Goal: Task Accomplishment & Management: Manage account settings

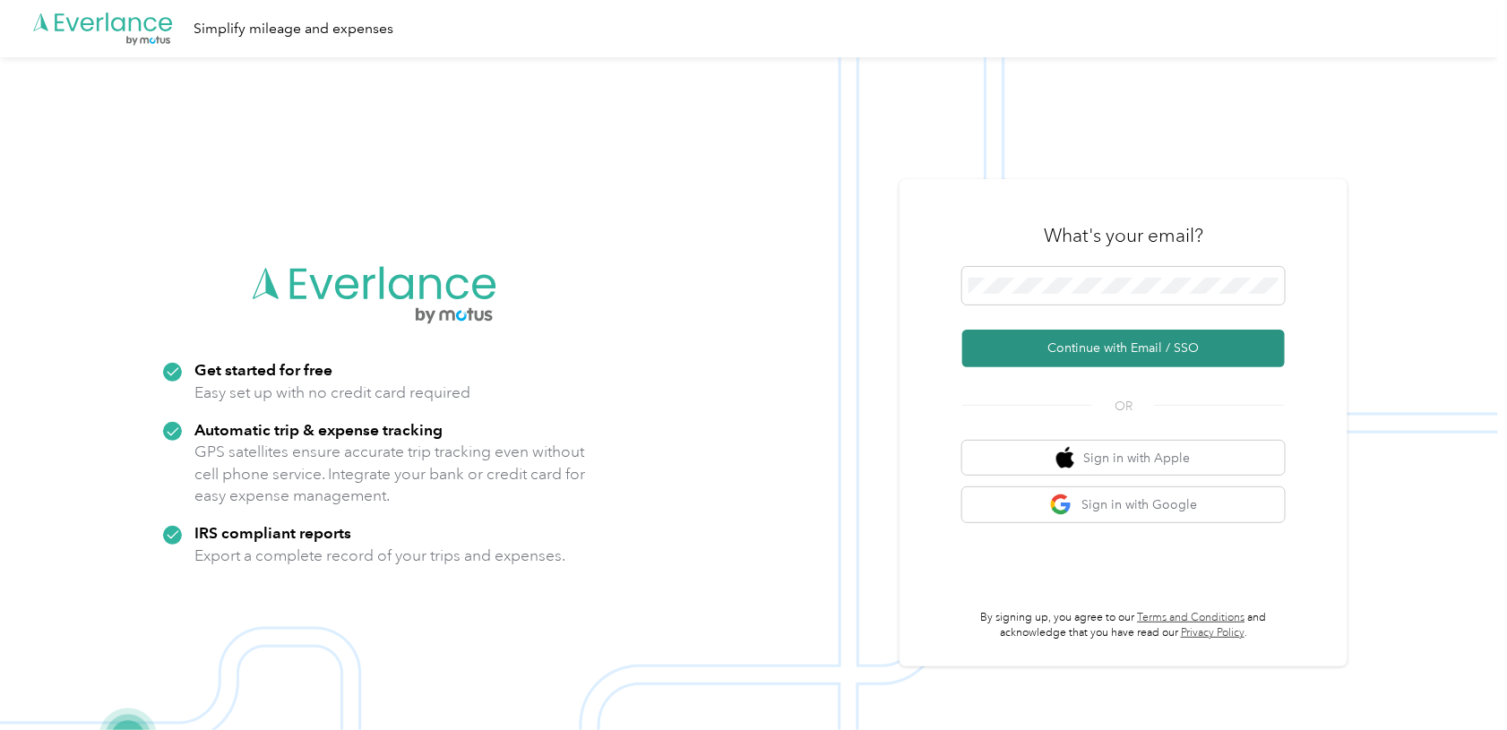
click at [1083, 350] on button "Continue with Email / SSO" at bounding box center [1124, 349] width 323 height 38
click at [1096, 340] on button "Continue with Email / SSO" at bounding box center [1124, 349] width 323 height 38
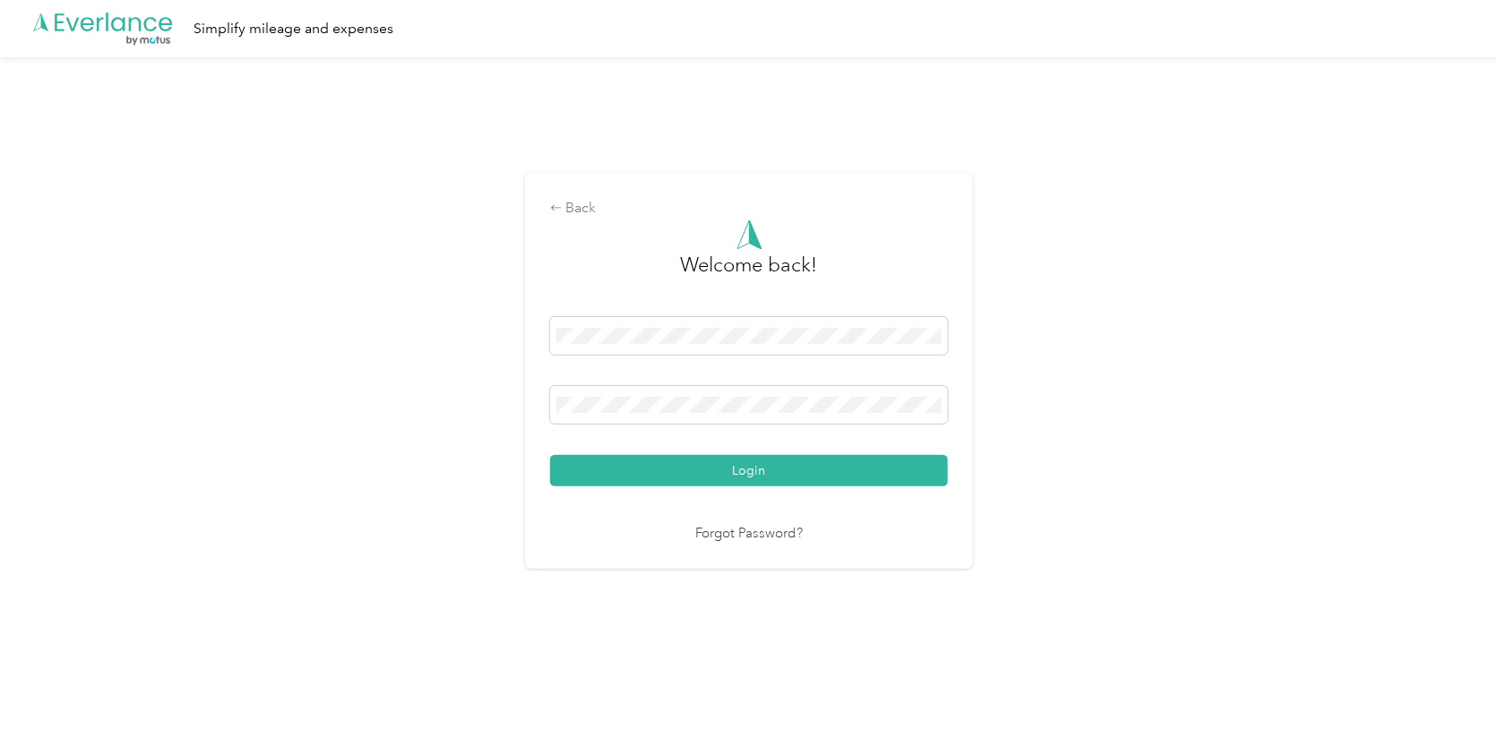
click at [46, 26] on icon at bounding box center [40, 22] width 14 height 18
click at [652, 472] on button "Login" at bounding box center [749, 470] width 398 height 31
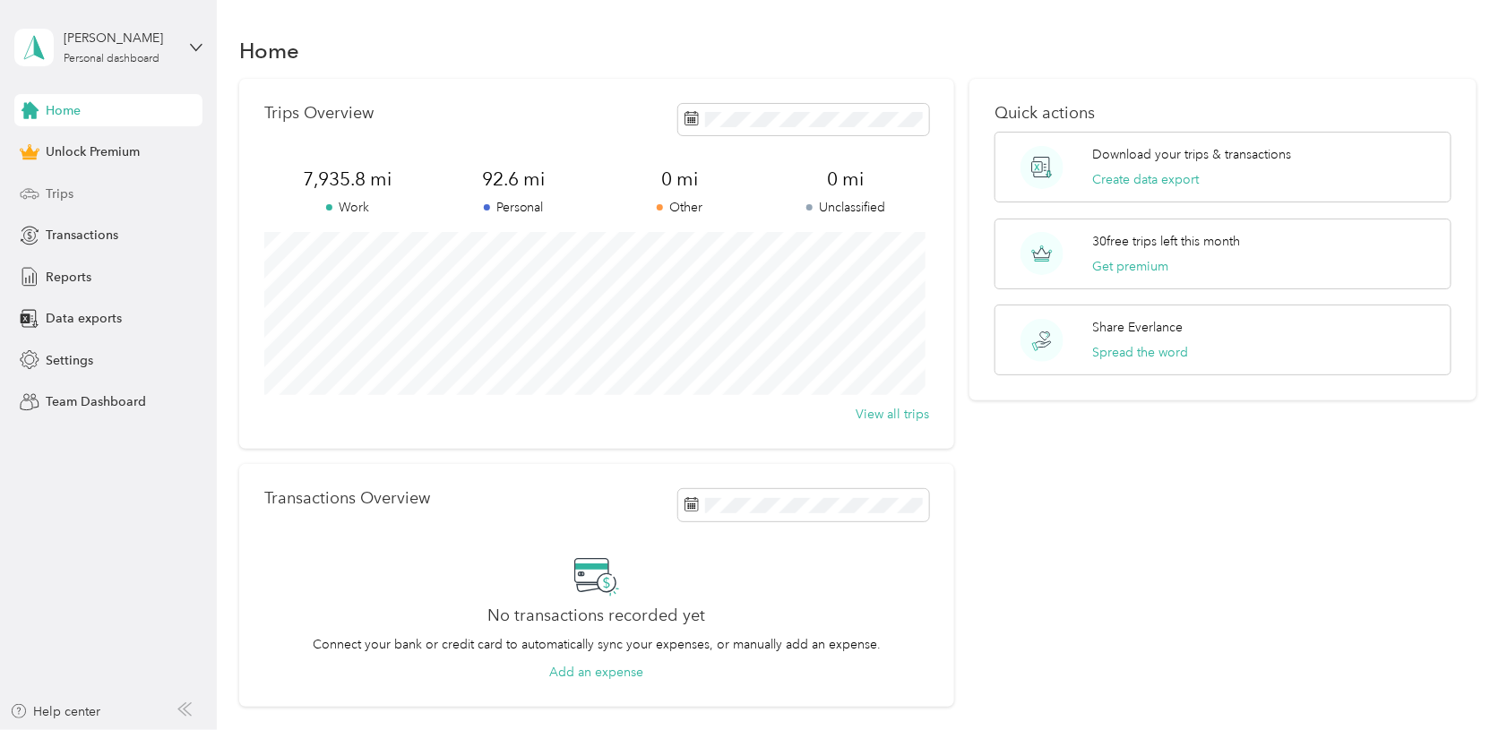
click at [57, 195] on span "Trips" at bounding box center [60, 194] width 28 height 19
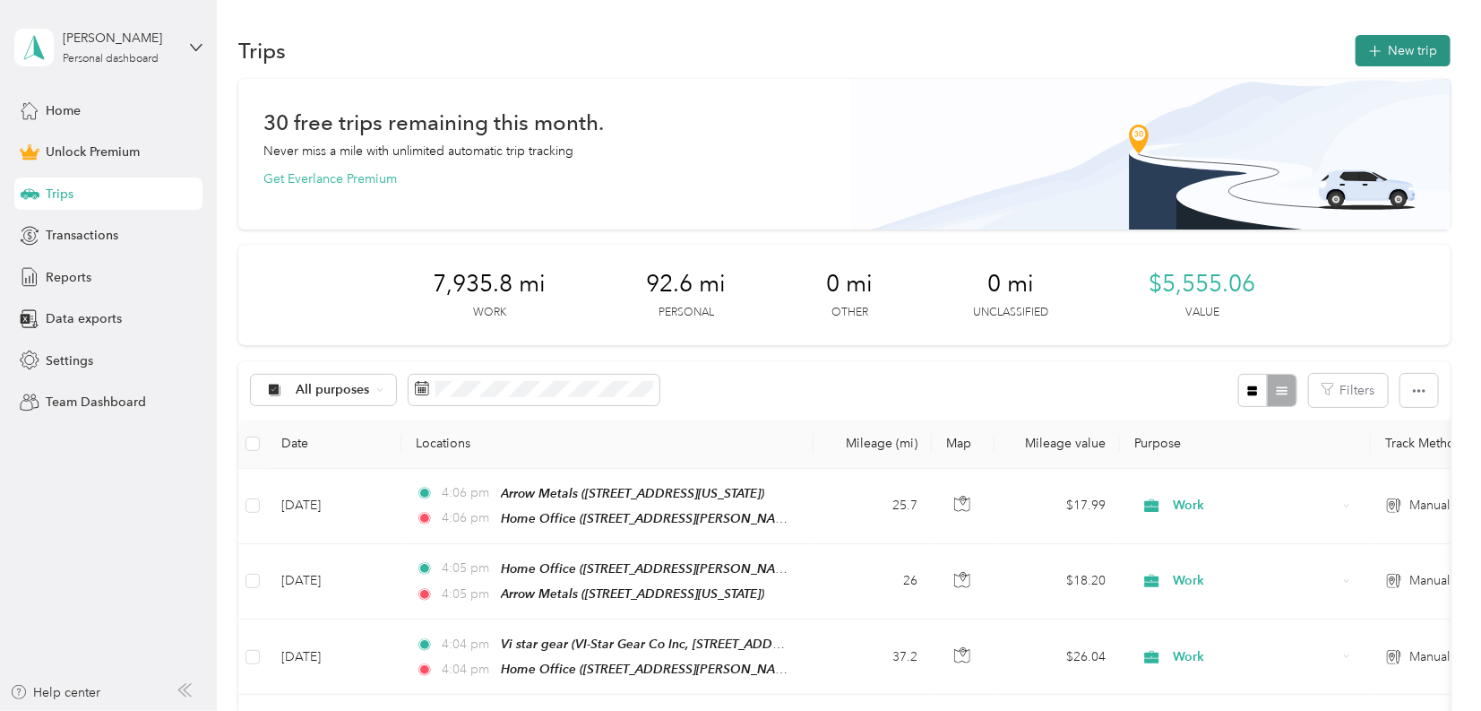
click at [1401, 52] on button "New trip" at bounding box center [1403, 50] width 95 height 31
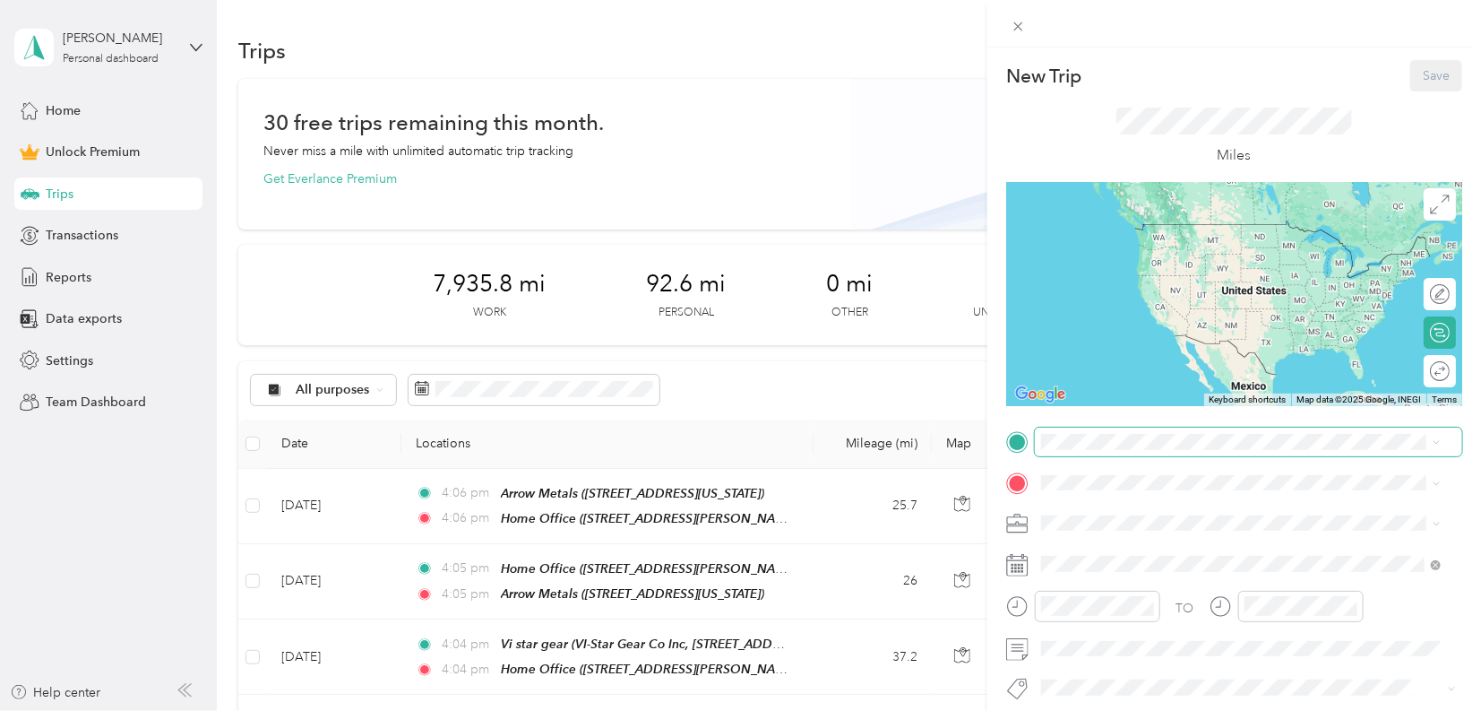
click at [1134, 451] on span at bounding box center [1249, 442] width 428 height 28
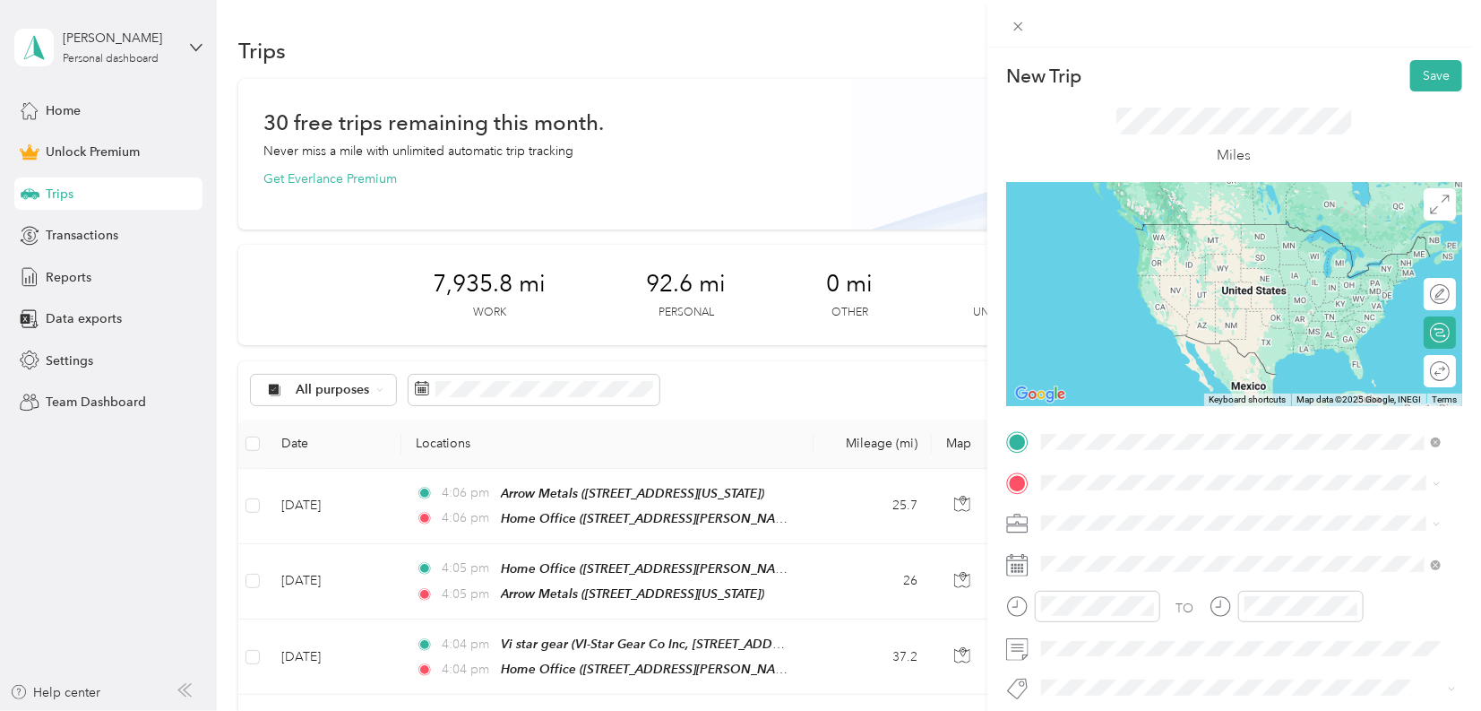
click at [1115, 510] on strong "Home Office" at bounding box center [1112, 513] width 75 height 16
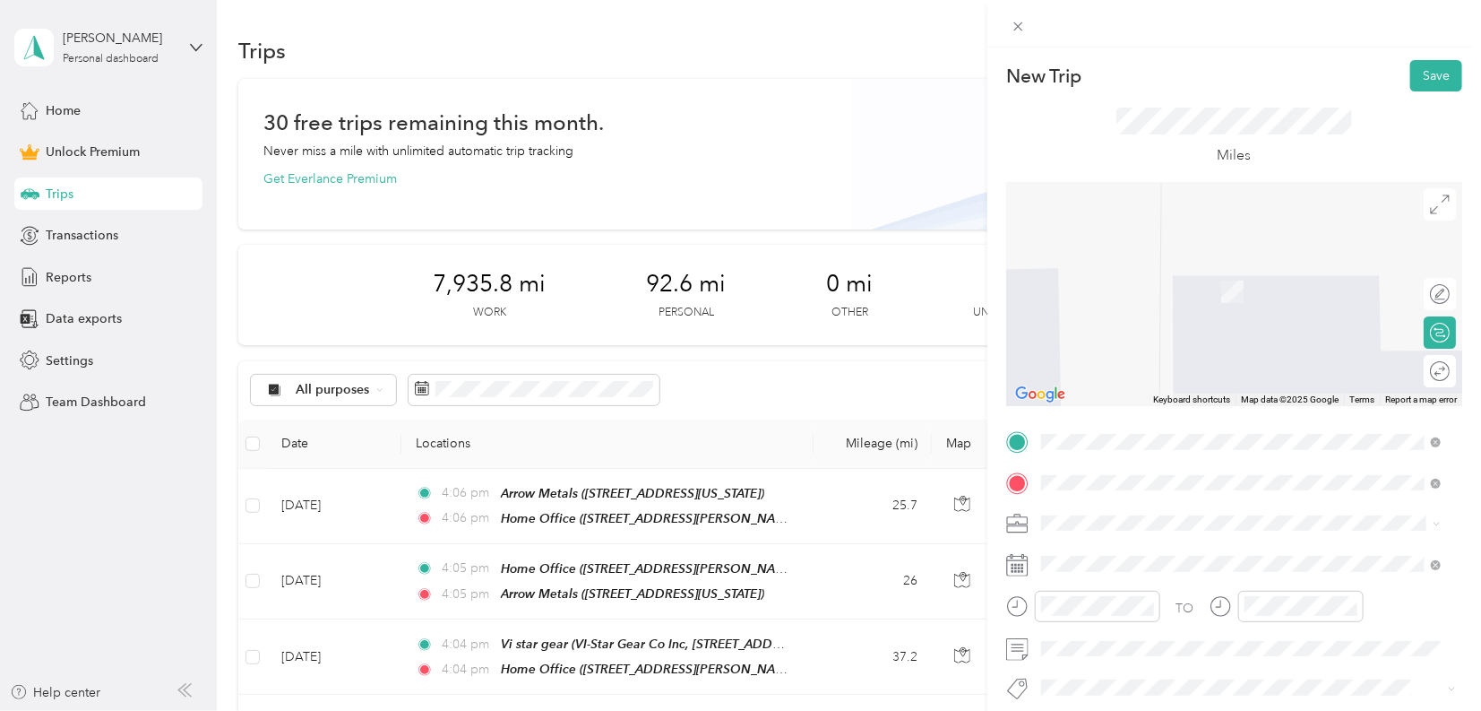
click at [1178, 310] on span "[PERSON_NAME] Machine Works, [STREET_ADDRESS][GEOGRAPHIC_DATA][PERSON_NAME]" at bounding box center [1230, 300] width 311 height 34
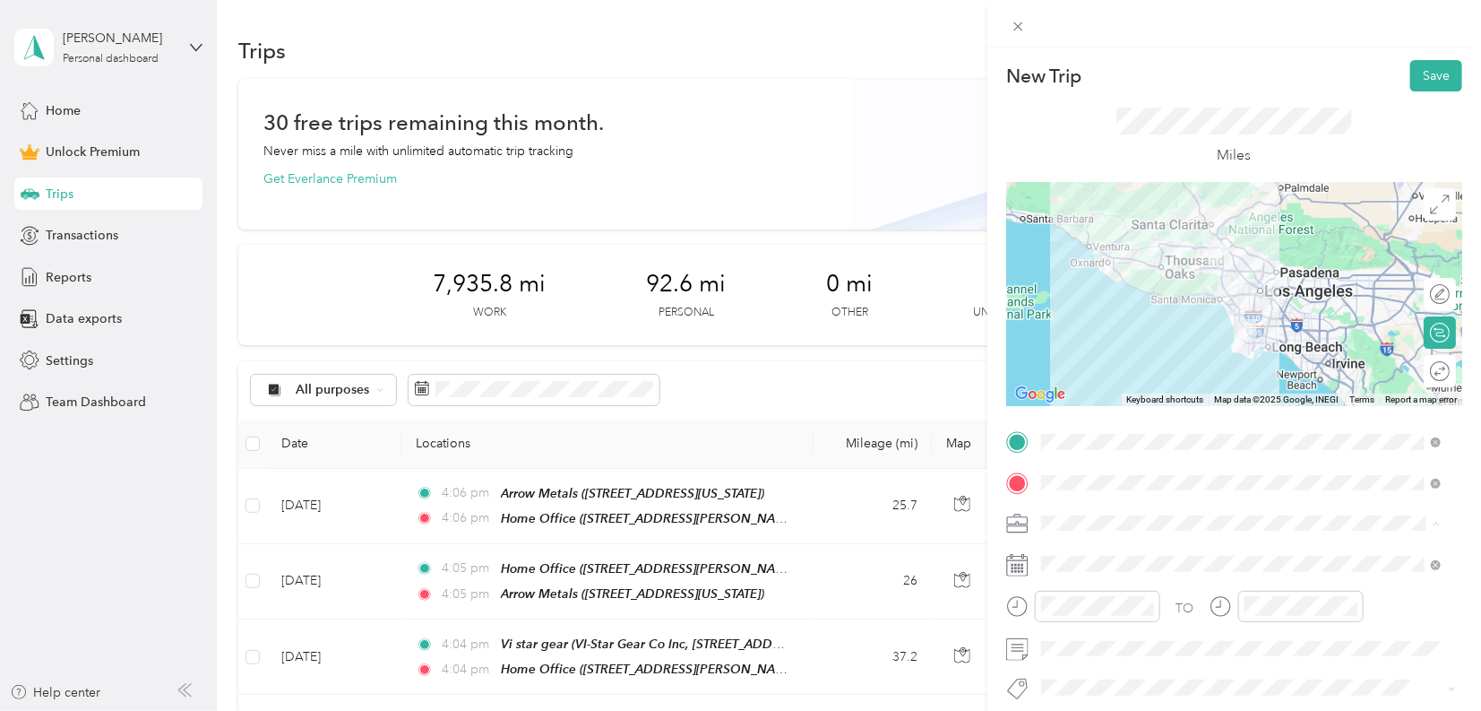
click at [1093, 278] on li "Work" at bounding box center [1241, 271] width 412 height 31
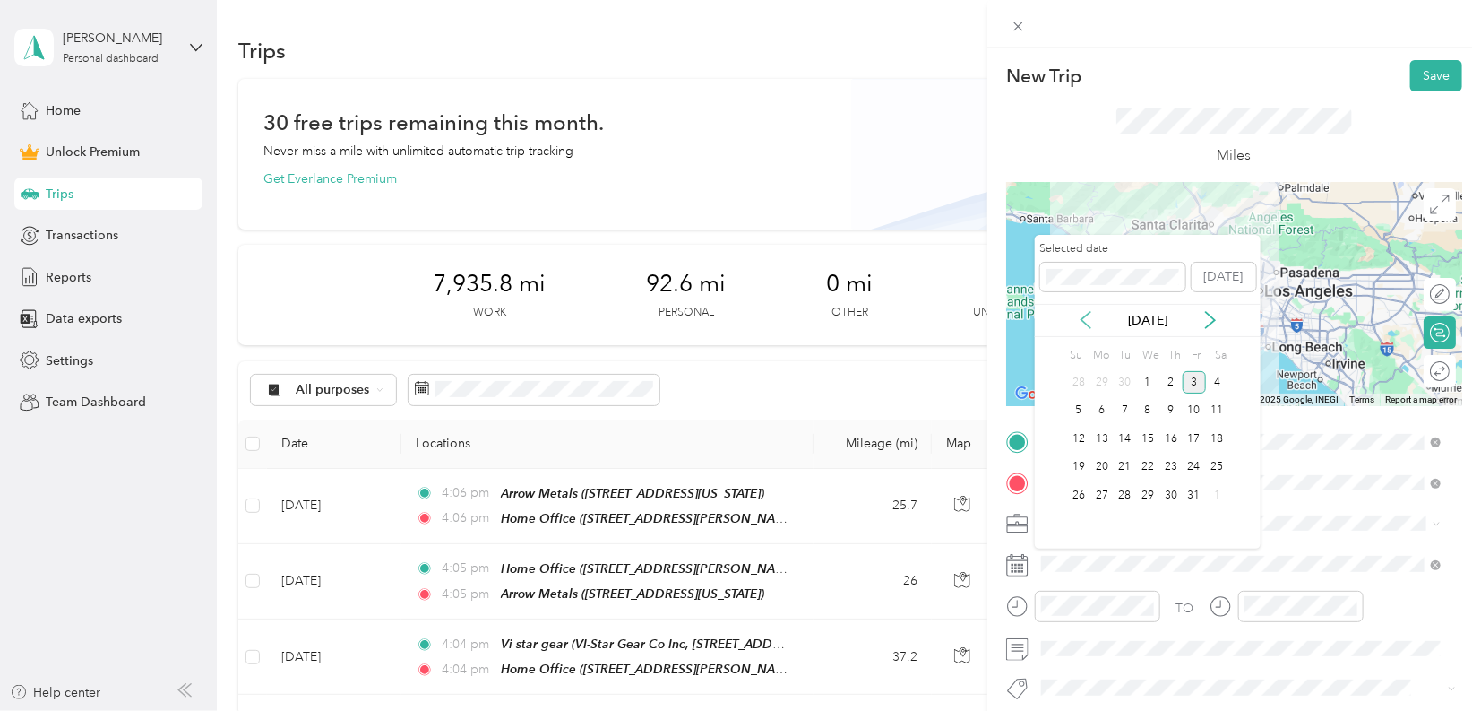
click at [1094, 315] on icon at bounding box center [1086, 320] width 18 height 18
click at [1196, 382] on div "1" at bounding box center [1194, 382] width 23 height 22
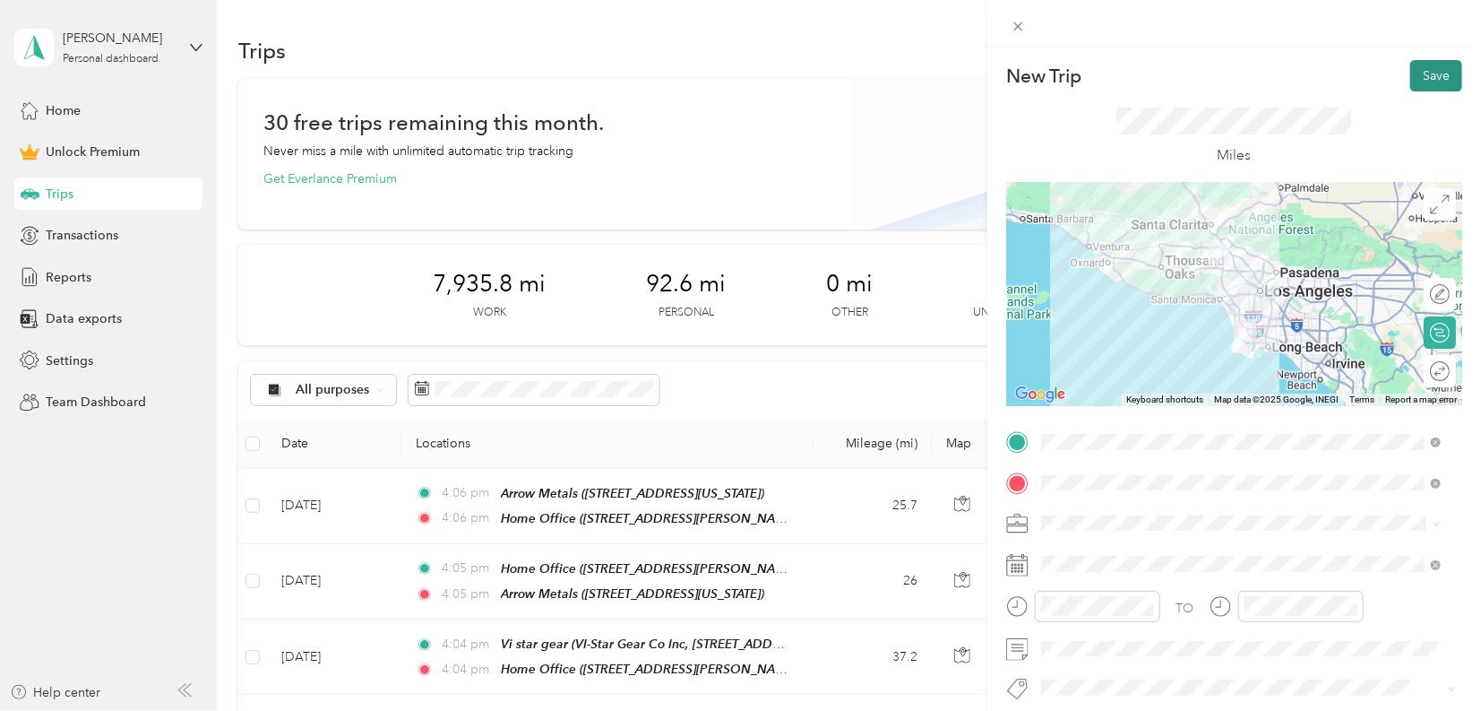
click at [1421, 73] on button "Save" at bounding box center [1437, 75] width 52 height 31
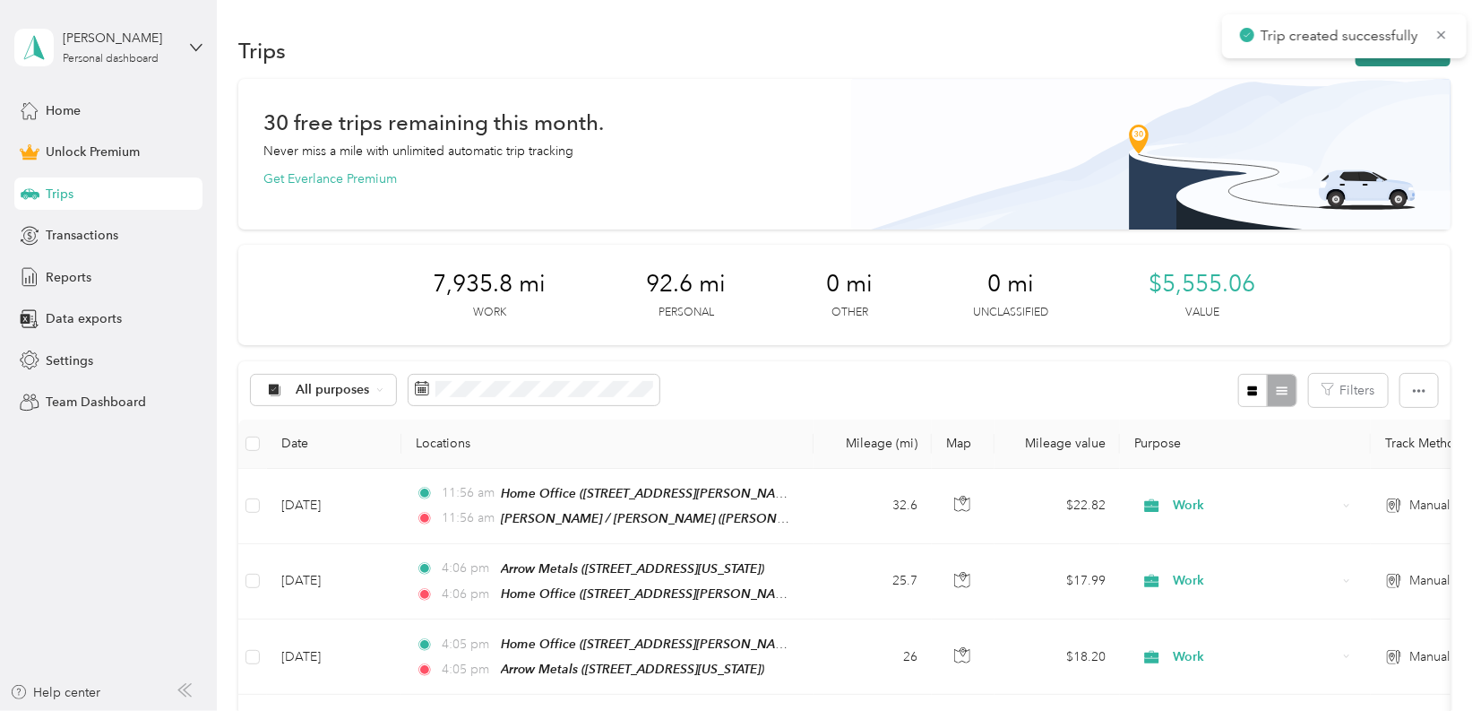
click at [1390, 60] on button "New trip" at bounding box center [1403, 50] width 95 height 31
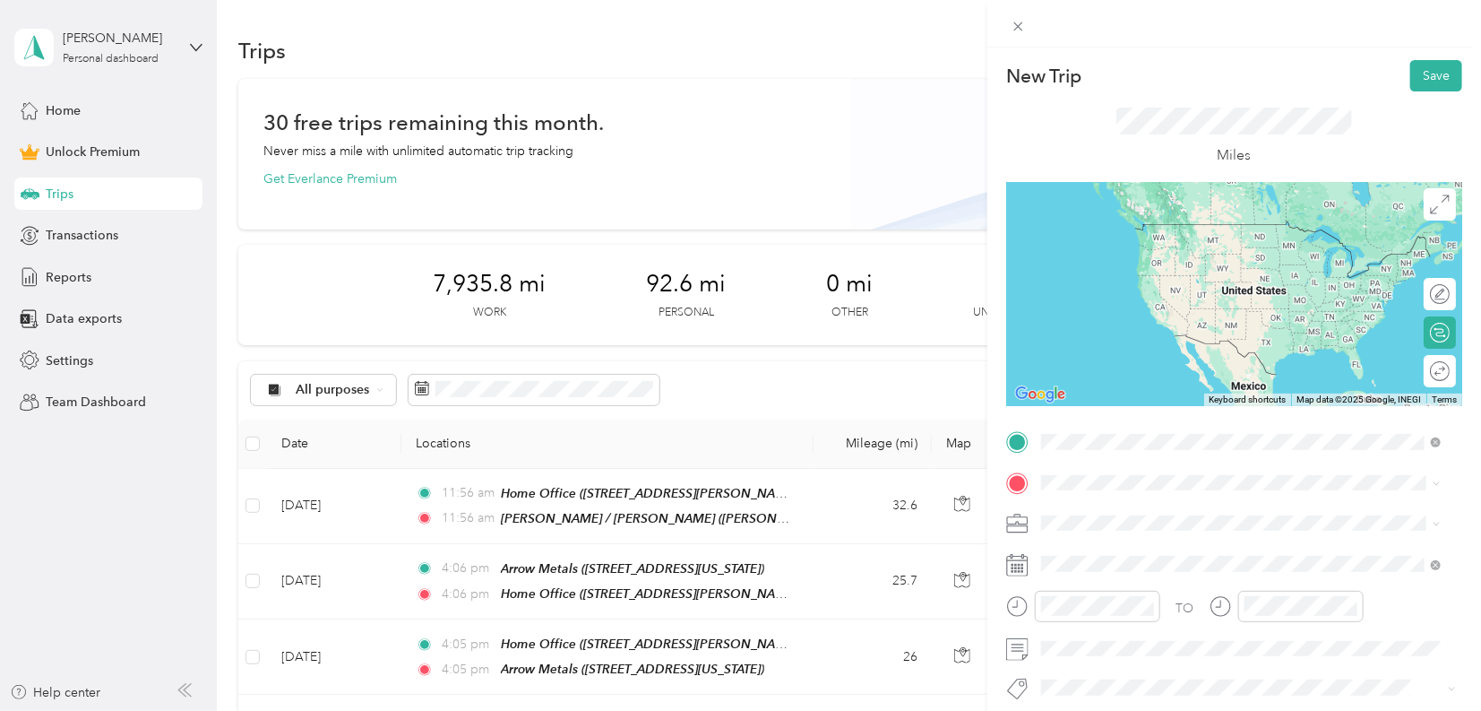
click at [1090, 518] on div "[PERSON_NAME] / [PERSON_NAME] Machine Works, [STREET_ADDRESS][GEOGRAPHIC_DATA][…" at bounding box center [1255, 533] width 360 height 56
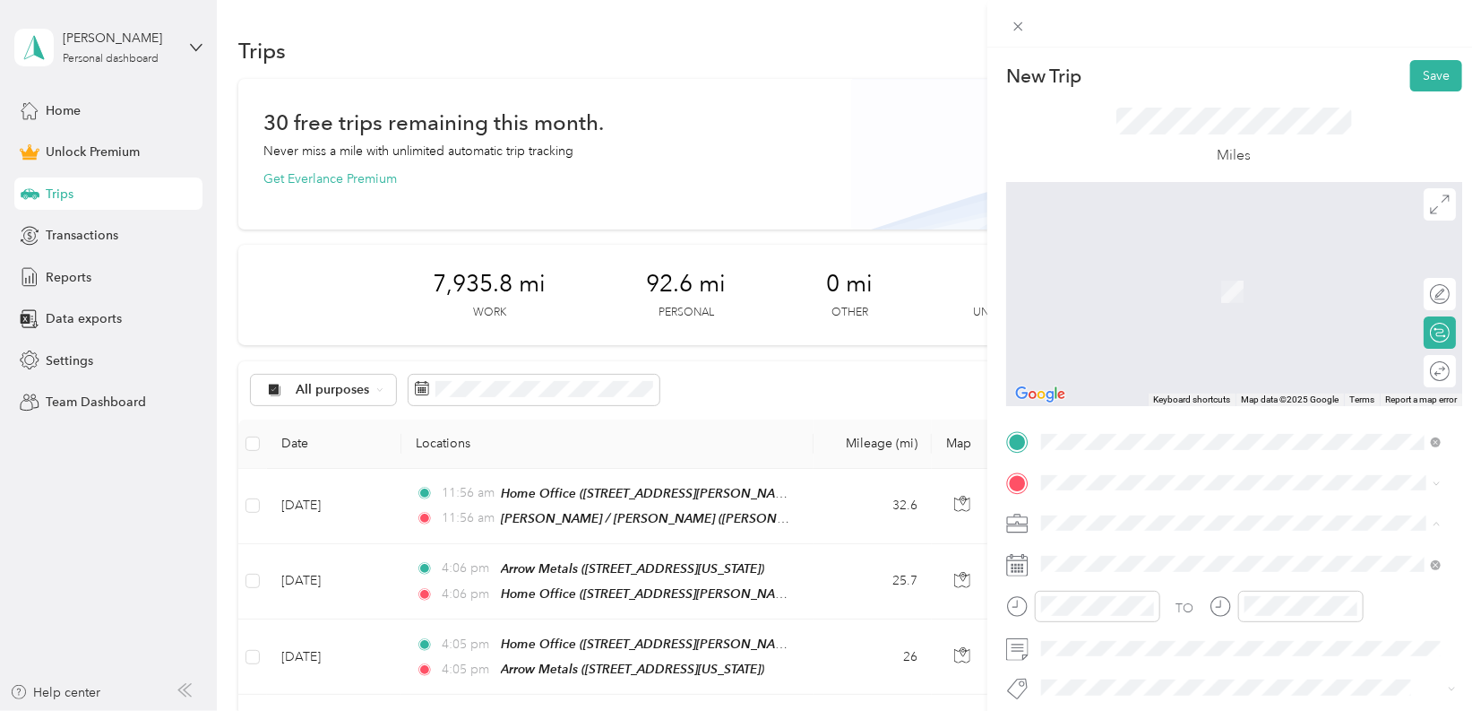
click at [1101, 276] on div "Work" at bounding box center [1241, 272] width 387 height 19
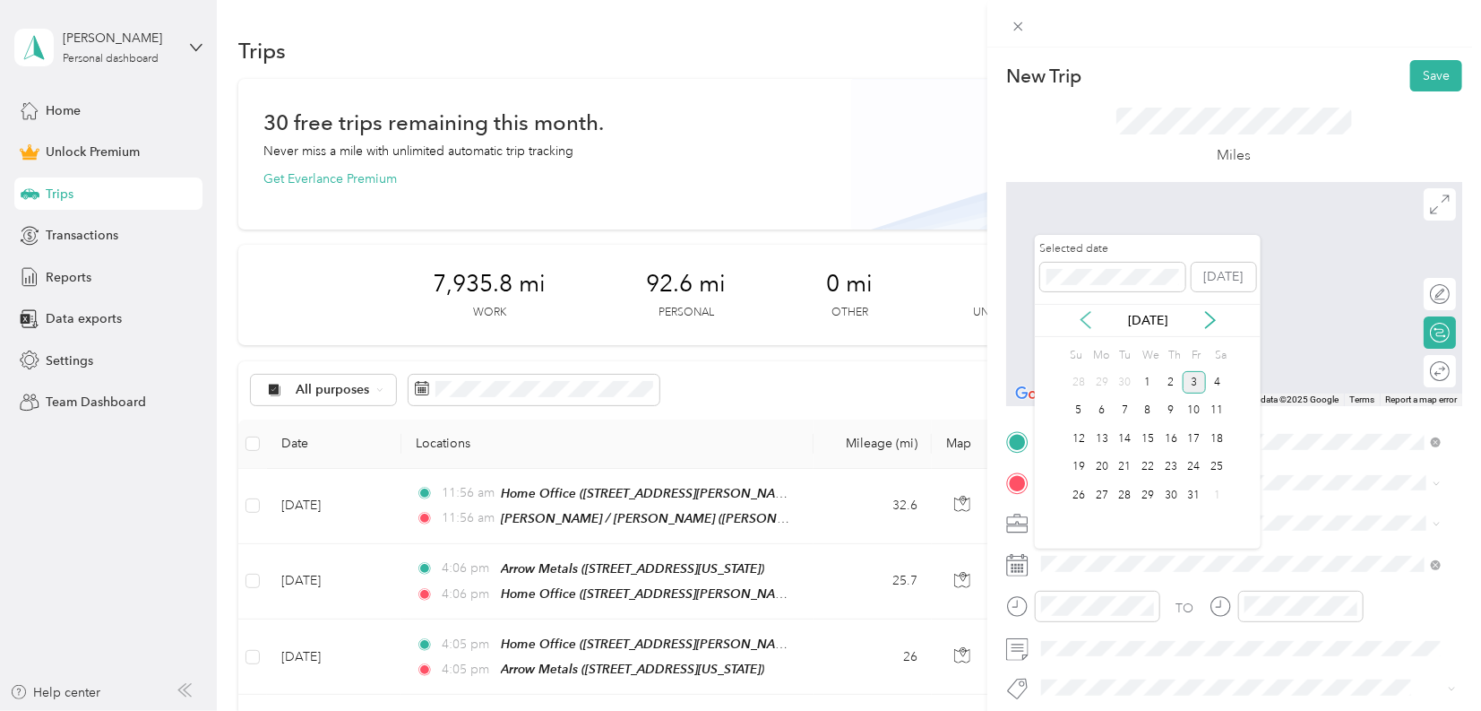
click at [1080, 316] on icon at bounding box center [1086, 320] width 18 height 18
click at [1084, 320] on icon at bounding box center [1086, 320] width 18 height 18
click at [1199, 380] on div "1" at bounding box center [1194, 382] width 23 height 22
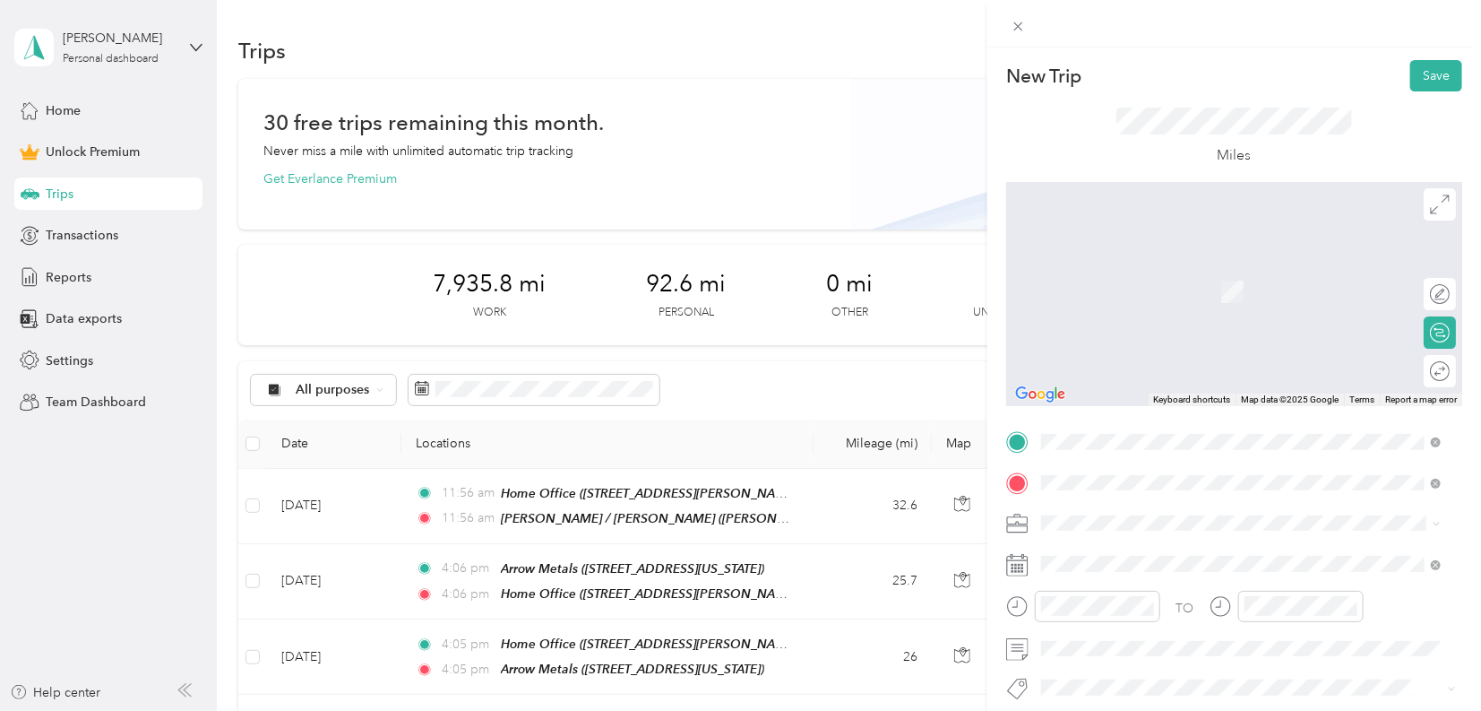
click at [1127, 281] on div "Home Office [STREET_ADDRESS][PERSON_NAME]" at bounding box center [1181, 282] width 213 height 38
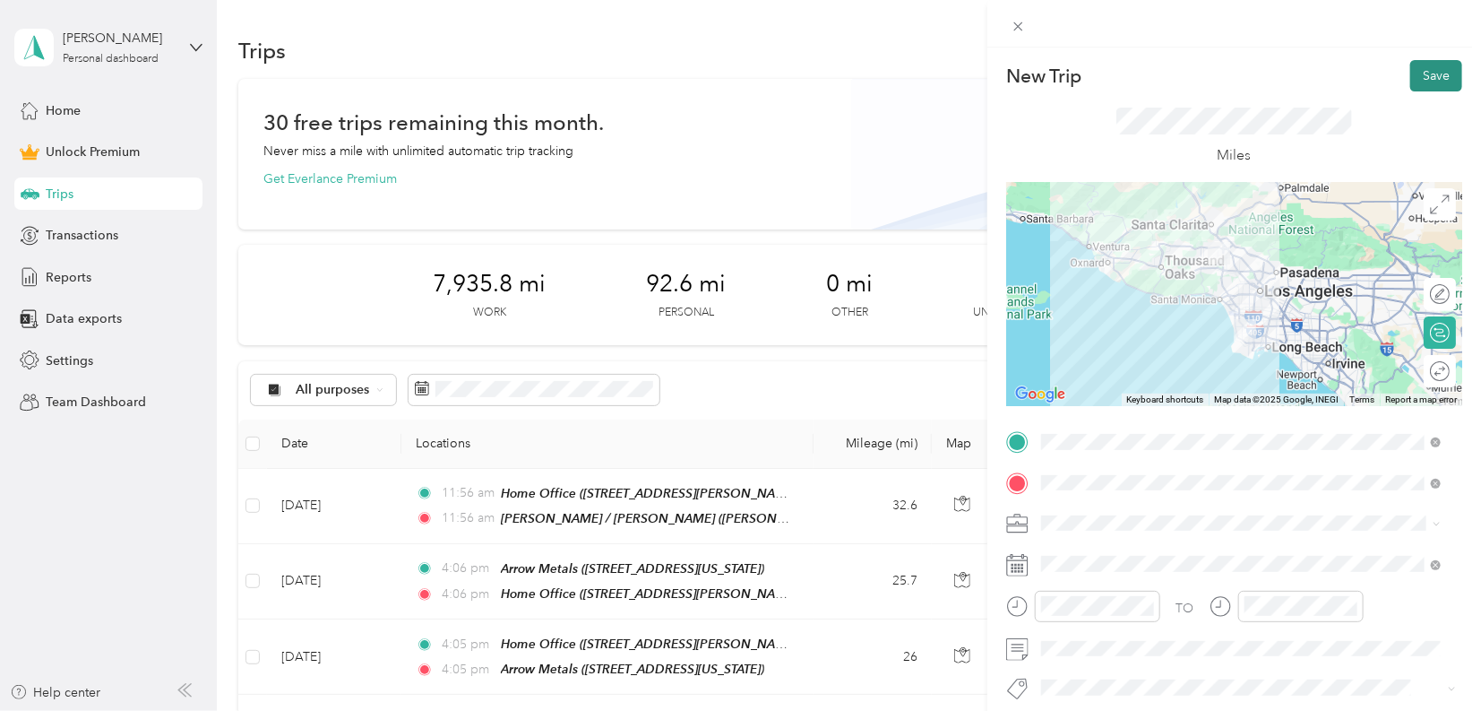
click at [1430, 73] on button "Save" at bounding box center [1437, 75] width 52 height 31
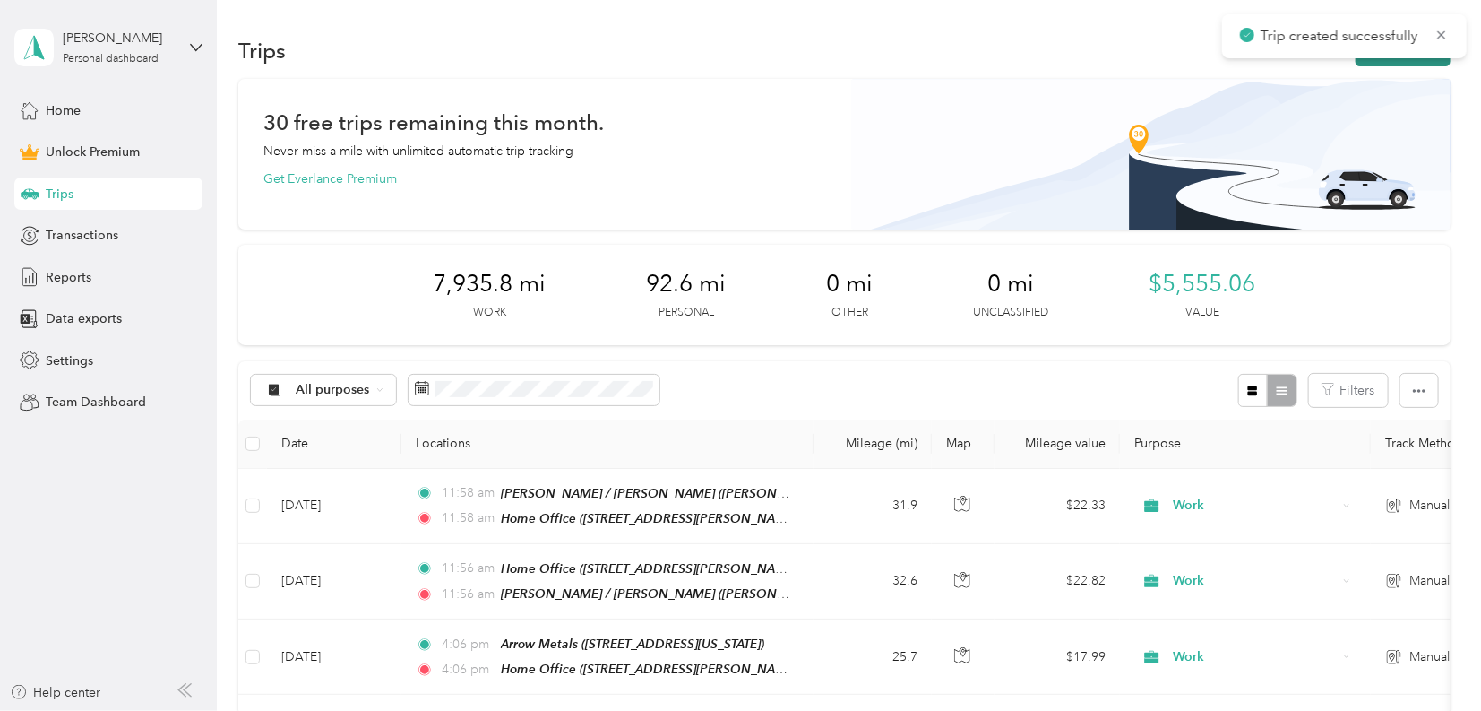
click at [1419, 63] on button "New trip" at bounding box center [1403, 50] width 95 height 31
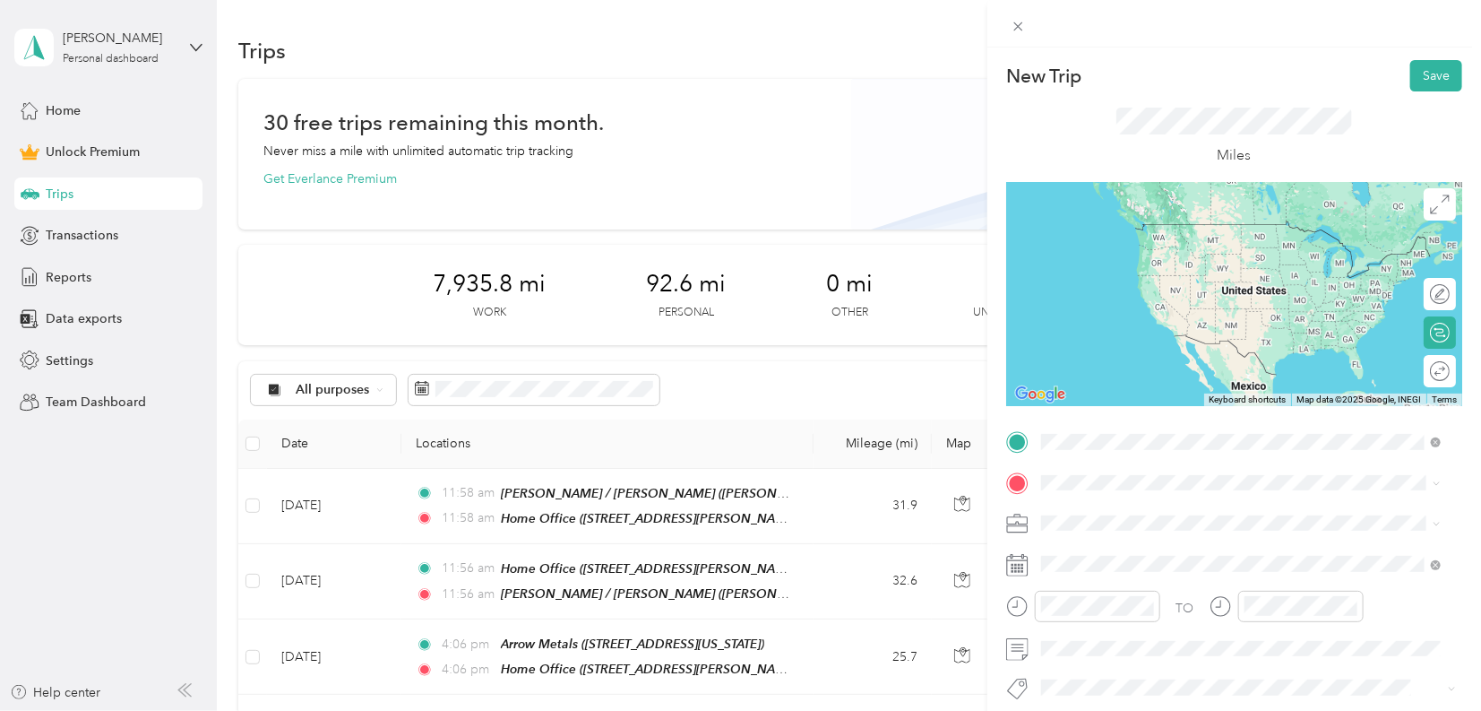
click at [1130, 523] on div "Home Office [STREET_ADDRESS][PERSON_NAME]" at bounding box center [1181, 524] width 213 height 38
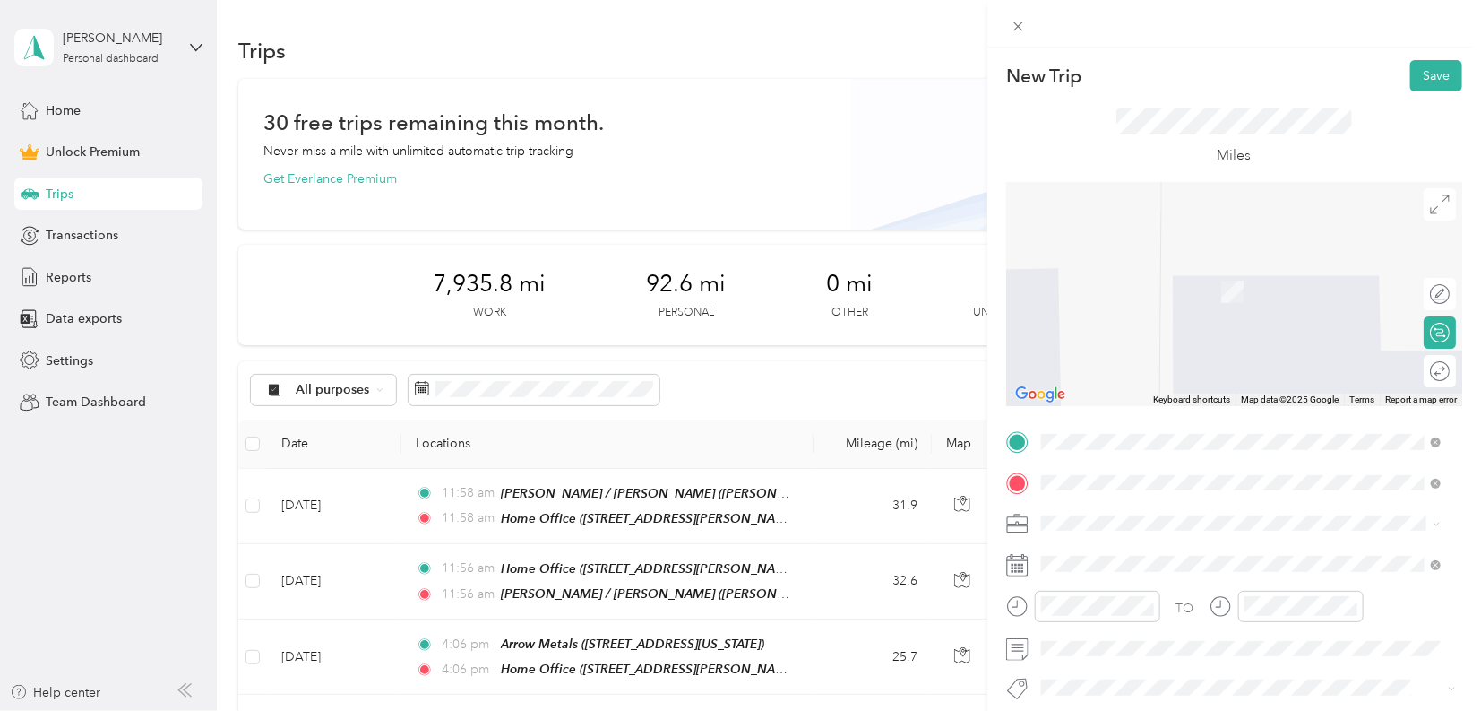
click at [1171, 321] on li "[STREET_ADDRESS][US_STATE]" at bounding box center [1241, 302] width 412 height 37
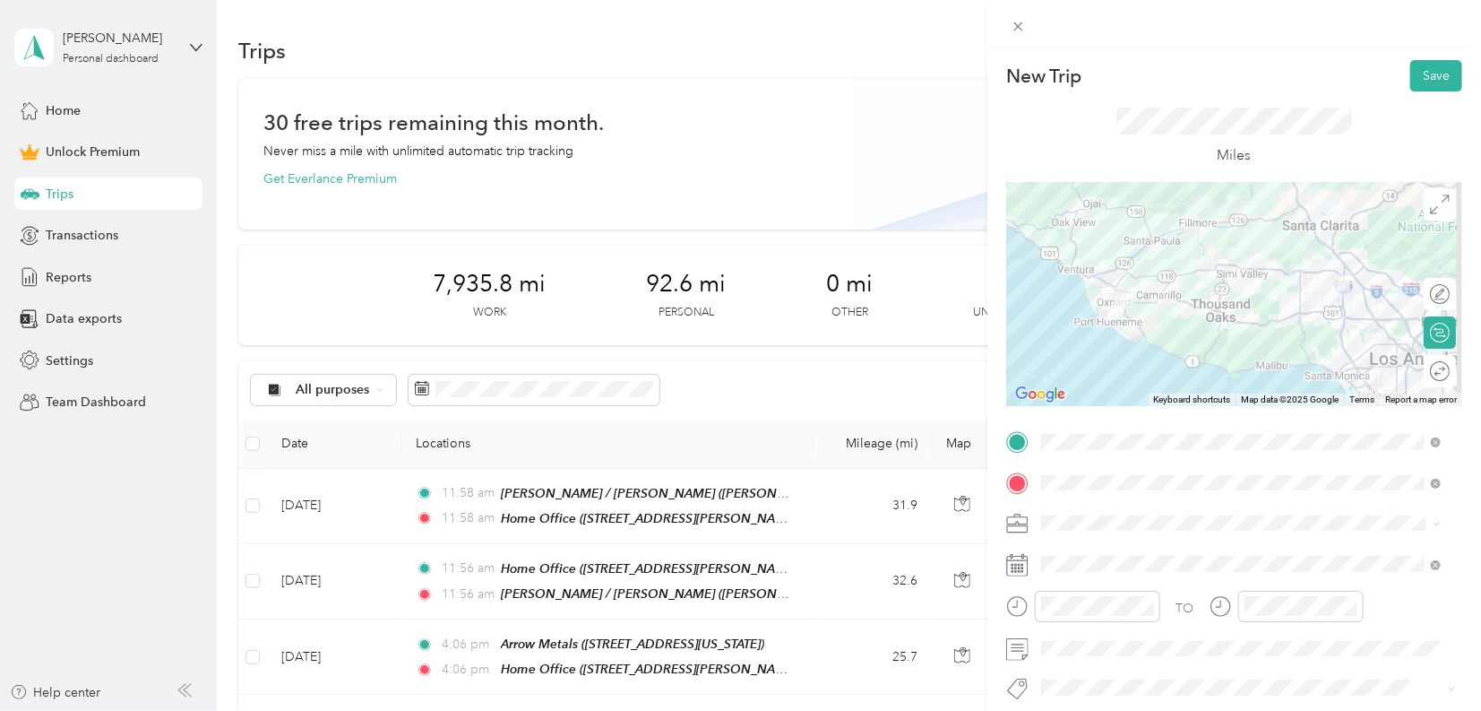
click at [1078, 274] on li "Work" at bounding box center [1241, 262] width 412 height 31
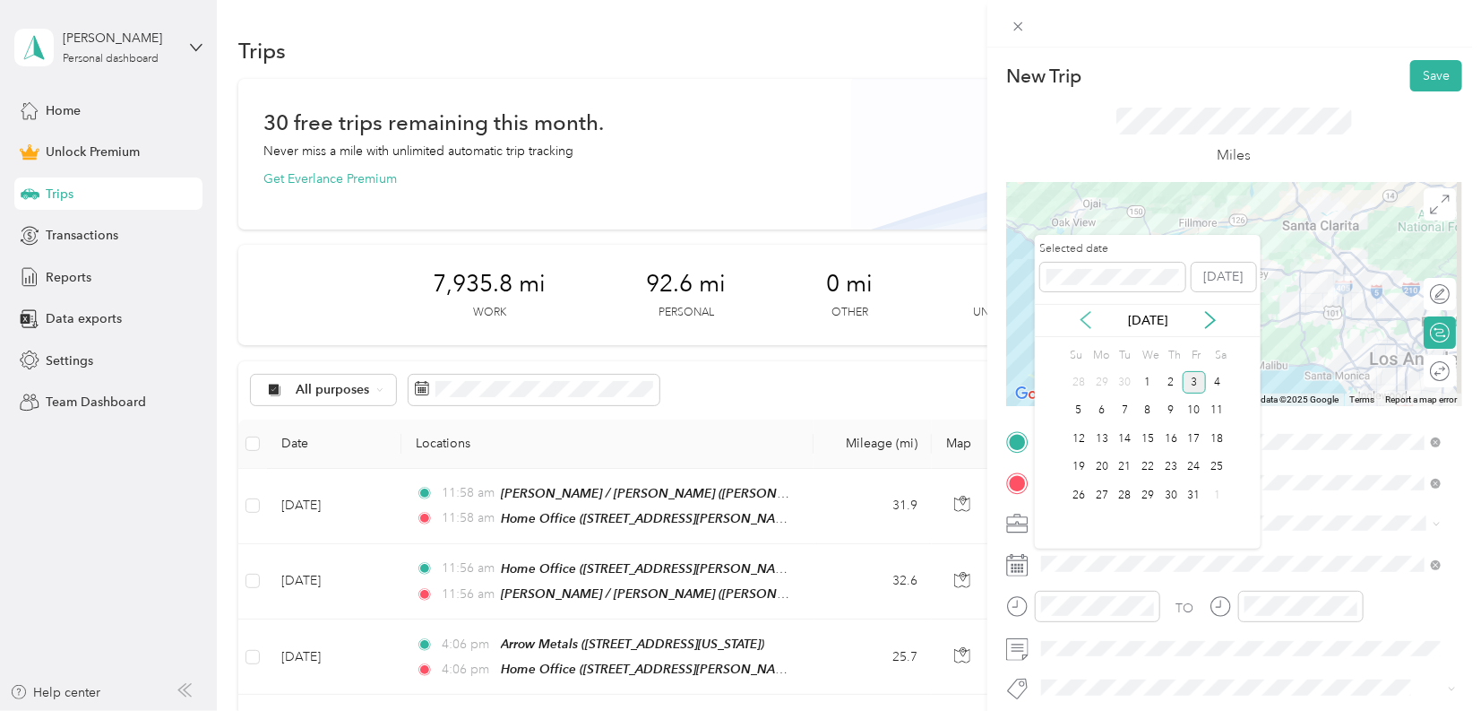
click at [1085, 315] on icon at bounding box center [1086, 320] width 18 height 18
click at [1204, 385] on div "1" at bounding box center [1194, 382] width 23 height 22
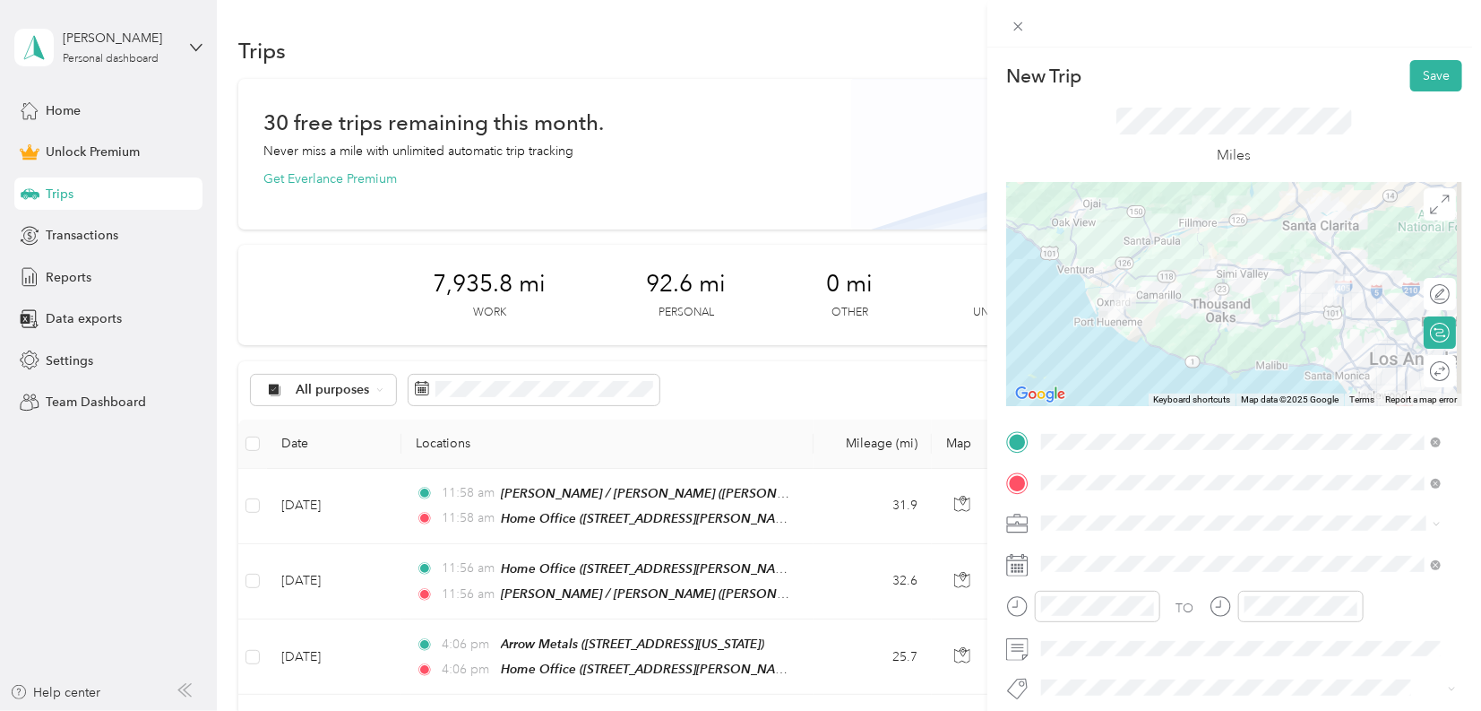
click at [1033, 562] on div at bounding box center [1234, 563] width 456 height 28
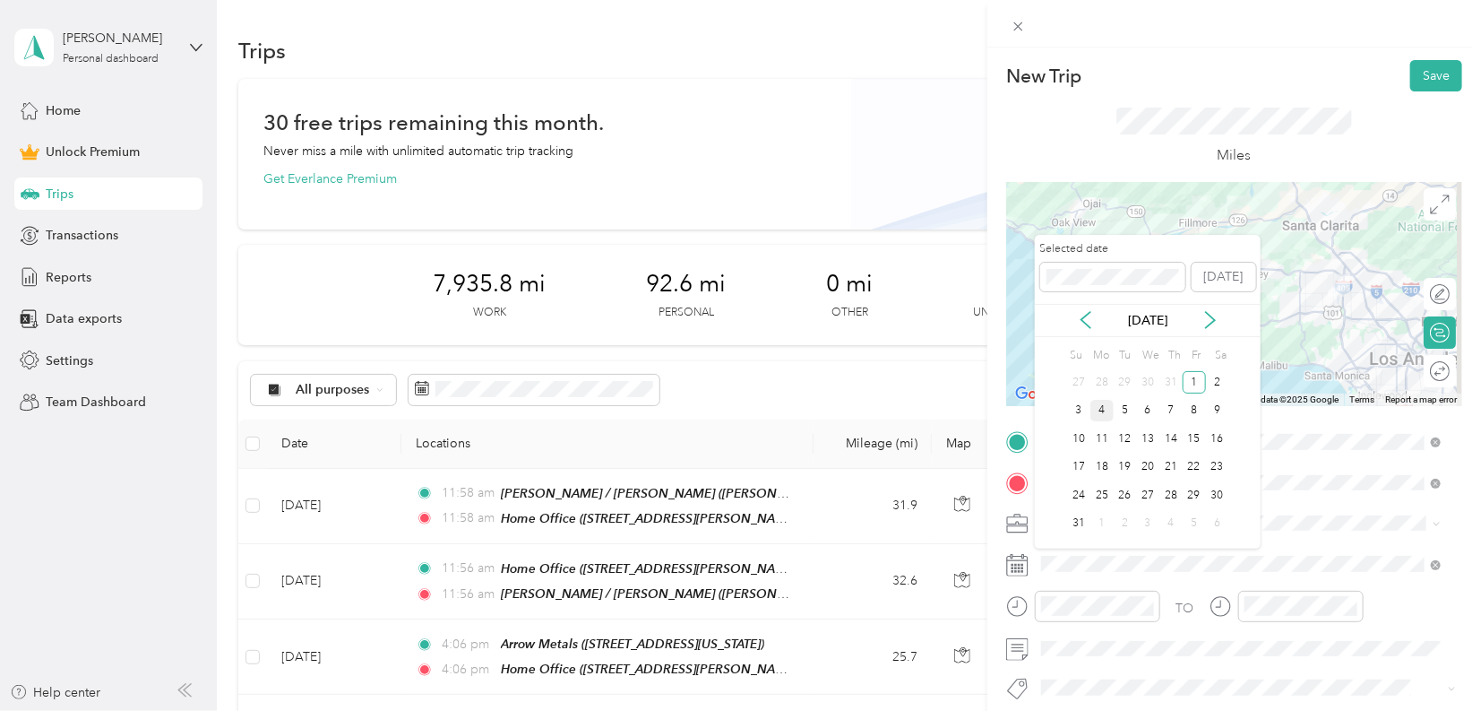
click at [1103, 409] on div "4" at bounding box center [1102, 411] width 23 height 22
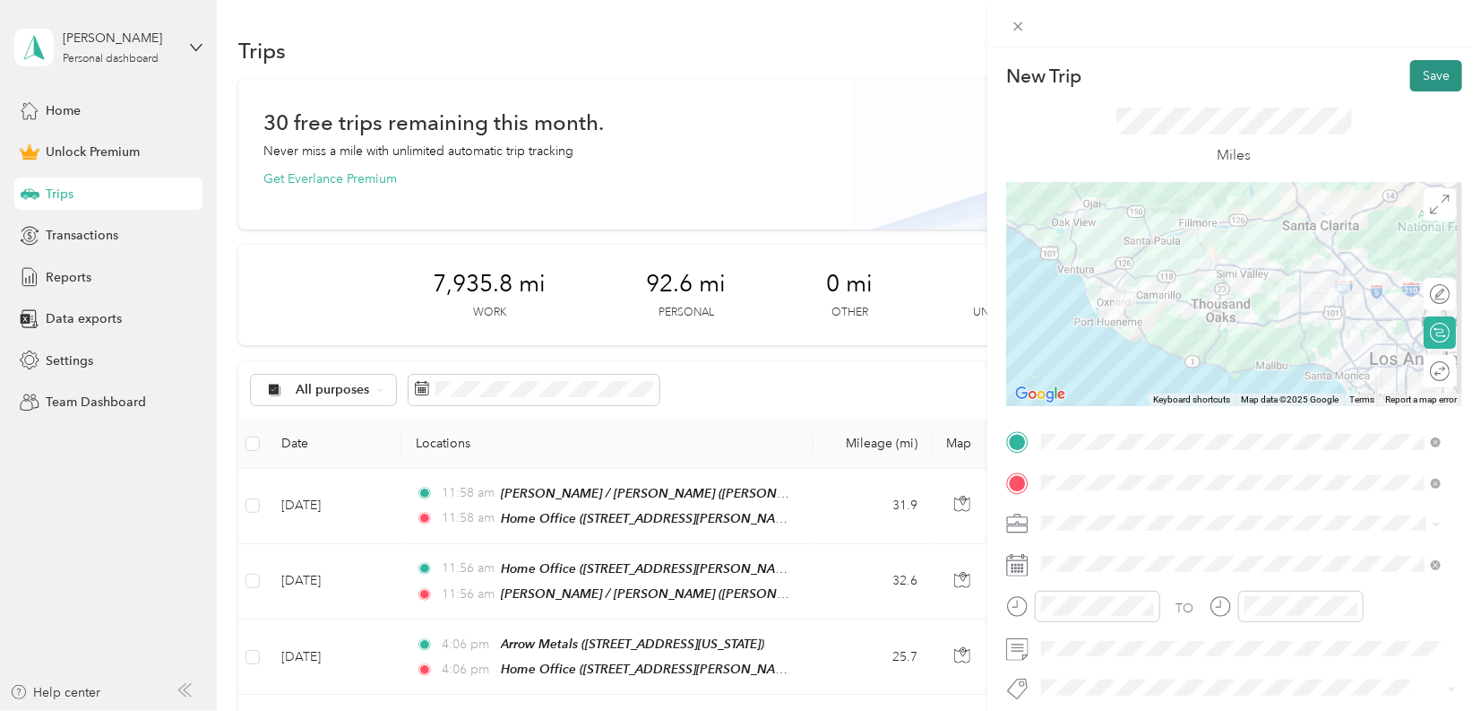
click at [1417, 79] on button "Save" at bounding box center [1437, 75] width 52 height 31
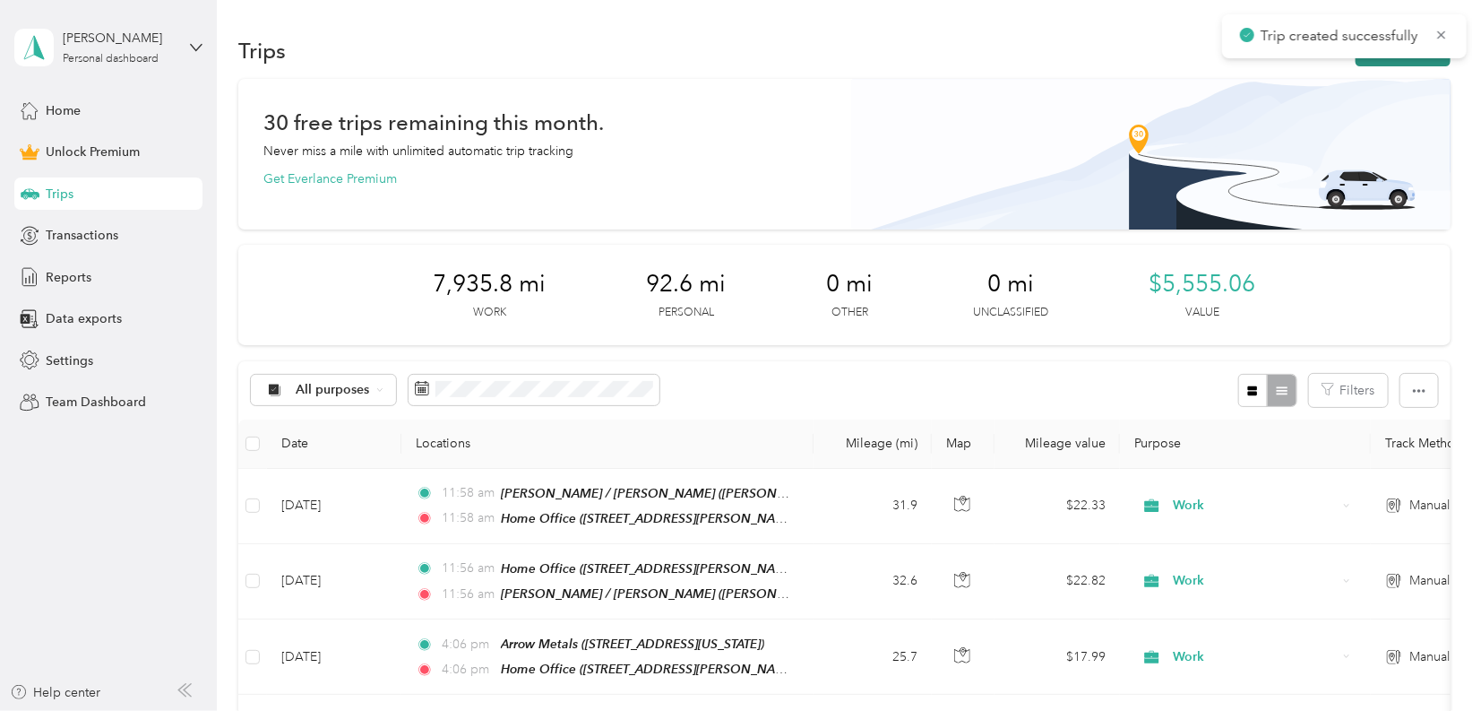
click at [1417, 63] on button "New trip" at bounding box center [1403, 50] width 95 height 31
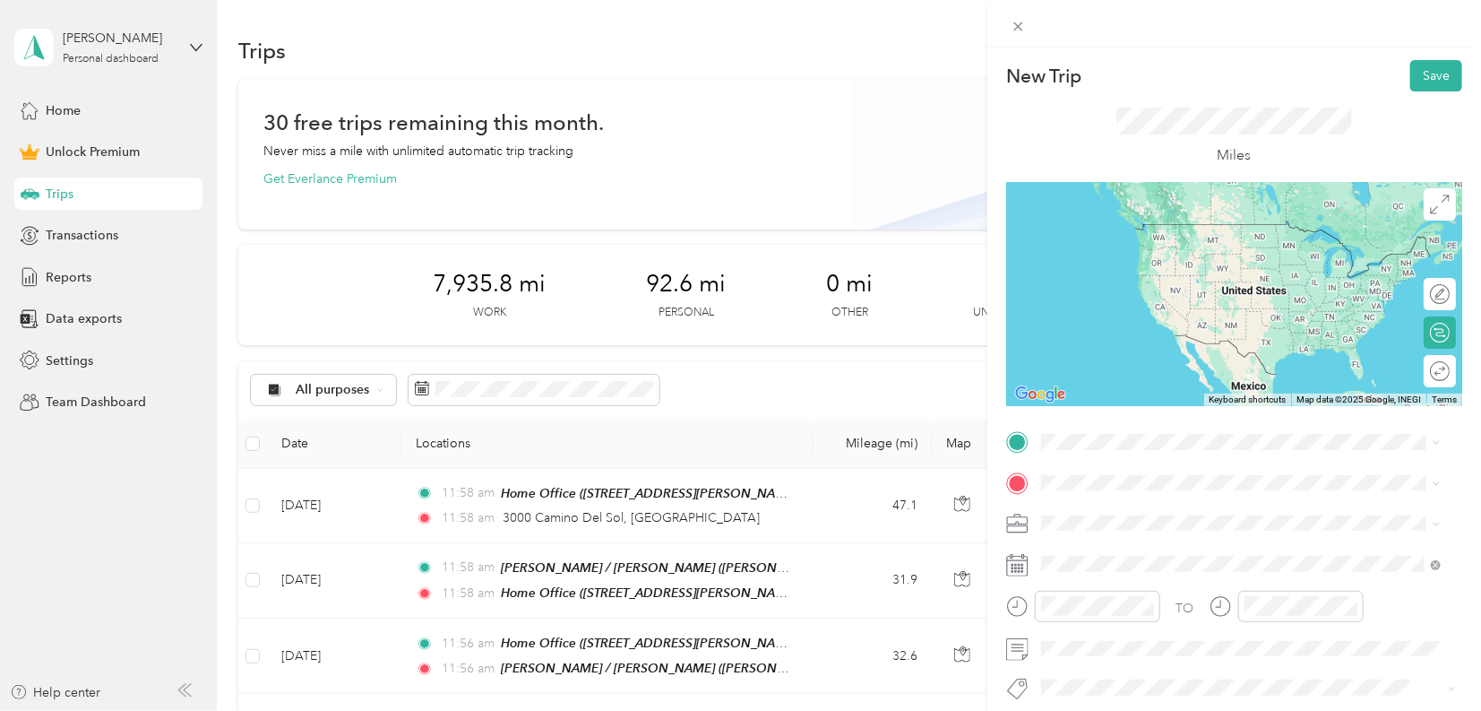
click at [1133, 511] on span "[STREET_ADDRESS][US_STATE]" at bounding box center [1164, 503] width 179 height 16
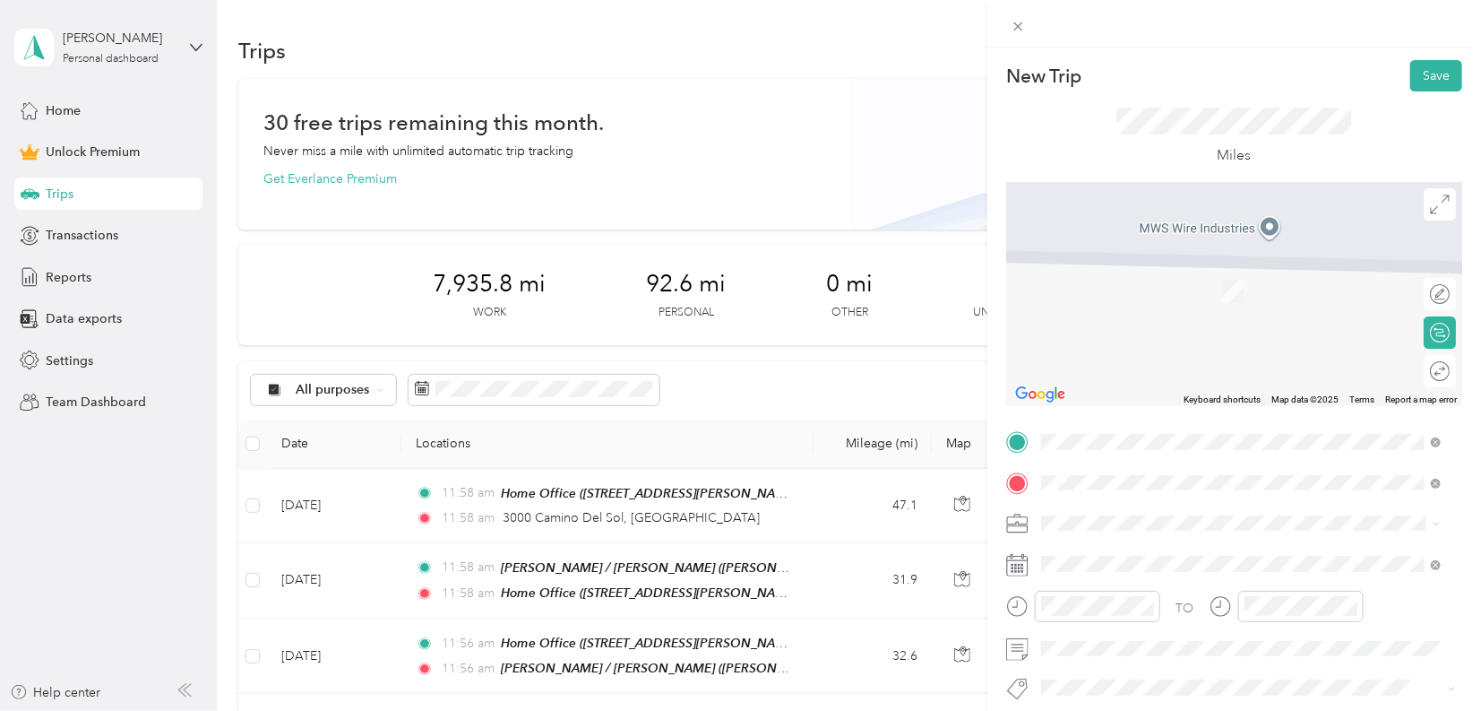
click at [1204, 268] on div "Home Office" at bounding box center [1181, 271] width 213 height 16
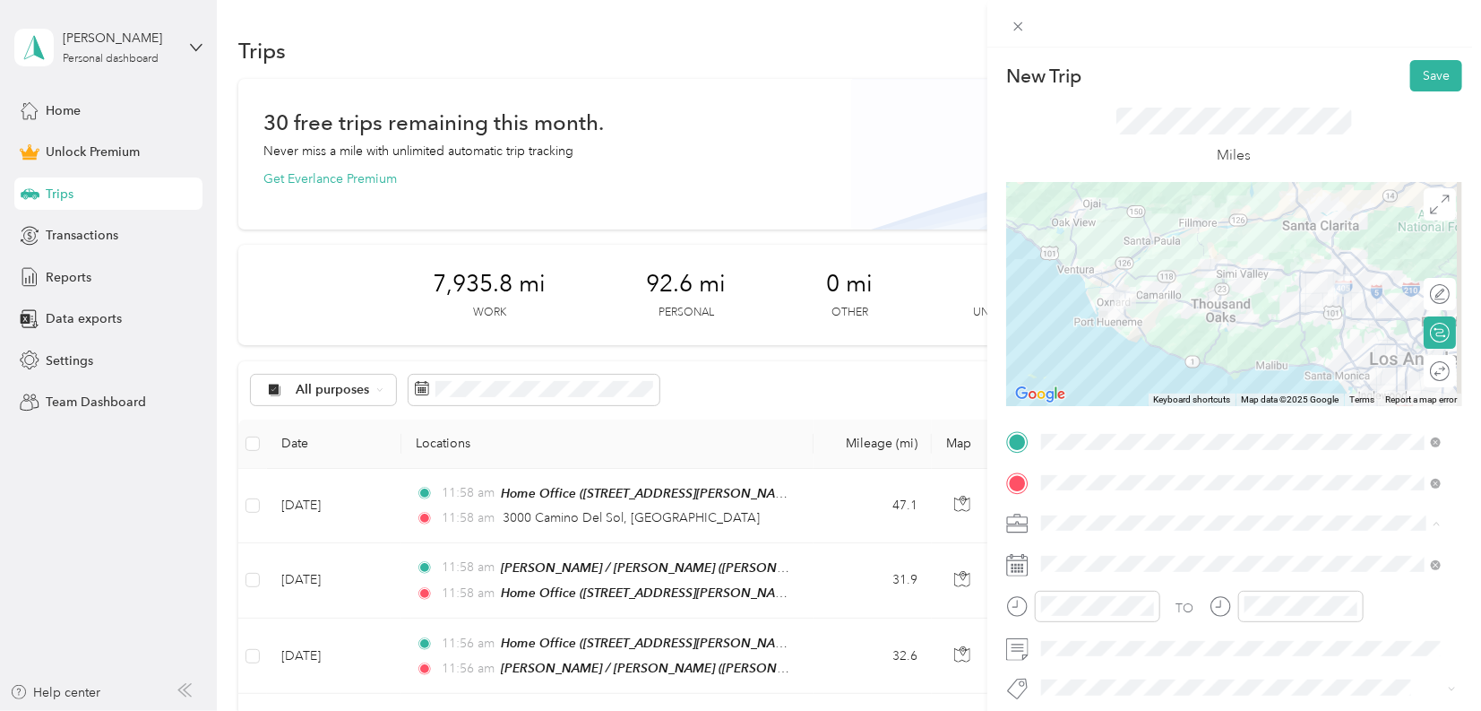
click at [1092, 270] on div "Work" at bounding box center [1241, 272] width 387 height 19
click at [1059, 573] on span at bounding box center [1249, 563] width 428 height 28
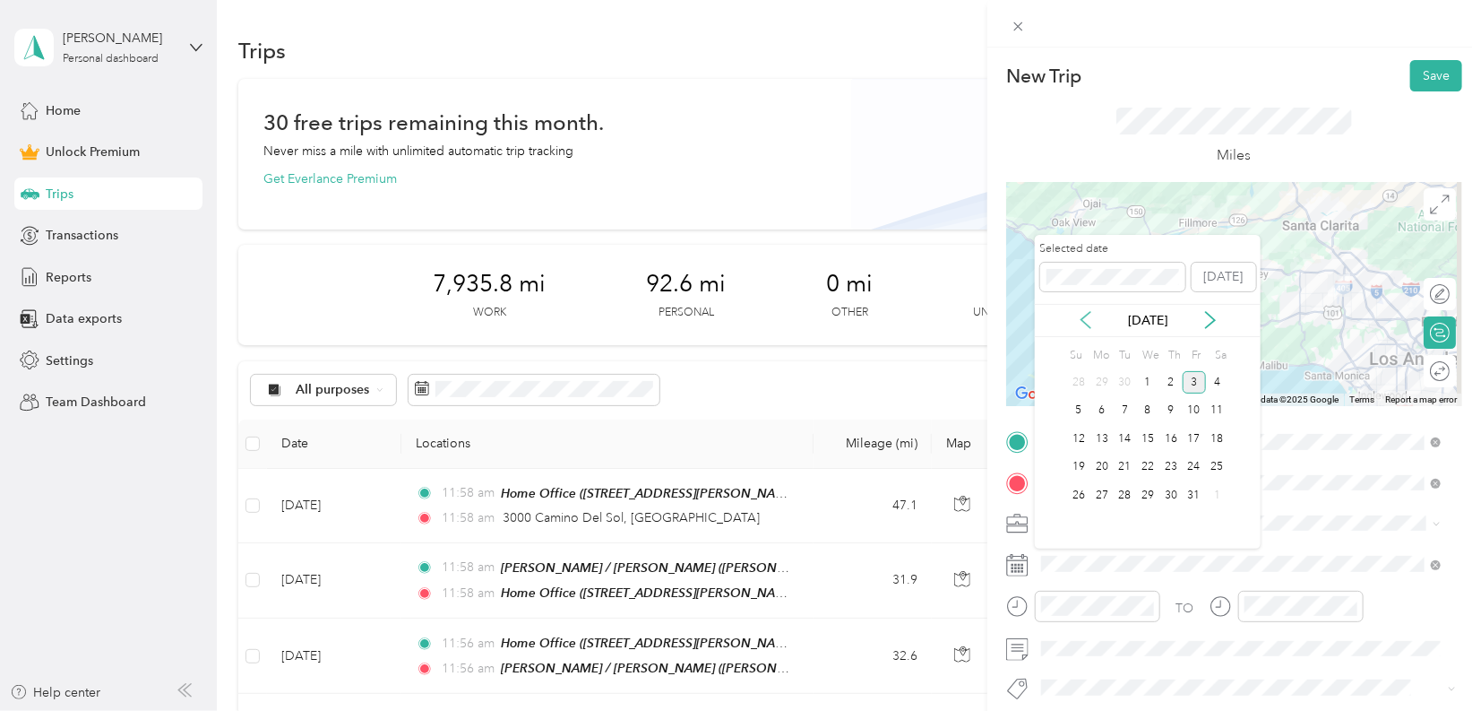
click at [1087, 315] on icon at bounding box center [1086, 320] width 9 height 16
click at [1089, 324] on icon at bounding box center [1086, 320] width 18 height 18
click at [1208, 324] on icon at bounding box center [1211, 320] width 18 height 18
click at [1101, 410] on div "4" at bounding box center [1102, 411] width 23 height 22
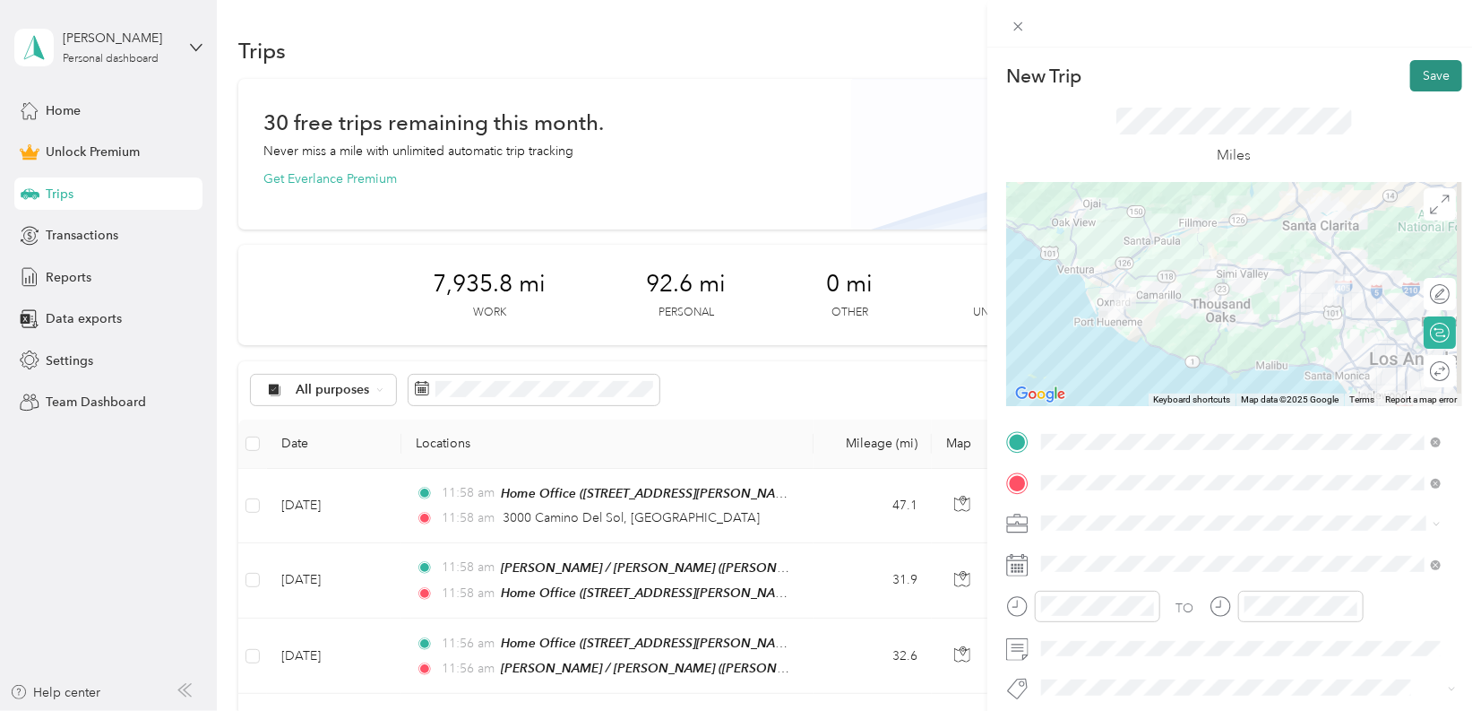
click at [1412, 81] on button "Save" at bounding box center [1437, 75] width 52 height 31
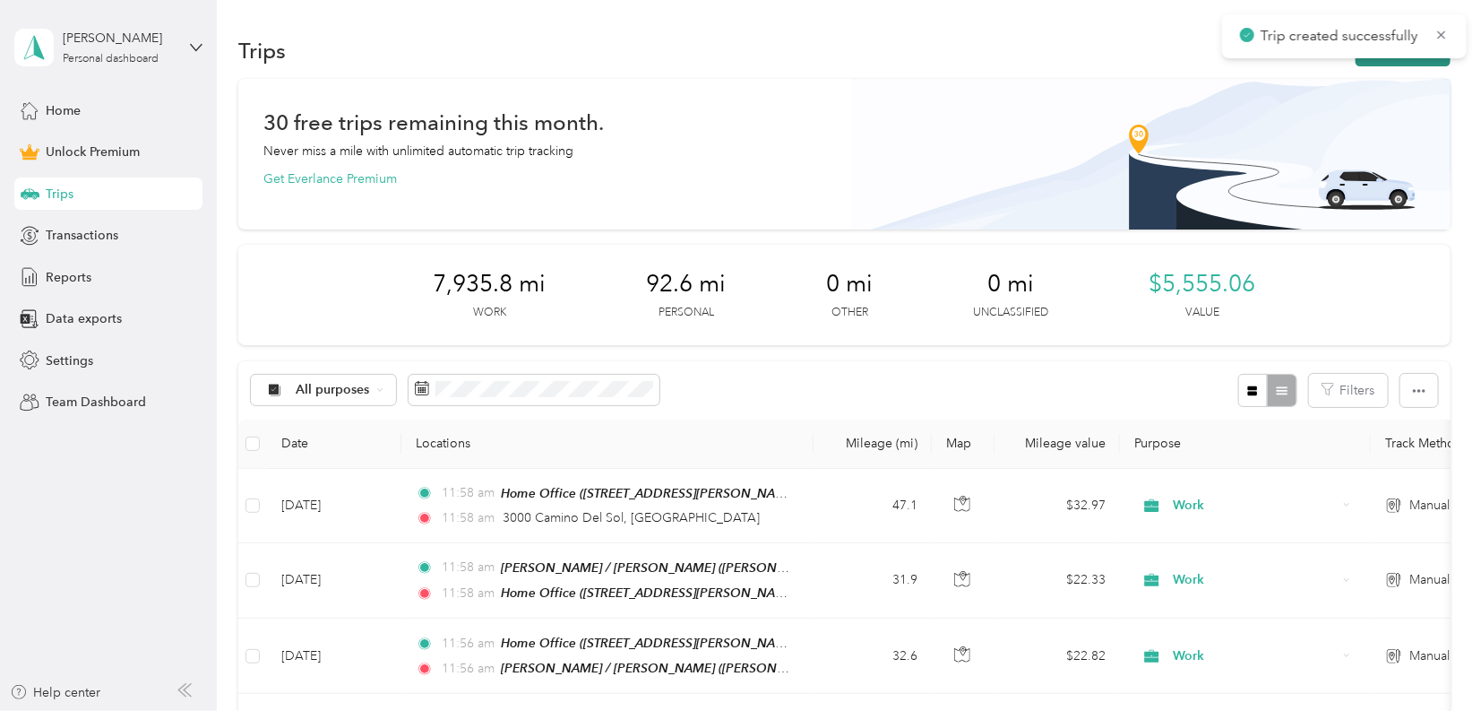
click at [1420, 61] on button "New trip" at bounding box center [1403, 50] width 95 height 31
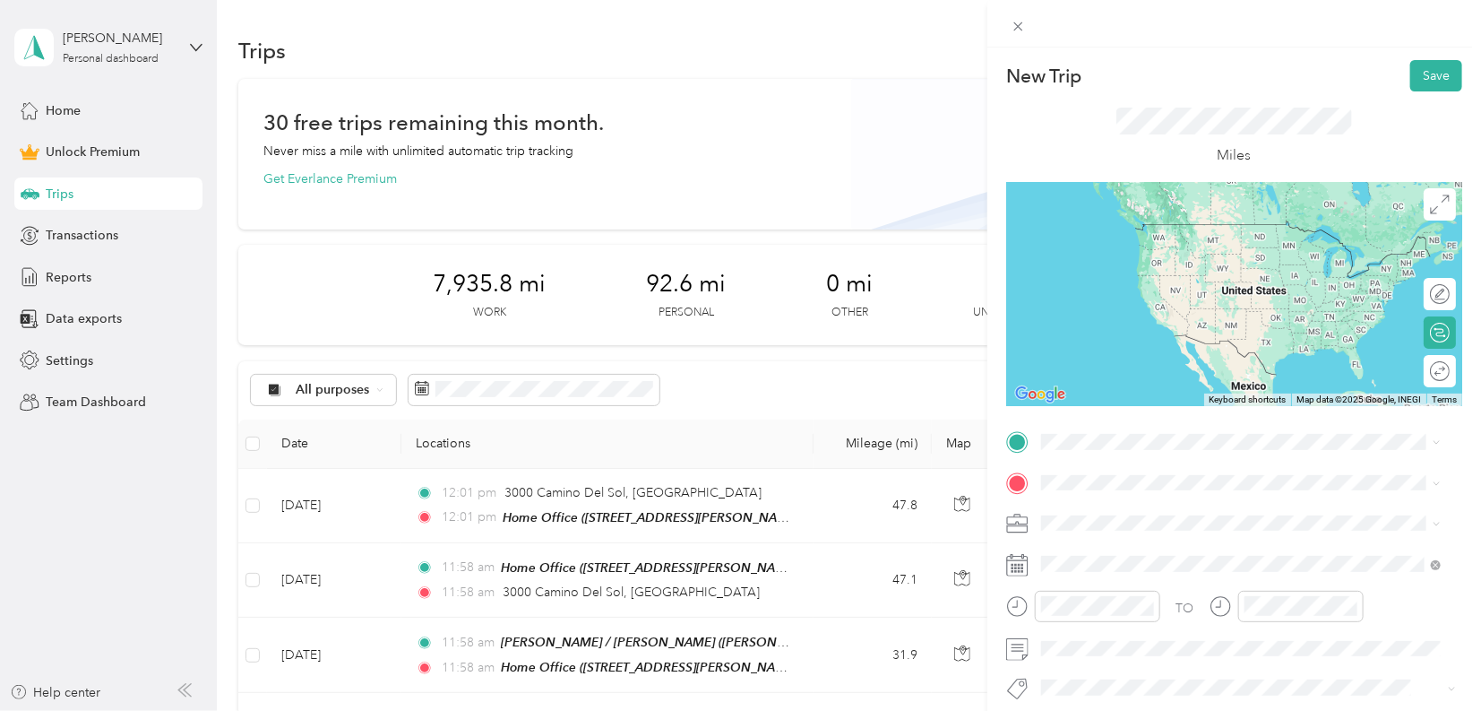
click at [1218, 520] on div "Home Office [STREET_ADDRESS][PERSON_NAME]" at bounding box center [1181, 522] width 213 height 38
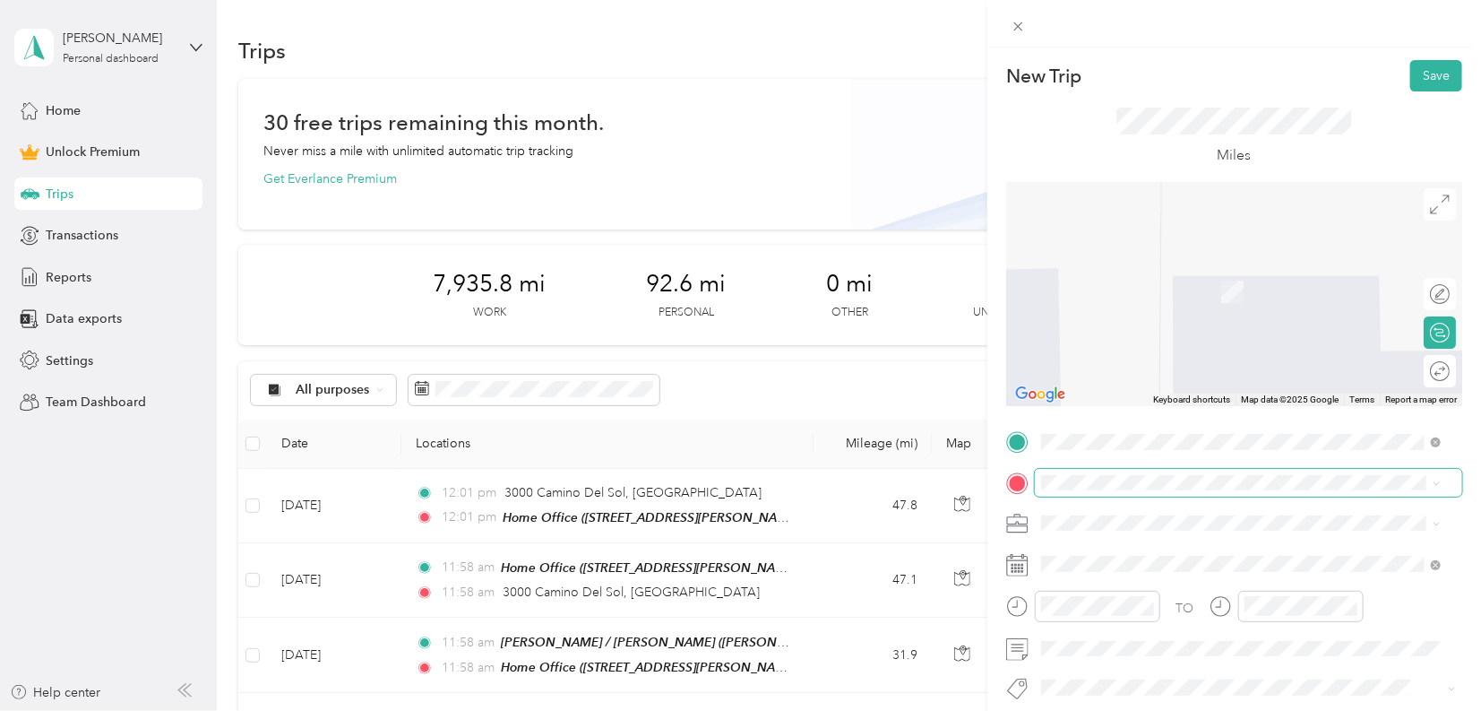
click at [1103, 471] on span at bounding box center [1249, 483] width 428 height 28
click at [1205, 287] on span "[STREET_ADDRESS][US_STATE]" at bounding box center [1164, 290] width 179 height 15
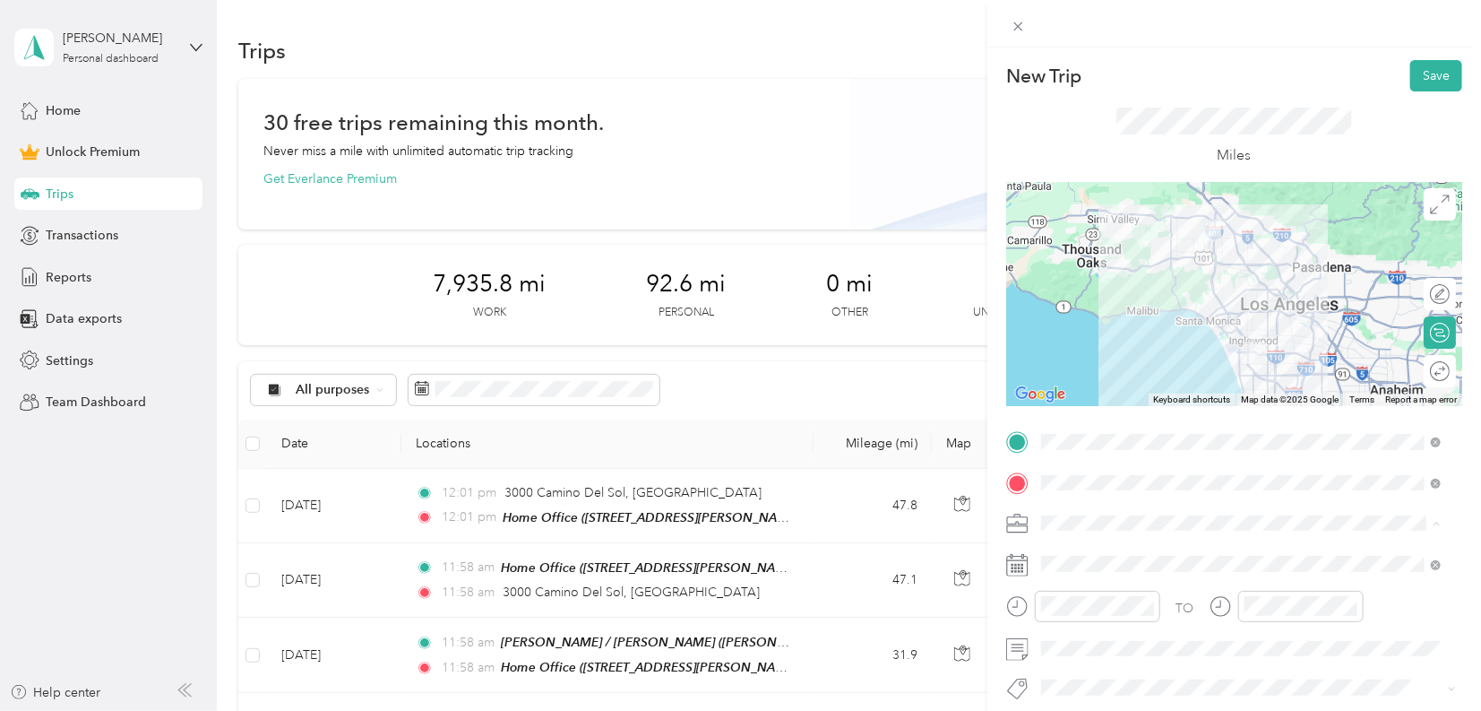
click at [1082, 270] on div "Work" at bounding box center [1241, 272] width 387 height 19
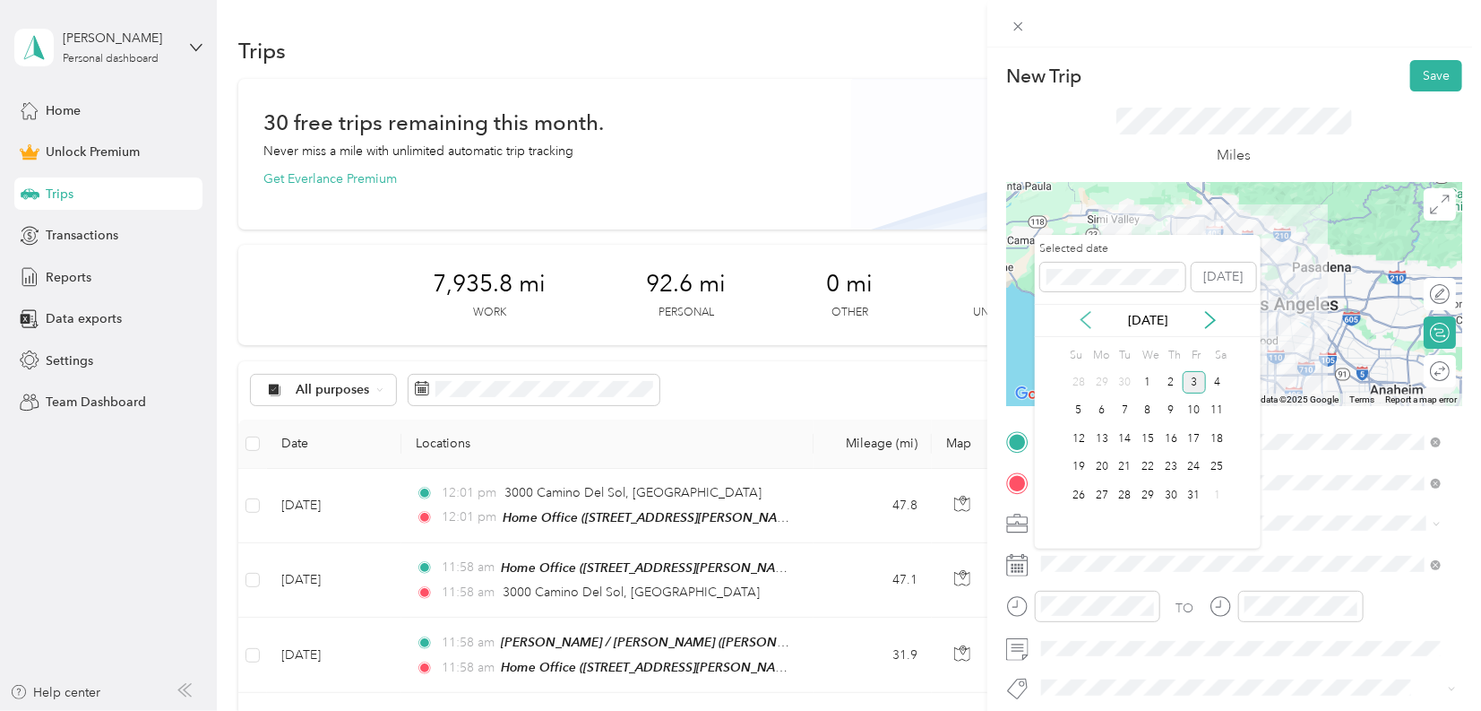
click at [1082, 312] on icon at bounding box center [1086, 320] width 18 height 18
click at [1127, 409] on div "5" at bounding box center [1125, 411] width 23 height 22
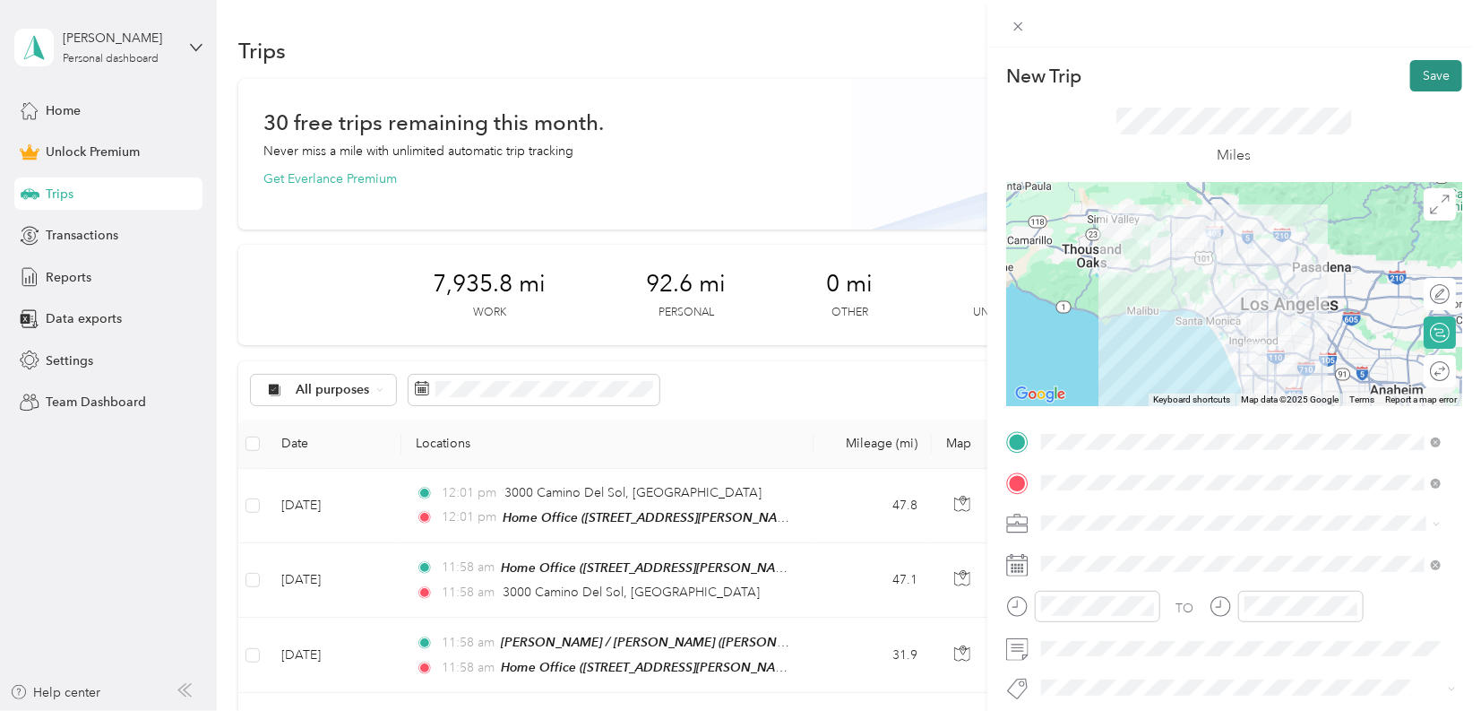
click at [1424, 70] on button "Save" at bounding box center [1437, 75] width 52 height 31
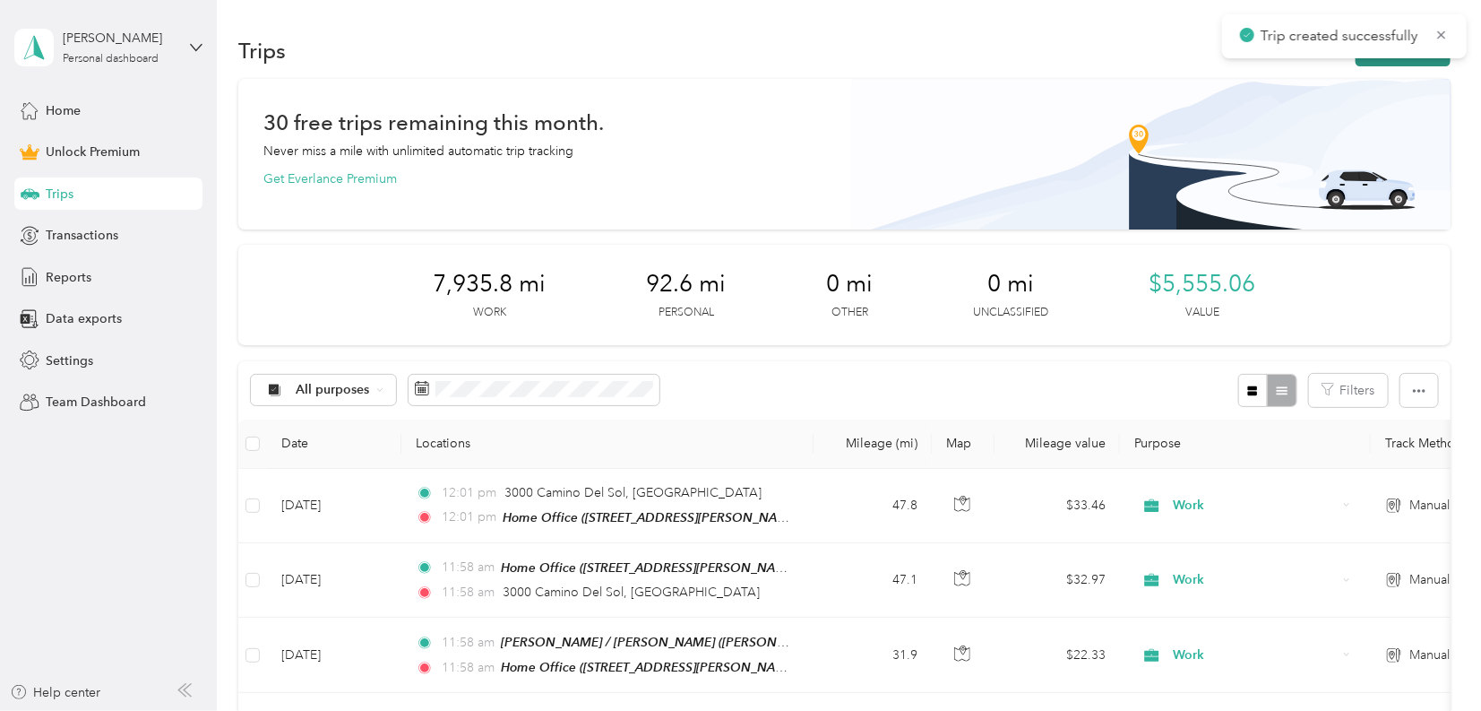
click at [1423, 58] on button "New trip" at bounding box center [1403, 50] width 95 height 31
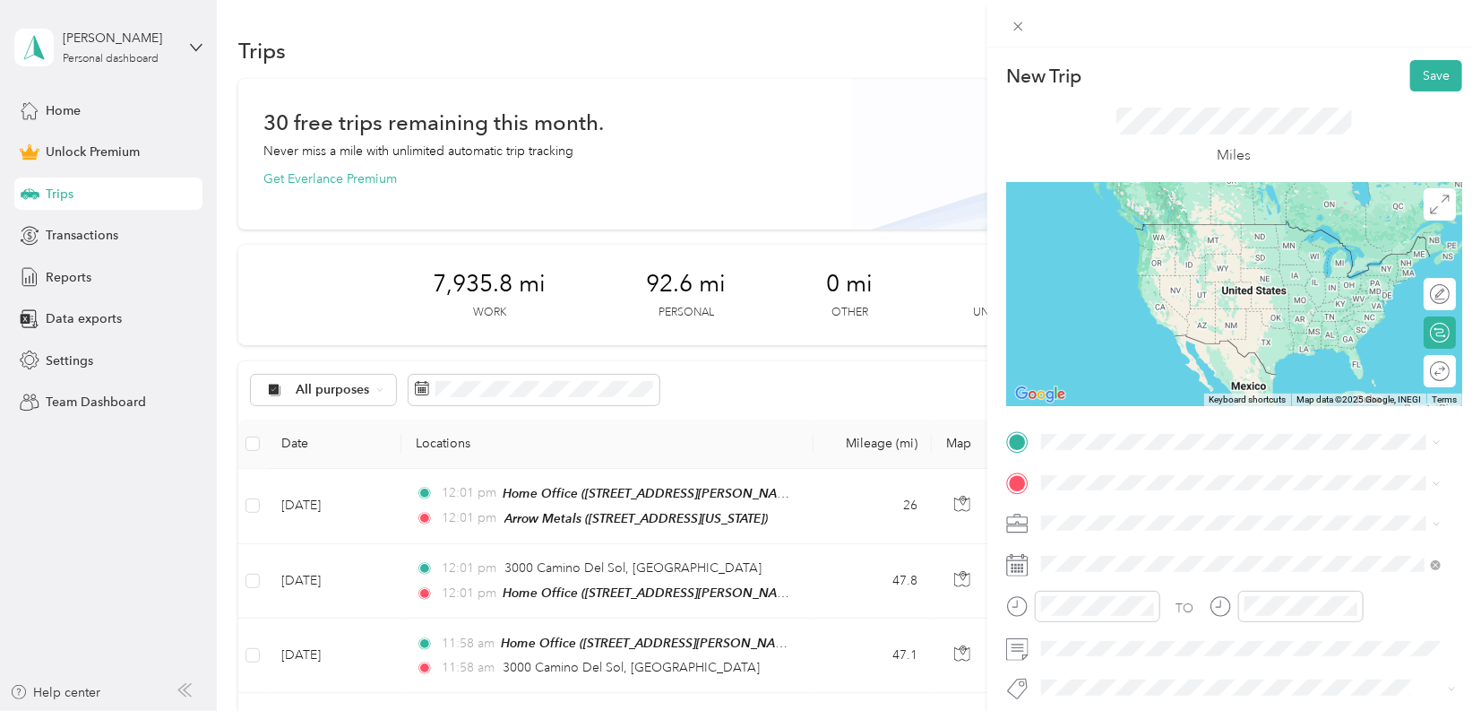
click at [1144, 535] on div "Arrow Metals [STREET_ADDRESS][US_STATE]" at bounding box center [1164, 518] width 179 height 38
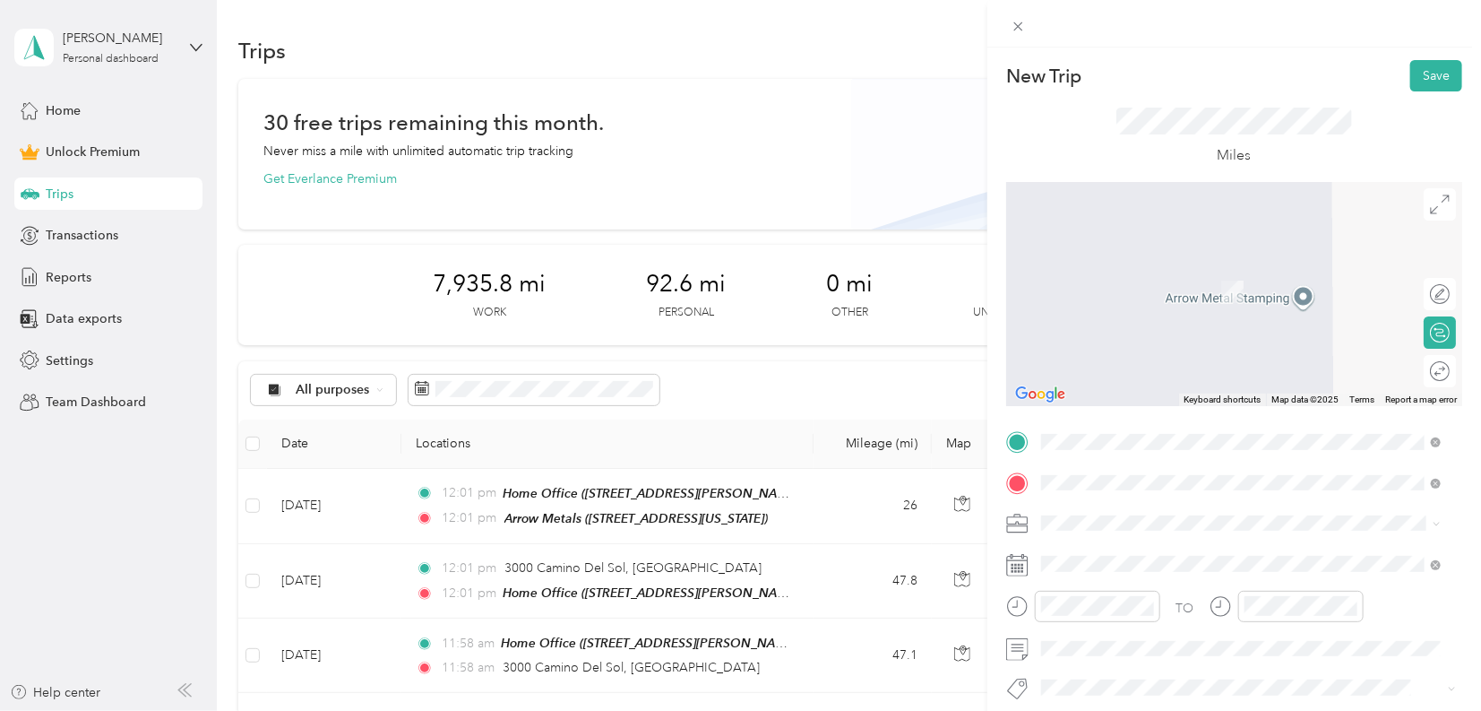
click at [1150, 283] on span "[STREET_ADDRESS][PERSON_NAME]" at bounding box center [1181, 290] width 213 height 15
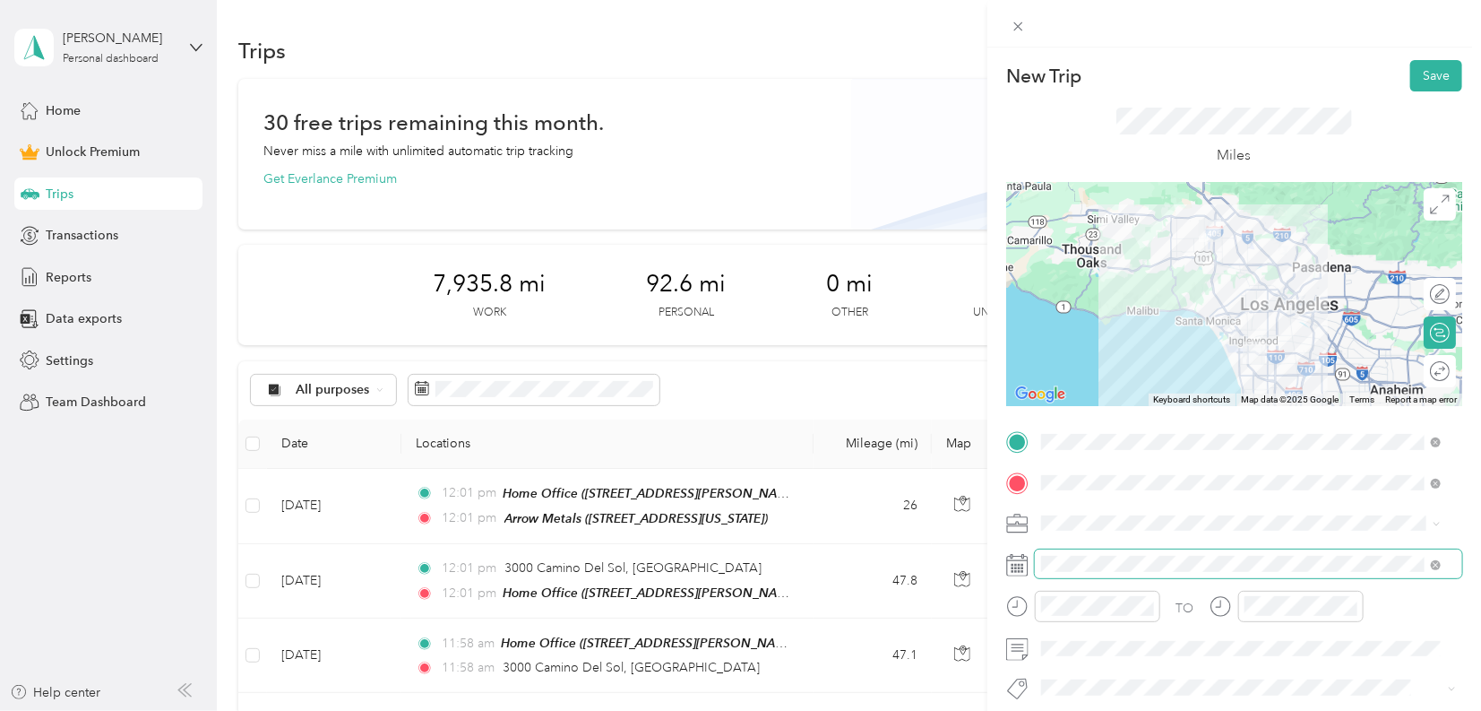
click at [1036, 564] on span at bounding box center [1249, 563] width 428 height 28
click at [1041, 562] on span at bounding box center [1249, 563] width 428 height 28
click at [1013, 566] on icon at bounding box center [1017, 565] width 22 height 22
click at [1116, 555] on span at bounding box center [1249, 563] width 428 height 28
click at [1104, 270] on div "Work" at bounding box center [1241, 263] width 387 height 19
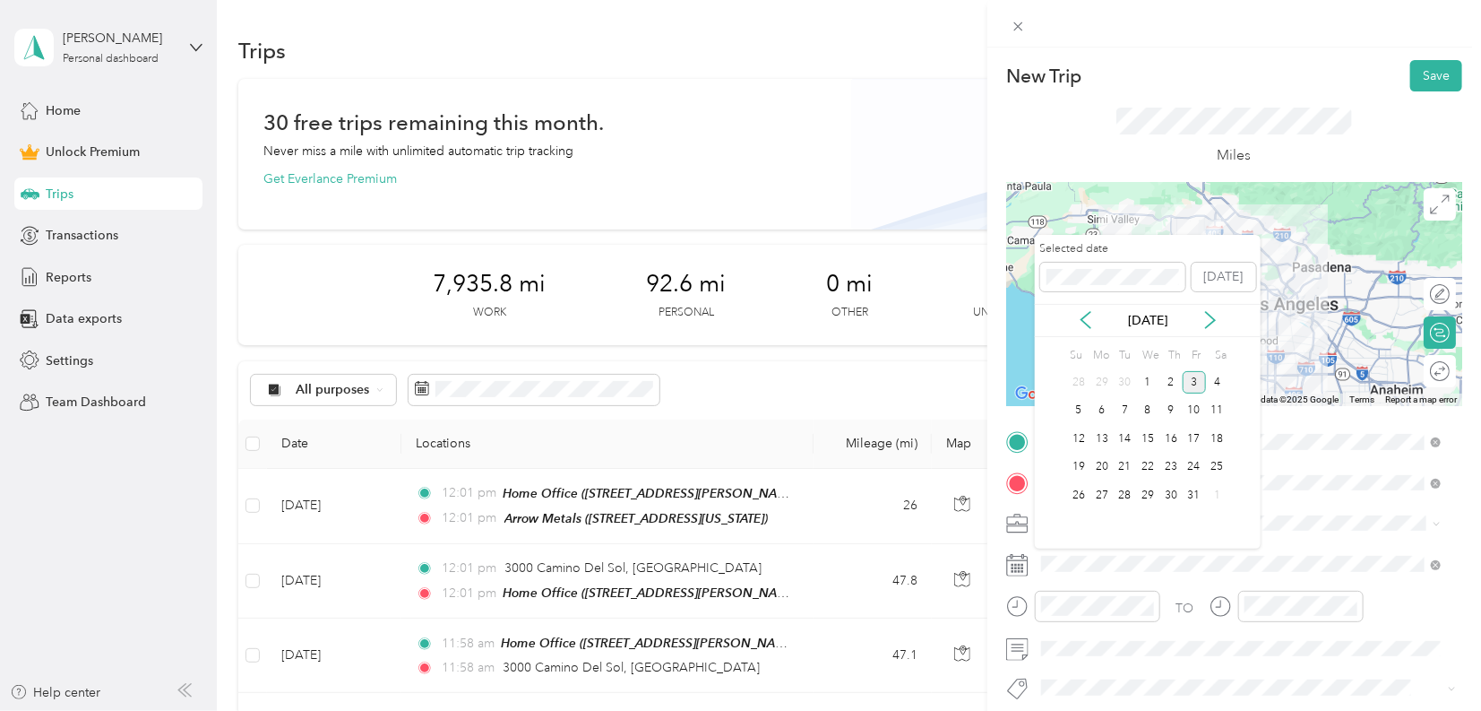
click at [1075, 326] on div "[DATE]" at bounding box center [1148, 320] width 226 height 19
click at [1082, 318] on icon at bounding box center [1086, 320] width 9 height 16
click at [1127, 410] on div "5" at bounding box center [1125, 411] width 23 height 22
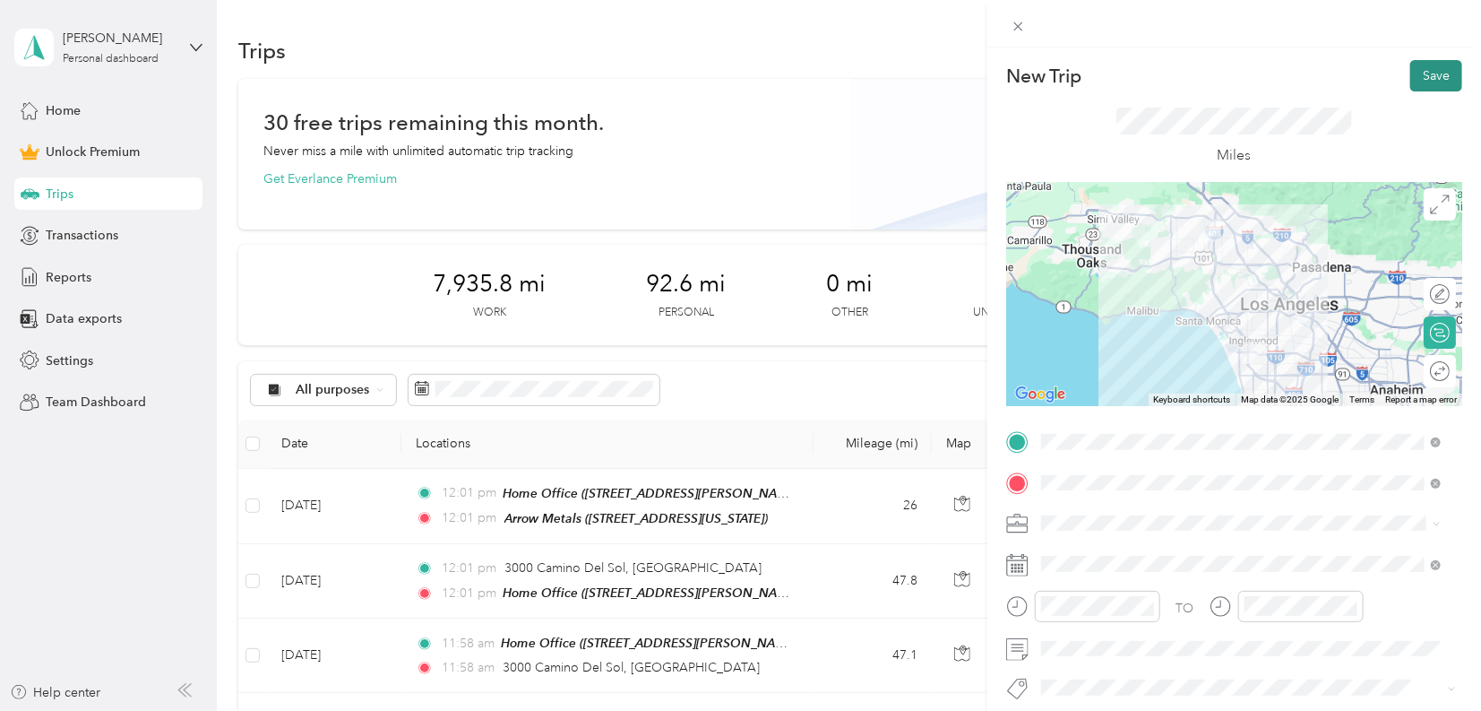
click at [1423, 74] on button "Save" at bounding box center [1437, 75] width 52 height 31
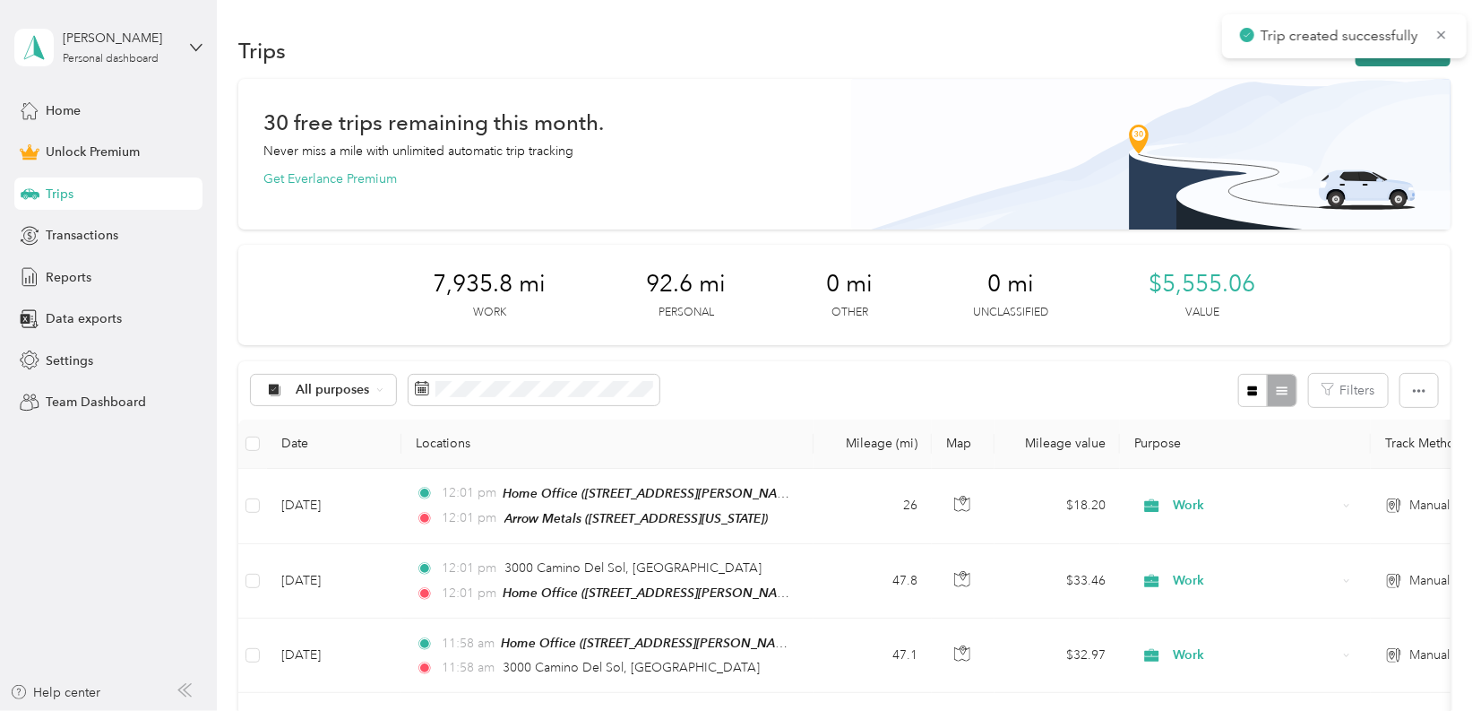
click at [1427, 64] on button "New trip" at bounding box center [1403, 50] width 95 height 31
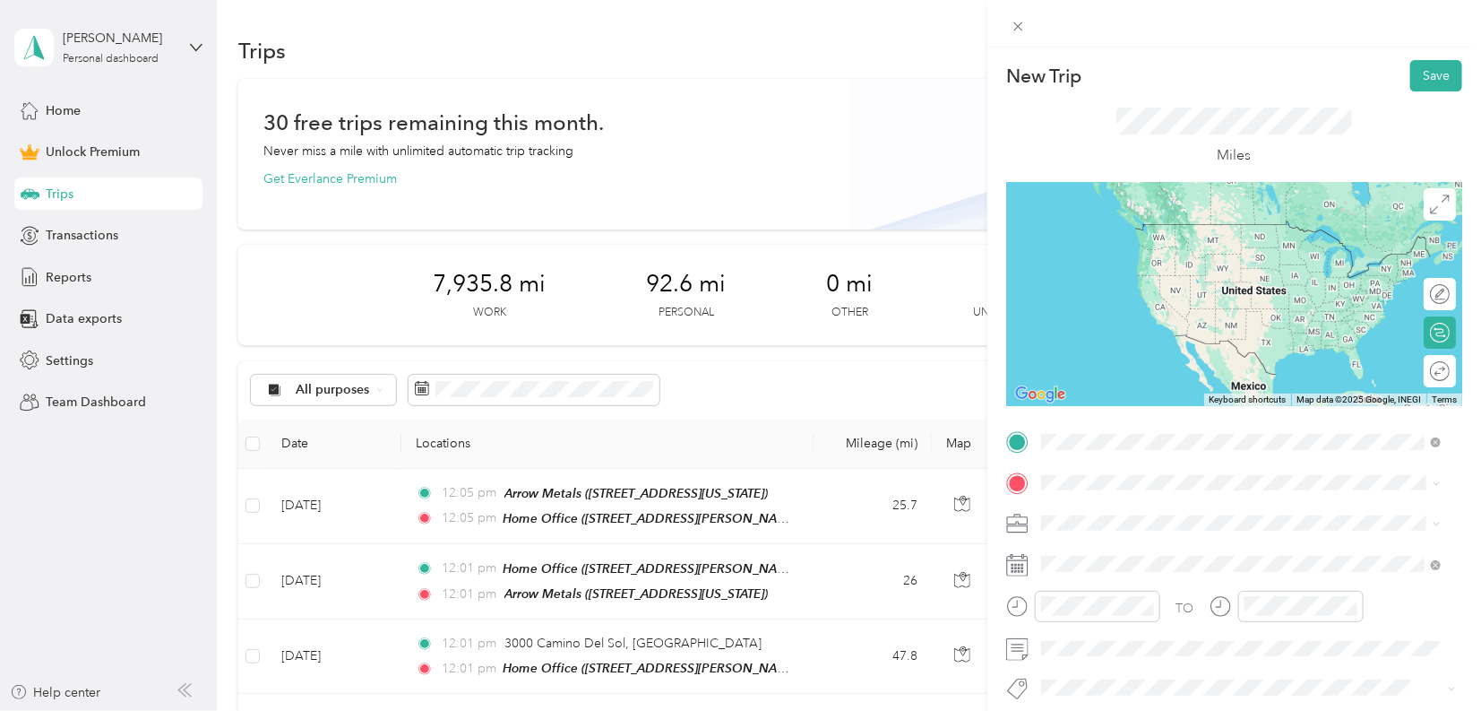
click at [1203, 520] on div "Home Office [STREET_ADDRESS][PERSON_NAME]" at bounding box center [1181, 524] width 213 height 38
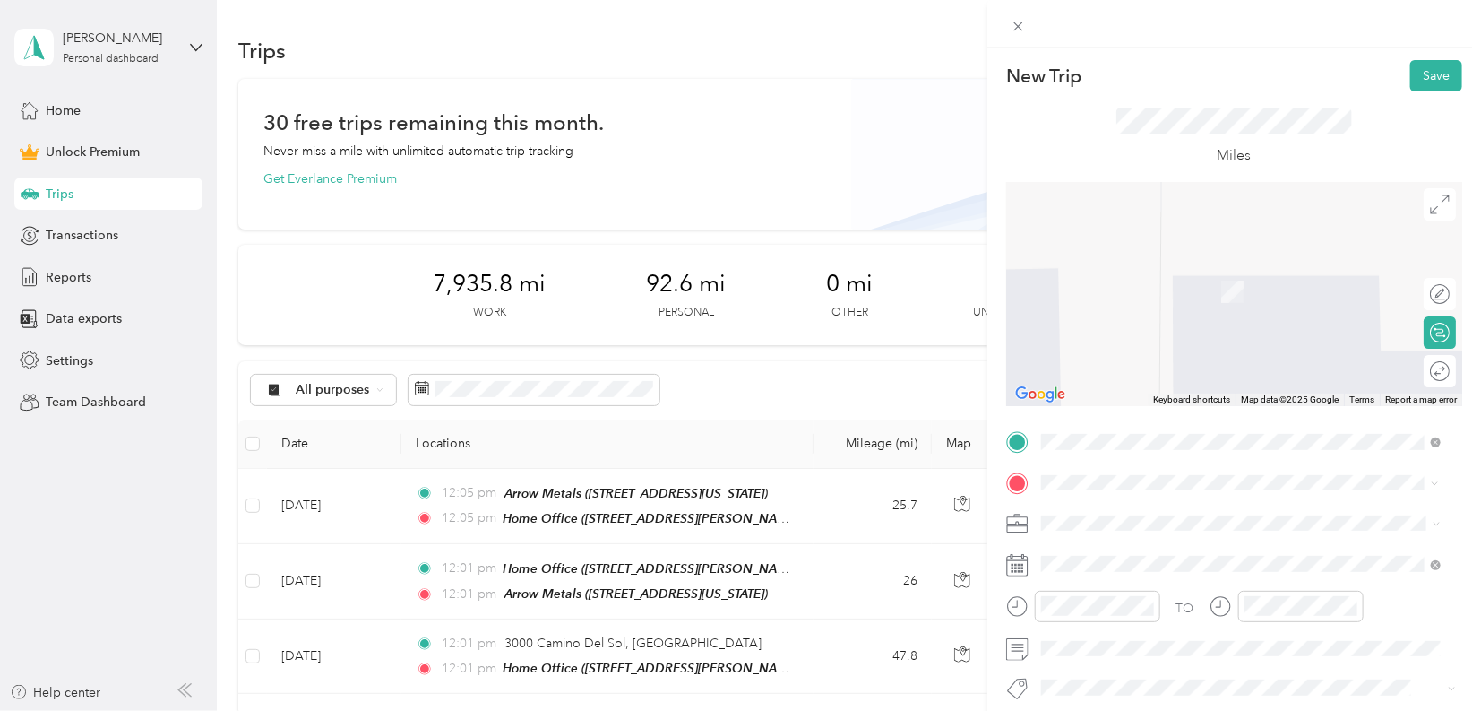
click at [1158, 289] on span "Sensata Technologies, [STREET_ADDRESS][GEOGRAPHIC_DATA][PERSON_NAME], [GEOGRAPH…" at bounding box center [1207, 309] width 265 height 53
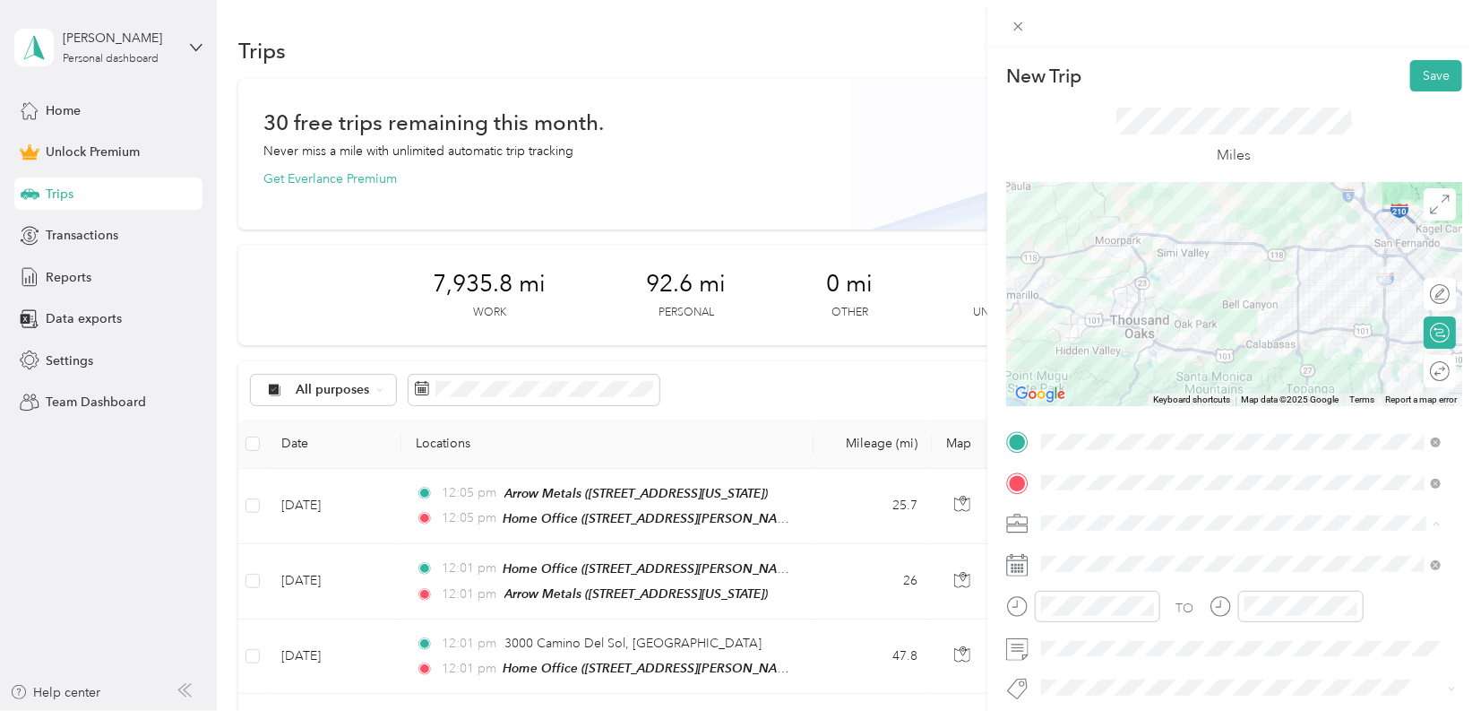
click at [1072, 278] on li "Work" at bounding box center [1241, 271] width 412 height 31
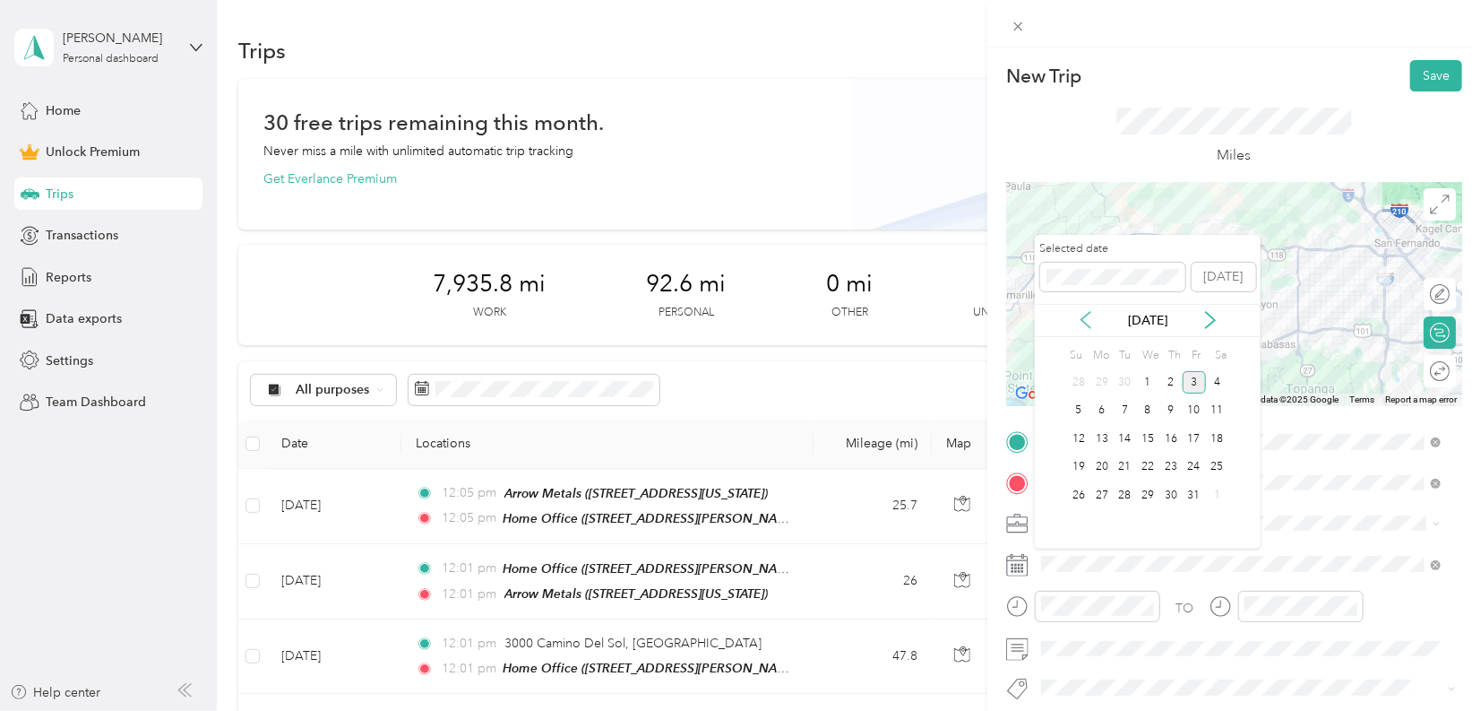
click at [1088, 324] on icon at bounding box center [1086, 320] width 18 height 18
click at [1163, 414] on div "7" at bounding box center [1171, 411] width 23 height 22
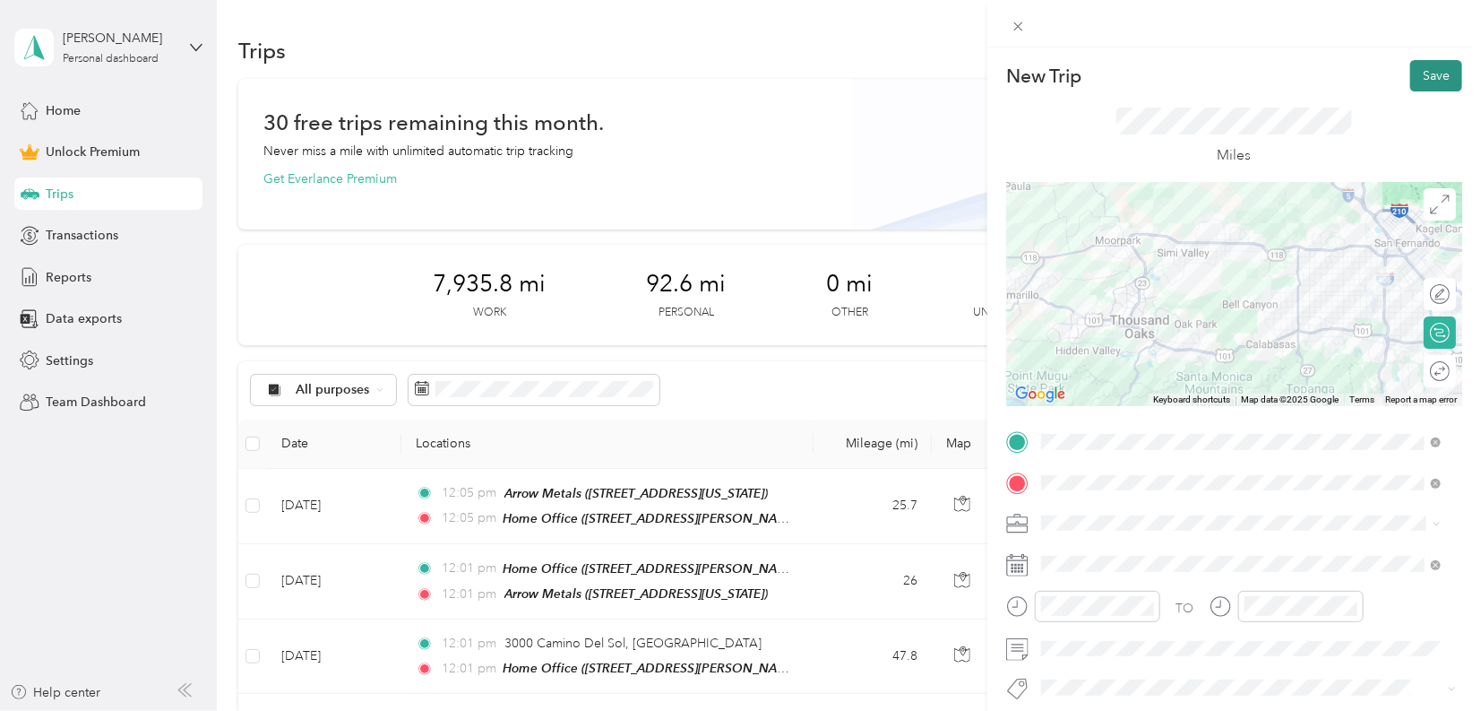
click at [1425, 81] on button "Save" at bounding box center [1437, 75] width 52 height 31
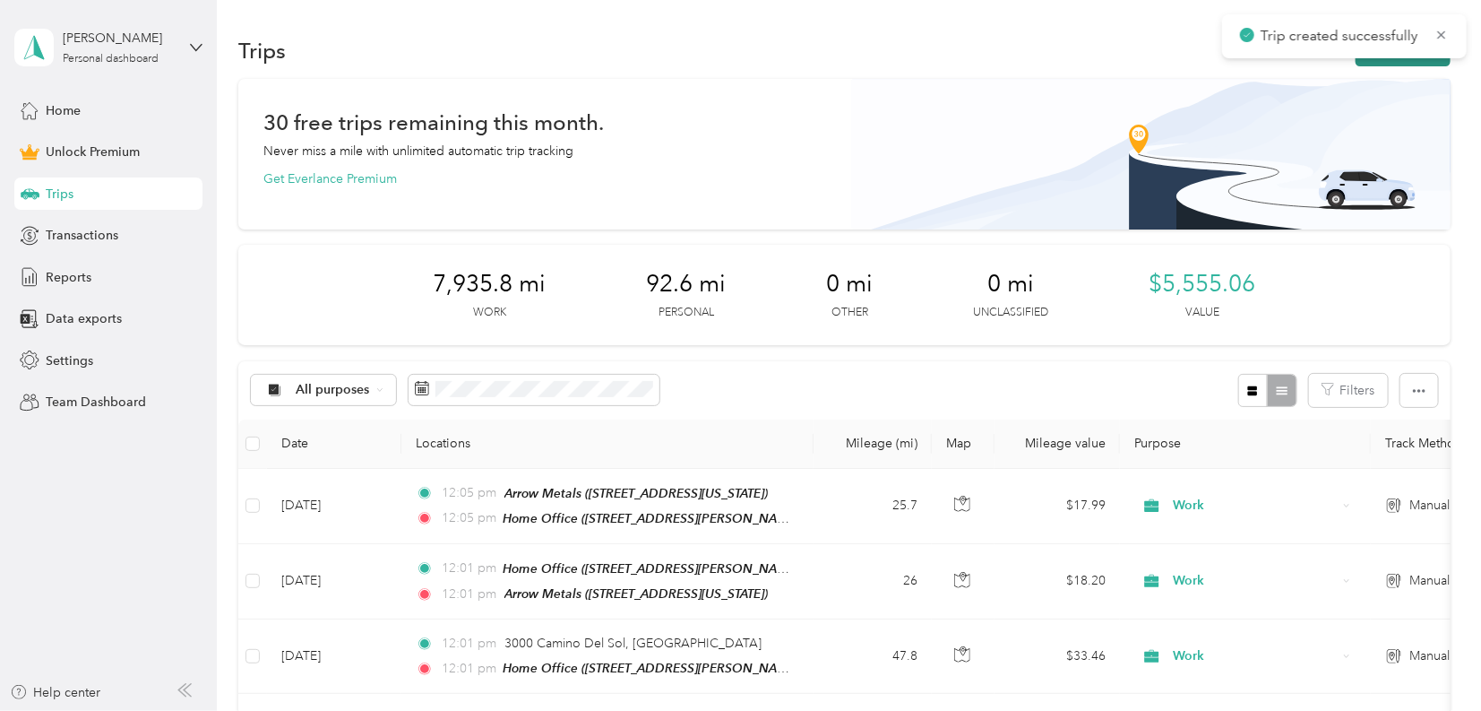
click at [1429, 64] on button "New trip" at bounding box center [1403, 50] width 95 height 31
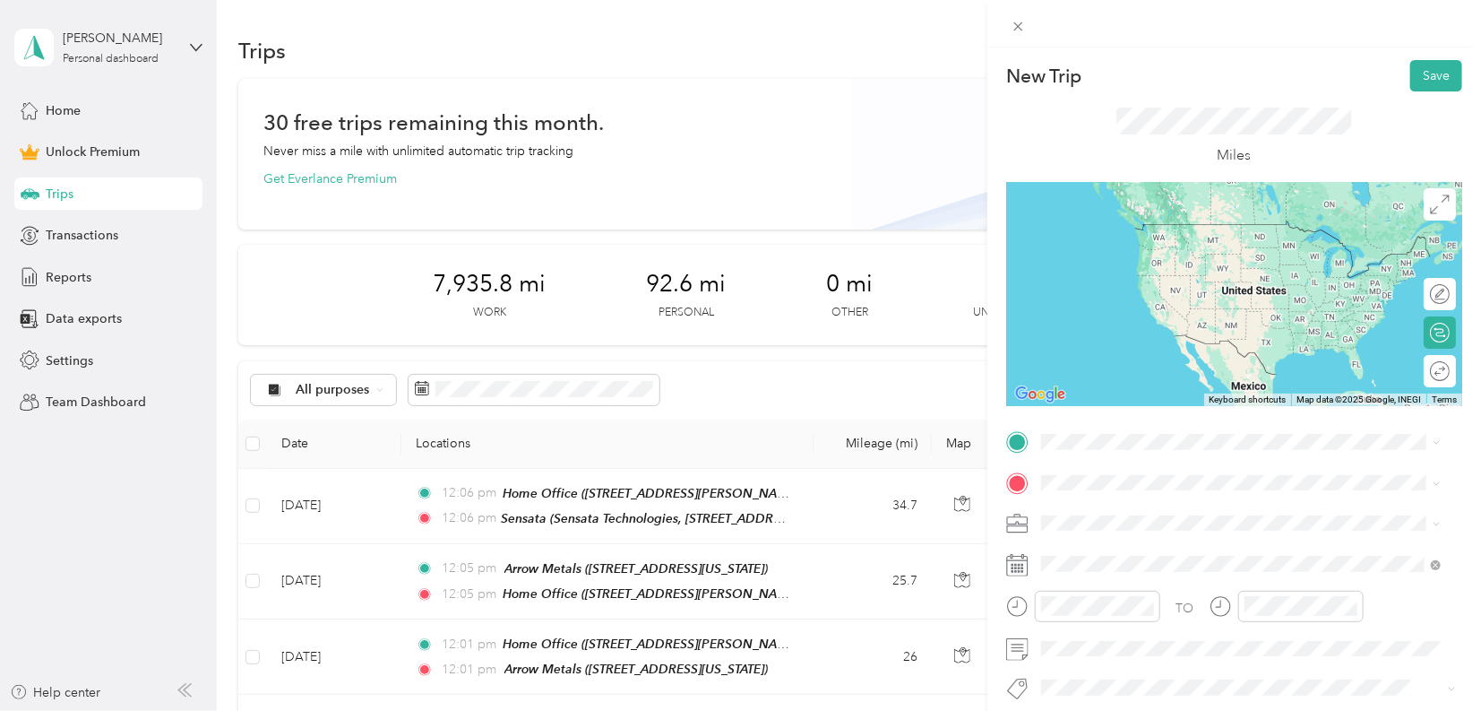
click at [1126, 548] on span "Sensata Technologies, [STREET_ADDRESS][GEOGRAPHIC_DATA][PERSON_NAME], [GEOGRAPH…" at bounding box center [1207, 546] width 265 height 53
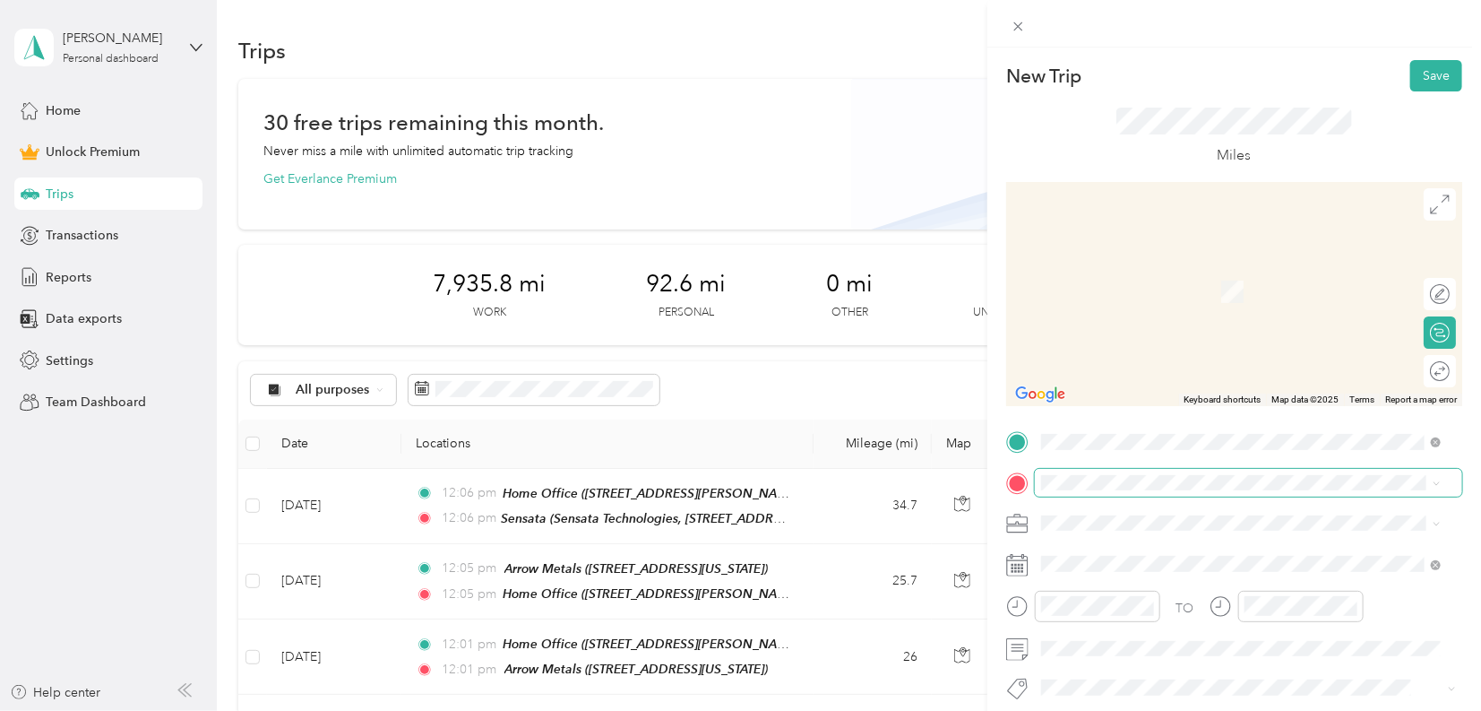
click at [1109, 492] on span at bounding box center [1249, 483] width 428 height 28
click at [1150, 266] on div "Home Office" at bounding box center [1181, 271] width 213 height 16
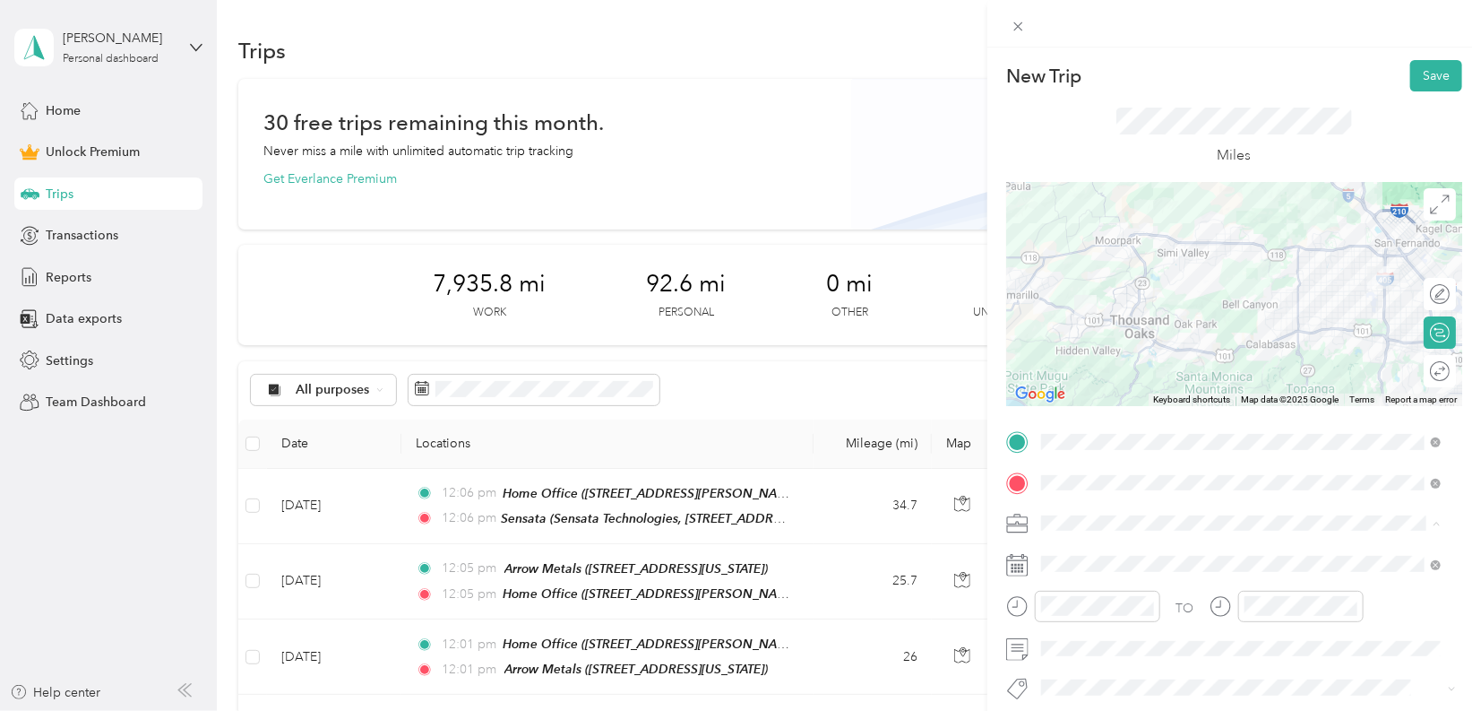
click at [1090, 275] on li "Work" at bounding box center [1241, 271] width 412 height 31
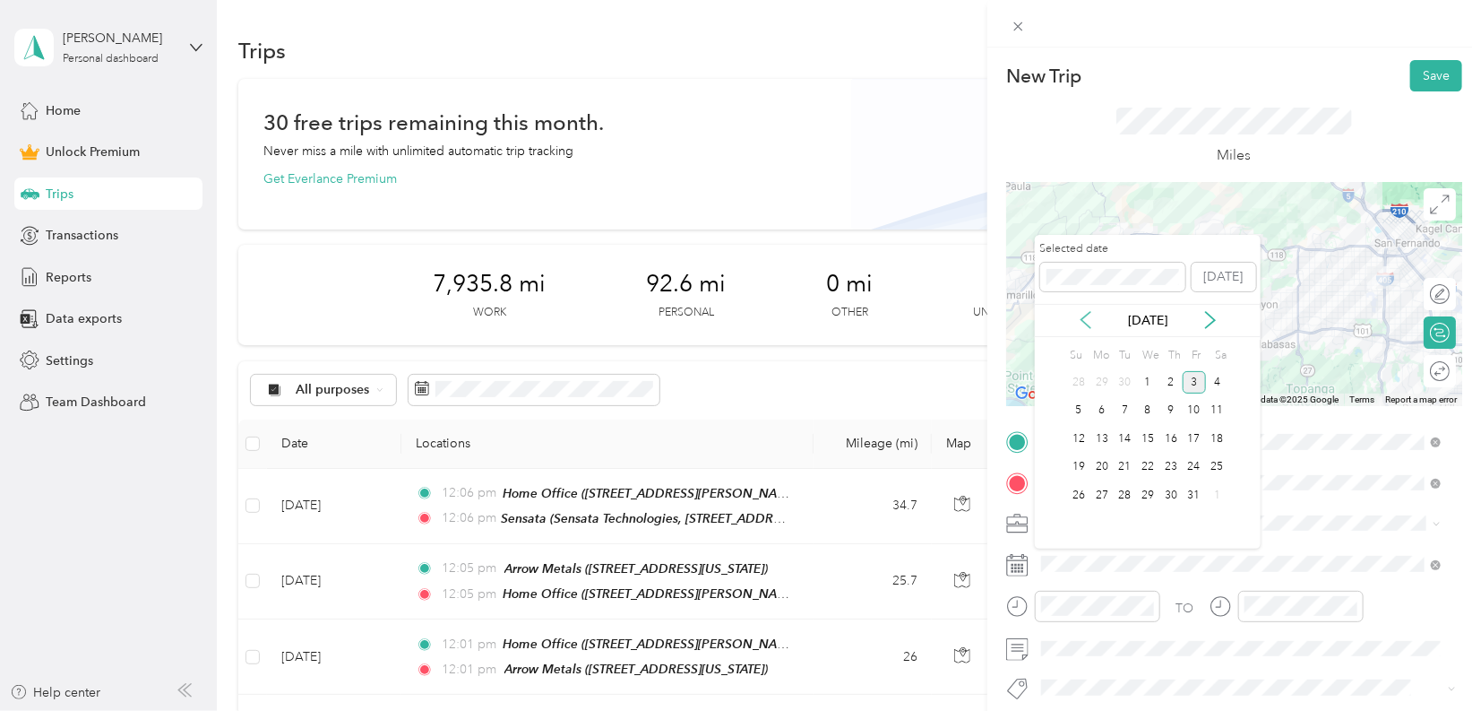
click at [1086, 316] on icon at bounding box center [1086, 320] width 9 height 16
click at [1174, 404] on div "7" at bounding box center [1171, 411] width 23 height 22
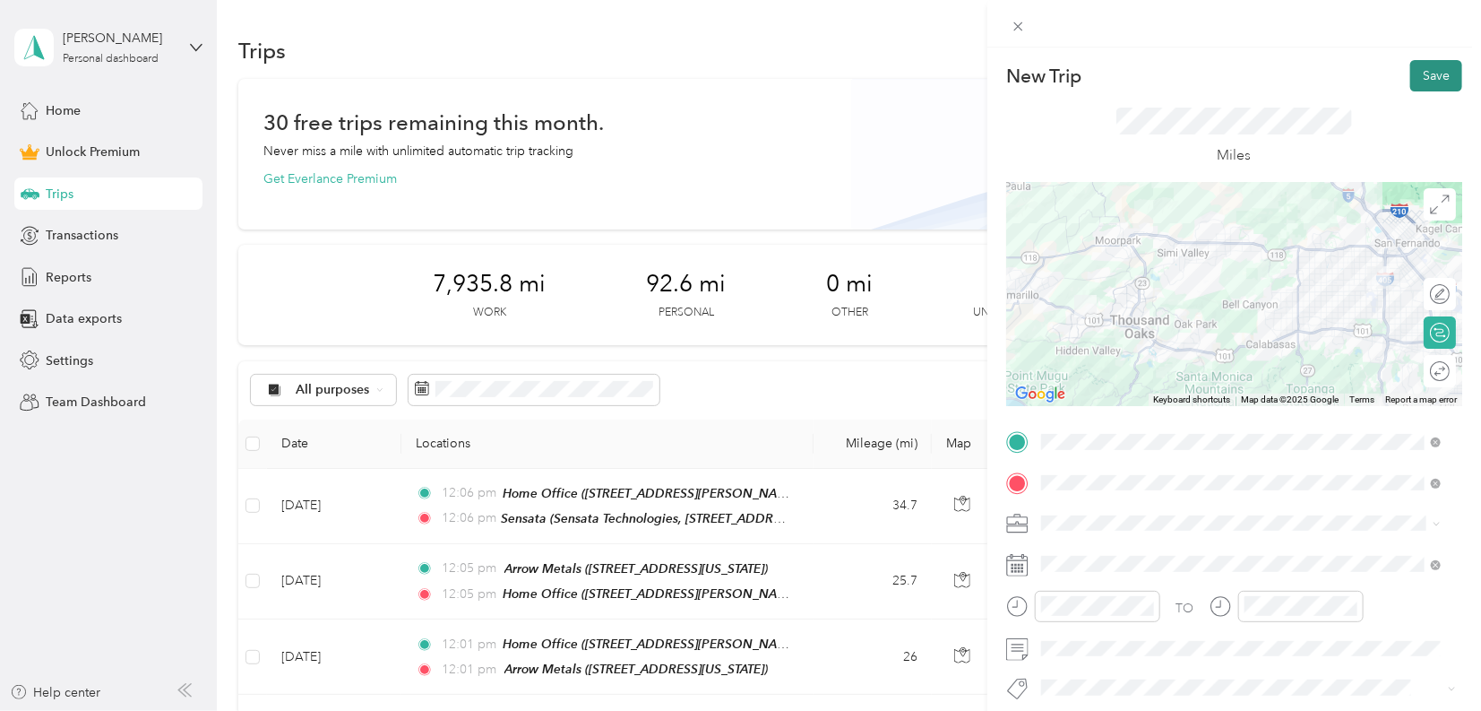
click at [1435, 79] on button "Save" at bounding box center [1437, 75] width 52 height 31
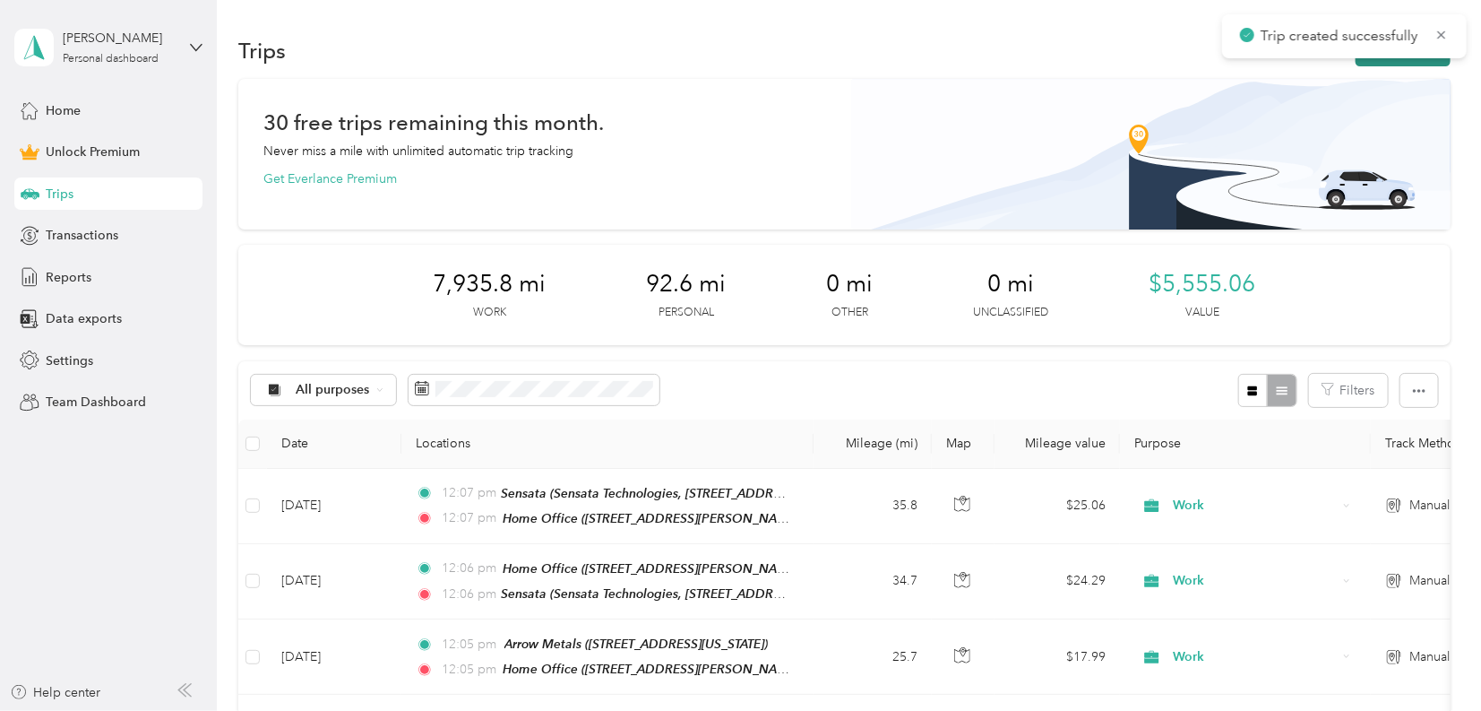
click at [1429, 63] on button "New trip" at bounding box center [1403, 50] width 95 height 31
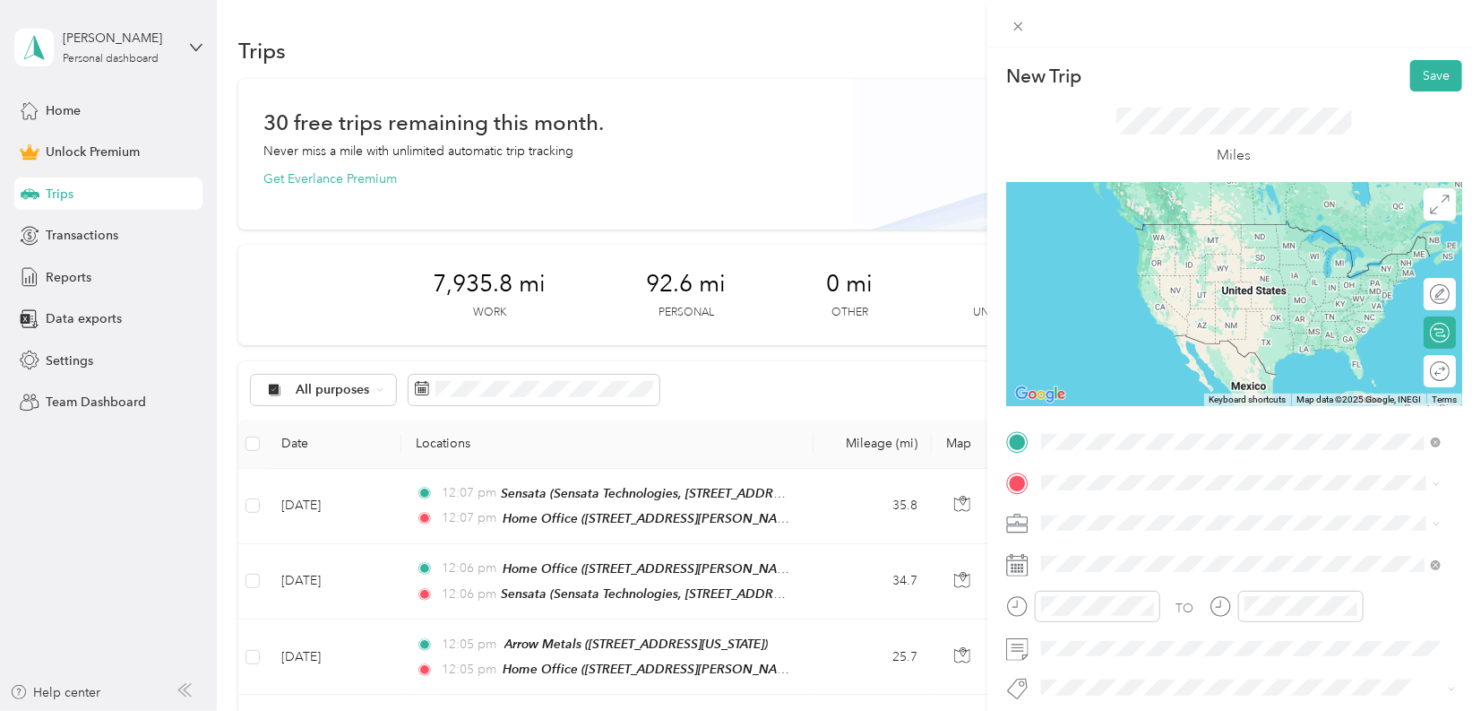
click at [1089, 509] on strong "Home Office" at bounding box center [1112, 513] width 75 height 16
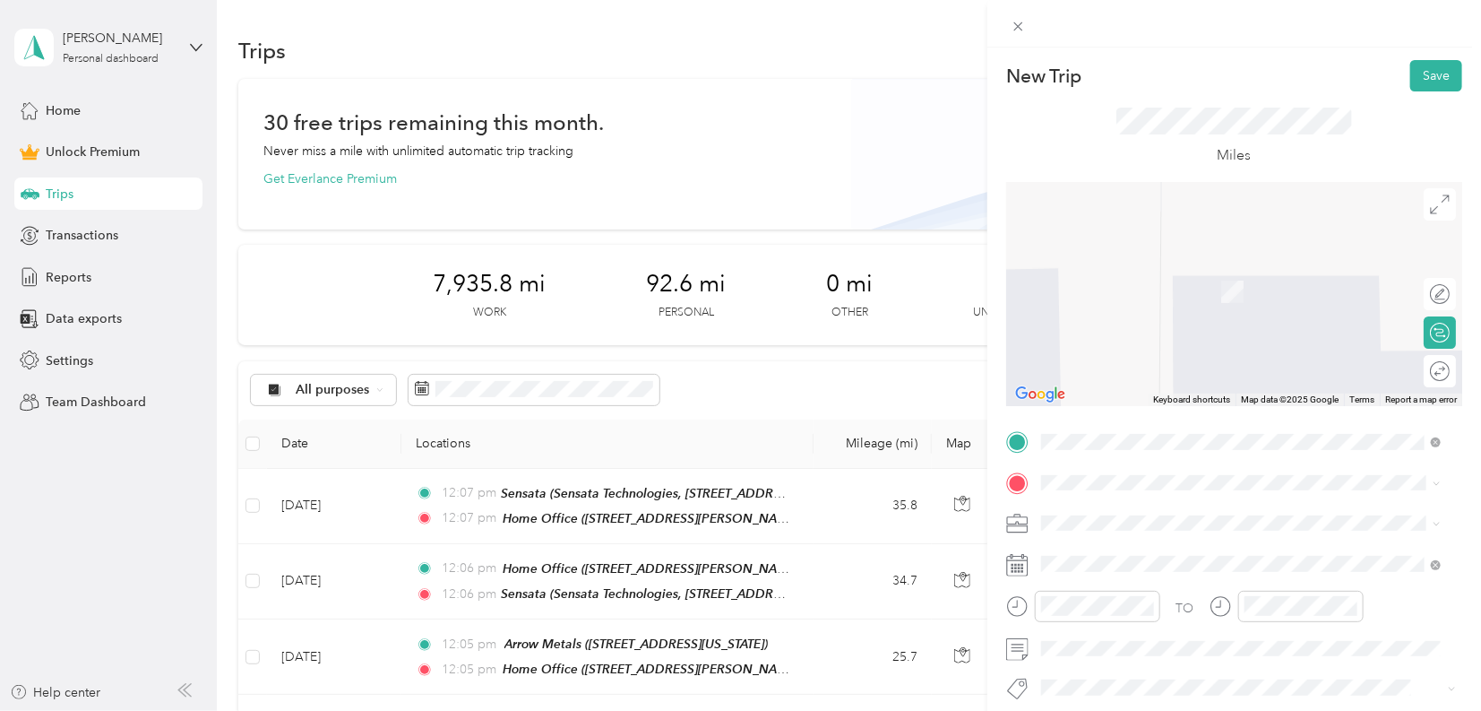
click at [1171, 293] on div "SHIM-IT [STREET_ADDRESS][US_STATE][US_STATE]" at bounding box center [1197, 275] width 245 height 38
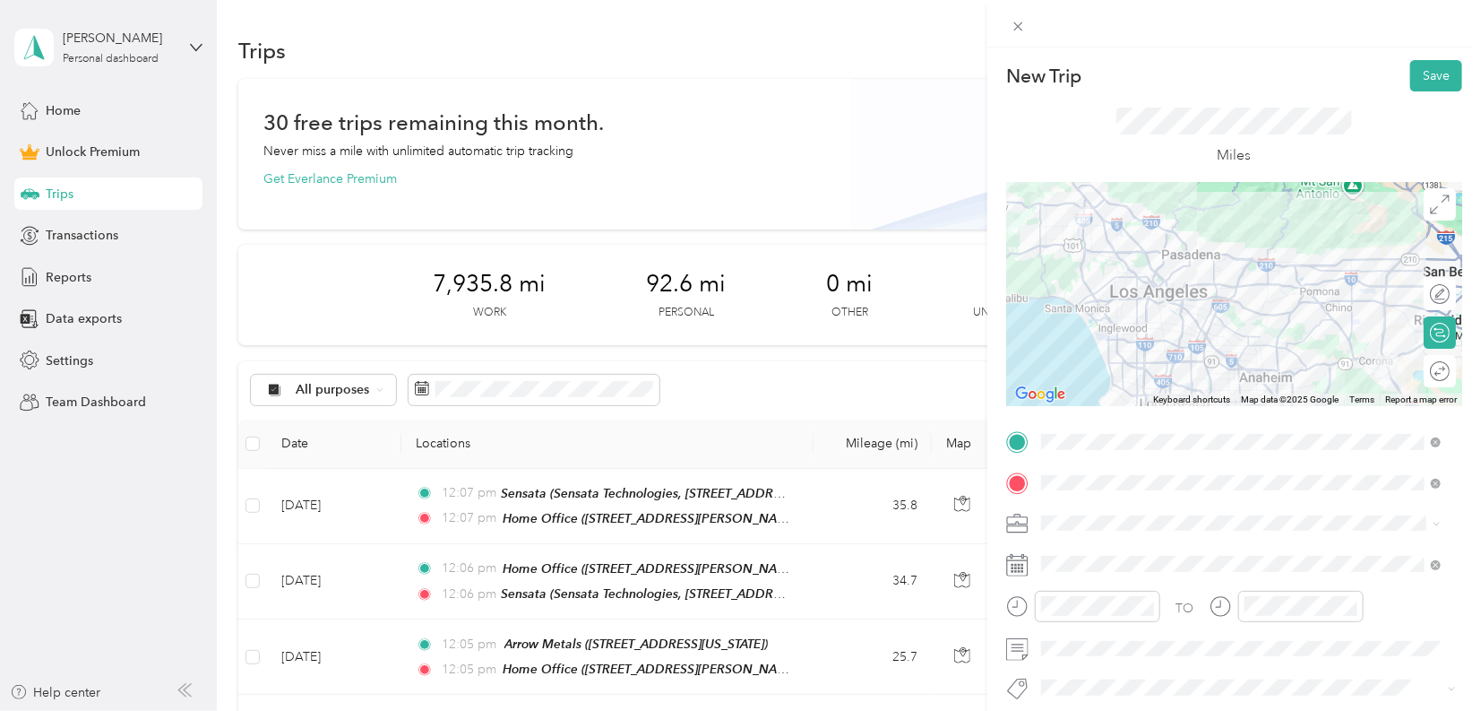
click at [1065, 268] on span "Work" at bounding box center [1063, 266] width 30 height 15
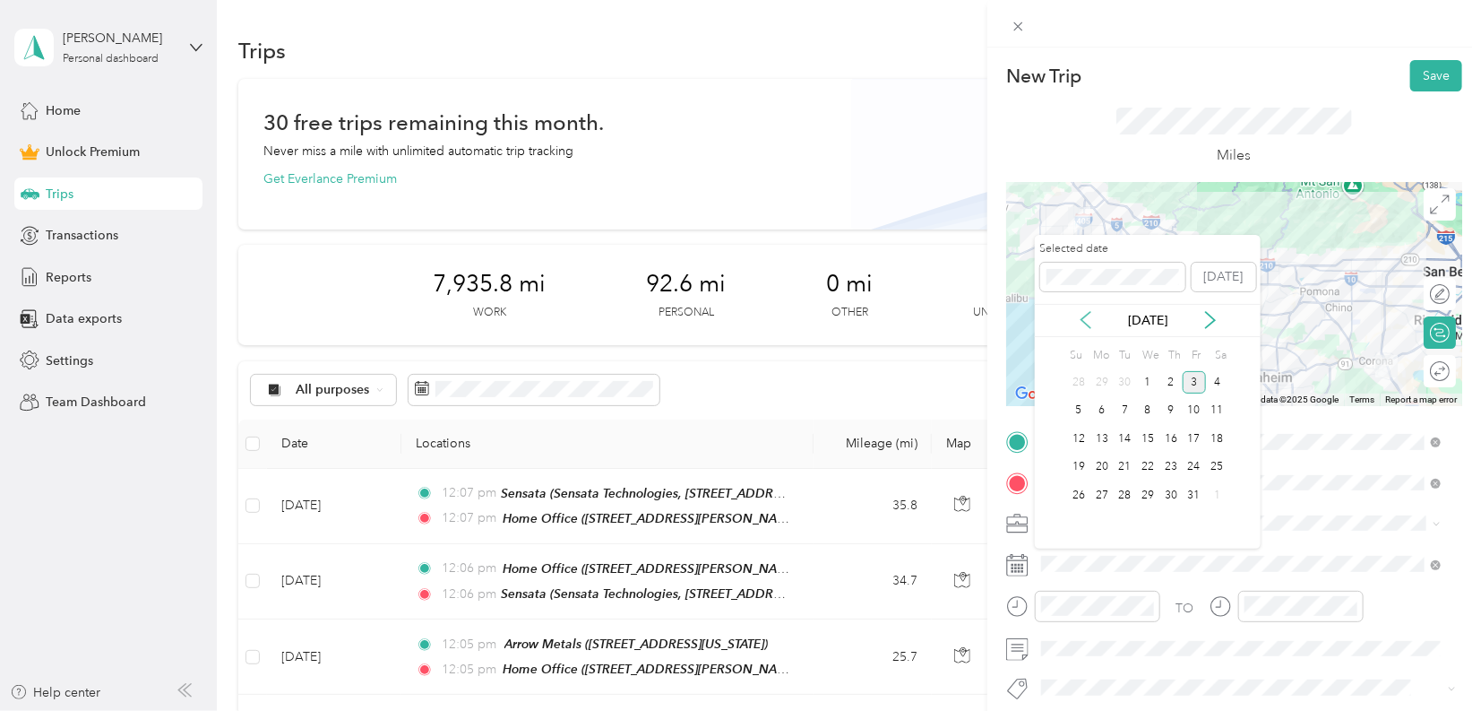
click at [1087, 317] on icon at bounding box center [1086, 320] width 18 height 18
click at [1196, 414] on div "8" at bounding box center [1194, 411] width 23 height 22
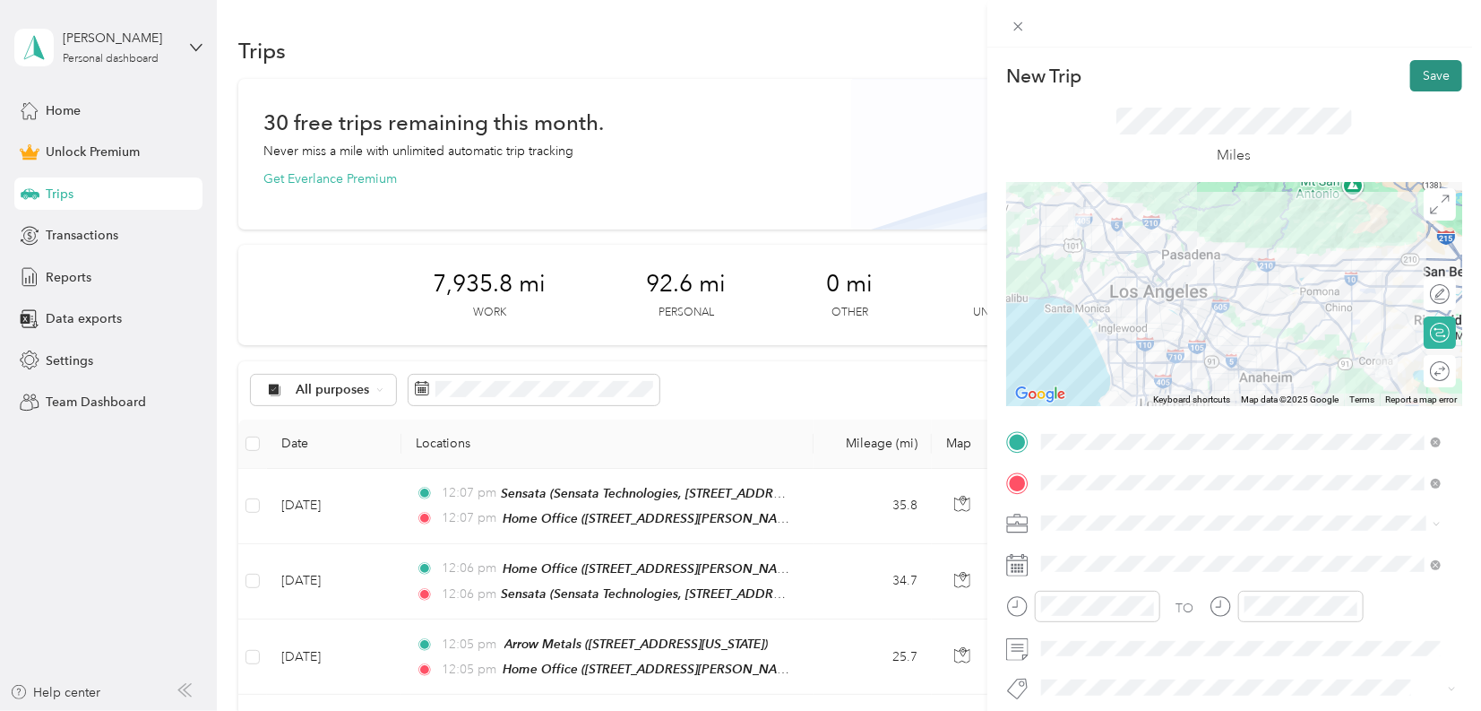
click at [1418, 70] on button "Save" at bounding box center [1437, 75] width 52 height 31
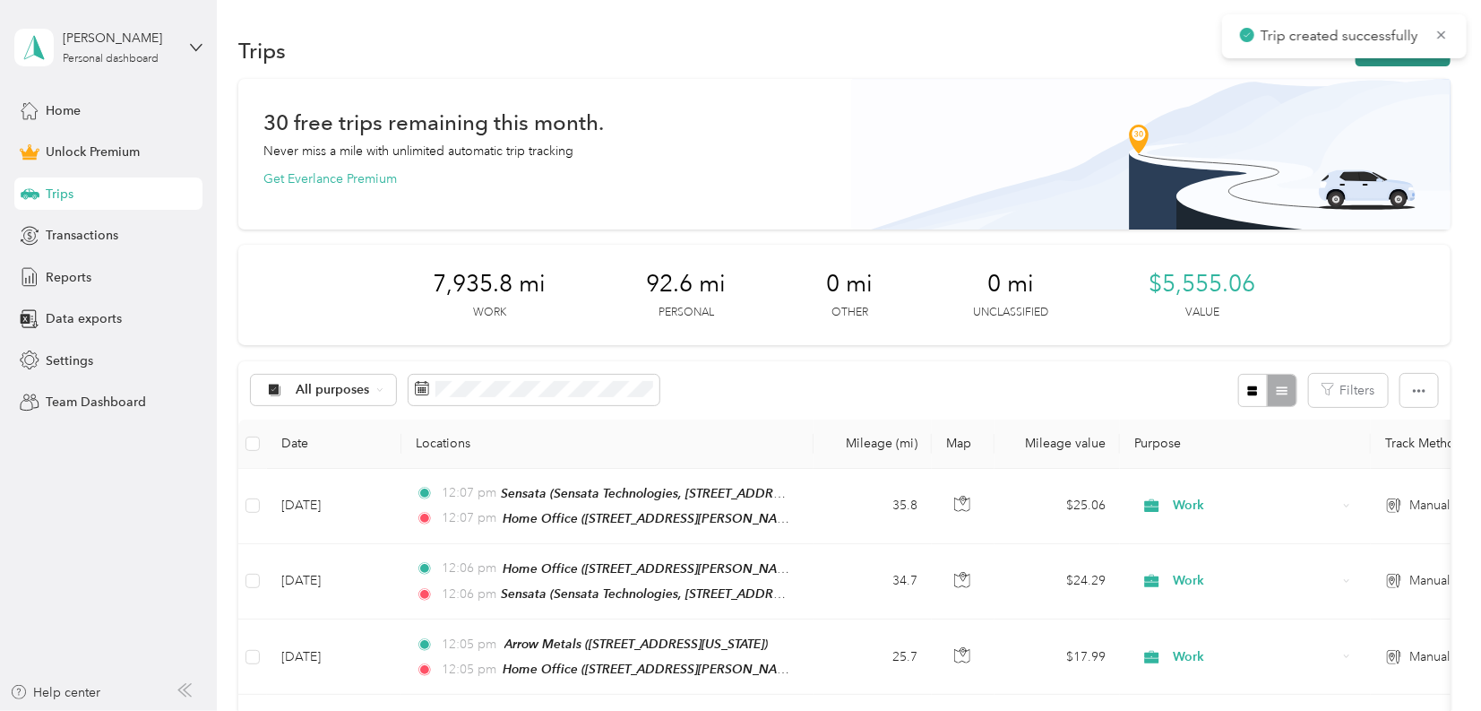
click at [1419, 63] on button "New trip" at bounding box center [1403, 50] width 95 height 31
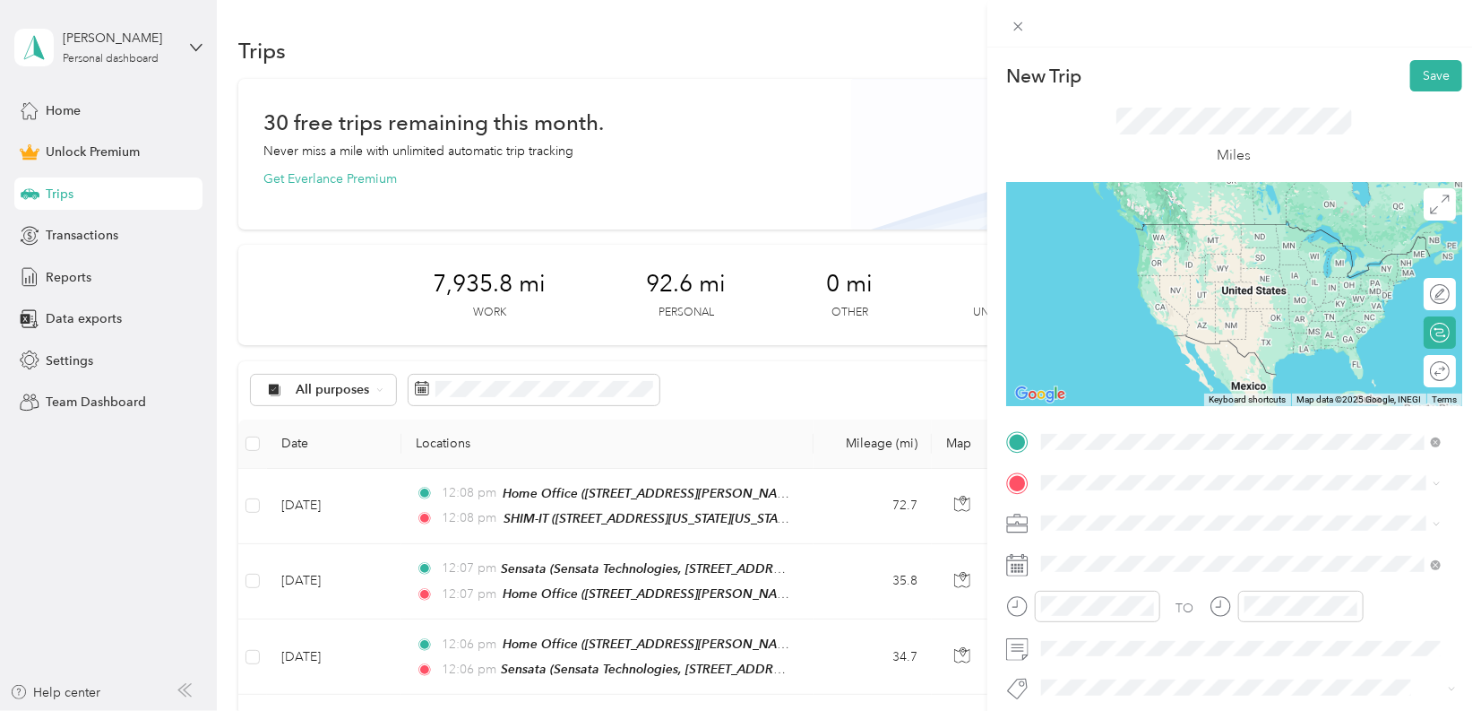
click at [1117, 514] on strong "SHIM-IT" at bounding box center [1098, 513] width 46 height 16
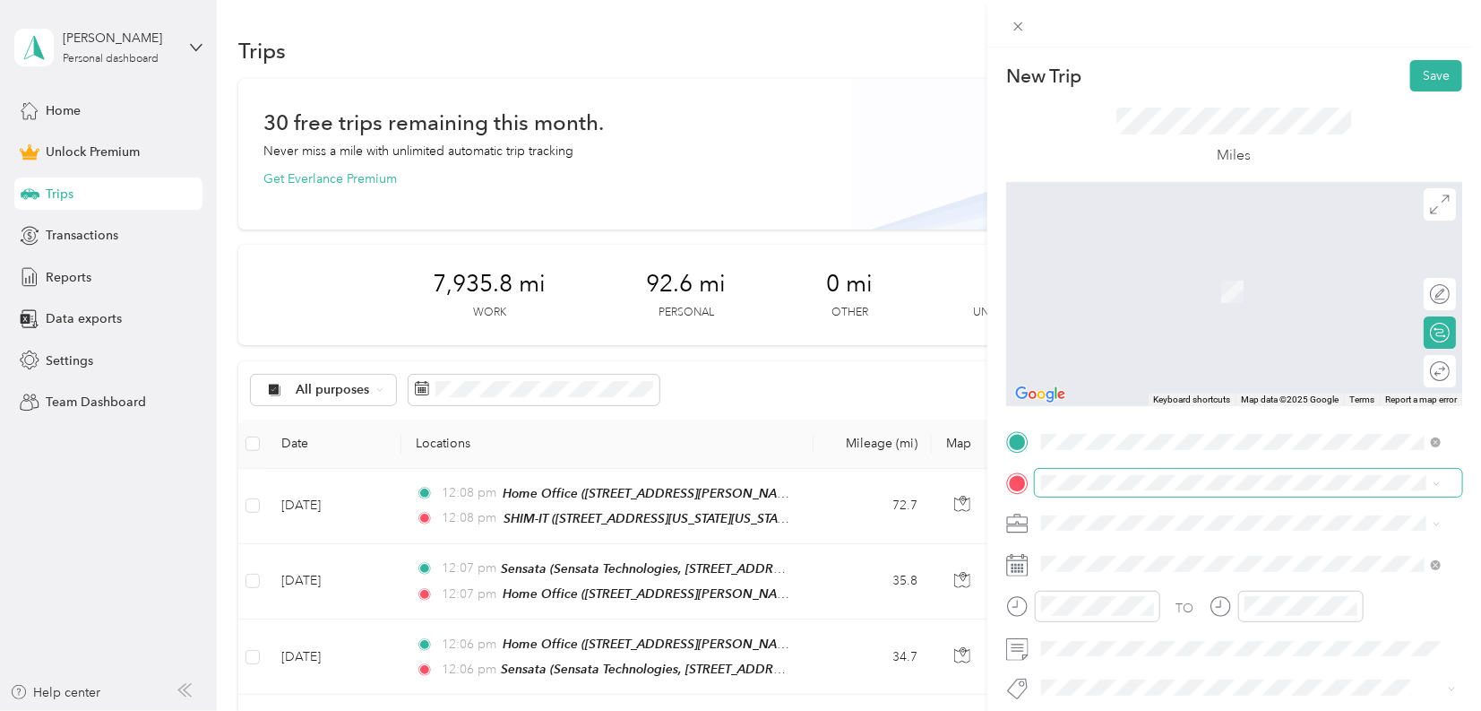
click at [1076, 473] on span at bounding box center [1249, 483] width 428 height 28
click at [1075, 268] on span "Work" at bounding box center [1063, 271] width 30 height 15
click at [1155, 289] on span "[STREET_ADDRESS][PERSON_NAME]" at bounding box center [1181, 290] width 213 height 15
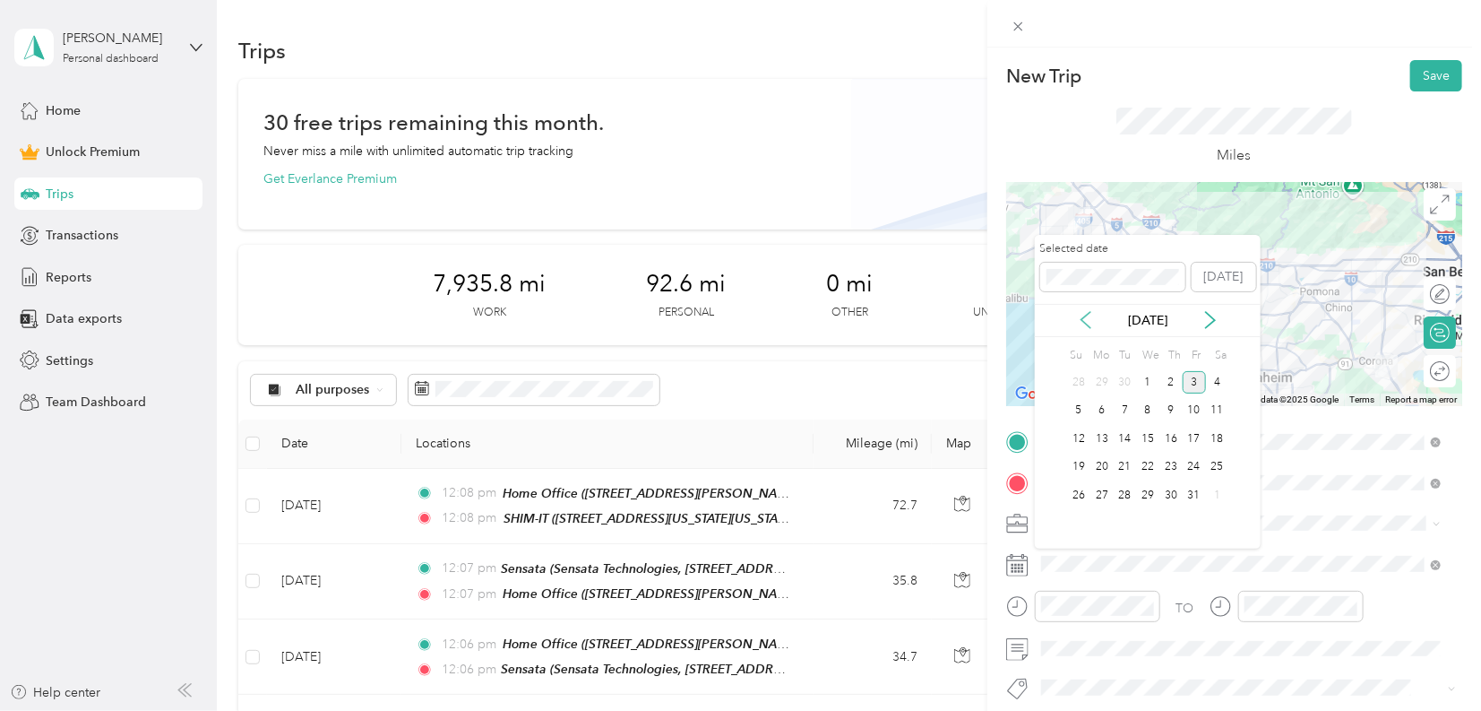
click at [1085, 316] on icon at bounding box center [1086, 320] width 9 height 16
click at [1084, 316] on icon at bounding box center [1086, 320] width 9 height 16
click at [1189, 406] on div "8" at bounding box center [1194, 411] width 23 height 22
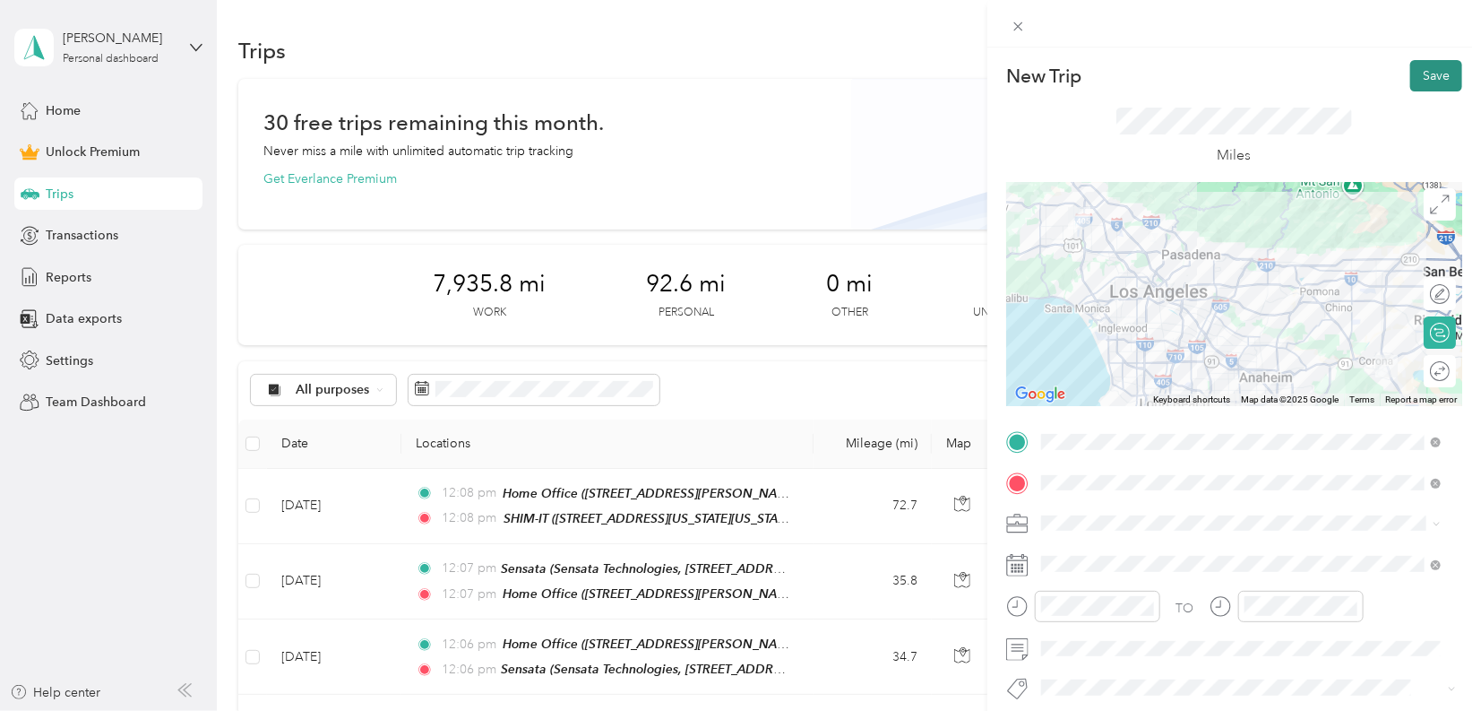
click at [1416, 80] on button "Save" at bounding box center [1437, 75] width 52 height 31
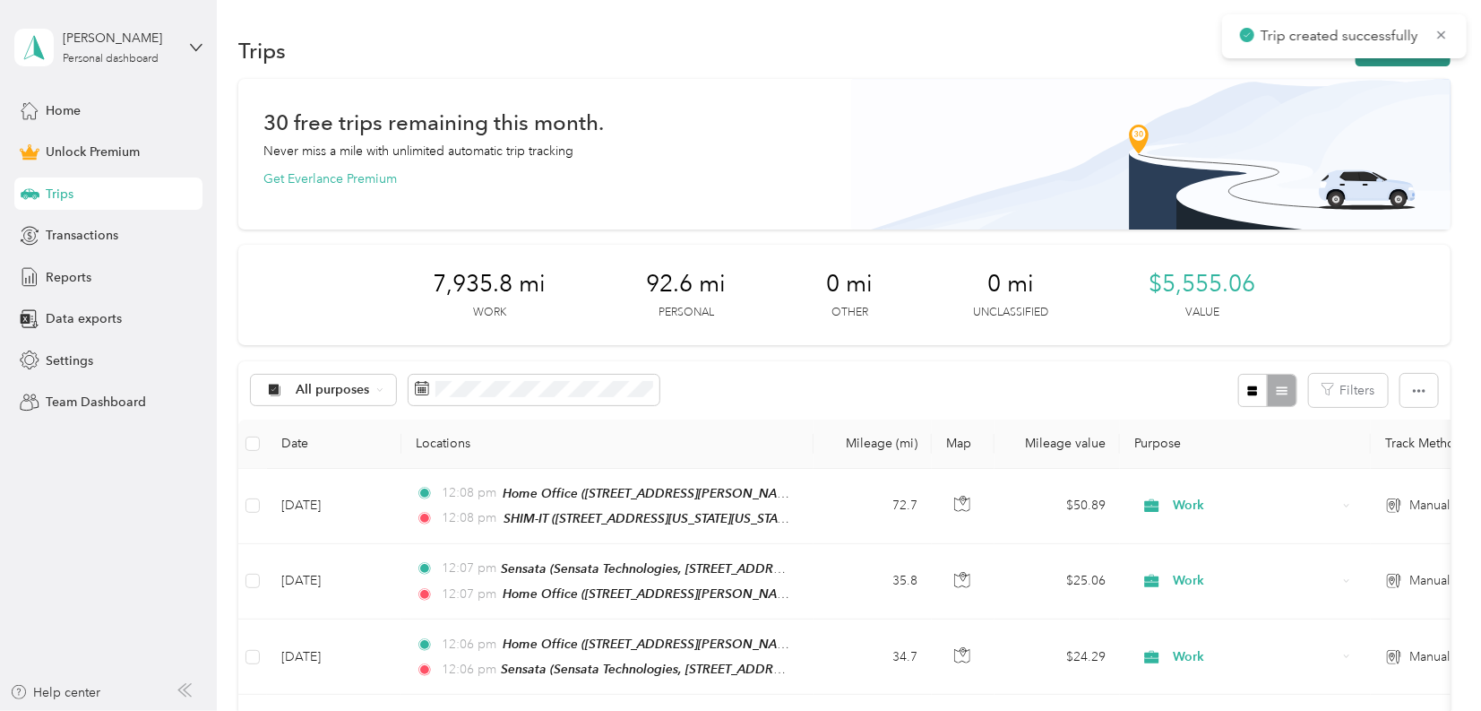
click at [1421, 62] on button "New trip" at bounding box center [1403, 50] width 95 height 31
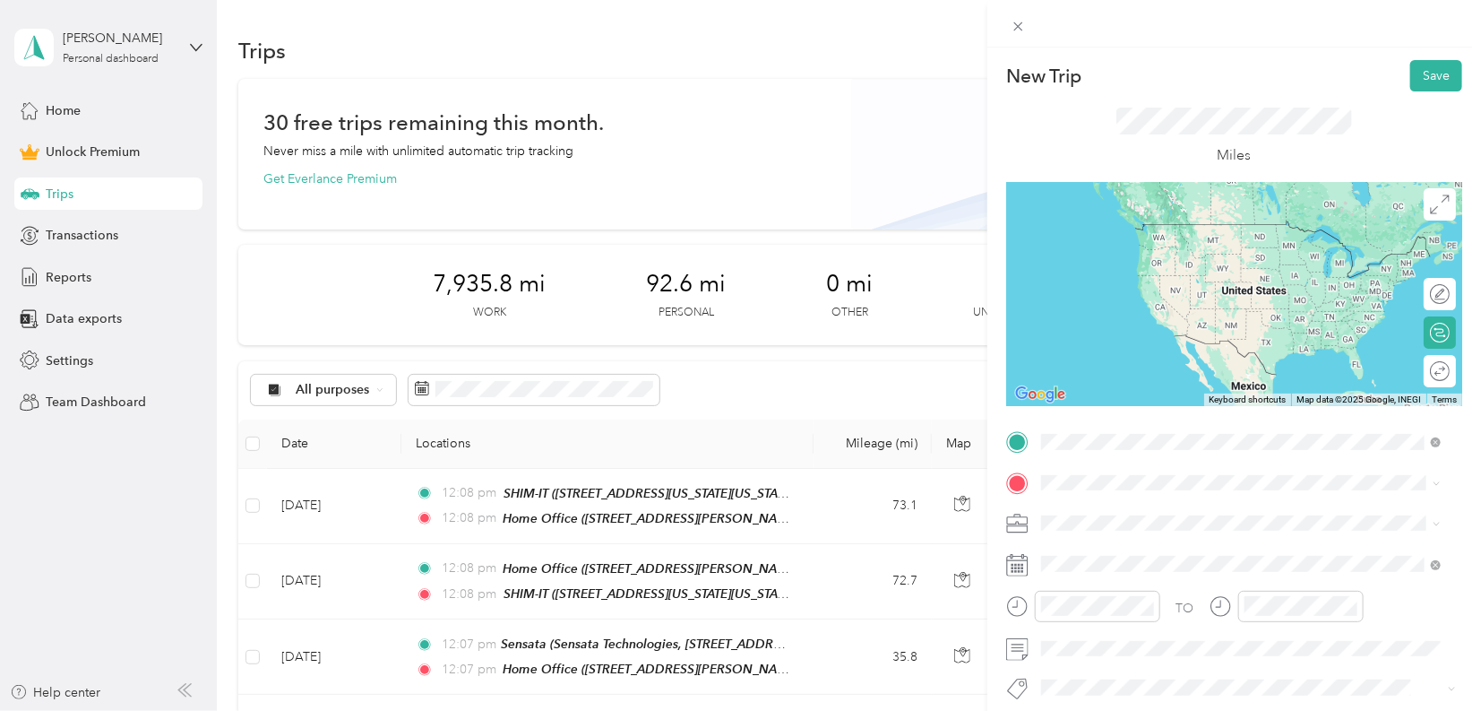
click at [1108, 513] on strong "Home Office" at bounding box center [1112, 513] width 75 height 16
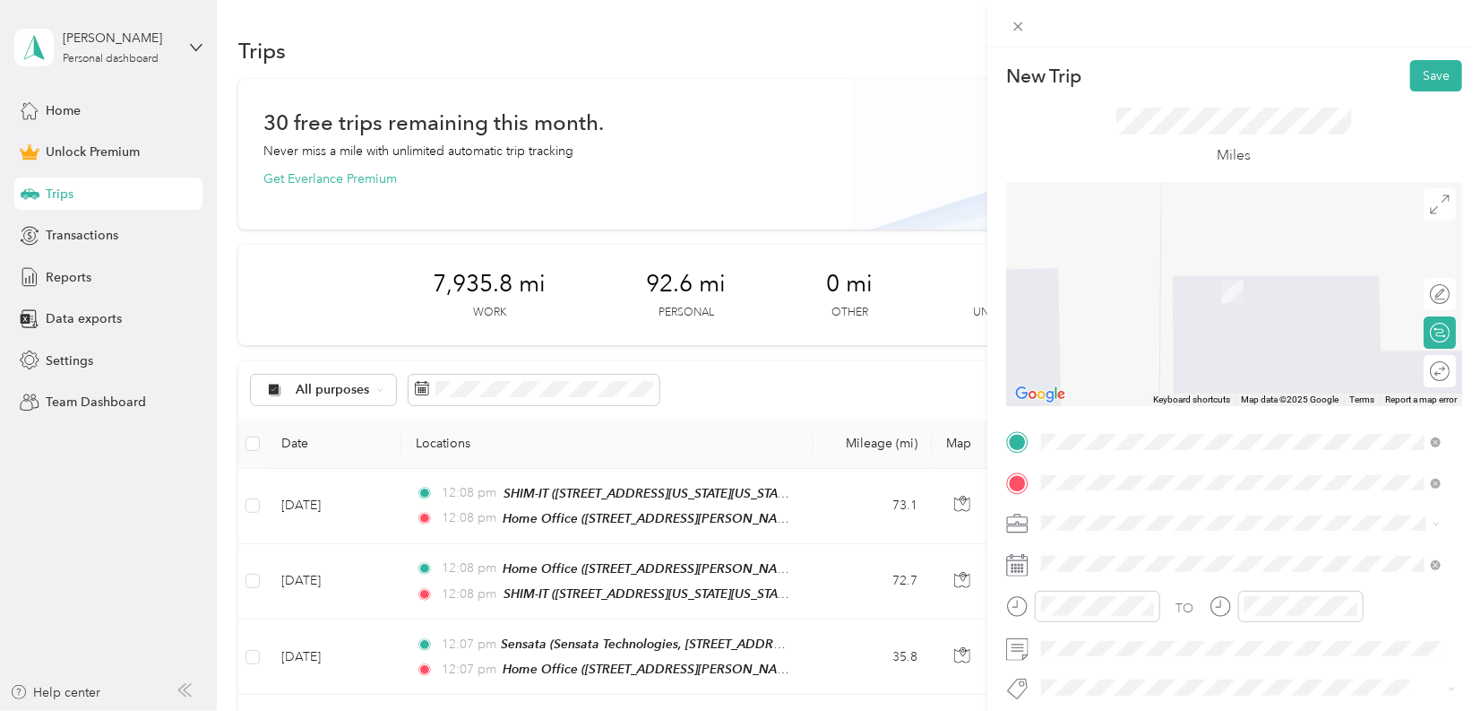
click at [1147, 392] on strong "Ace Clearwater Torrance" at bounding box center [1147, 384] width 145 height 16
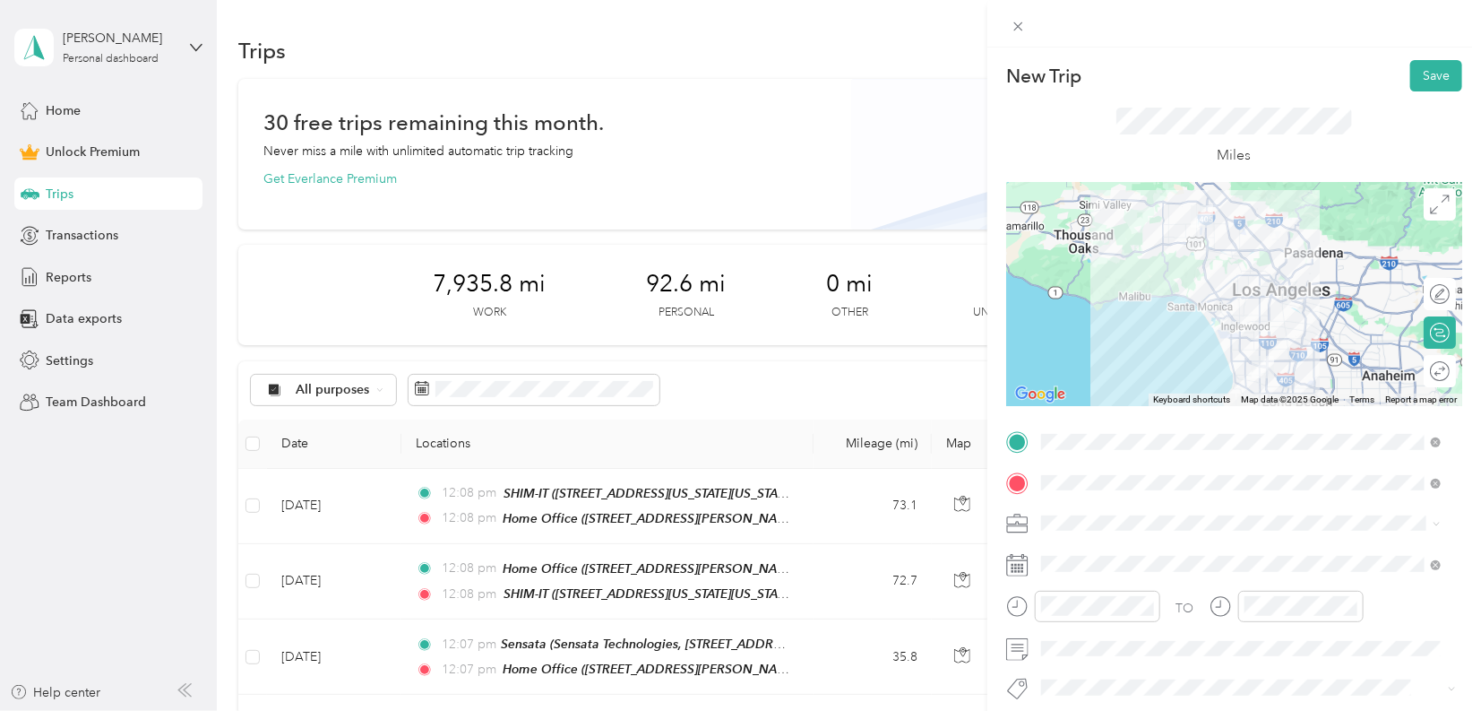
click at [1065, 279] on li "Work" at bounding box center [1241, 268] width 412 height 31
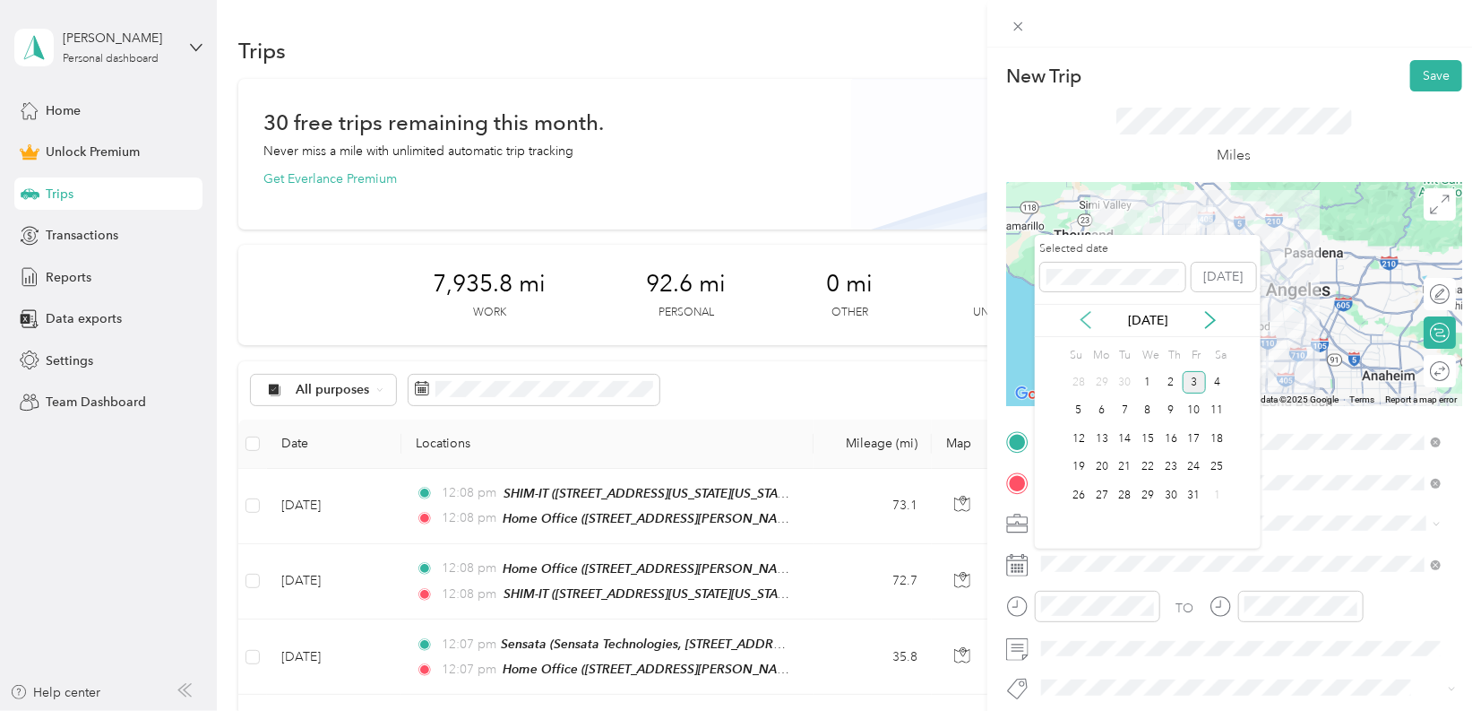
click at [1085, 319] on icon at bounding box center [1086, 320] width 18 height 18
click at [1144, 409] on div "6" at bounding box center [1147, 411] width 23 height 22
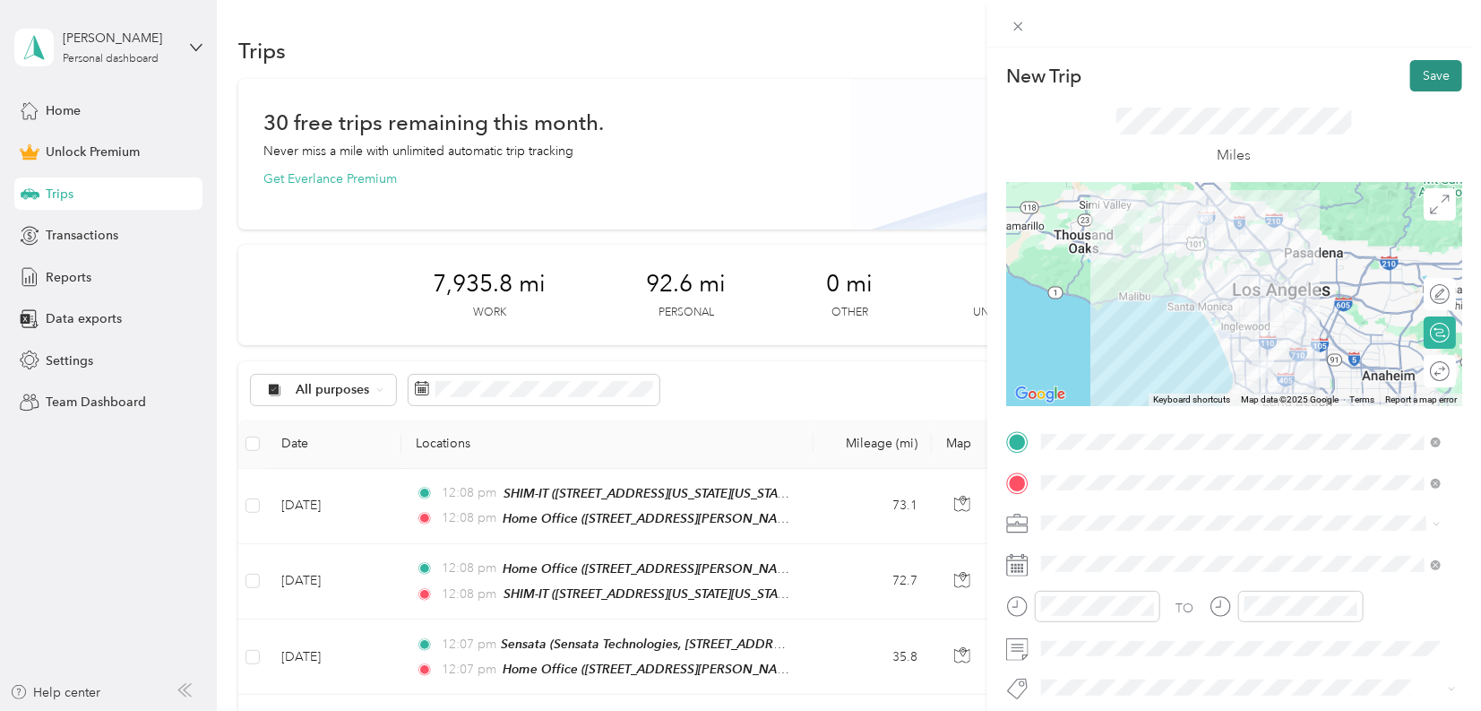
click at [1426, 76] on button "Save" at bounding box center [1437, 75] width 52 height 31
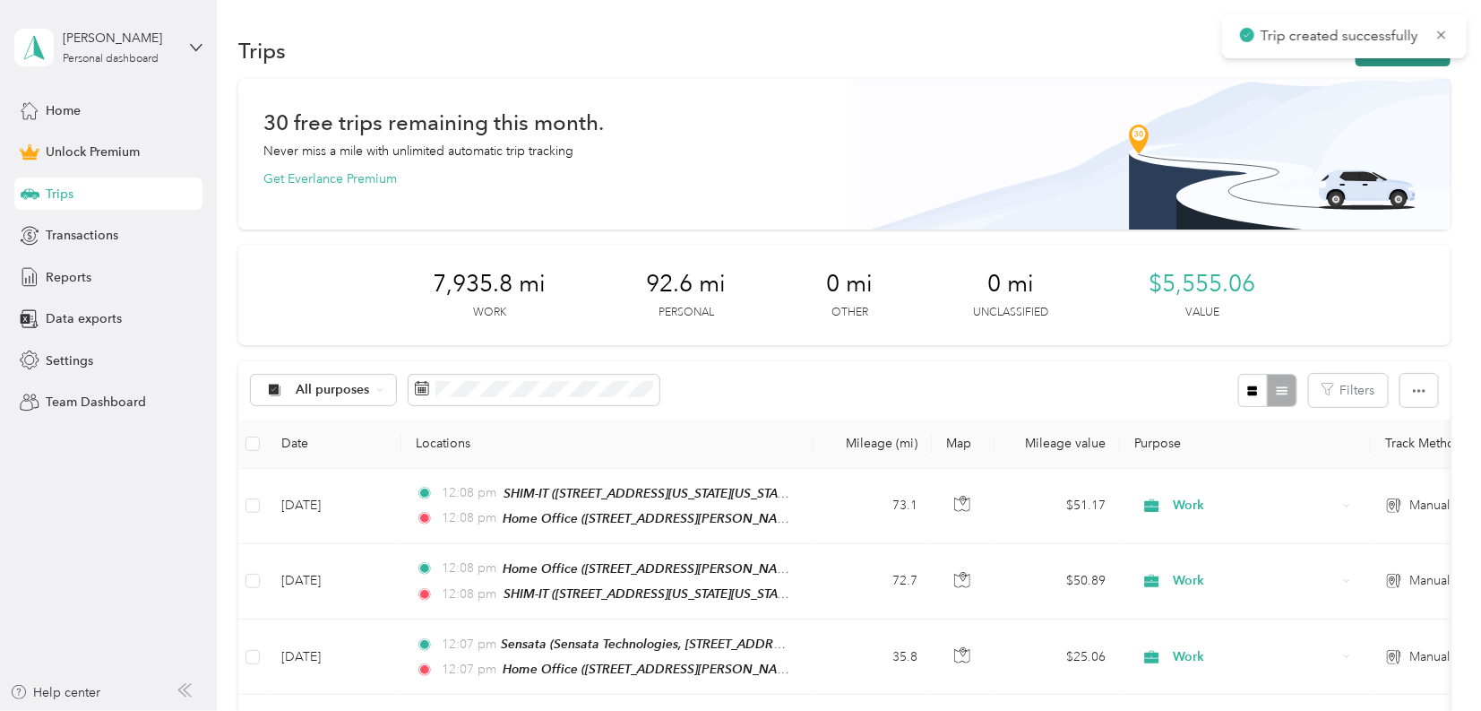
click at [1422, 62] on button "New trip" at bounding box center [1403, 50] width 95 height 31
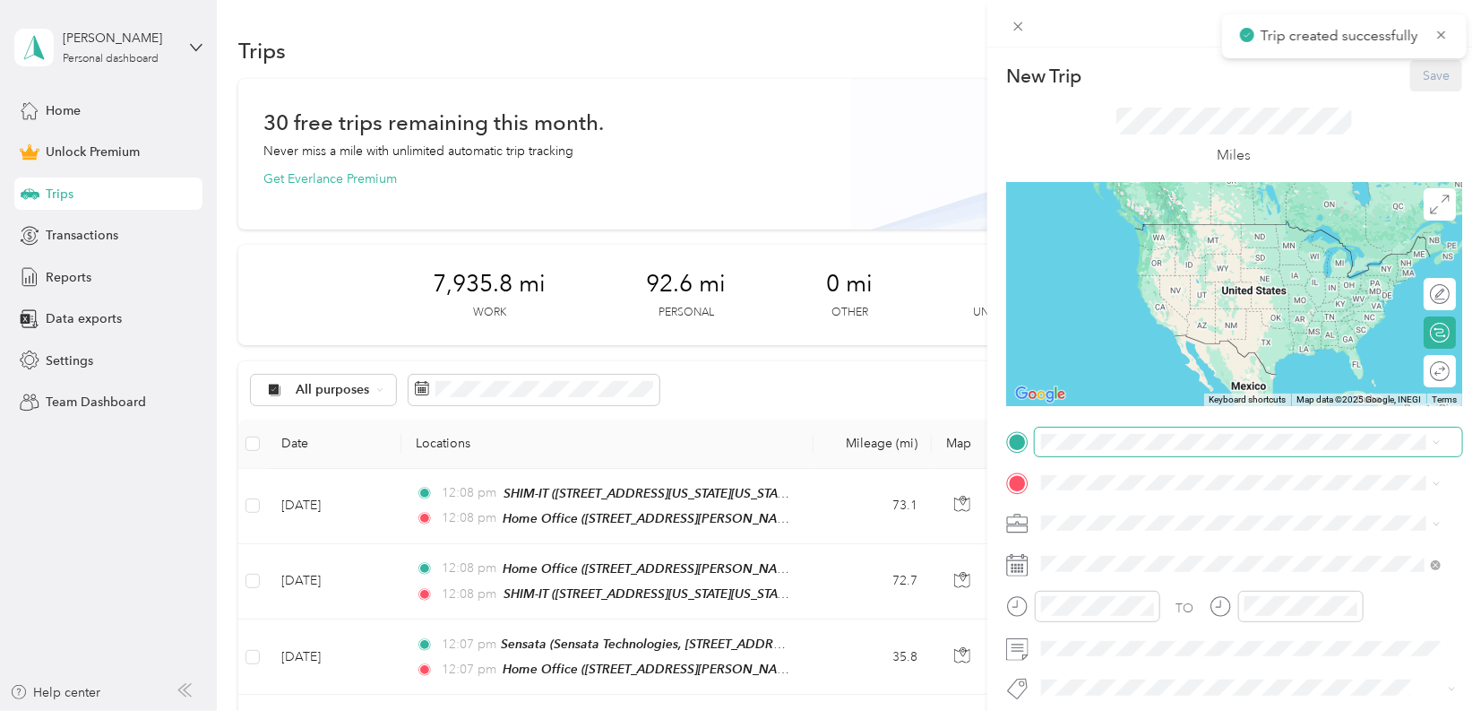
click at [1084, 452] on span at bounding box center [1249, 442] width 428 height 28
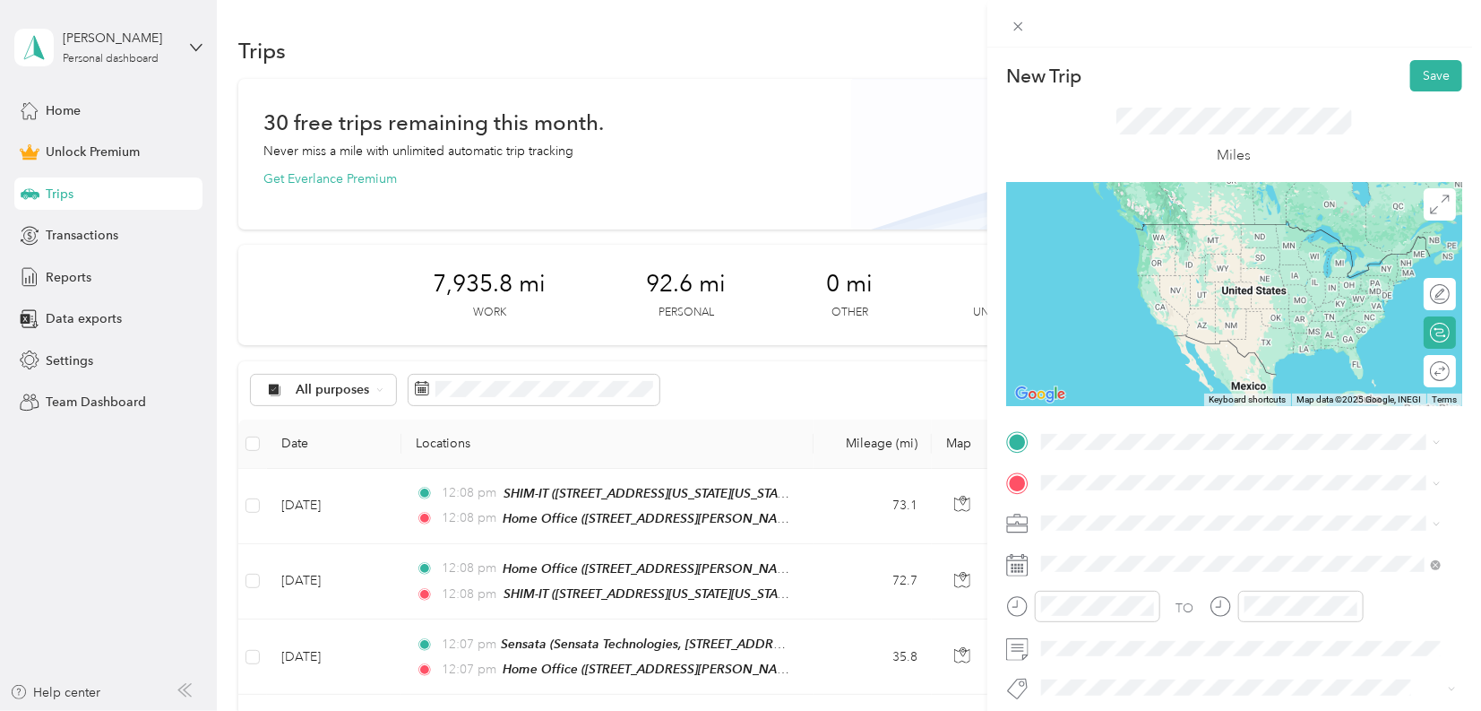
click at [1206, 632] on strong "Ace Clearwater Torrance" at bounding box center [1147, 624] width 145 height 16
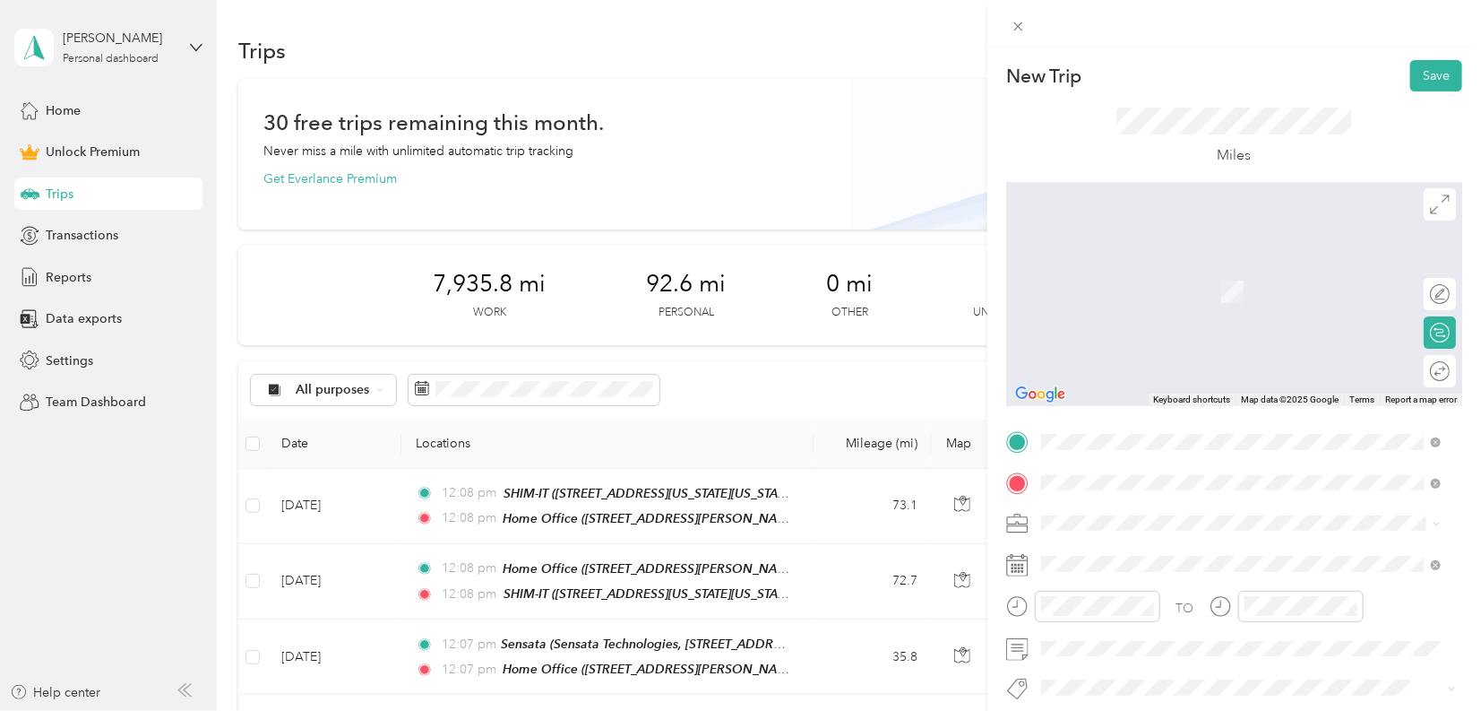
click at [1170, 277] on div "Home Office [STREET_ADDRESS][PERSON_NAME]" at bounding box center [1181, 282] width 213 height 38
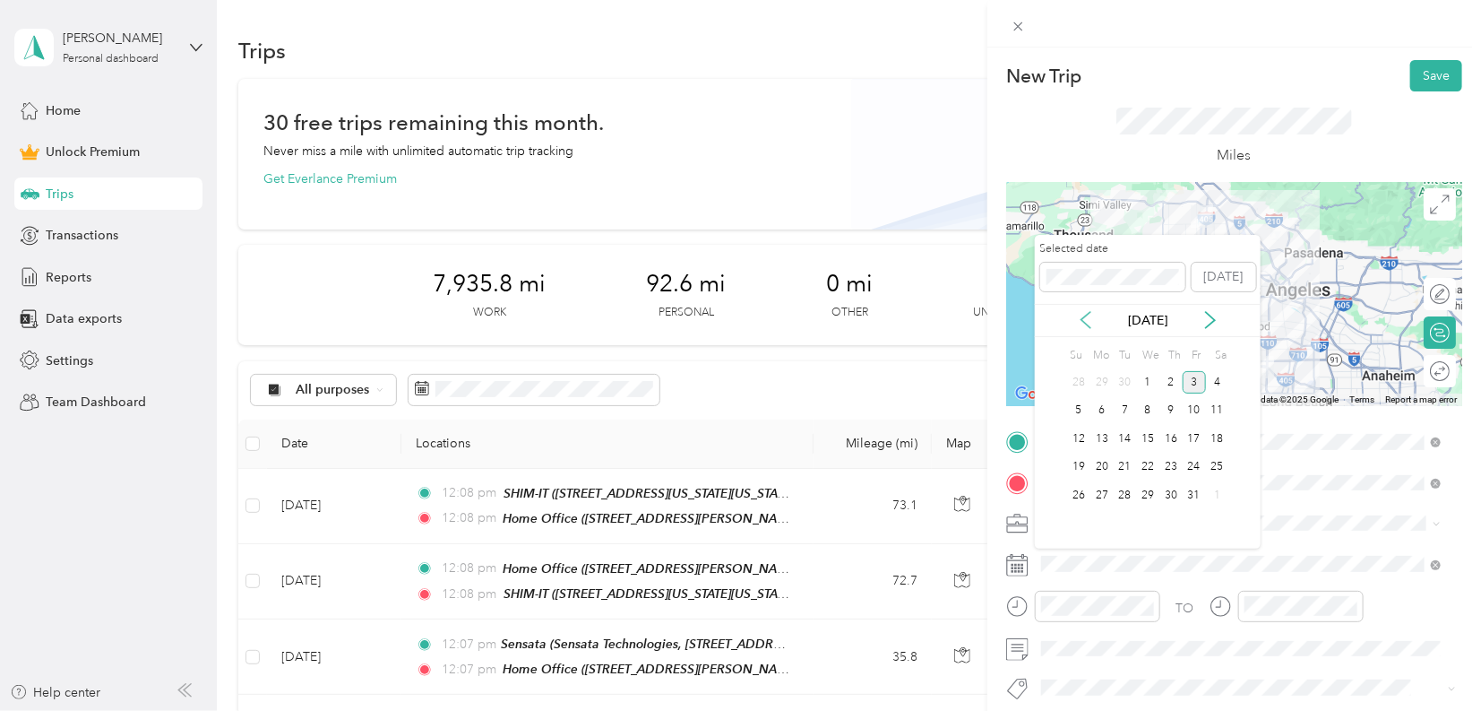
click at [1093, 324] on icon at bounding box center [1086, 320] width 18 height 18
click at [1092, 324] on icon at bounding box center [1086, 320] width 18 height 18
click at [1144, 411] on div "6" at bounding box center [1147, 411] width 23 height 22
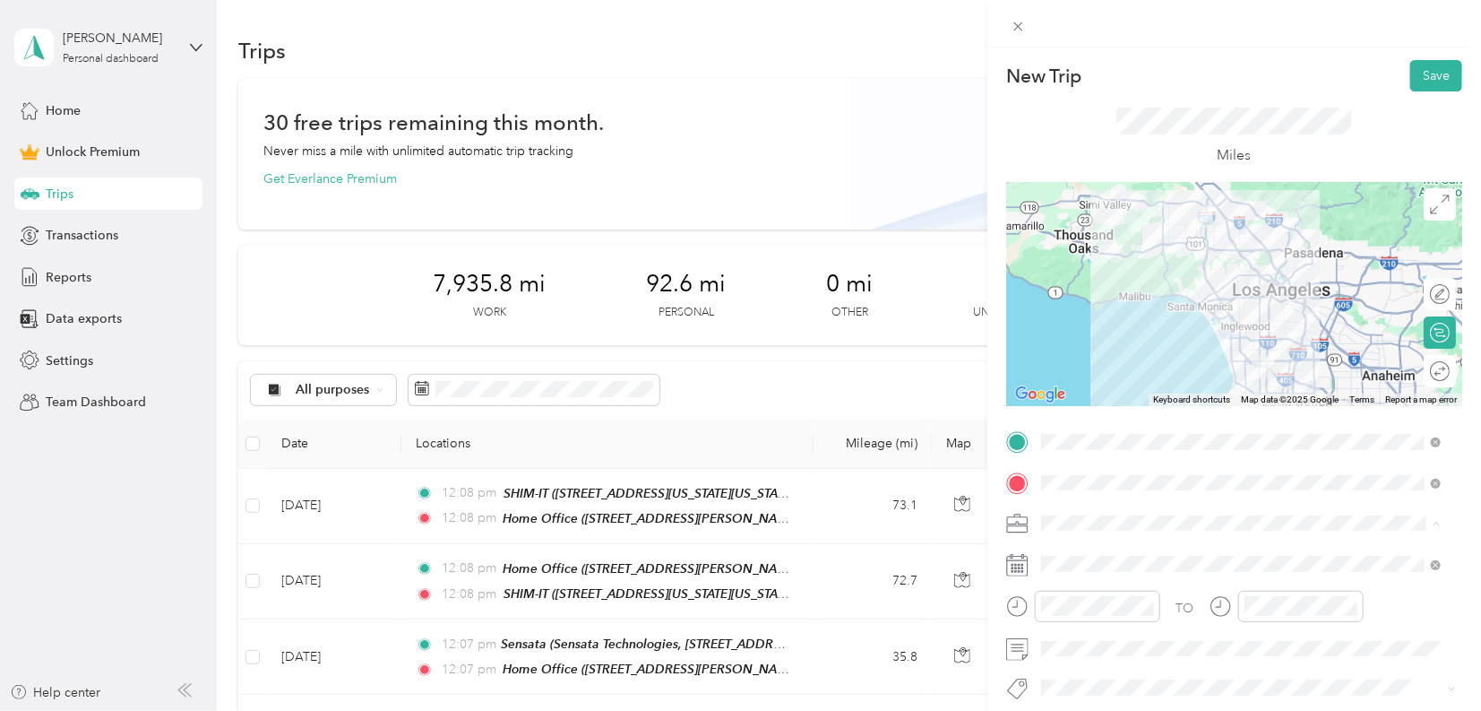
click at [1075, 276] on li "Work" at bounding box center [1241, 271] width 412 height 31
click at [1429, 69] on button "Save" at bounding box center [1437, 75] width 52 height 31
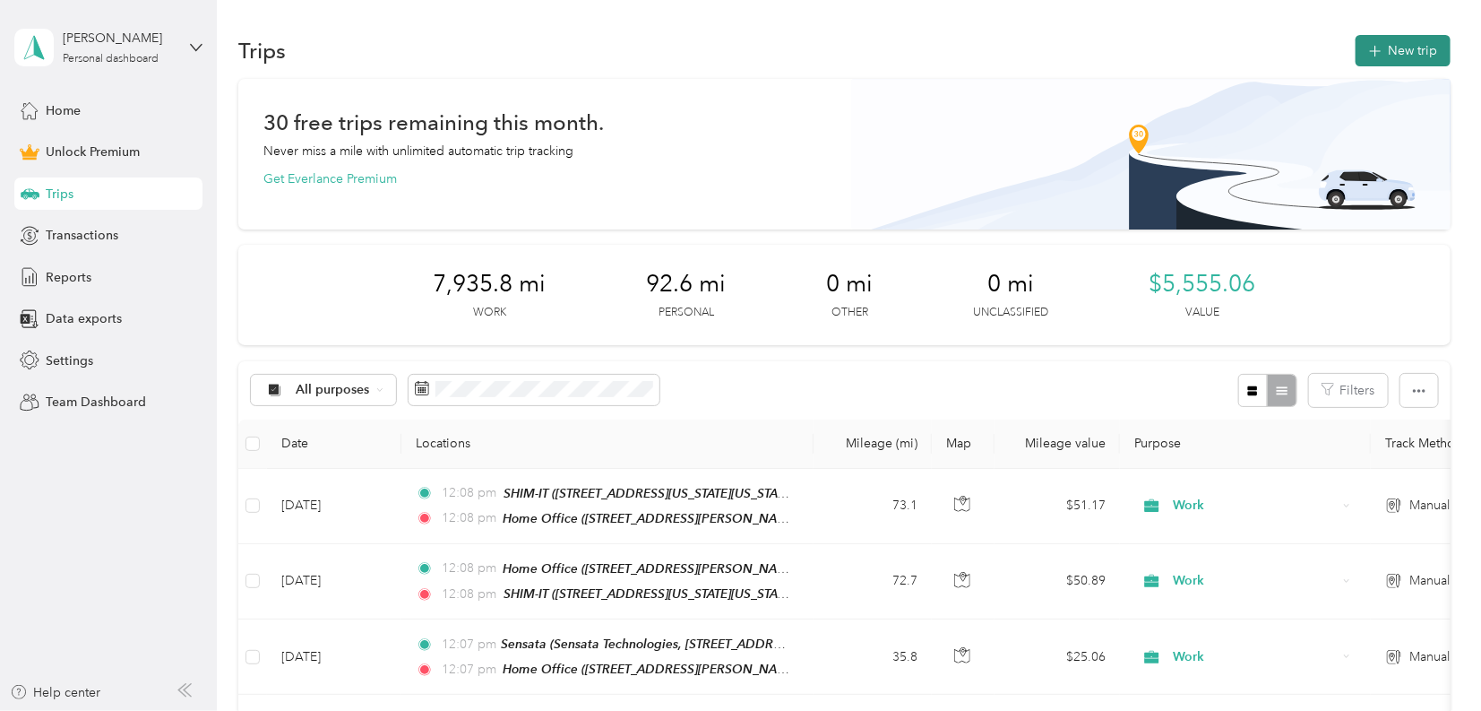
click at [1420, 43] on button "New trip" at bounding box center [1403, 50] width 95 height 31
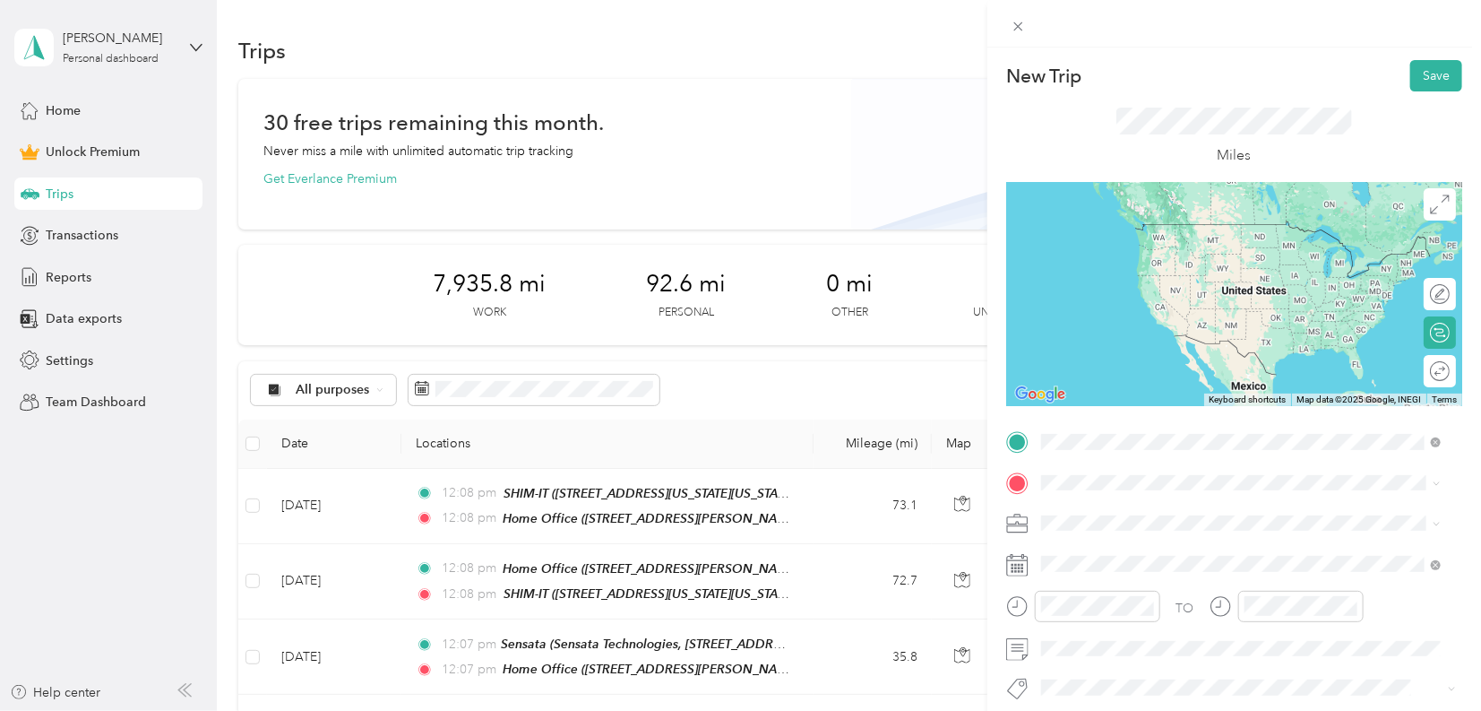
click at [1143, 515] on strong "Home Office" at bounding box center [1112, 513] width 75 height 16
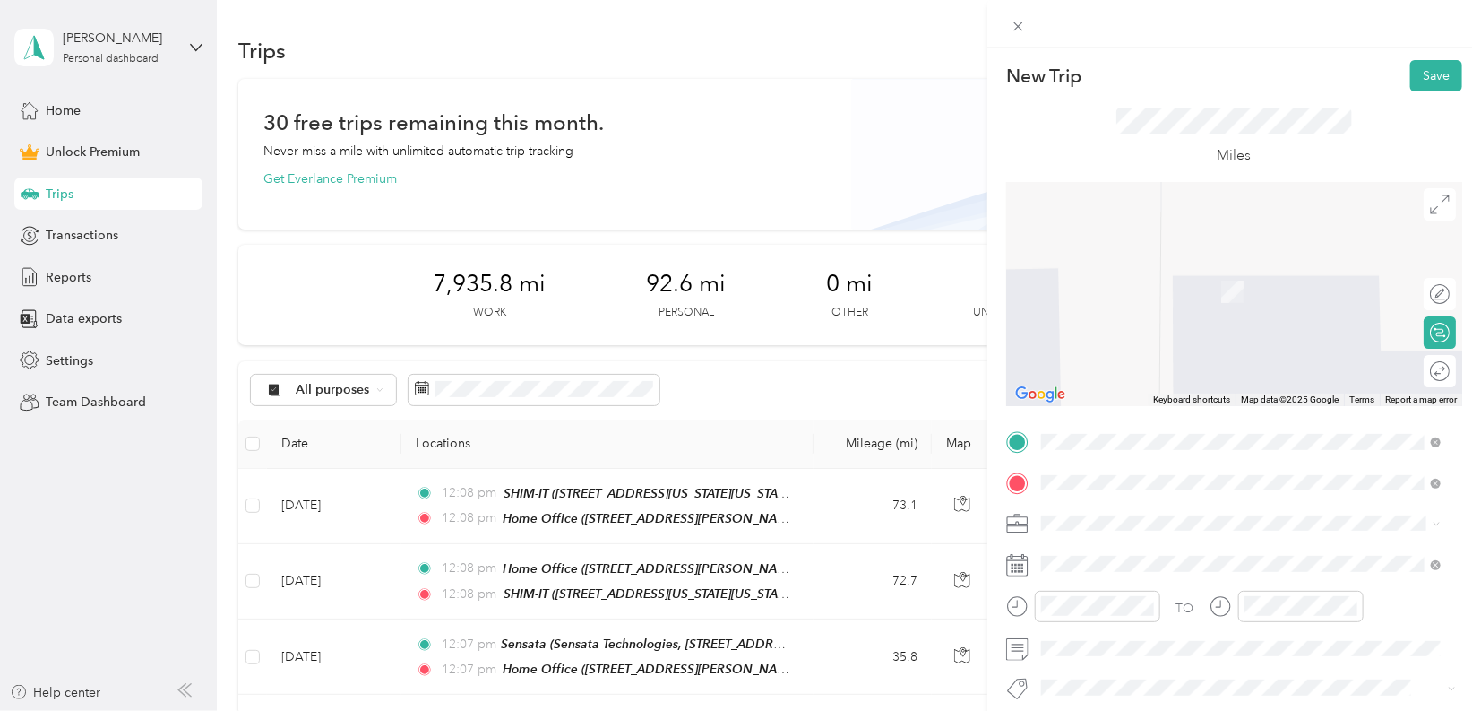
click at [1107, 277] on div "PTI tech/ Oxnard PTI Technologies, [STREET_ADDRESS] , 93030, [GEOGRAPHIC_DATA],…" at bounding box center [1255, 300] width 360 height 75
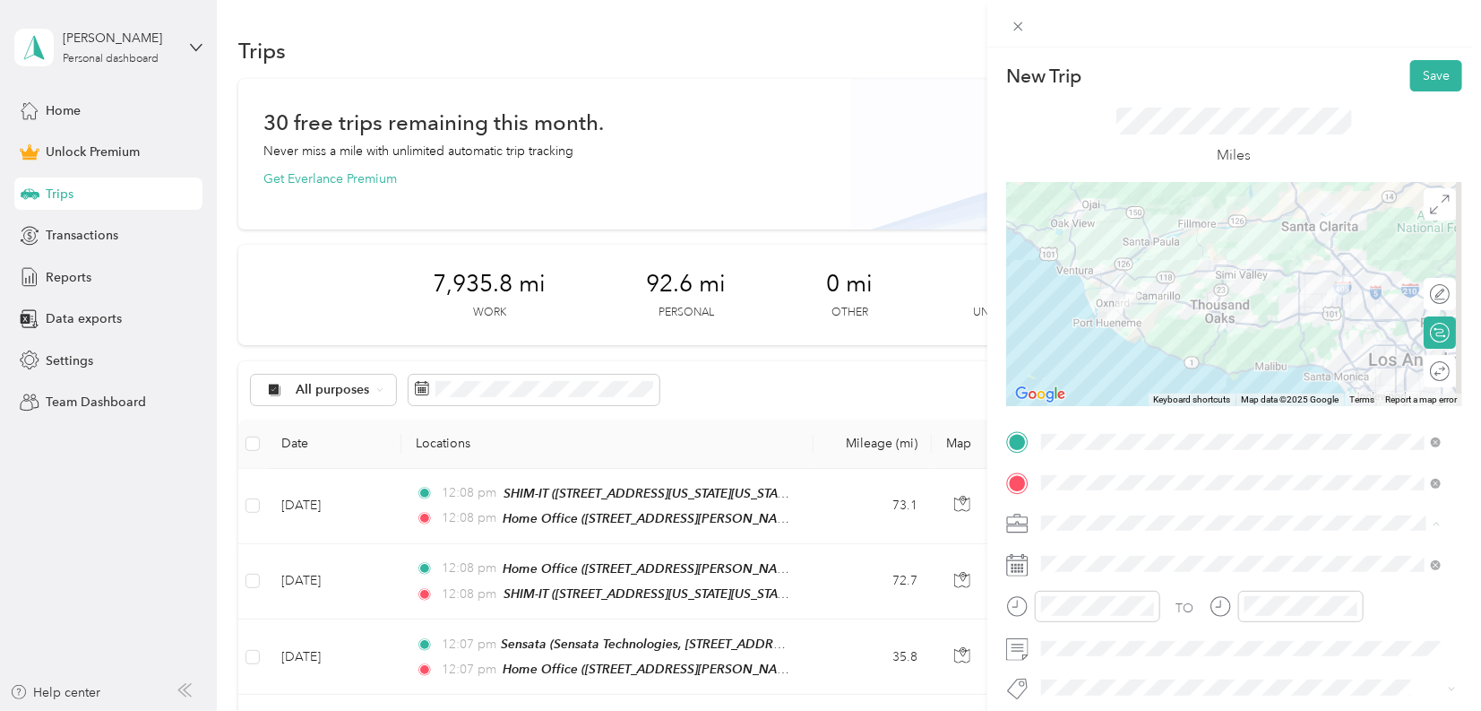
click at [1076, 269] on span "Work" at bounding box center [1063, 271] width 30 height 15
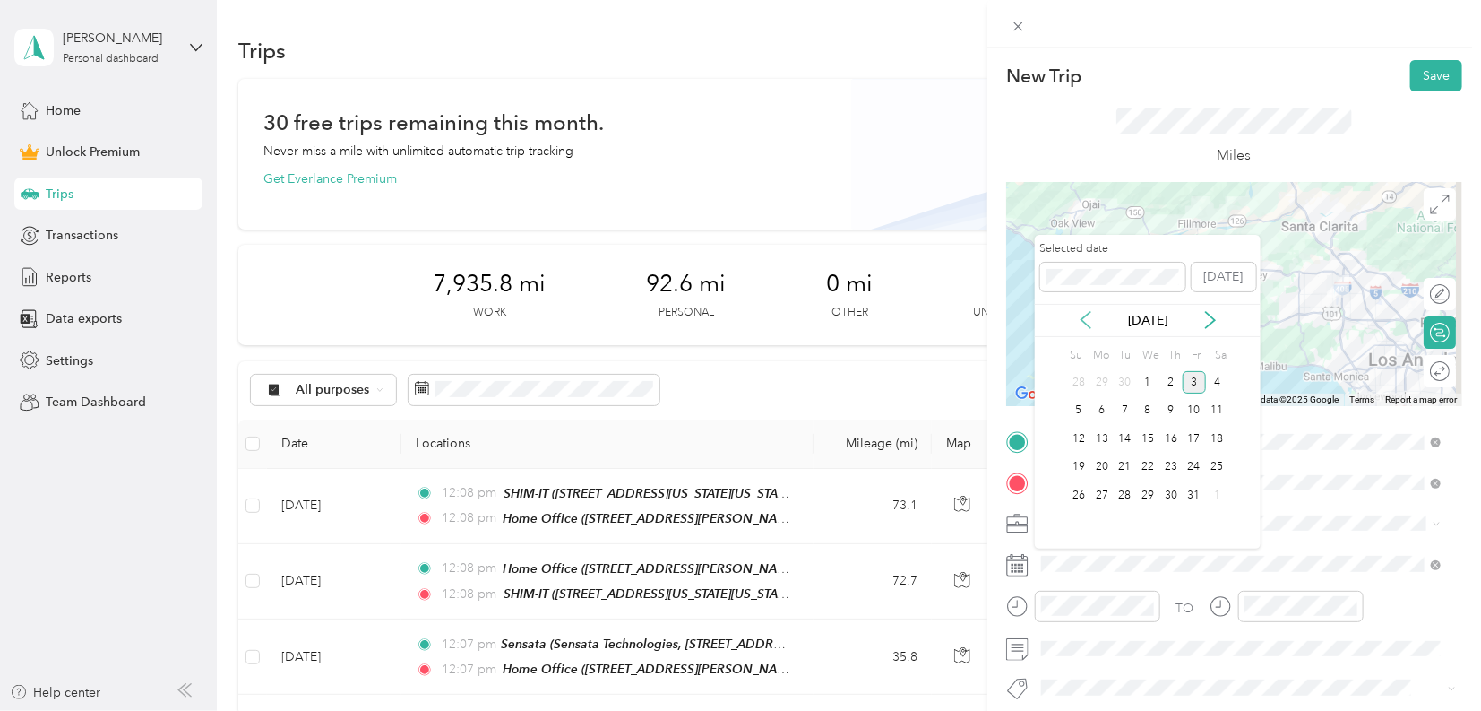
click at [1090, 324] on icon at bounding box center [1086, 320] width 18 height 18
click at [1107, 440] on div "11" at bounding box center [1102, 439] width 23 height 22
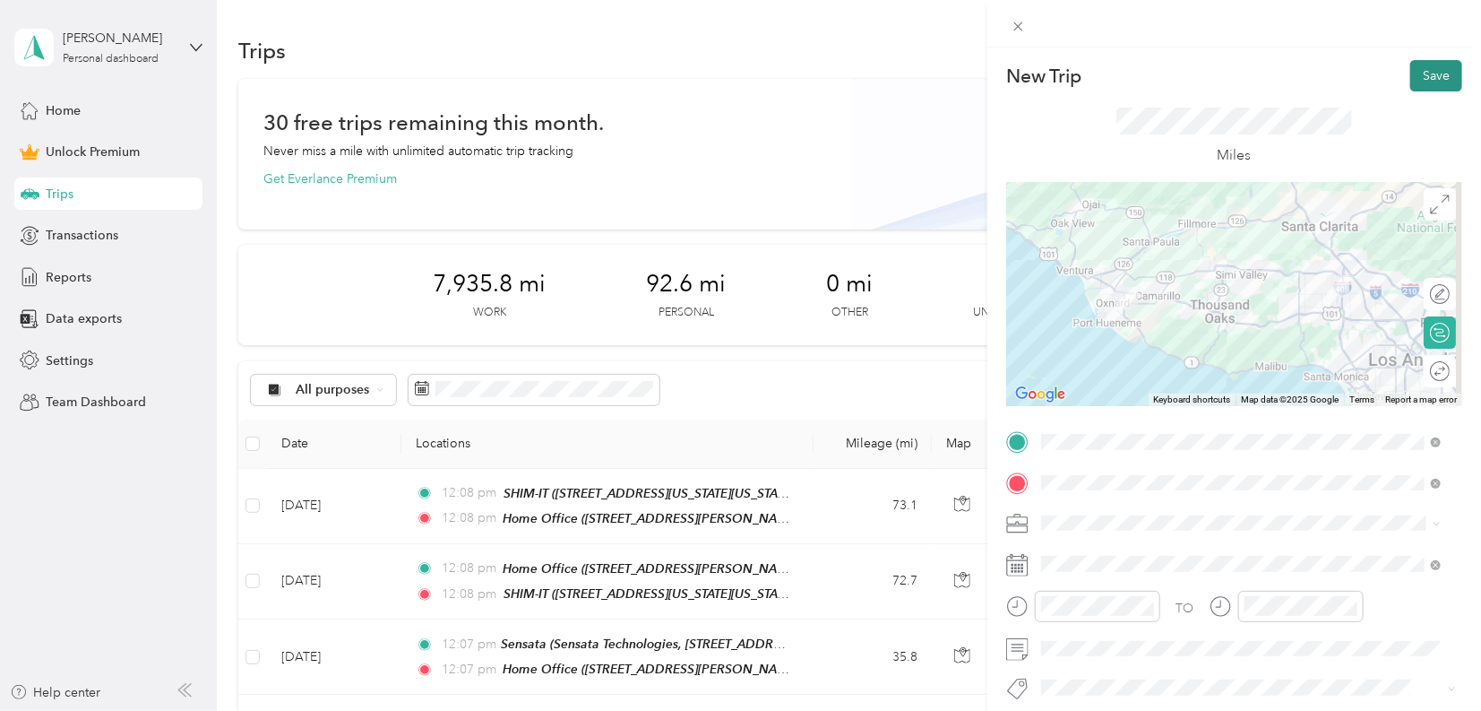
click at [1411, 75] on button "Save" at bounding box center [1437, 75] width 52 height 31
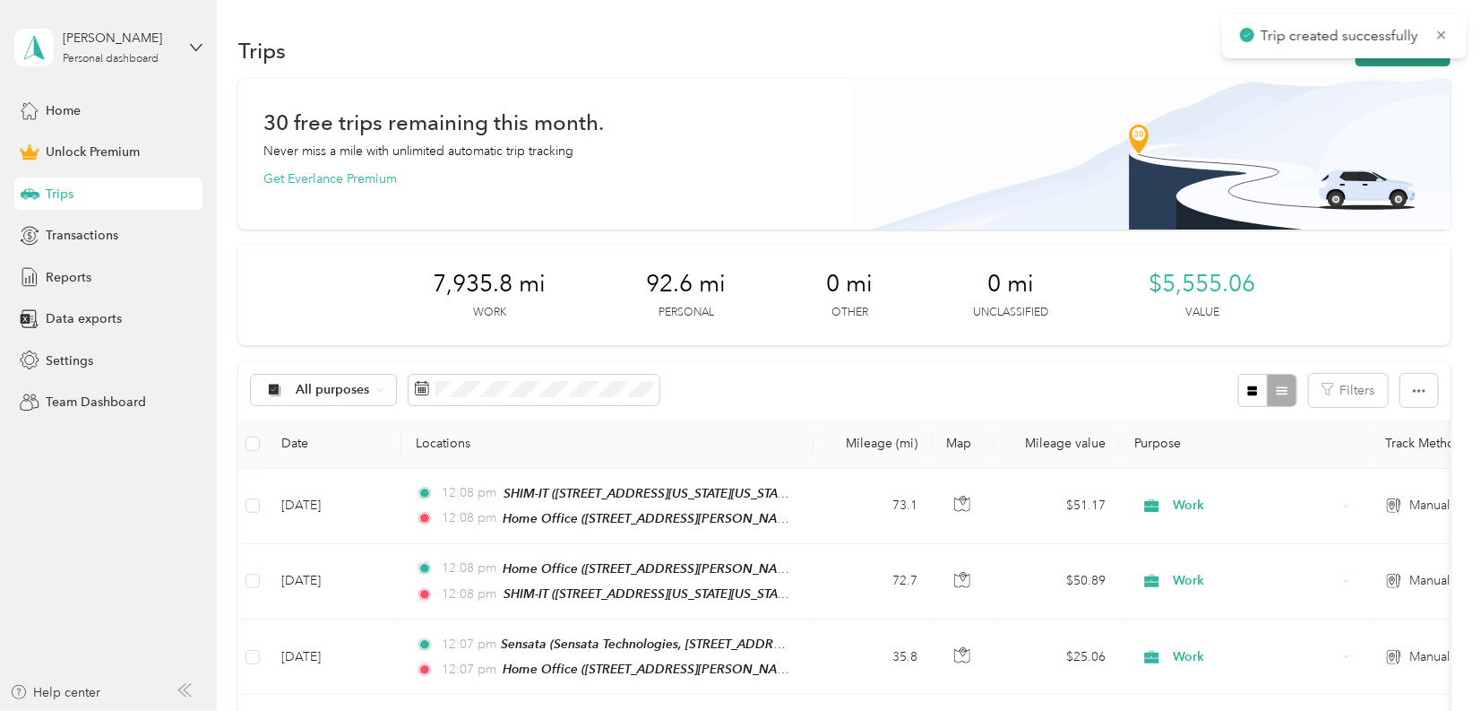
click at [1415, 58] on button "New trip" at bounding box center [1403, 50] width 95 height 31
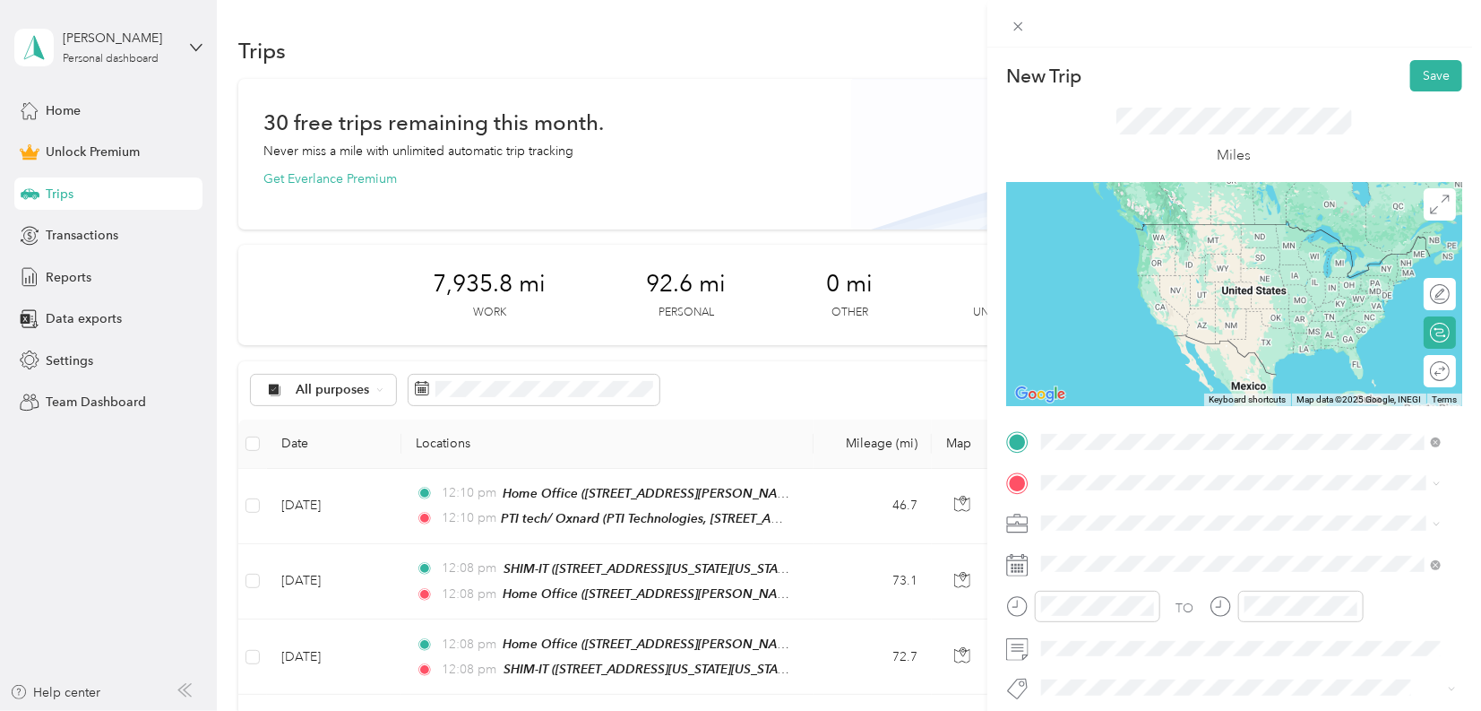
click at [1114, 533] on div "PTI tech/ Oxnard PTI Technologies, [STREET_ADDRESS] , 93030, [GEOGRAPHIC_DATA],…" at bounding box center [1255, 542] width 360 height 75
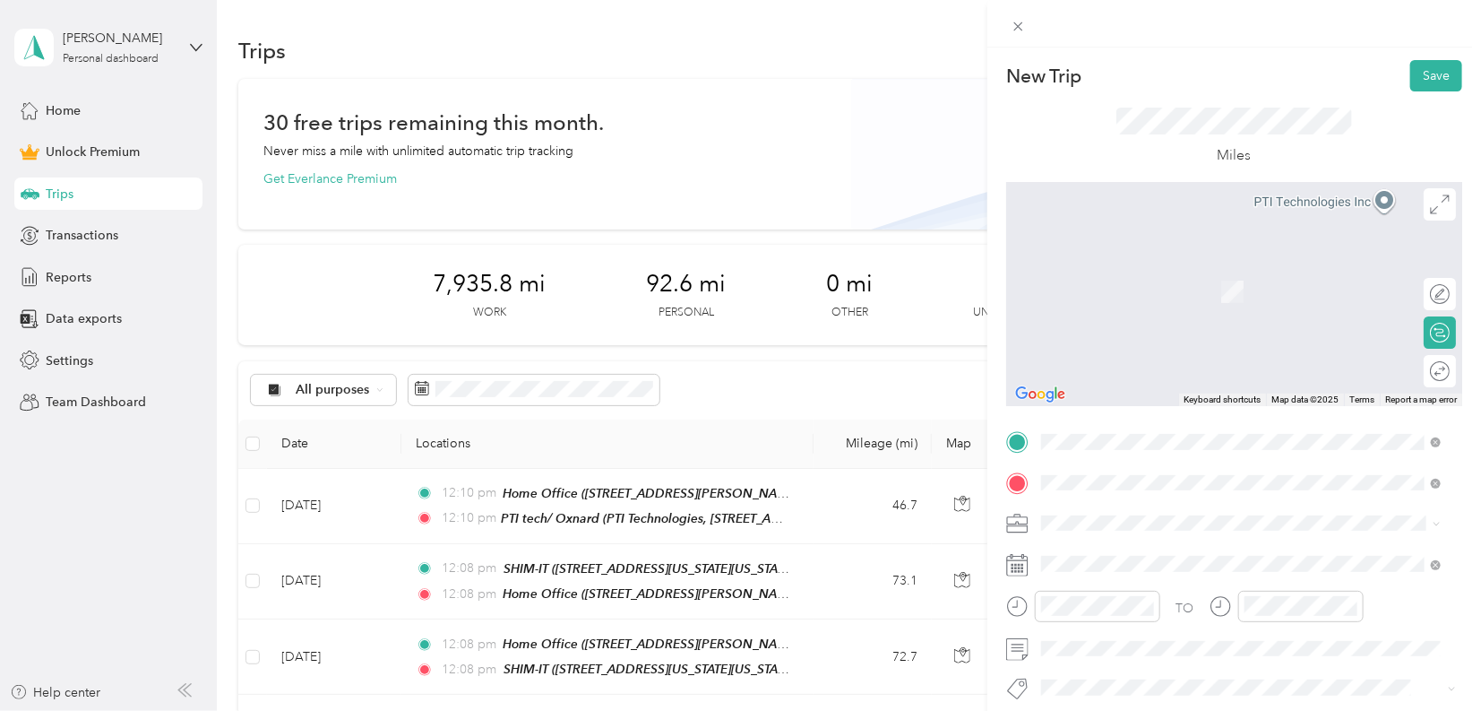
click at [1133, 283] on span "[STREET_ADDRESS][PERSON_NAME]" at bounding box center [1181, 290] width 213 height 15
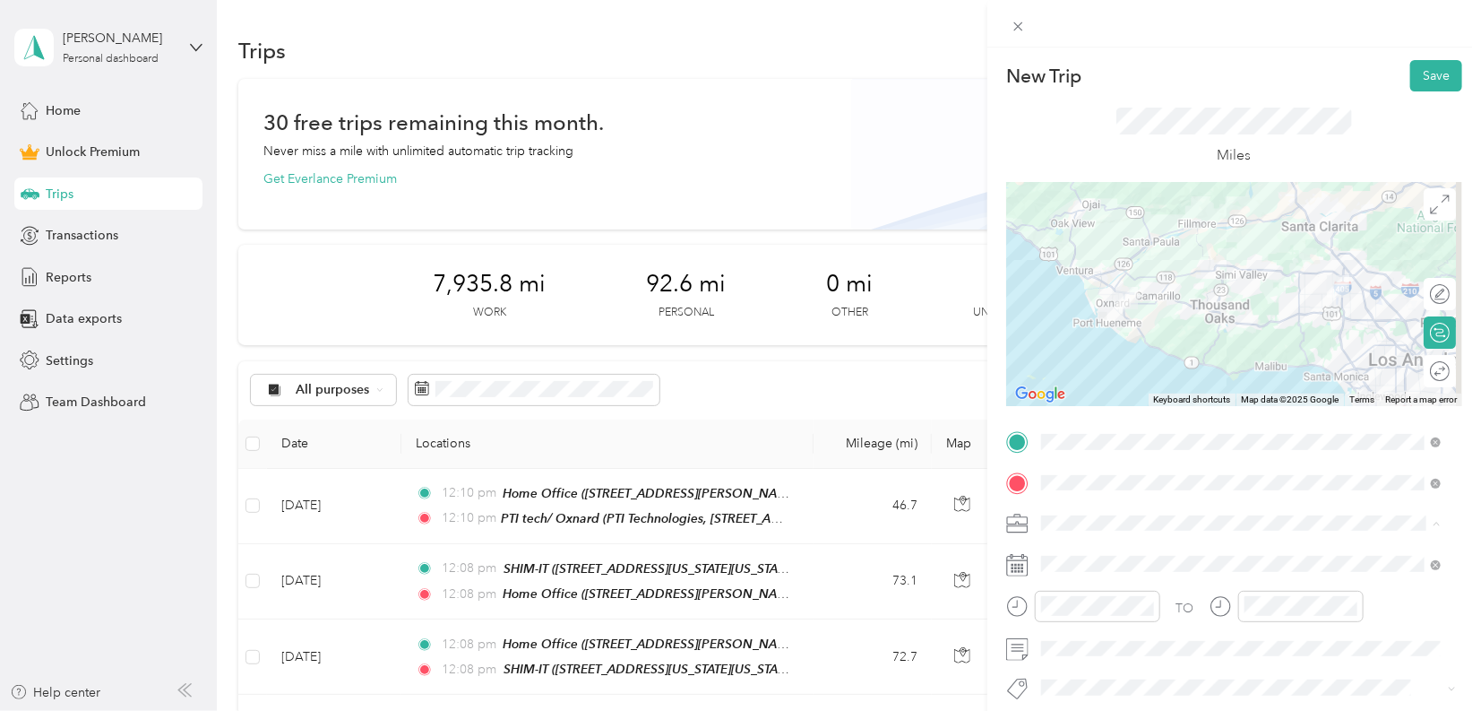
click at [1114, 279] on li "Work" at bounding box center [1241, 271] width 412 height 31
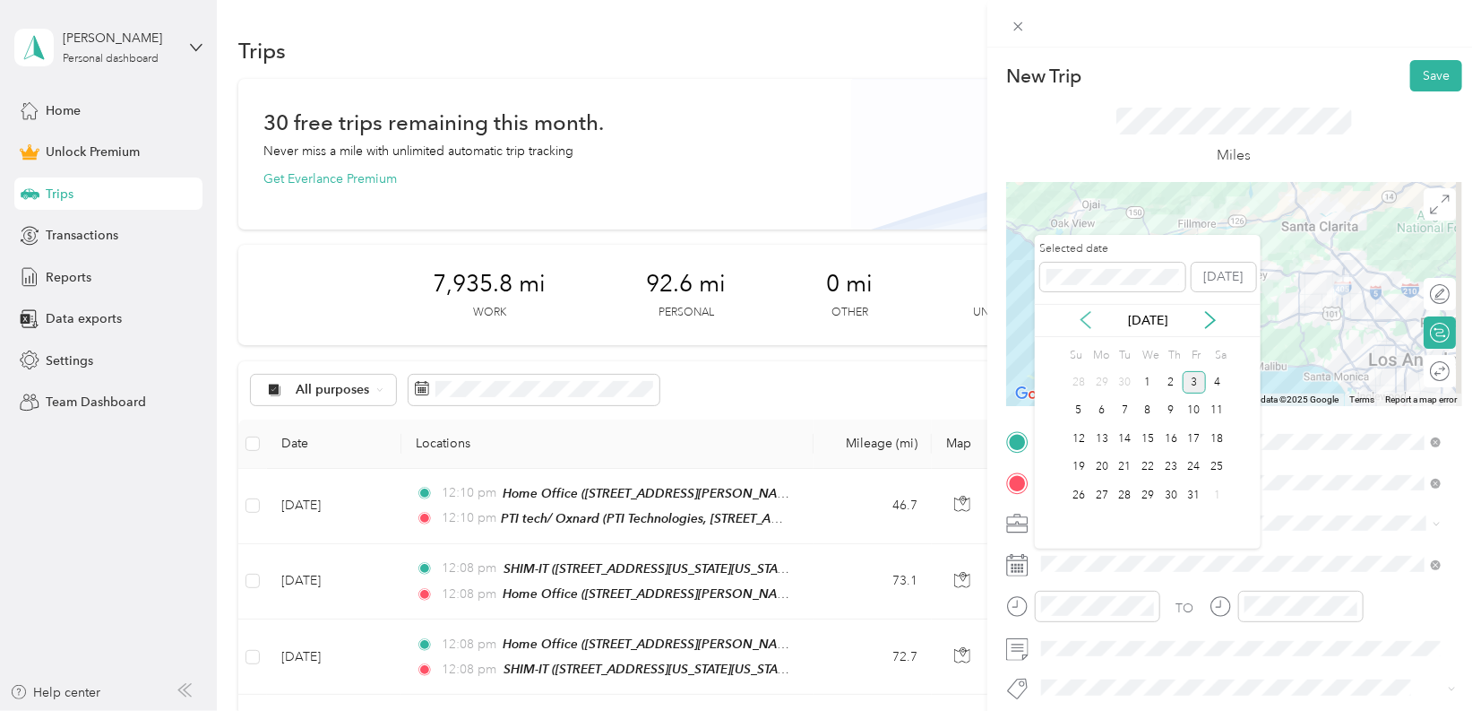
click at [1093, 326] on icon at bounding box center [1086, 320] width 18 height 18
click at [1092, 327] on icon at bounding box center [1086, 320] width 18 height 18
click at [1106, 437] on div "11" at bounding box center [1102, 439] width 23 height 22
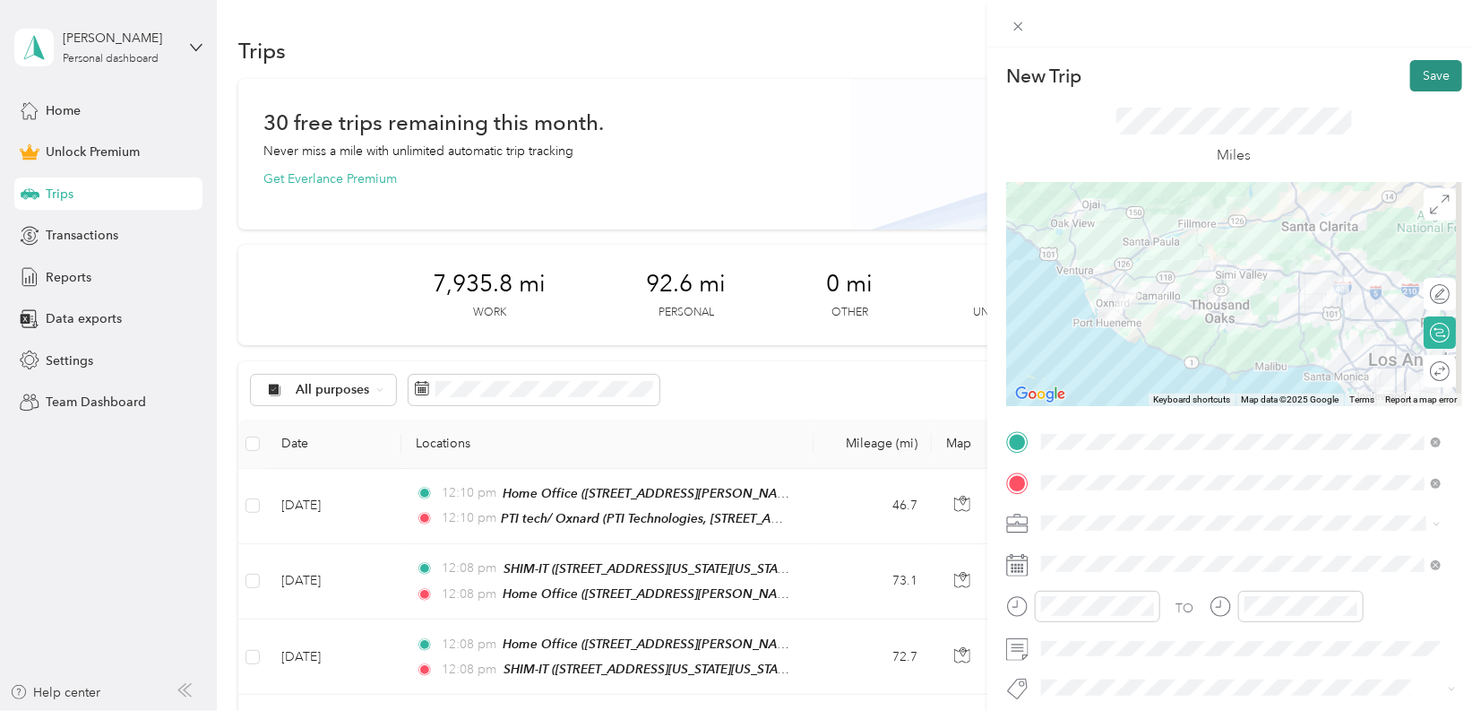
click at [1419, 78] on button "Save" at bounding box center [1437, 75] width 52 height 31
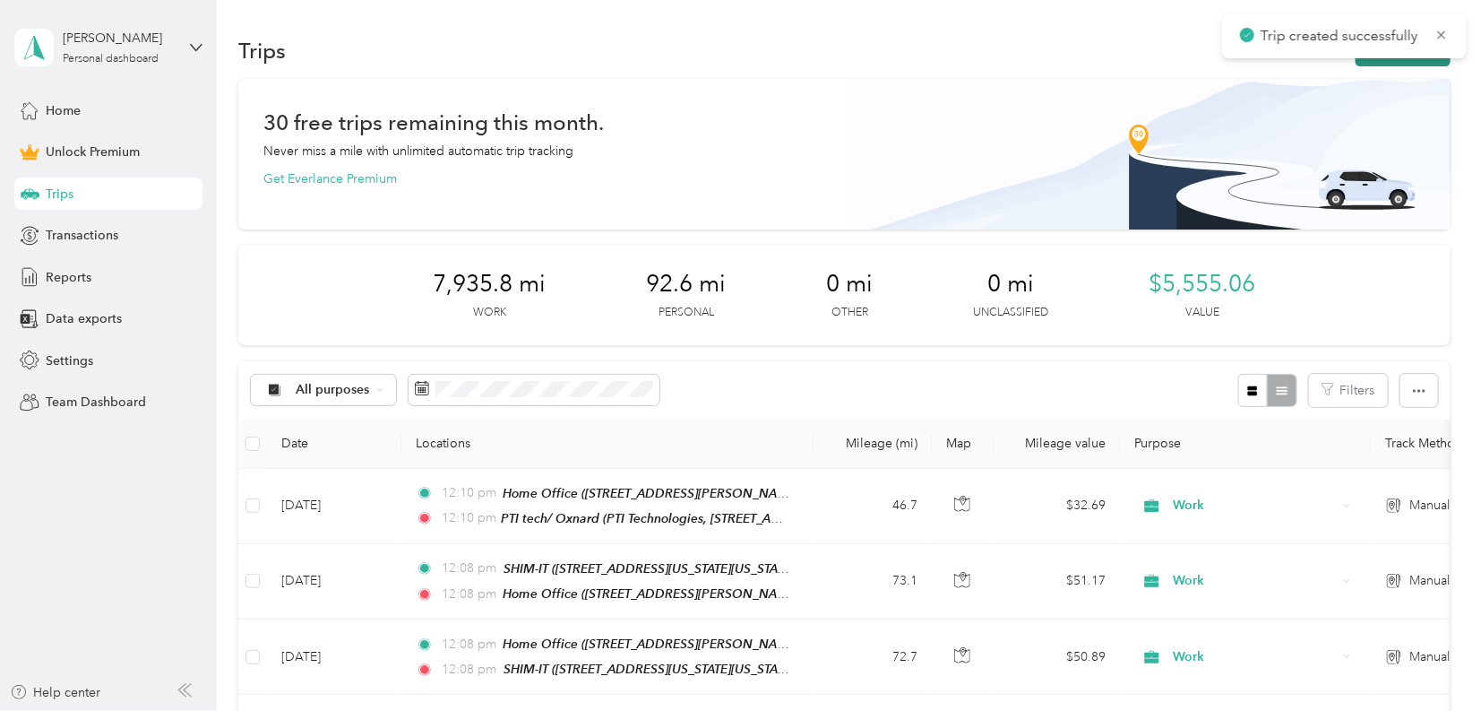
click at [1421, 60] on button "New trip" at bounding box center [1403, 50] width 95 height 31
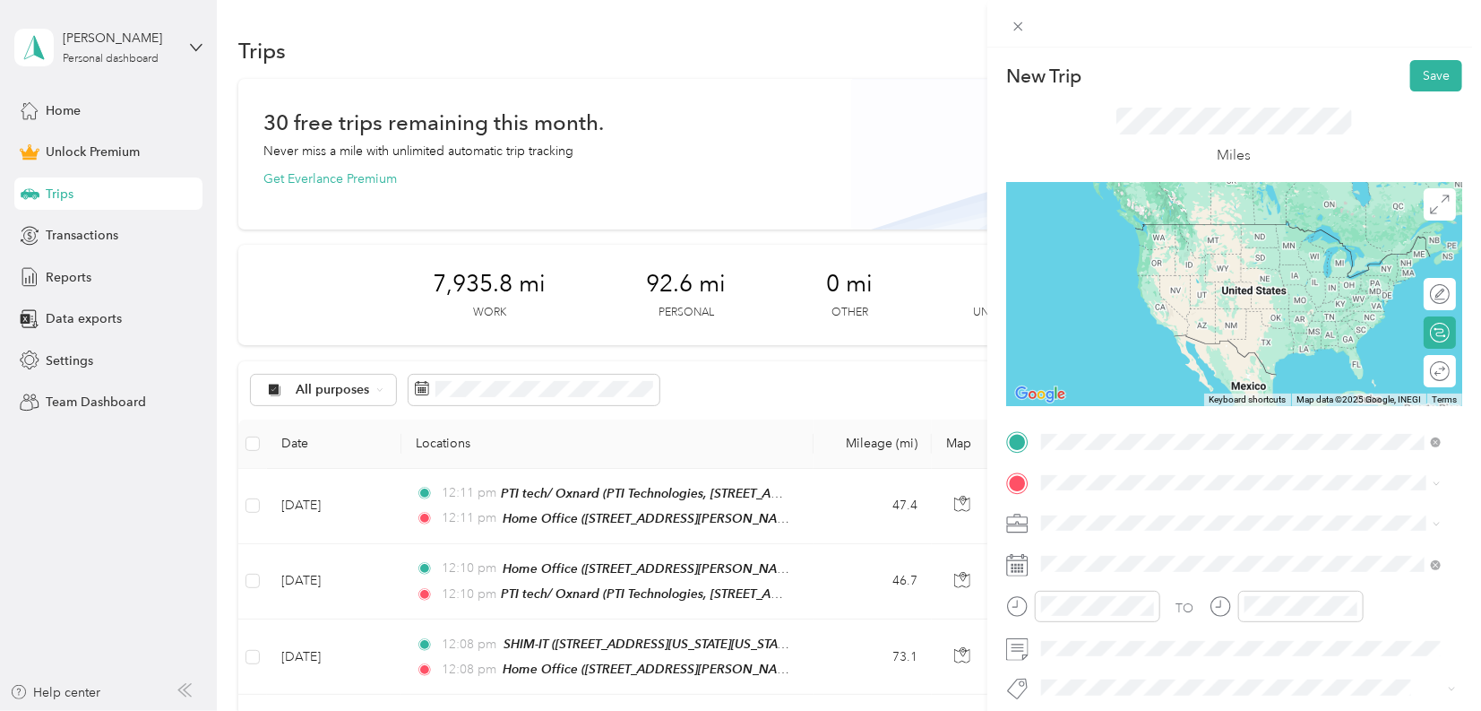
click at [1101, 523] on div "Home Office [STREET_ADDRESS][PERSON_NAME]" at bounding box center [1181, 524] width 213 height 38
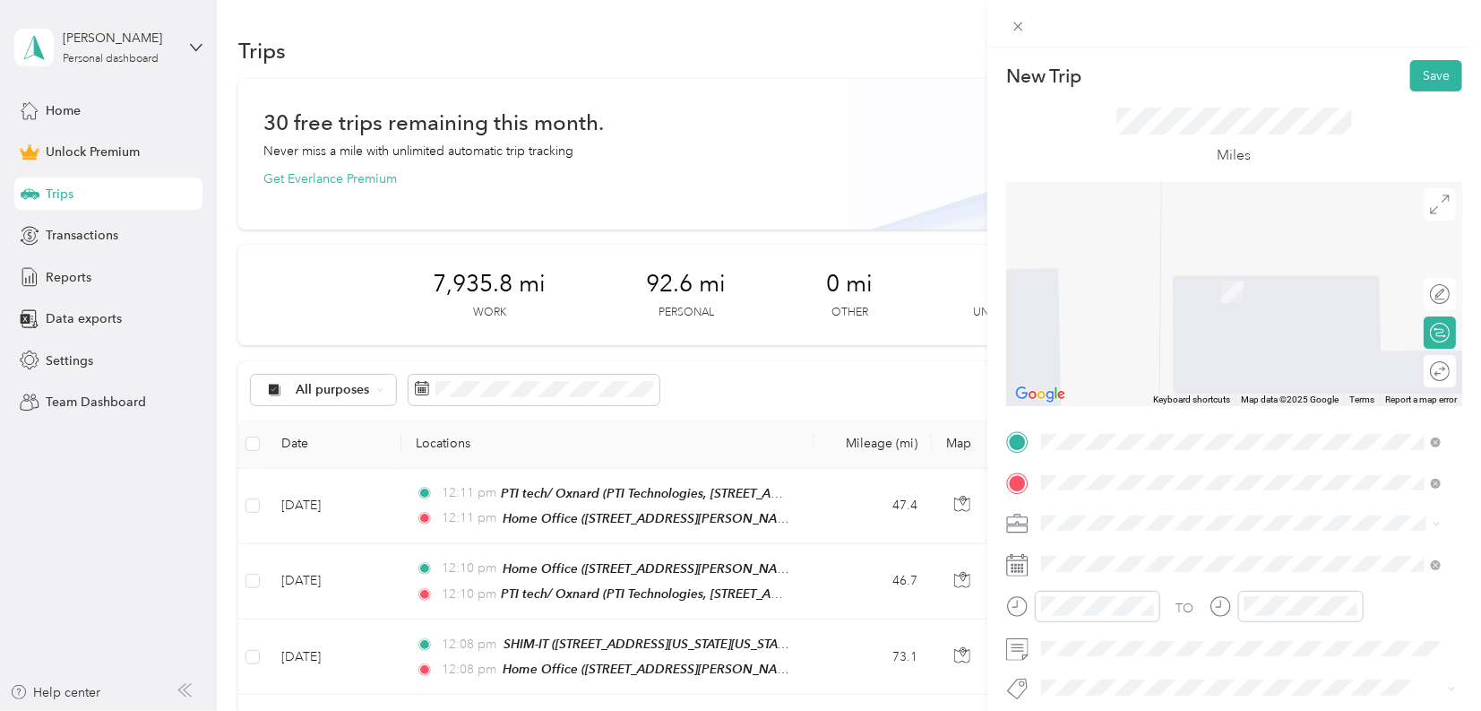
click at [1179, 280] on div "RSA ENGINEERED PRODUCTS [STREET_ADDRESS][PERSON_NAME][US_STATE]" at bounding box center [1214, 282] width 279 height 38
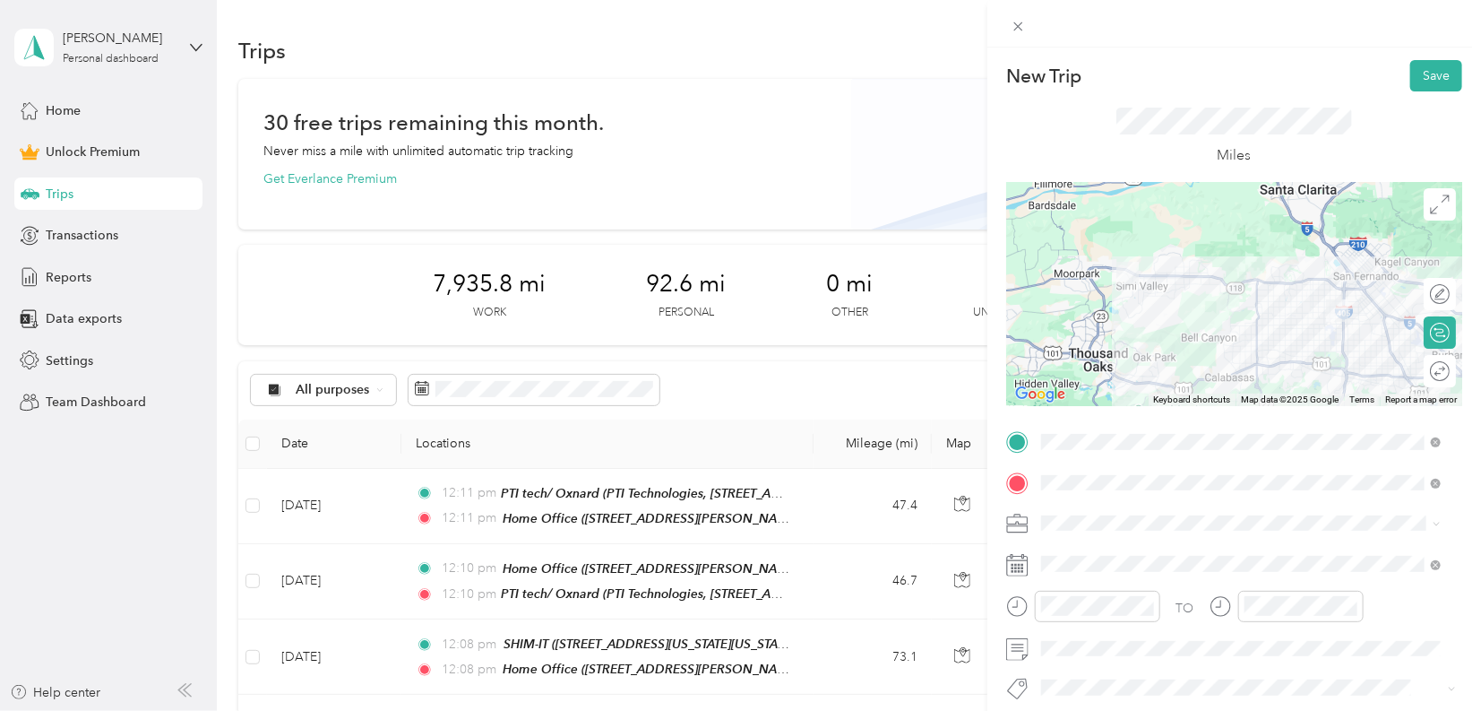
click at [1079, 278] on li "Work" at bounding box center [1241, 270] width 412 height 31
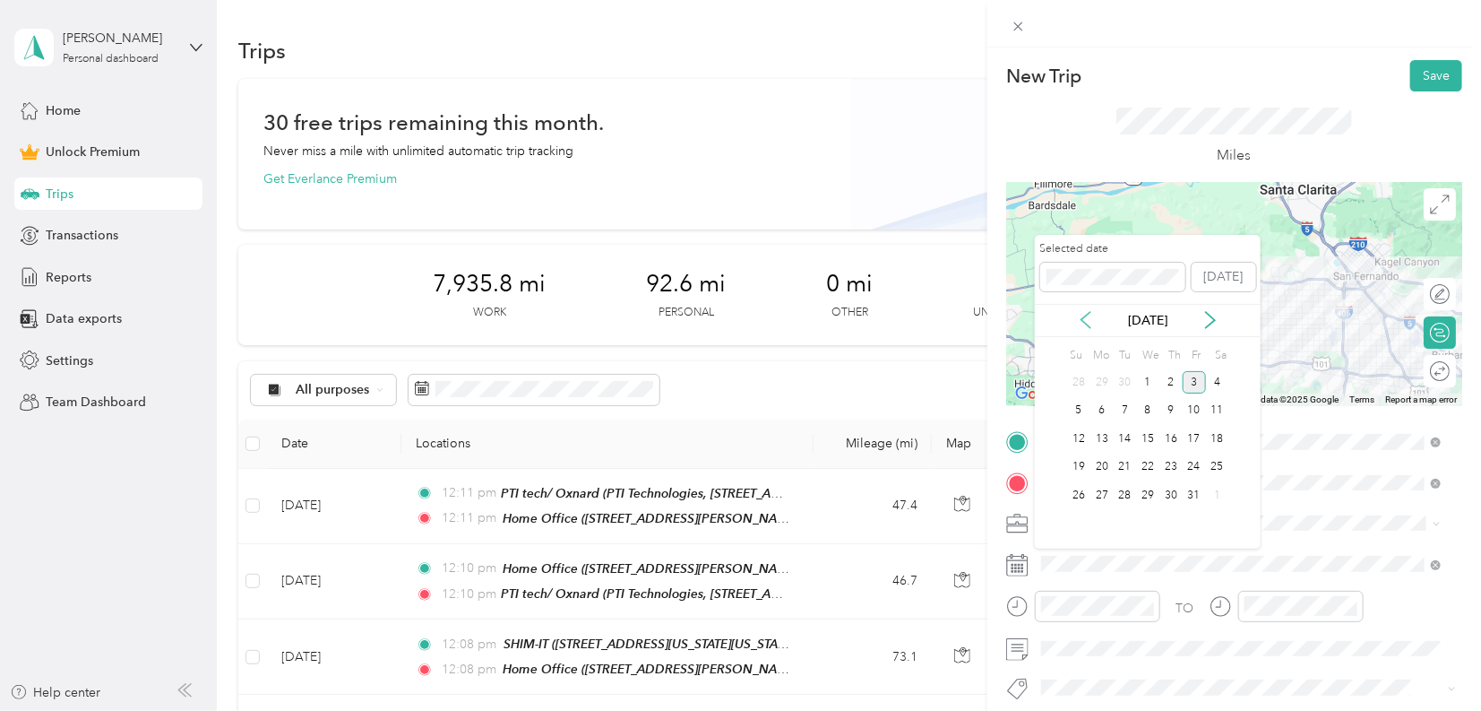
click at [1087, 318] on icon at bounding box center [1086, 320] width 18 height 18
click at [1096, 444] on div "11" at bounding box center [1102, 439] width 23 height 22
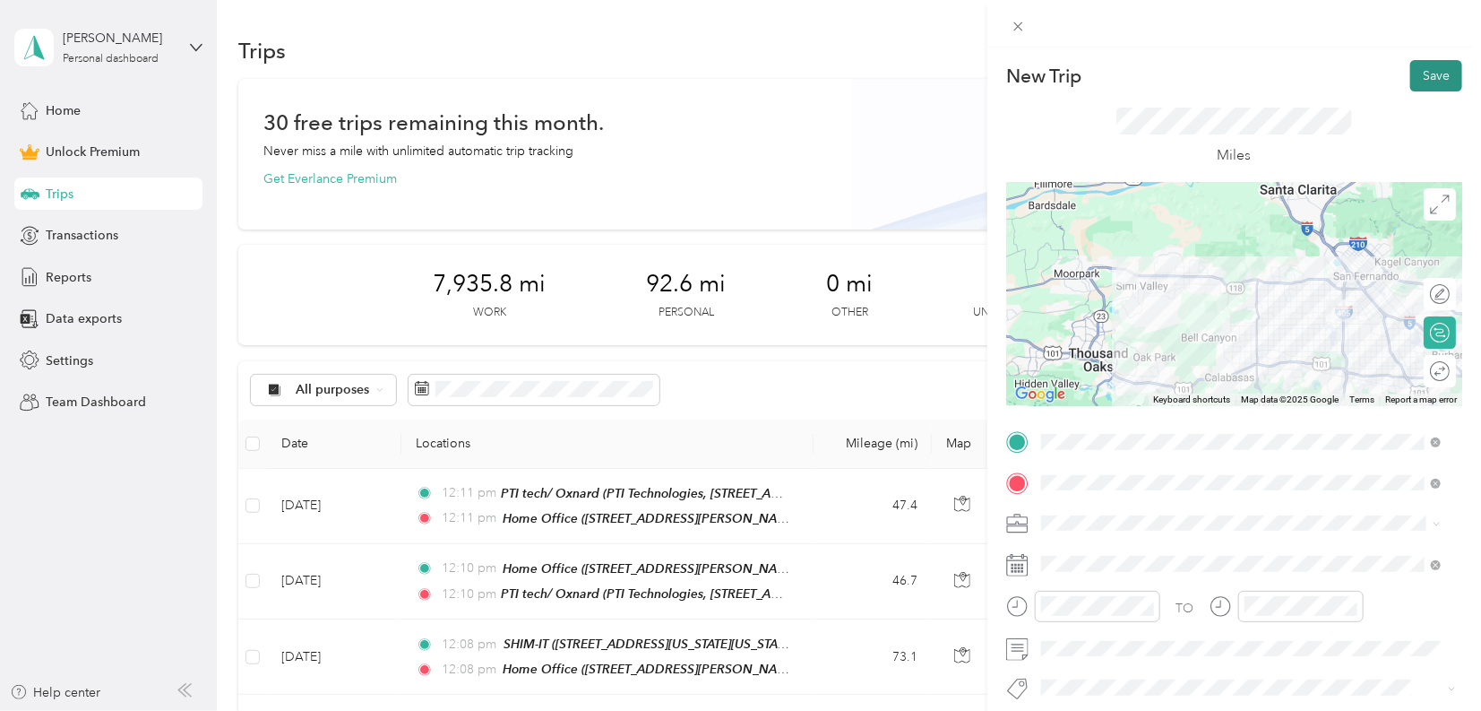
click at [1429, 75] on button "Save" at bounding box center [1437, 75] width 52 height 31
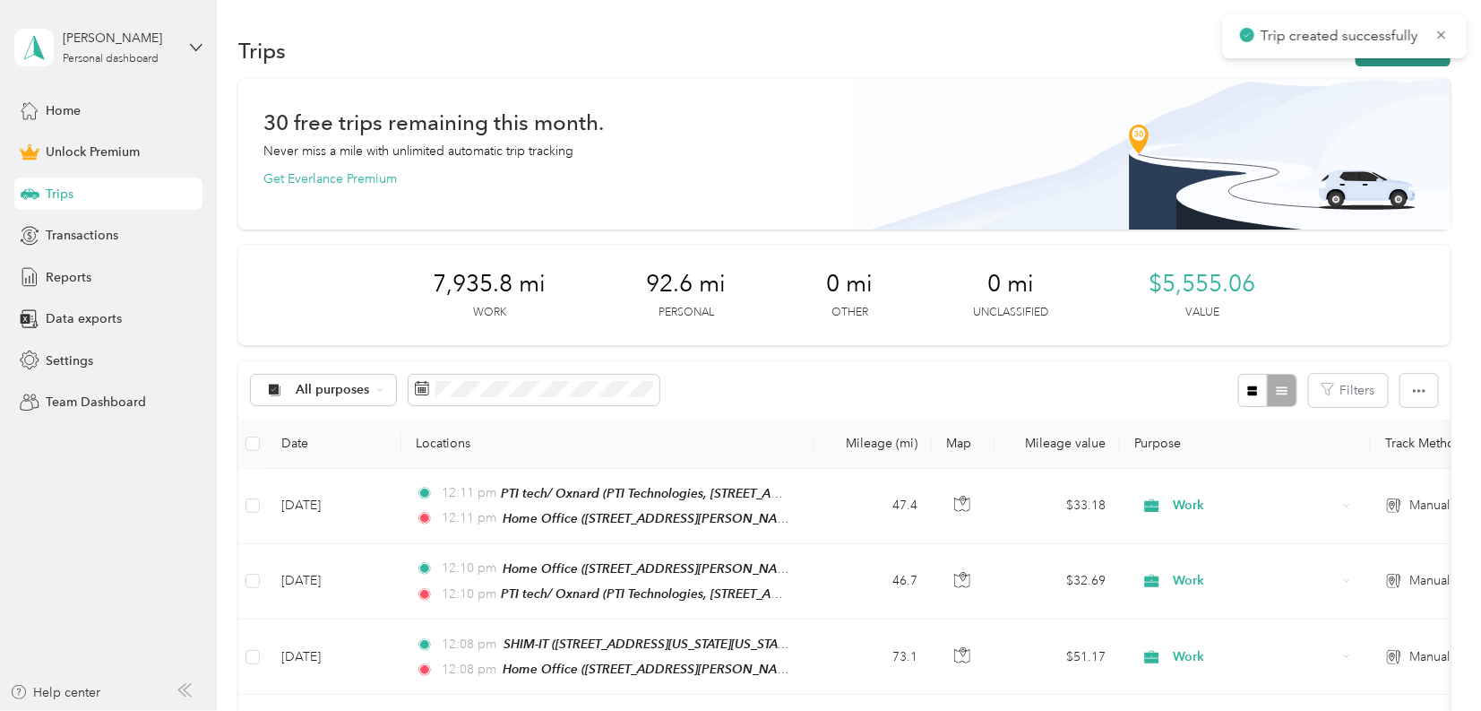
click at [1428, 64] on button "New trip" at bounding box center [1403, 50] width 95 height 31
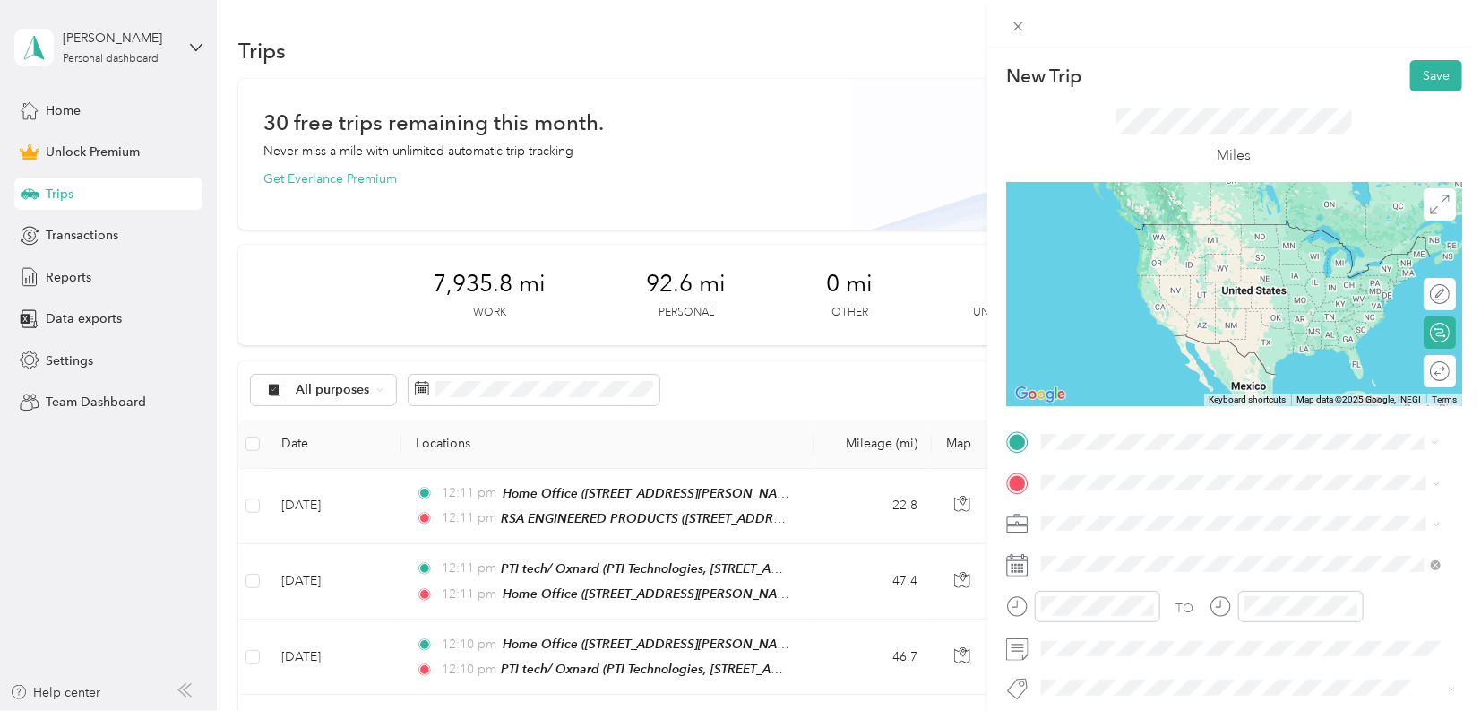
click at [1135, 533] on span "[STREET_ADDRESS][PERSON_NAME][US_STATE]" at bounding box center [1214, 532] width 279 height 15
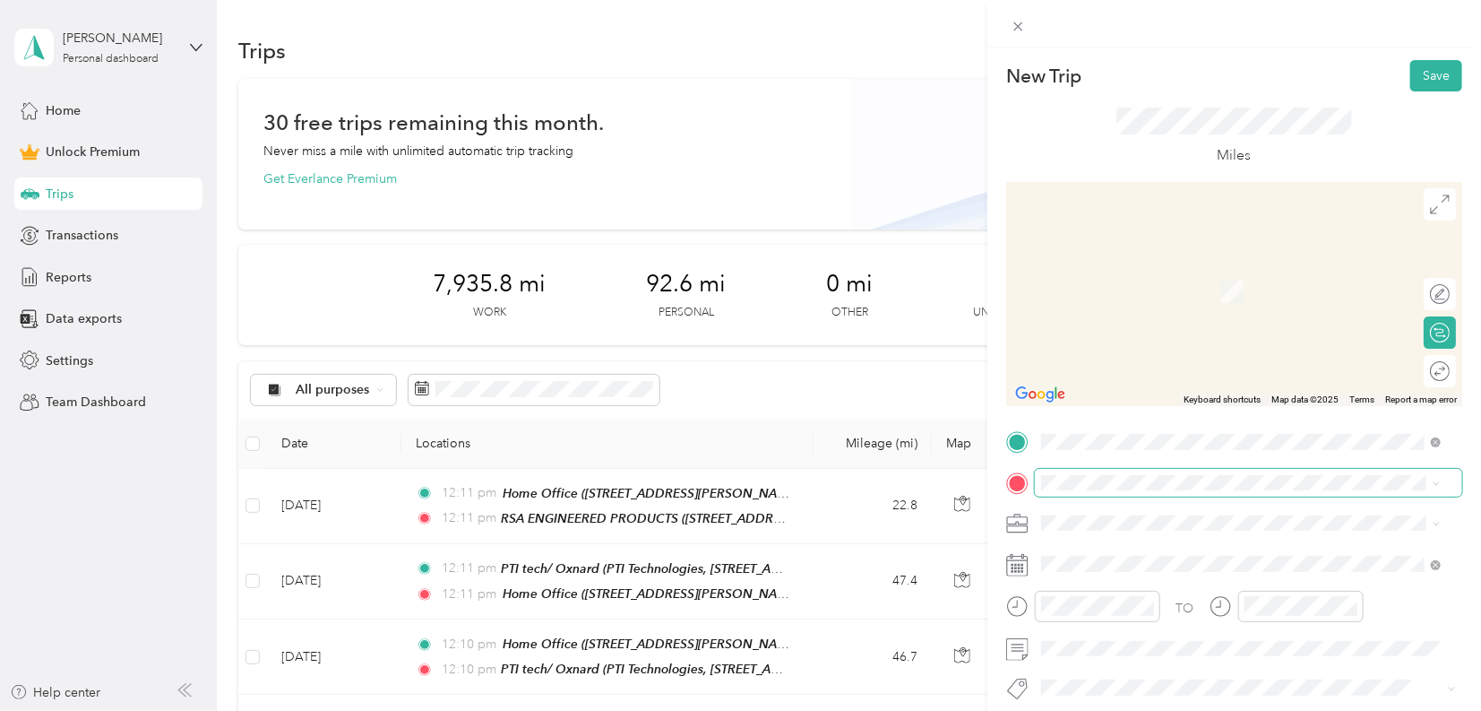
click at [1071, 491] on span at bounding box center [1249, 483] width 428 height 28
click at [1136, 288] on span "[STREET_ADDRESS][PERSON_NAME]" at bounding box center [1181, 290] width 213 height 15
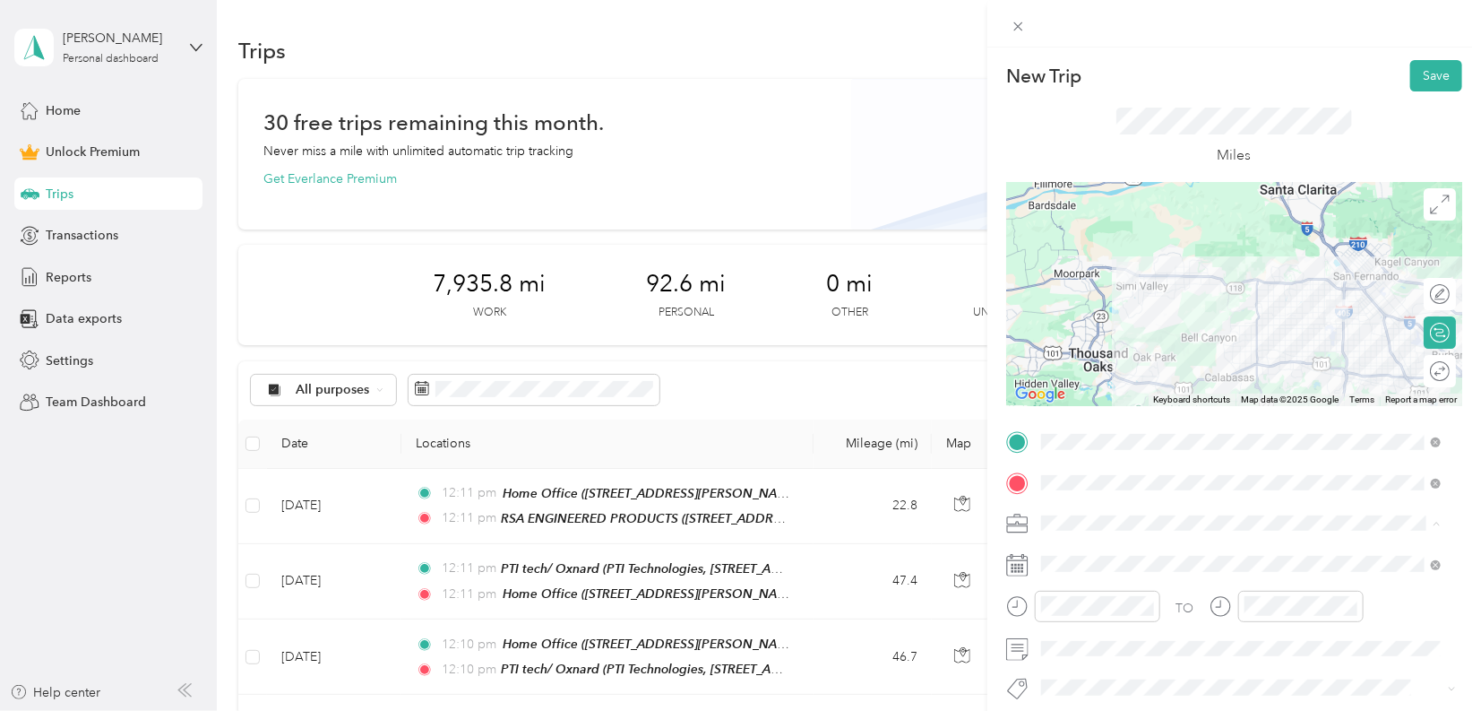
click at [1076, 275] on div "Work" at bounding box center [1241, 272] width 387 height 19
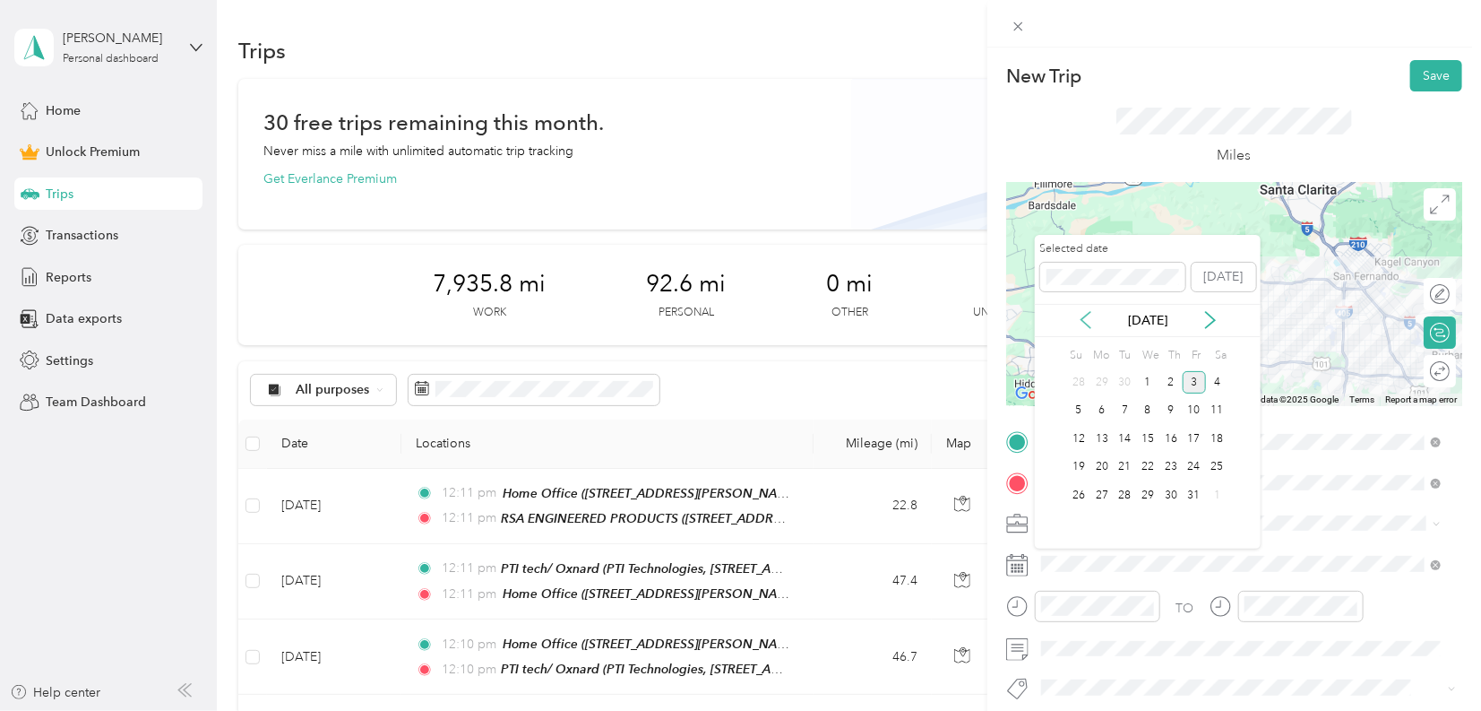
click at [1093, 325] on icon at bounding box center [1086, 320] width 18 height 18
click at [1092, 325] on icon at bounding box center [1086, 320] width 18 height 18
click at [1099, 435] on div "11" at bounding box center [1102, 439] width 23 height 22
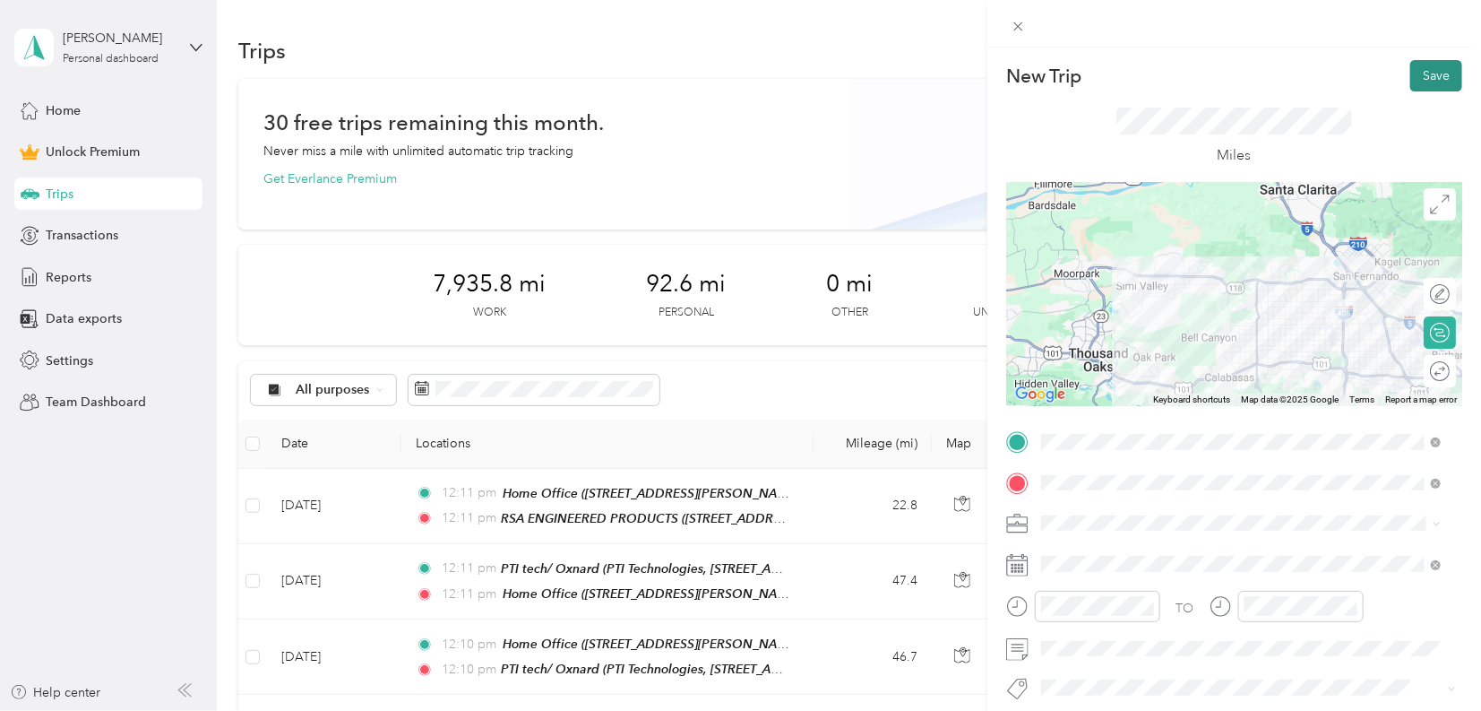
click at [1431, 82] on button "Save" at bounding box center [1437, 75] width 52 height 31
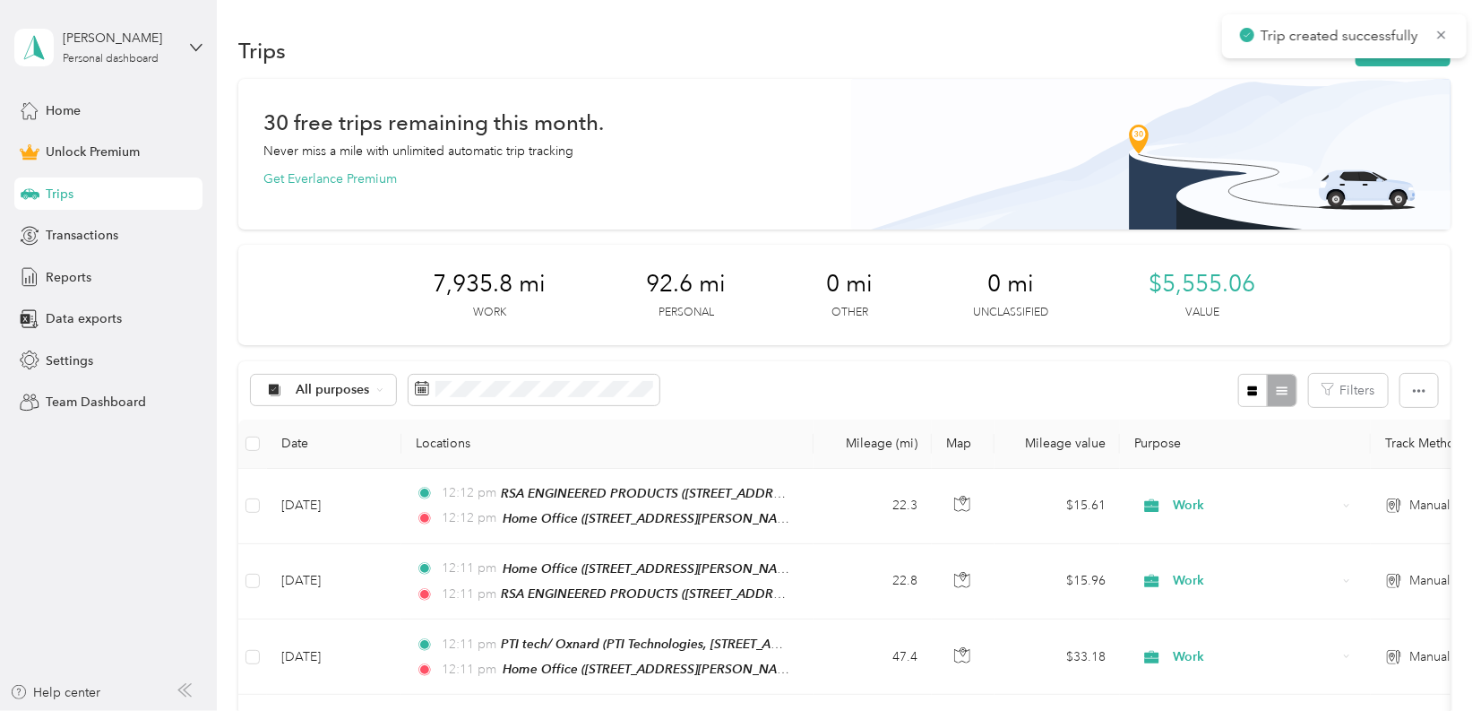
click at [1420, 67] on div "Trips New trip" at bounding box center [844, 50] width 1212 height 38
click at [1418, 59] on button "New trip" at bounding box center [1403, 50] width 95 height 31
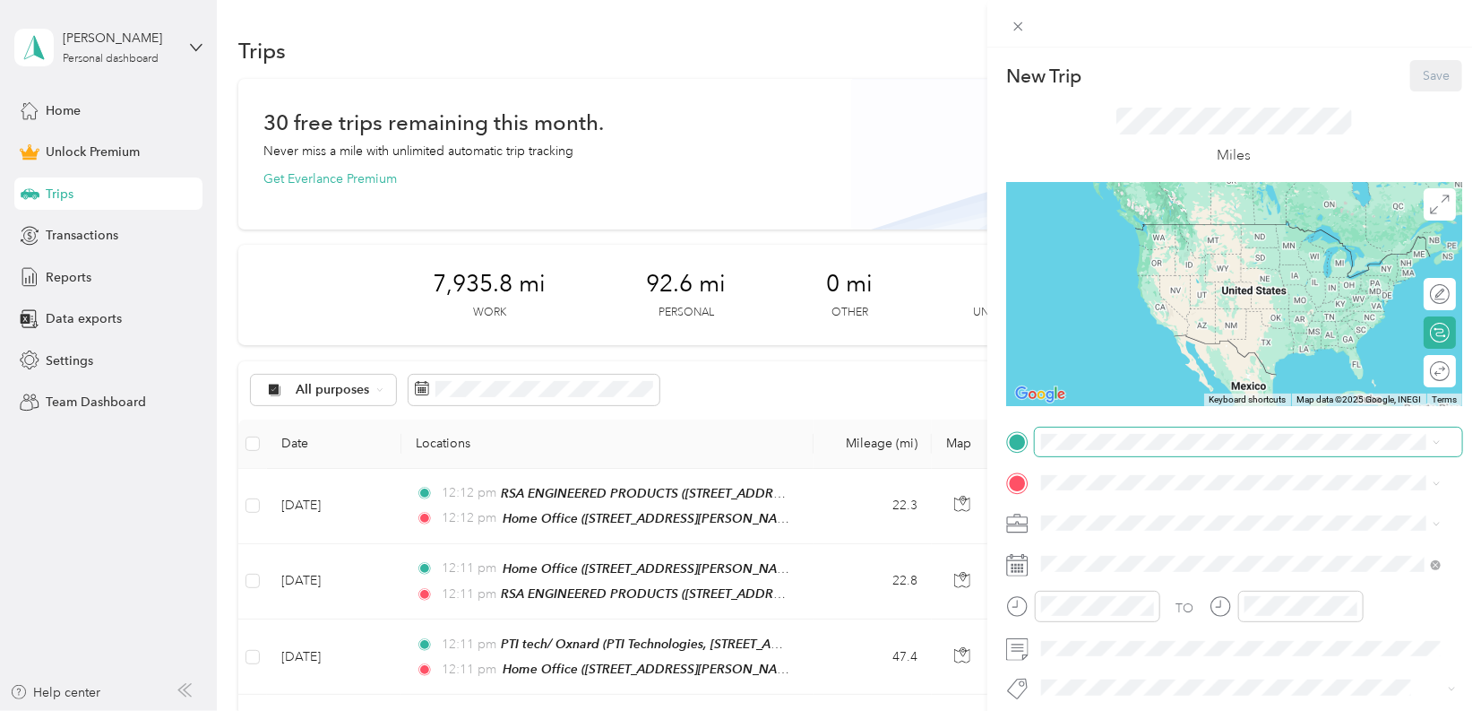
click at [1110, 451] on span at bounding box center [1249, 442] width 428 height 28
click at [1111, 431] on span at bounding box center [1249, 442] width 428 height 28
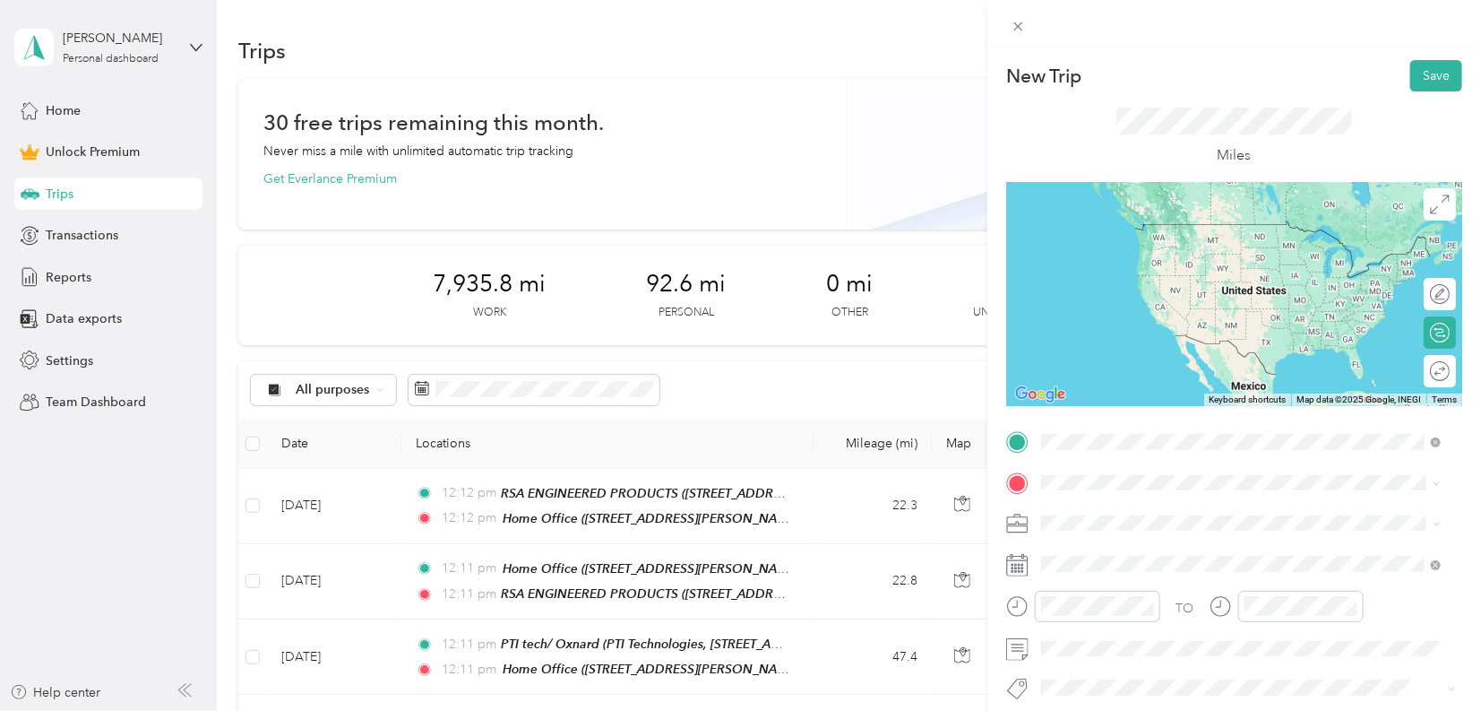
click at [1112, 505] on strong "Home Office" at bounding box center [1112, 513] width 75 height 16
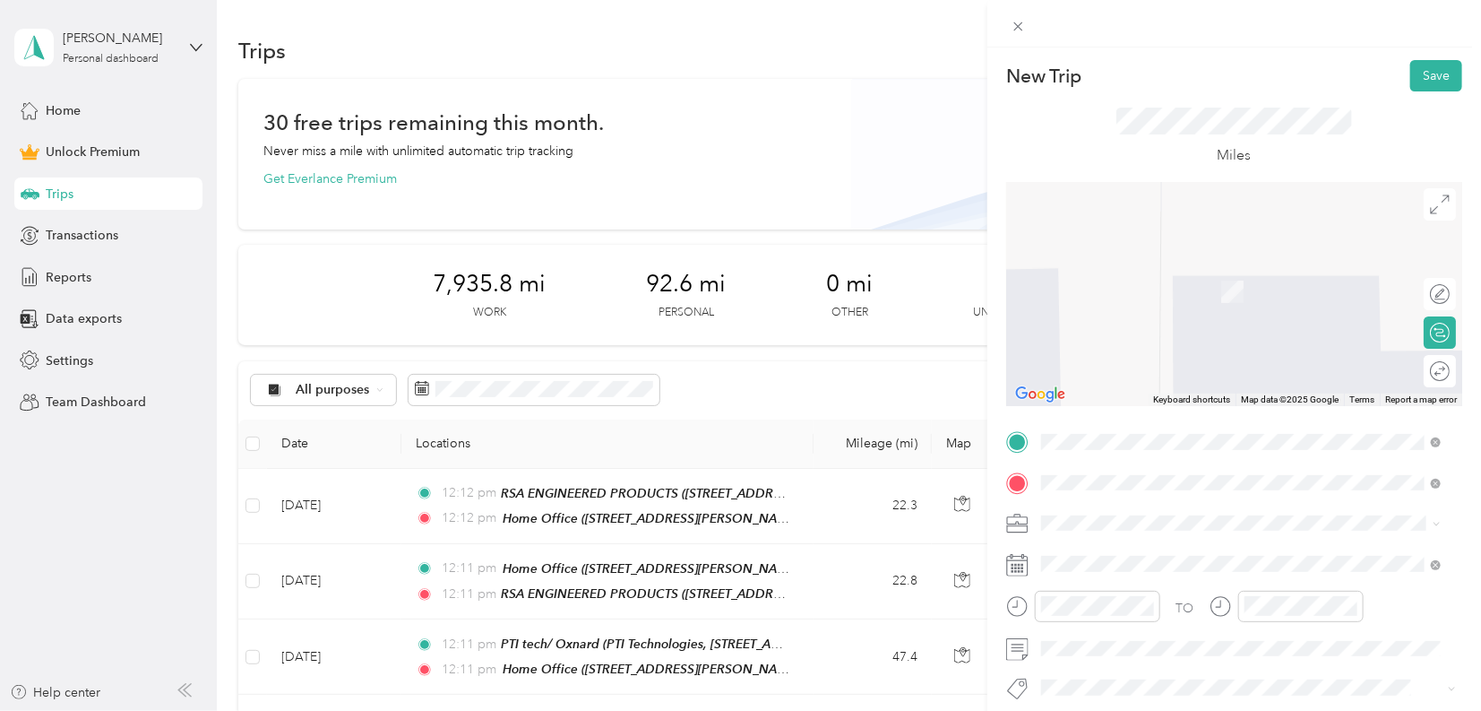
click at [1181, 298] on div "AERO PRECISION ENGINEERING [STREET_ADDRESS][US_STATE]" at bounding box center [1175, 282] width 200 height 38
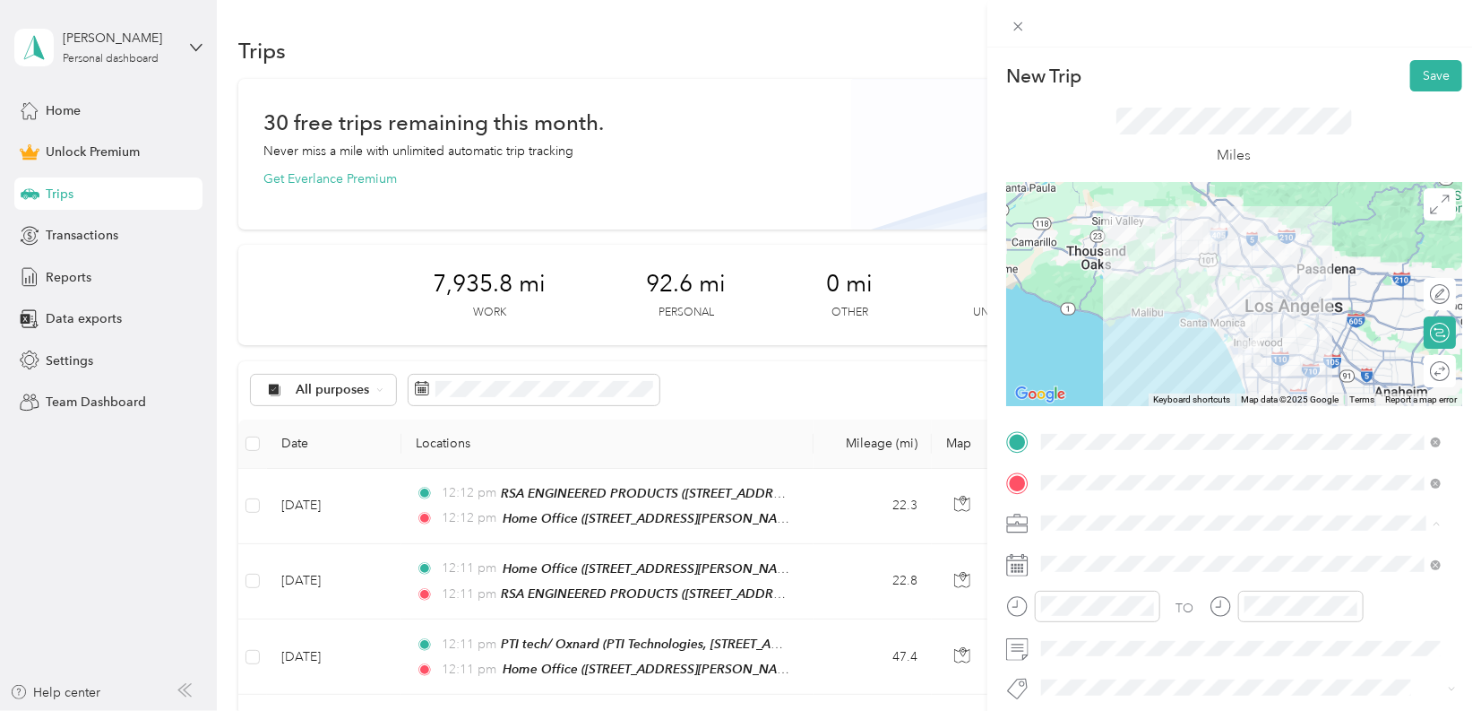
click at [1056, 275] on li "Work" at bounding box center [1241, 271] width 412 height 31
click at [1063, 576] on span at bounding box center [1249, 563] width 428 height 28
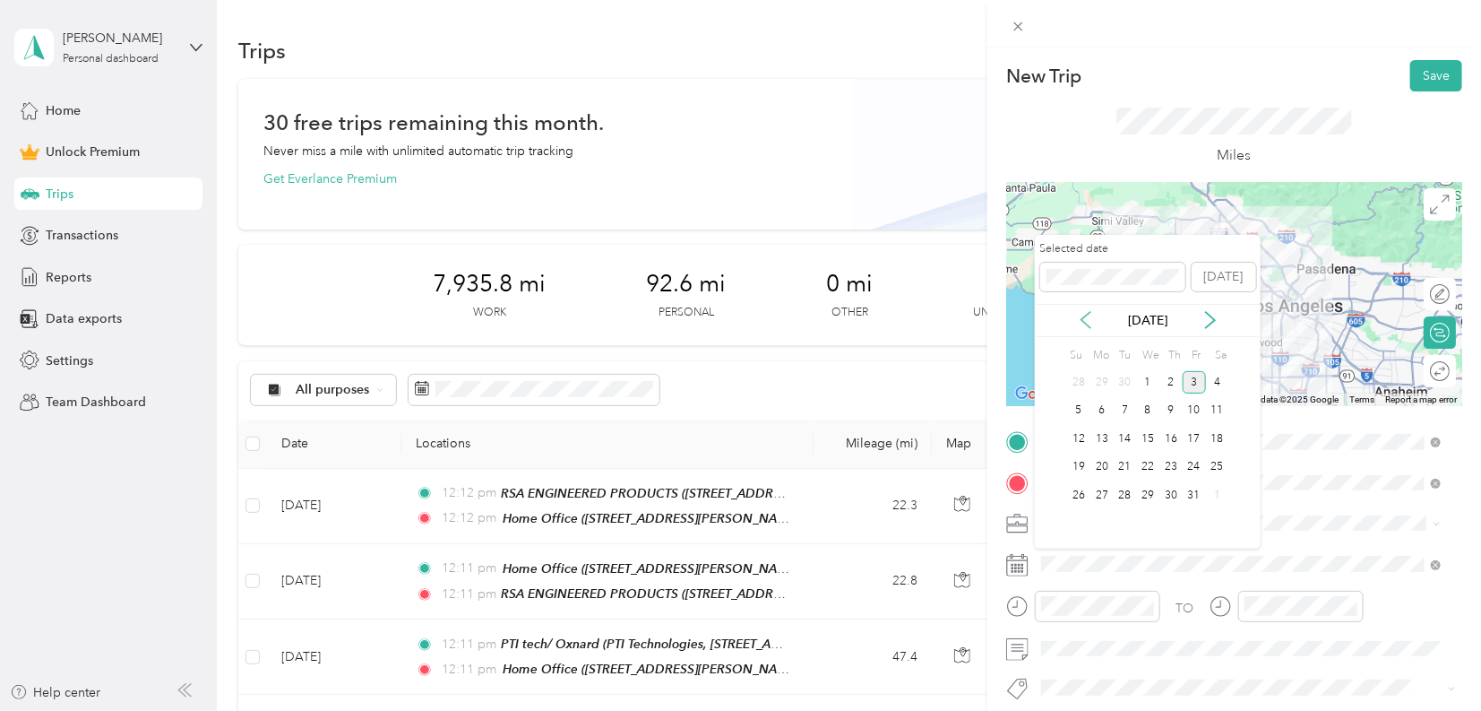
click at [1083, 323] on icon at bounding box center [1086, 320] width 18 height 18
click at [1123, 431] on div "12" at bounding box center [1125, 439] width 23 height 22
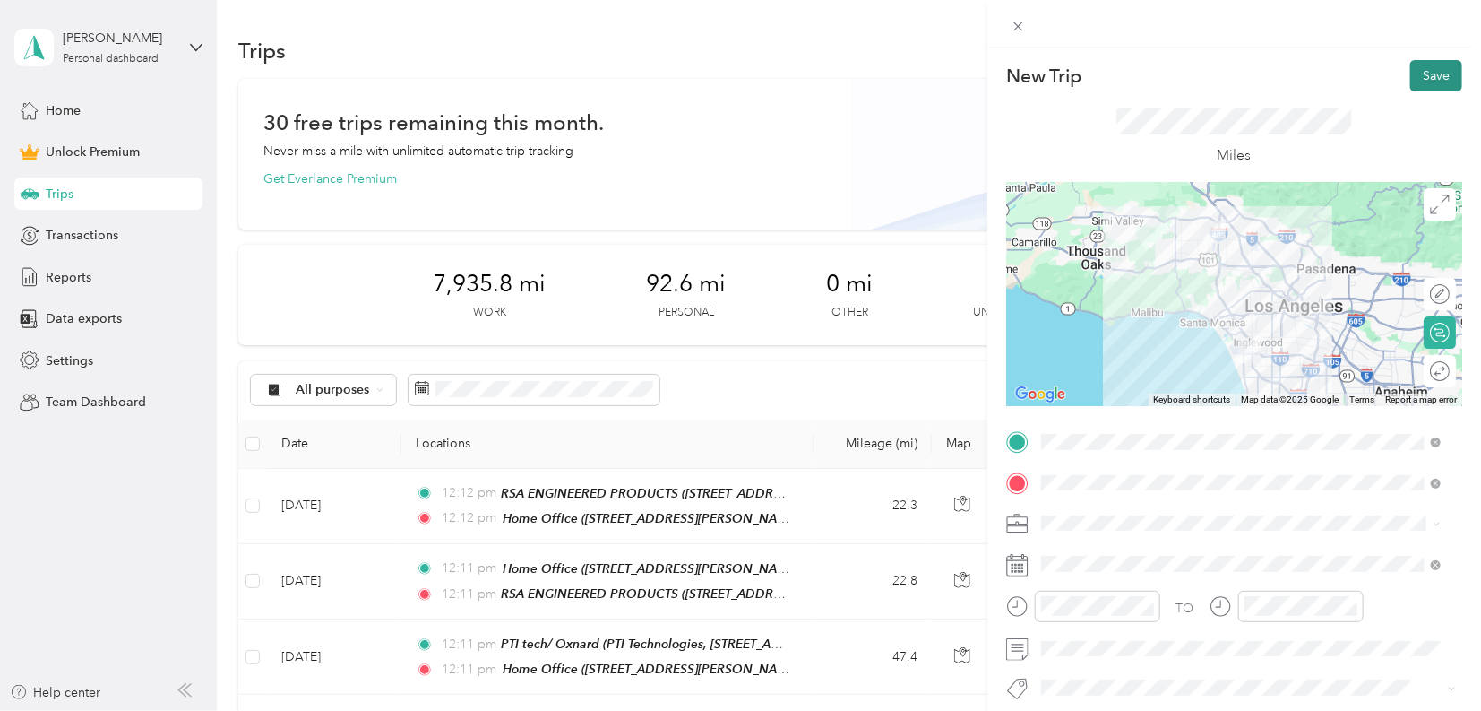
click at [1429, 74] on button "Save" at bounding box center [1437, 75] width 52 height 31
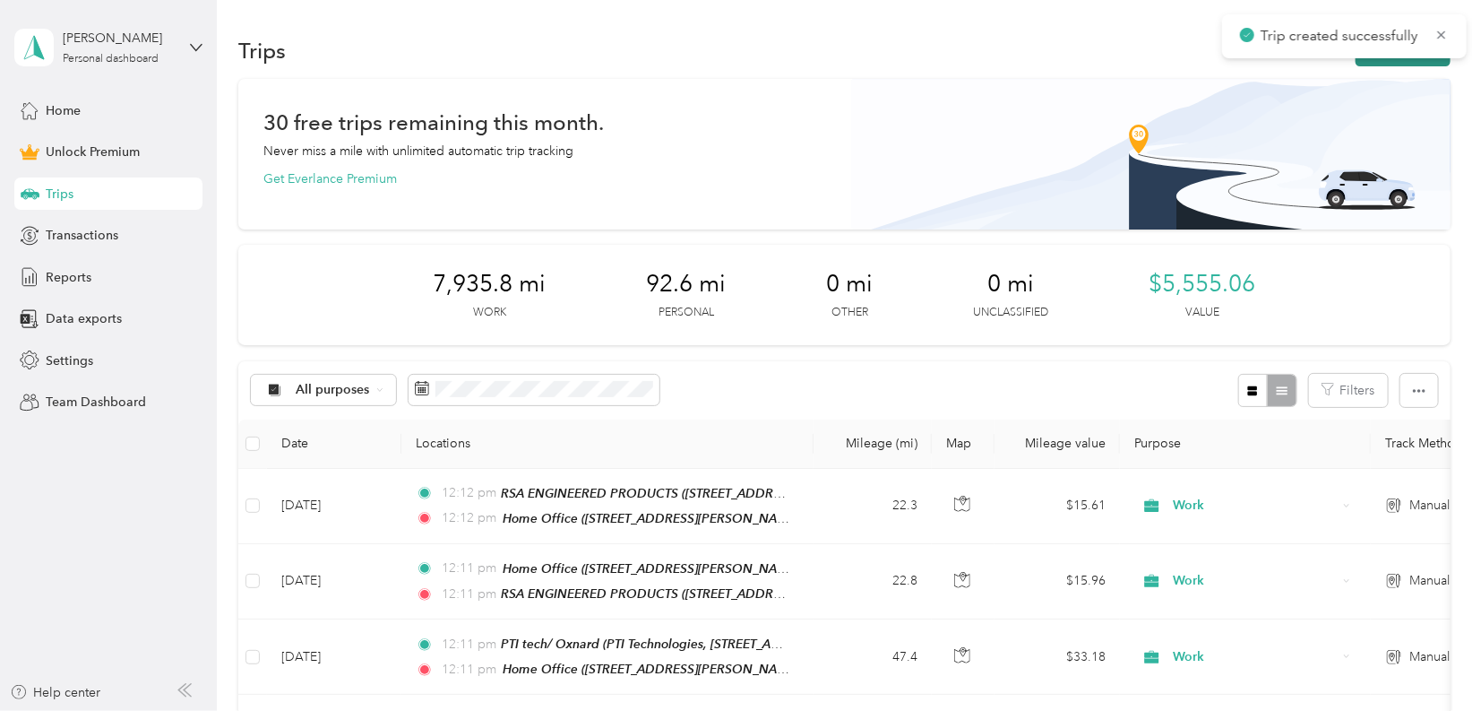
click at [1404, 58] on button "New trip" at bounding box center [1403, 50] width 95 height 31
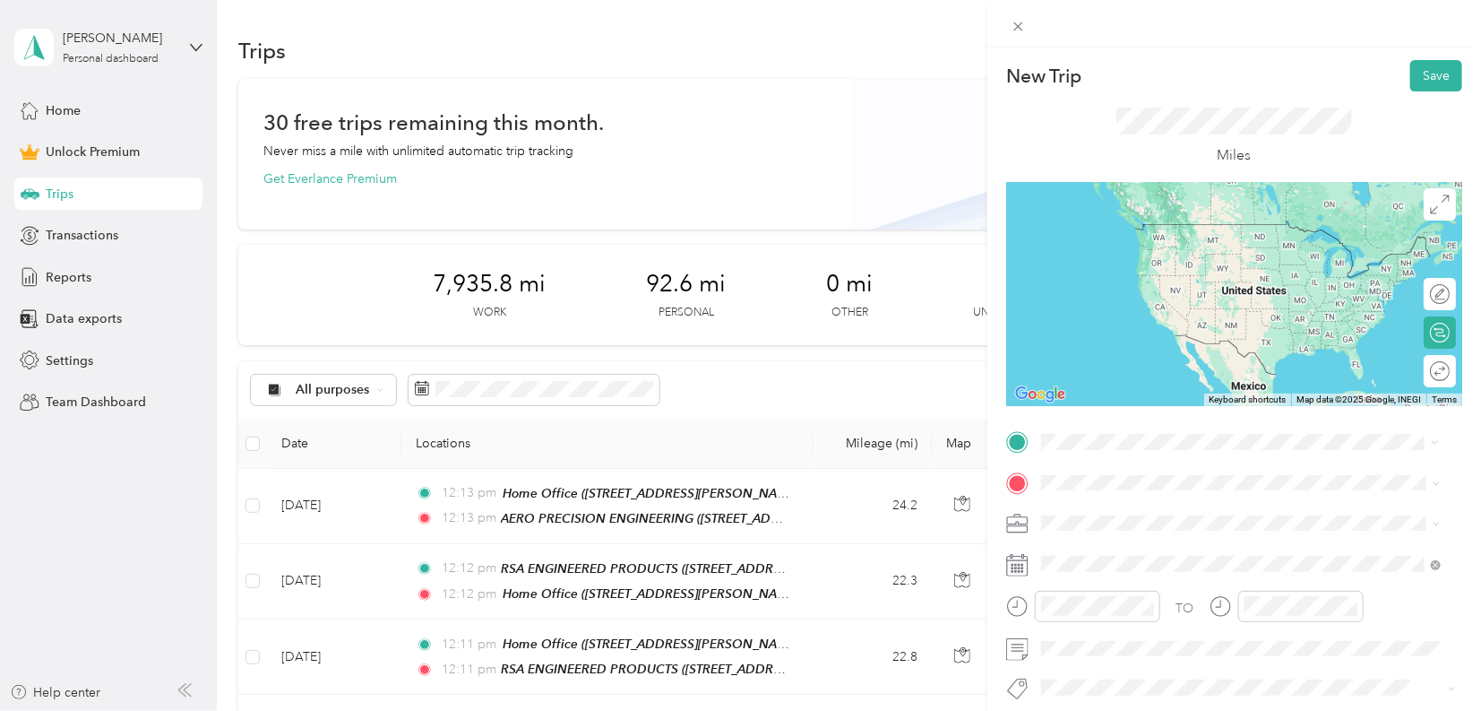
click at [1175, 519] on div "AERO PRECISION ENGINEERING [STREET_ADDRESS][US_STATE]" at bounding box center [1175, 524] width 200 height 38
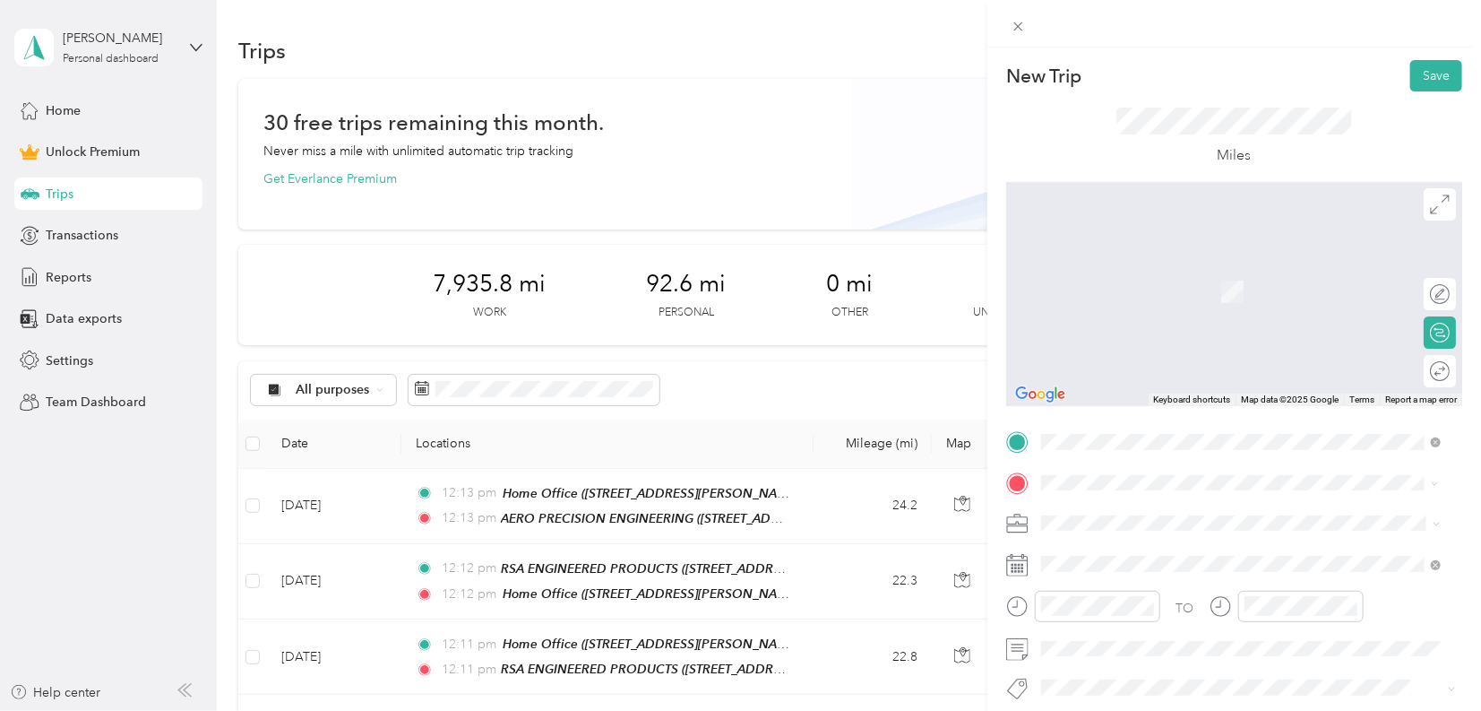
click at [1136, 277] on div "Home Office [STREET_ADDRESS][PERSON_NAME]" at bounding box center [1181, 282] width 213 height 38
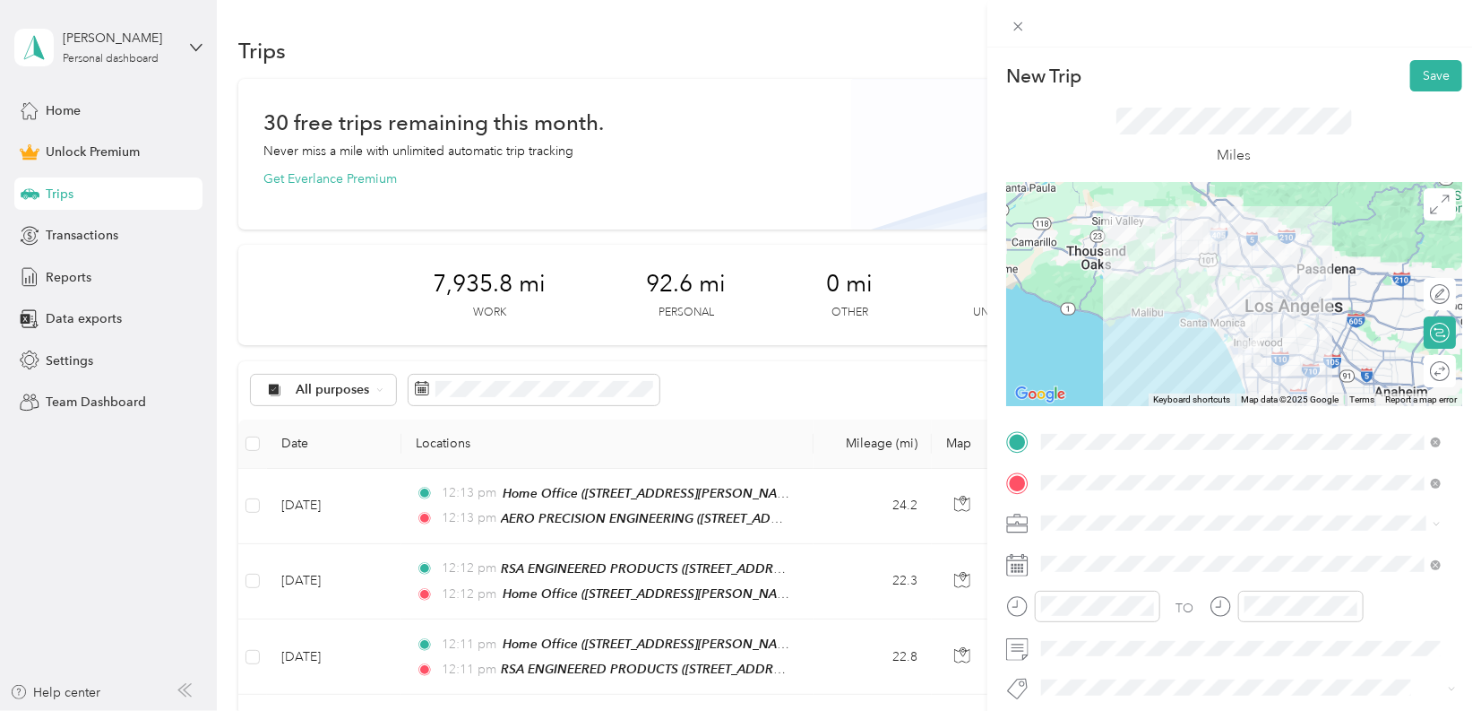
click at [1062, 272] on span "Work" at bounding box center [1063, 265] width 30 height 15
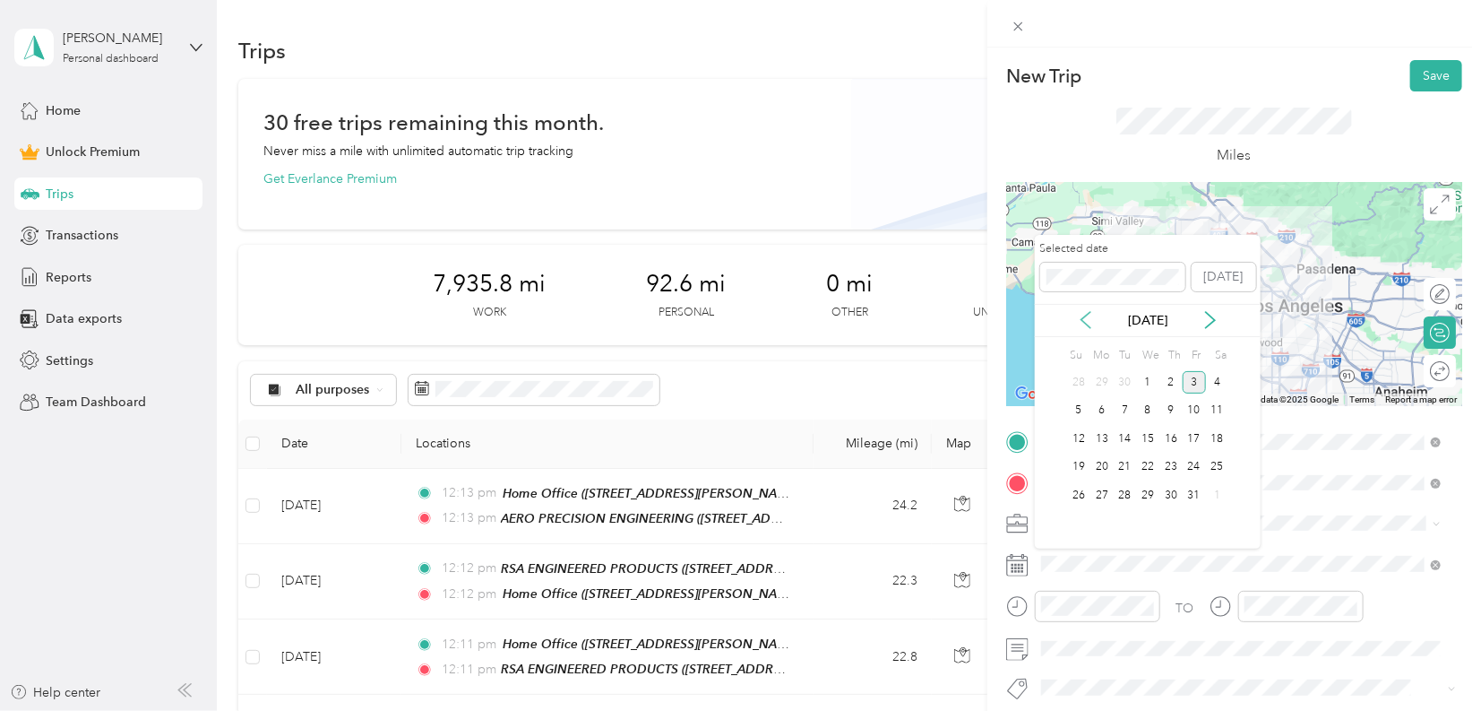
click at [1078, 314] on icon at bounding box center [1086, 320] width 18 height 18
click at [1119, 439] on div "12" at bounding box center [1125, 439] width 23 height 22
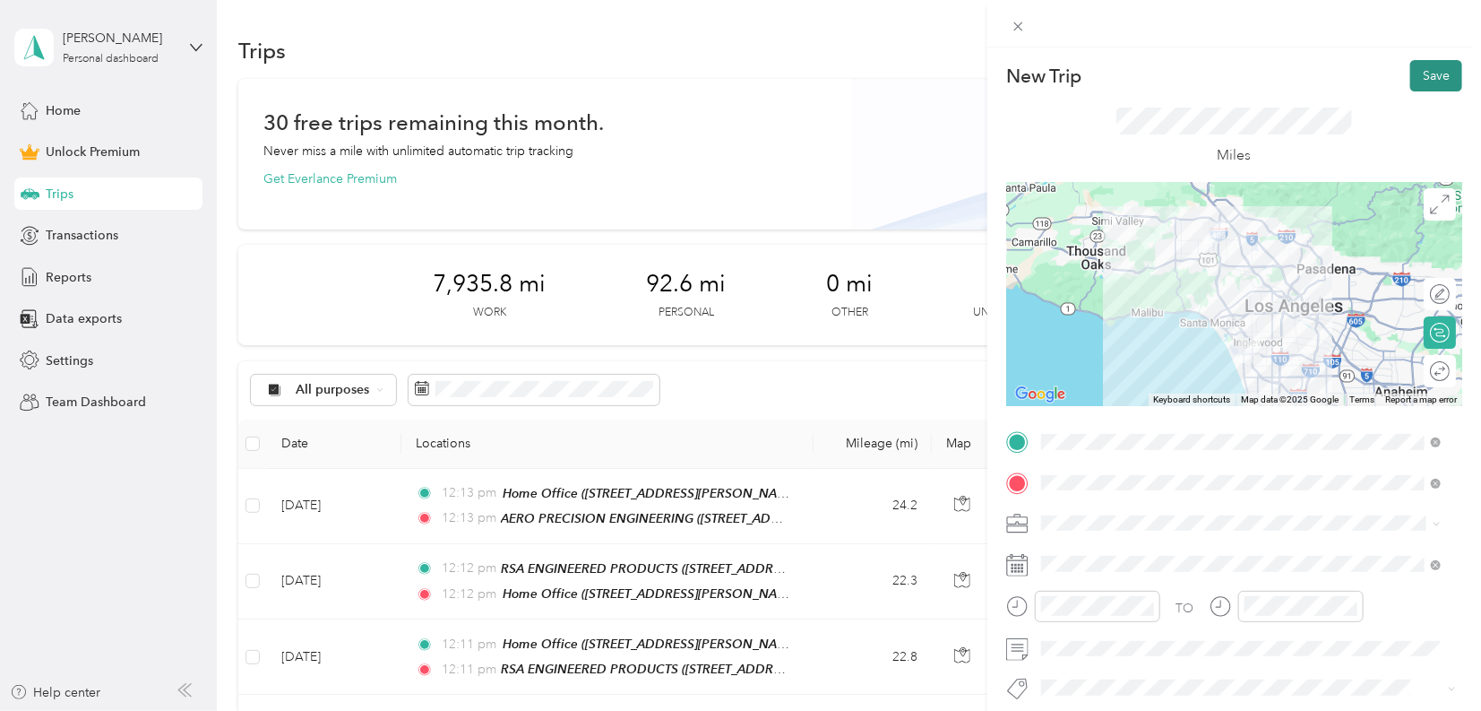
click at [1425, 71] on button "Save" at bounding box center [1437, 75] width 52 height 31
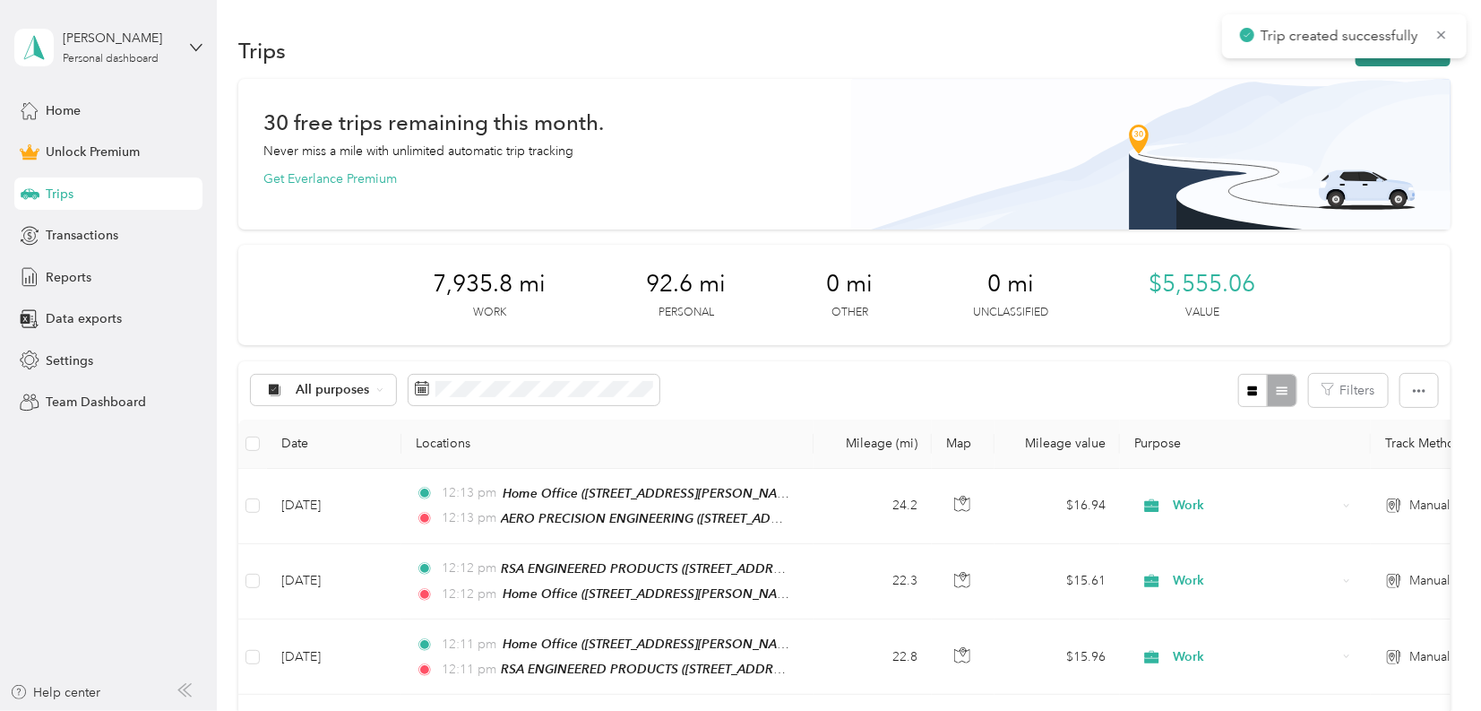
click at [1424, 62] on button "New trip" at bounding box center [1403, 50] width 95 height 31
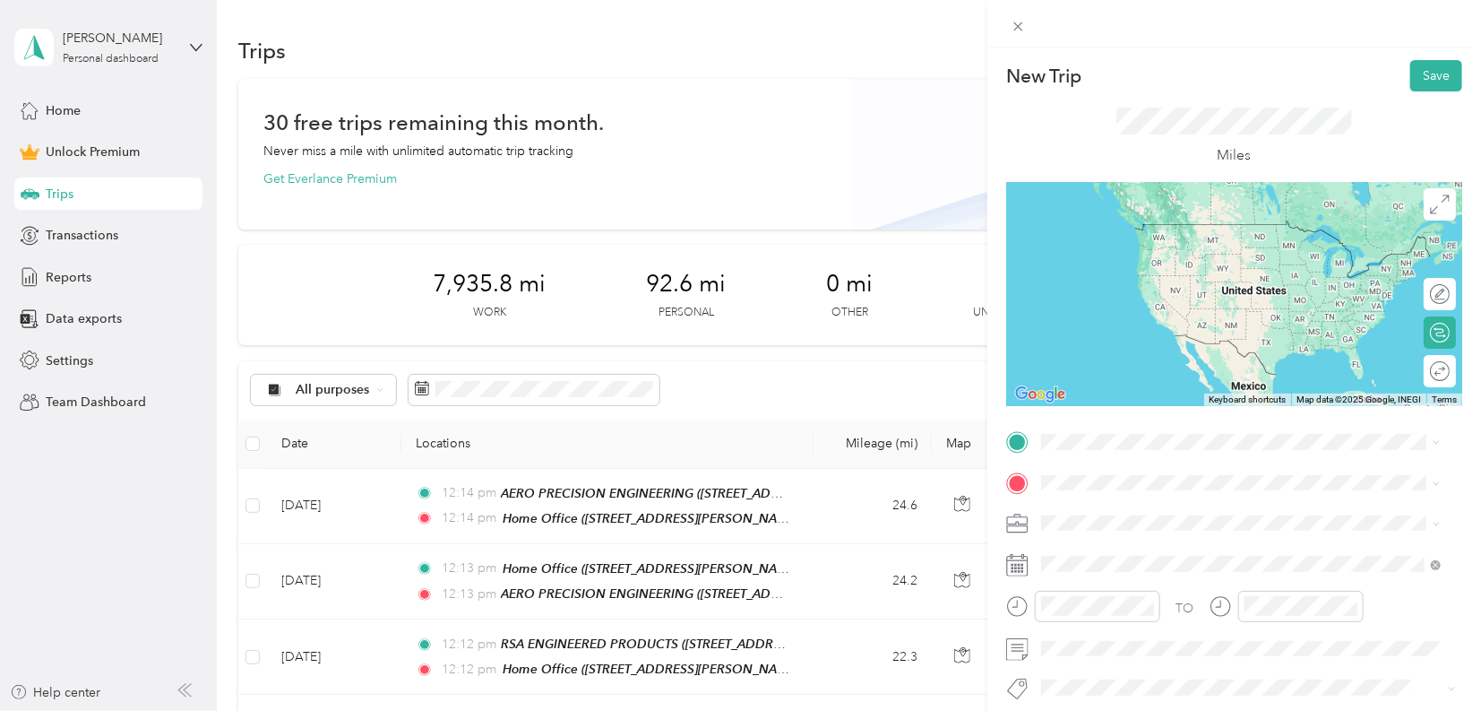
click at [1144, 531] on span "[STREET_ADDRESS][PERSON_NAME]" at bounding box center [1181, 527] width 213 height 15
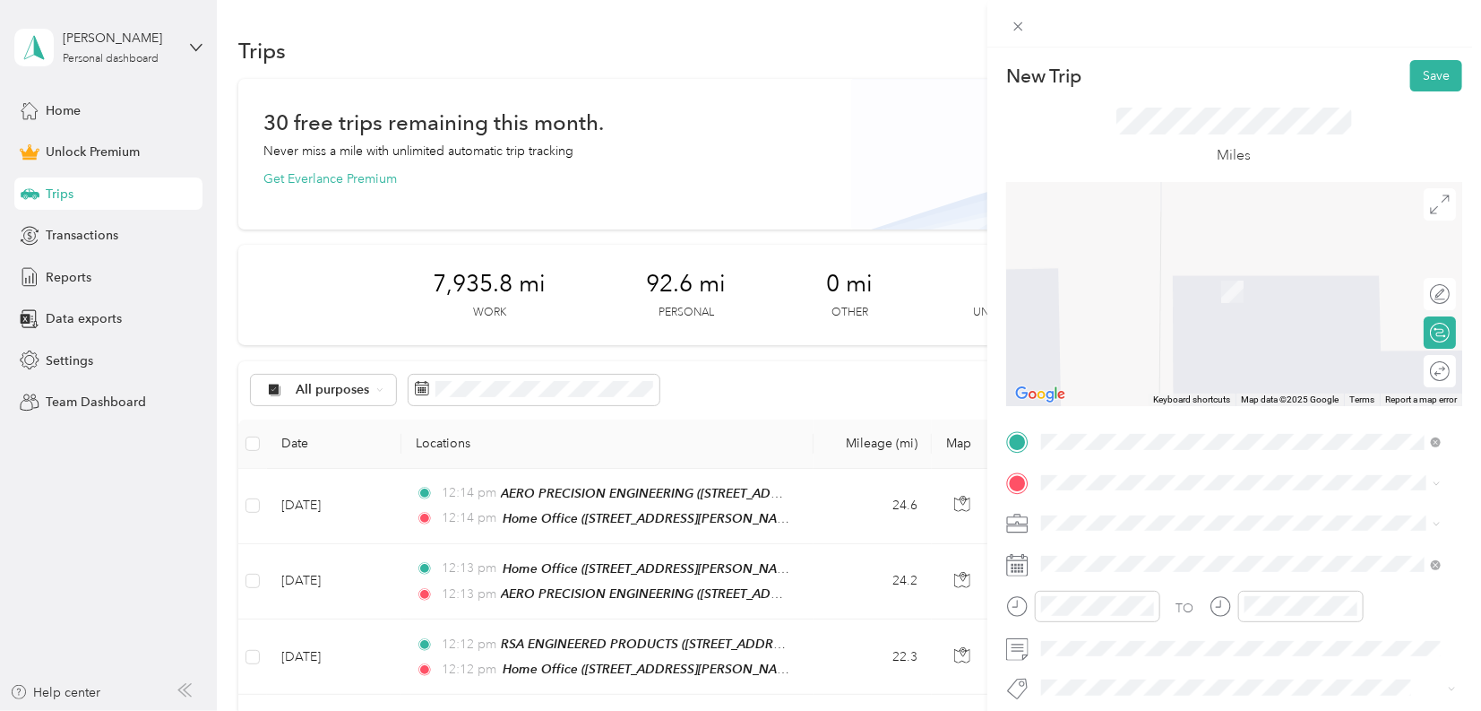
click at [1189, 308] on span "[STREET_ADDRESS]" at bounding box center [1132, 310] width 114 height 15
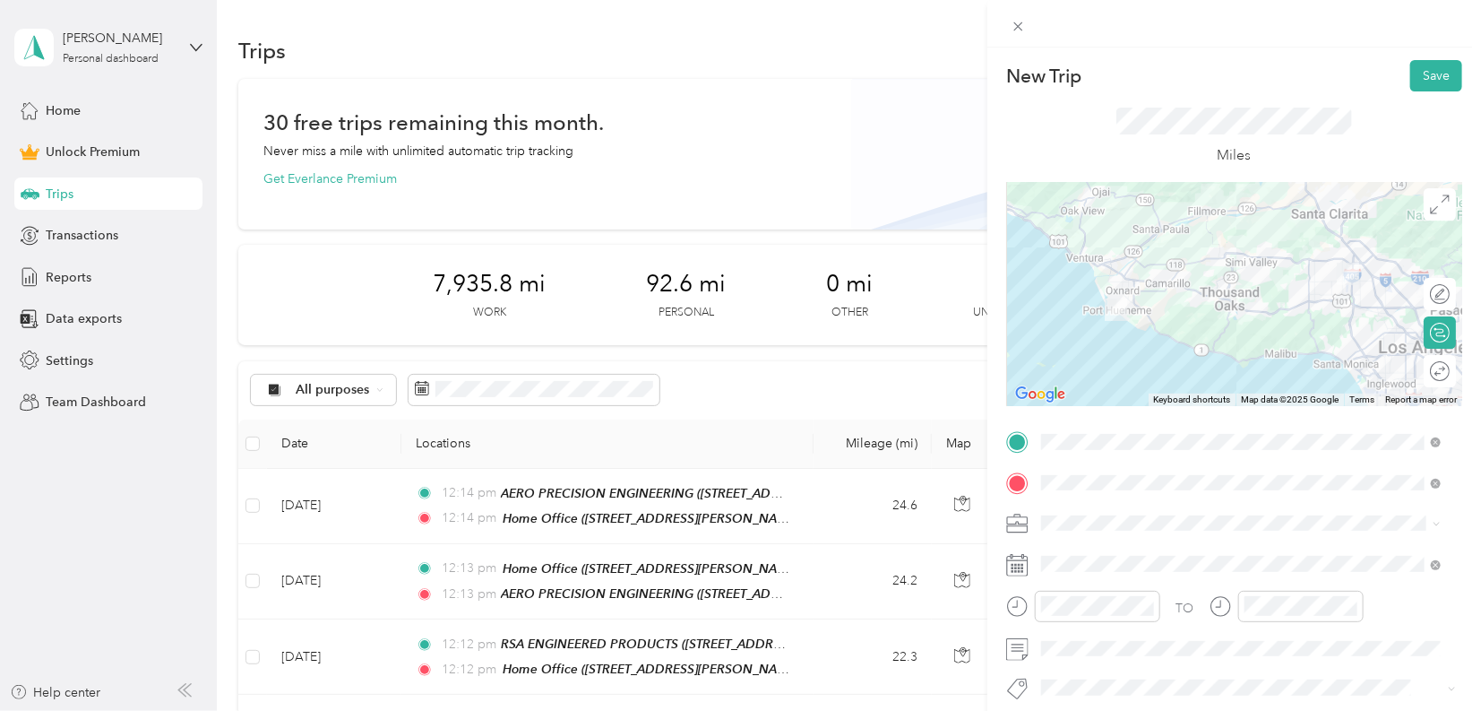
click at [1065, 269] on span "Work" at bounding box center [1063, 263] width 30 height 15
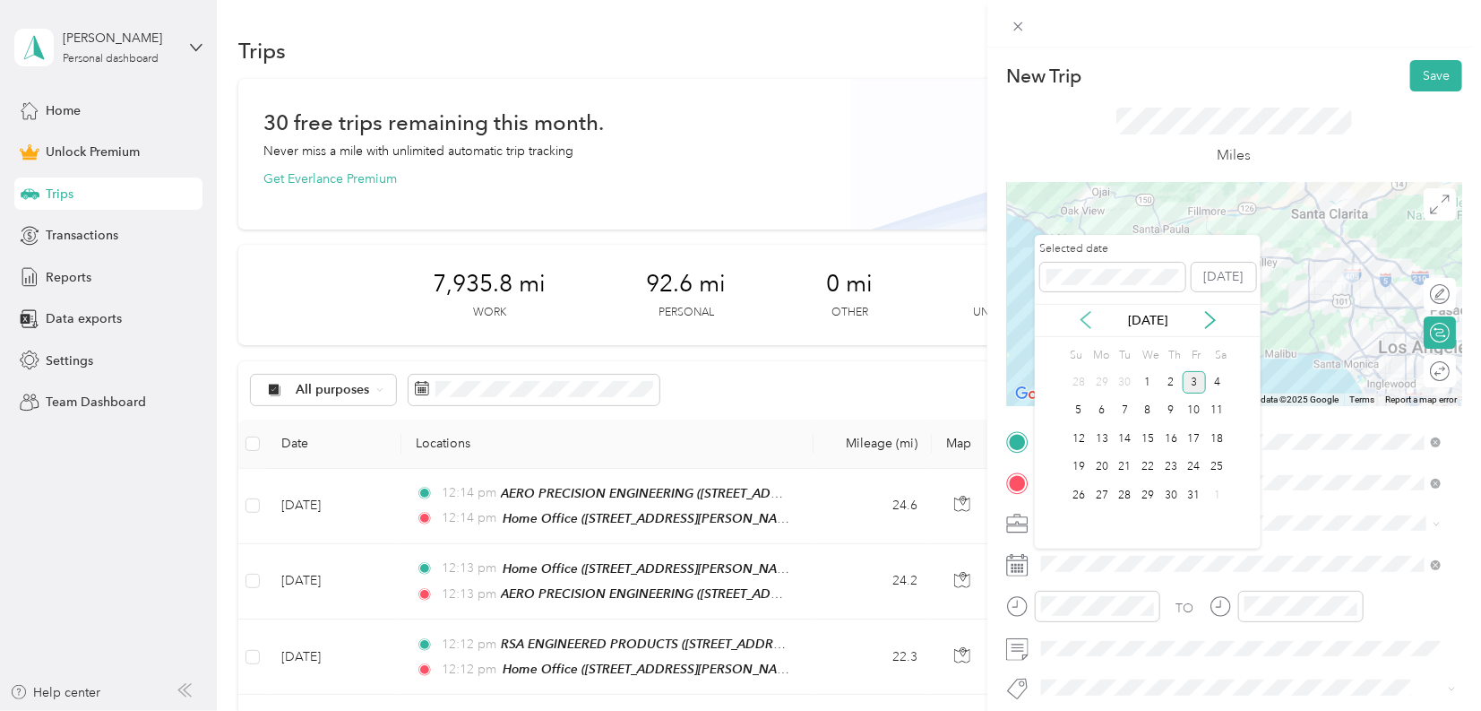
click at [1089, 316] on icon at bounding box center [1086, 320] width 18 height 18
click at [1142, 432] on div "13" at bounding box center [1147, 439] width 23 height 22
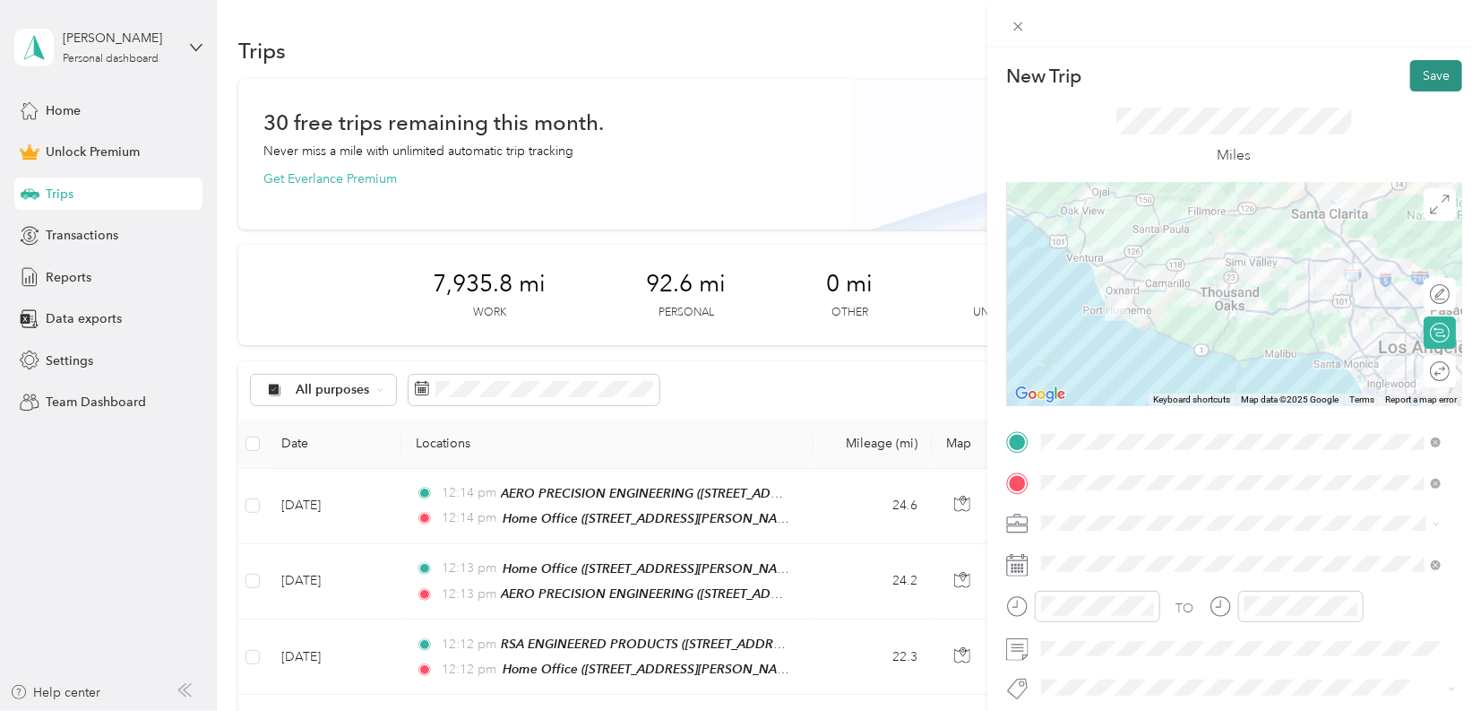
click at [1411, 83] on button "Save" at bounding box center [1437, 75] width 52 height 31
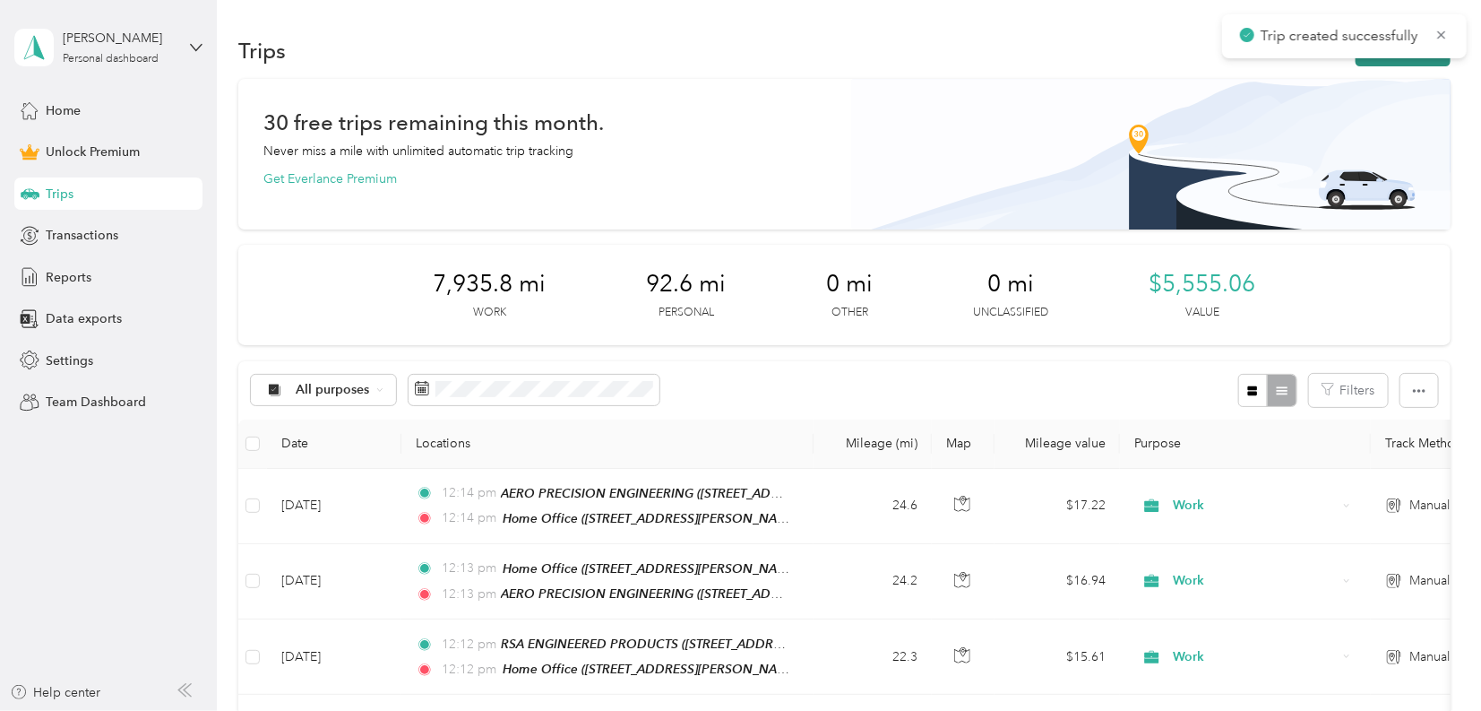
click at [1413, 61] on button "New trip" at bounding box center [1403, 50] width 95 height 31
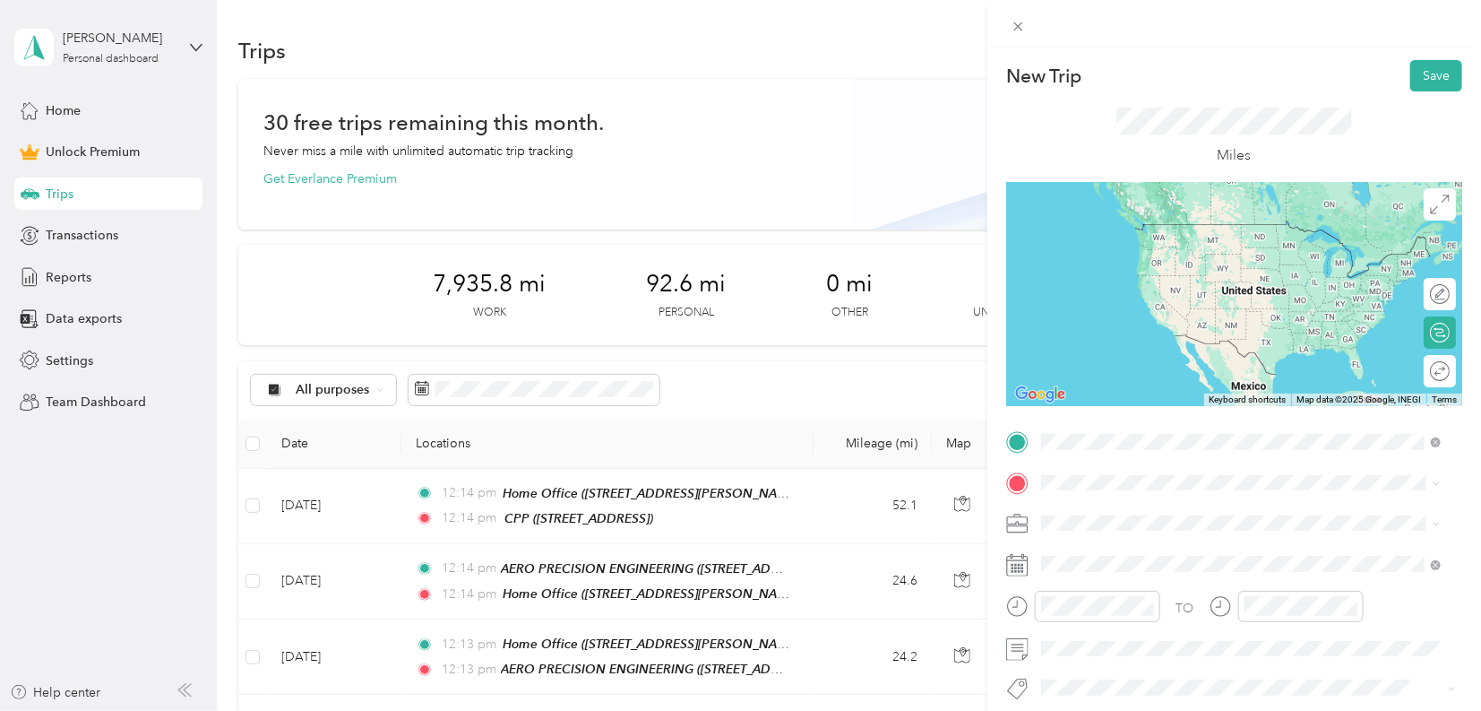
click at [1127, 523] on div "CPP [STREET_ADDRESS]" at bounding box center [1132, 524] width 114 height 38
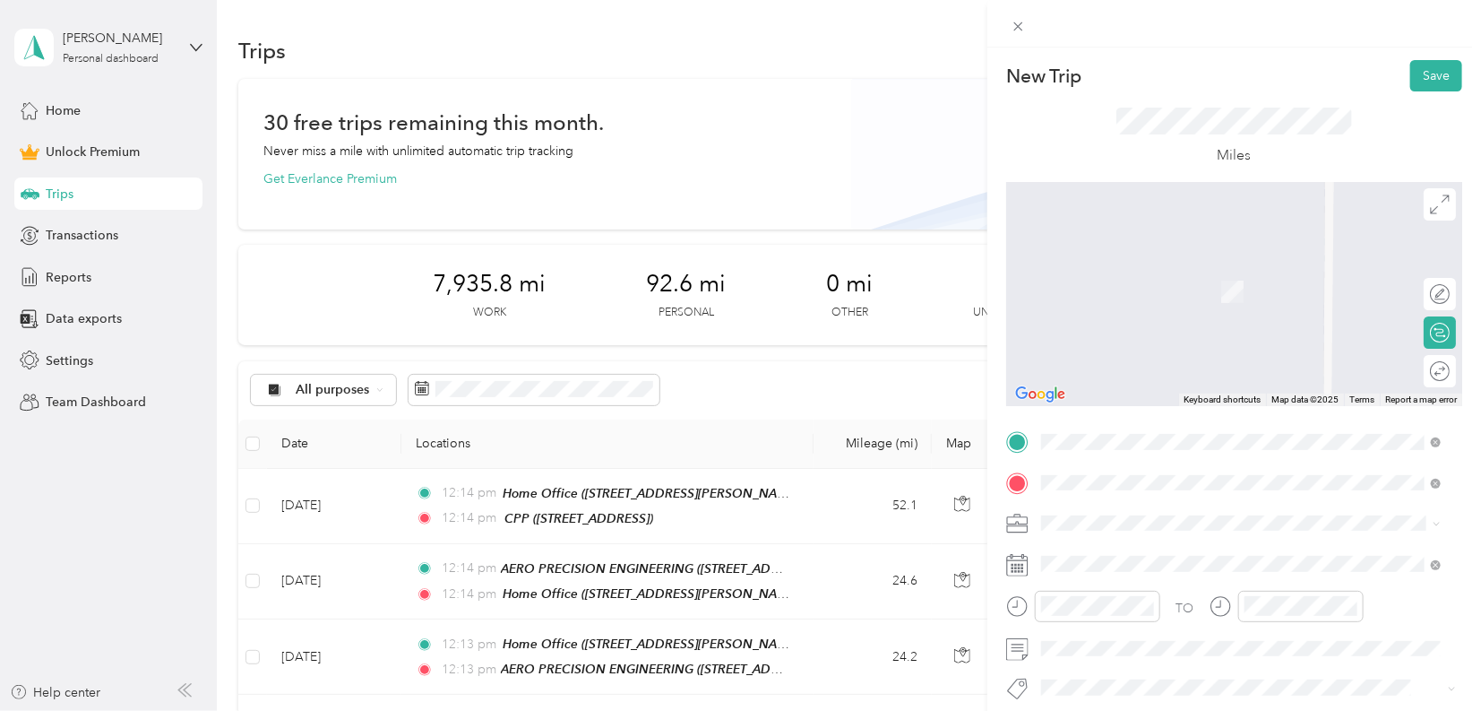
click at [1191, 283] on span "[STREET_ADDRESS][PERSON_NAME]" at bounding box center [1181, 290] width 213 height 15
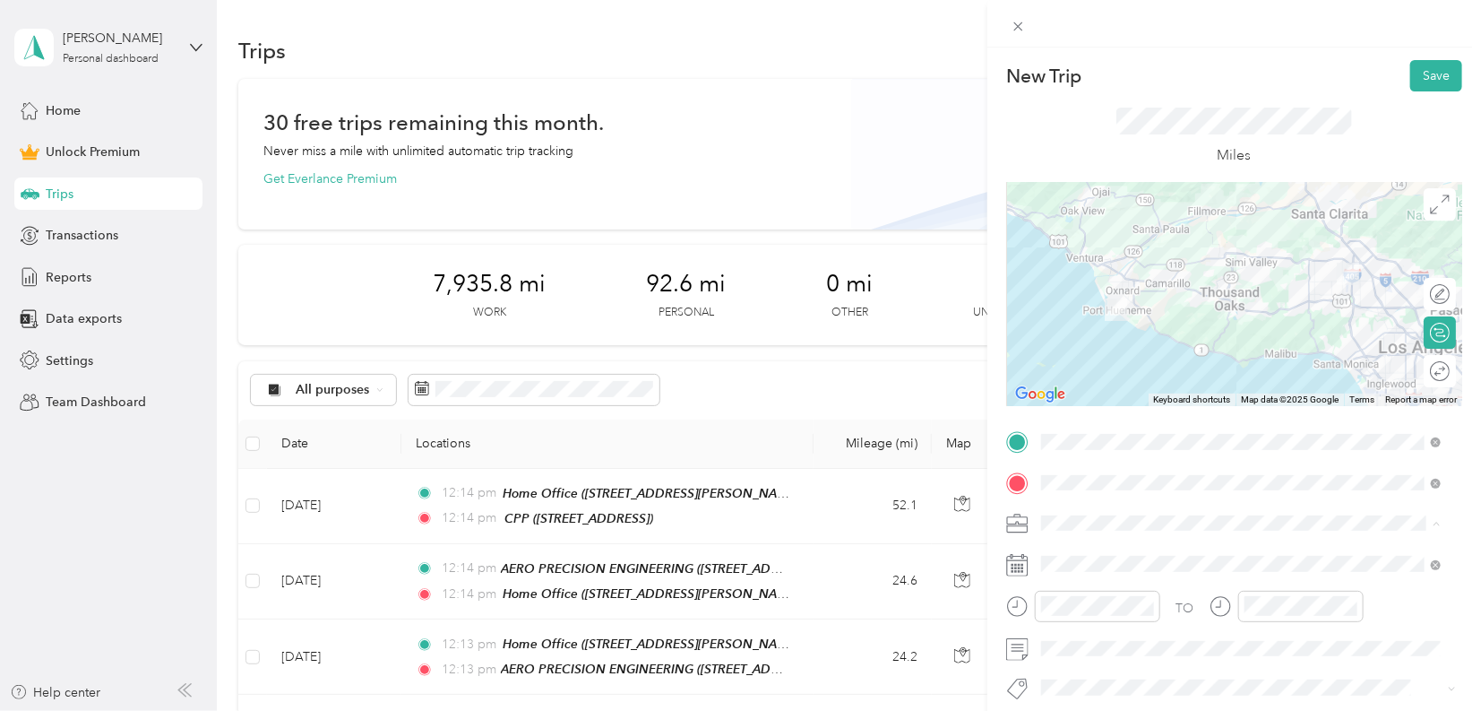
click at [1067, 275] on div "Work" at bounding box center [1241, 272] width 387 height 19
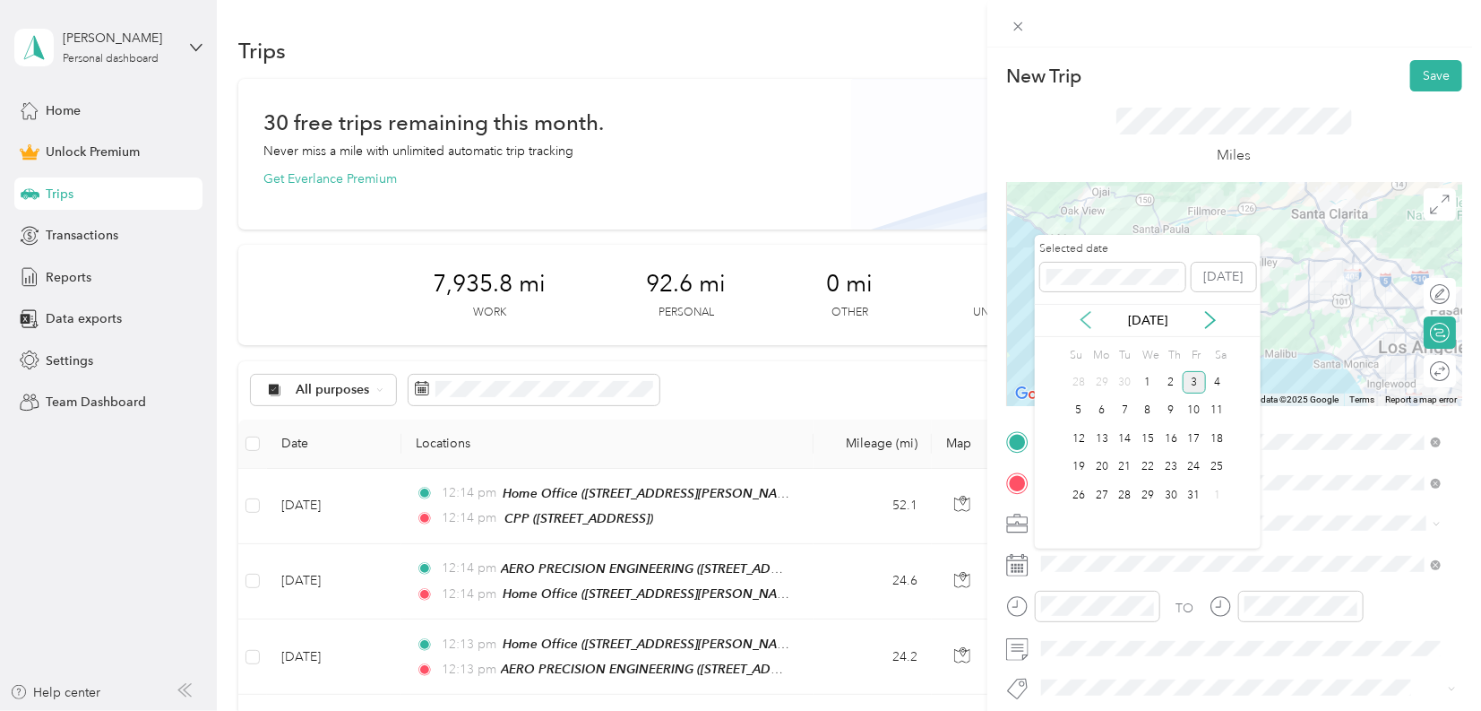
click at [1090, 324] on icon at bounding box center [1086, 320] width 18 height 18
click at [1088, 324] on icon at bounding box center [1086, 320] width 18 height 18
click at [1150, 436] on div "13" at bounding box center [1147, 439] width 23 height 22
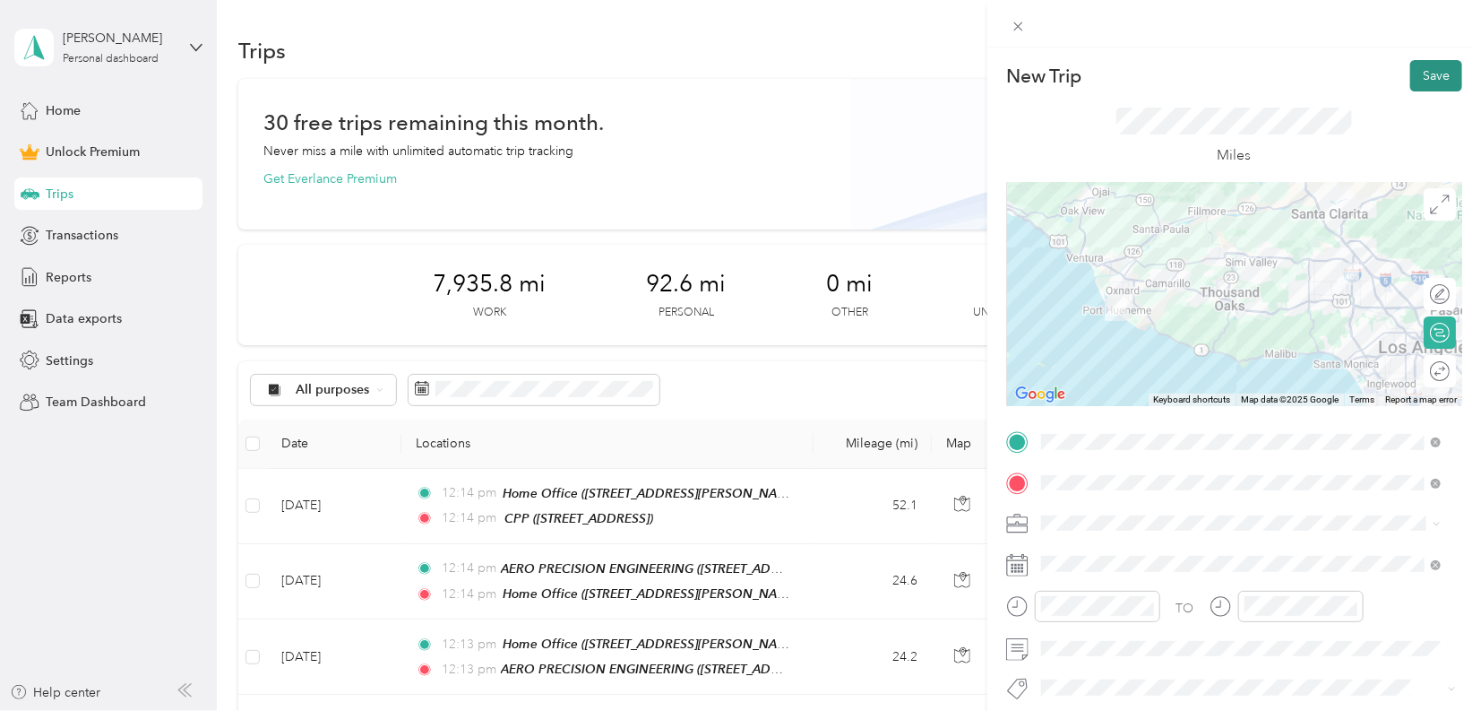
click at [1413, 66] on button "Save" at bounding box center [1437, 75] width 52 height 31
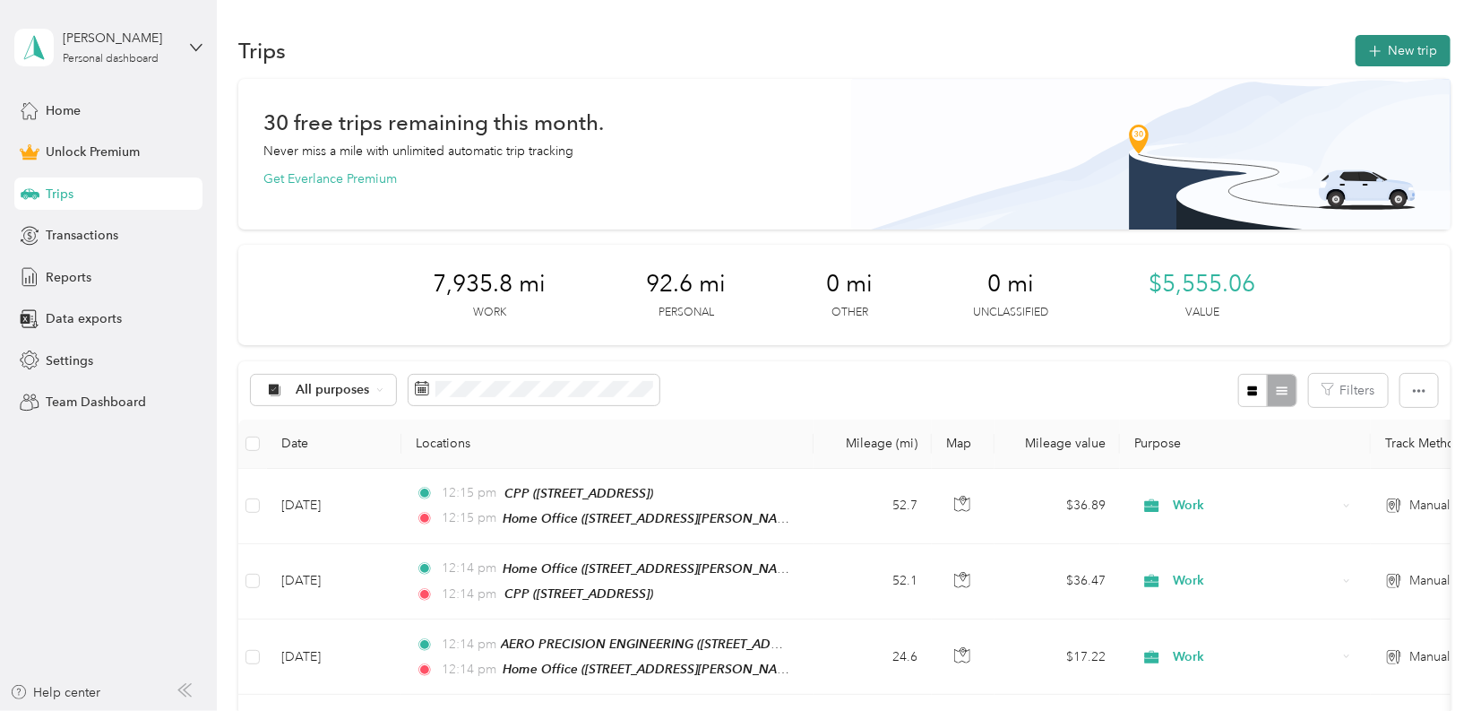
click at [1394, 43] on button "New trip" at bounding box center [1403, 50] width 95 height 31
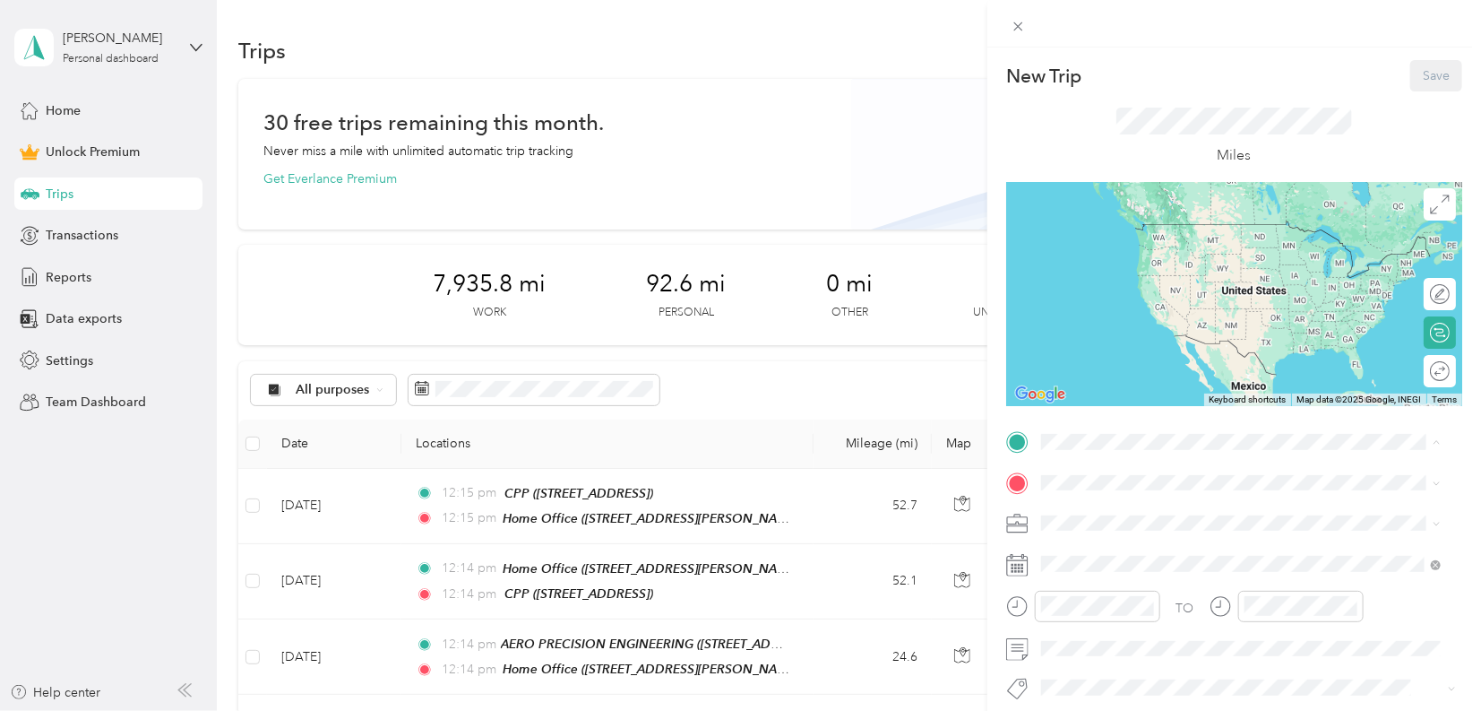
click at [1107, 517] on div "Home Office [STREET_ADDRESS][PERSON_NAME]" at bounding box center [1181, 524] width 213 height 38
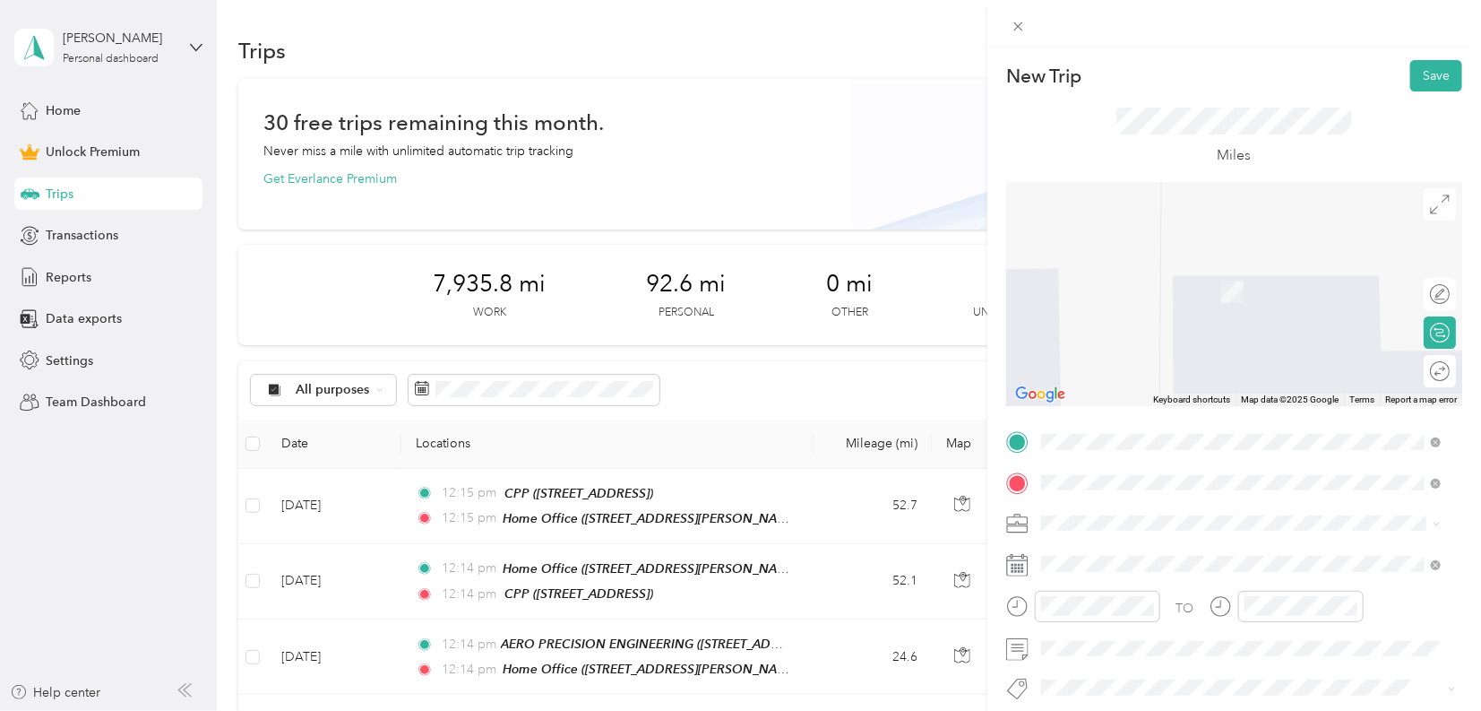
click at [1164, 285] on span "[STREET_ADDRESS][US_STATE][US_STATE]" at bounding box center [1197, 290] width 245 height 15
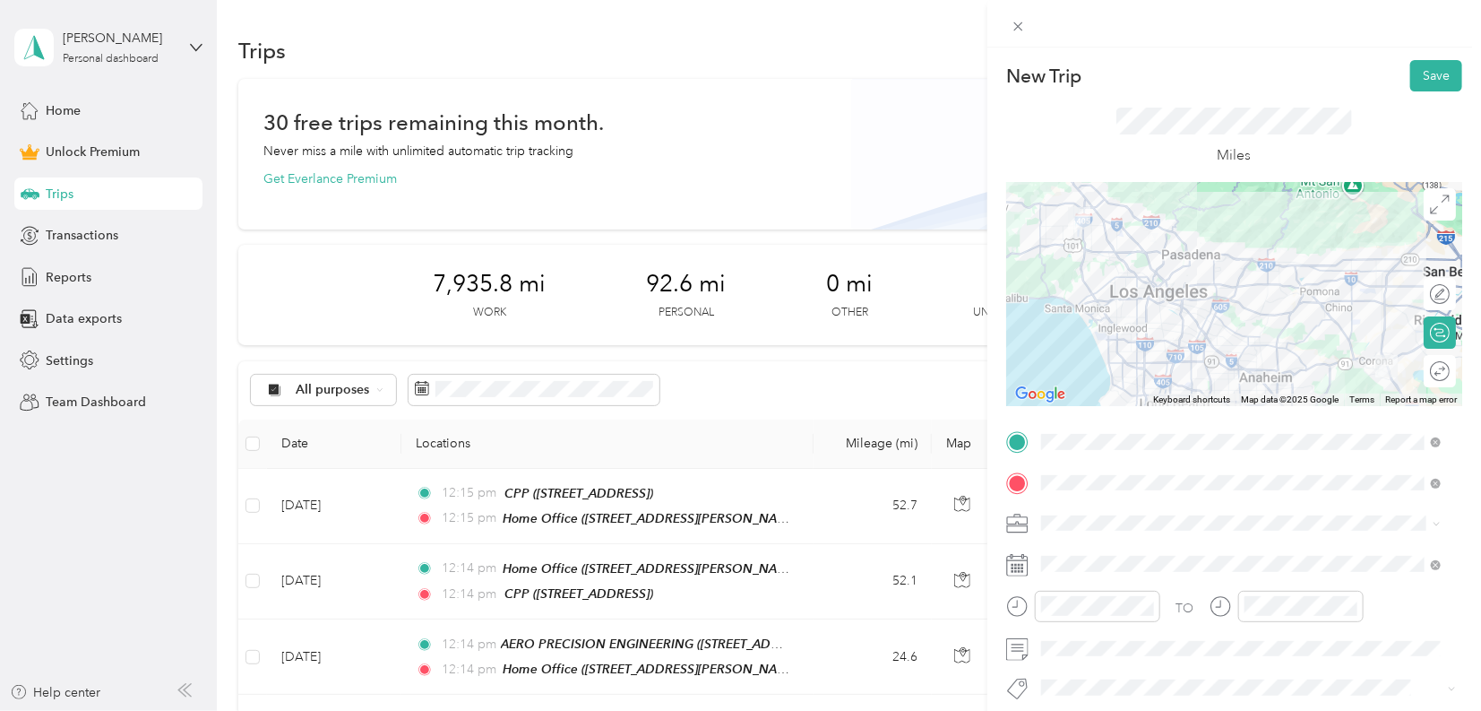
click at [1060, 276] on li "Work" at bounding box center [1241, 266] width 412 height 31
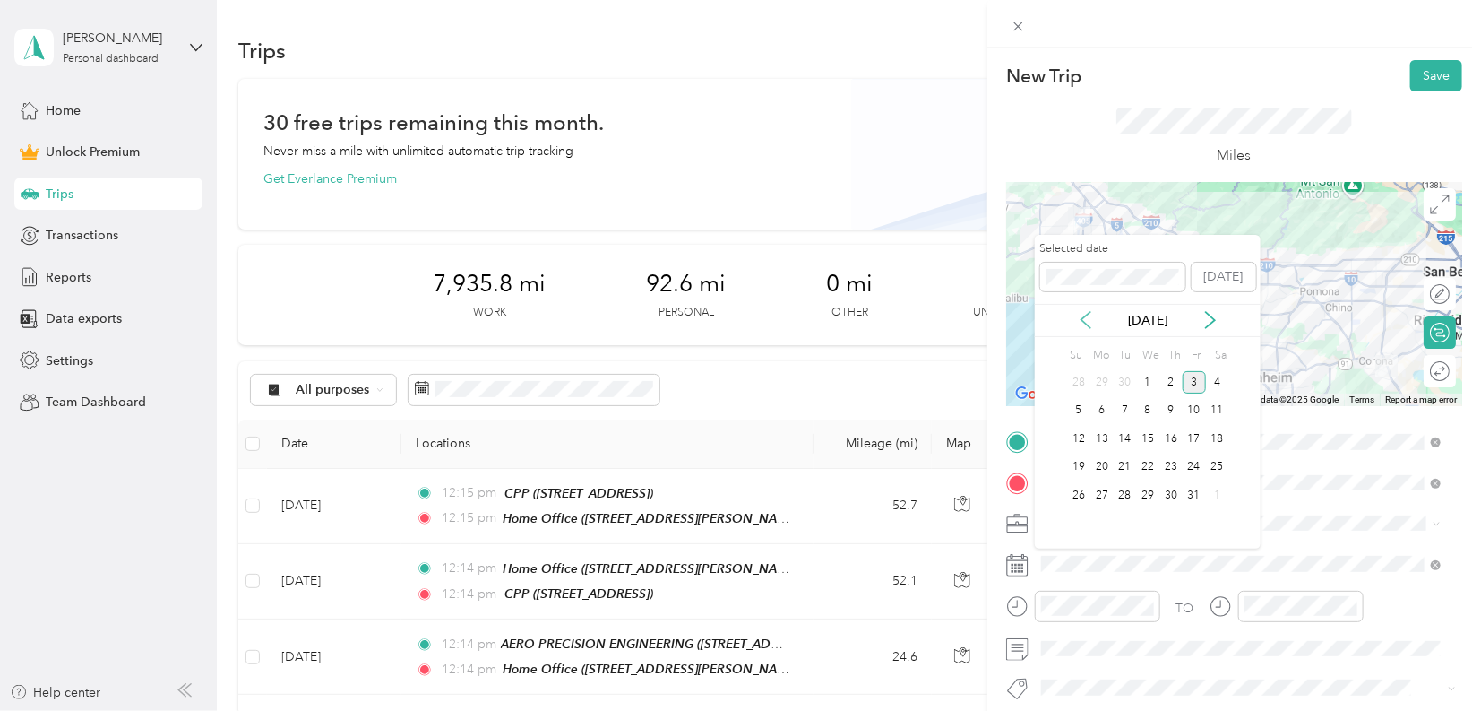
click at [1083, 315] on icon at bounding box center [1086, 320] width 18 height 18
click at [1089, 311] on icon at bounding box center [1086, 320] width 18 height 18
click at [1190, 433] on div "15" at bounding box center [1194, 439] width 23 height 22
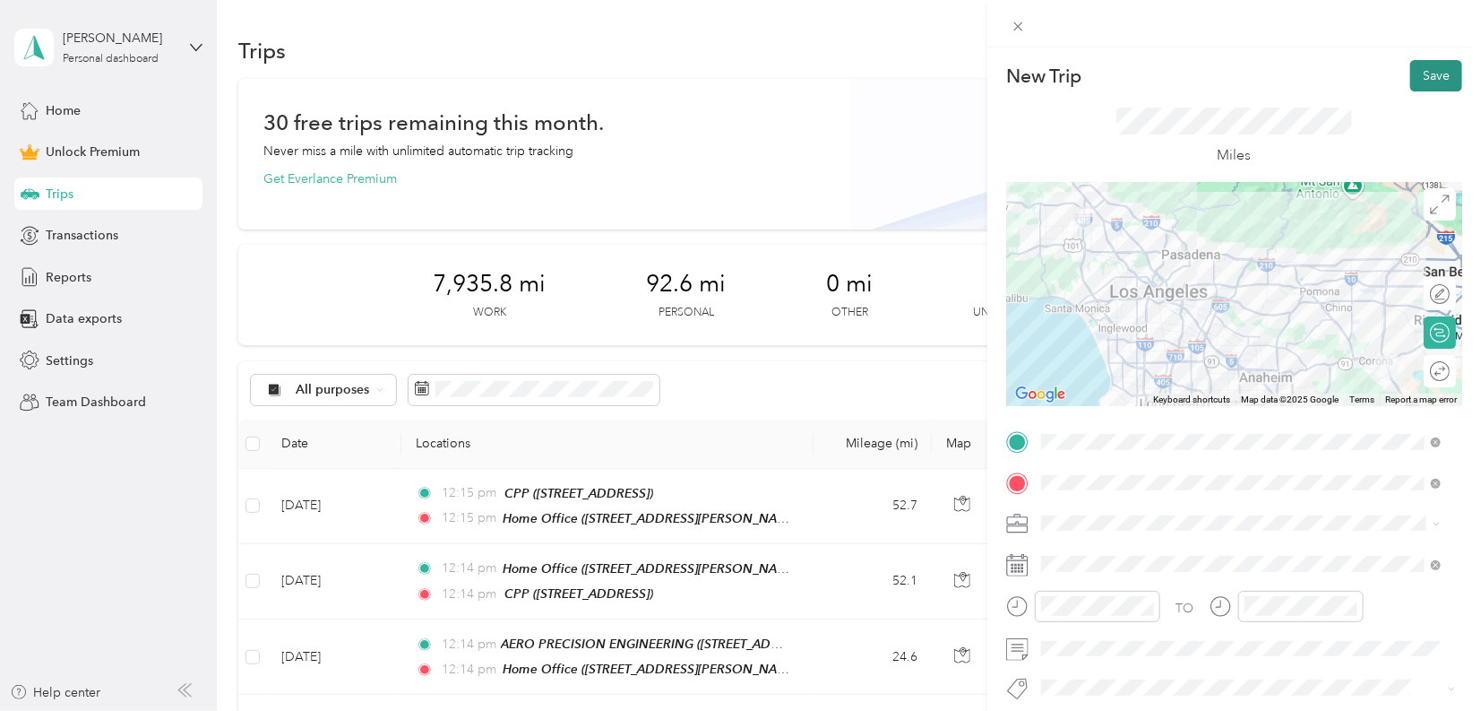
click at [1411, 72] on button "Save" at bounding box center [1437, 75] width 52 height 31
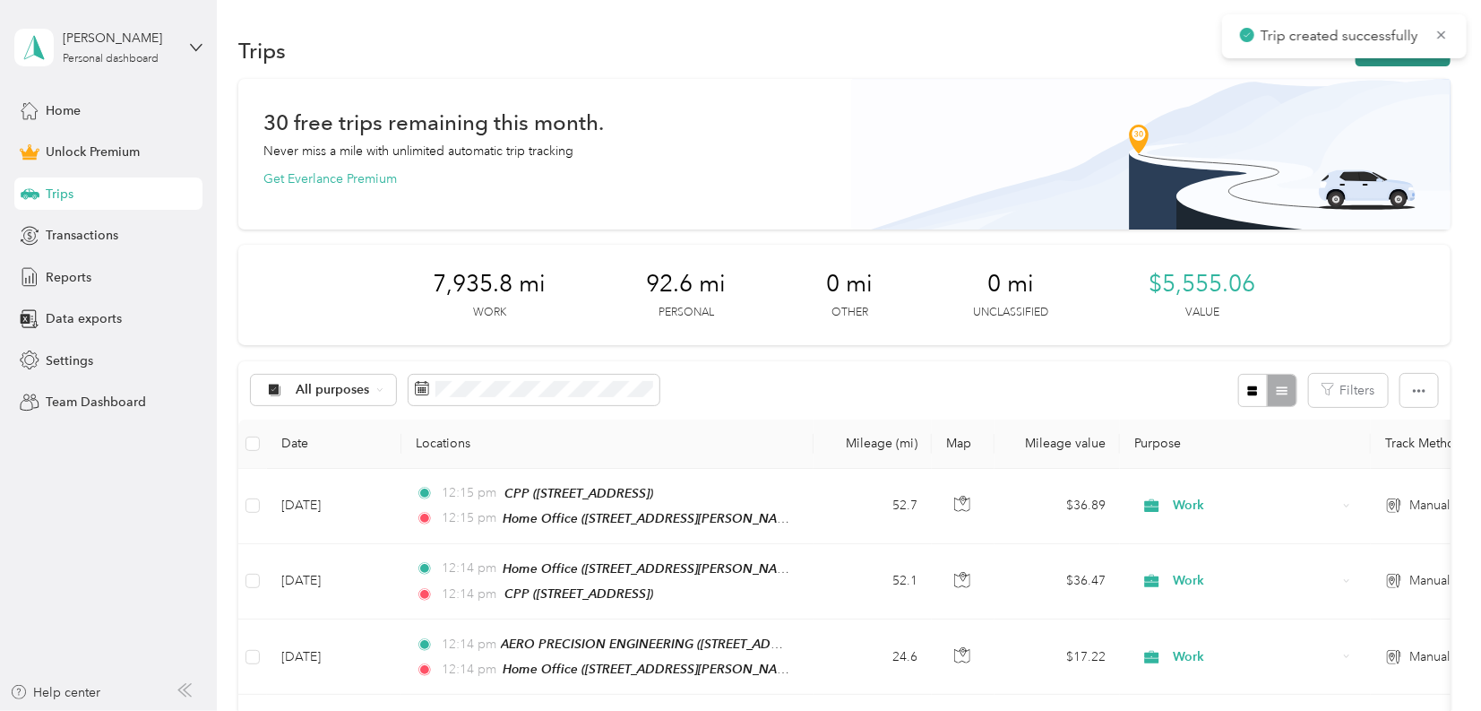
click at [1420, 60] on button "New trip" at bounding box center [1403, 50] width 95 height 31
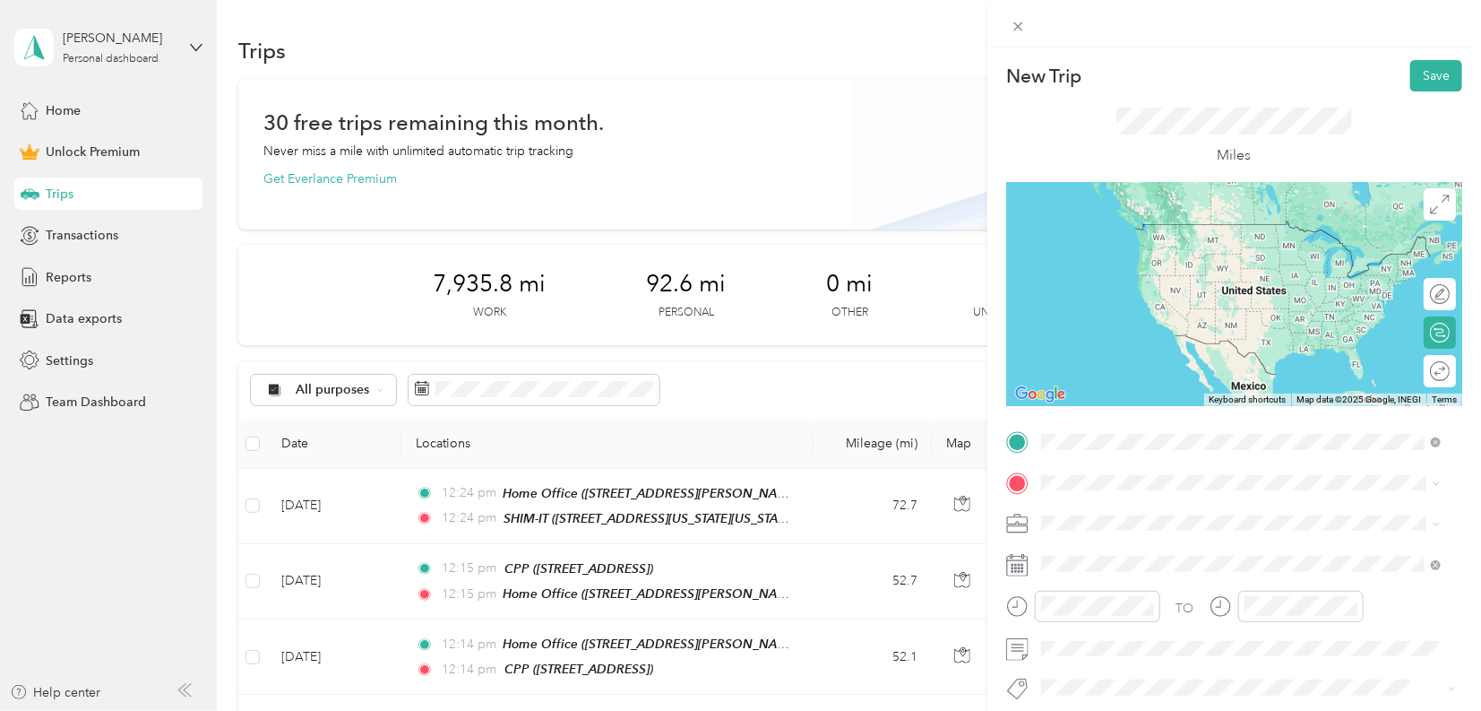
click at [1123, 526] on span "[STREET_ADDRESS][US_STATE][US_STATE]" at bounding box center [1197, 532] width 245 height 15
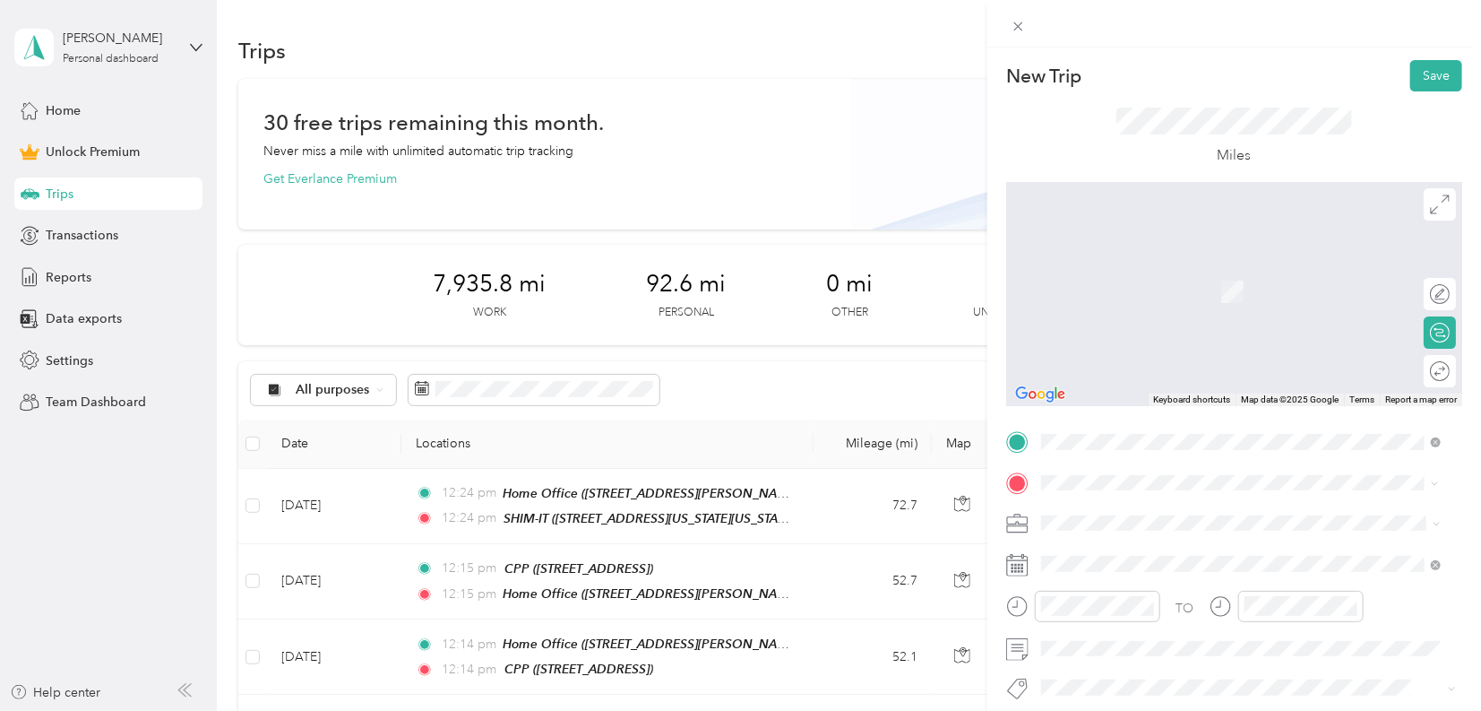
click at [1124, 285] on span "[STREET_ADDRESS][PERSON_NAME]" at bounding box center [1181, 290] width 213 height 15
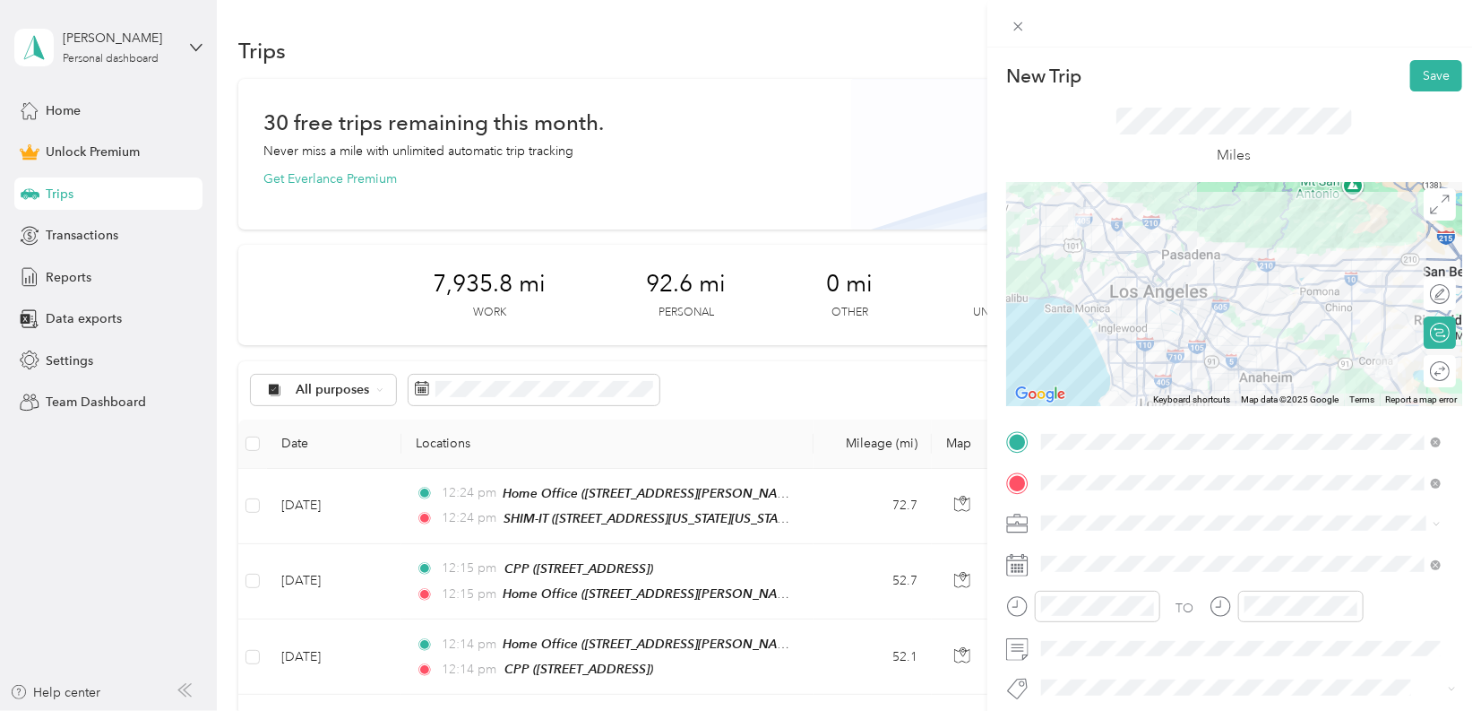
click at [1081, 279] on li "Work" at bounding box center [1241, 271] width 412 height 31
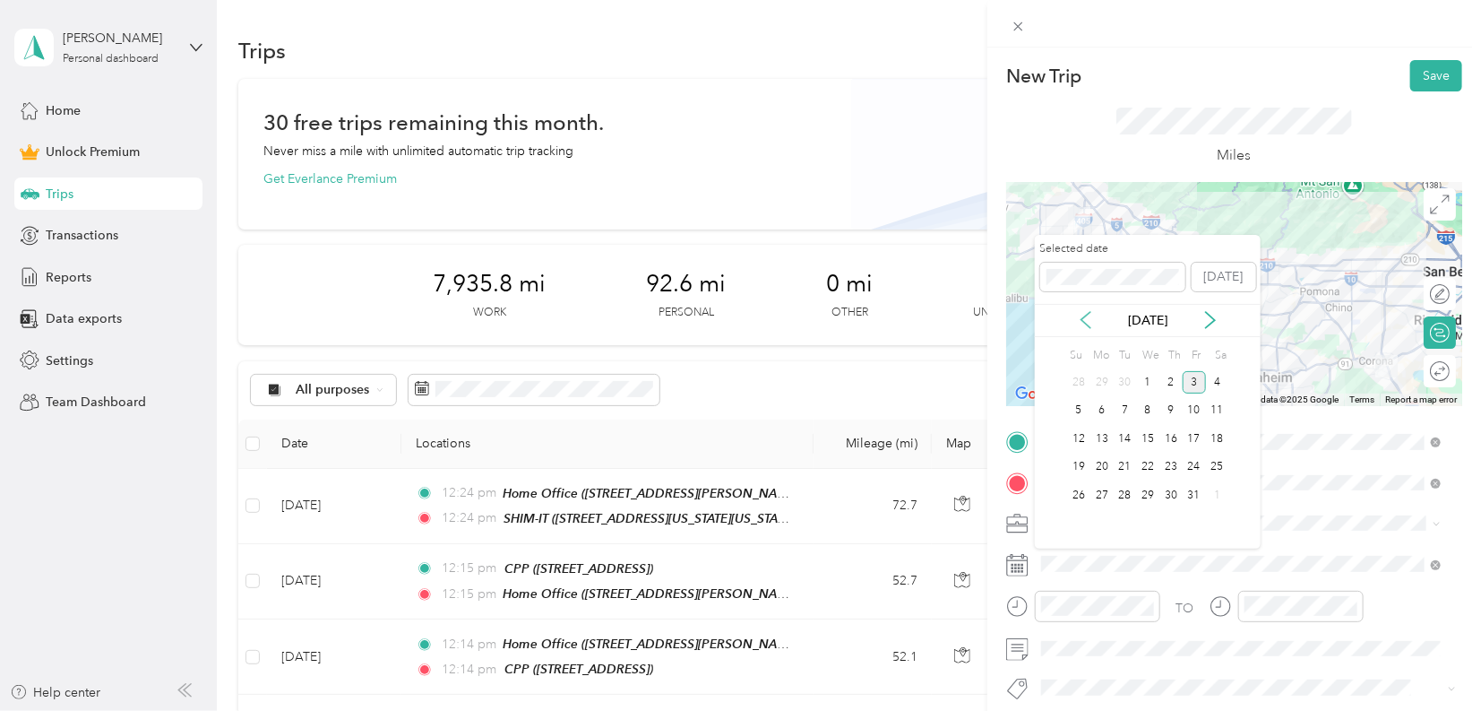
click at [1092, 323] on icon at bounding box center [1086, 320] width 18 height 18
click at [1191, 441] on div "15" at bounding box center [1194, 439] width 23 height 22
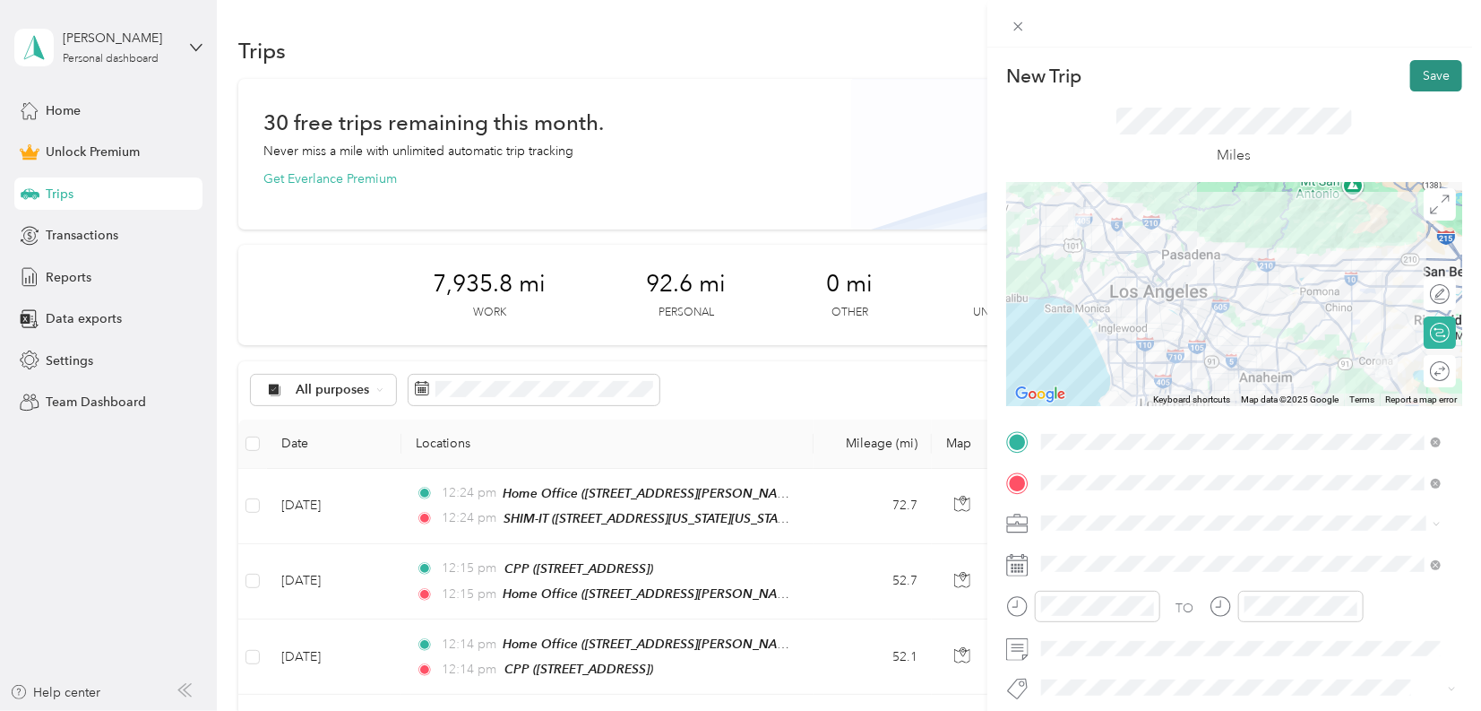
click at [1417, 83] on button "Save" at bounding box center [1437, 75] width 52 height 31
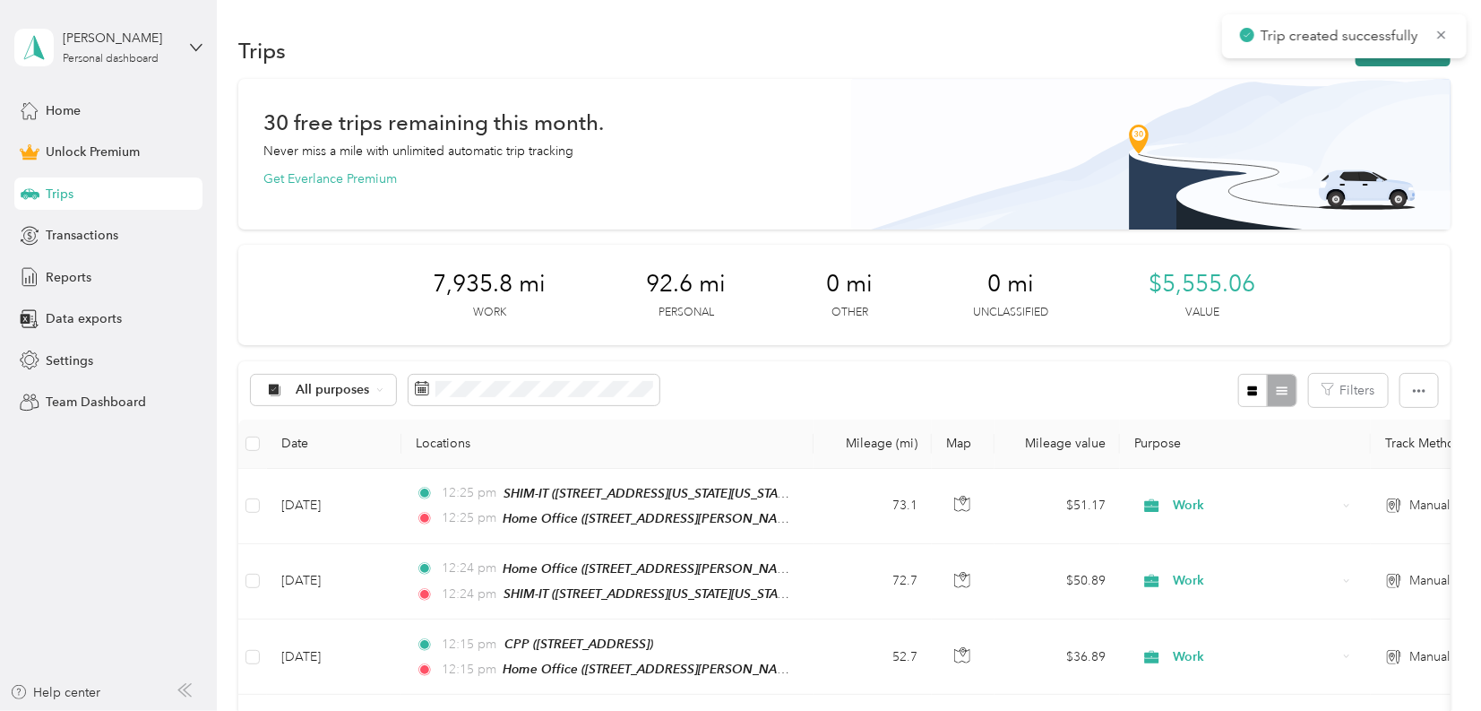
click at [1404, 58] on button "New trip" at bounding box center [1403, 50] width 95 height 31
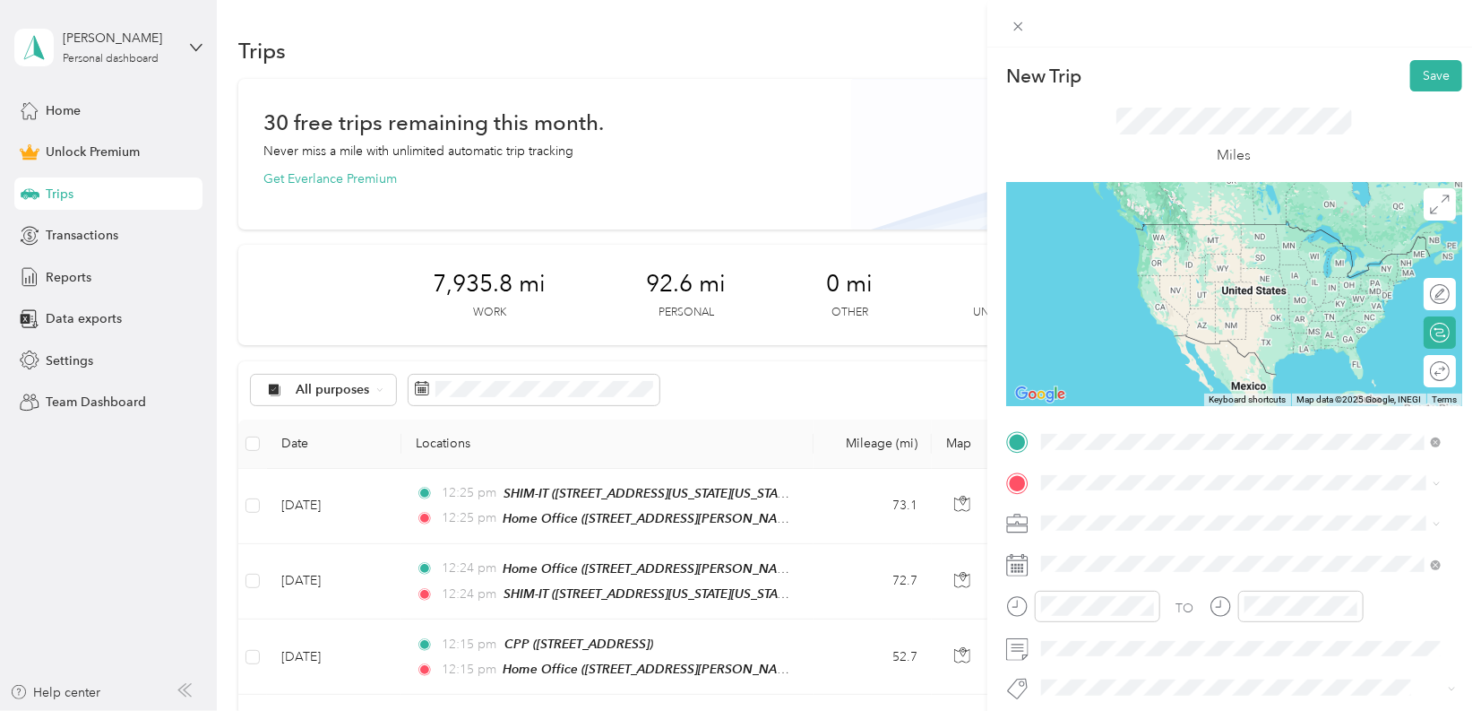
click at [1097, 516] on div "Home Office [STREET_ADDRESS][PERSON_NAME]" at bounding box center [1181, 524] width 213 height 38
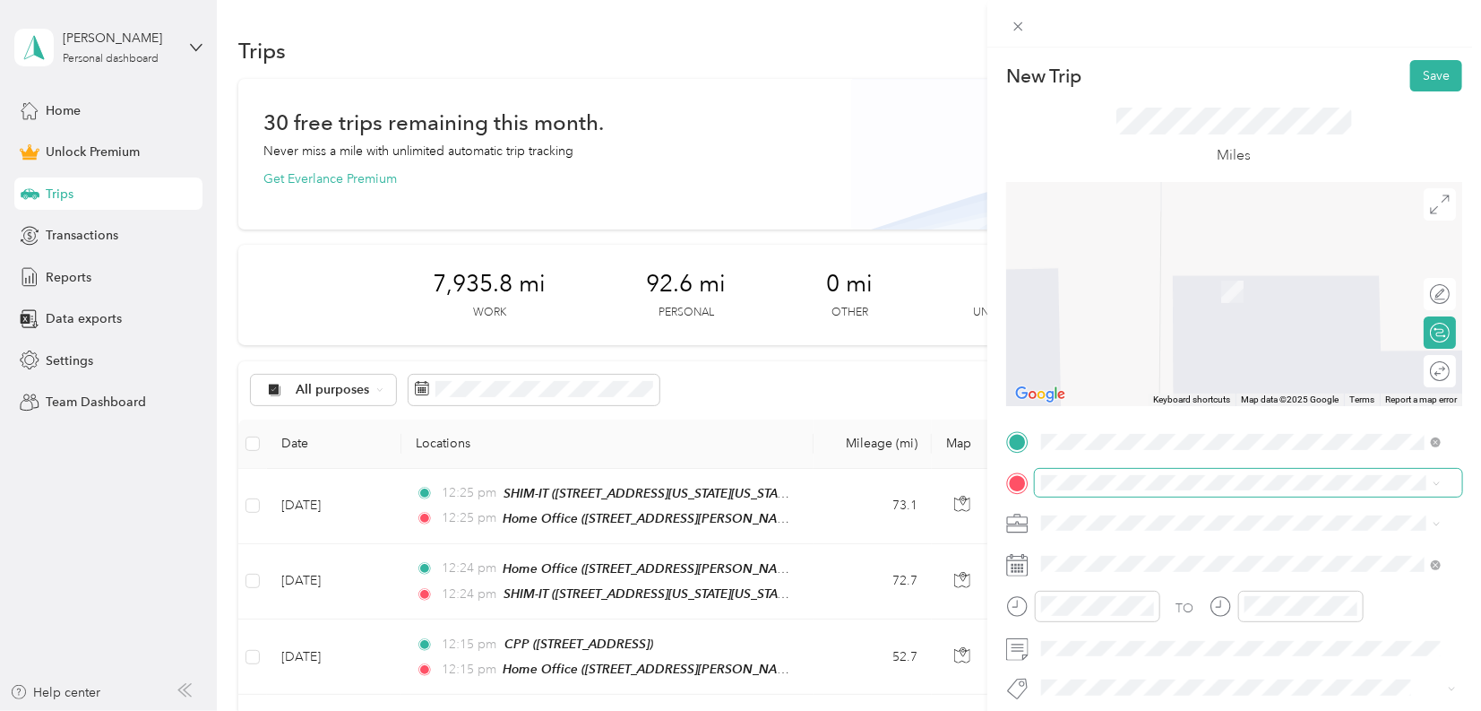
click at [1114, 490] on span at bounding box center [1249, 483] width 428 height 28
click at [1105, 471] on span at bounding box center [1249, 483] width 428 height 28
click at [1193, 293] on span "[PERSON_NAME] Machine Works, [STREET_ADDRESS][GEOGRAPHIC_DATA][PERSON_NAME]" at bounding box center [1230, 300] width 311 height 34
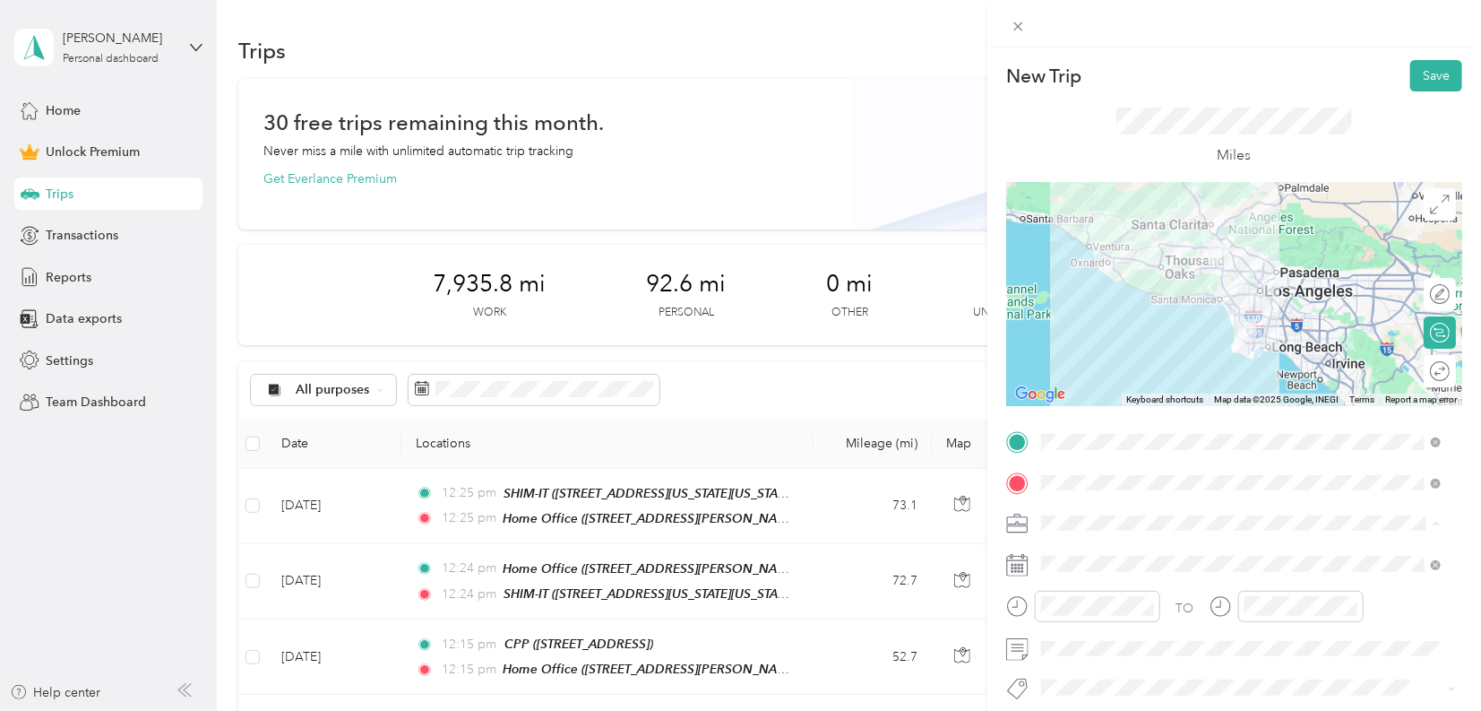
drag, startPoint x: 1074, startPoint y: 273, endPoint x: 1069, endPoint y: 283, distance: 10.8
click at [1074, 272] on span "Work" at bounding box center [1063, 271] width 30 height 15
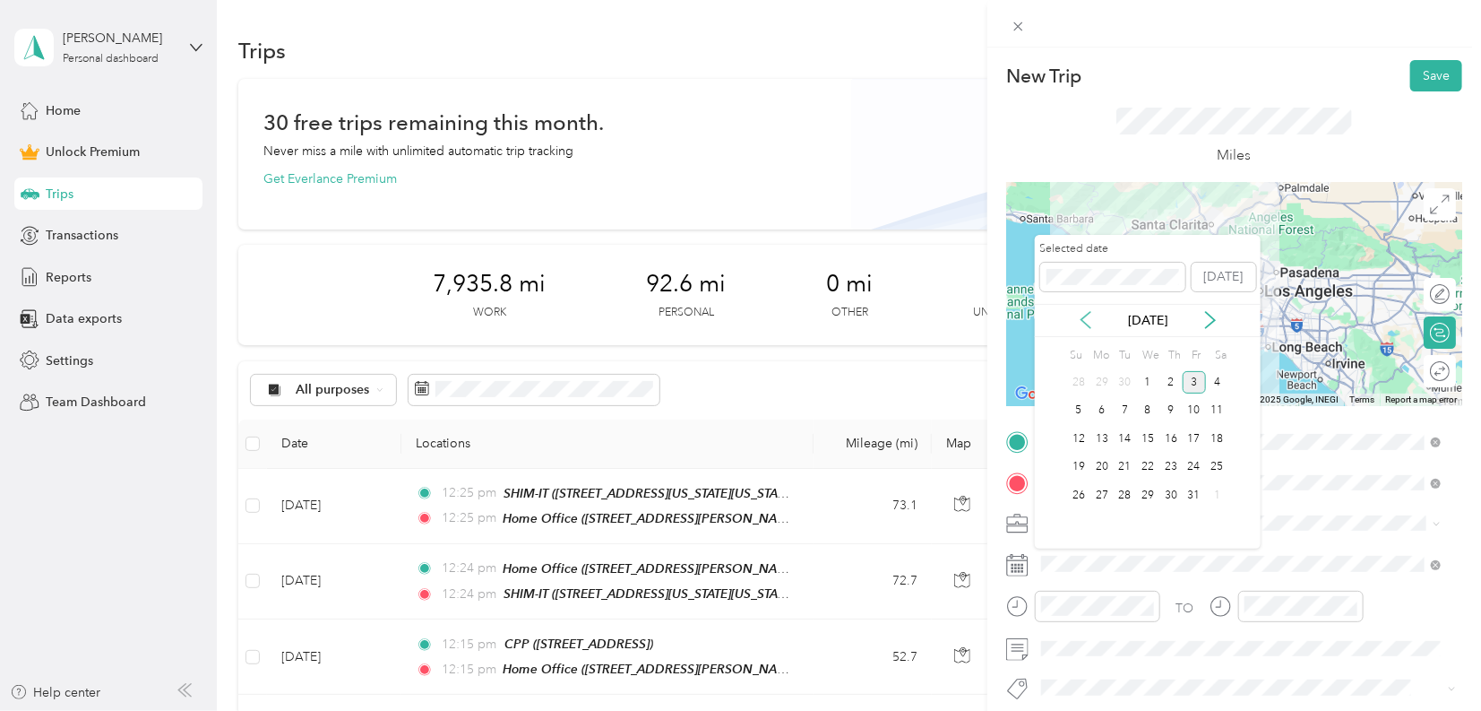
click at [1086, 320] on icon at bounding box center [1086, 320] width 18 height 18
click at [1095, 466] on div "18" at bounding box center [1102, 467] width 23 height 22
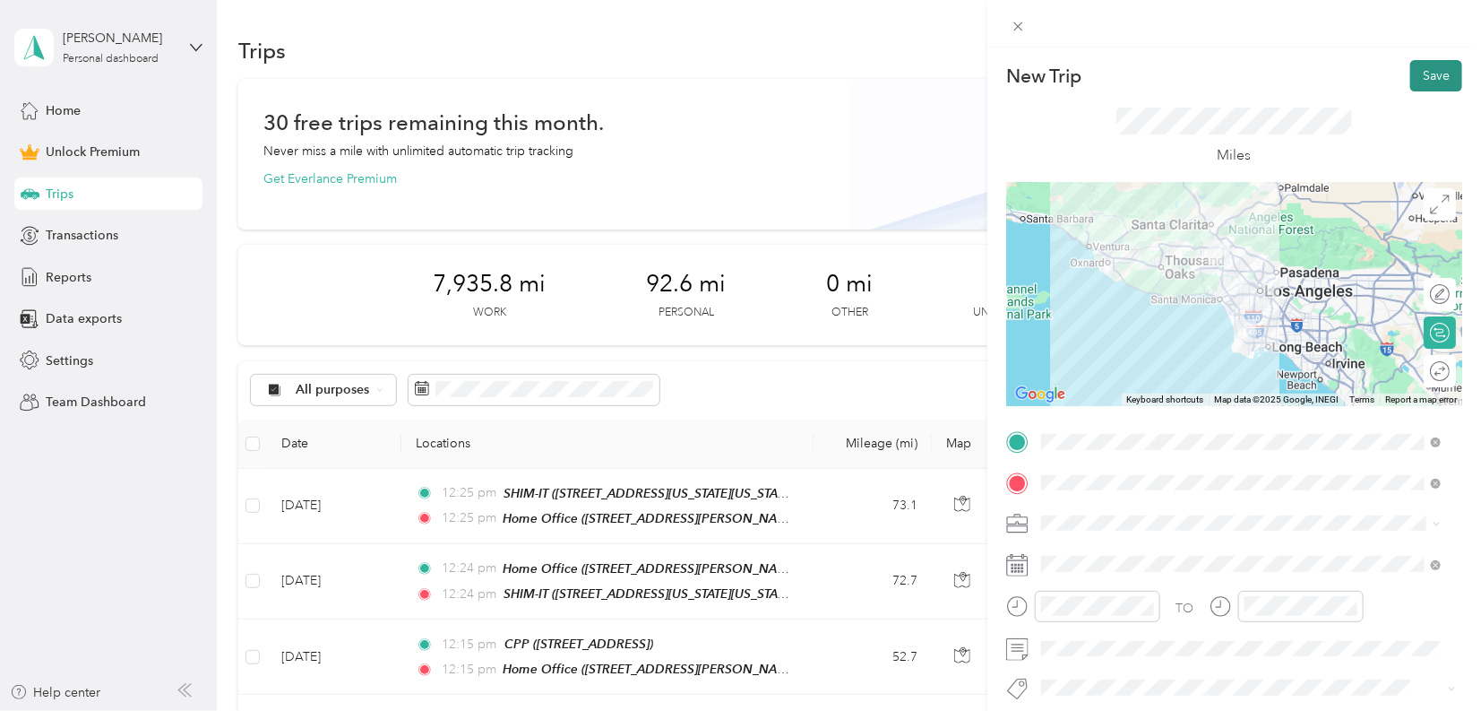
click at [1421, 83] on button "Save" at bounding box center [1437, 75] width 52 height 31
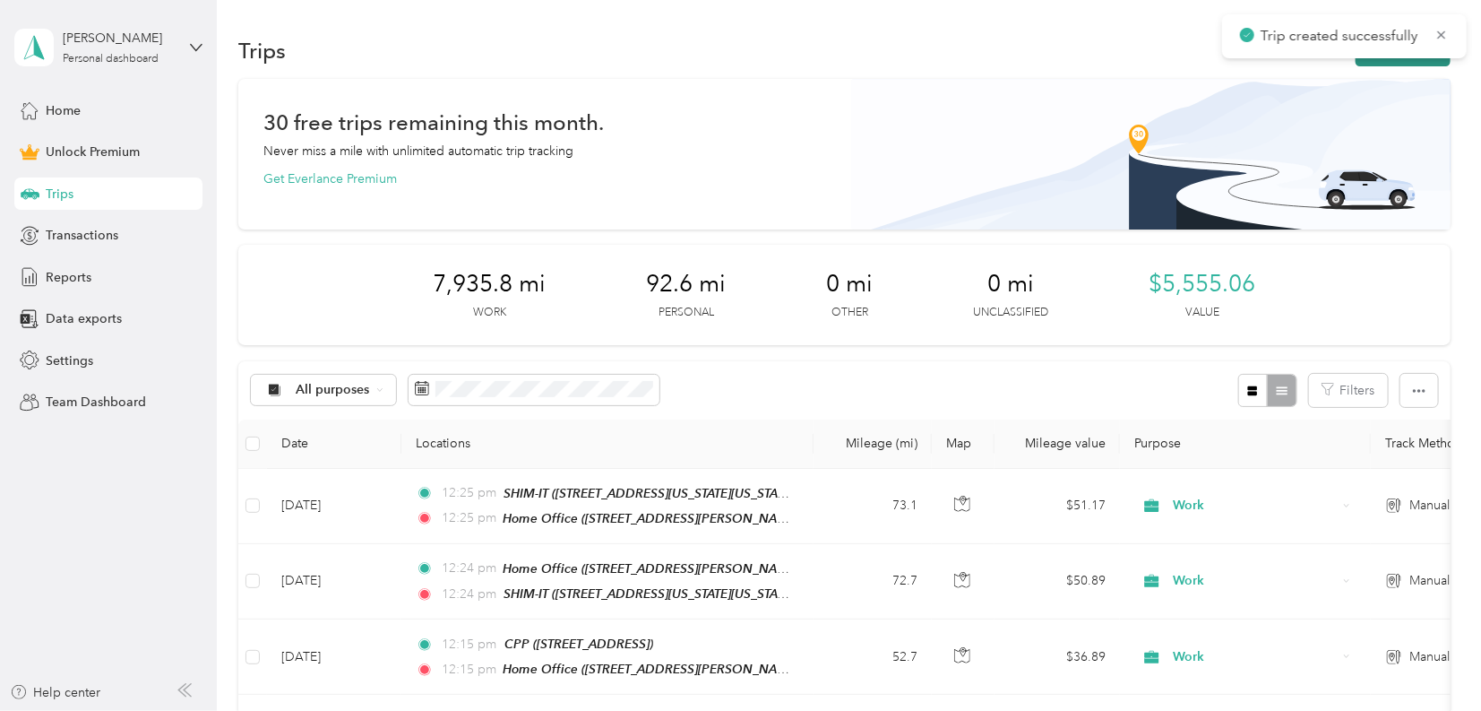
click at [1426, 65] on button "New trip" at bounding box center [1403, 50] width 95 height 31
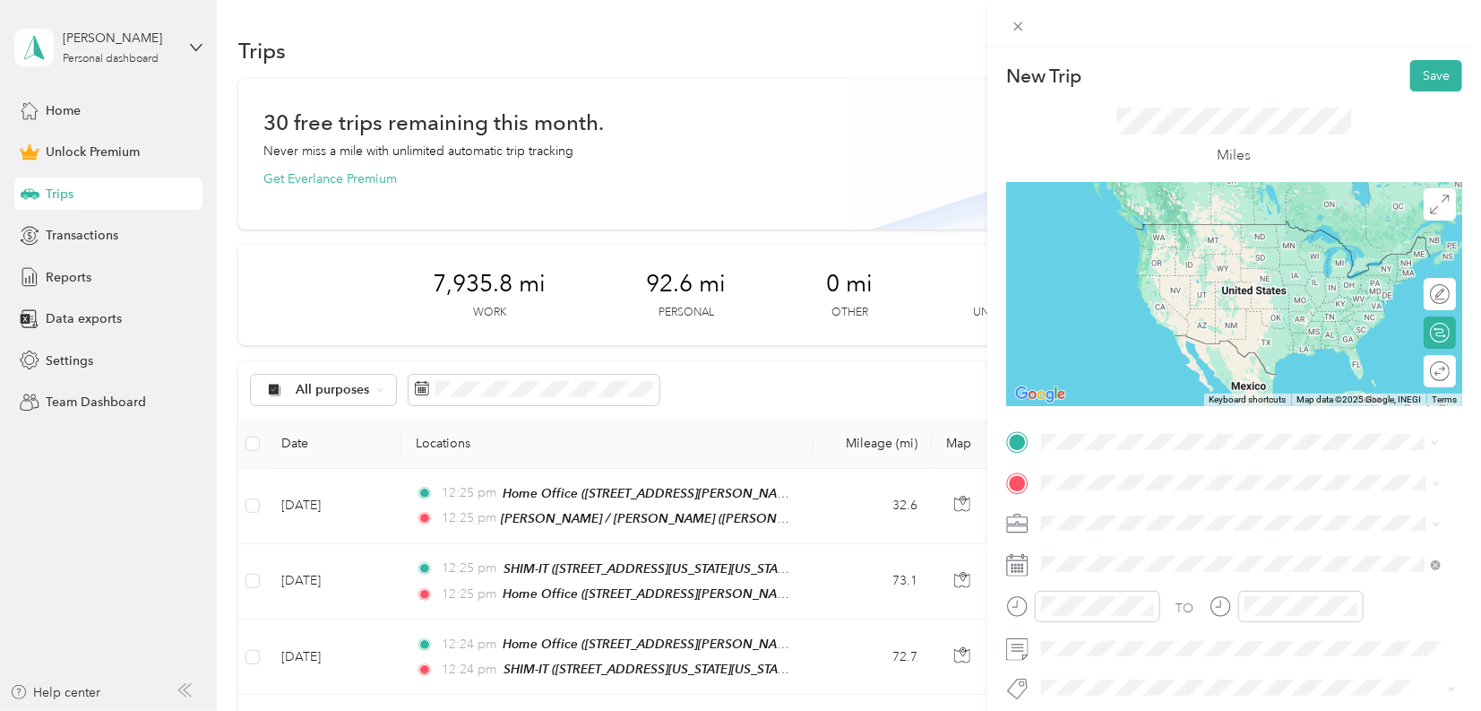
click at [1137, 531] on span "[PERSON_NAME] Machine Works, [STREET_ADDRESS][GEOGRAPHIC_DATA][PERSON_NAME]" at bounding box center [1230, 542] width 311 height 34
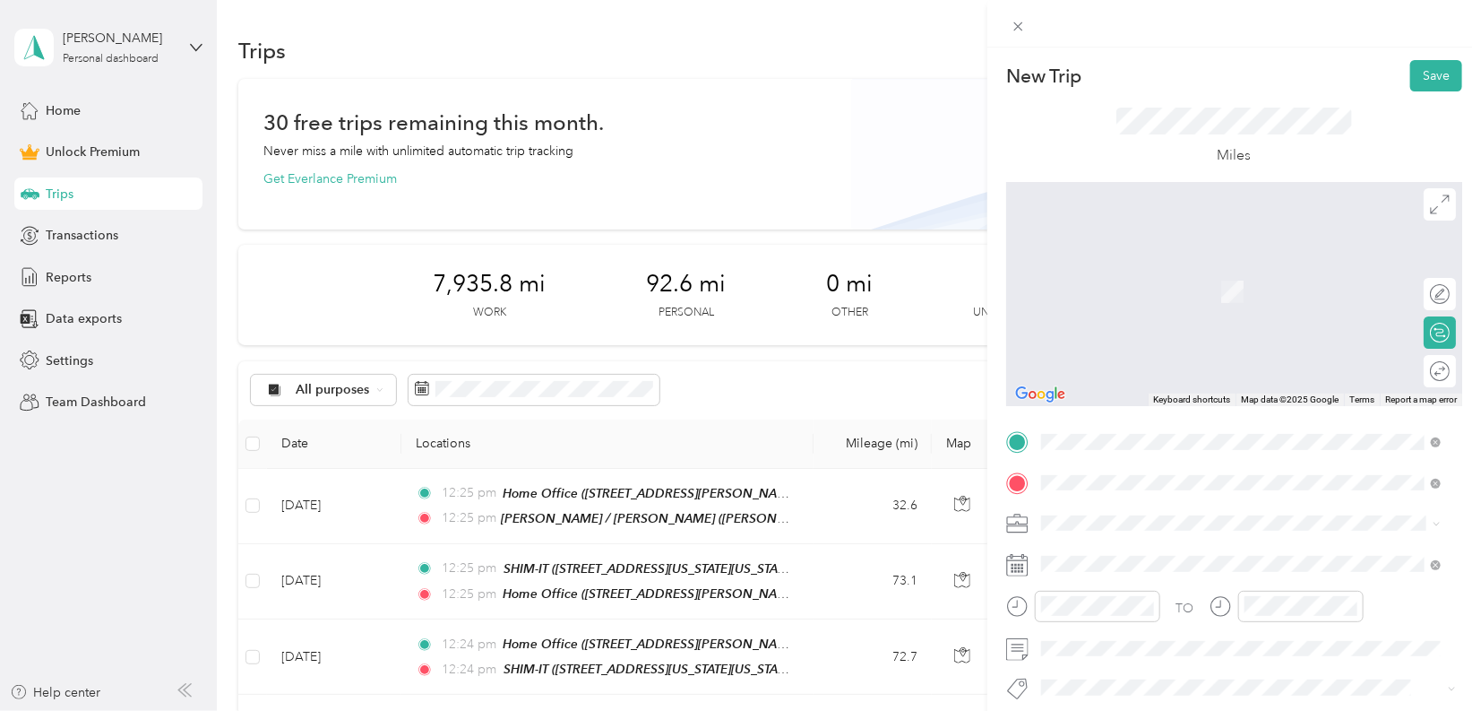
click at [1144, 289] on span "[STREET_ADDRESS][PERSON_NAME]" at bounding box center [1181, 290] width 213 height 15
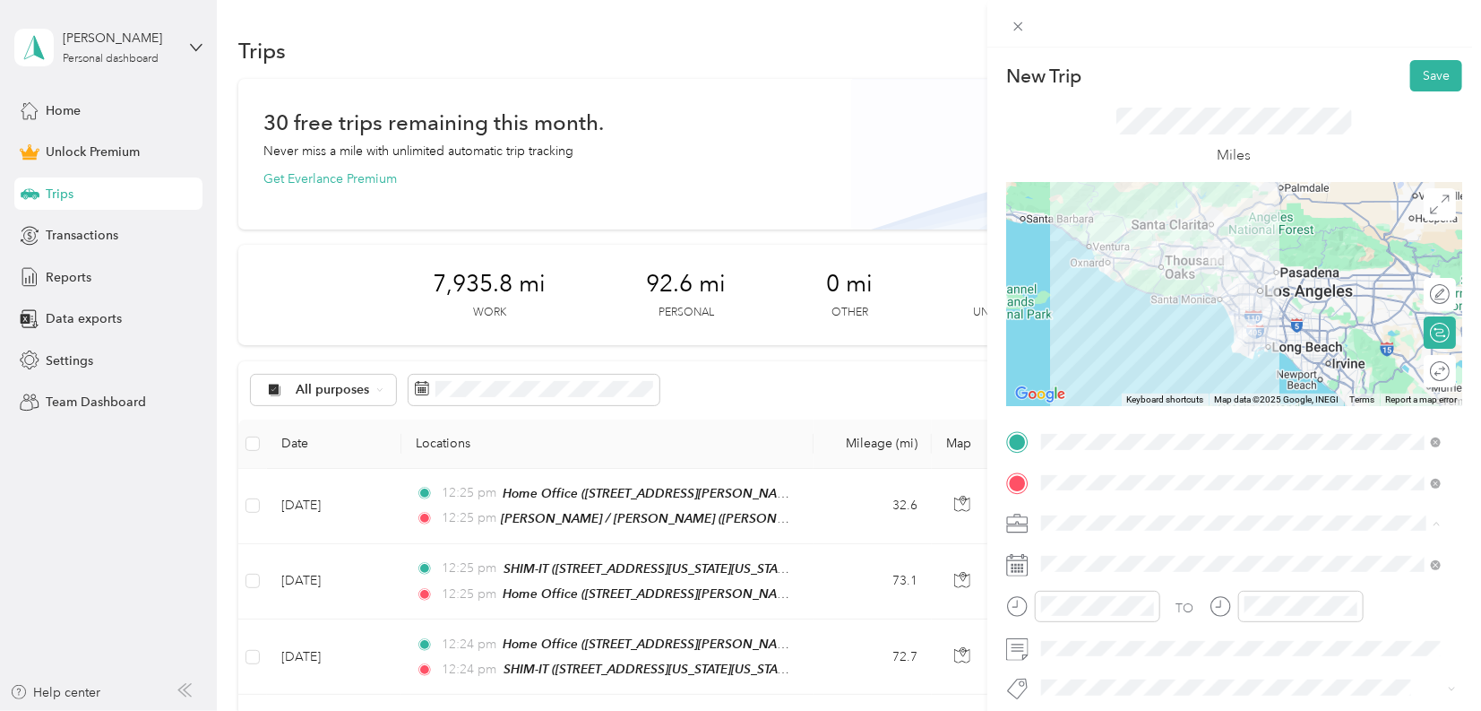
click at [1090, 269] on div "Work" at bounding box center [1241, 272] width 387 height 19
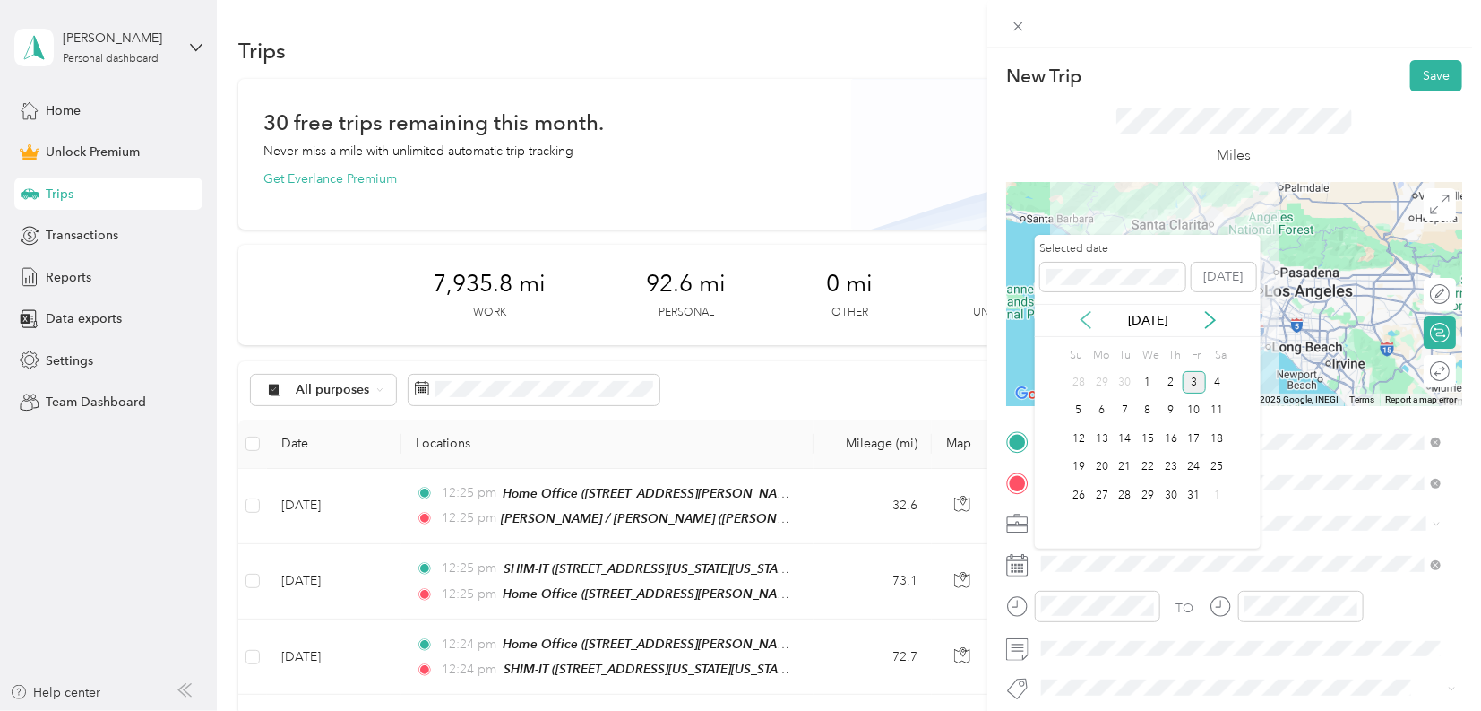
click at [1088, 316] on icon at bounding box center [1086, 320] width 18 height 18
click at [1102, 462] on div "18" at bounding box center [1102, 467] width 23 height 22
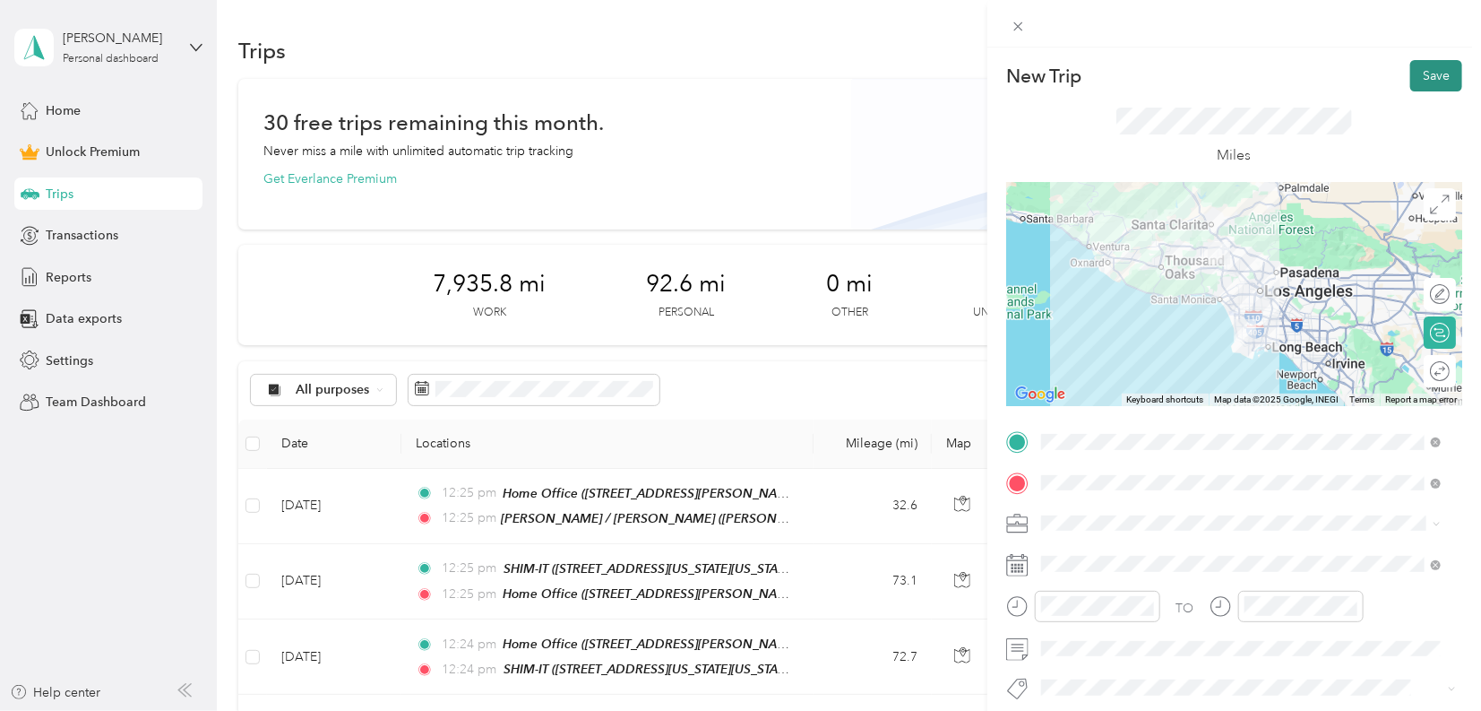
click at [1416, 73] on button "Save" at bounding box center [1437, 75] width 52 height 31
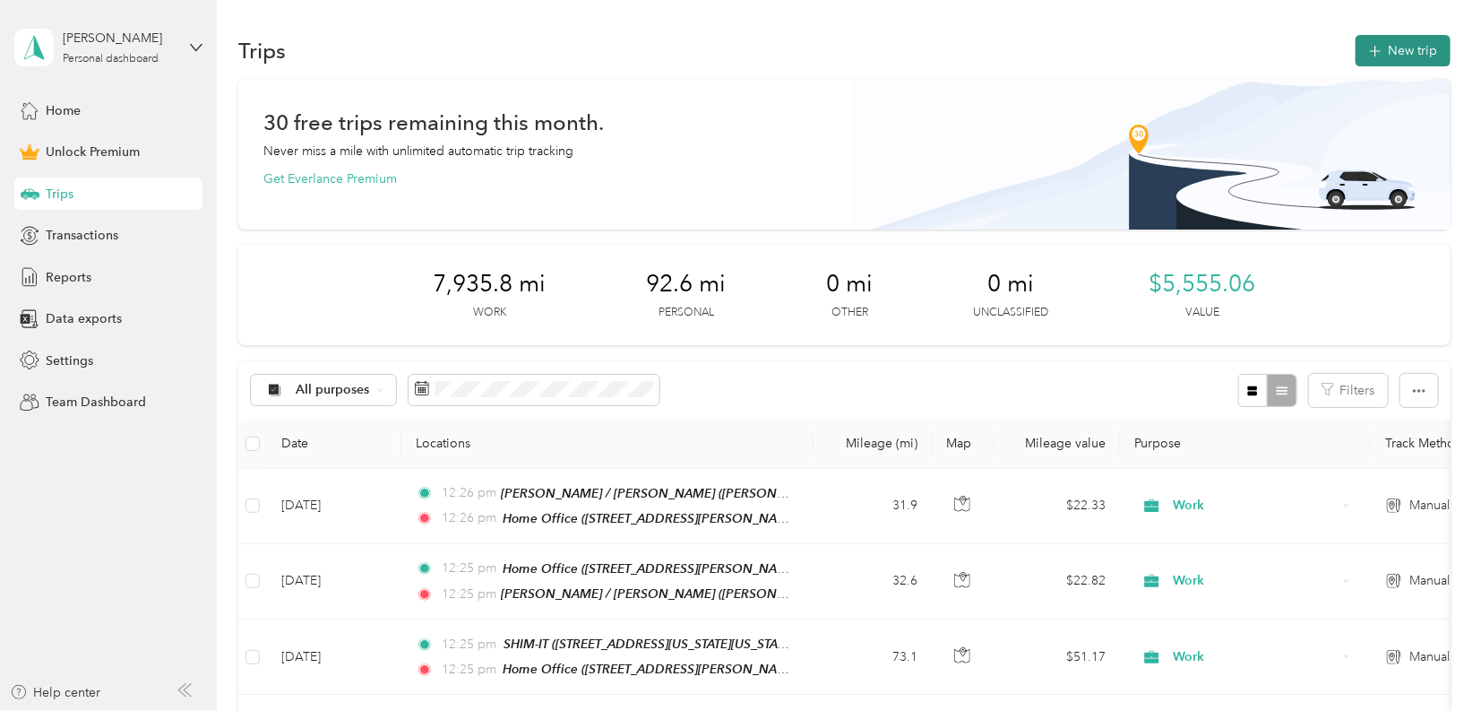
click at [1419, 63] on button "New trip" at bounding box center [1403, 50] width 95 height 31
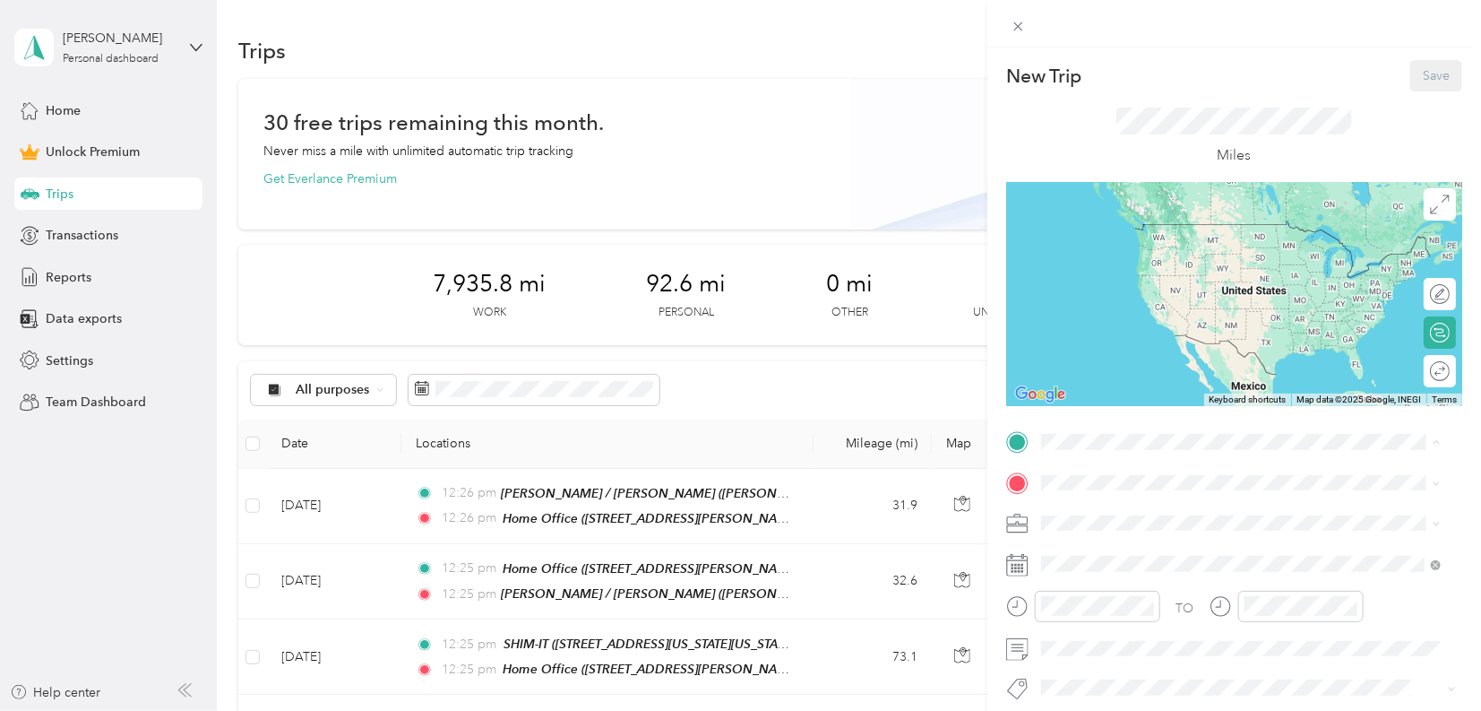
click at [1160, 523] on div "Home Office [STREET_ADDRESS][PERSON_NAME]" at bounding box center [1181, 524] width 213 height 38
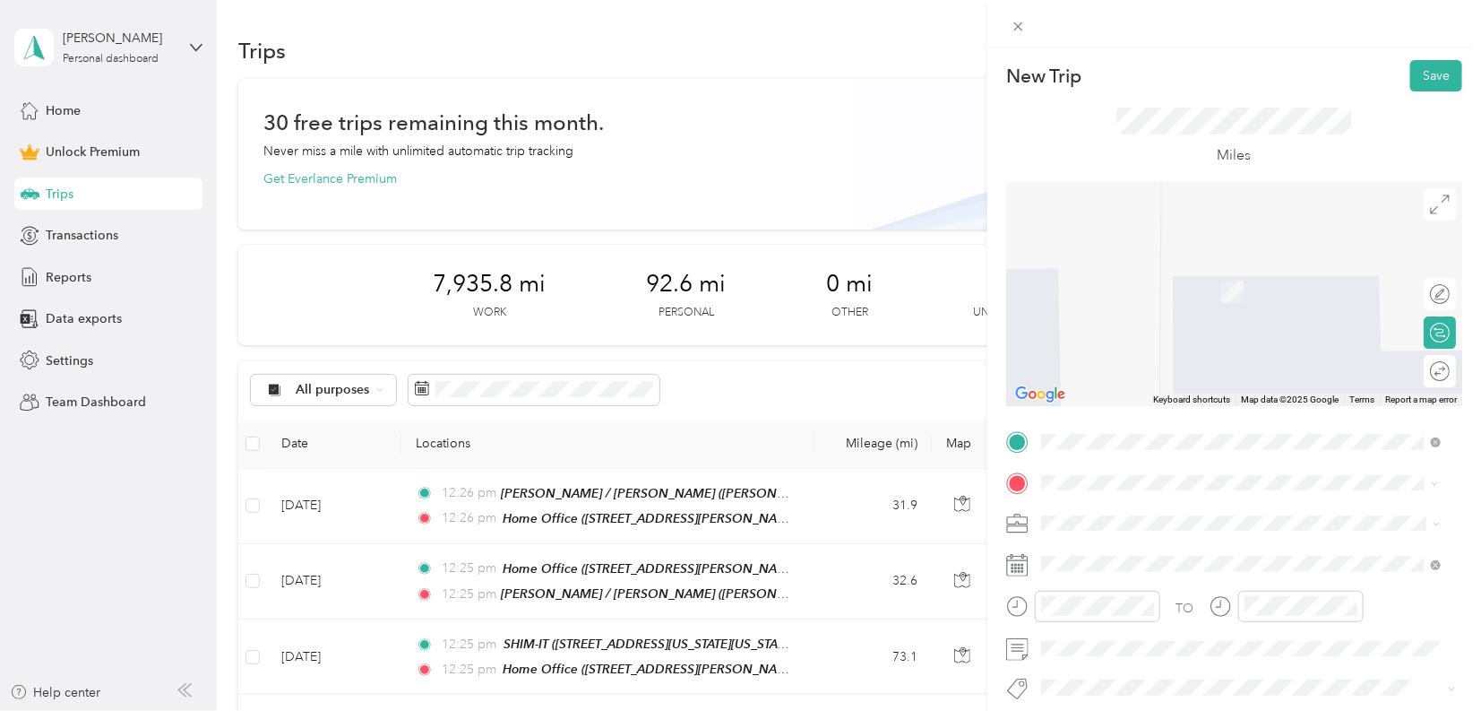
click at [1230, 291] on span "[STREET_ADDRESS][US_STATE]" at bounding box center [1164, 290] width 179 height 15
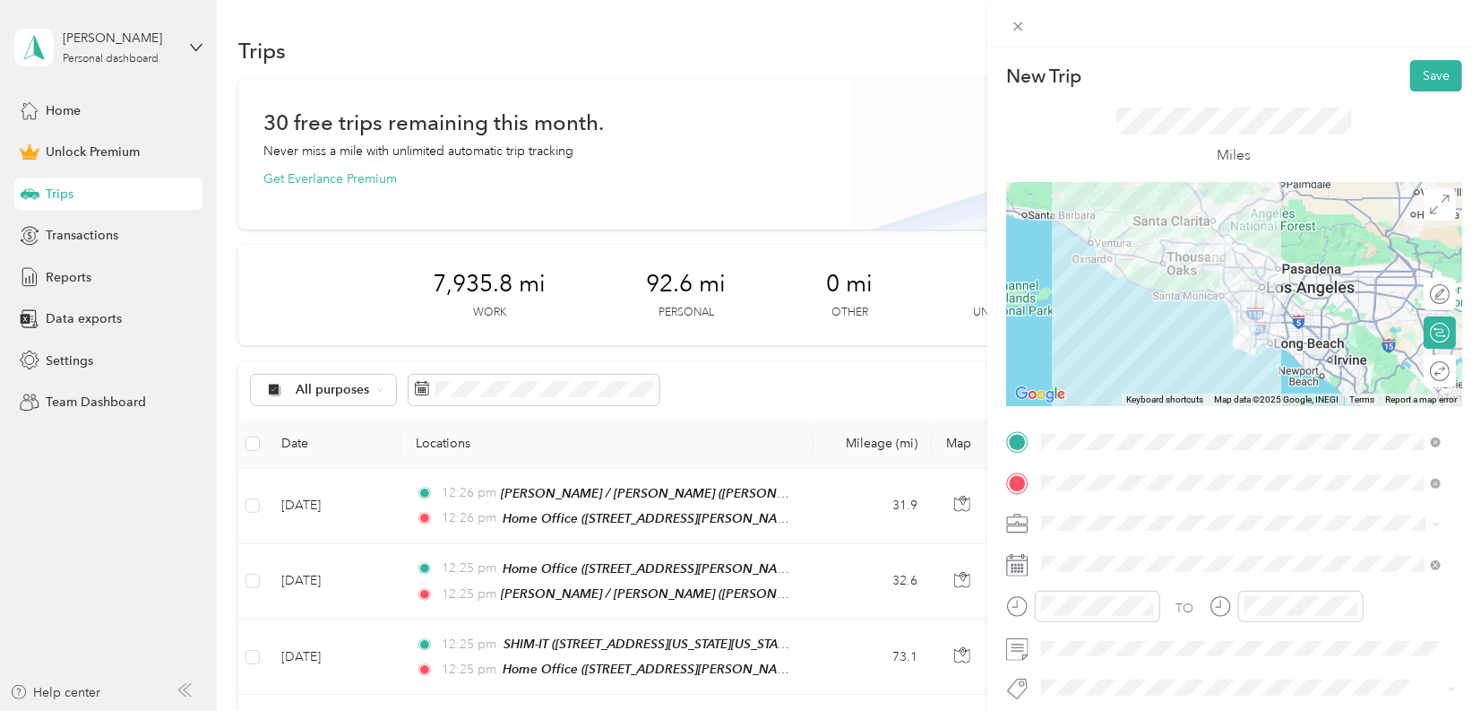
click at [1089, 272] on div "Work" at bounding box center [1241, 272] width 387 height 19
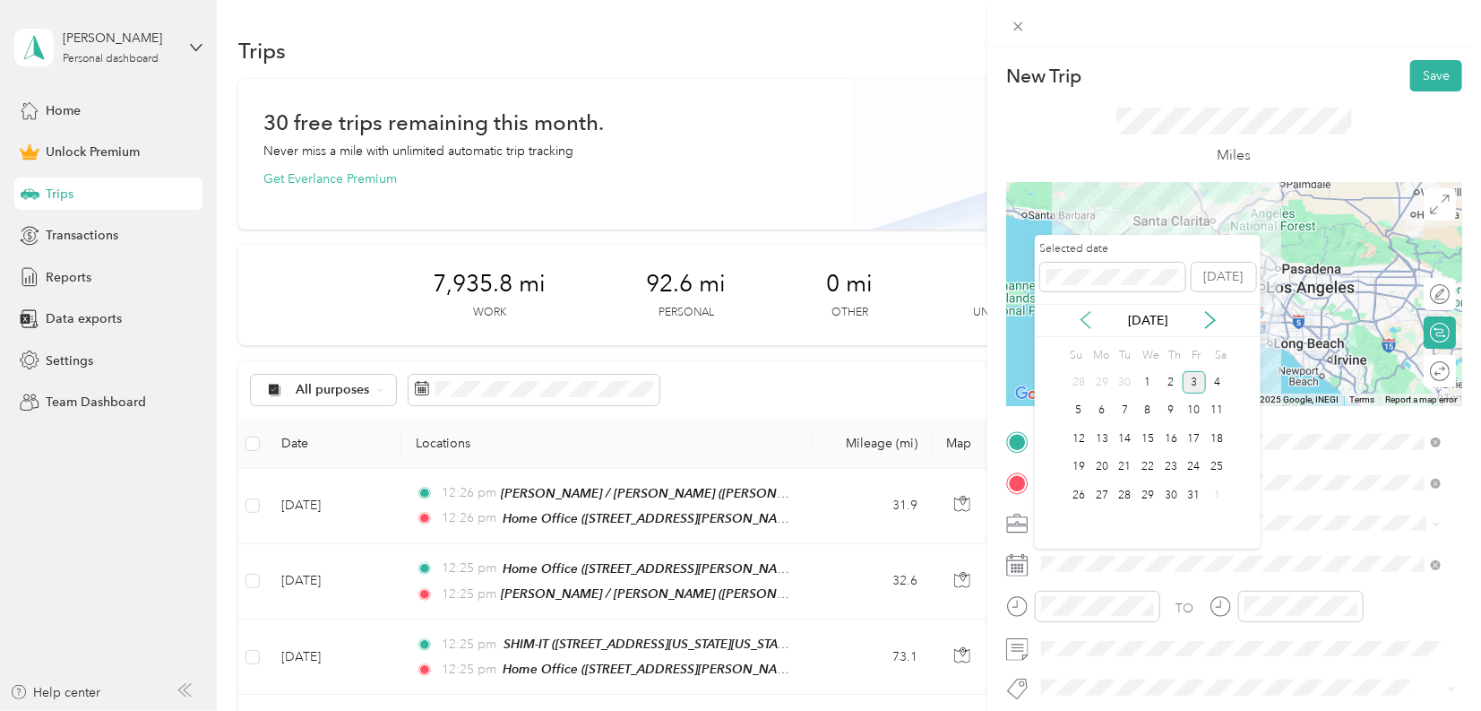
click at [1091, 328] on icon at bounding box center [1086, 320] width 18 height 18
click at [1090, 318] on icon at bounding box center [1086, 320] width 18 height 18
click at [1127, 464] on div "19" at bounding box center [1125, 467] width 23 height 22
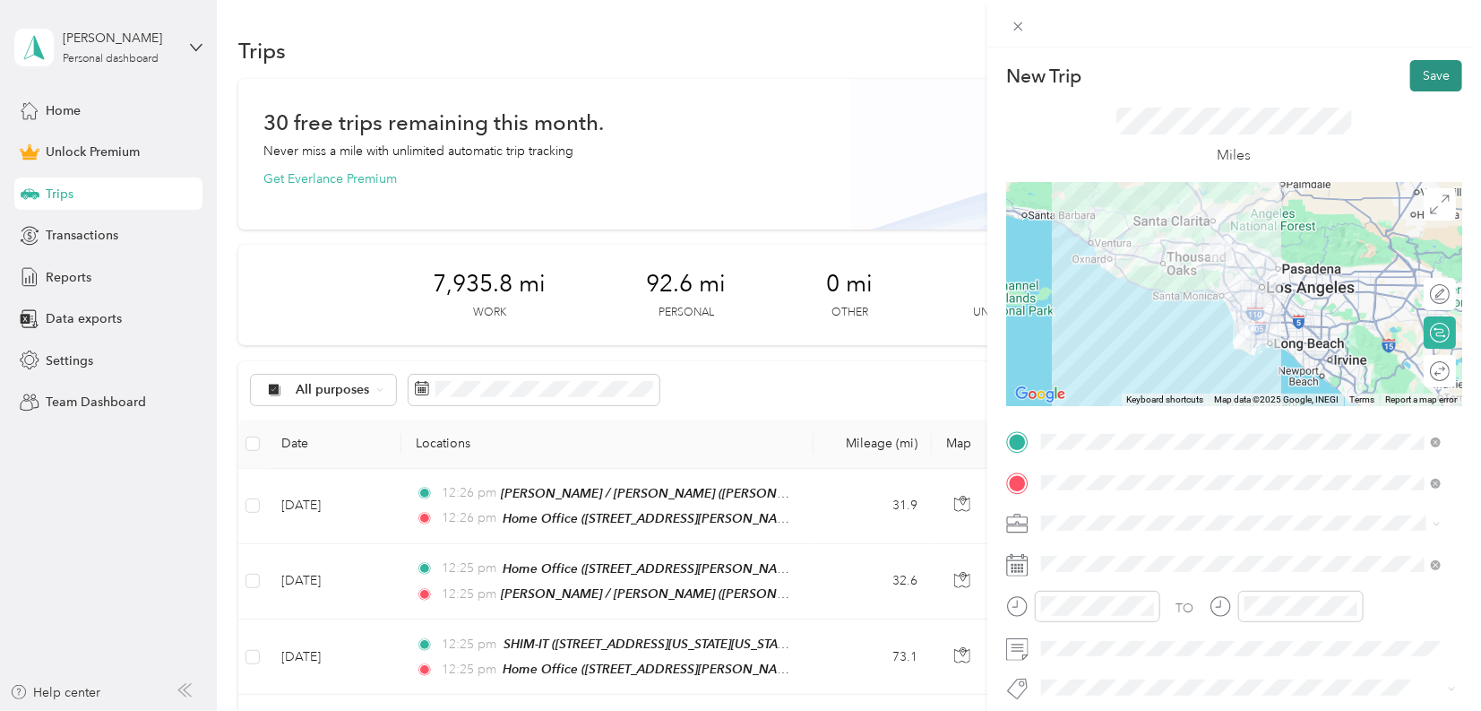
click at [1414, 65] on button "Save" at bounding box center [1437, 75] width 52 height 31
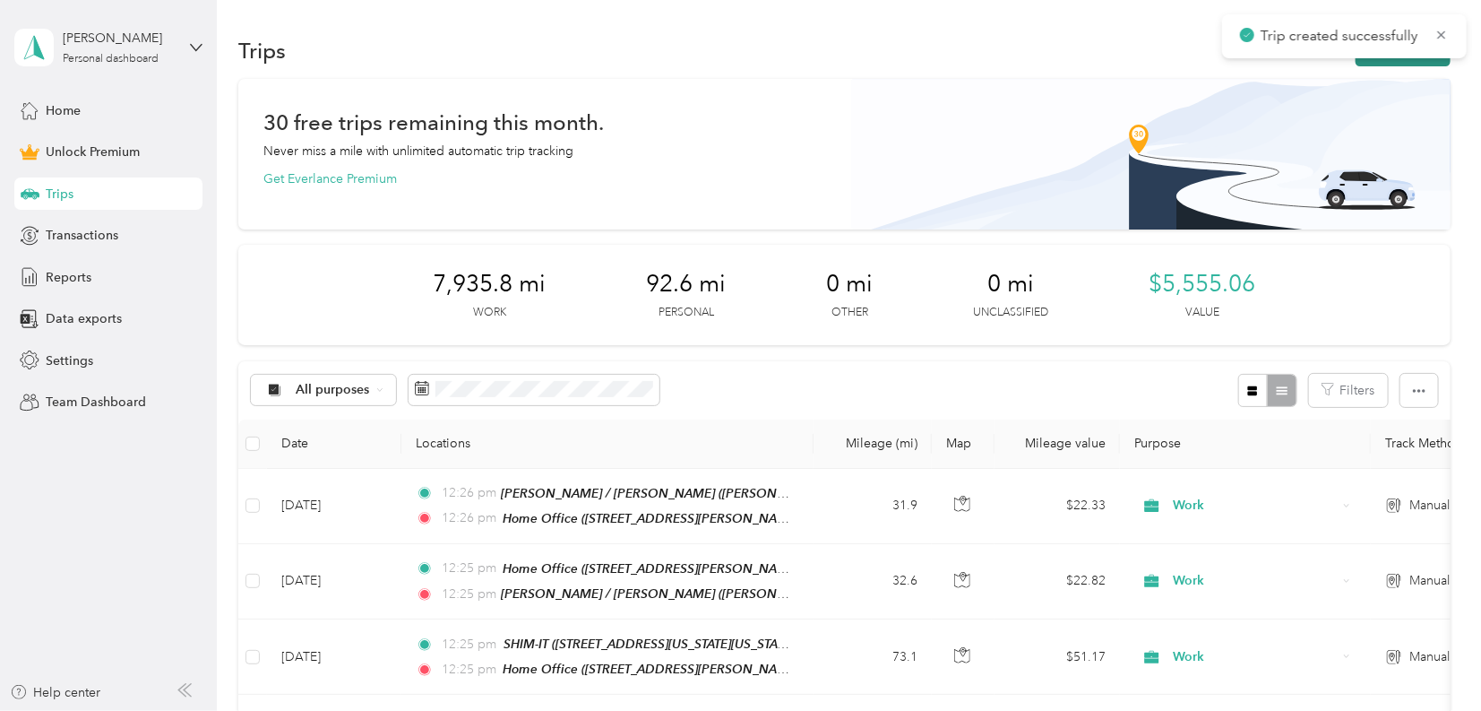
click at [1414, 63] on button "New trip" at bounding box center [1403, 50] width 95 height 31
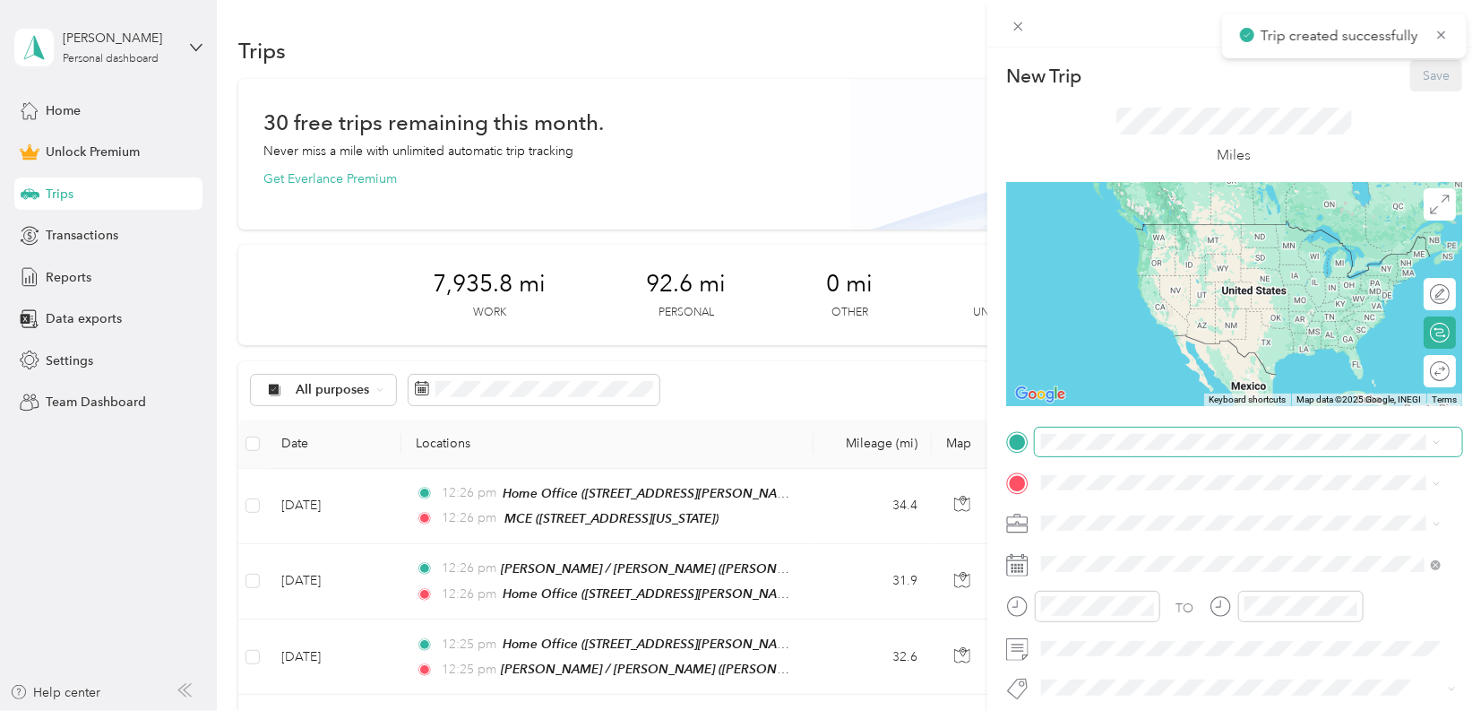
click at [1104, 432] on span at bounding box center [1249, 442] width 428 height 28
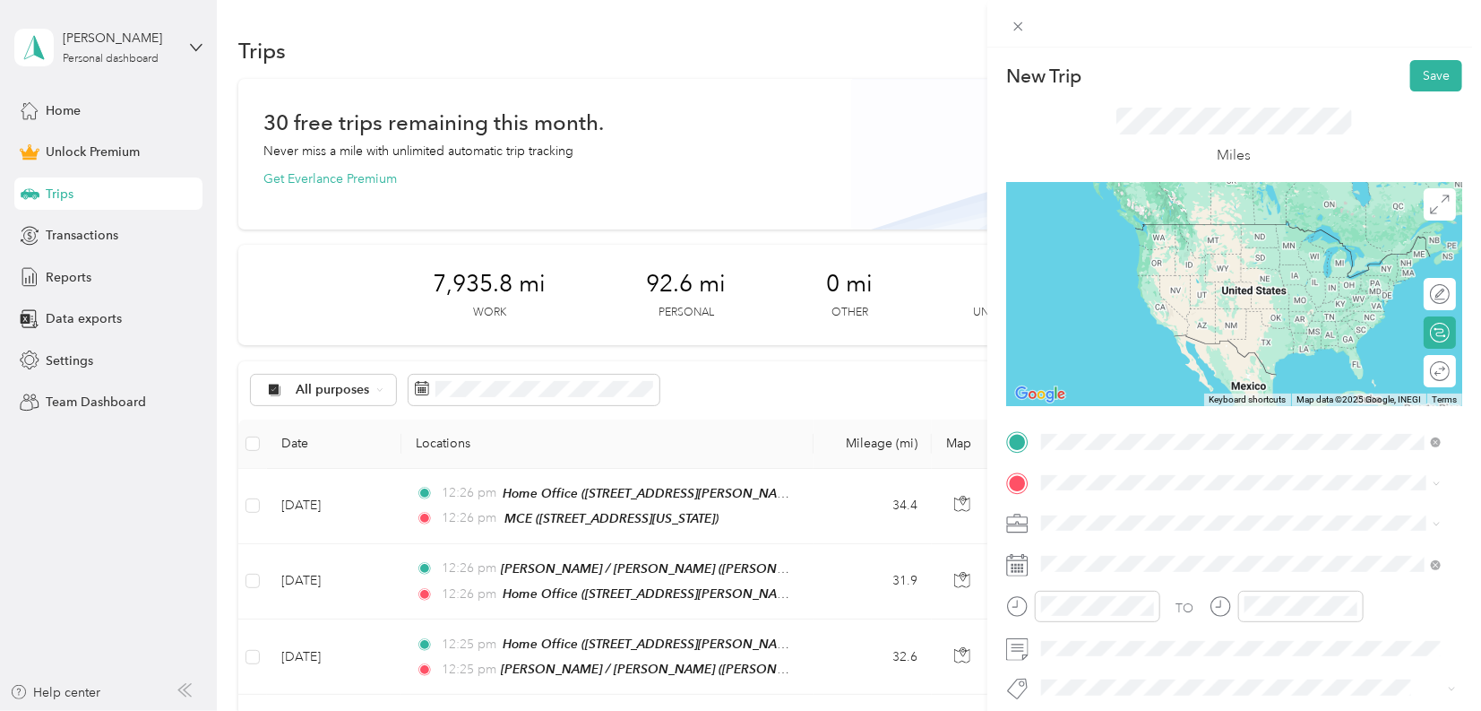
click at [1095, 523] on div "MCE [STREET_ADDRESS][US_STATE]" at bounding box center [1164, 524] width 179 height 38
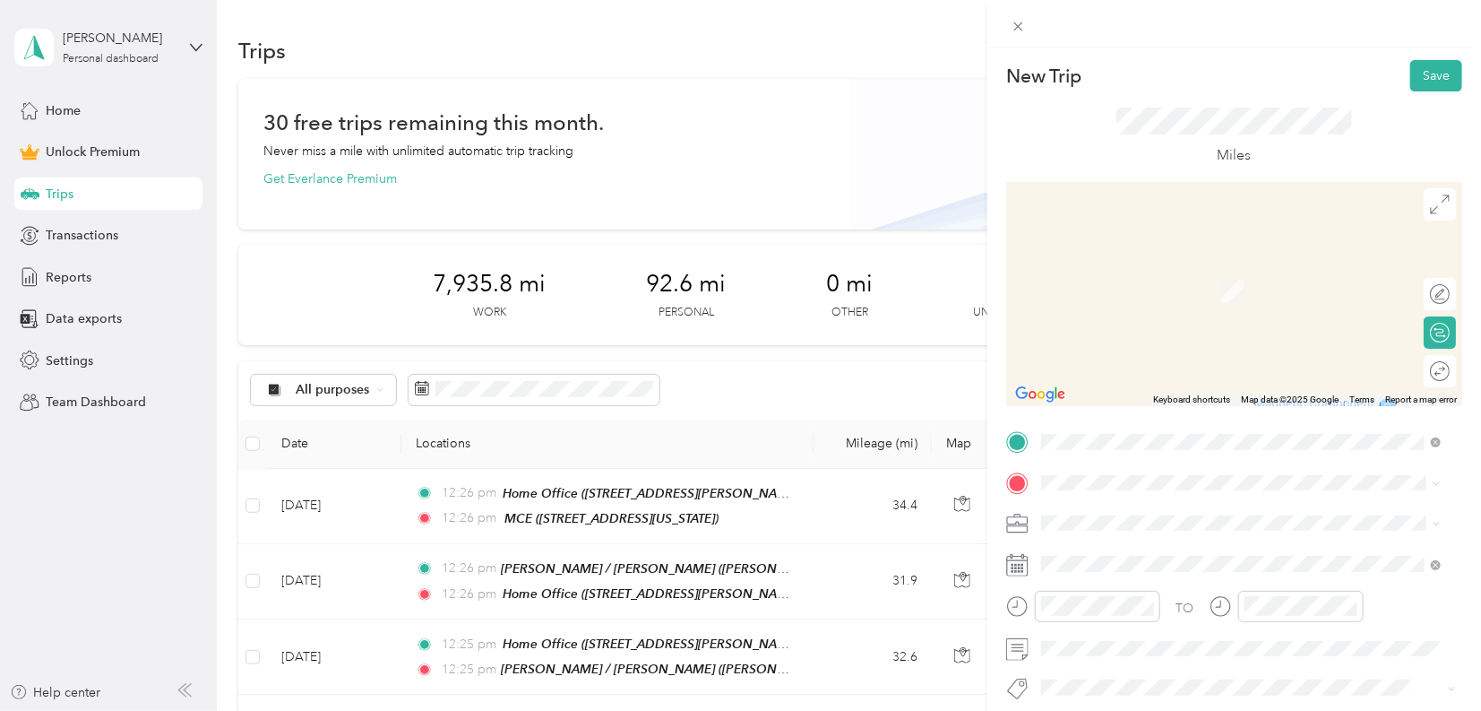
click at [1117, 270] on strong "Home Office" at bounding box center [1112, 269] width 75 height 16
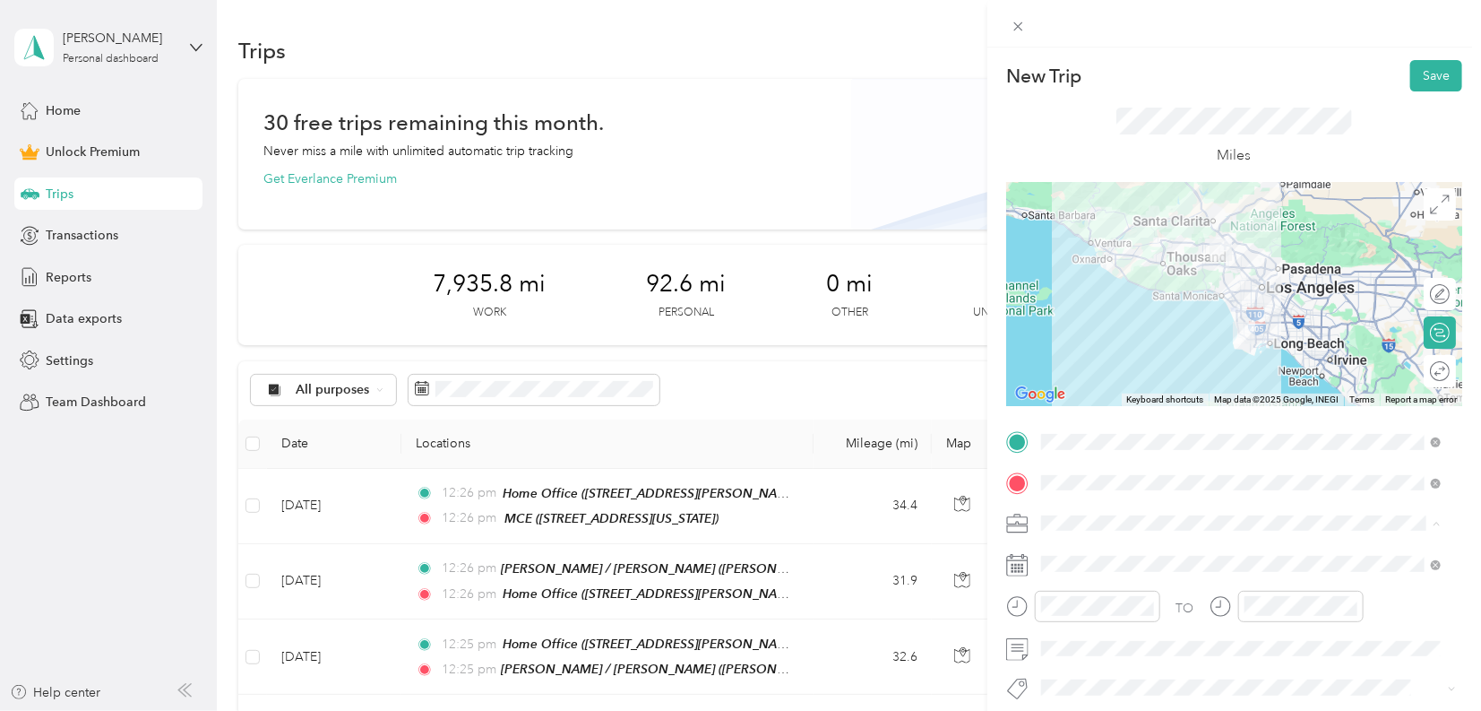
click at [1081, 271] on div "Work" at bounding box center [1241, 272] width 387 height 19
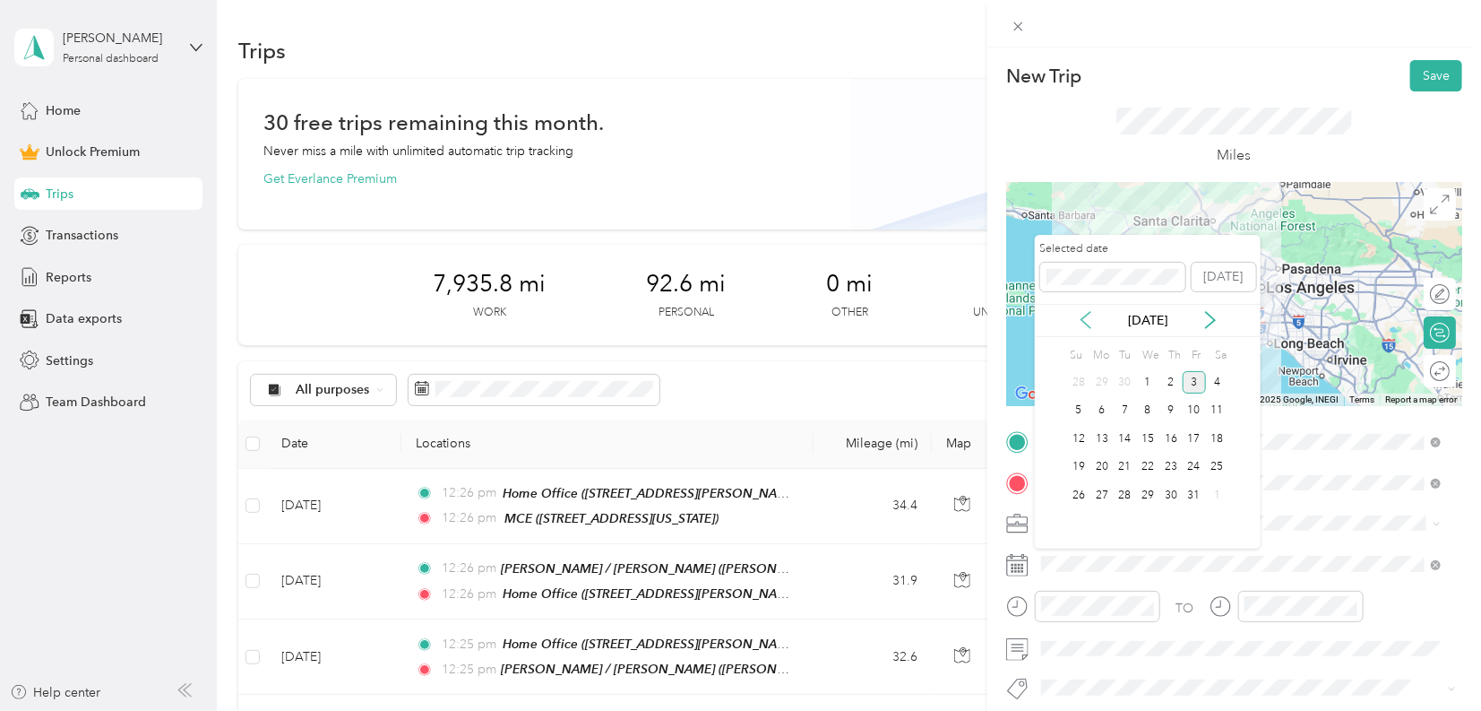
click at [1083, 322] on icon at bounding box center [1086, 320] width 18 height 18
click at [1083, 322] on icon at bounding box center [1086, 320] width 9 height 16
click at [1127, 471] on div "19" at bounding box center [1125, 467] width 23 height 22
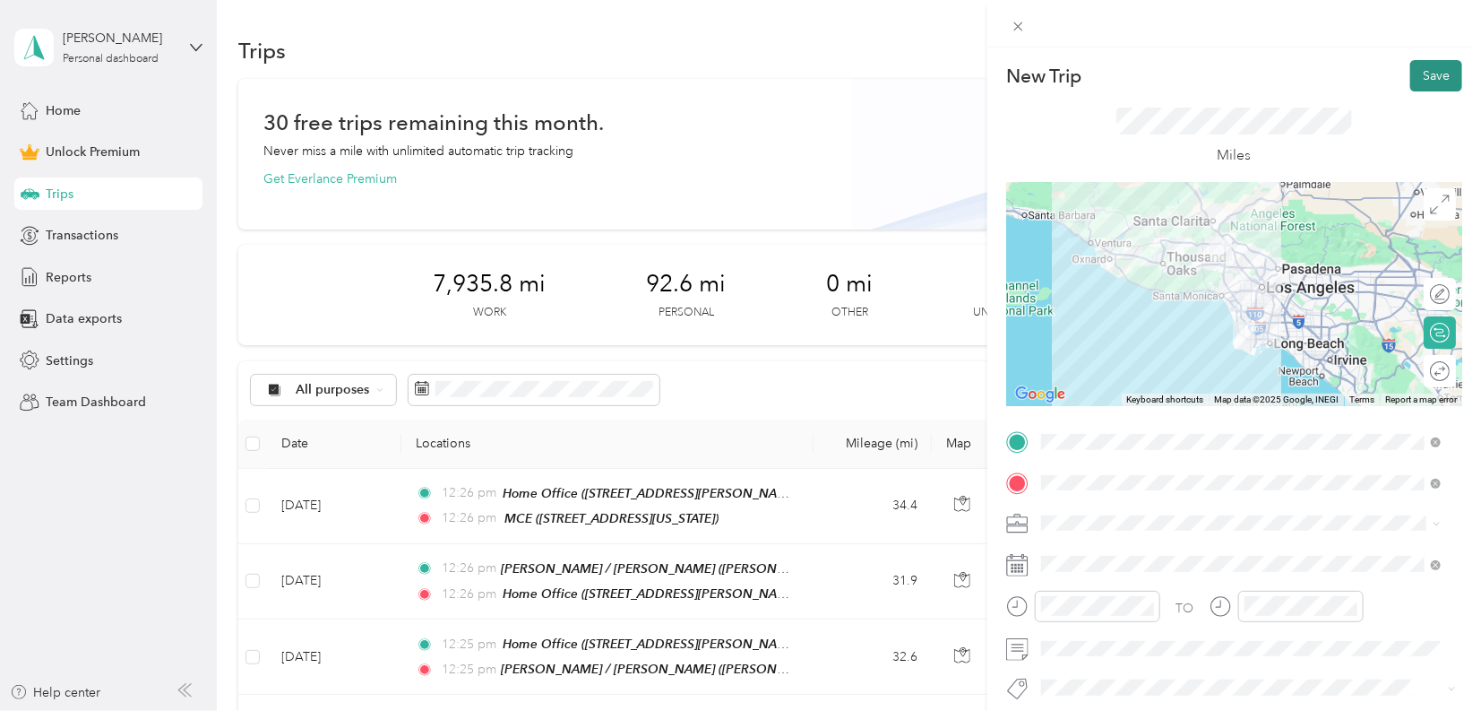
click at [1427, 77] on button "Save" at bounding box center [1437, 75] width 52 height 31
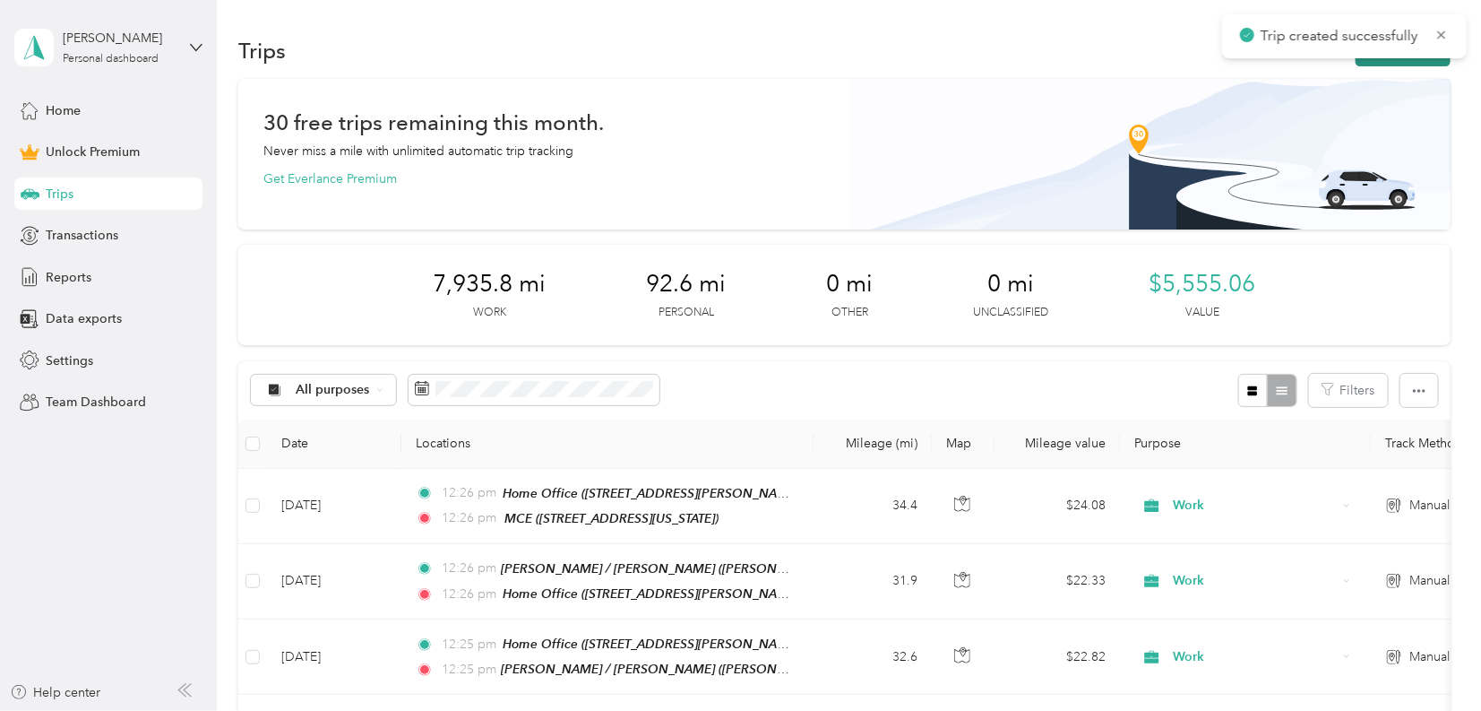
click at [1427, 61] on button "New trip" at bounding box center [1403, 50] width 95 height 31
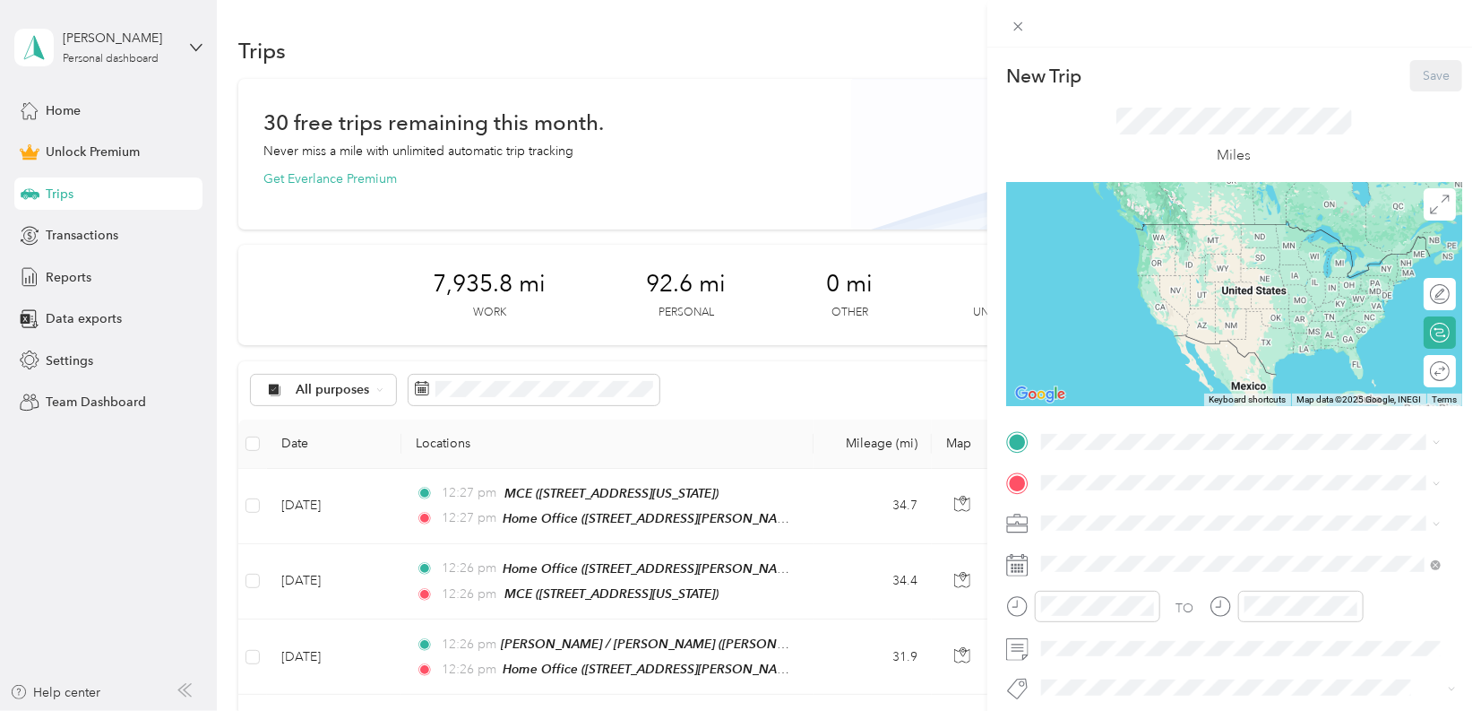
click at [1141, 517] on div "Home Office [STREET_ADDRESS][PERSON_NAME]" at bounding box center [1181, 524] width 213 height 38
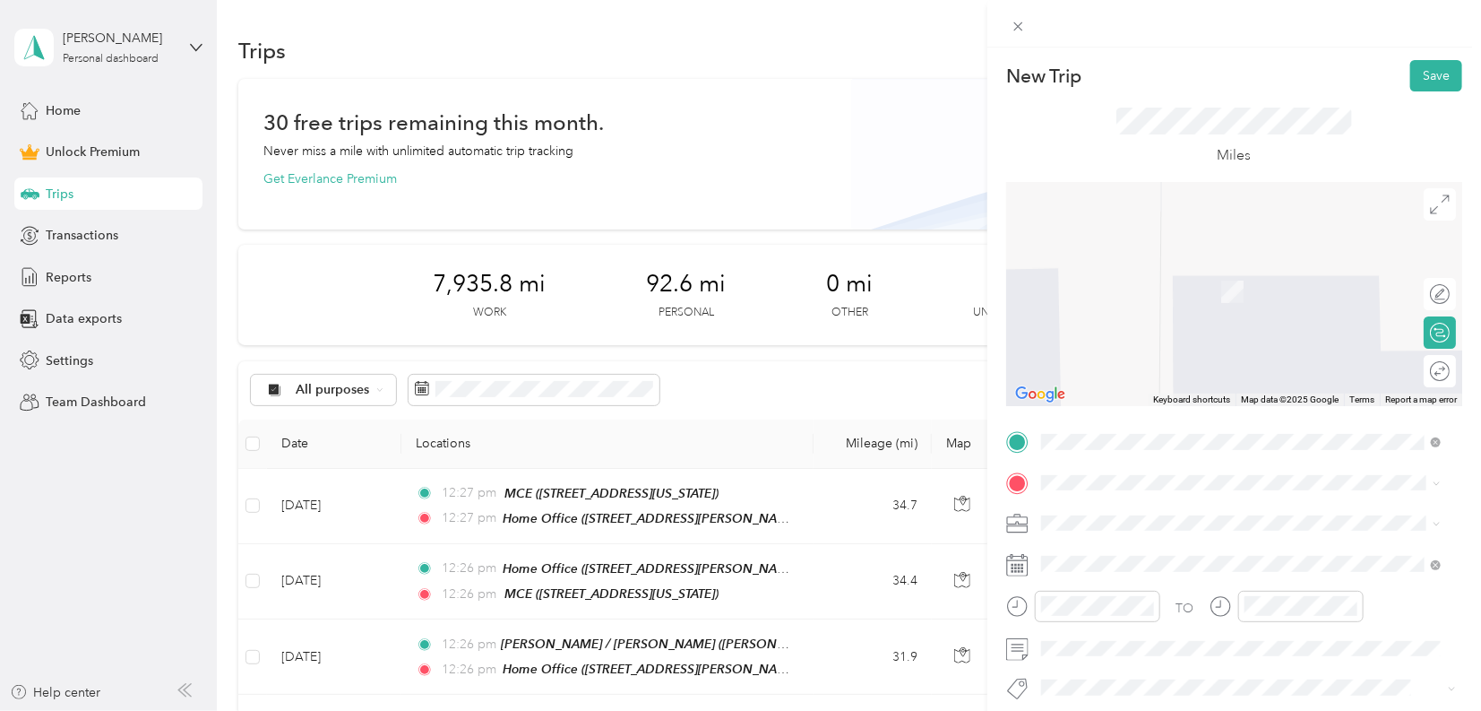
click at [1217, 385] on div "Ace Clearwater Torrance" at bounding box center [1255, 377] width 360 height 16
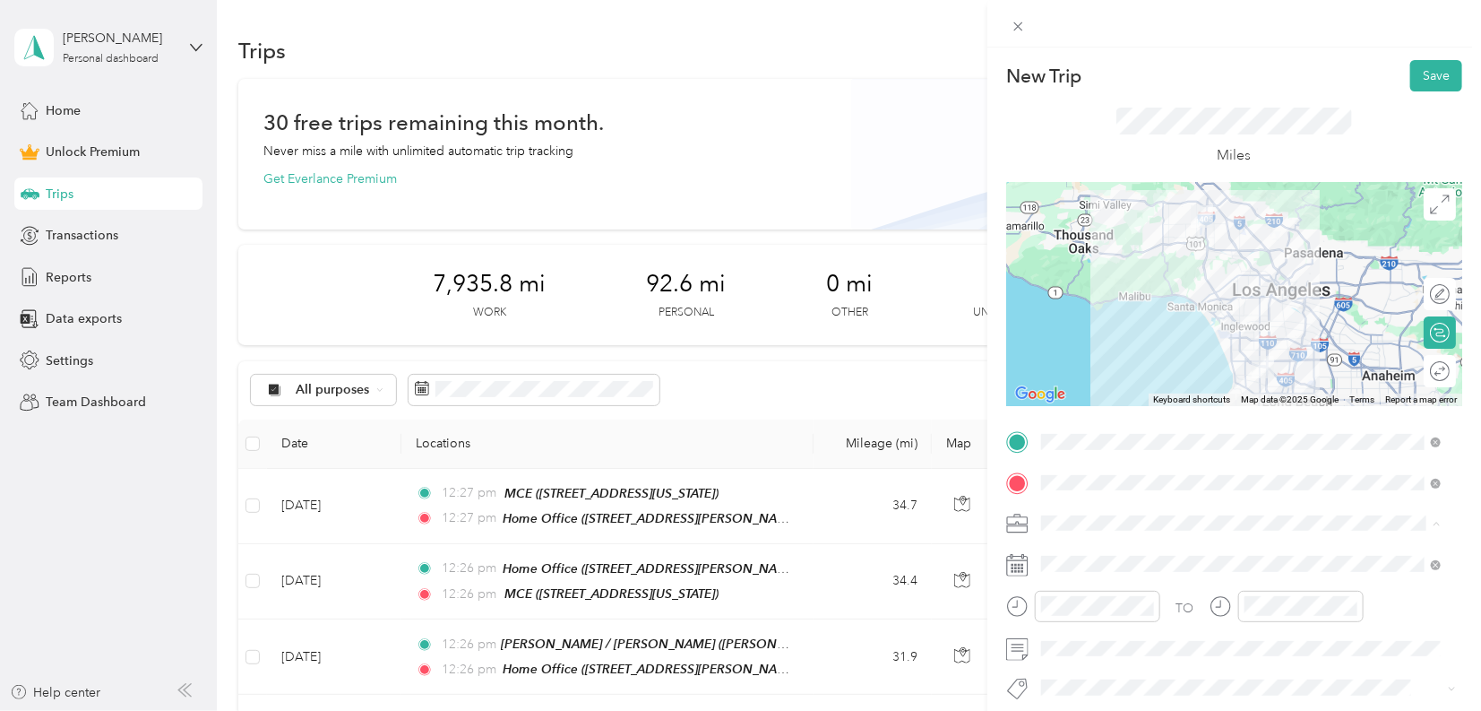
click at [1090, 274] on li "Work" at bounding box center [1241, 271] width 412 height 31
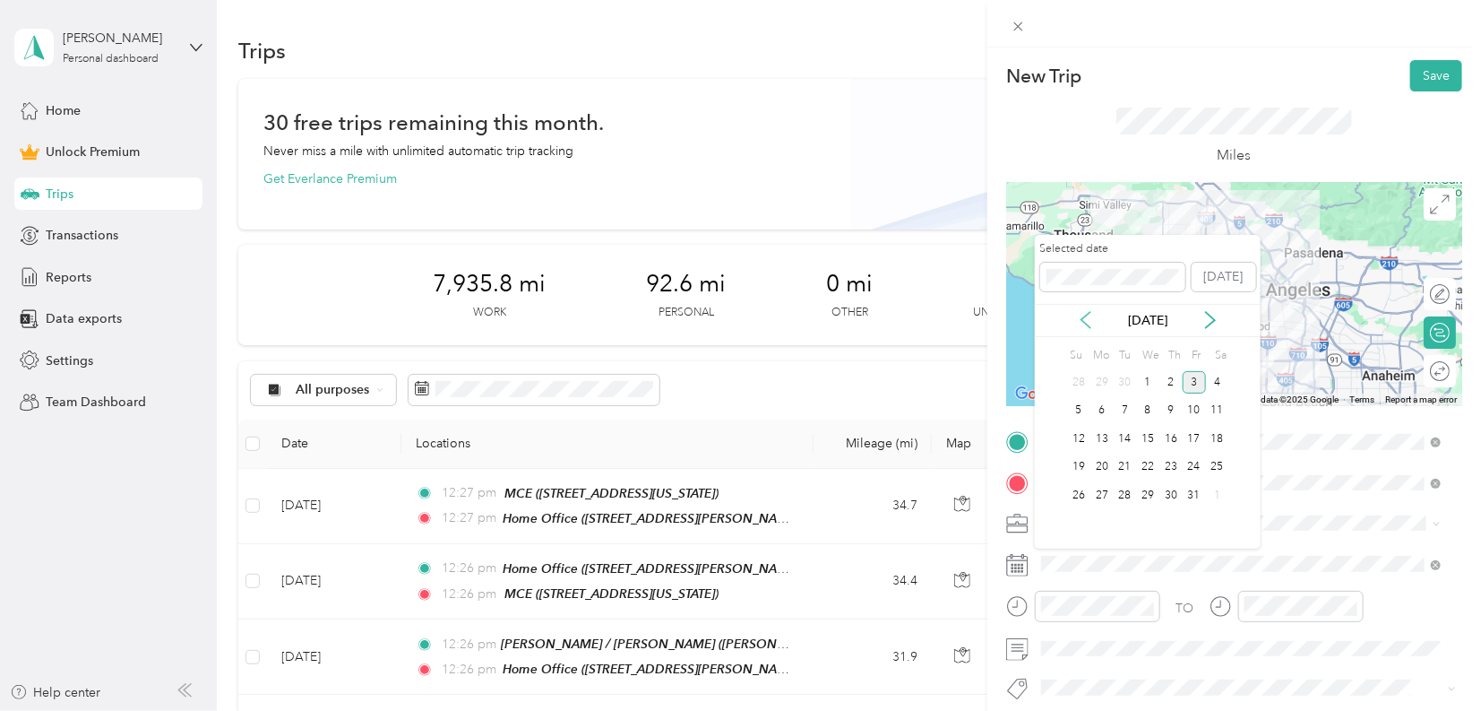
click at [1084, 321] on icon at bounding box center [1086, 320] width 9 height 16
click at [1124, 471] on div "19" at bounding box center [1125, 467] width 23 height 22
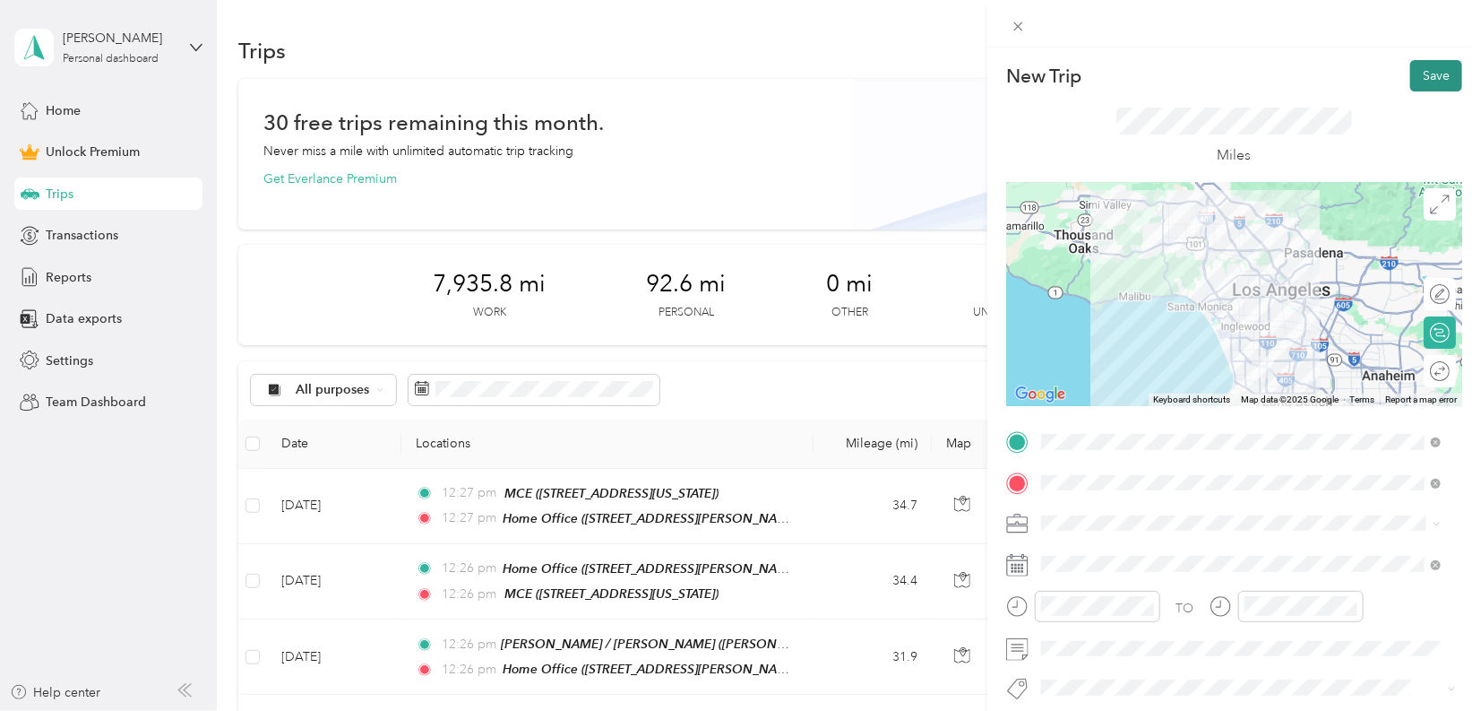
click at [1429, 69] on button "Save" at bounding box center [1437, 75] width 52 height 31
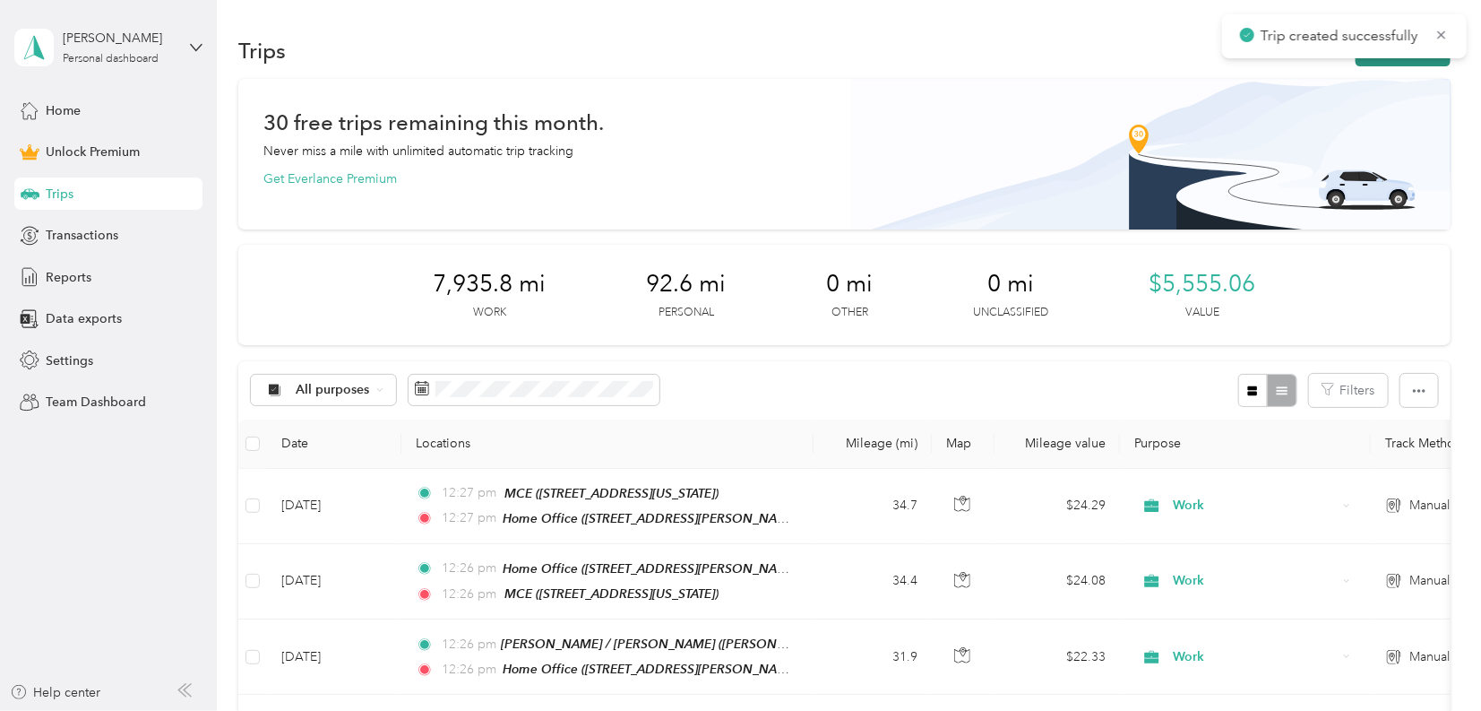
click at [1428, 59] on button "New trip" at bounding box center [1403, 50] width 95 height 31
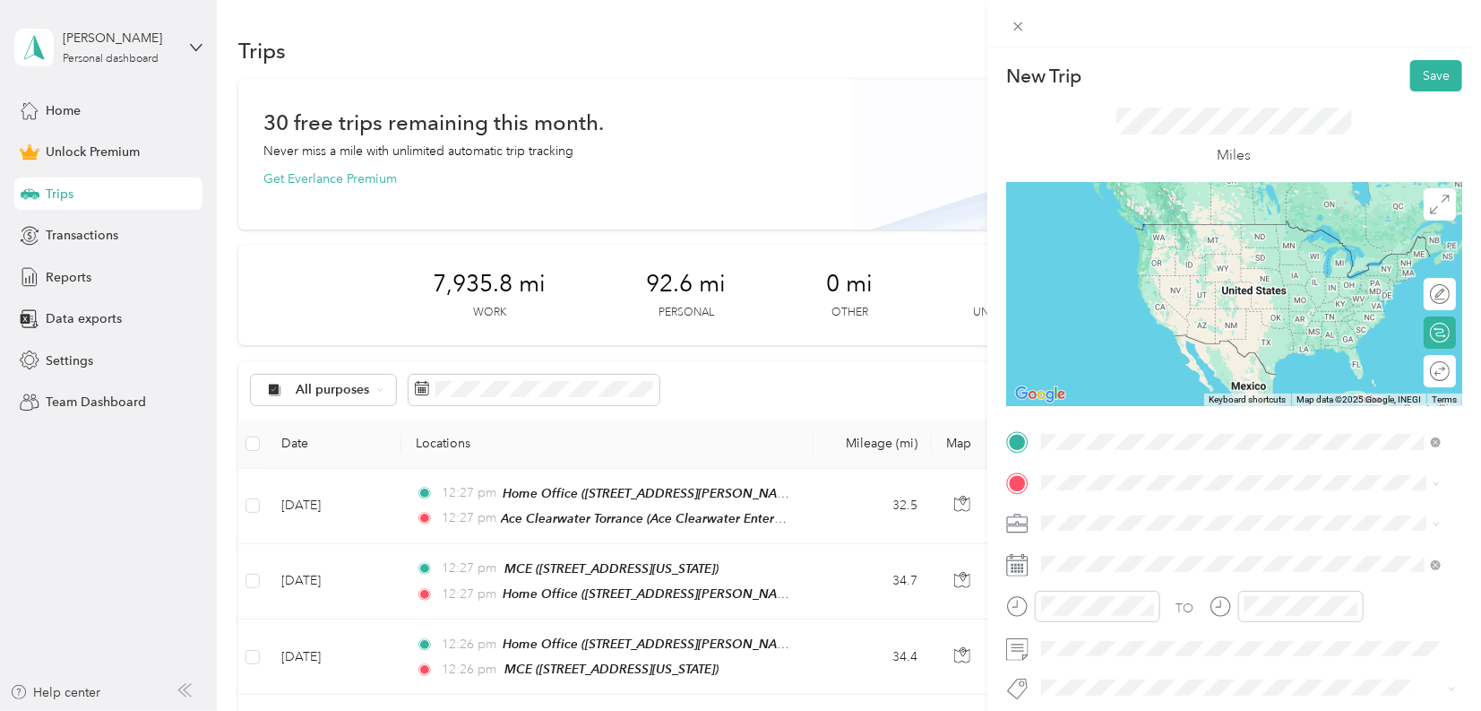
click at [1136, 669] on div "Ace Clearwater Torrance Ace Clearwater Enterprises, [STREET_ADDRESS][GEOGRAPHIC…" at bounding box center [1255, 646] width 360 height 56
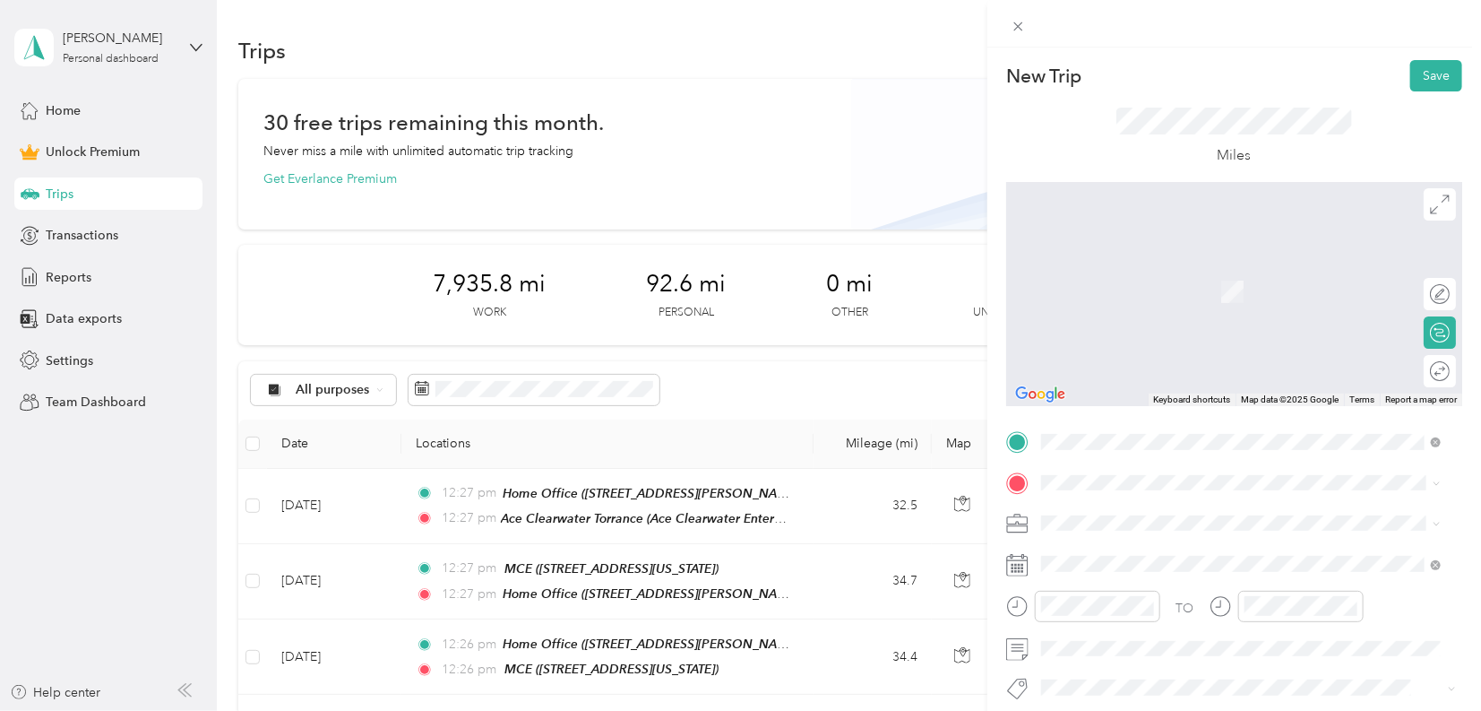
click at [1131, 283] on span "[STREET_ADDRESS][PERSON_NAME]" at bounding box center [1181, 284] width 213 height 15
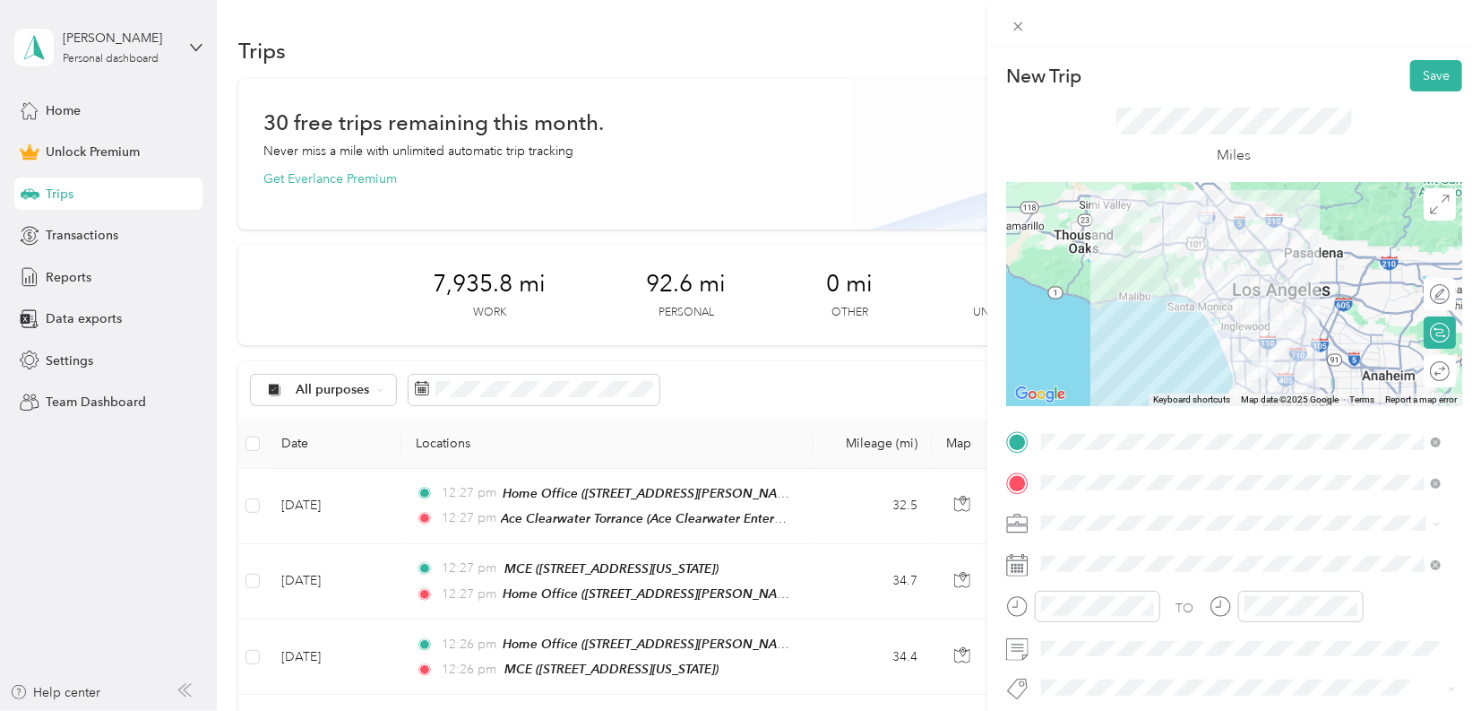
click at [1071, 531] on span at bounding box center [1249, 523] width 428 height 28
click at [1066, 531] on span at bounding box center [1249, 523] width 428 height 28
click at [1075, 275] on li "Work" at bounding box center [1241, 271] width 412 height 31
click at [1075, 571] on span at bounding box center [1249, 563] width 428 height 28
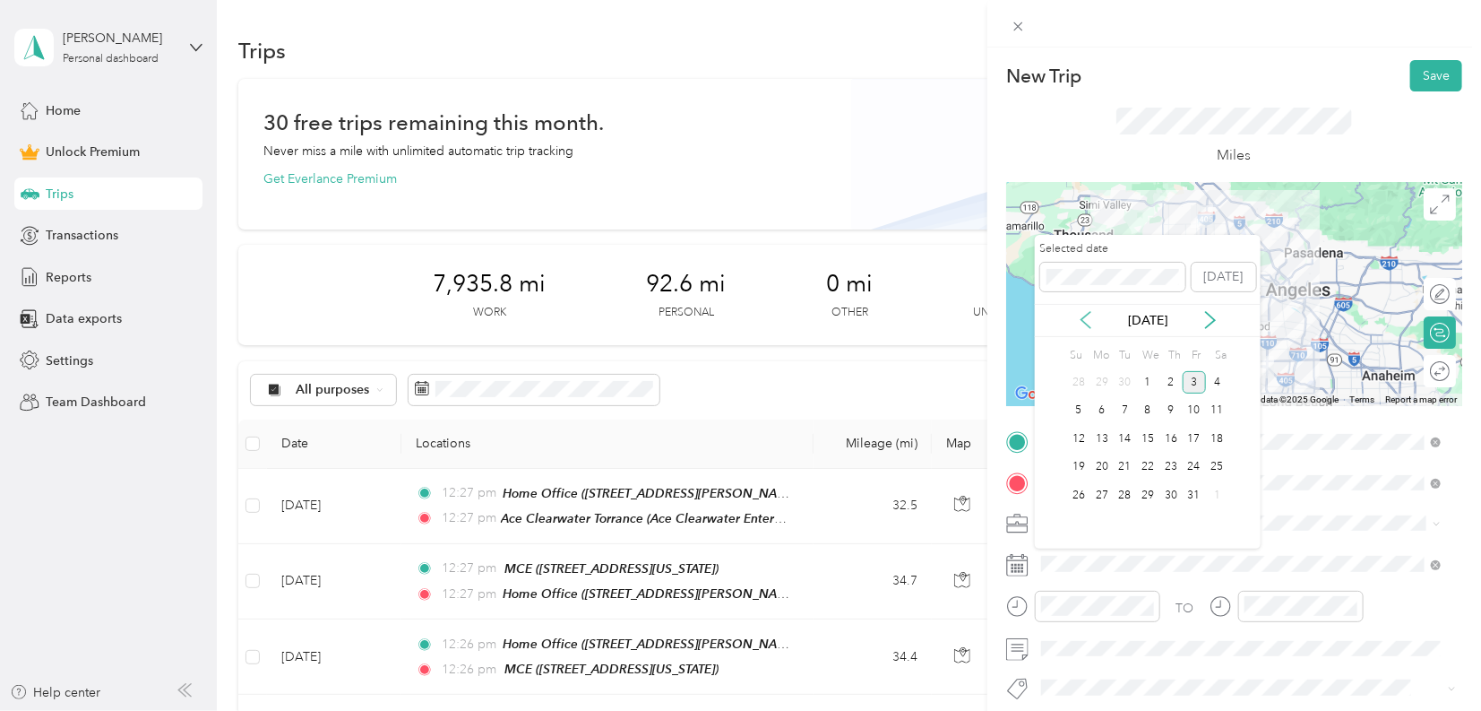
click at [1093, 311] on icon at bounding box center [1086, 320] width 18 height 18
click at [1146, 464] on div "20" at bounding box center [1147, 467] width 23 height 22
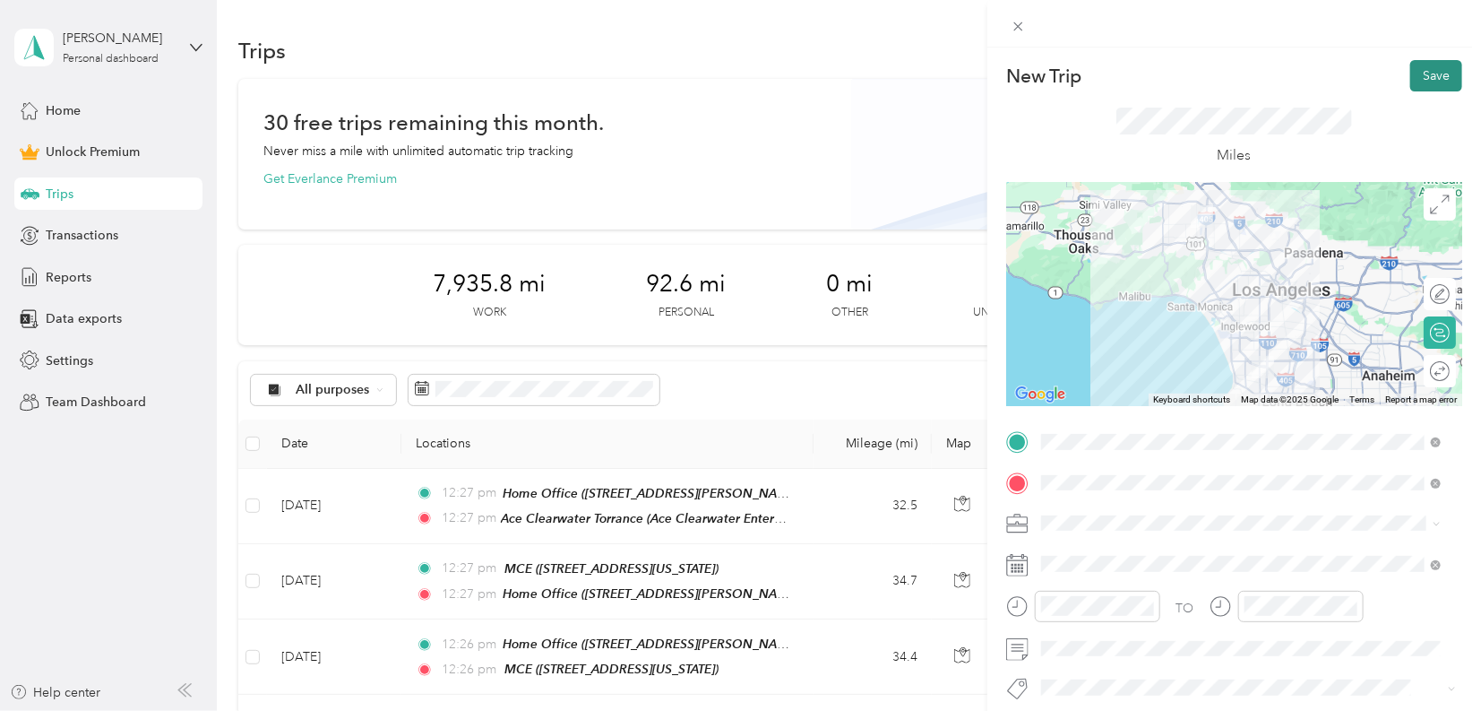
click at [1429, 79] on button "Save" at bounding box center [1437, 75] width 52 height 31
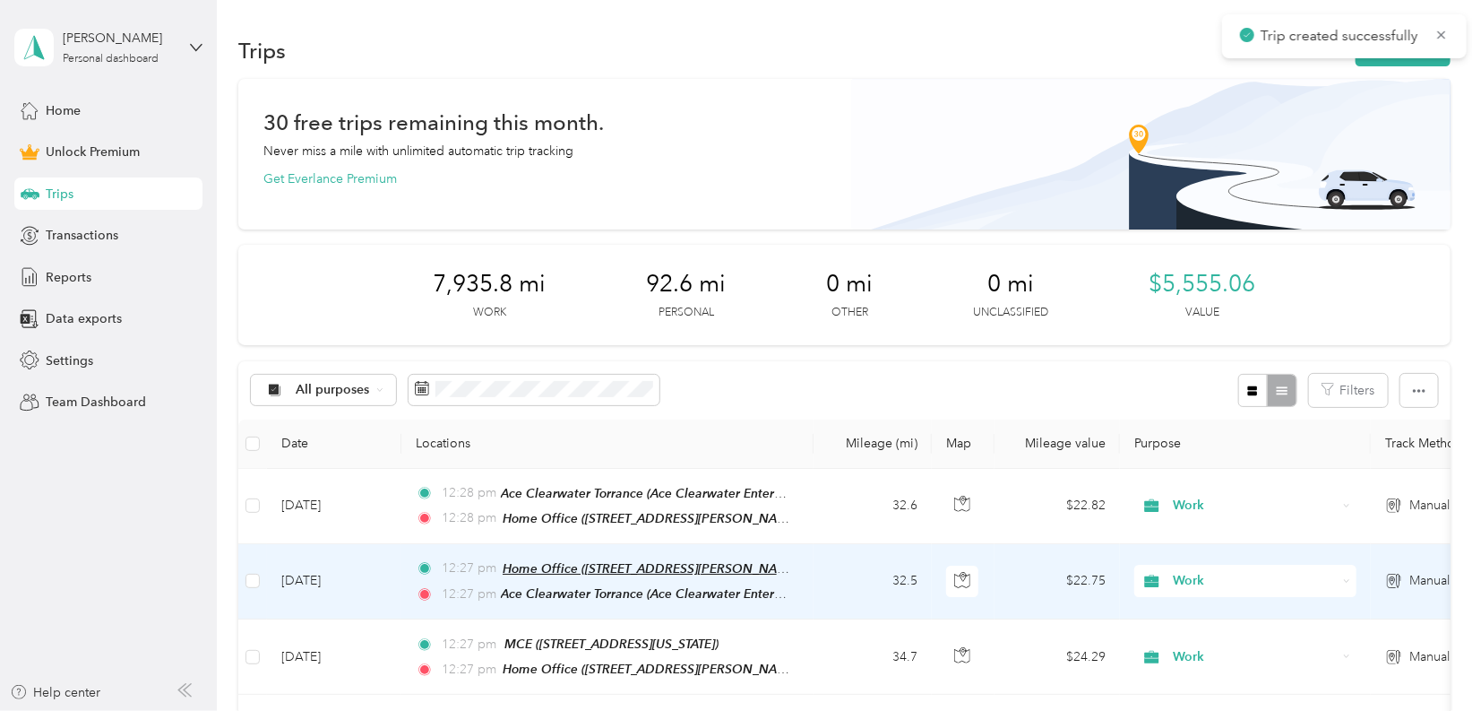
click at [611, 566] on span "Home Office ([STREET_ADDRESS][PERSON_NAME])" at bounding box center [653, 568] width 300 height 15
click at [341, 580] on td "[DATE]" at bounding box center [334, 581] width 134 height 75
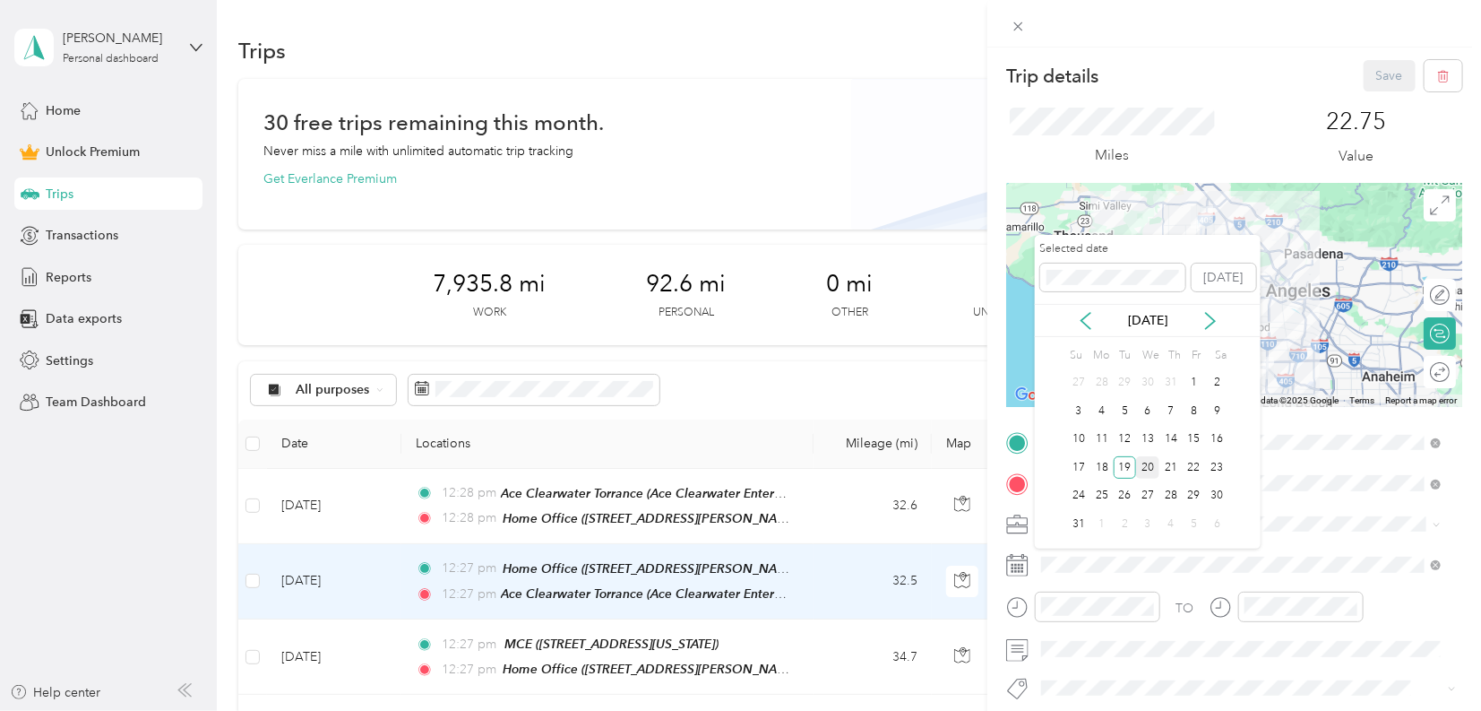
click at [1138, 463] on div "20" at bounding box center [1147, 467] width 23 height 22
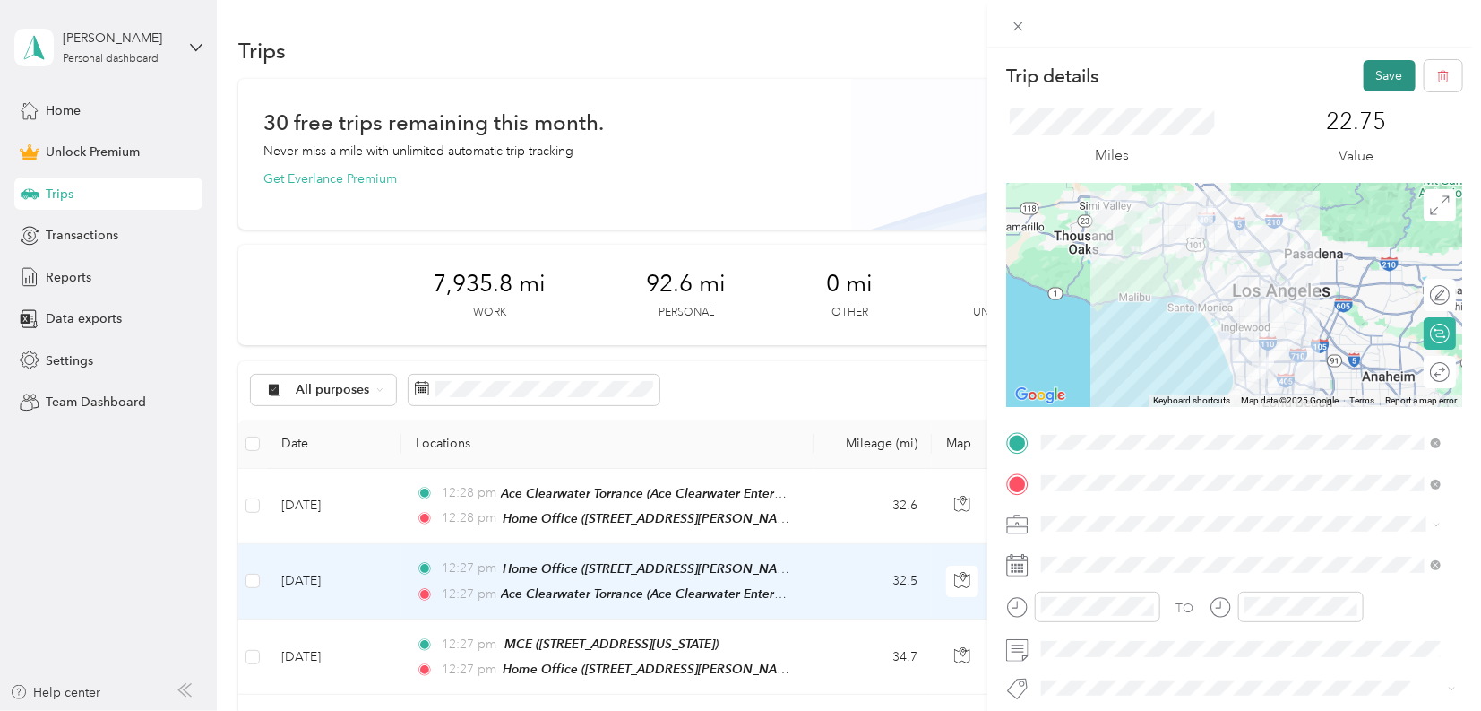
click at [1376, 71] on button "Save" at bounding box center [1390, 75] width 52 height 31
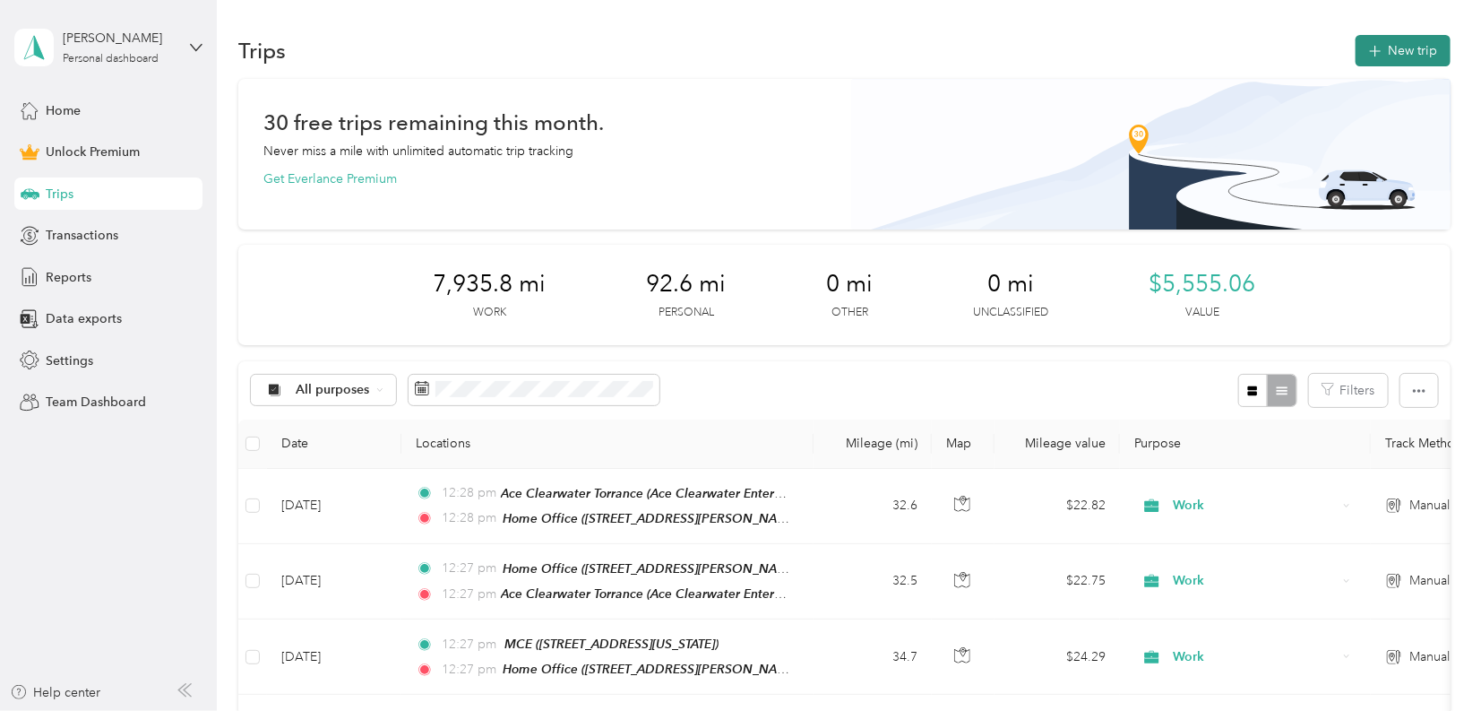
click at [1386, 47] on button "New trip" at bounding box center [1403, 50] width 95 height 31
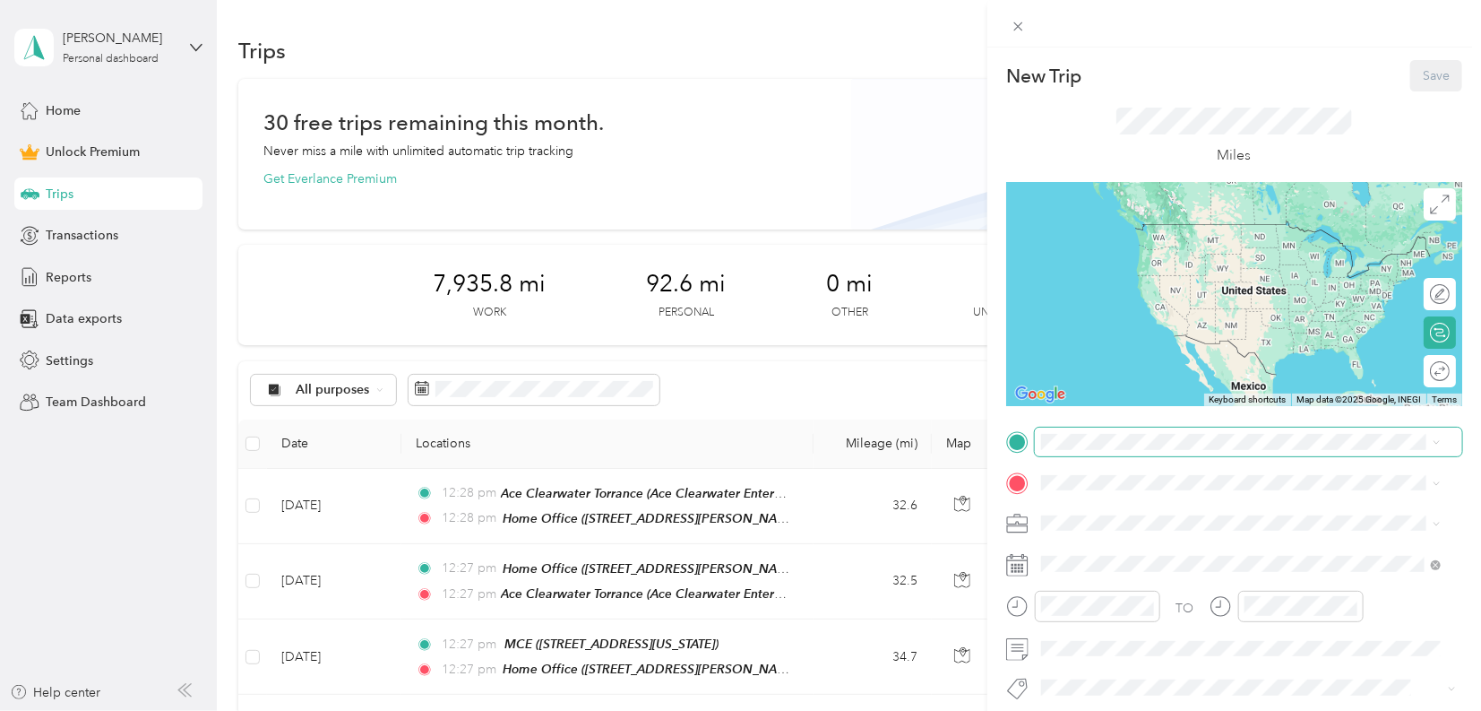
click at [1152, 453] on span at bounding box center [1249, 442] width 428 height 28
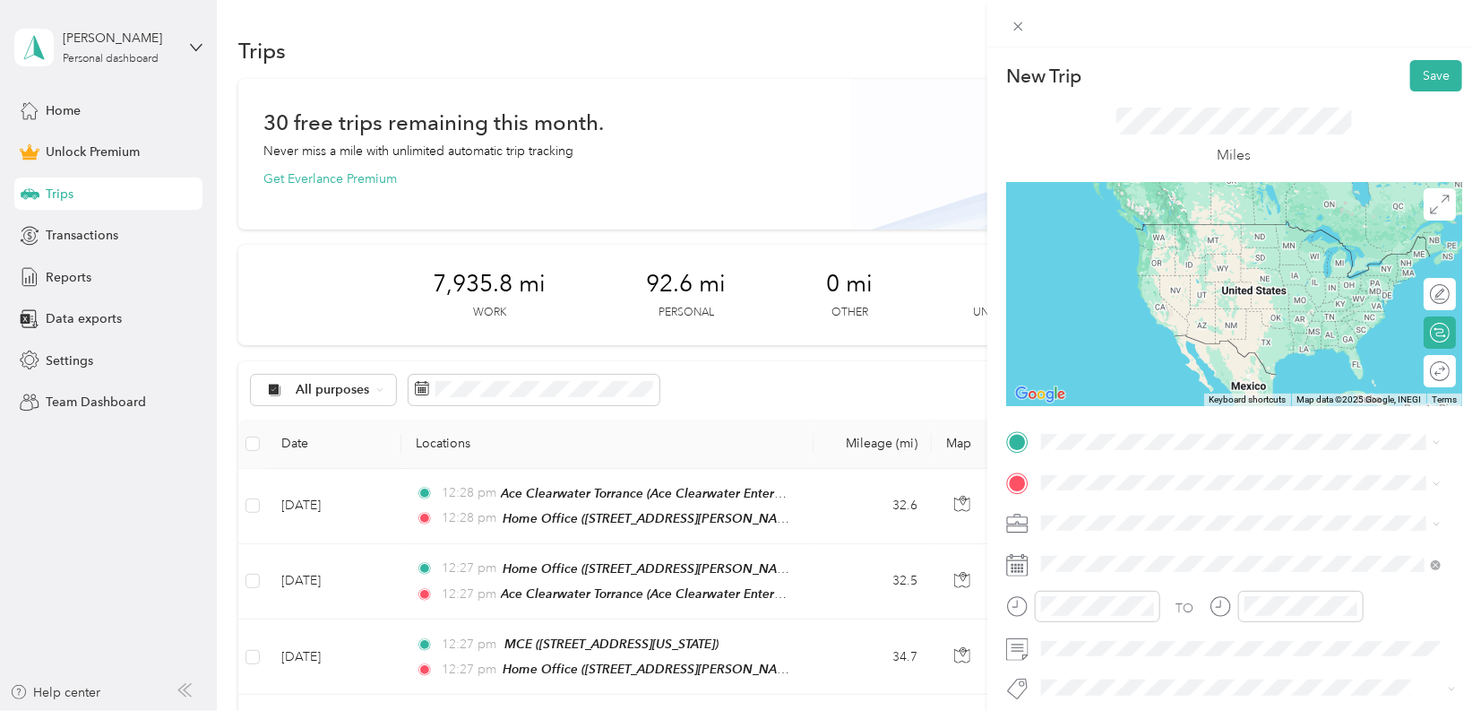
click at [1142, 527] on span "[STREET_ADDRESS][PERSON_NAME]" at bounding box center [1181, 529] width 213 height 15
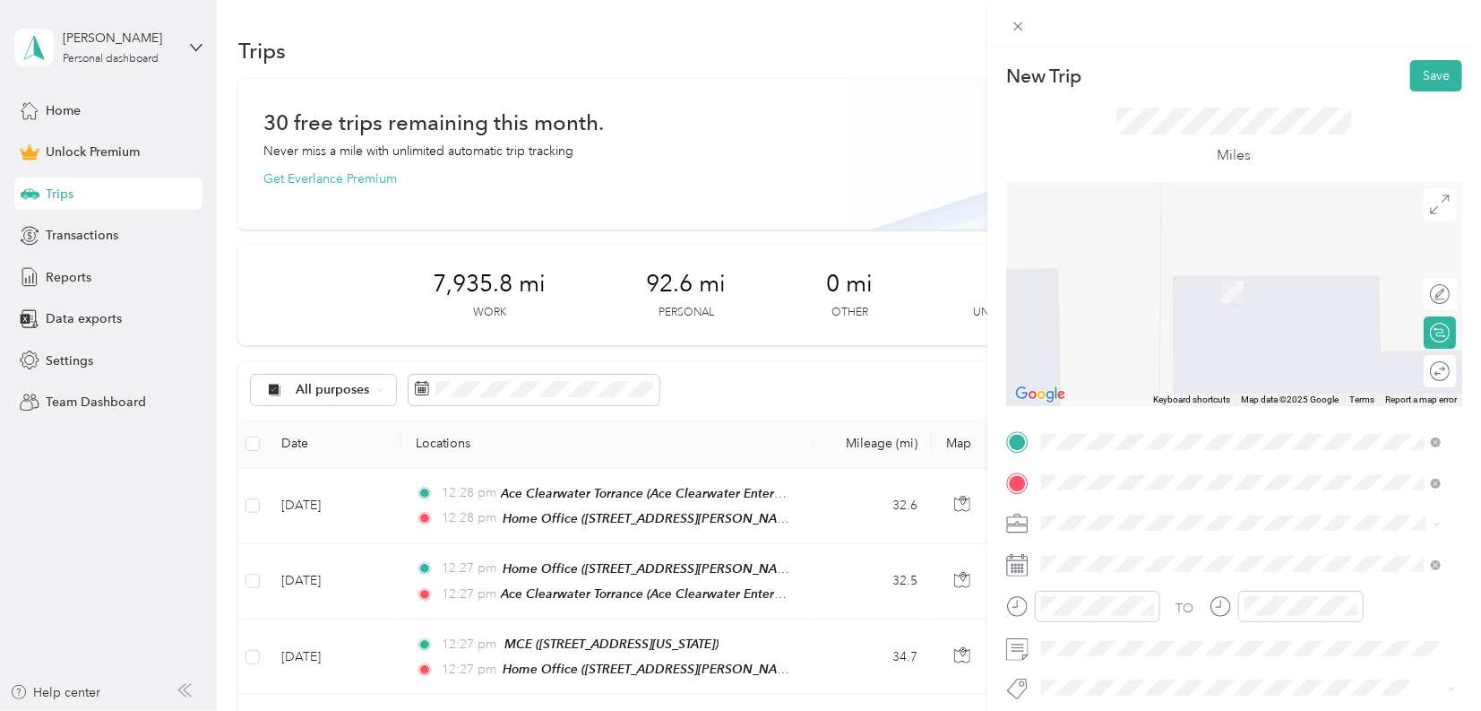
click at [1130, 283] on span "Ontic, [STREET_ADDRESS][GEOGRAPHIC_DATA][PERSON_NAME], [GEOGRAPHIC_DATA], [GEOG…" at bounding box center [1215, 309] width 281 height 53
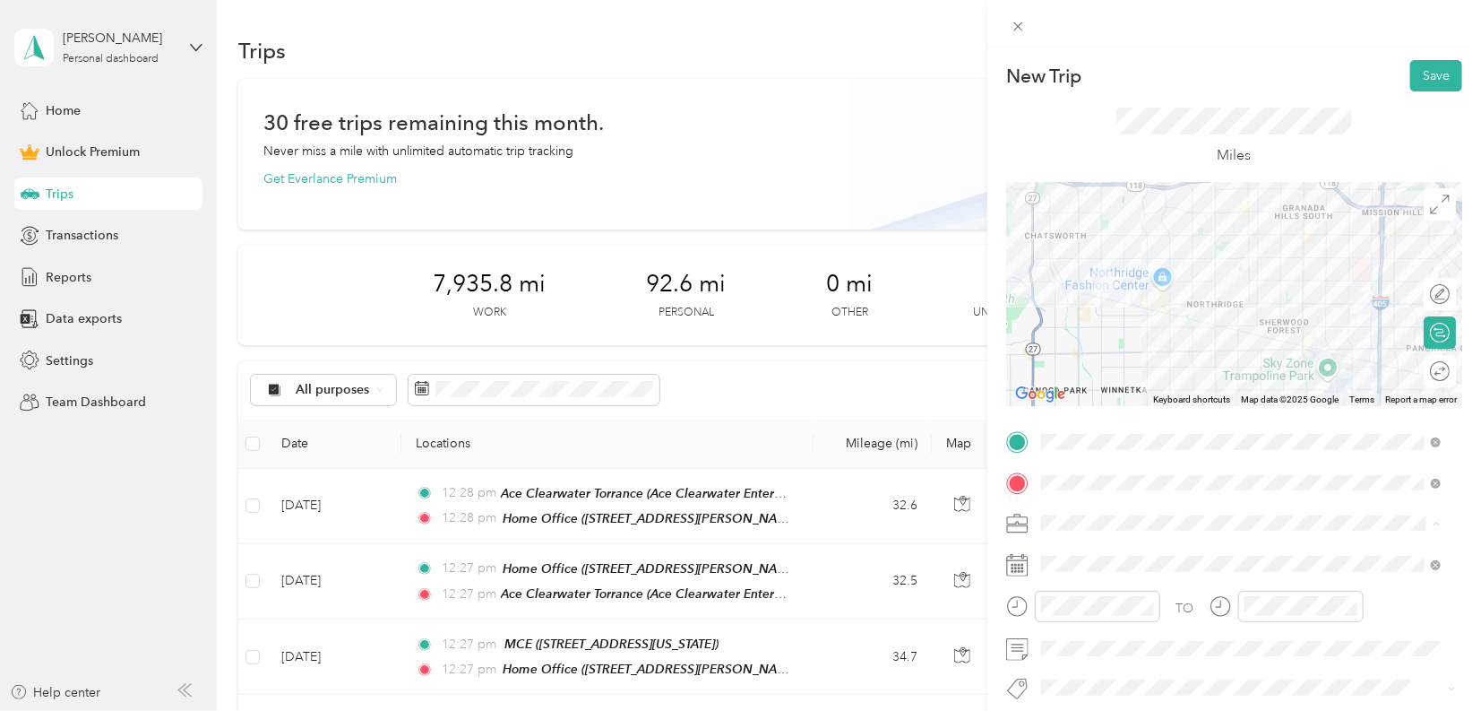
click at [1093, 270] on div "Work" at bounding box center [1241, 272] width 387 height 19
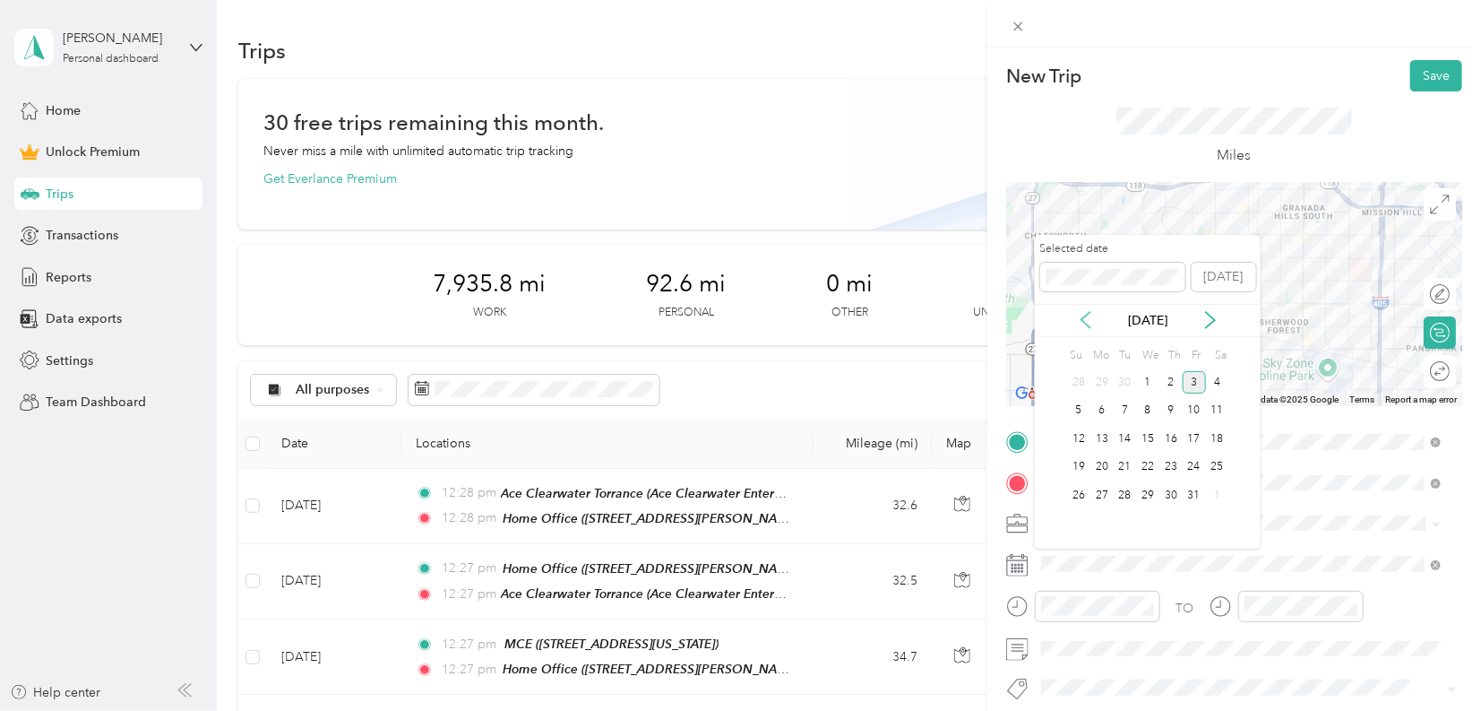
click at [1084, 314] on icon at bounding box center [1086, 320] width 18 height 18
click at [1174, 465] on div "21" at bounding box center [1171, 467] width 23 height 22
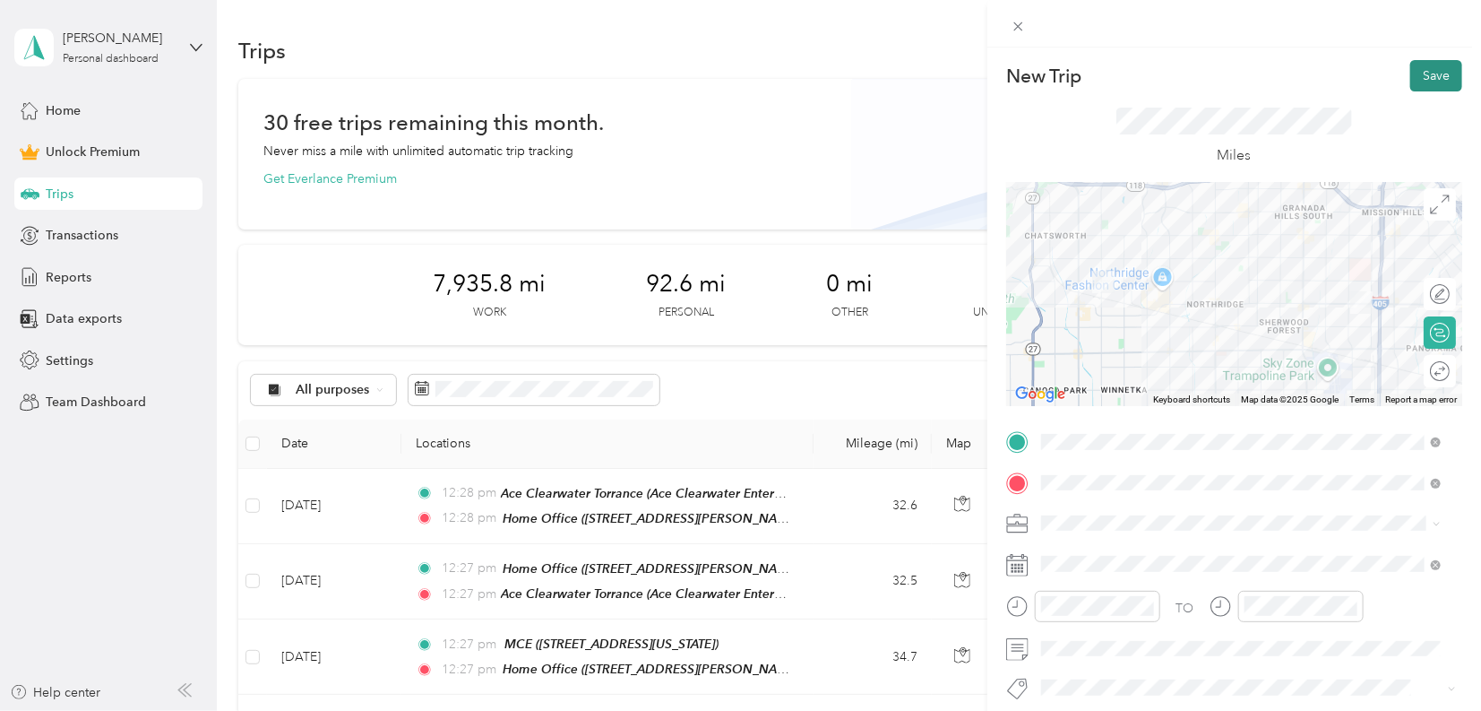
click at [1425, 69] on button "Save" at bounding box center [1437, 75] width 52 height 31
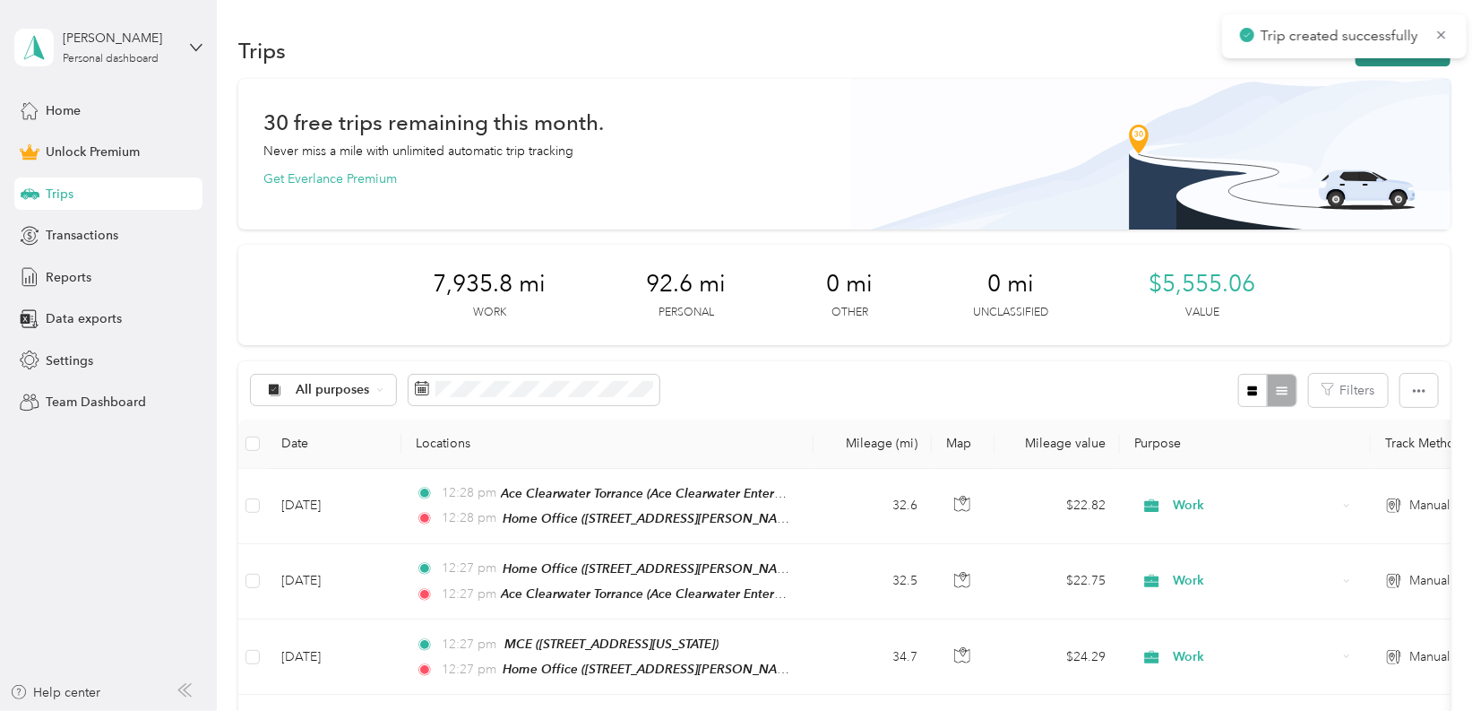
click at [1421, 63] on button "New trip" at bounding box center [1403, 50] width 95 height 31
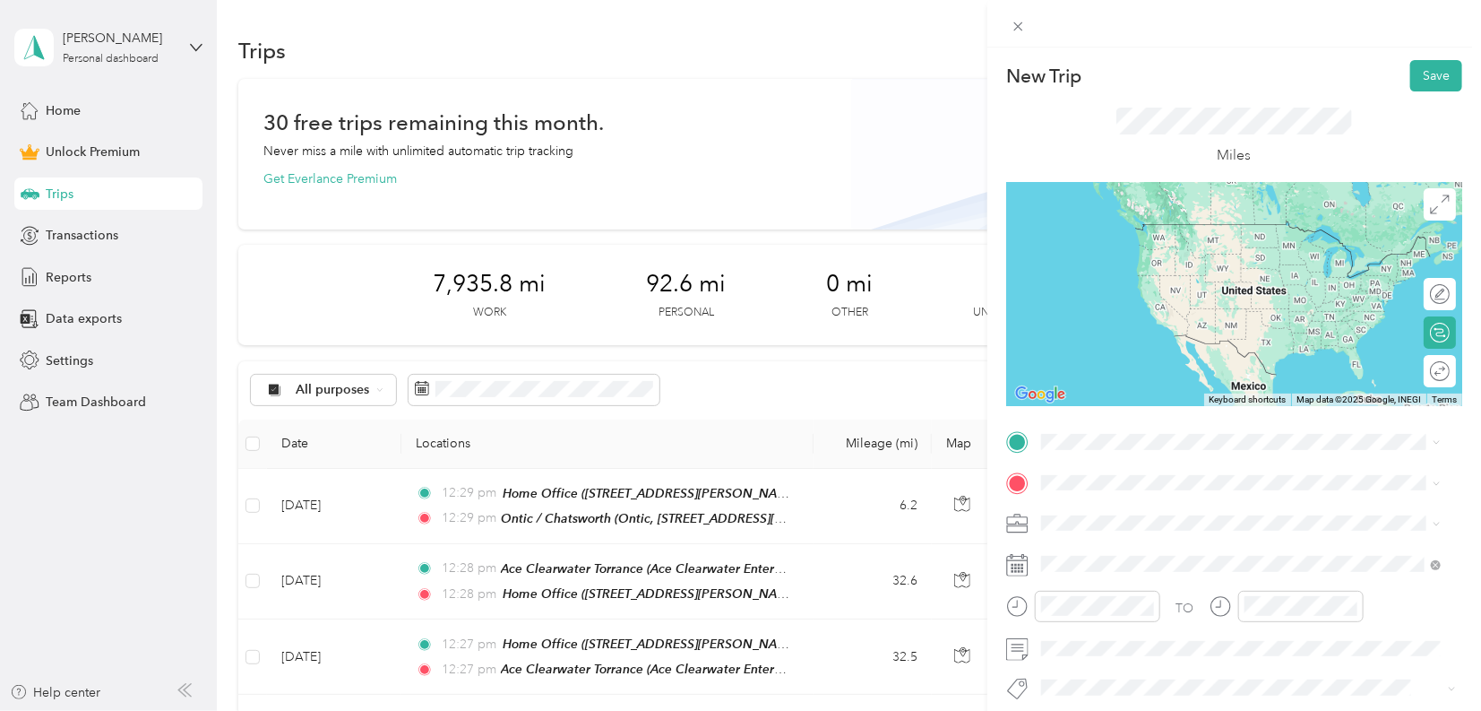
click at [1113, 516] on div "Ontic / Chatsworth Ontic, [STREET_ADDRESS][GEOGRAPHIC_DATA][PERSON_NAME], [GEOG…" at bounding box center [1255, 538] width 360 height 75
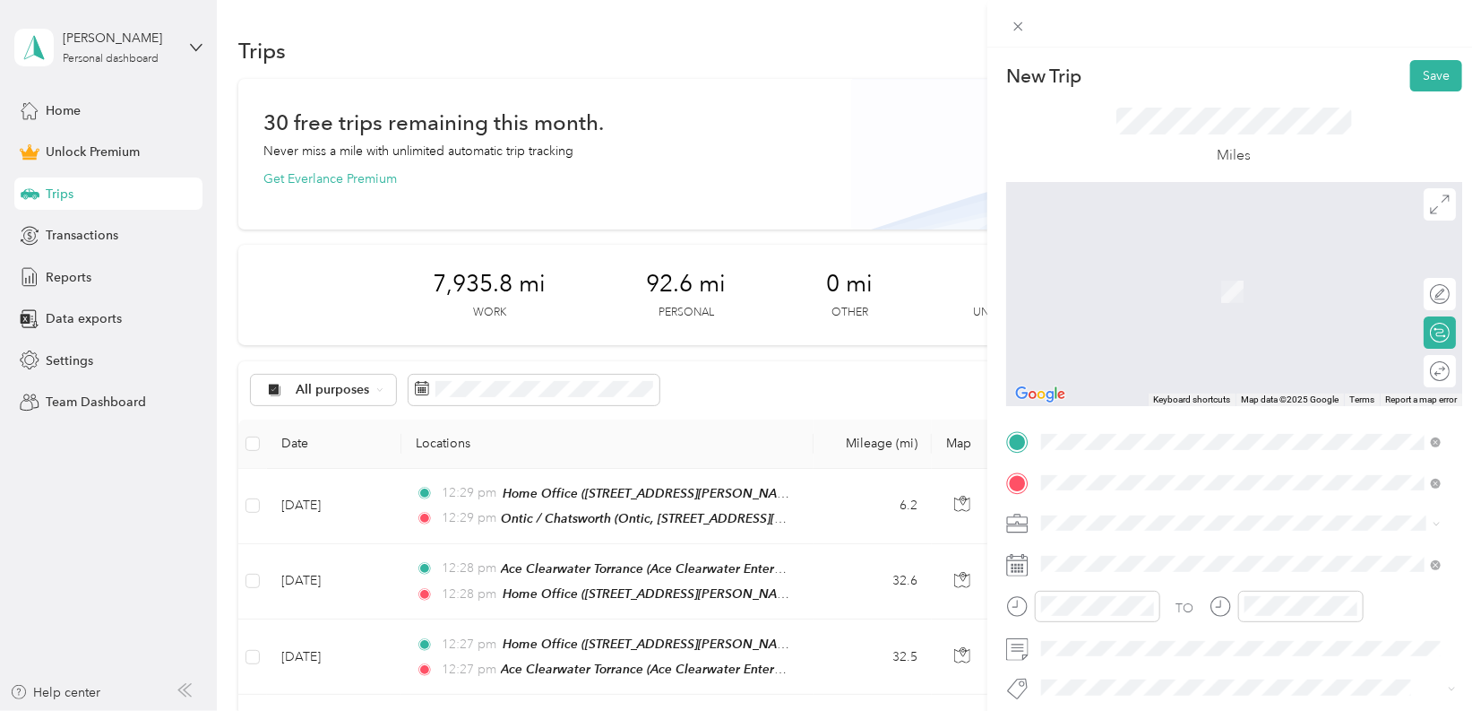
click at [1140, 312] on span "[STREET_ADDRESS]" at bounding box center [1132, 315] width 114 height 15
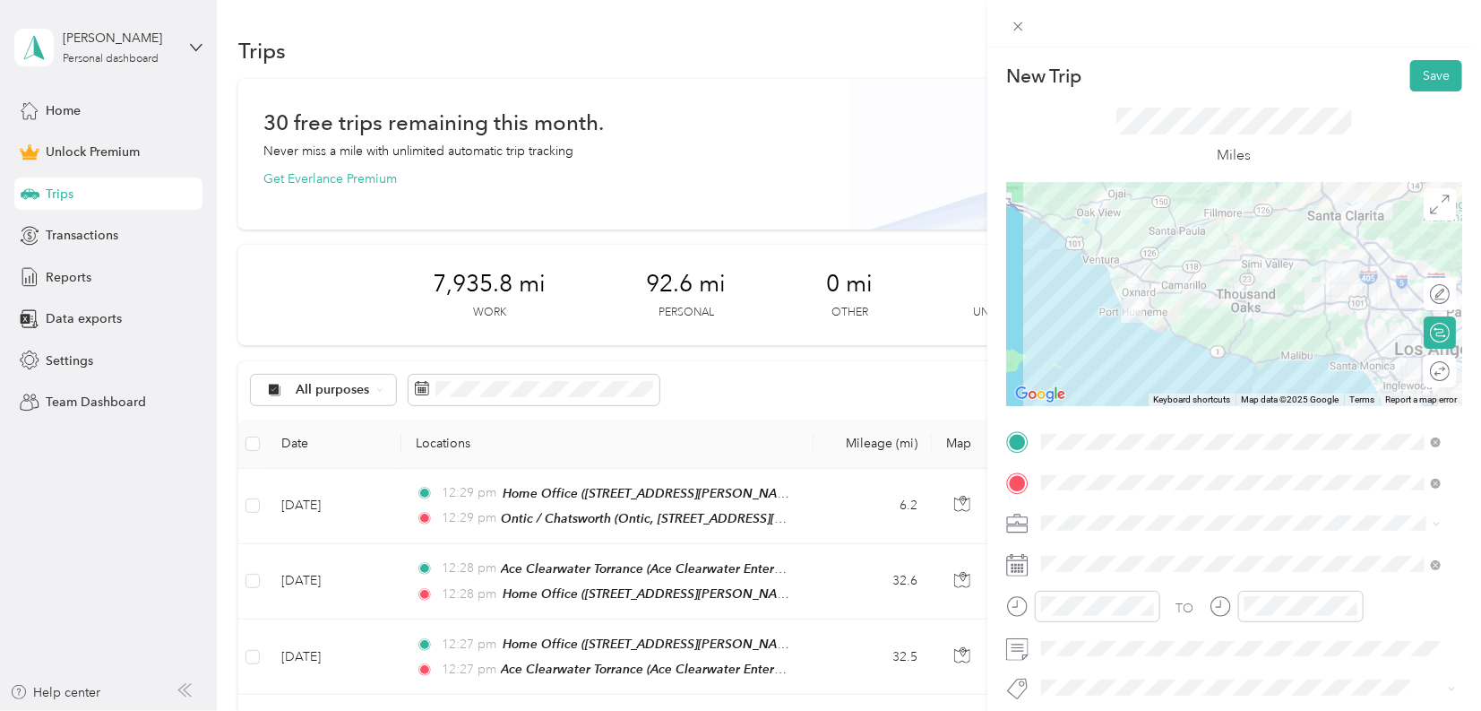
click at [1058, 272] on div "Work" at bounding box center [1241, 272] width 387 height 19
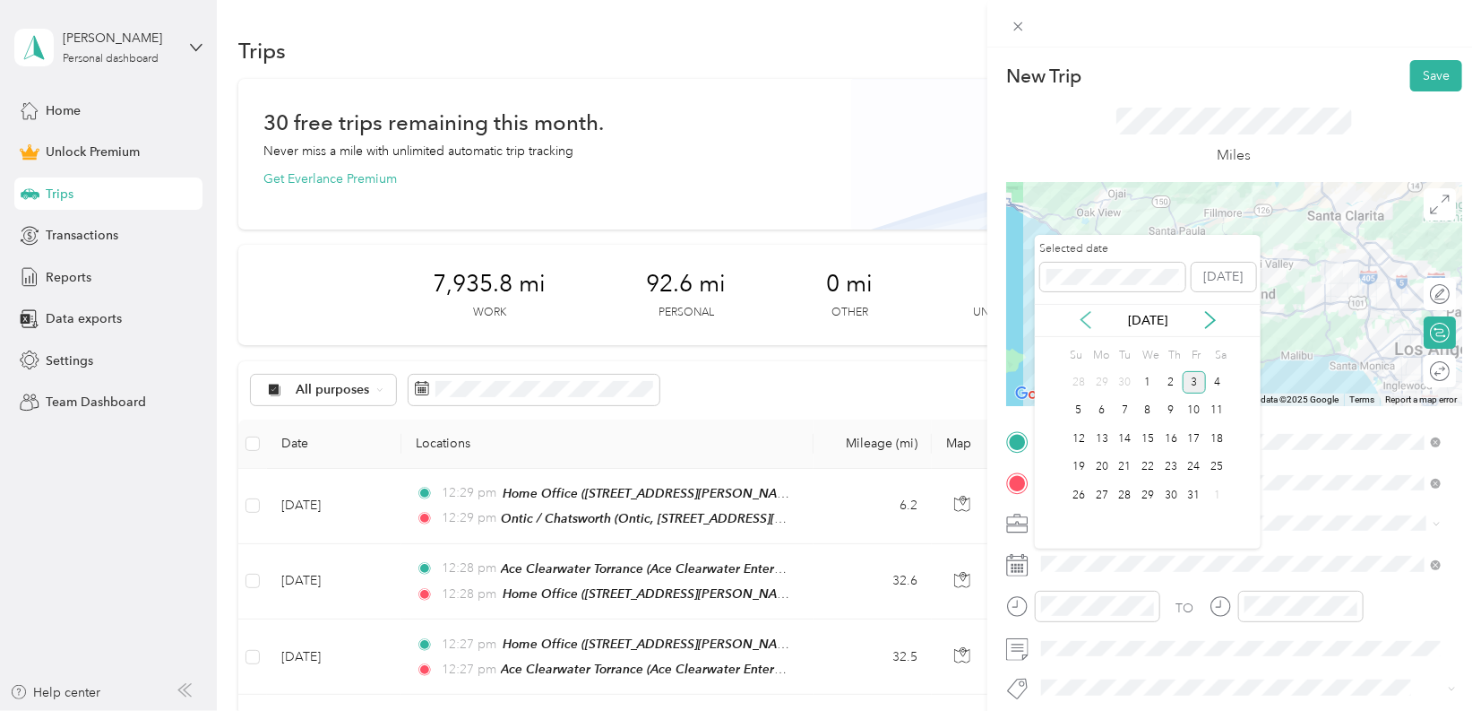
click at [1089, 326] on icon at bounding box center [1086, 320] width 9 height 16
click at [1171, 468] on div "21" at bounding box center [1171, 467] width 23 height 22
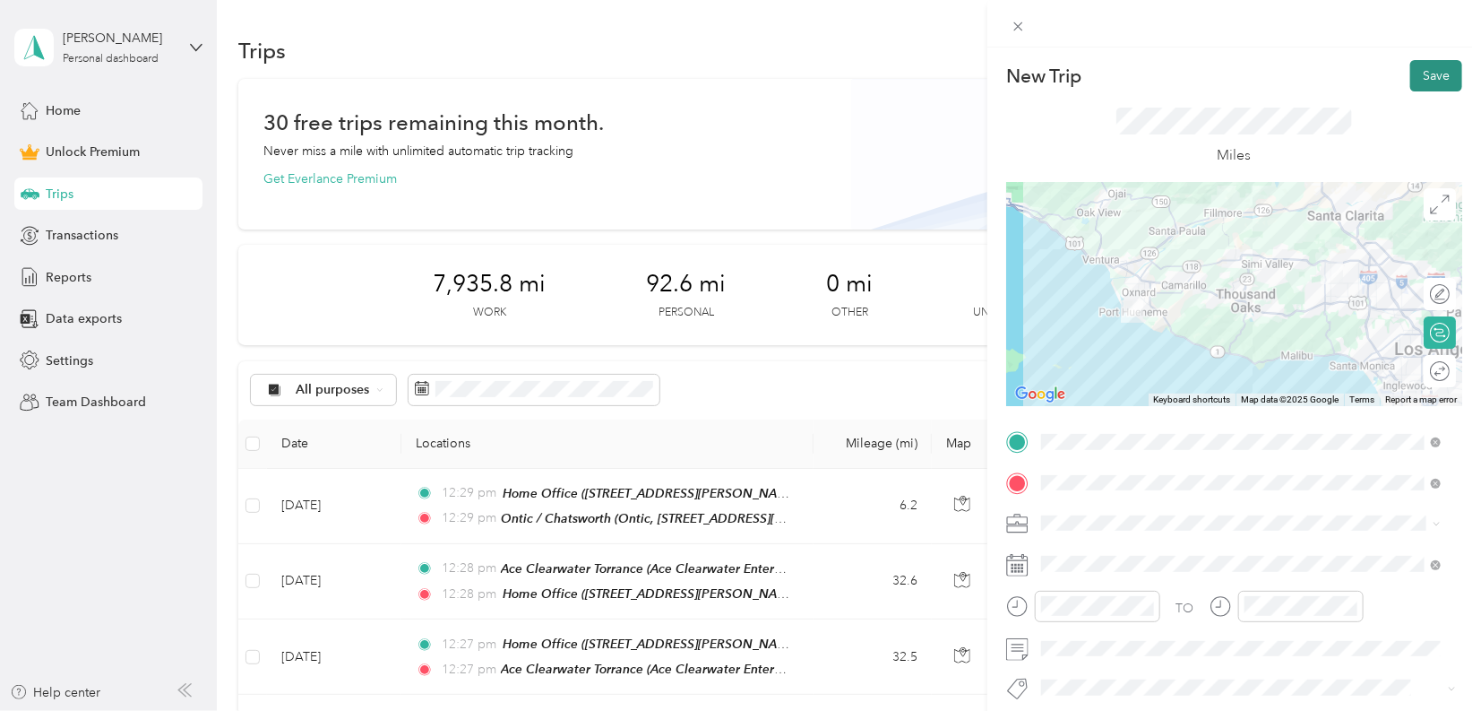
click at [1431, 76] on button "Save" at bounding box center [1437, 75] width 52 height 31
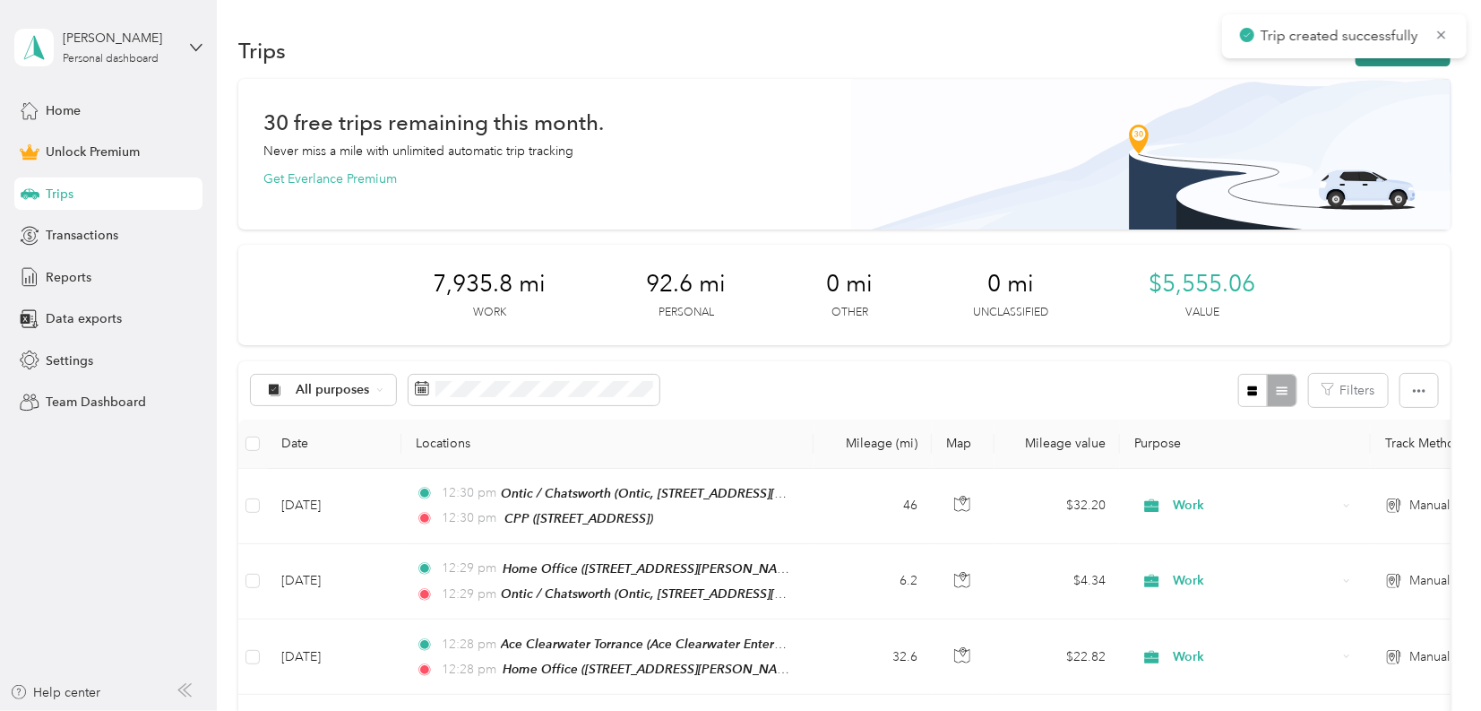
click at [1412, 63] on button "New trip" at bounding box center [1403, 50] width 95 height 31
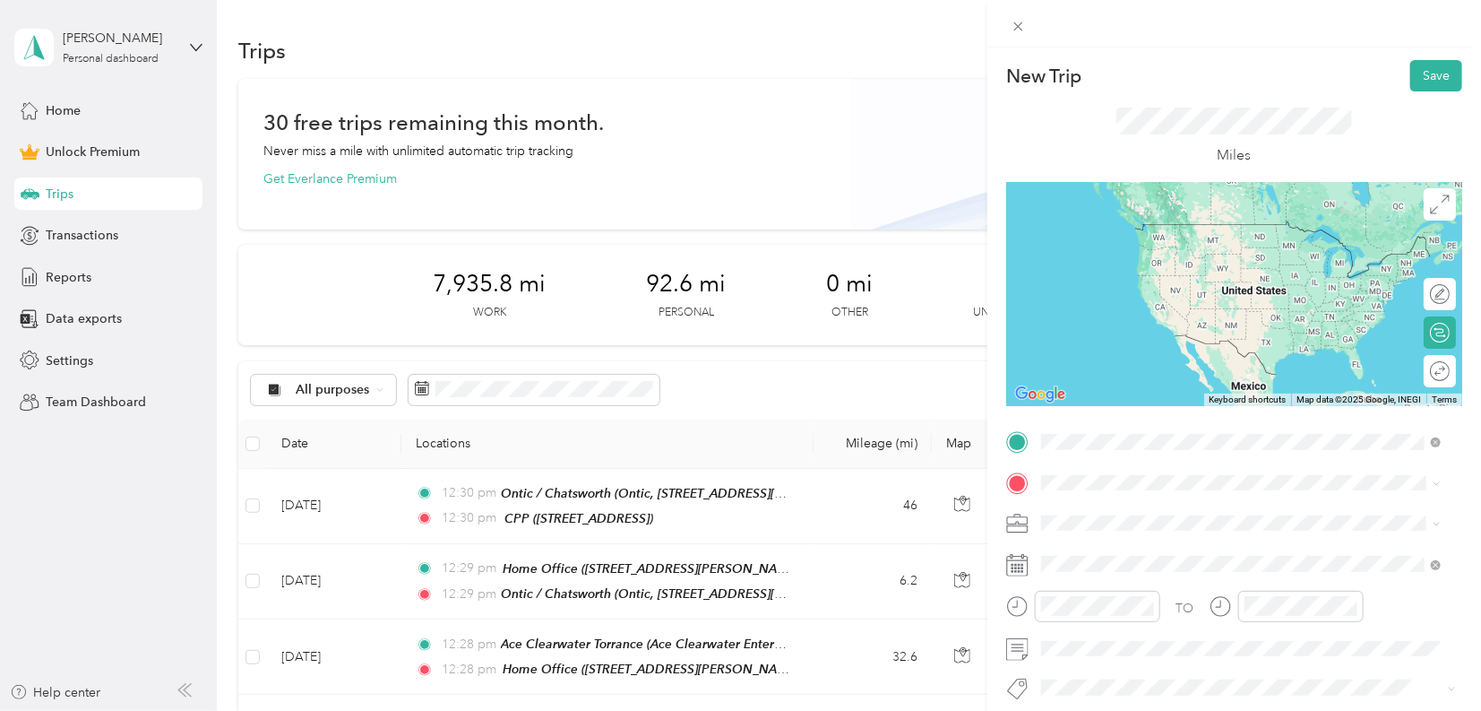
click at [1111, 532] on span "[STREET_ADDRESS]" at bounding box center [1132, 532] width 114 height 15
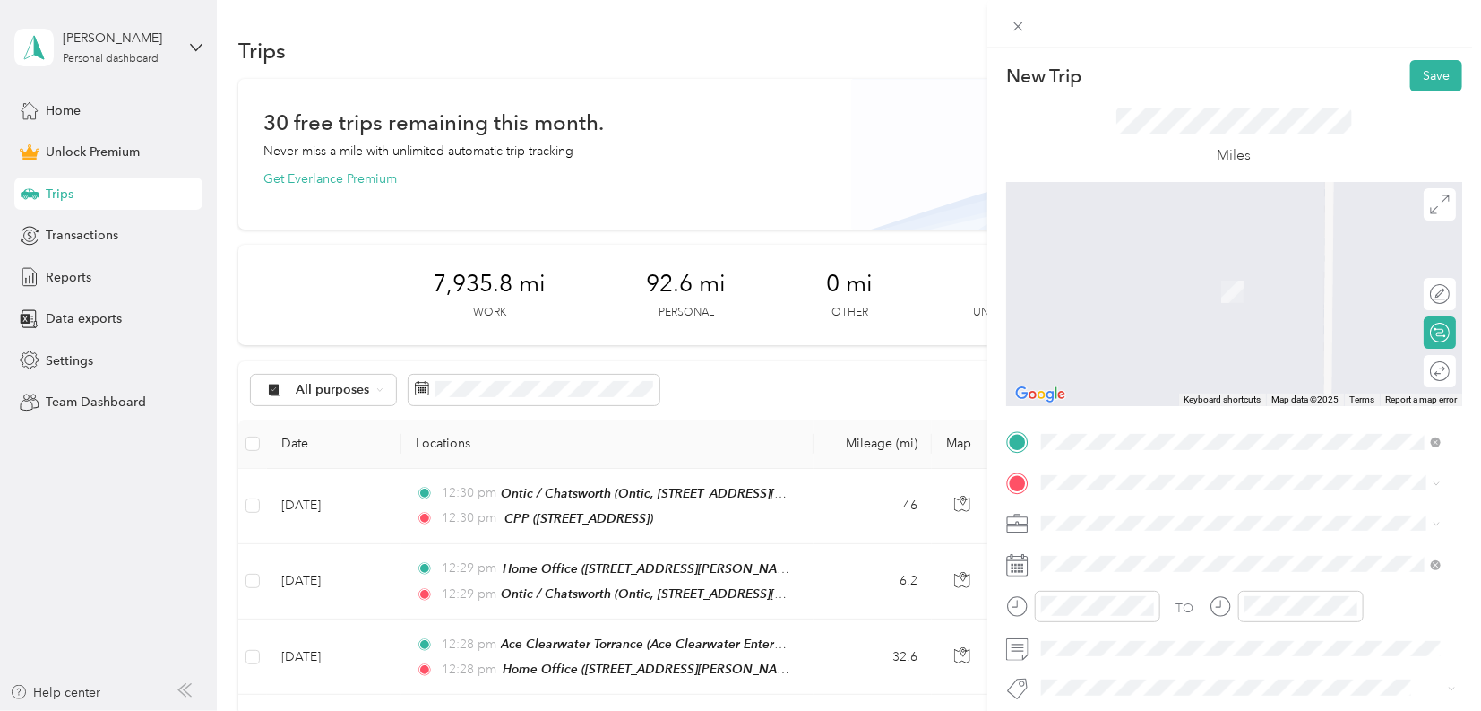
click at [1104, 265] on strong "Home Office" at bounding box center [1112, 265] width 75 height 16
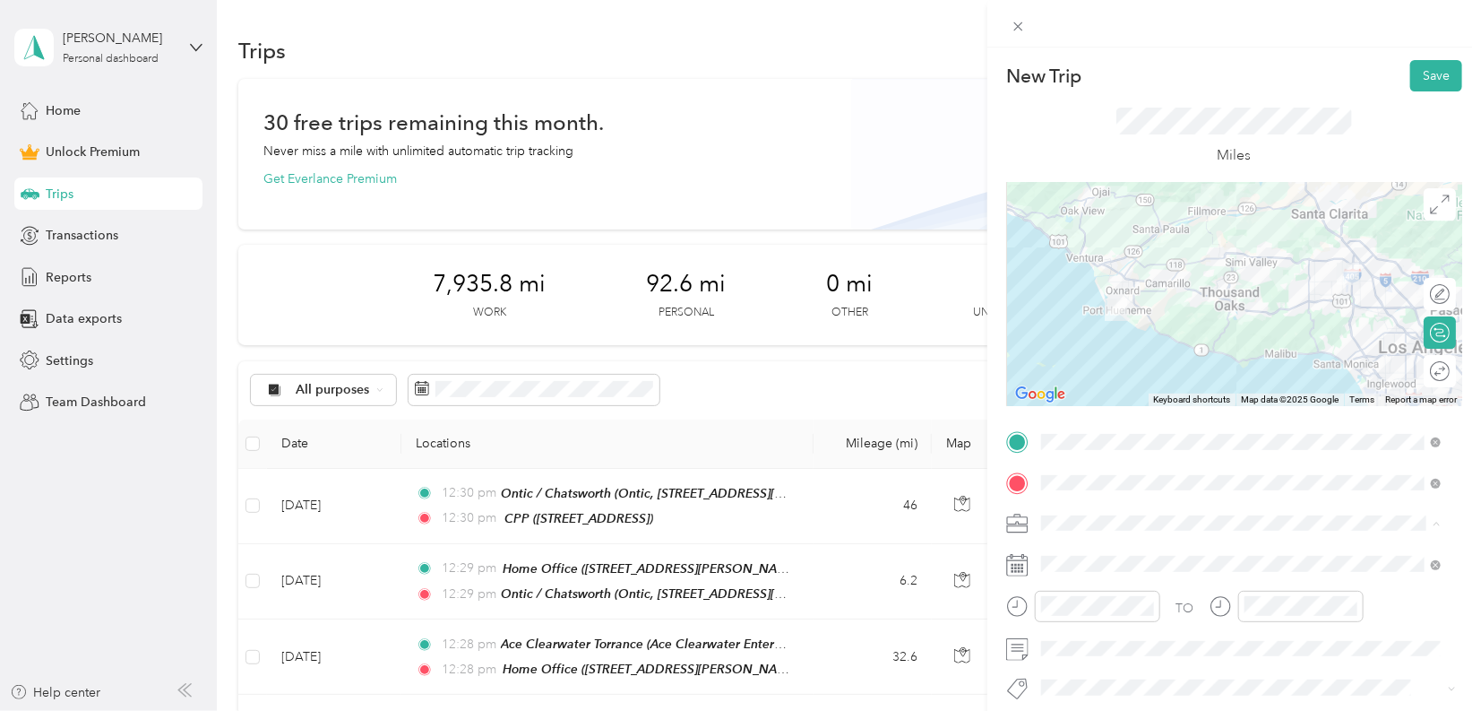
click at [1077, 275] on div "Work" at bounding box center [1241, 272] width 387 height 19
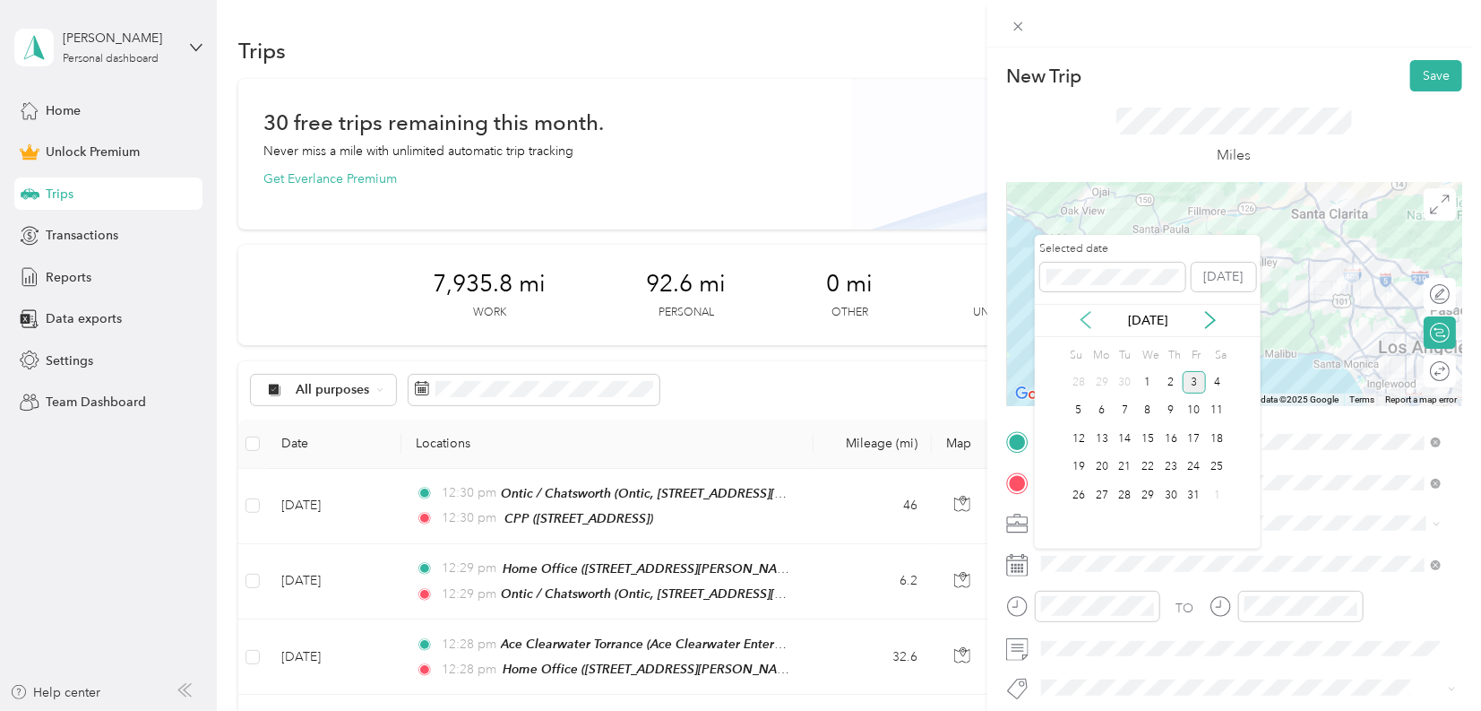
click at [1084, 324] on icon at bounding box center [1086, 320] width 18 height 18
click at [1170, 472] on div "21" at bounding box center [1171, 467] width 23 height 22
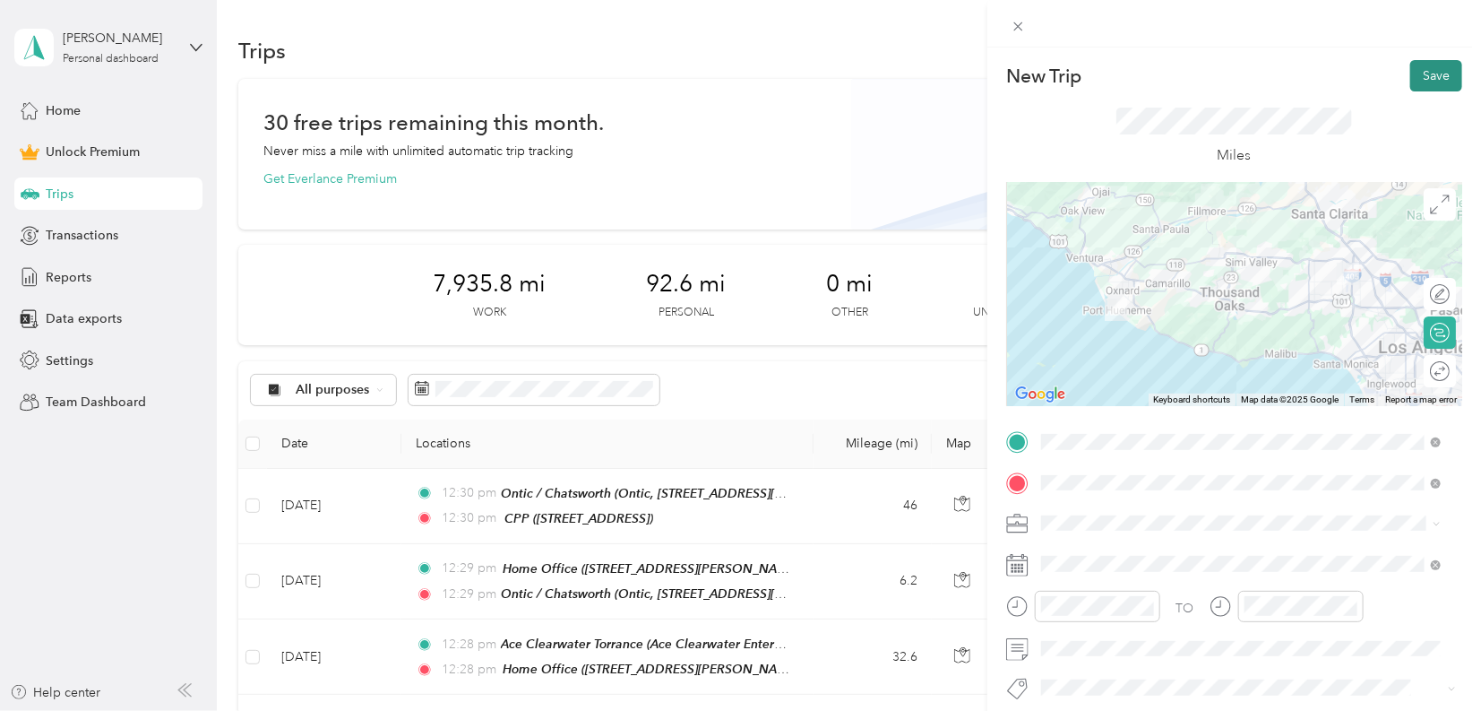
click at [1419, 72] on button "Save" at bounding box center [1437, 75] width 52 height 31
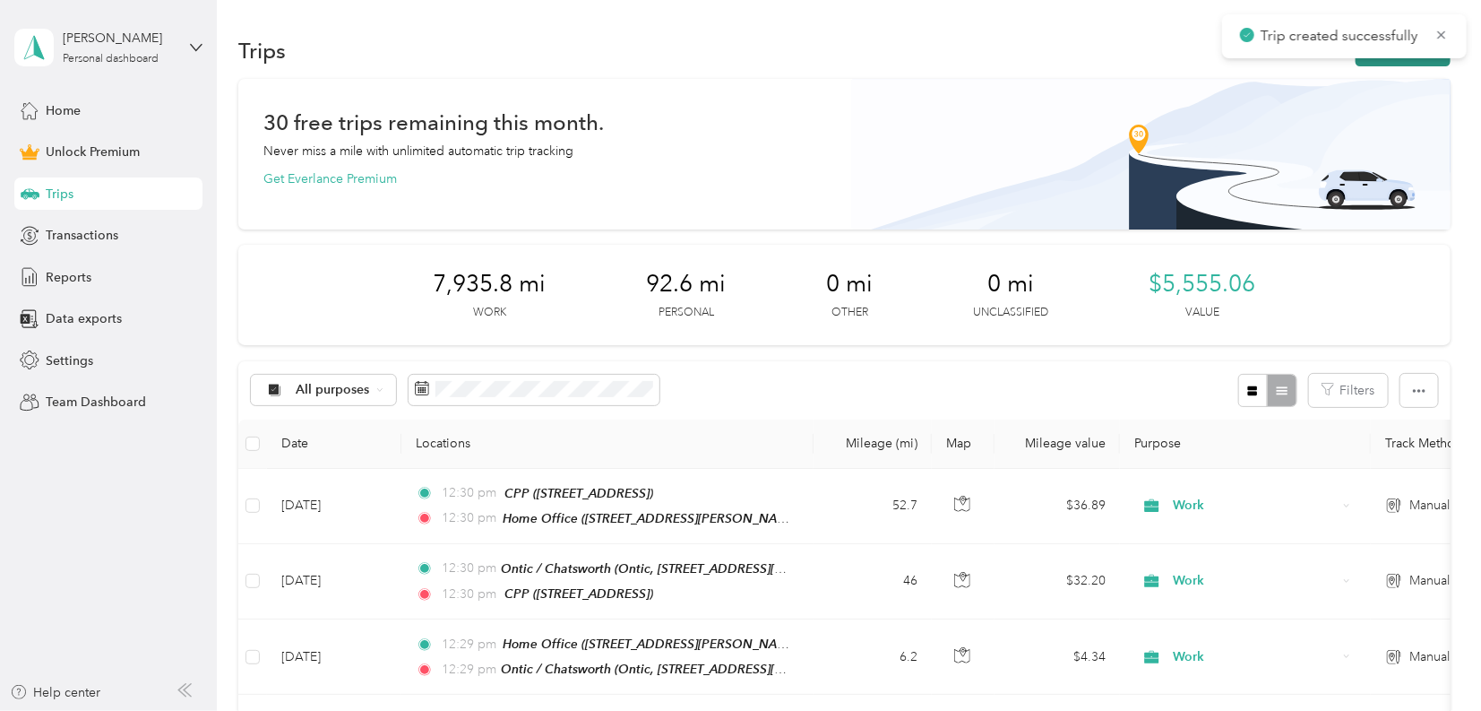
click at [1419, 63] on button "New trip" at bounding box center [1403, 50] width 95 height 31
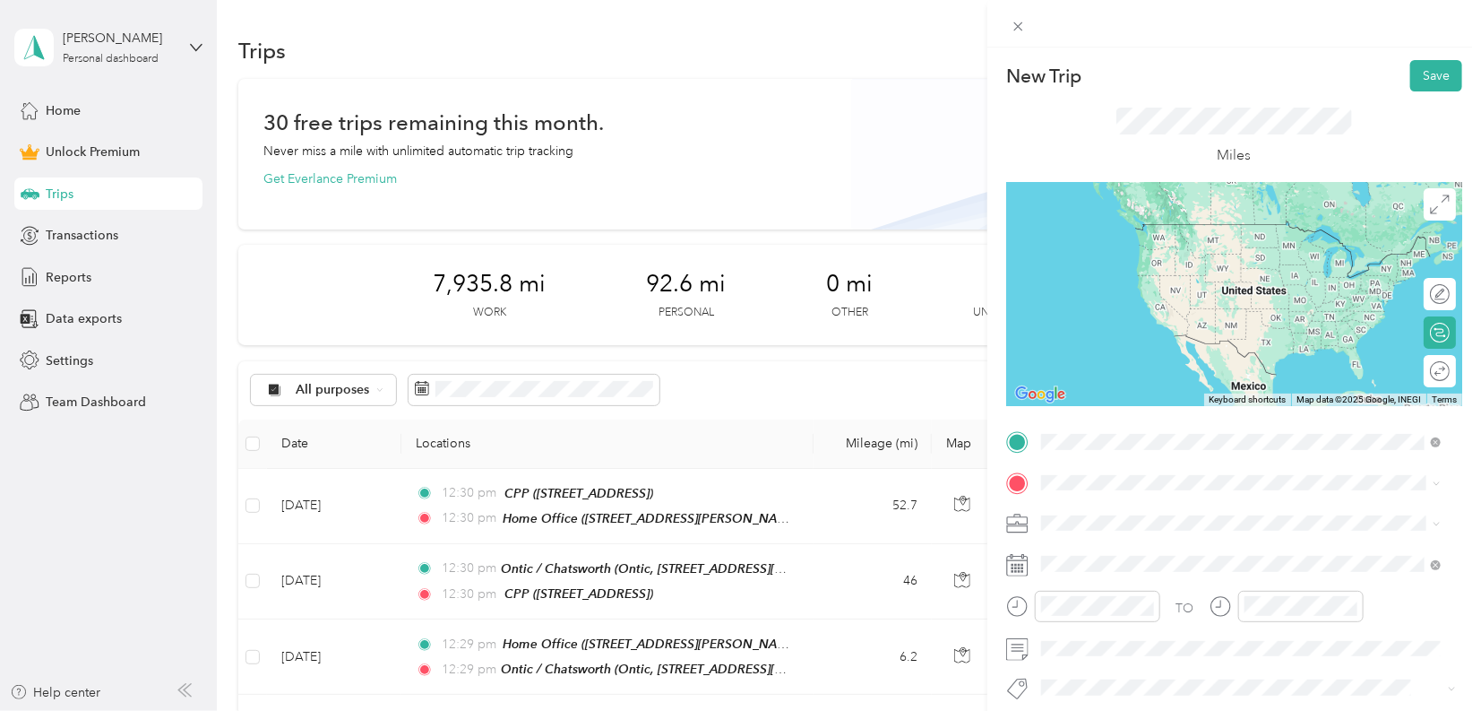
click at [1144, 519] on div "Home Office [STREET_ADDRESS][PERSON_NAME]" at bounding box center [1181, 524] width 213 height 38
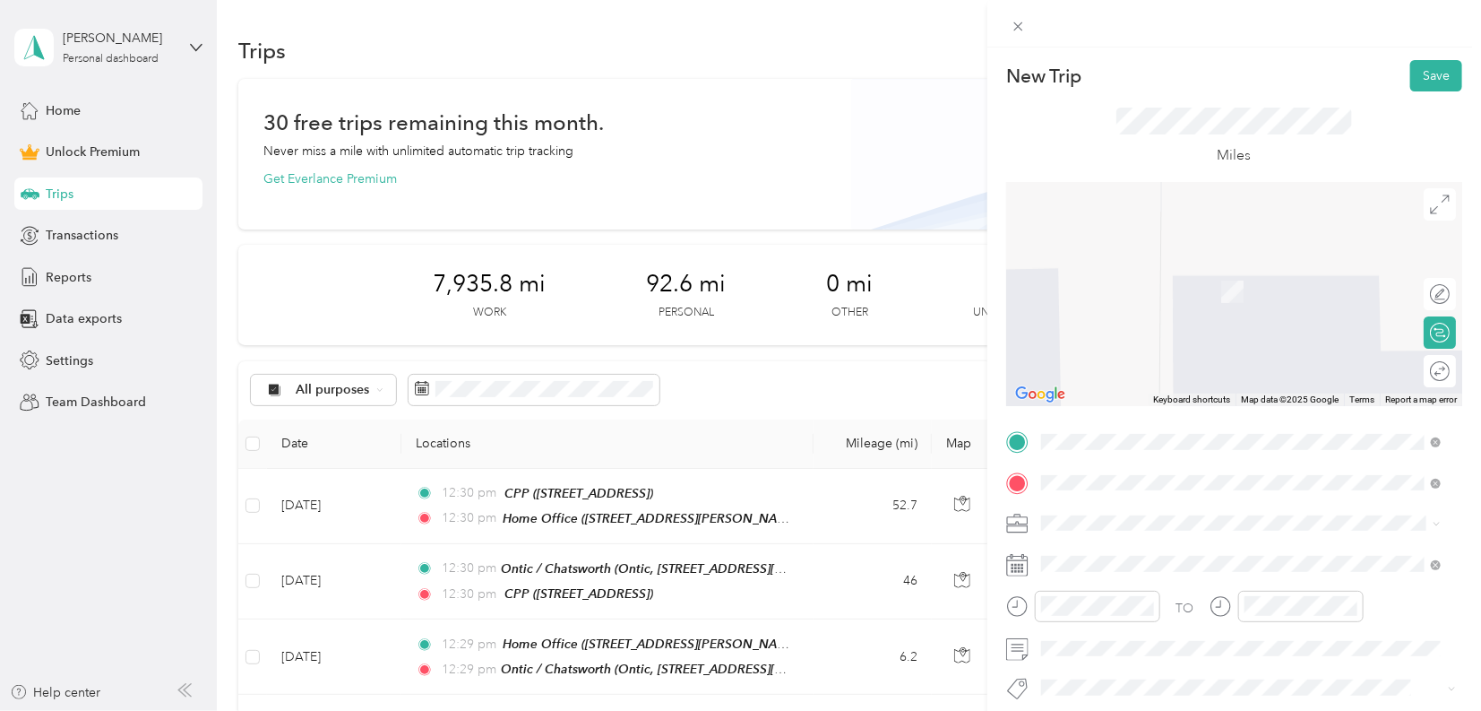
click at [1110, 289] on span "Ontic, [STREET_ADDRESS][GEOGRAPHIC_DATA][PERSON_NAME], [GEOGRAPHIC_DATA], [GEOG…" at bounding box center [1215, 309] width 281 height 53
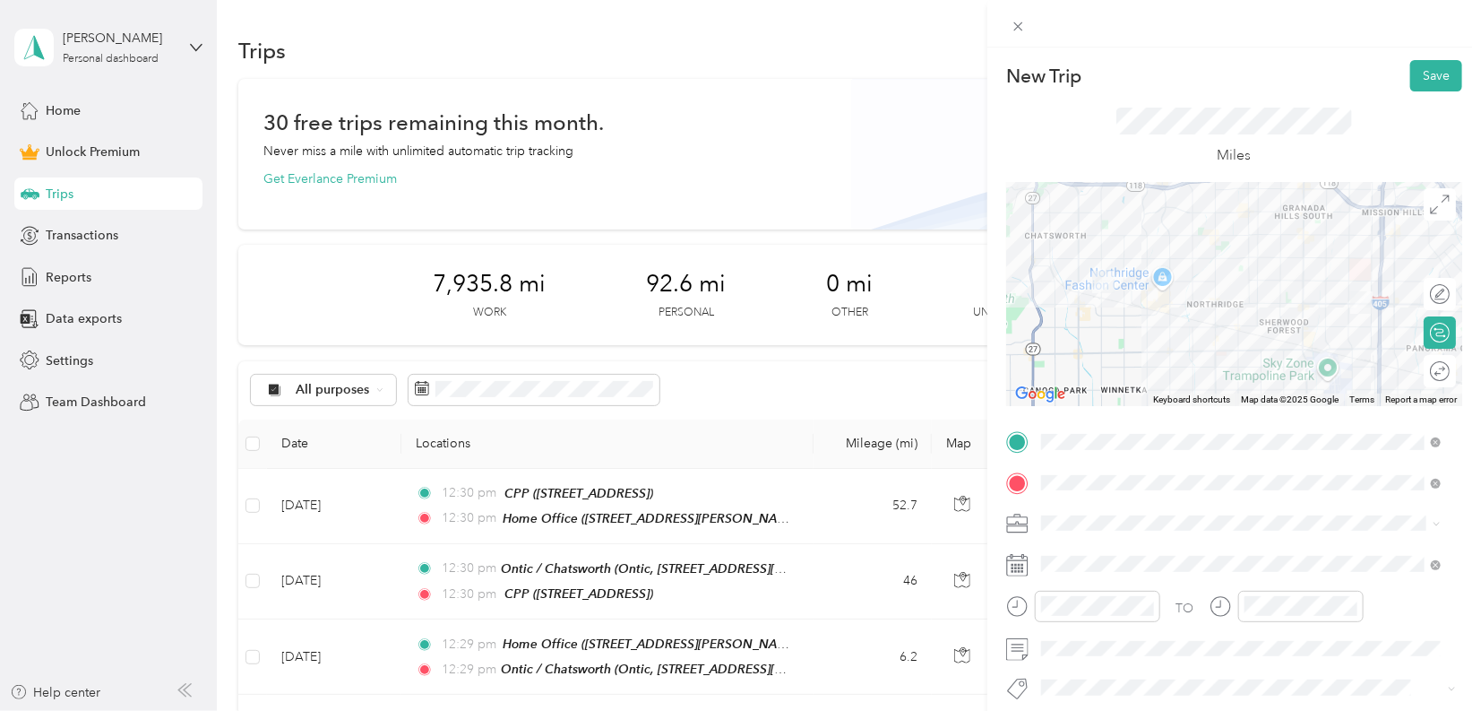
click at [1083, 268] on div "Work" at bounding box center [1241, 272] width 387 height 19
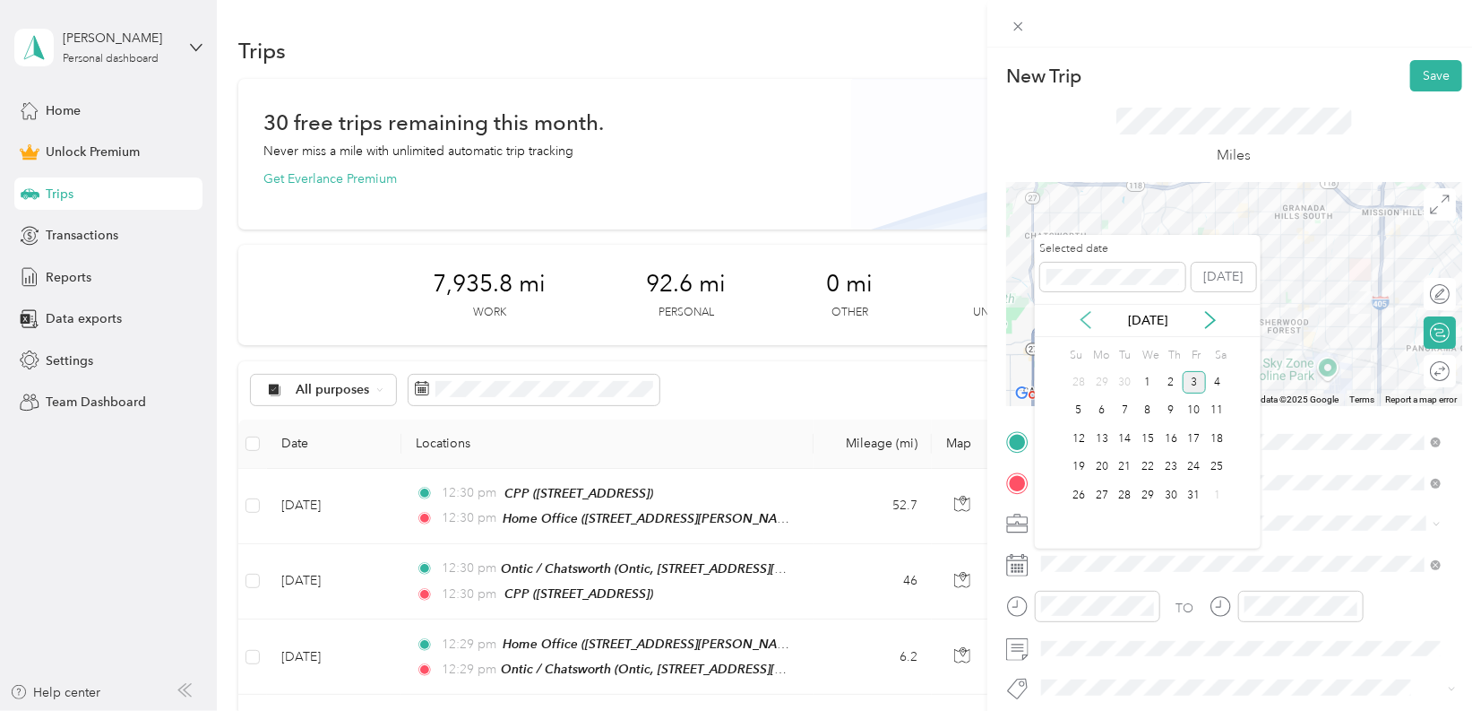
click at [1086, 315] on icon at bounding box center [1086, 320] width 9 height 16
click at [1194, 470] on div "22" at bounding box center [1194, 467] width 23 height 22
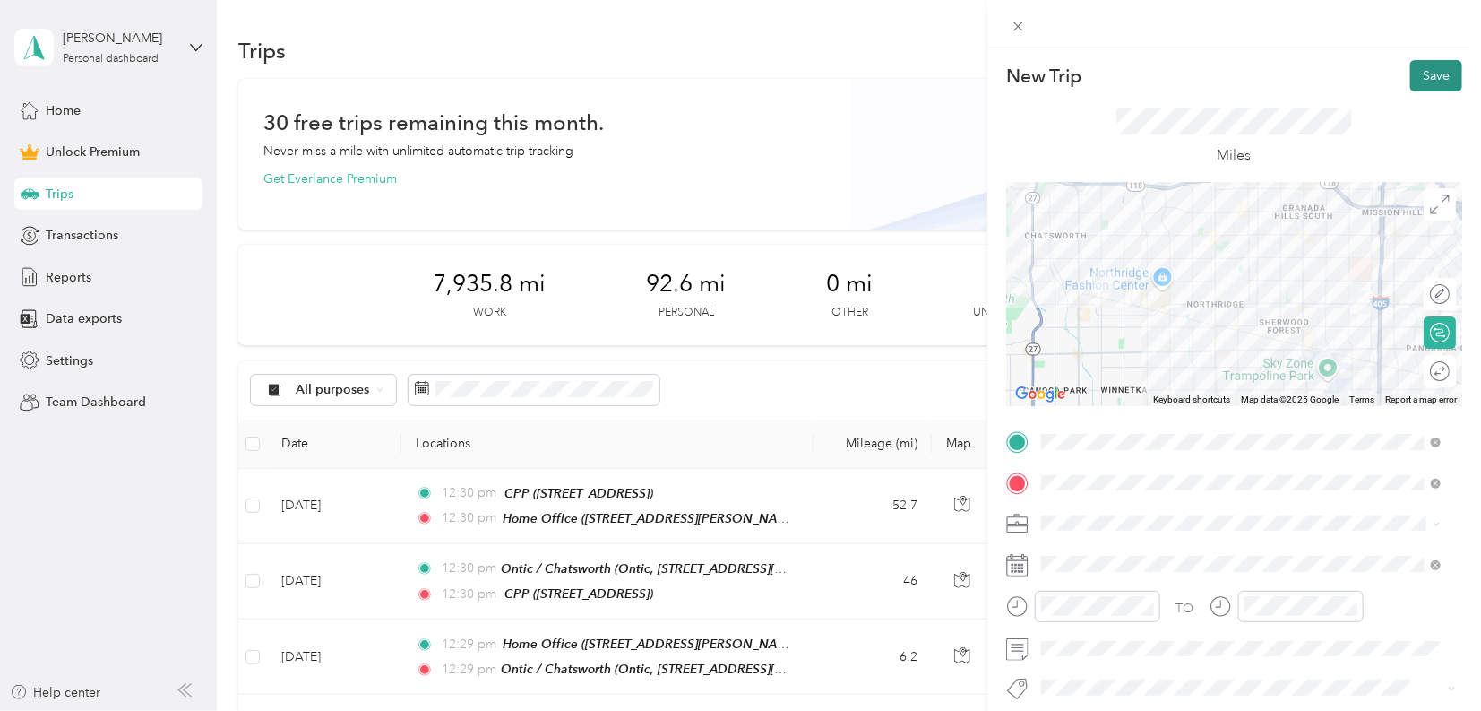
click at [1413, 82] on button "Save" at bounding box center [1437, 75] width 52 height 31
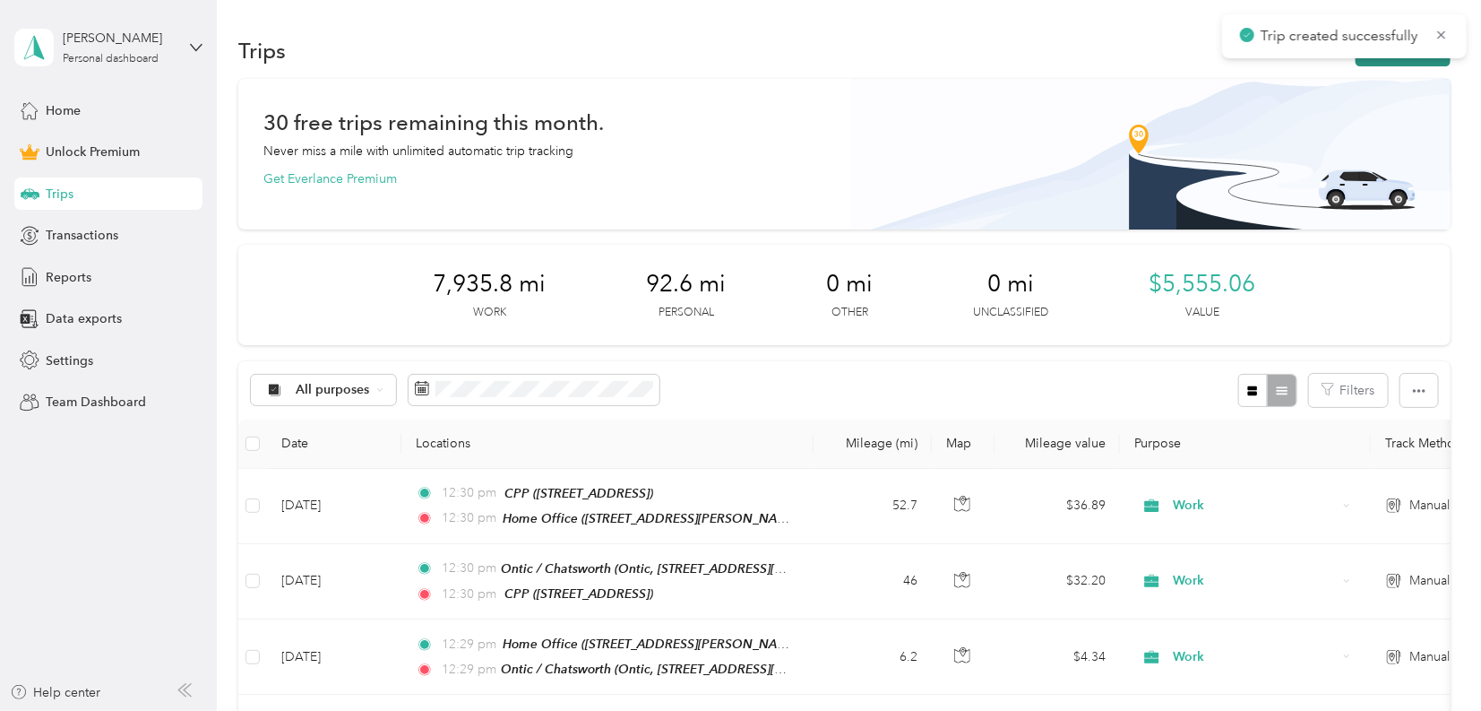
click at [1416, 62] on button "New trip" at bounding box center [1403, 50] width 95 height 31
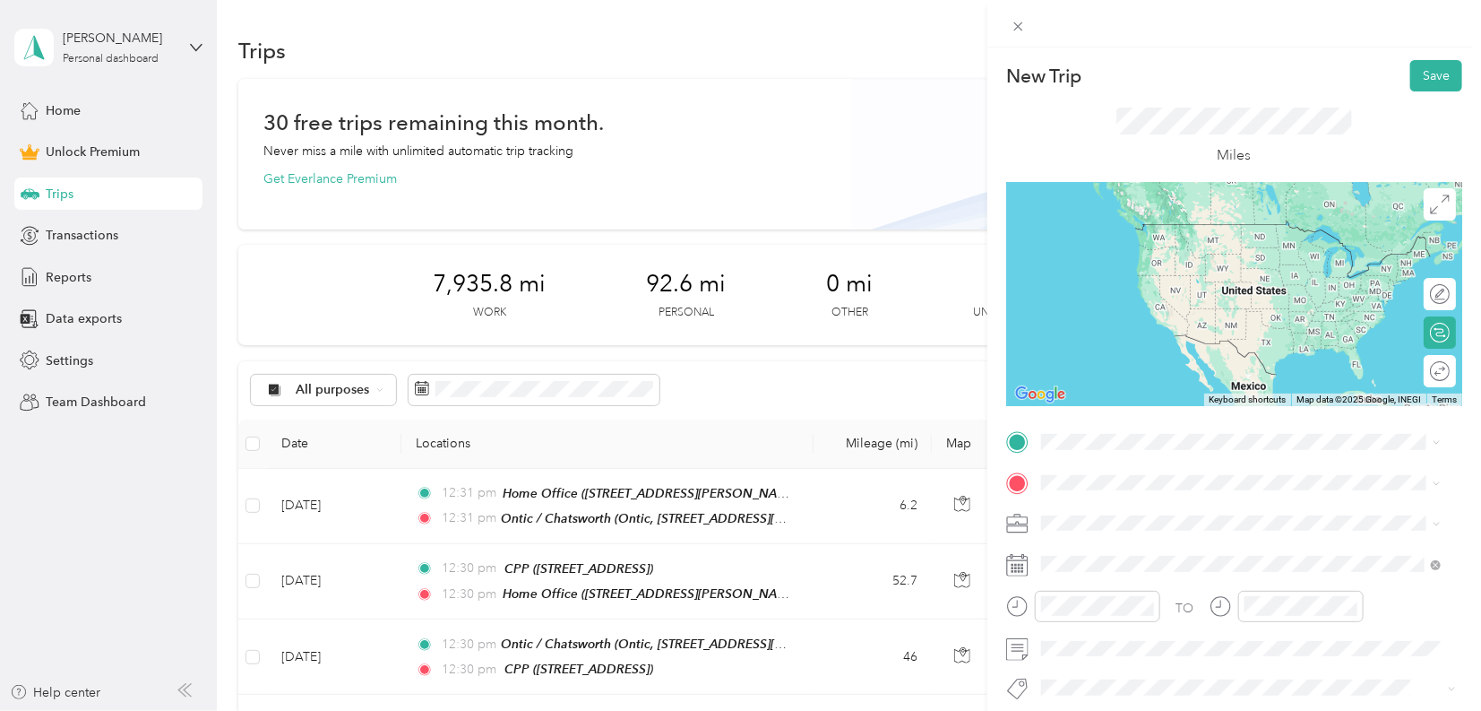
click at [1125, 527] on span "Ontic, [STREET_ADDRESS][GEOGRAPHIC_DATA][PERSON_NAME], [GEOGRAPHIC_DATA], [GEOG…" at bounding box center [1215, 546] width 281 height 53
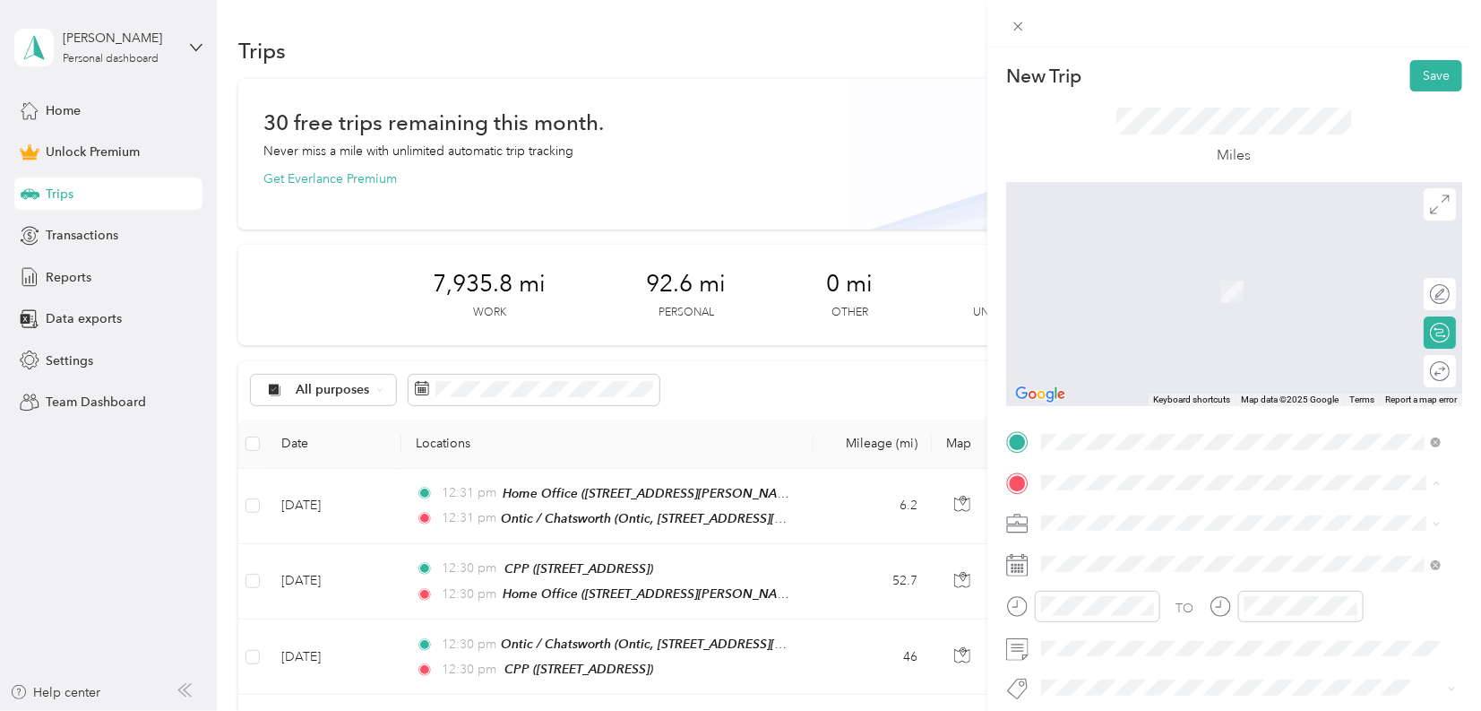
click at [1106, 272] on strong "Home Office" at bounding box center [1112, 271] width 75 height 16
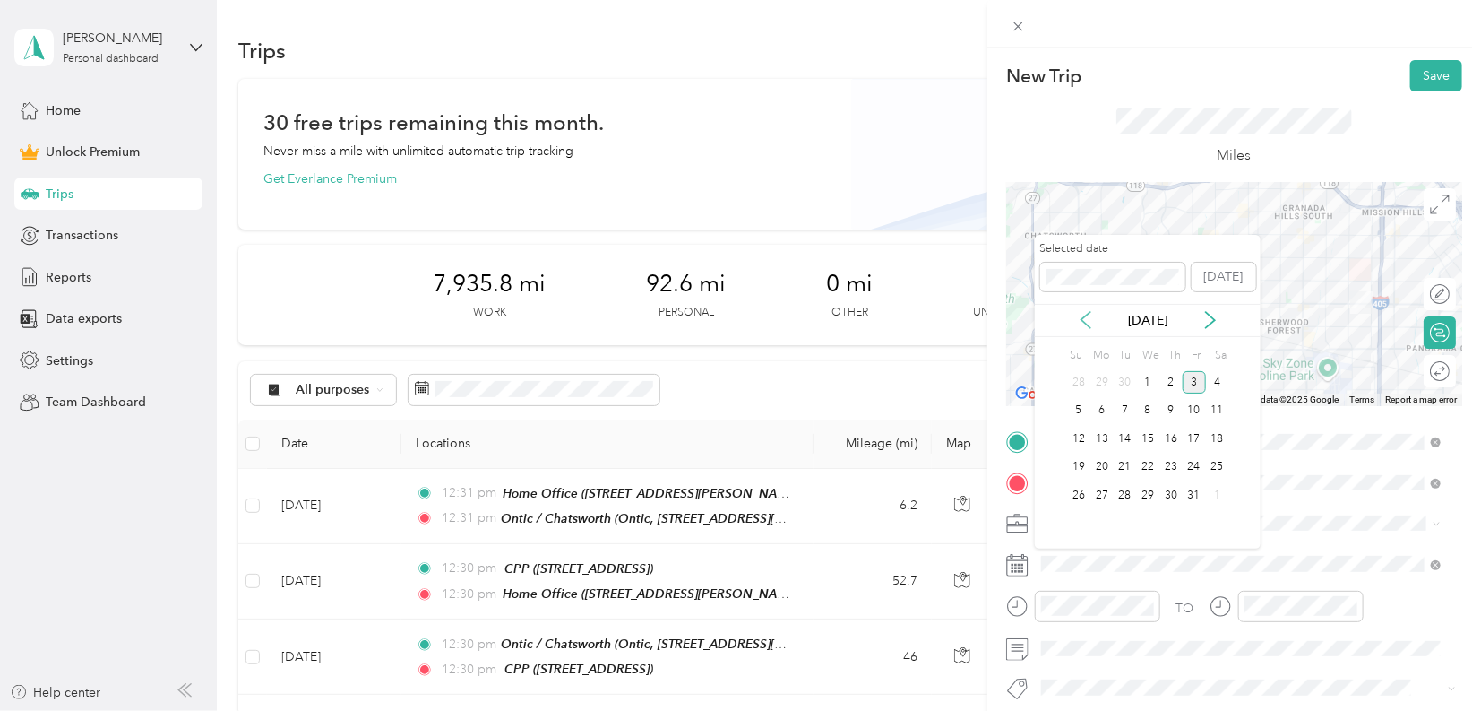
click at [1091, 314] on icon at bounding box center [1086, 320] width 18 height 18
click at [1194, 462] on div "22" at bounding box center [1194, 467] width 23 height 22
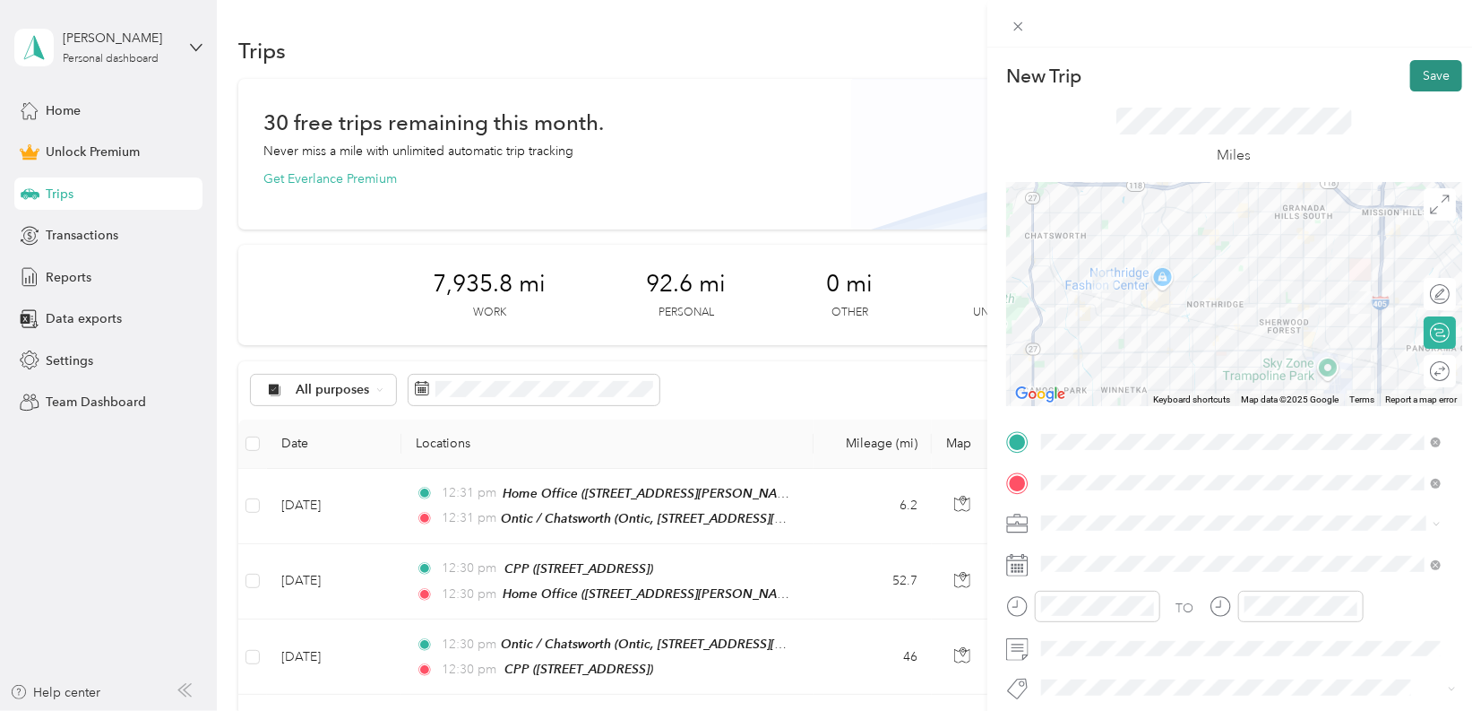
click at [1427, 82] on button "Save" at bounding box center [1437, 75] width 52 height 31
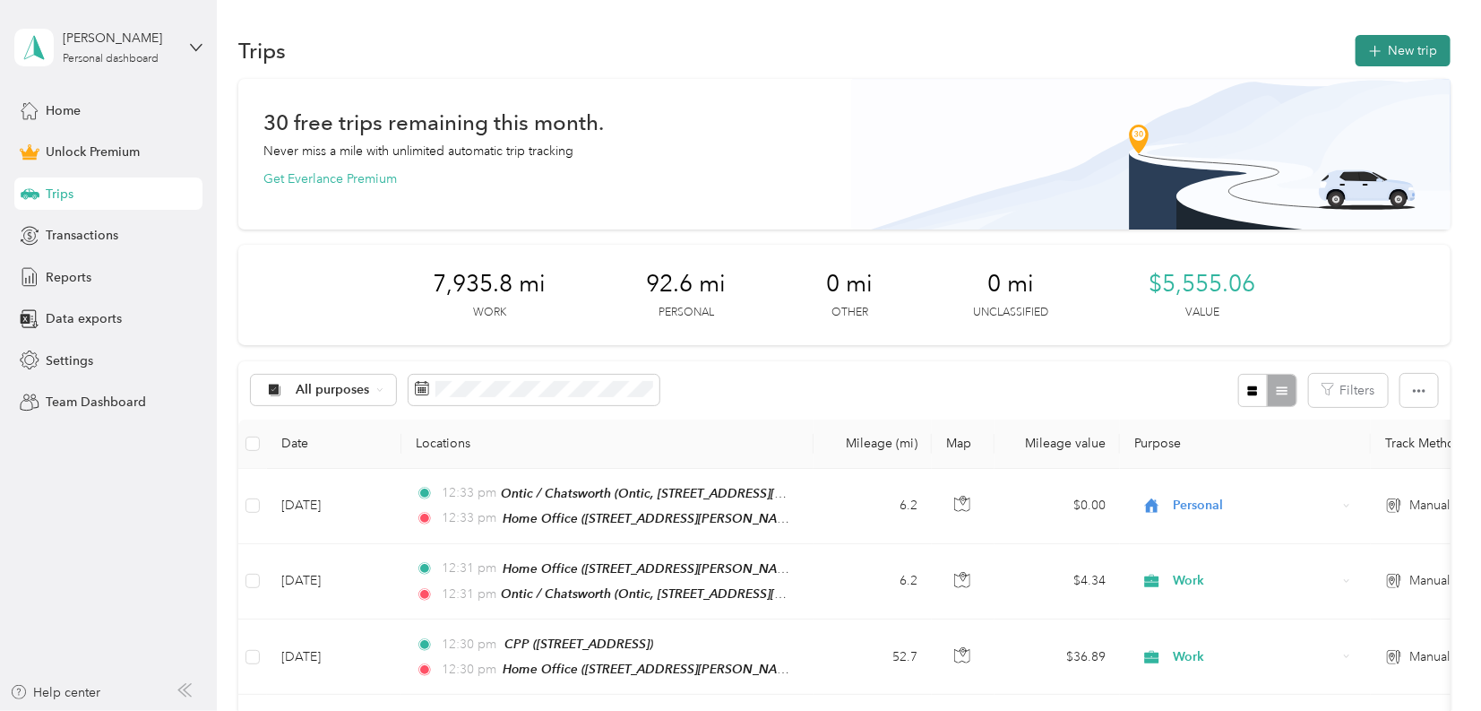
click at [1392, 46] on button "New trip" at bounding box center [1403, 50] width 95 height 31
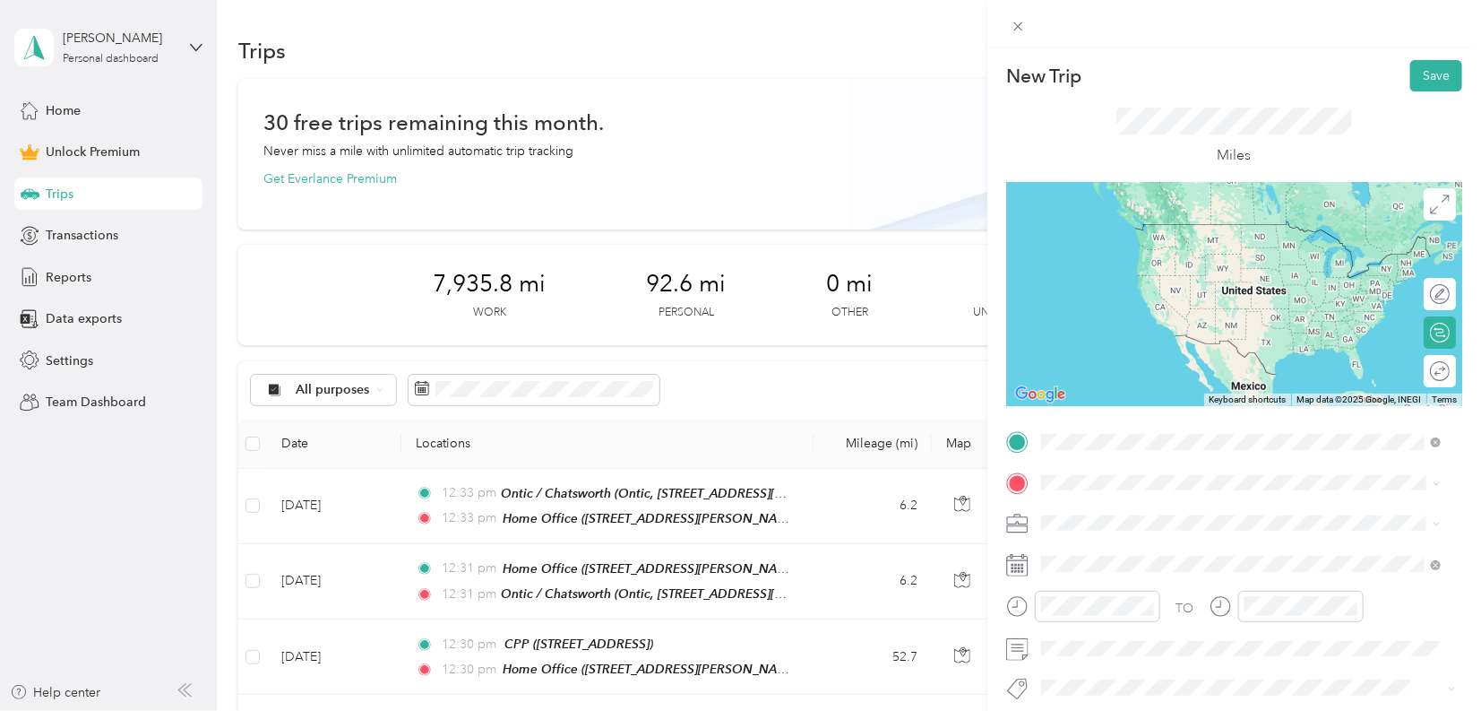
click at [1136, 521] on div "Home Office [STREET_ADDRESS][PERSON_NAME]" at bounding box center [1181, 524] width 213 height 38
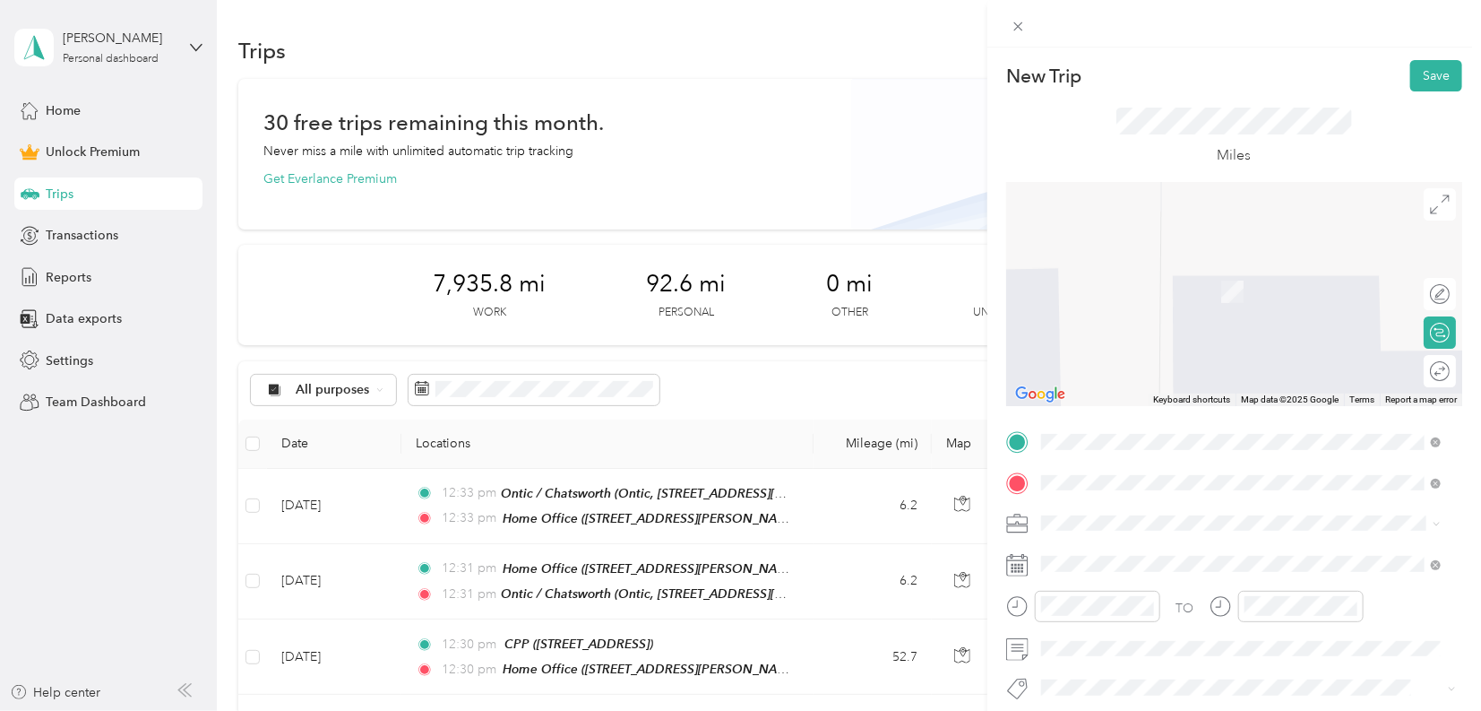
click at [1166, 290] on span "[PERSON_NAME] Machine Works, [STREET_ADDRESS][GEOGRAPHIC_DATA][PERSON_NAME]" at bounding box center [1230, 300] width 311 height 34
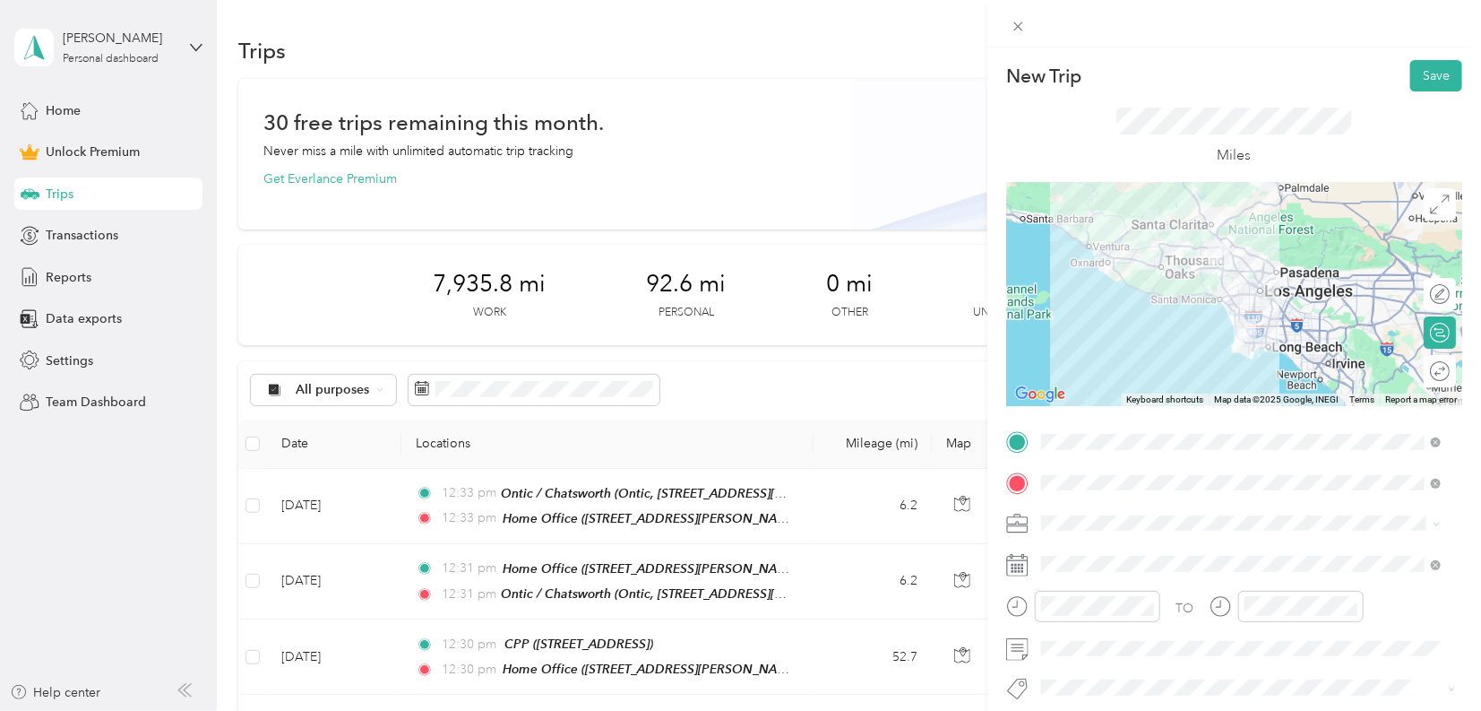
click at [1076, 277] on li "Work" at bounding box center [1241, 271] width 412 height 31
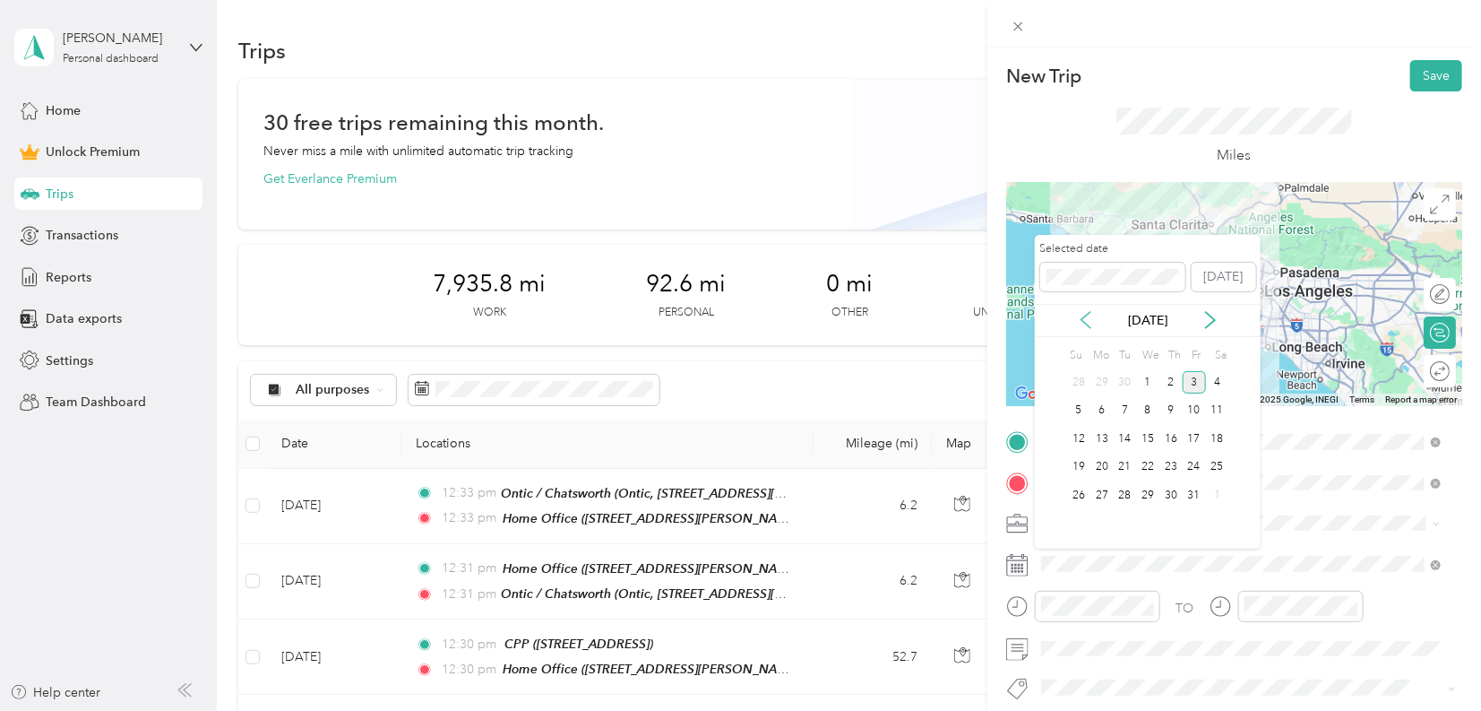
click at [1086, 326] on icon at bounding box center [1086, 320] width 18 height 18
click at [1106, 493] on div "25" at bounding box center [1102, 495] width 23 height 22
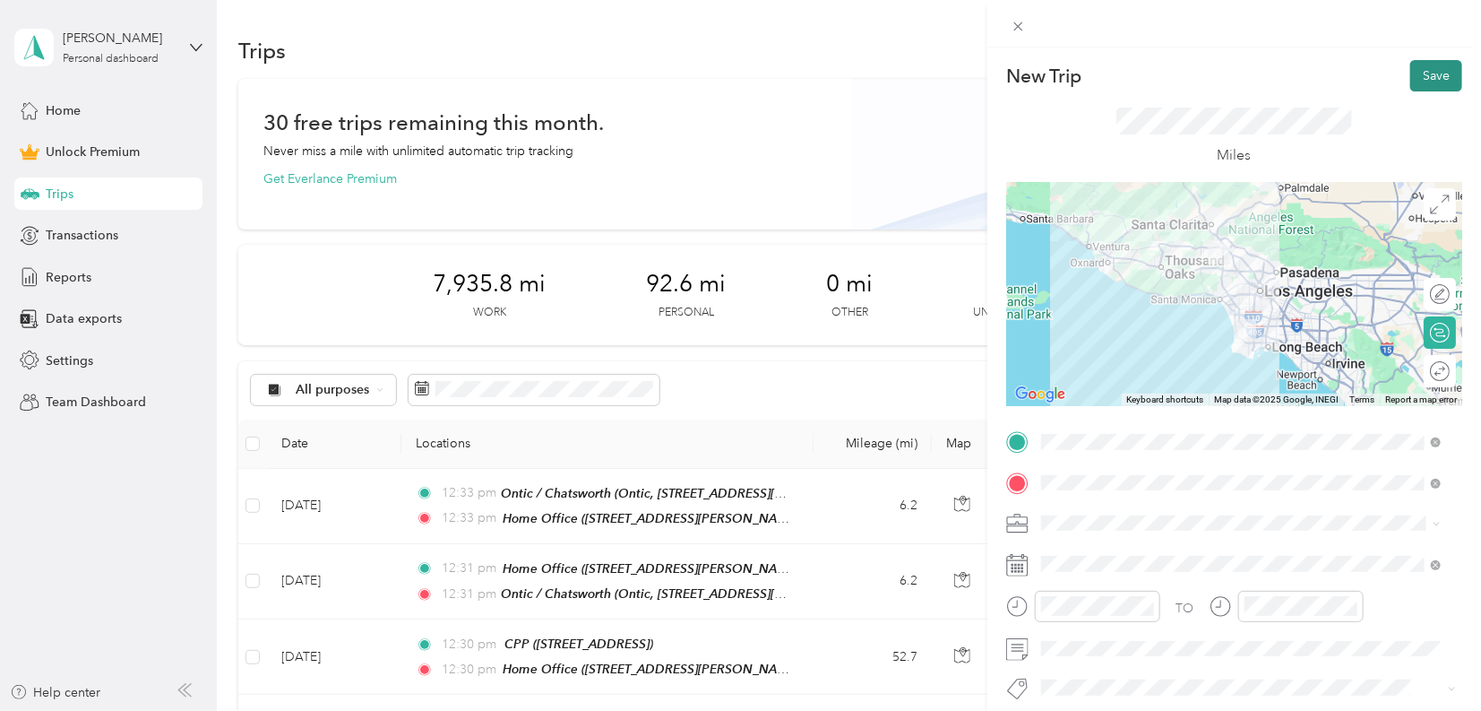
click at [1429, 82] on button "Save" at bounding box center [1437, 75] width 52 height 31
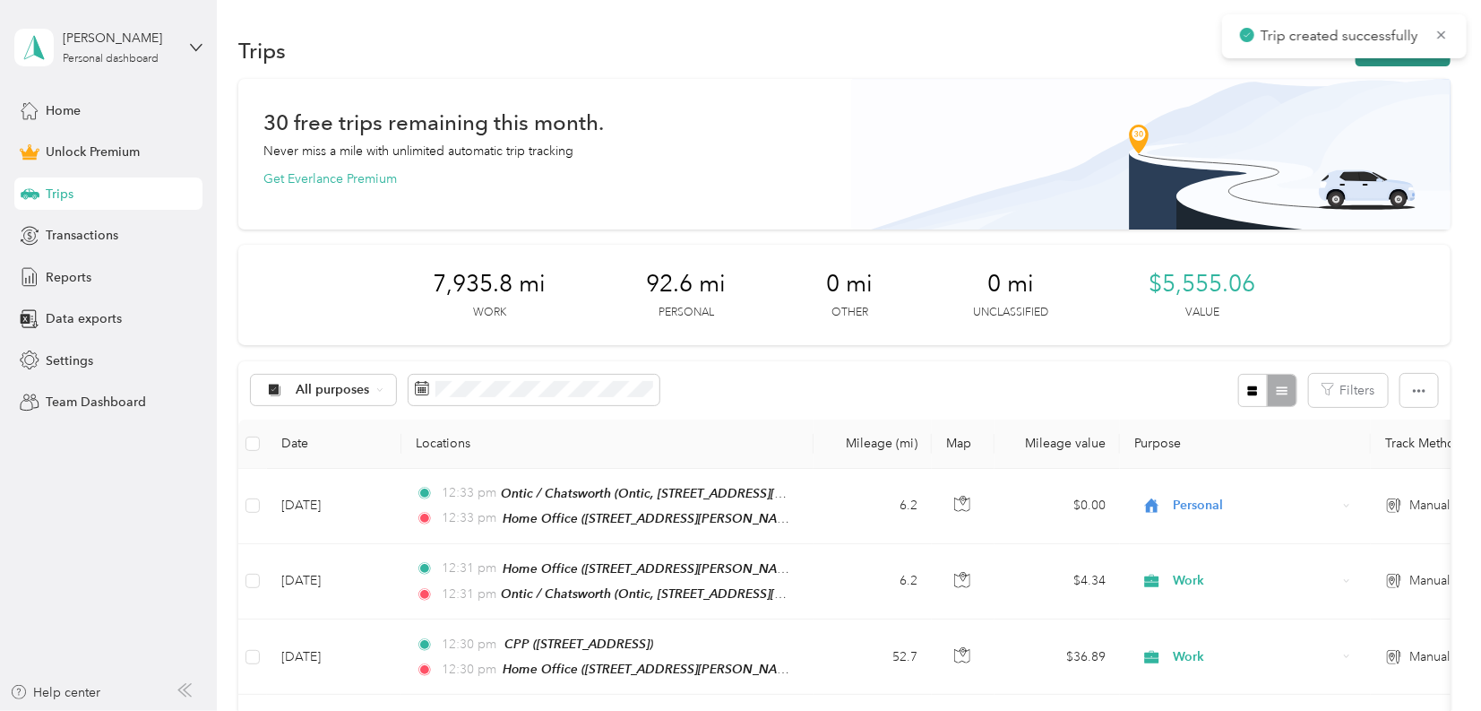
click at [1424, 64] on button "New trip" at bounding box center [1403, 50] width 95 height 31
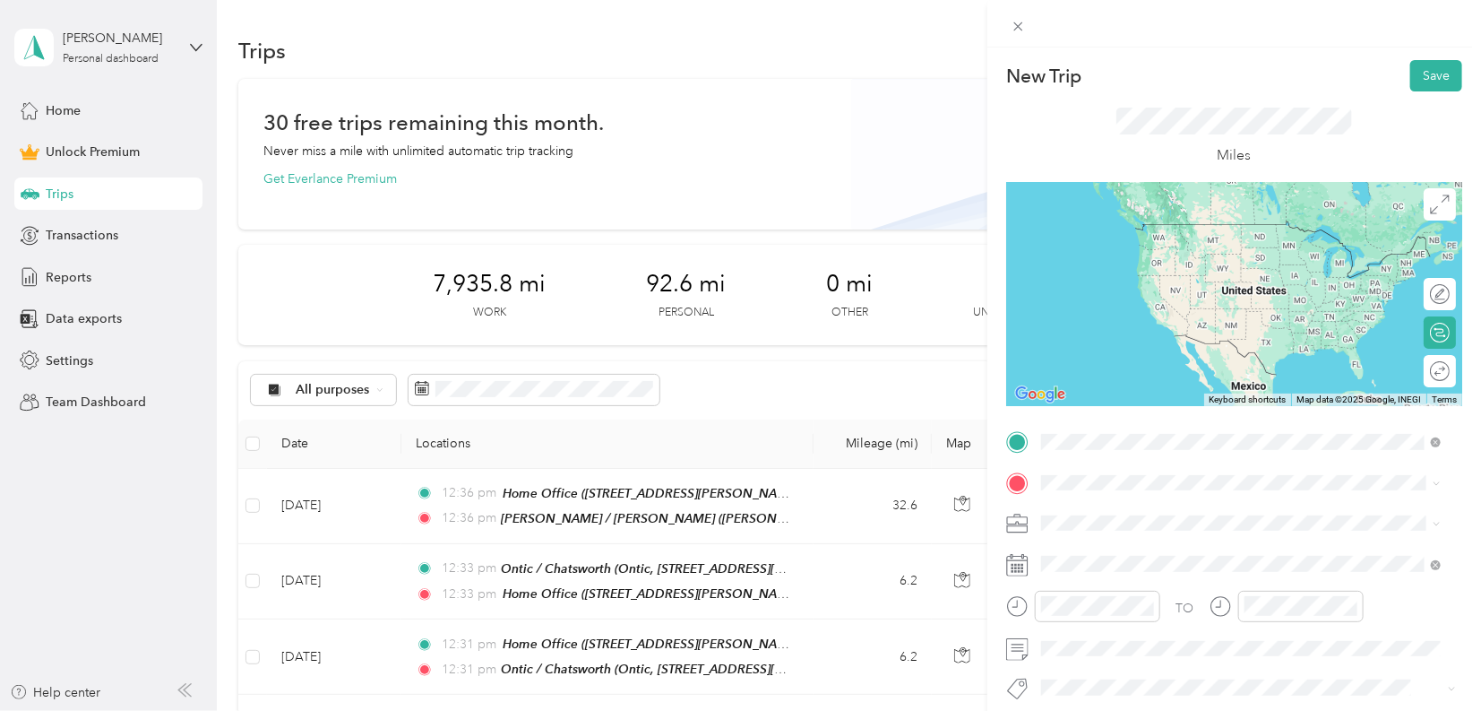
click at [1136, 519] on div "[PERSON_NAME] / [PERSON_NAME] Machine Works, [STREET_ADDRESS][GEOGRAPHIC_DATA][…" at bounding box center [1255, 533] width 360 height 56
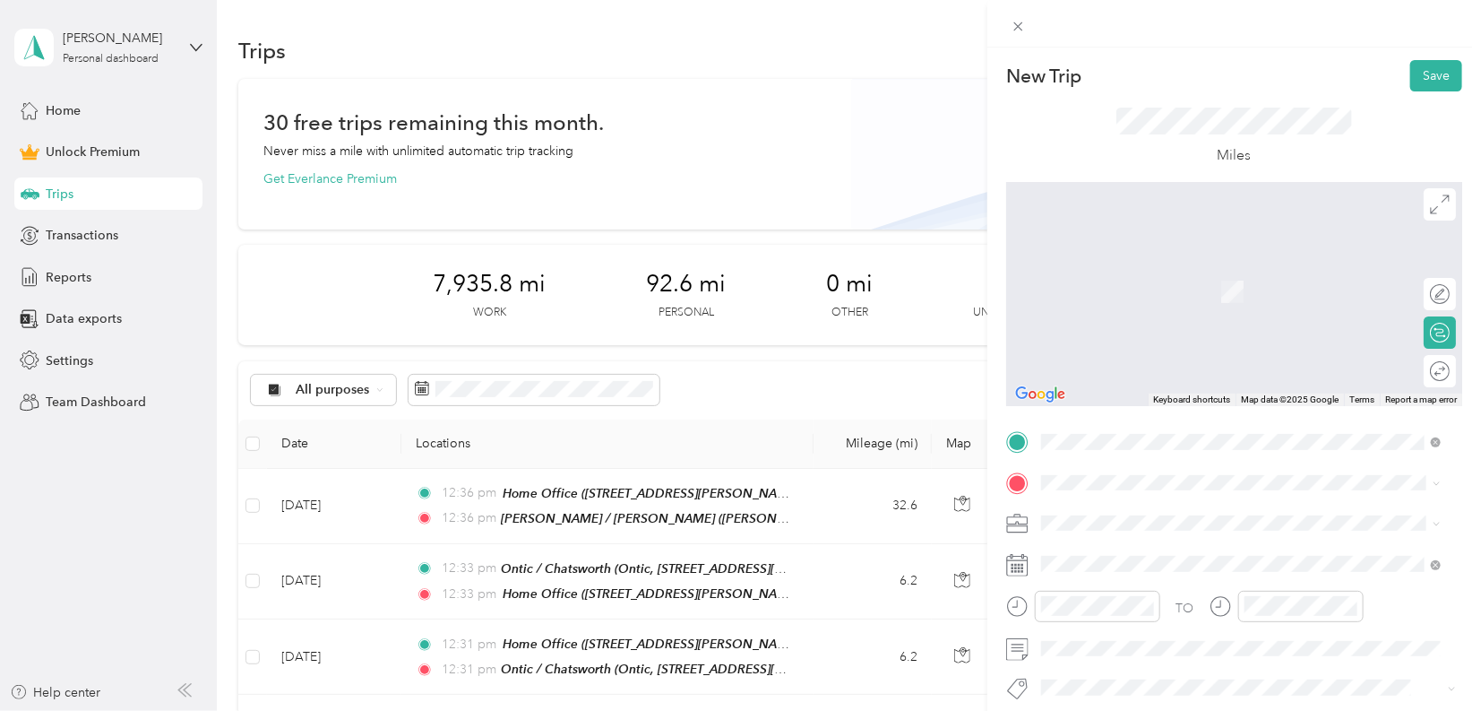
click at [1153, 287] on span "[STREET_ADDRESS][PERSON_NAME]" at bounding box center [1181, 288] width 213 height 15
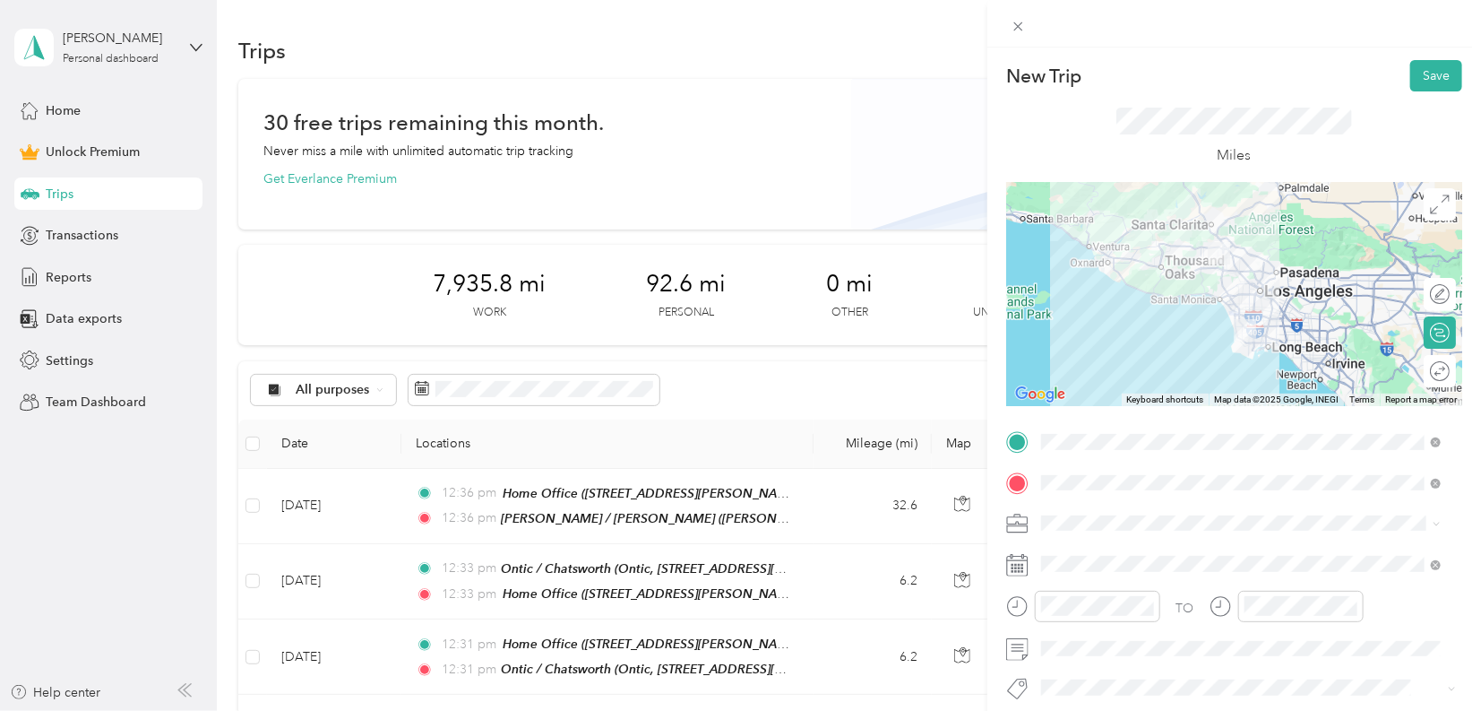
click at [1093, 275] on li "Work" at bounding box center [1241, 270] width 412 height 31
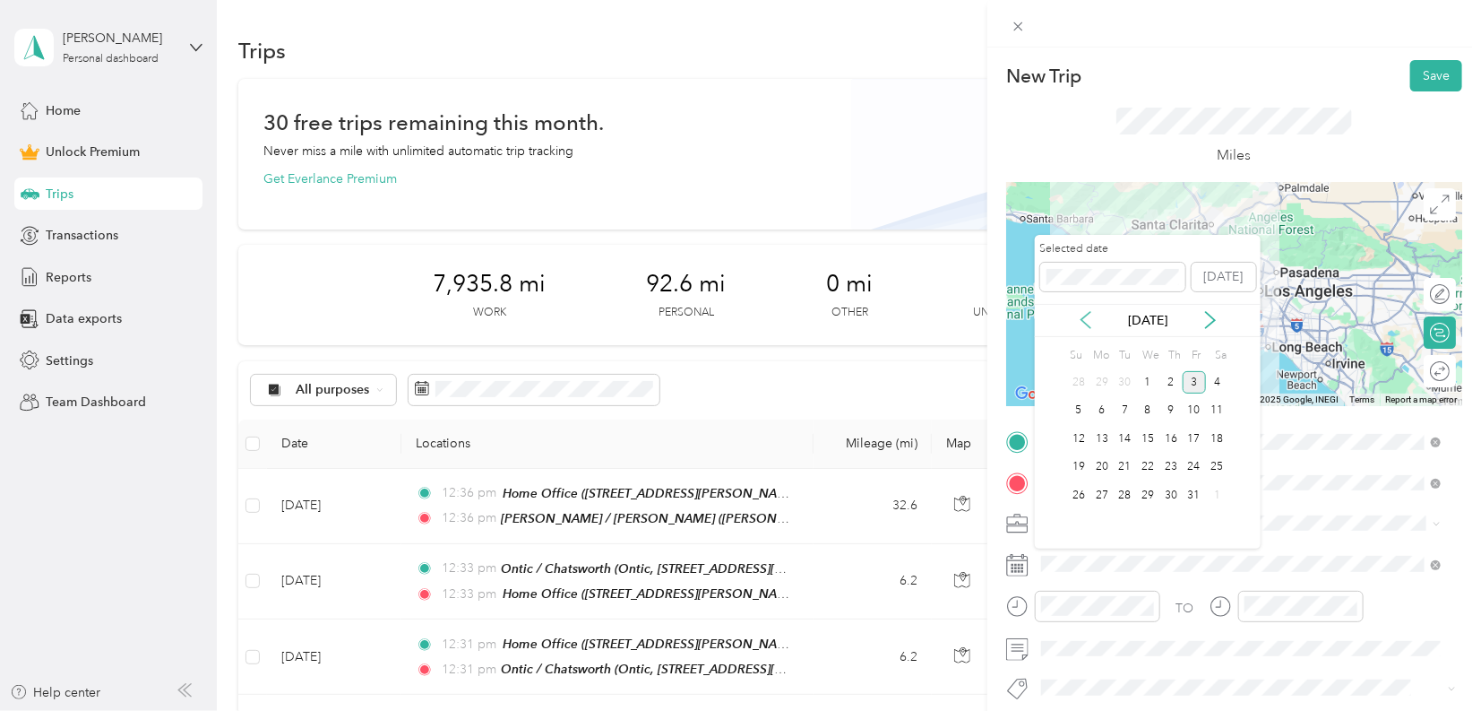
click at [1091, 316] on icon at bounding box center [1086, 320] width 18 height 18
click at [1106, 493] on div "25" at bounding box center [1102, 495] width 23 height 22
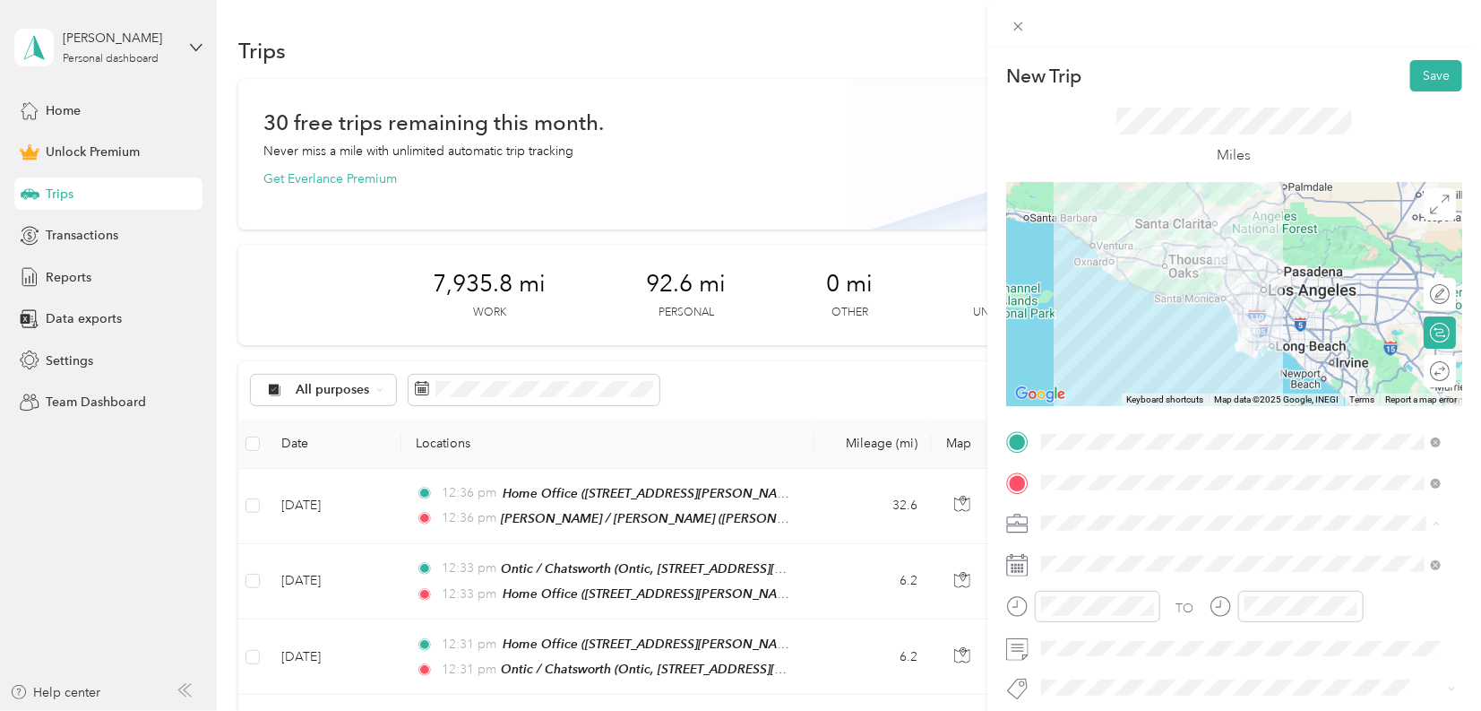
click at [917, 199] on div "New Trip Save This trip cannot be edited because it is either under review, app…" at bounding box center [740, 355] width 1481 height 711
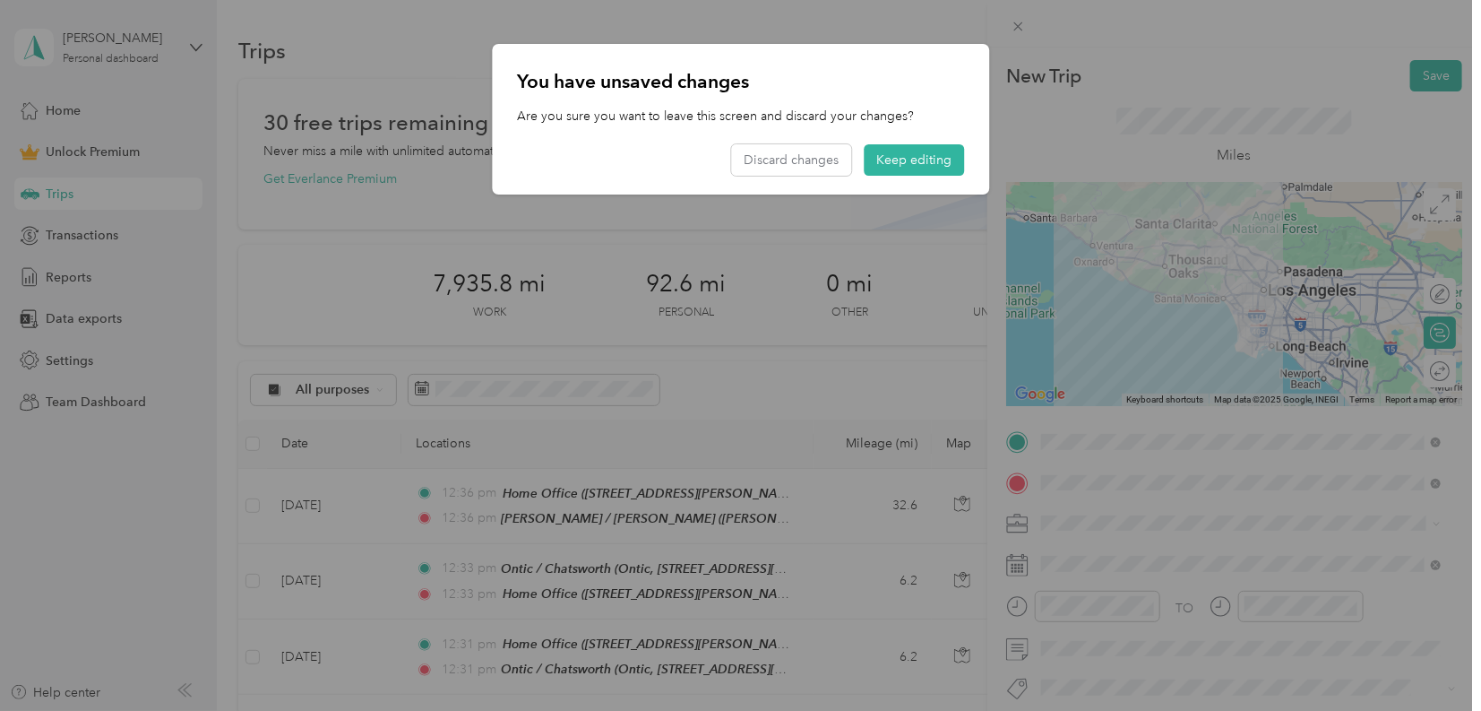
drag, startPoint x: 921, startPoint y: 152, endPoint x: 933, endPoint y: 183, distance: 32.6
click at [921, 153] on button "Keep editing" at bounding box center [914, 159] width 100 height 31
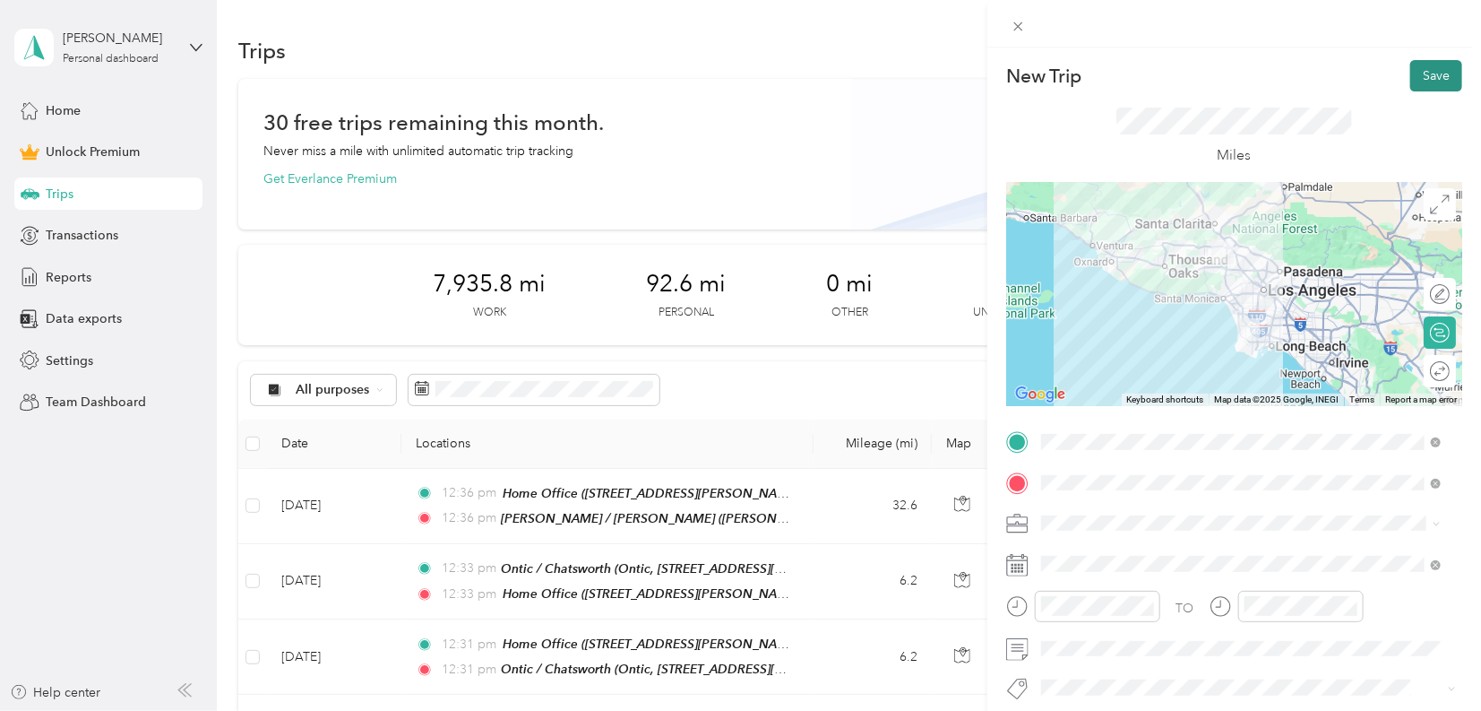
click at [1429, 78] on button "Save" at bounding box center [1437, 75] width 52 height 31
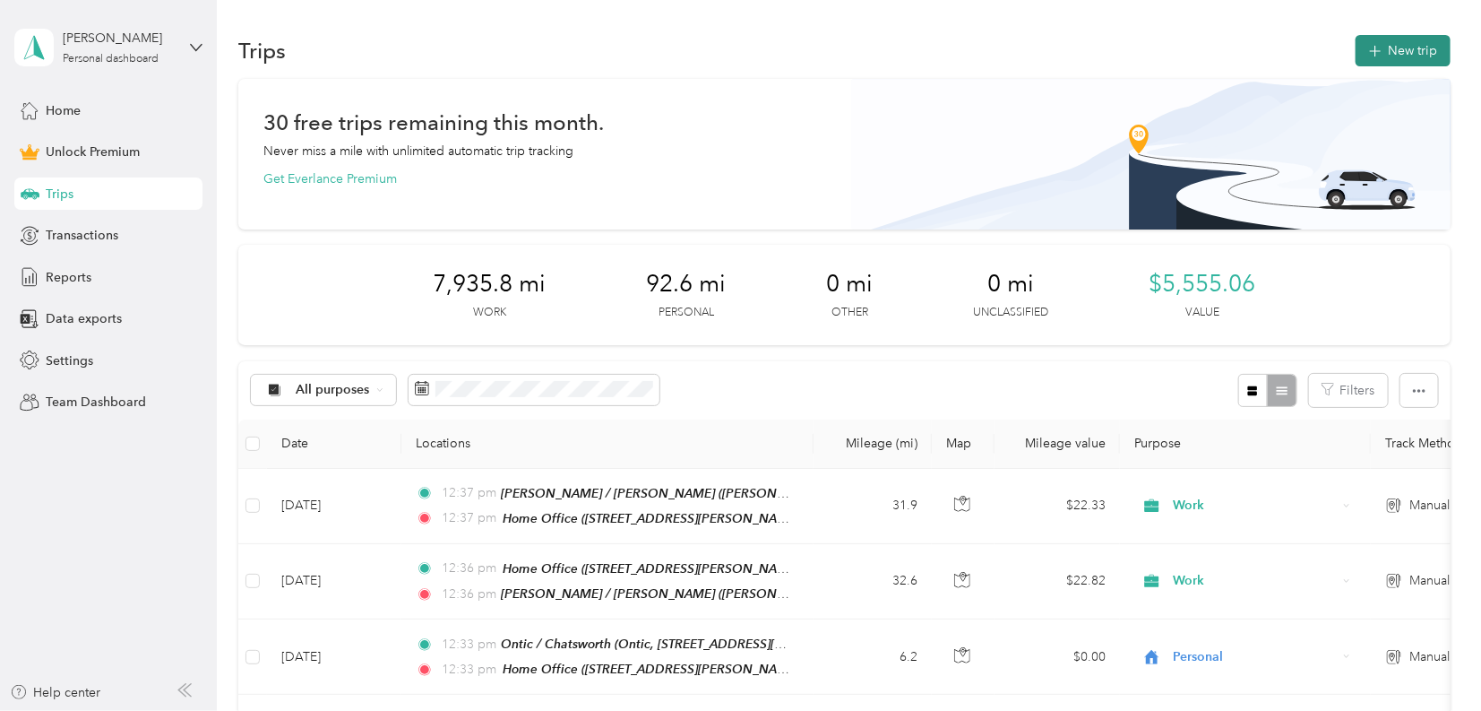
click at [1425, 60] on button "New trip" at bounding box center [1403, 50] width 95 height 31
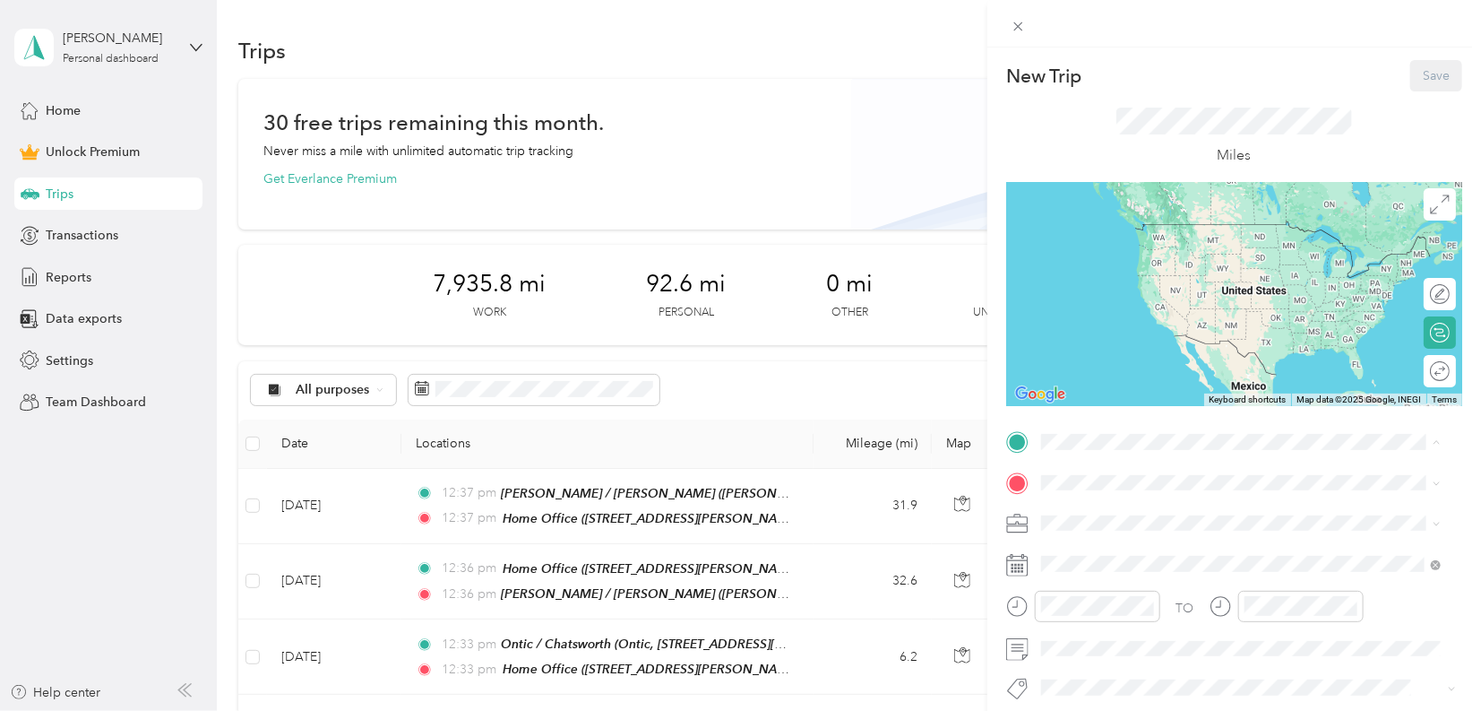
click at [1151, 523] on div "Home Office [STREET_ADDRESS][PERSON_NAME]" at bounding box center [1181, 524] width 213 height 38
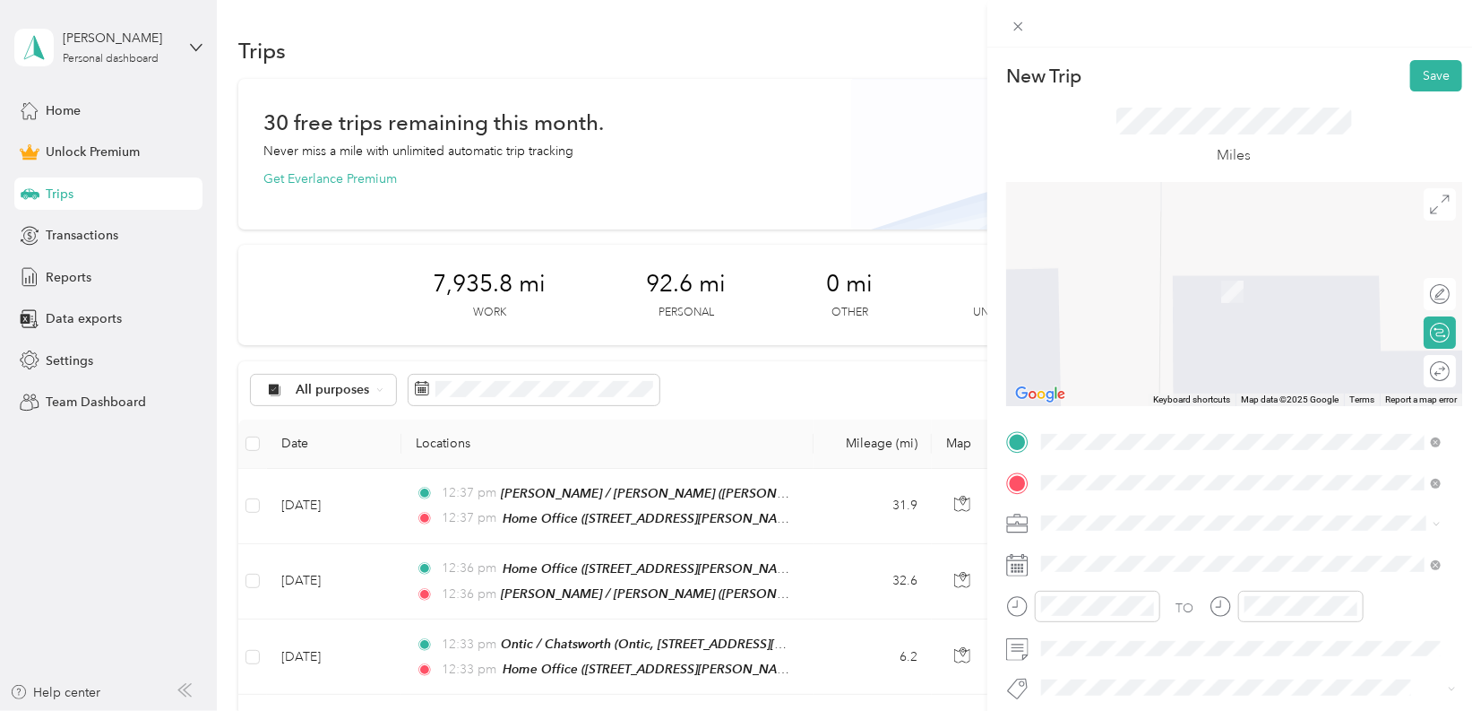
click at [1177, 300] on div "SHIM-IT [STREET_ADDRESS][US_STATE][US_STATE]" at bounding box center [1197, 282] width 245 height 38
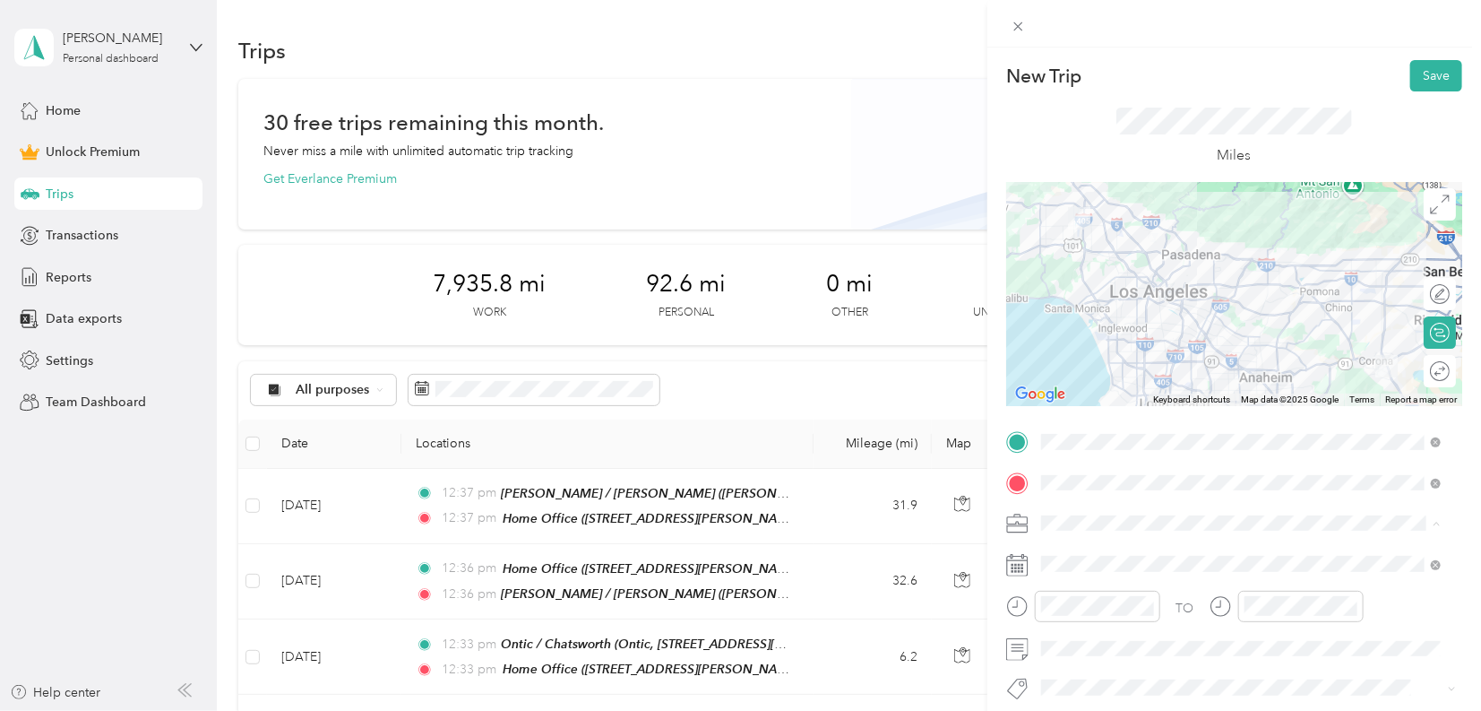
click at [1076, 273] on div "Work" at bounding box center [1241, 272] width 387 height 19
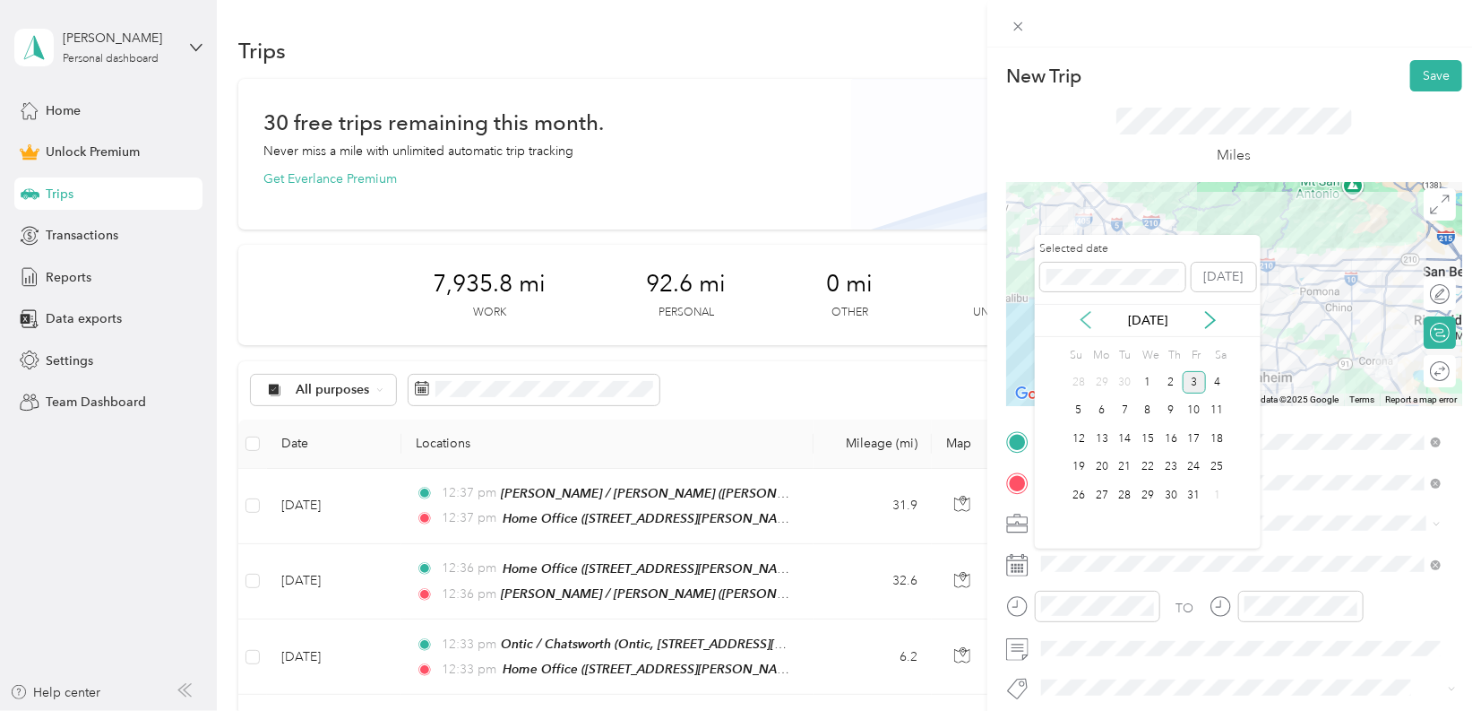
click at [1092, 316] on icon at bounding box center [1086, 320] width 18 height 18
click at [1190, 459] on div "26" at bounding box center [1194, 467] width 23 height 22
click at [1089, 321] on icon at bounding box center [1086, 320] width 18 height 18
click at [1089, 322] on icon at bounding box center [1086, 320] width 18 height 18
click at [1209, 313] on icon at bounding box center [1211, 320] width 18 height 18
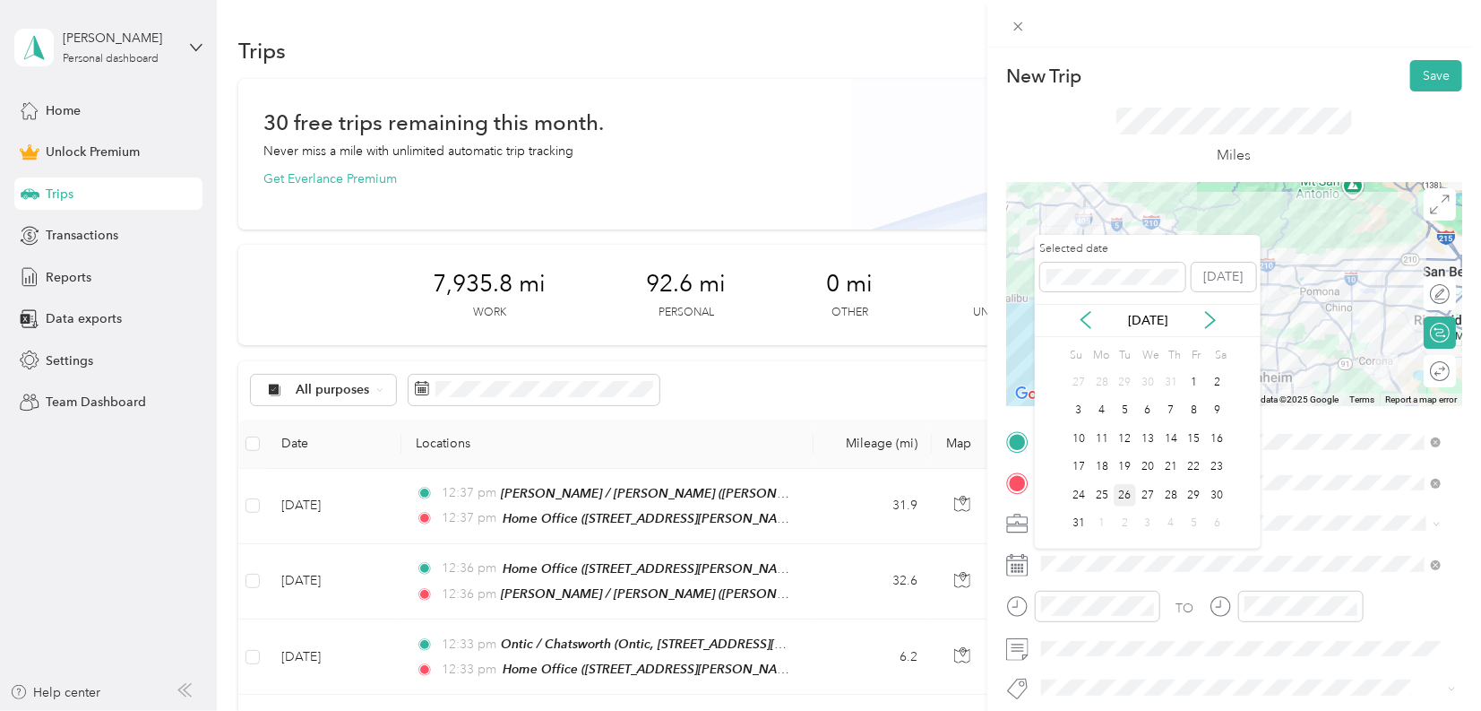
click at [1127, 496] on div "26" at bounding box center [1125, 495] width 23 height 22
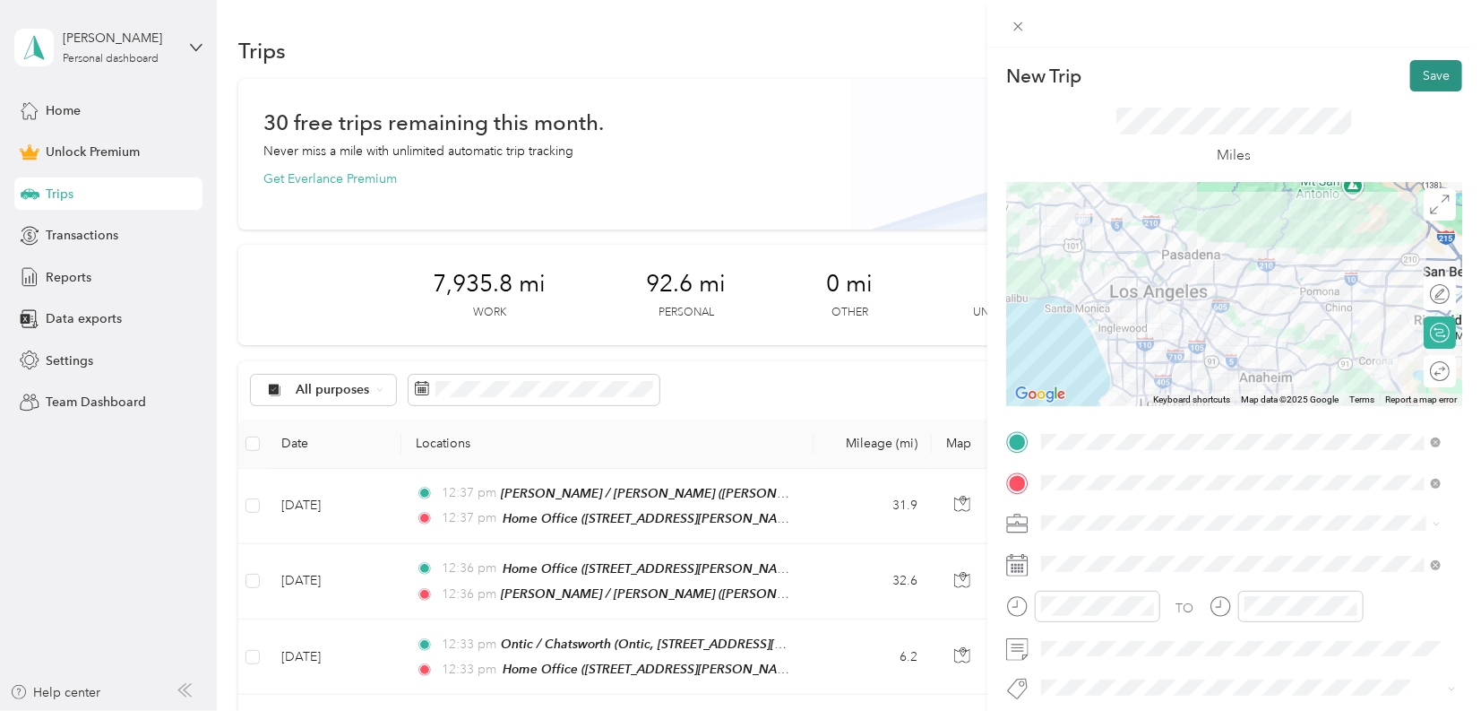
click at [1414, 65] on button "Save" at bounding box center [1437, 75] width 52 height 31
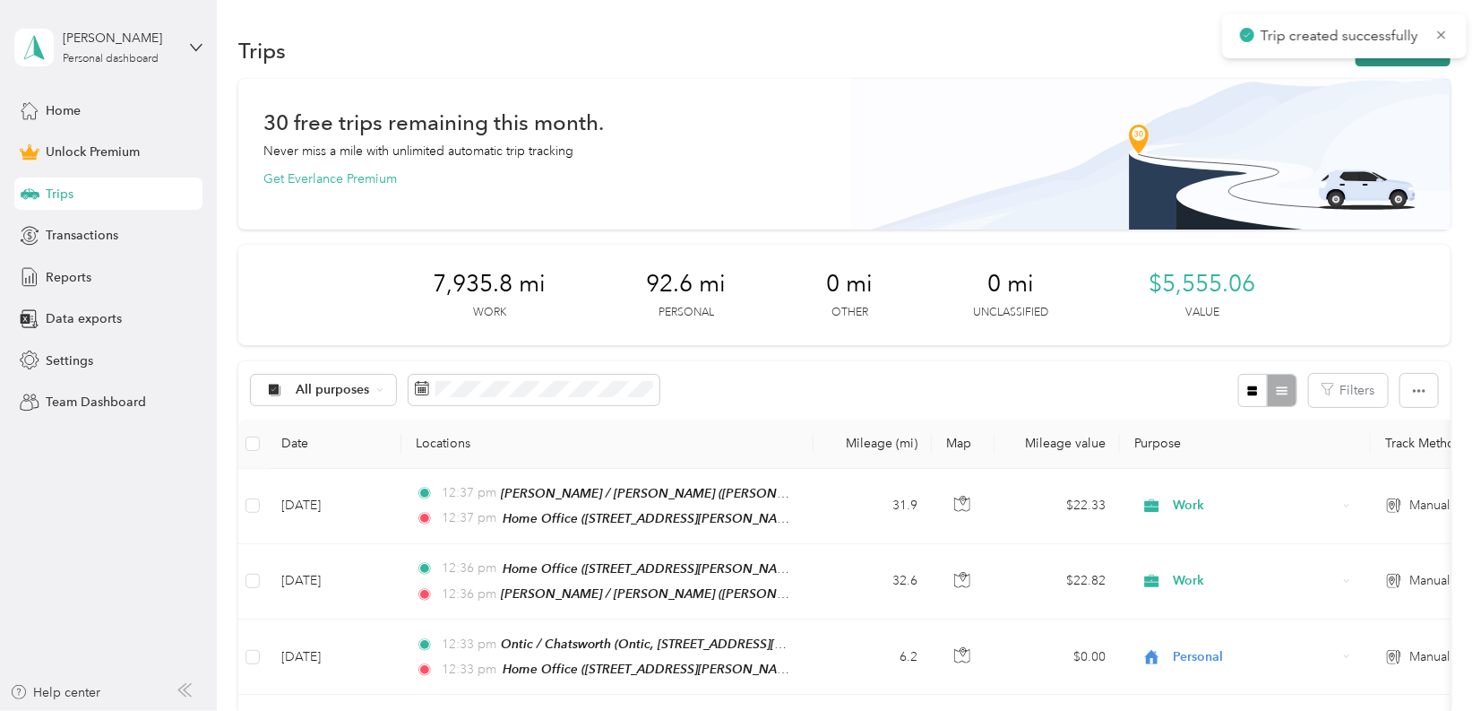
click at [1415, 63] on button "New trip" at bounding box center [1403, 50] width 95 height 31
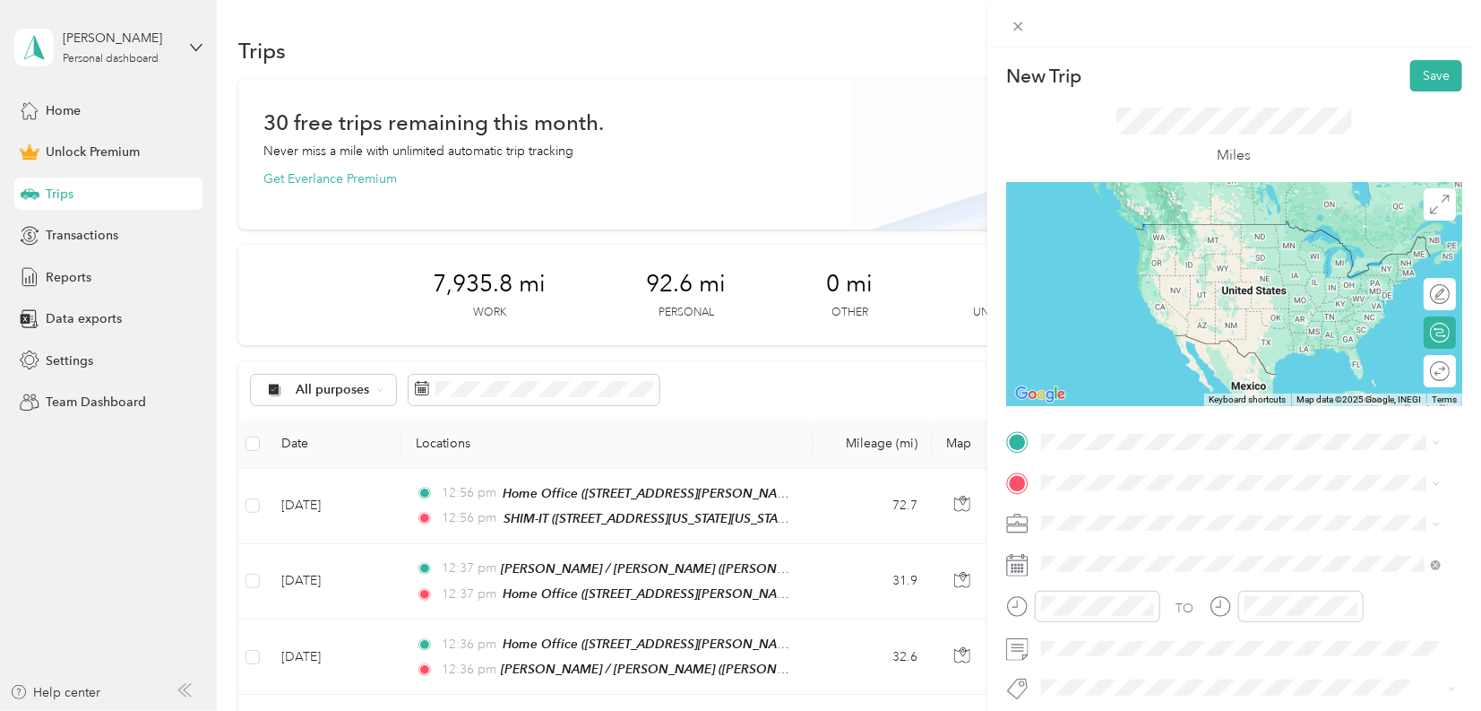
click at [1136, 523] on div "SHIM-IT [STREET_ADDRESS][US_STATE][US_STATE]" at bounding box center [1197, 524] width 245 height 38
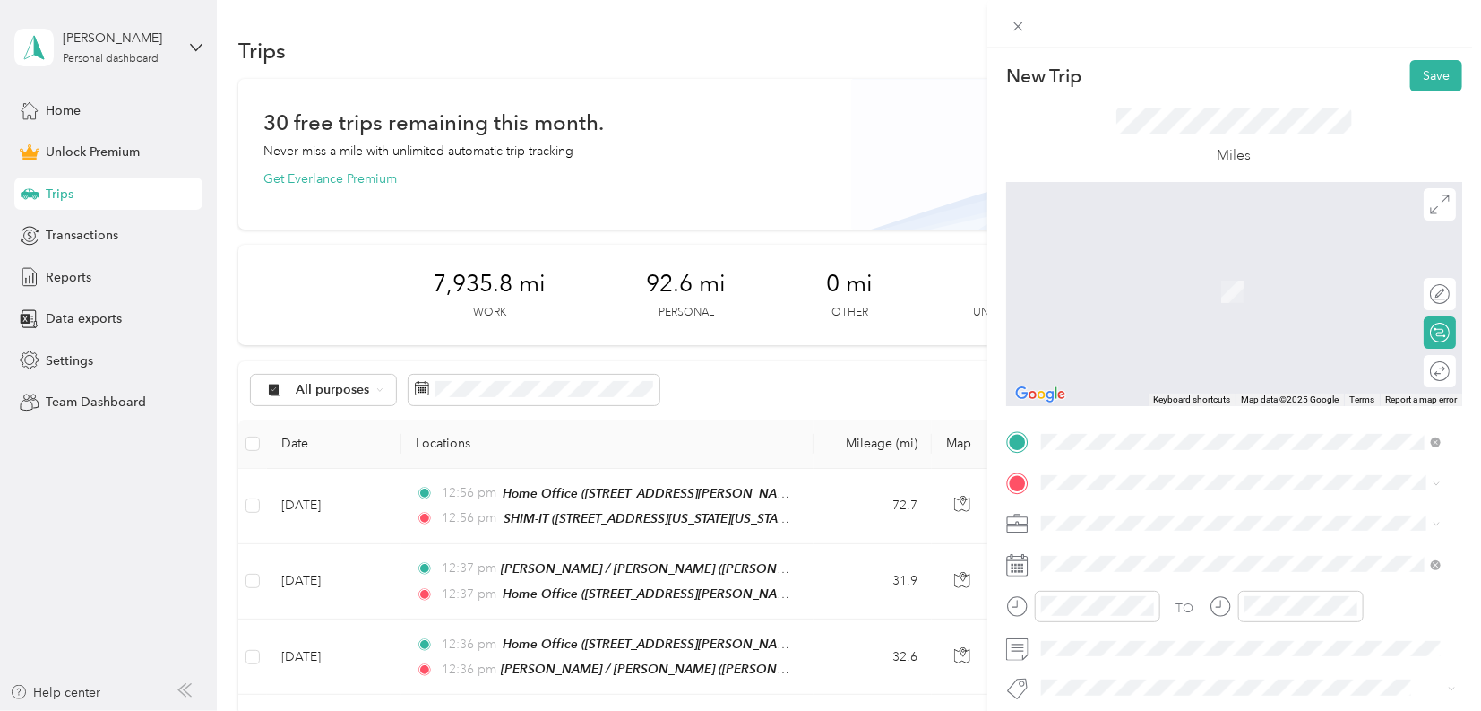
click at [1139, 278] on div "Home Office [STREET_ADDRESS][PERSON_NAME]" at bounding box center [1181, 282] width 213 height 38
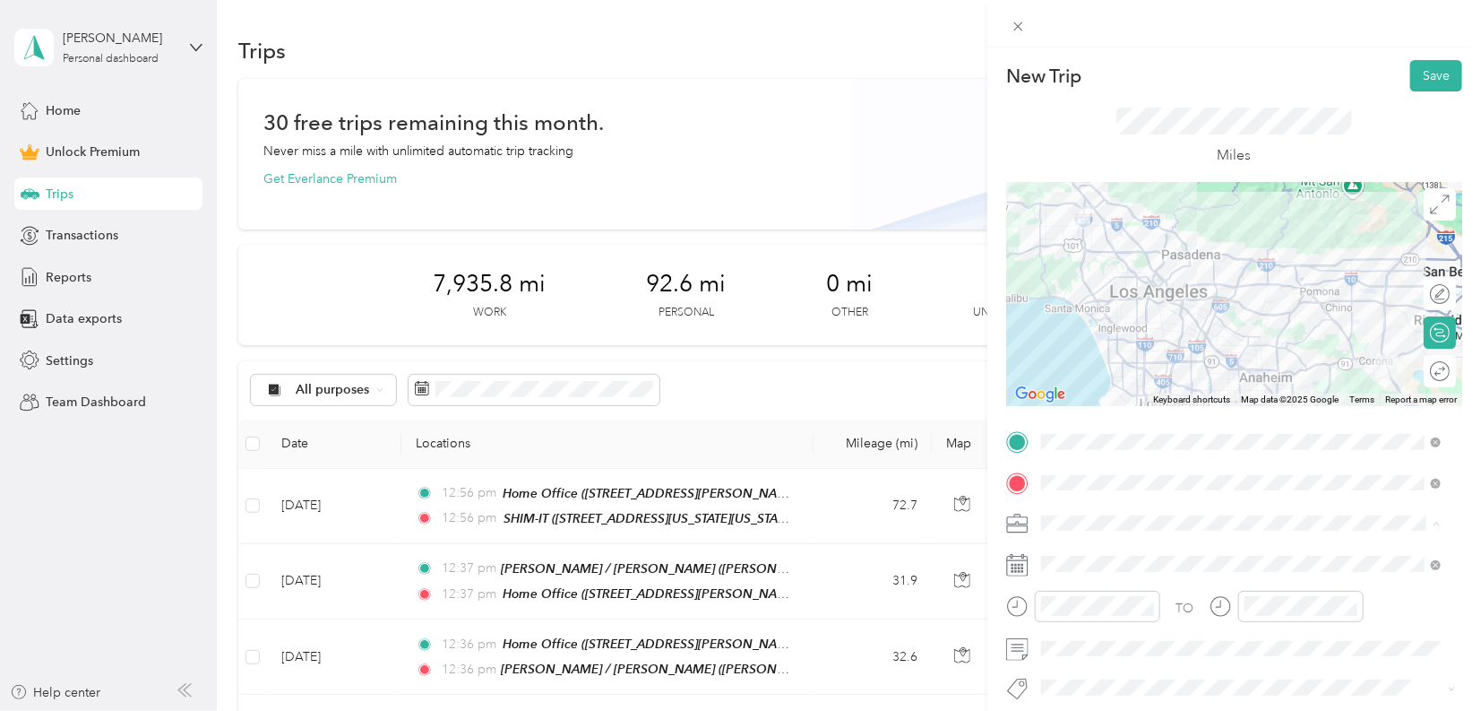
click at [1086, 280] on ol "Work Personal KBR Other Charity Medical Moving Commute" at bounding box center [1241, 381] width 412 height 251
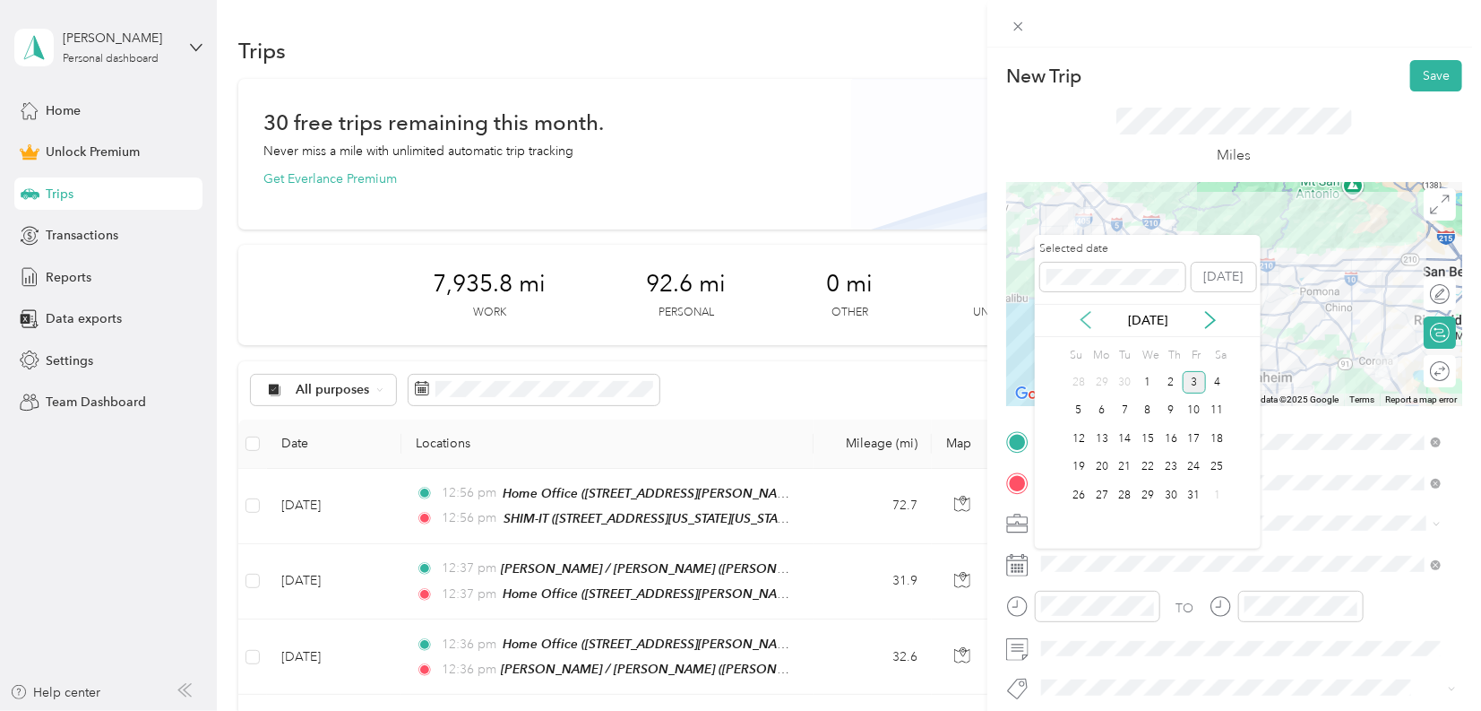
click at [1087, 326] on icon at bounding box center [1086, 320] width 18 height 18
click at [1130, 490] on div "26" at bounding box center [1125, 495] width 23 height 22
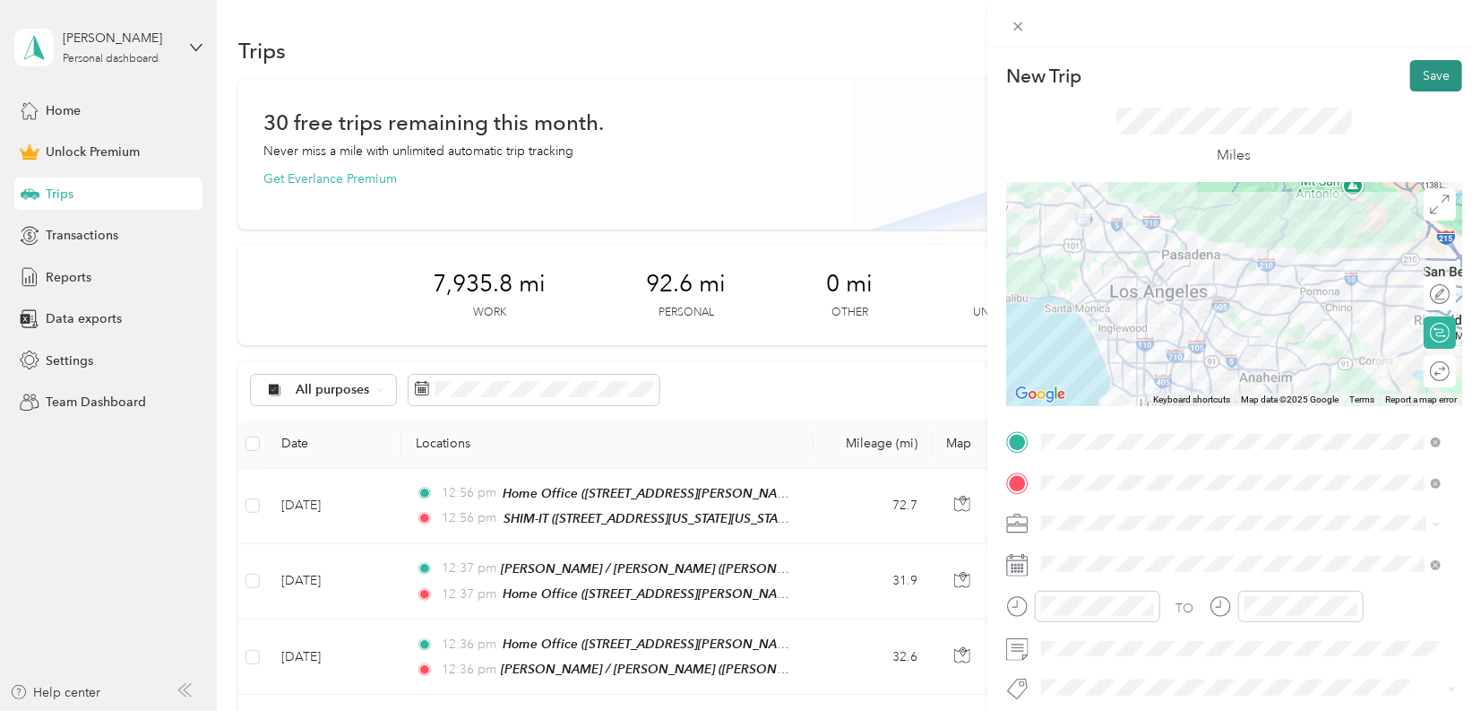
click at [1411, 73] on button "Save" at bounding box center [1437, 75] width 52 height 31
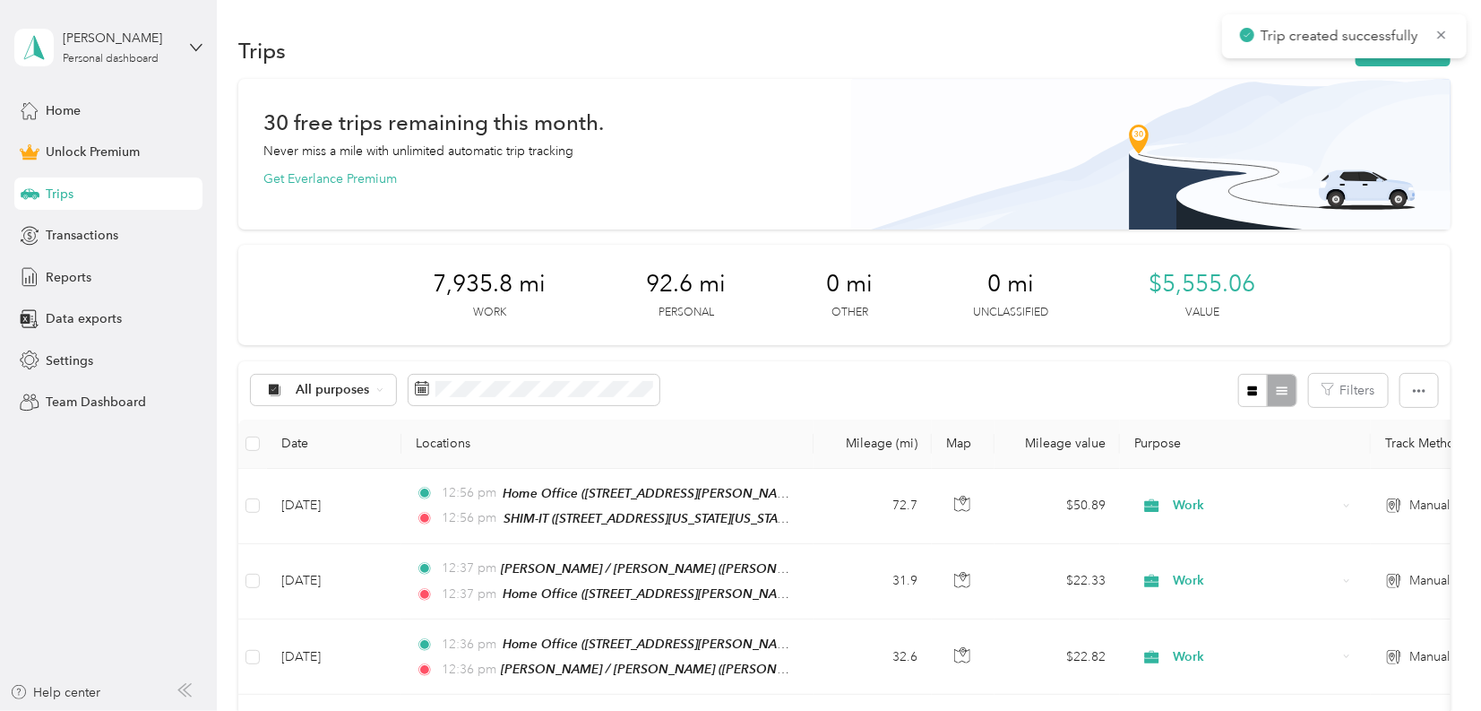
click at [1412, 67] on div "Trips New trip" at bounding box center [844, 50] width 1212 height 38
click at [1412, 62] on button "New trip" at bounding box center [1403, 50] width 95 height 31
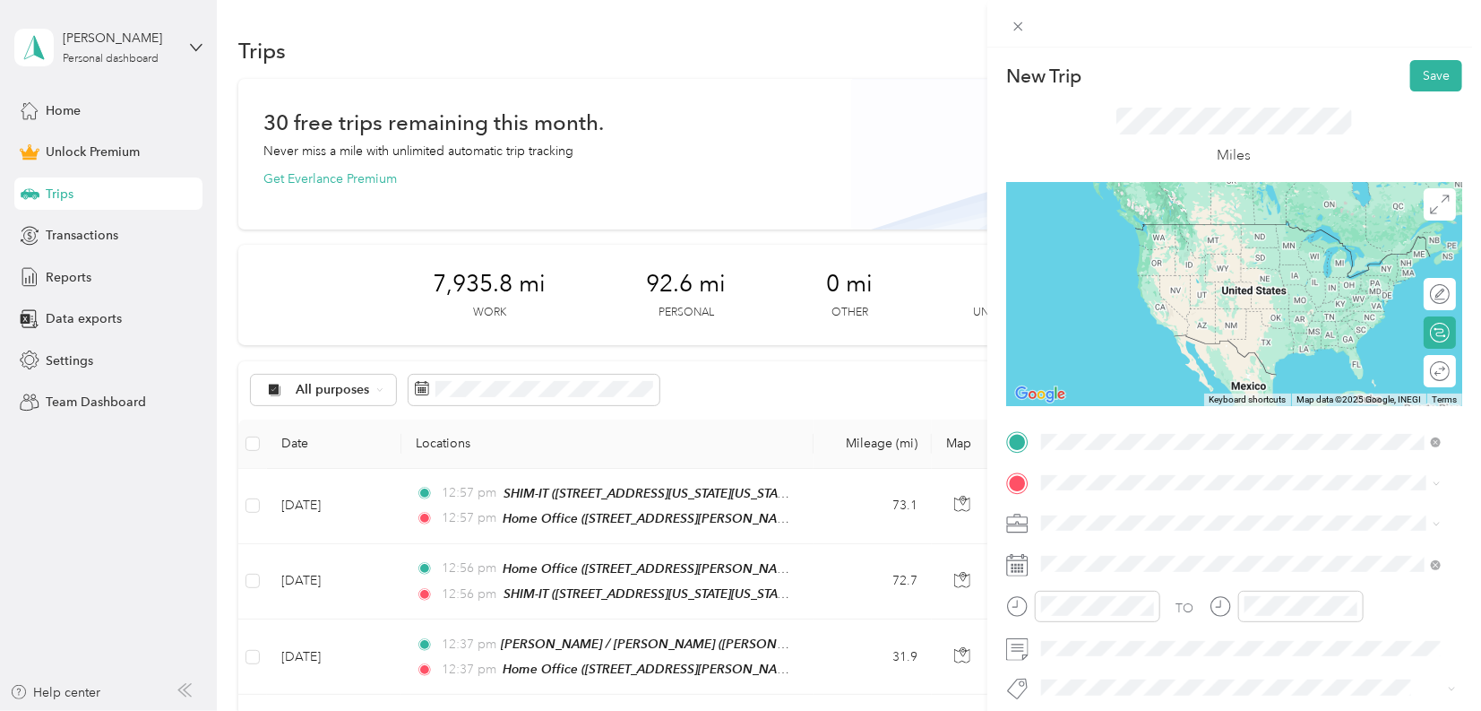
click at [1122, 522] on div "Home Office [STREET_ADDRESS][PERSON_NAME]" at bounding box center [1181, 524] width 213 height 38
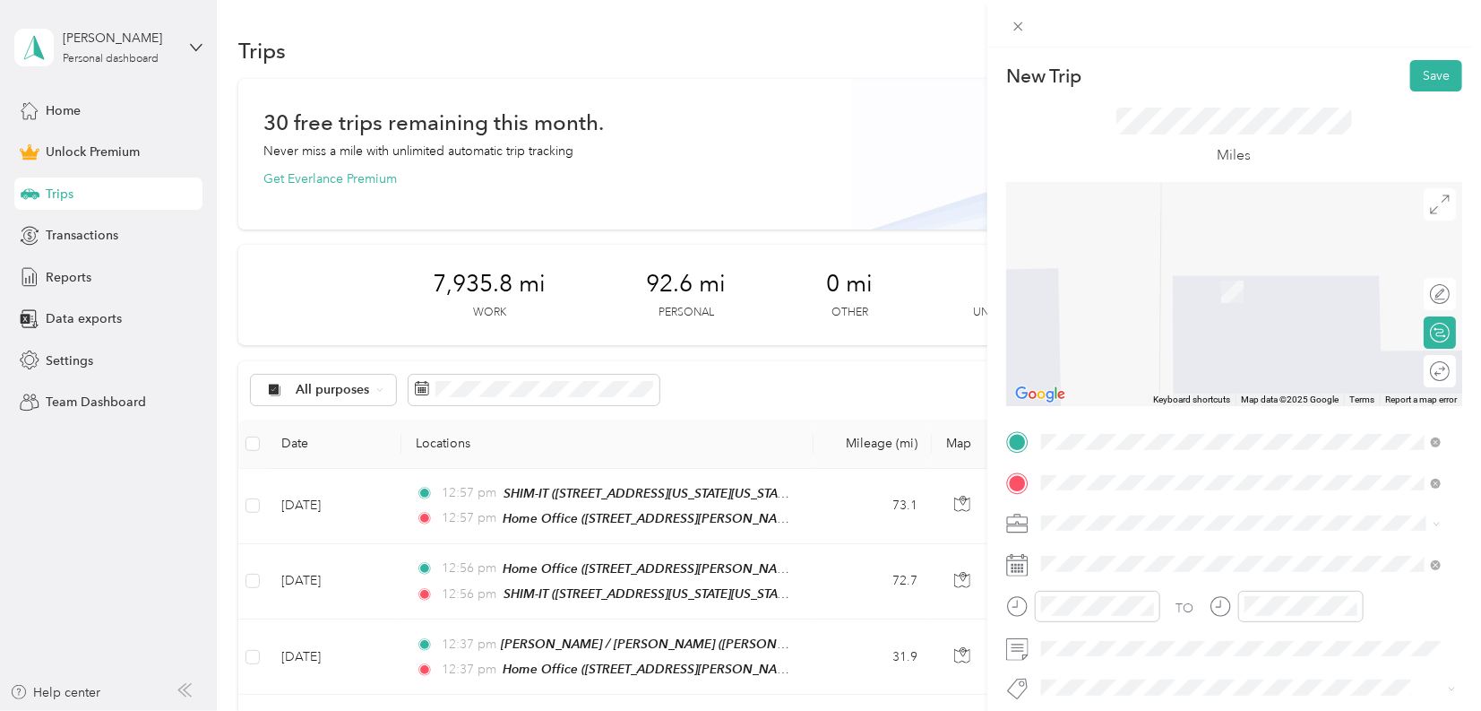
drag, startPoint x: 1126, startPoint y: 279, endPoint x: 1120, endPoint y: 295, distance: 17.0
click at [1127, 279] on div "Arrow Metals [STREET_ADDRESS][US_STATE]" at bounding box center [1164, 282] width 179 height 38
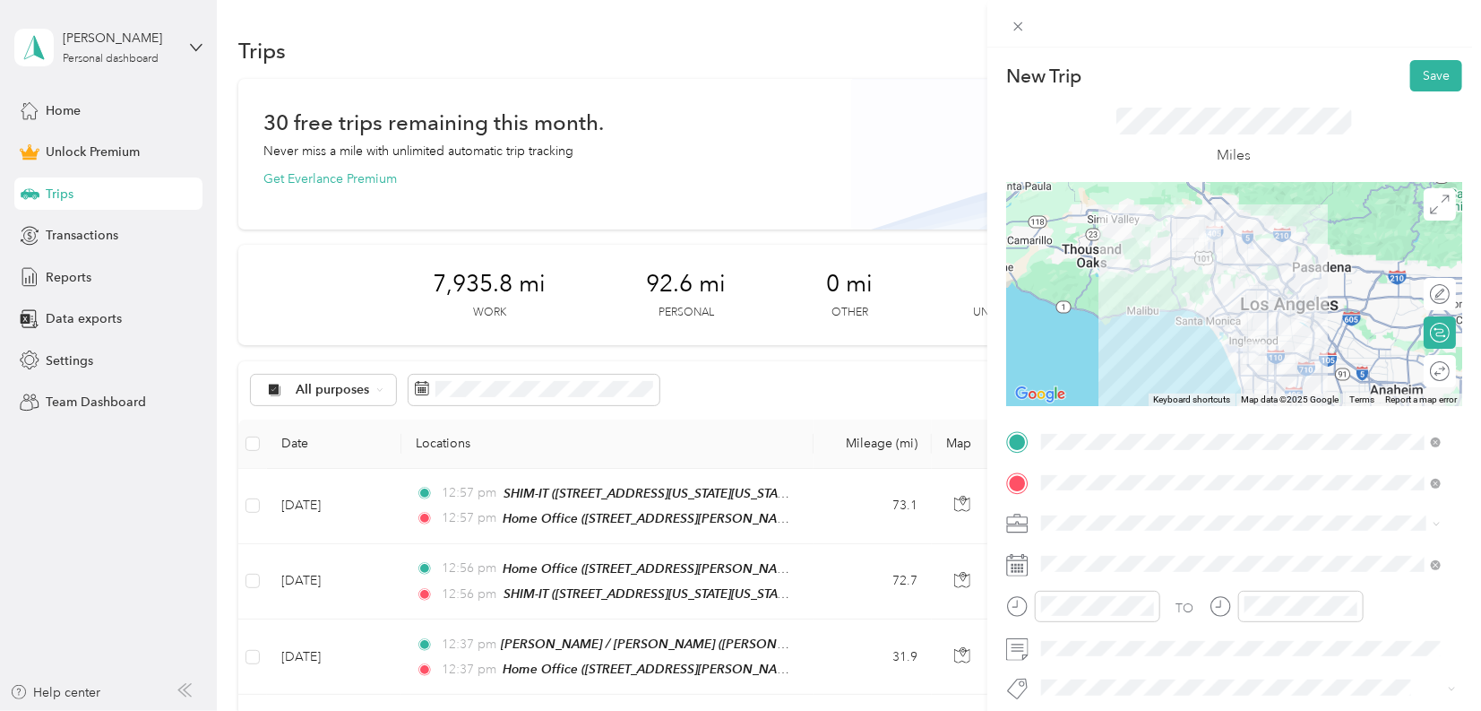
click at [1088, 273] on div "Work" at bounding box center [1241, 272] width 387 height 19
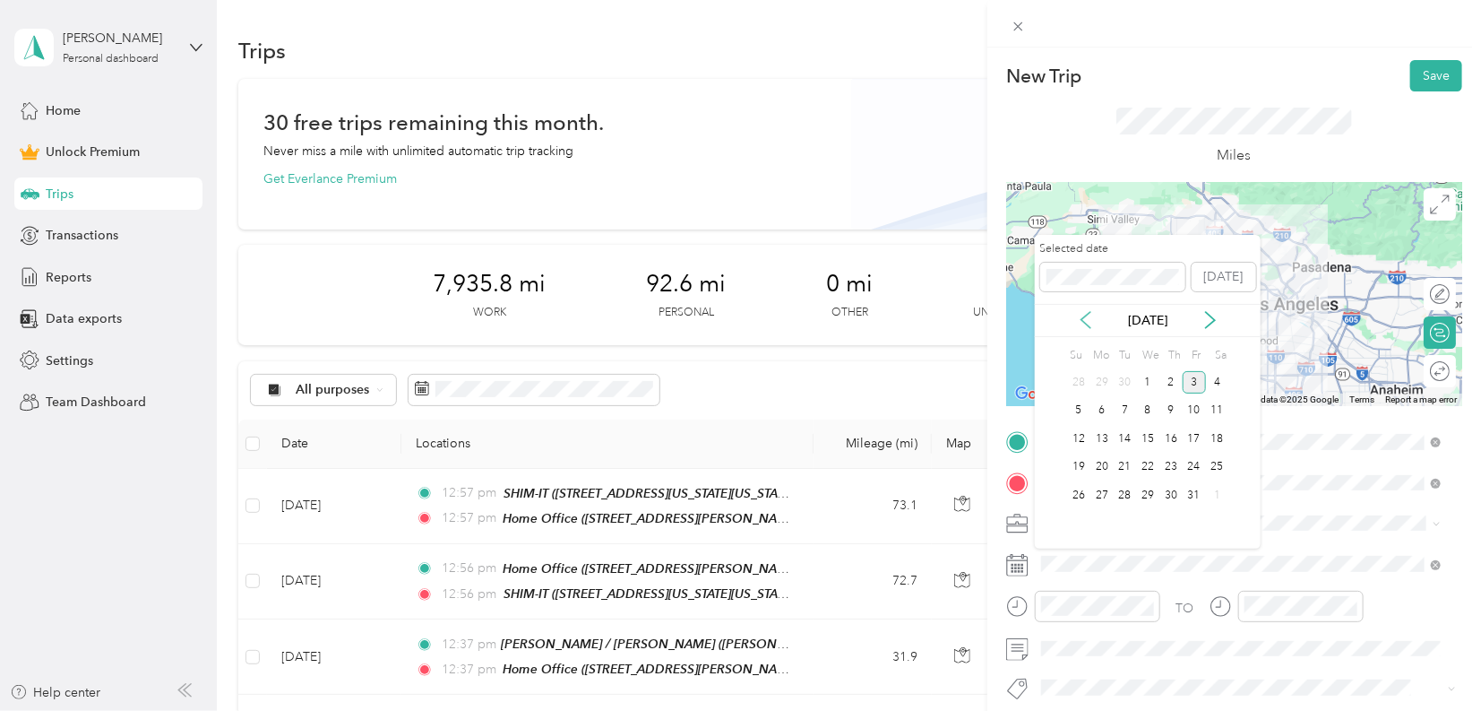
click at [1083, 313] on icon at bounding box center [1086, 320] width 18 height 18
click at [1171, 492] on div "28" at bounding box center [1171, 495] width 23 height 22
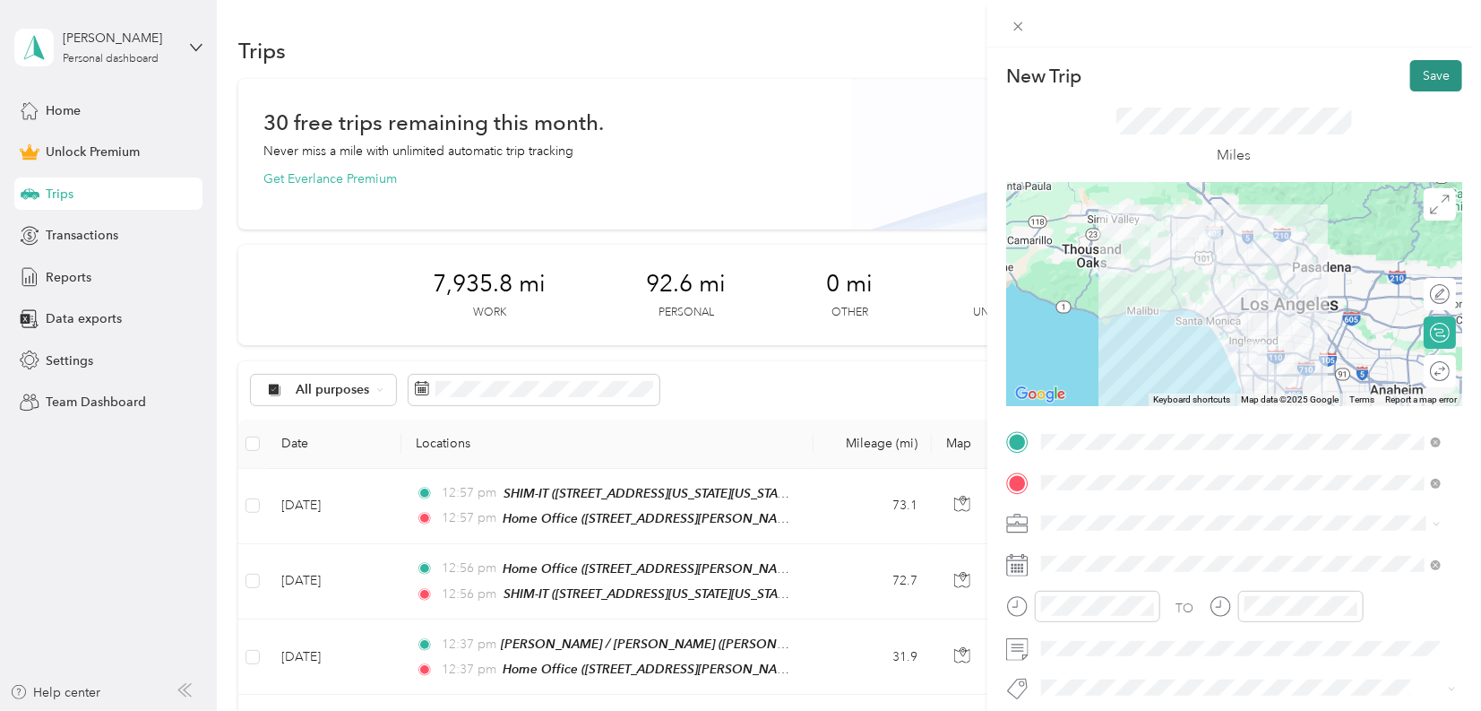
click at [1411, 73] on button "Save" at bounding box center [1437, 75] width 52 height 31
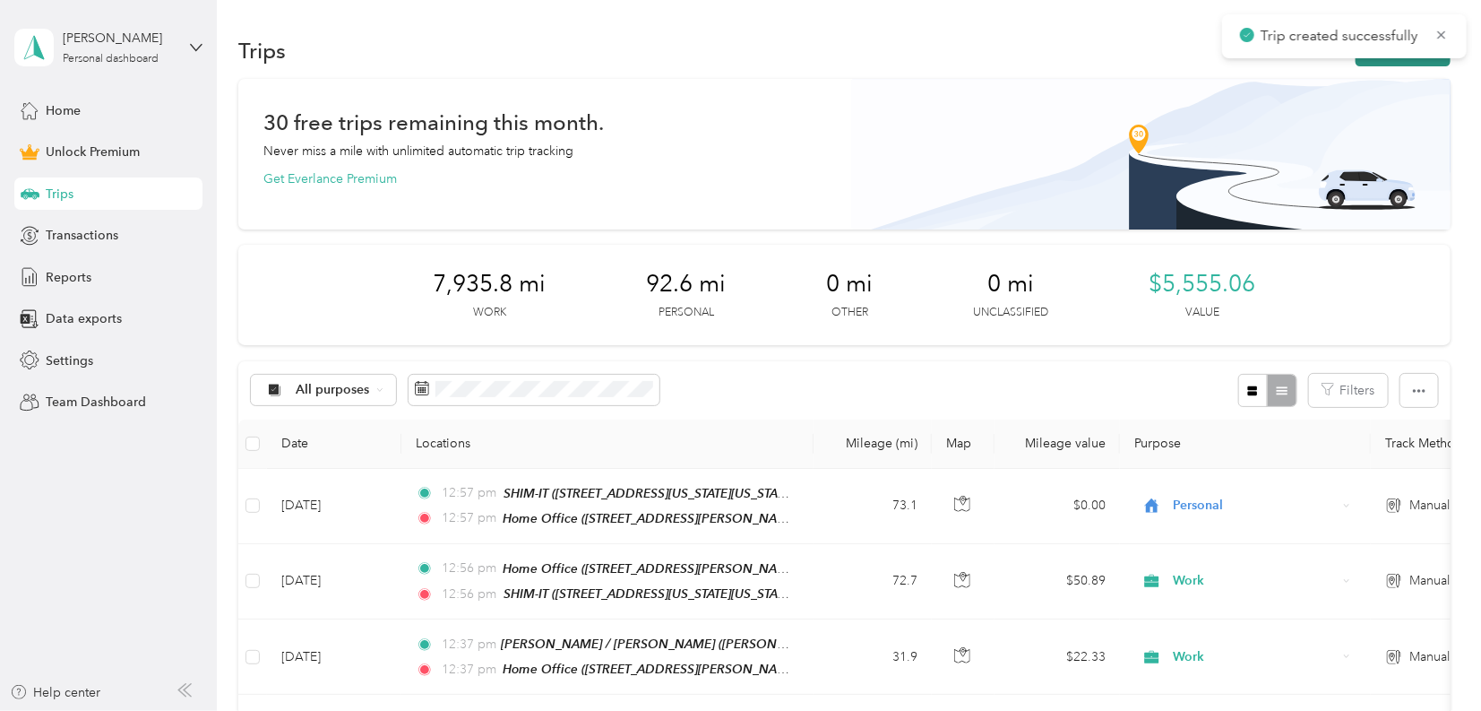
click at [1410, 63] on button "New trip" at bounding box center [1403, 50] width 95 height 31
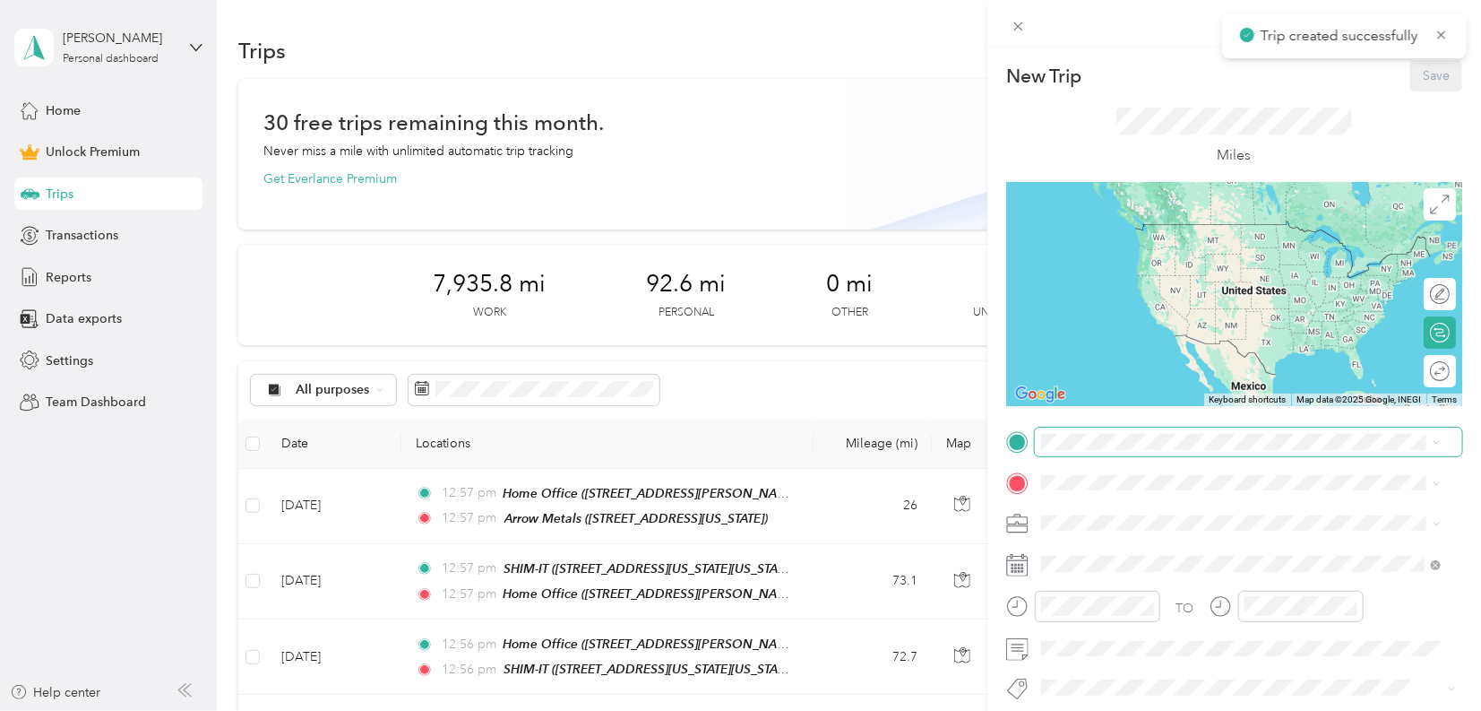
click at [1063, 430] on span at bounding box center [1249, 442] width 428 height 28
click at [1077, 451] on span at bounding box center [1249, 442] width 428 height 28
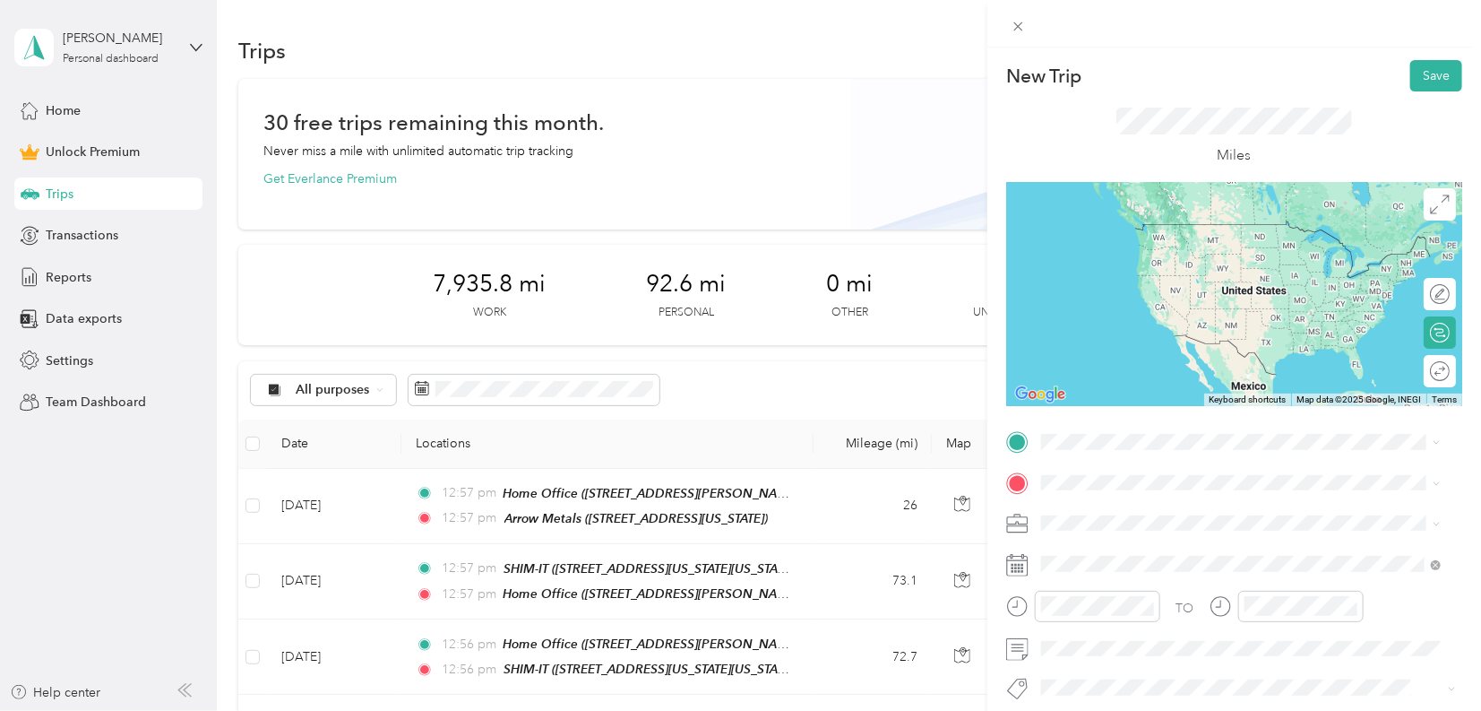
click at [1094, 505] on div "Arrow Metals [STREET_ADDRESS][US_STATE]" at bounding box center [1241, 522] width 387 height 44
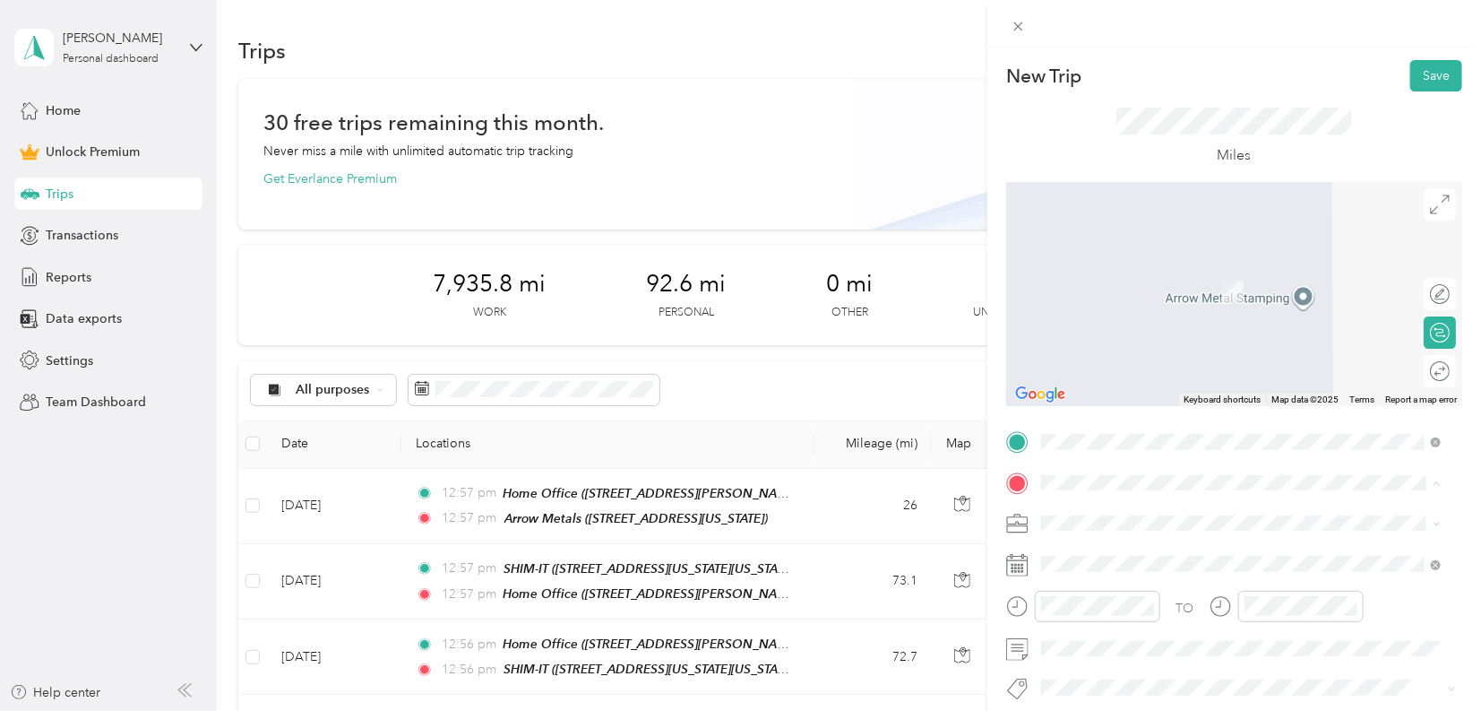
click at [1136, 281] on div "Home Office [STREET_ADDRESS][PERSON_NAME]" at bounding box center [1181, 282] width 213 height 38
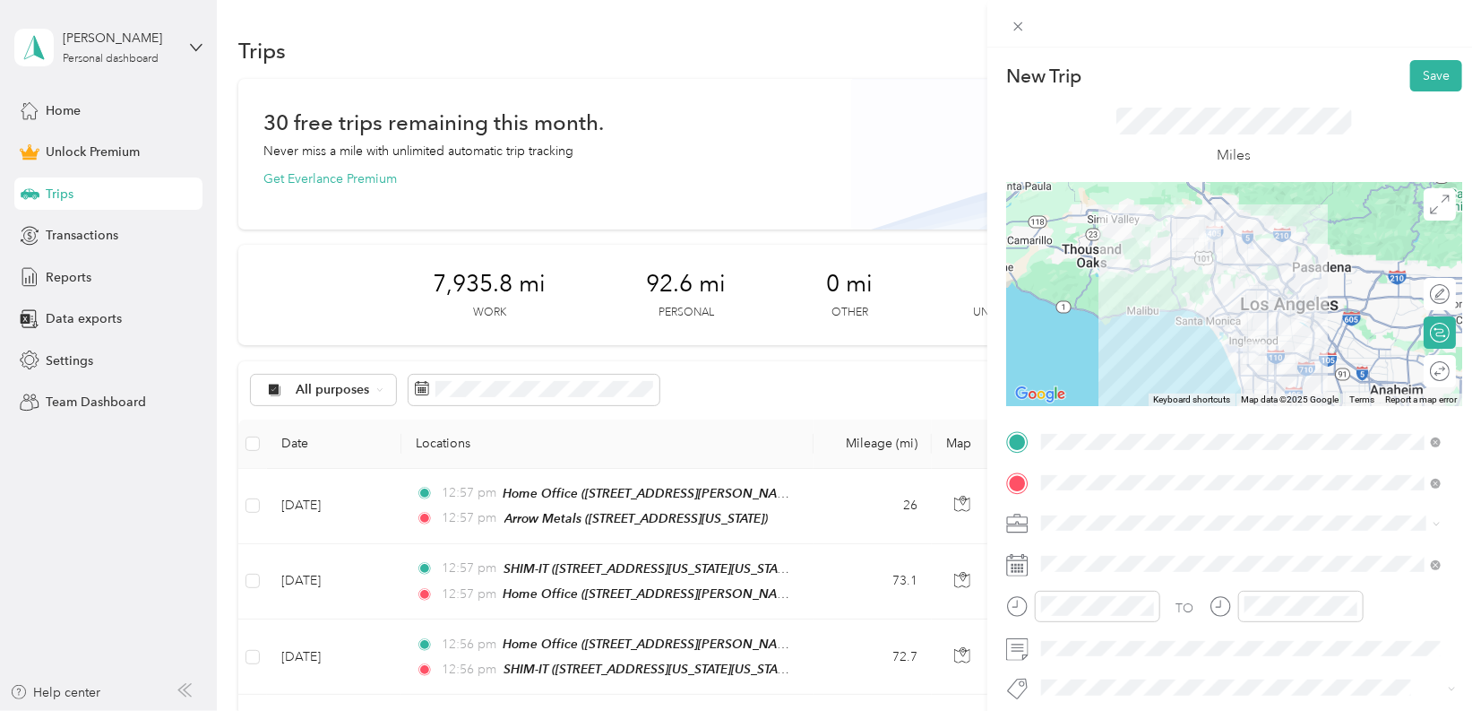
click at [1083, 269] on div "Work" at bounding box center [1241, 268] width 387 height 19
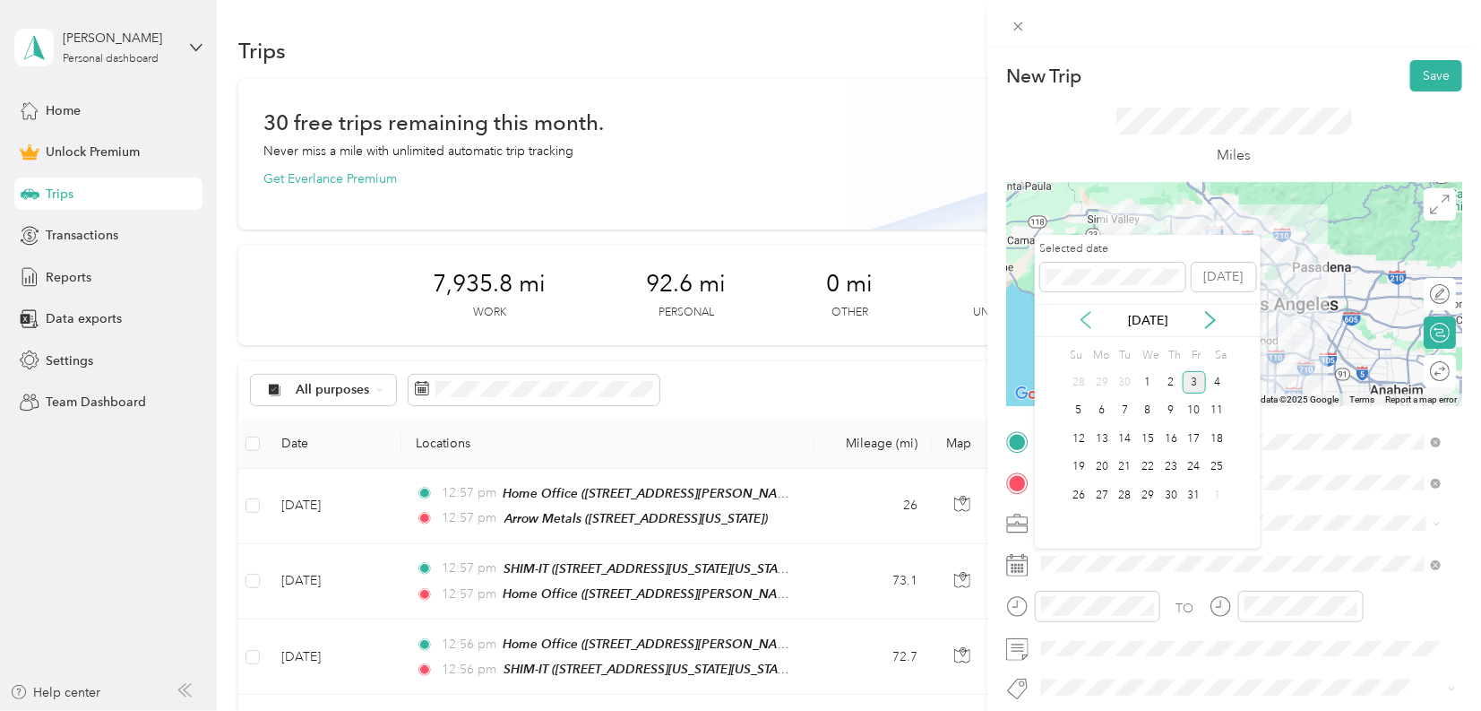
click at [1089, 314] on icon at bounding box center [1086, 320] width 9 height 16
drag, startPoint x: 1171, startPoint y: 492, endPoint x: 1188, endPoint y: 471, distance: 27.4
click at [1171, 491] on div "28" at bounding box center [1171, 495] width 23 height 22
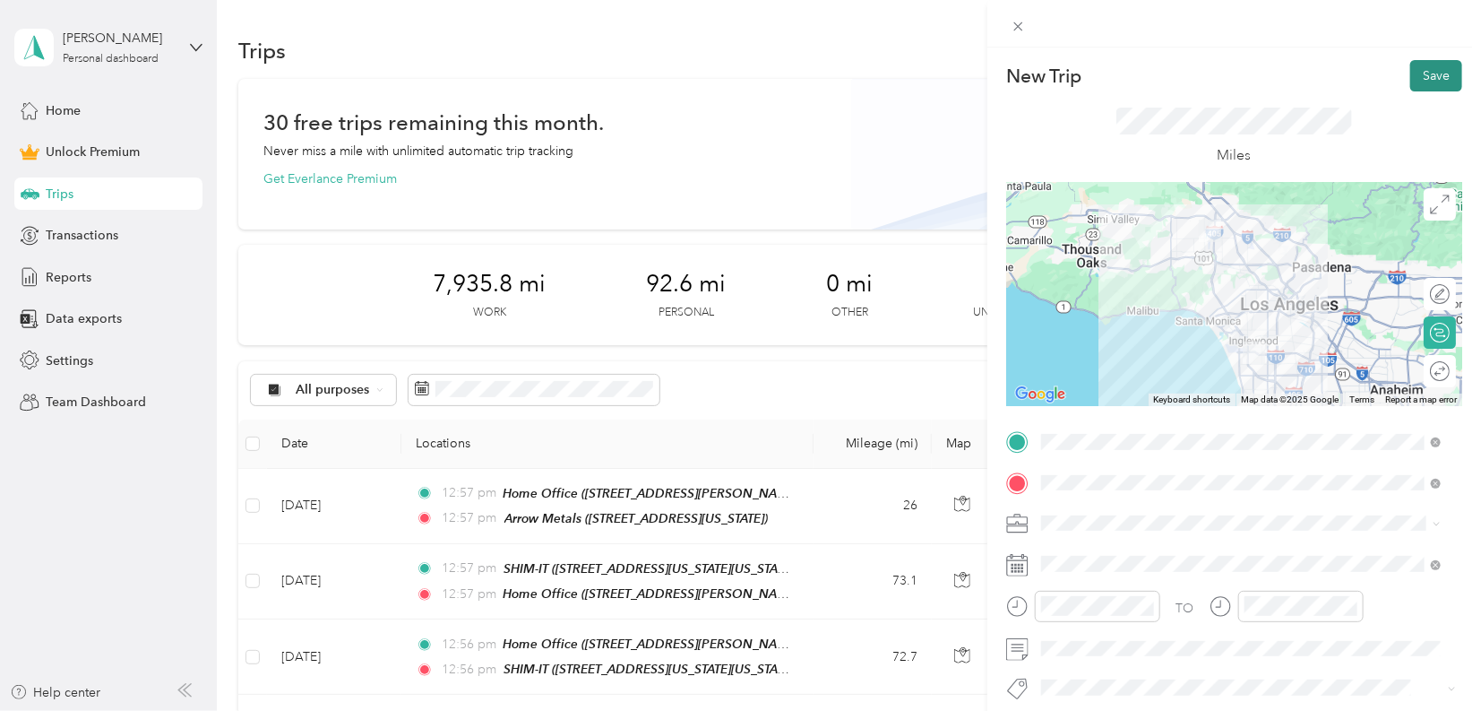
click at [1414, 68] on button "Save" at bounding box center [1437, 75] width 52 height 31
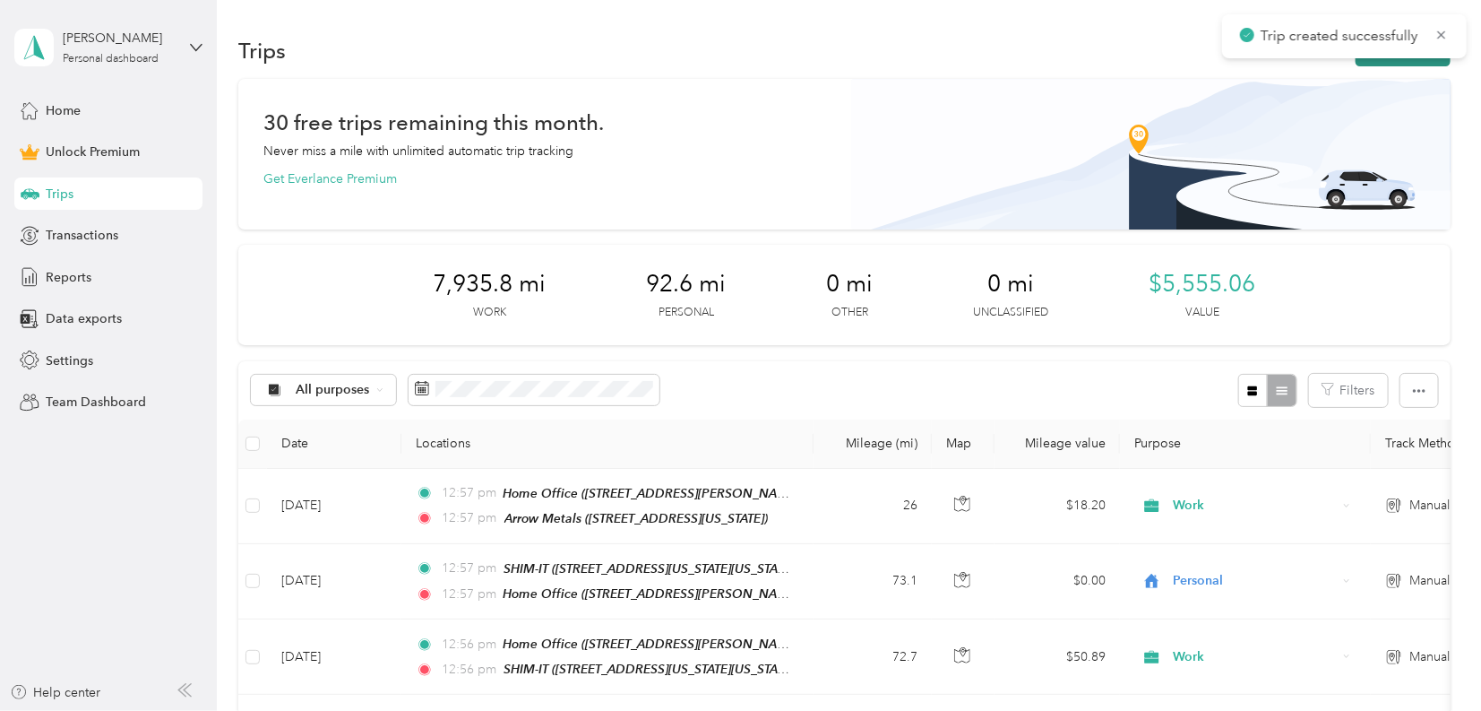
click at [1417, 57] on button "New trip" at bounding box center [1403, 50] width 95 height 31
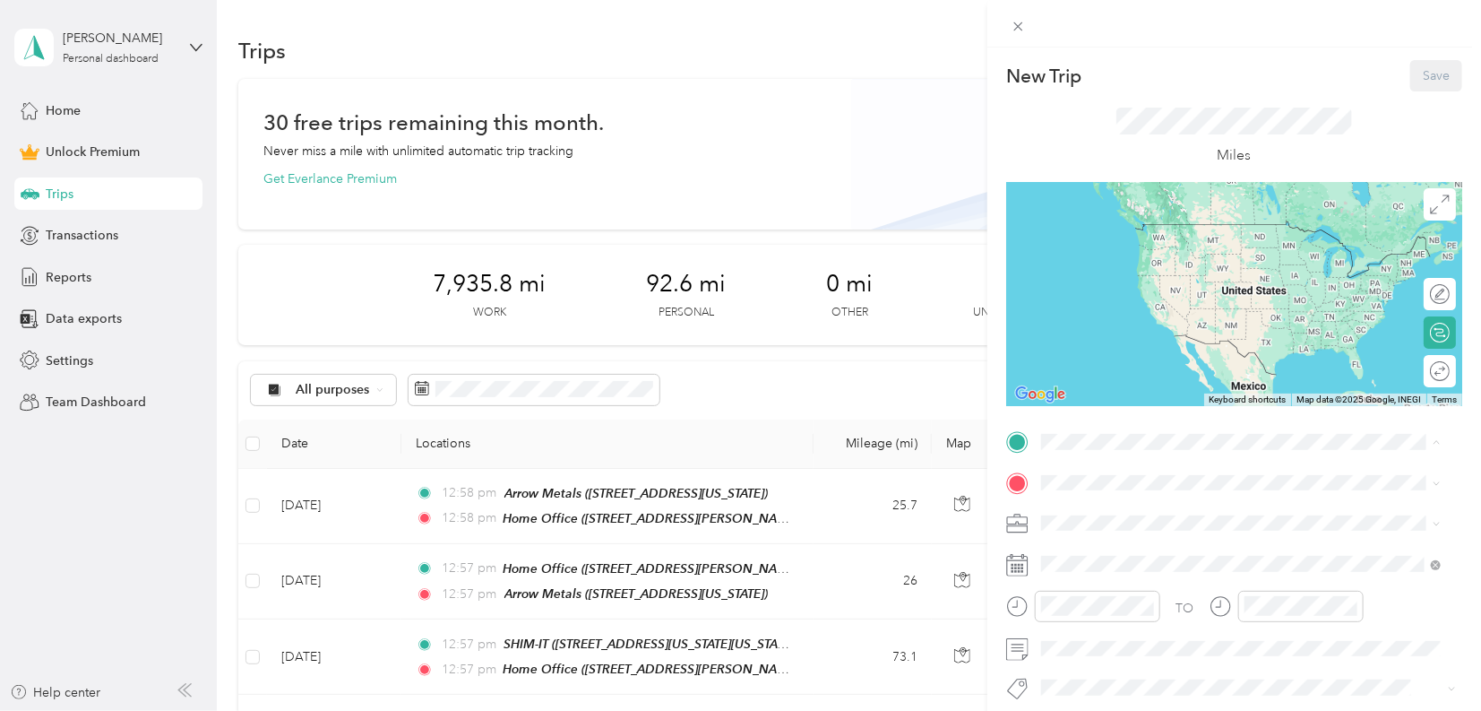
click at [1107, 514] on strong "Home Office" at bounding box center [1112, 513] width 75 height 16
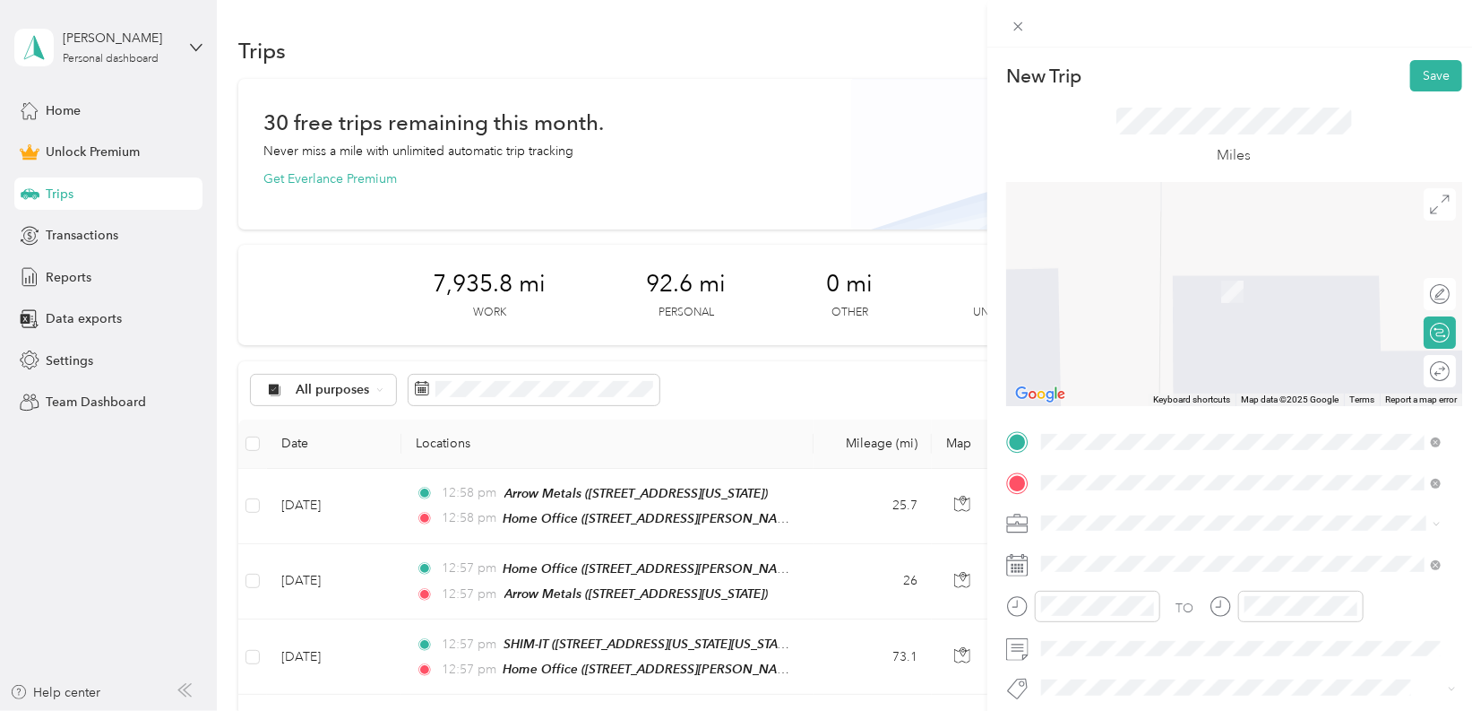
click at [1139, 298] on span "[STREET_ADDRESS][PERSON_NAME][US_STATE]" at bounding box center [1214, 290] width 279 height 15
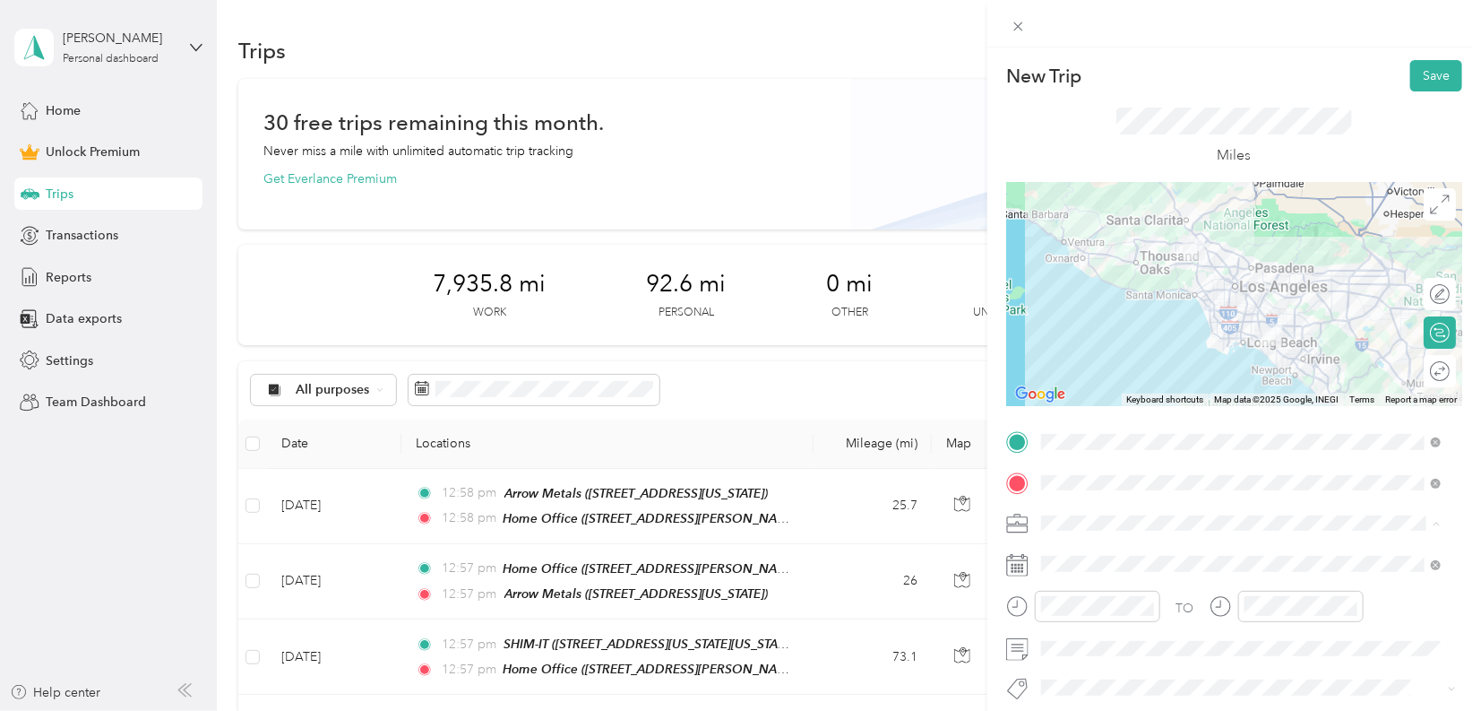
click at [1058, 264] on span "Work" at bounding box center [1063, 271] width 30 height 15
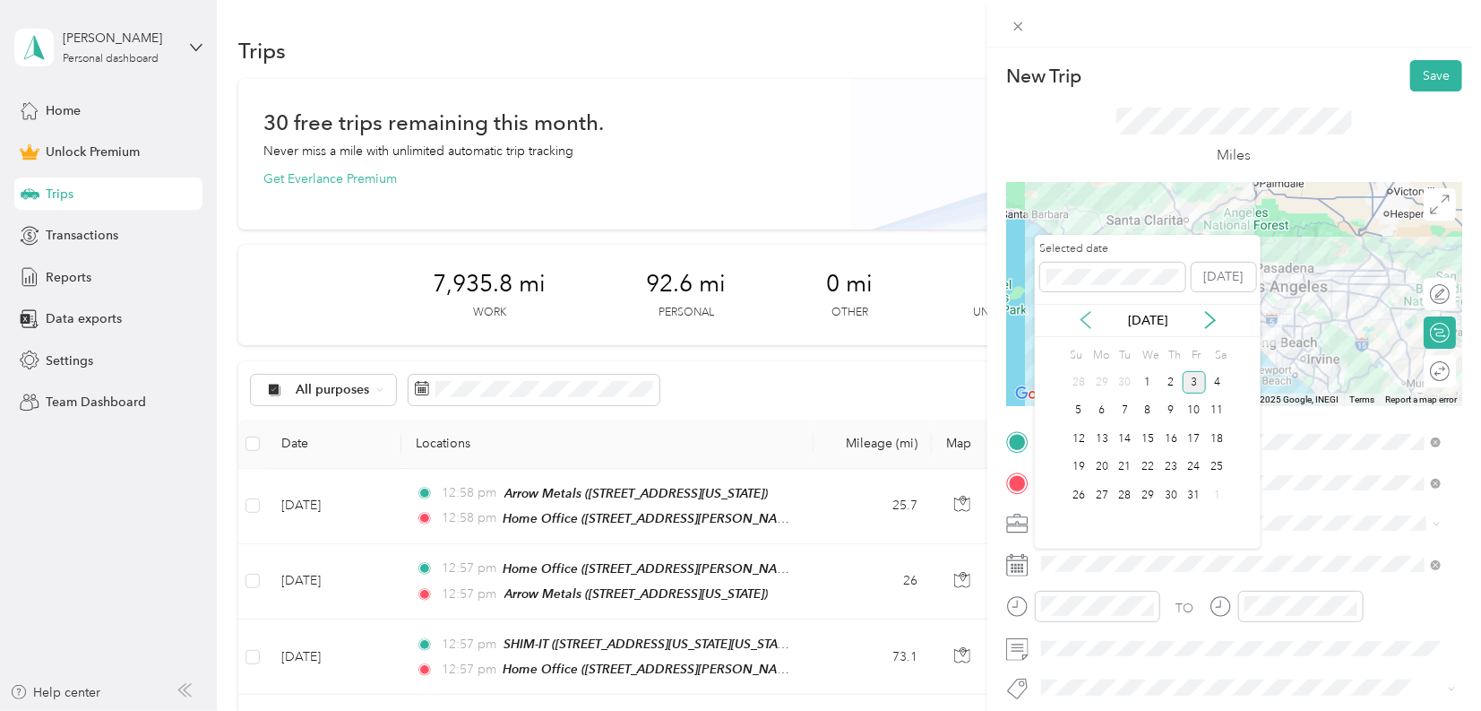
click at [1086, 324] on icon at bounding box center [1086, 320] width 9 height 16
click at [1198, 497] on div "29" at bounding box center [1194, 495] width 23 height 22
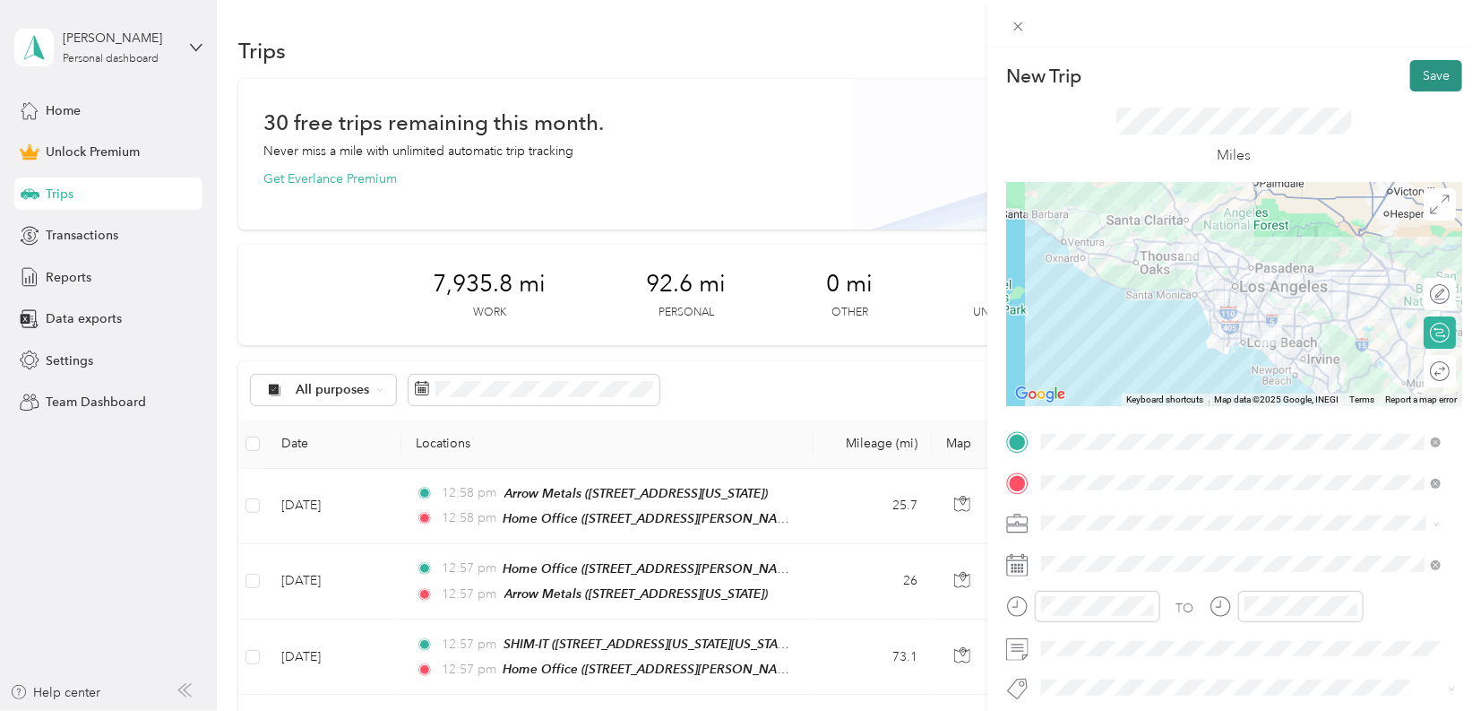
click at [1424, 81] on button "Save" at bounding box center [1437, 75] width 52 height 31
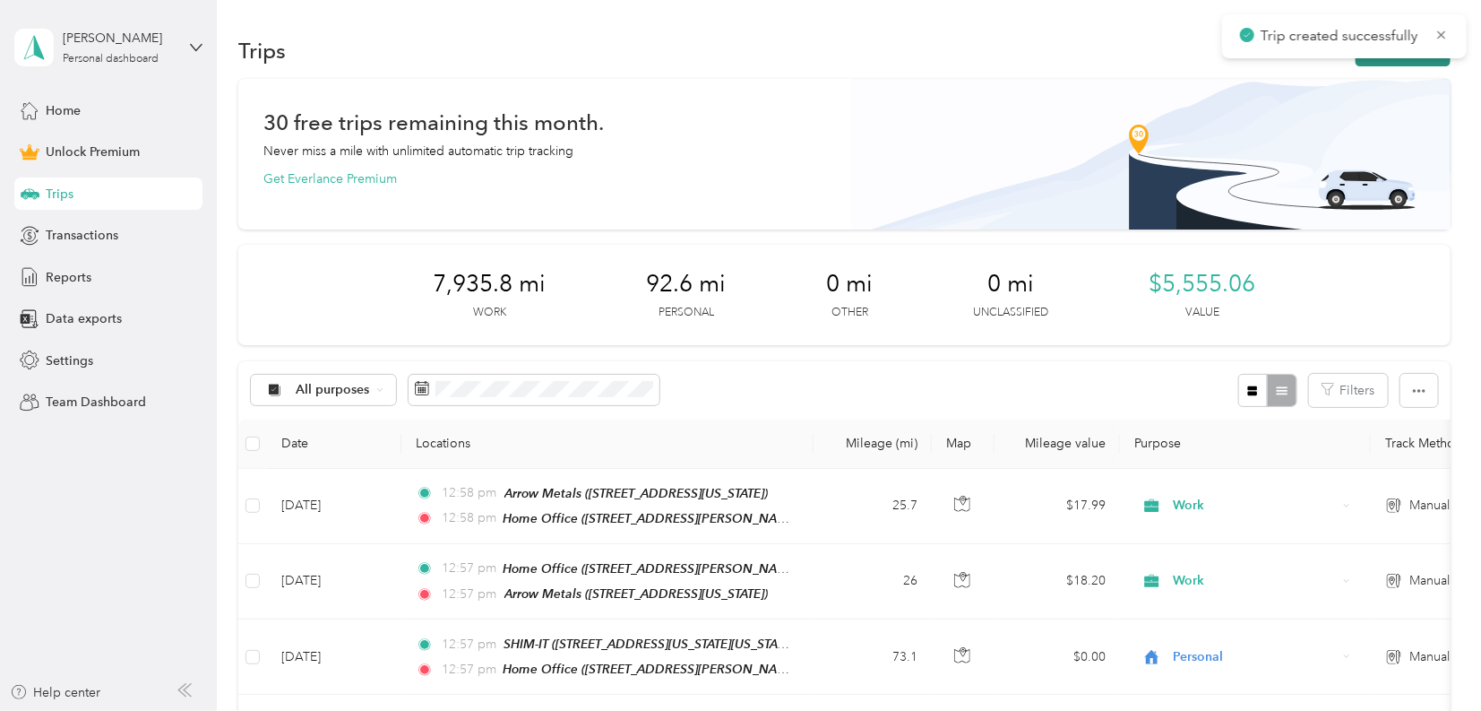
click at [1418, 60] on button "New trip" at bounding box center [1403, 50] width 95 height 31
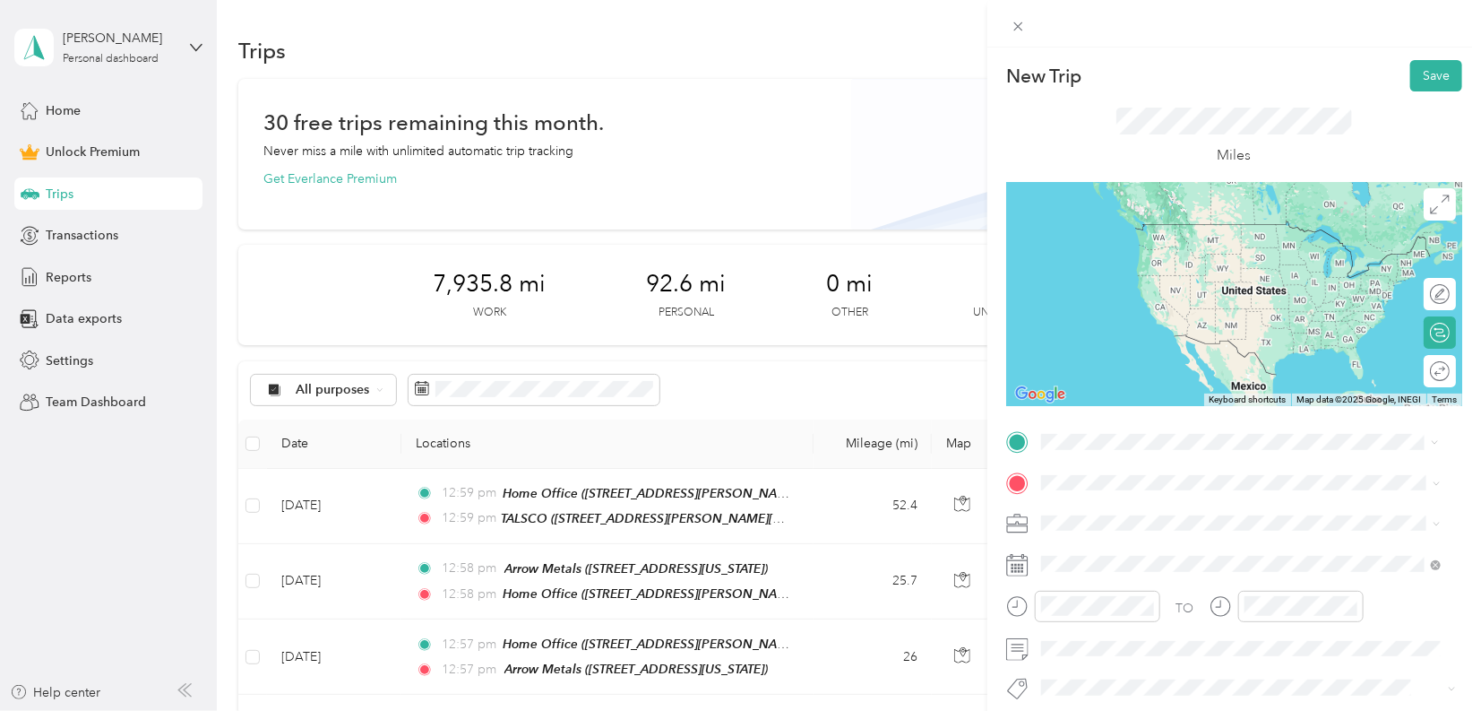
click at [1134, 526] on span "[STREET_ADDRESS][PERSON_NAME][US_STATE]" at bounding box center [1214, 532] width 279 height 15
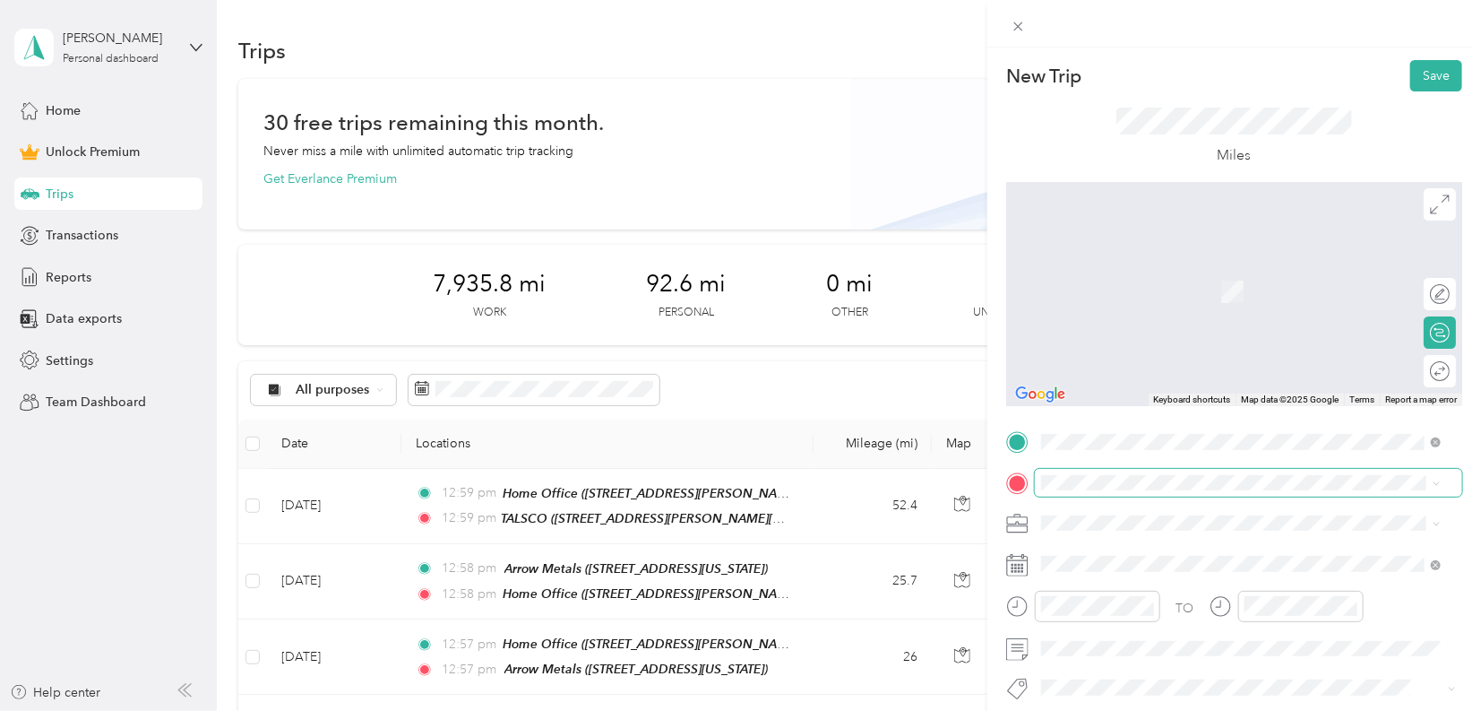
click at [1087, 491] on span at bounding box center [1249, 483] width 428 height 28
click at [1204, 279] on div "Home Office [STREET_ADDRESS][PERSON_NAME]" at bounding box center [1181, 282] width 213 height 38
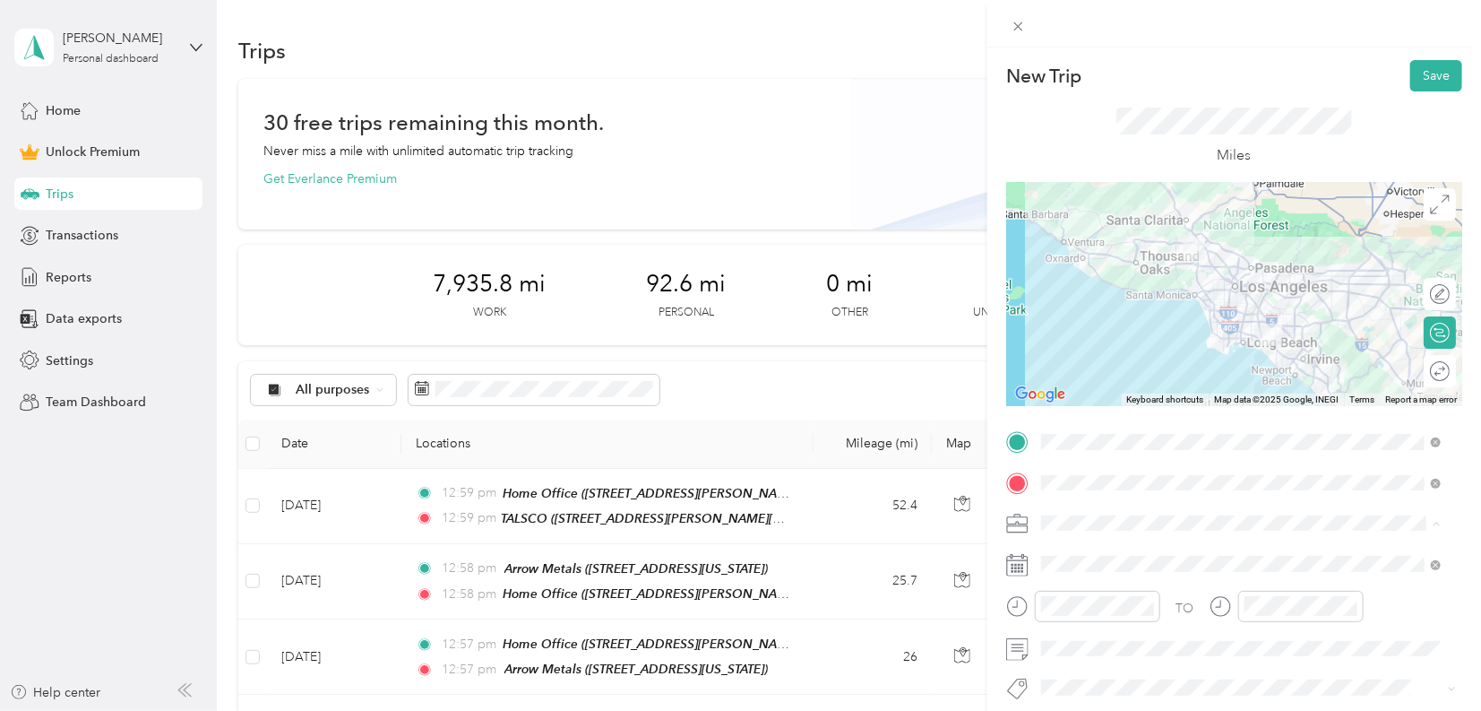
click at [1084, 281] on ol "Work Personal KBR Other Charity Medical Moving Commute" at bounding box center [1241, 381] width 412 height 251
click at [1057, 275] on li "Work" at bounding box center [1241, 271] width 412 height 31
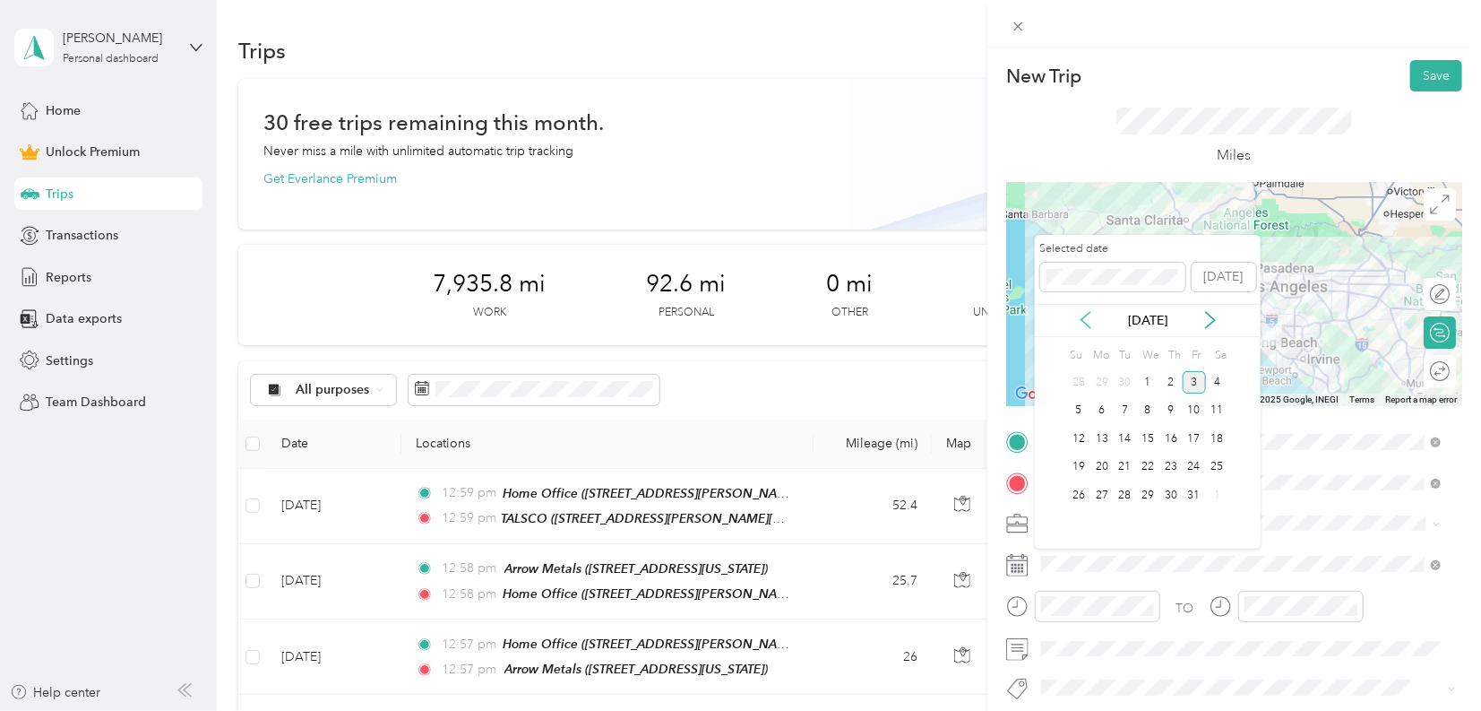
click at [1089, 322] on icon at bounding box center [1086, 320] width 18 height 18
click at [1197, 494] on div "29" at bounding box center [1194, 495] width 23 height 22
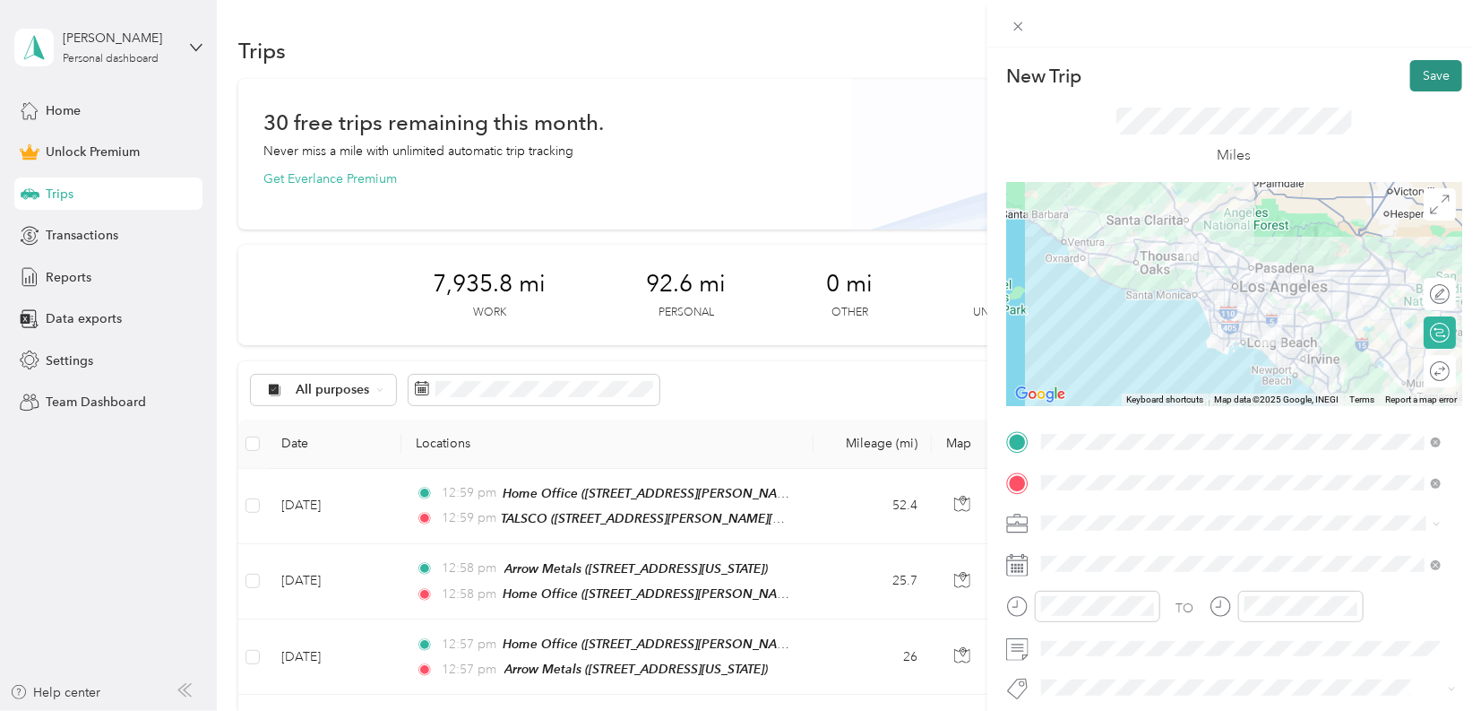
click at [1424, 73] on button "Save" at bounding box center [1437, 75] width 52 height 31
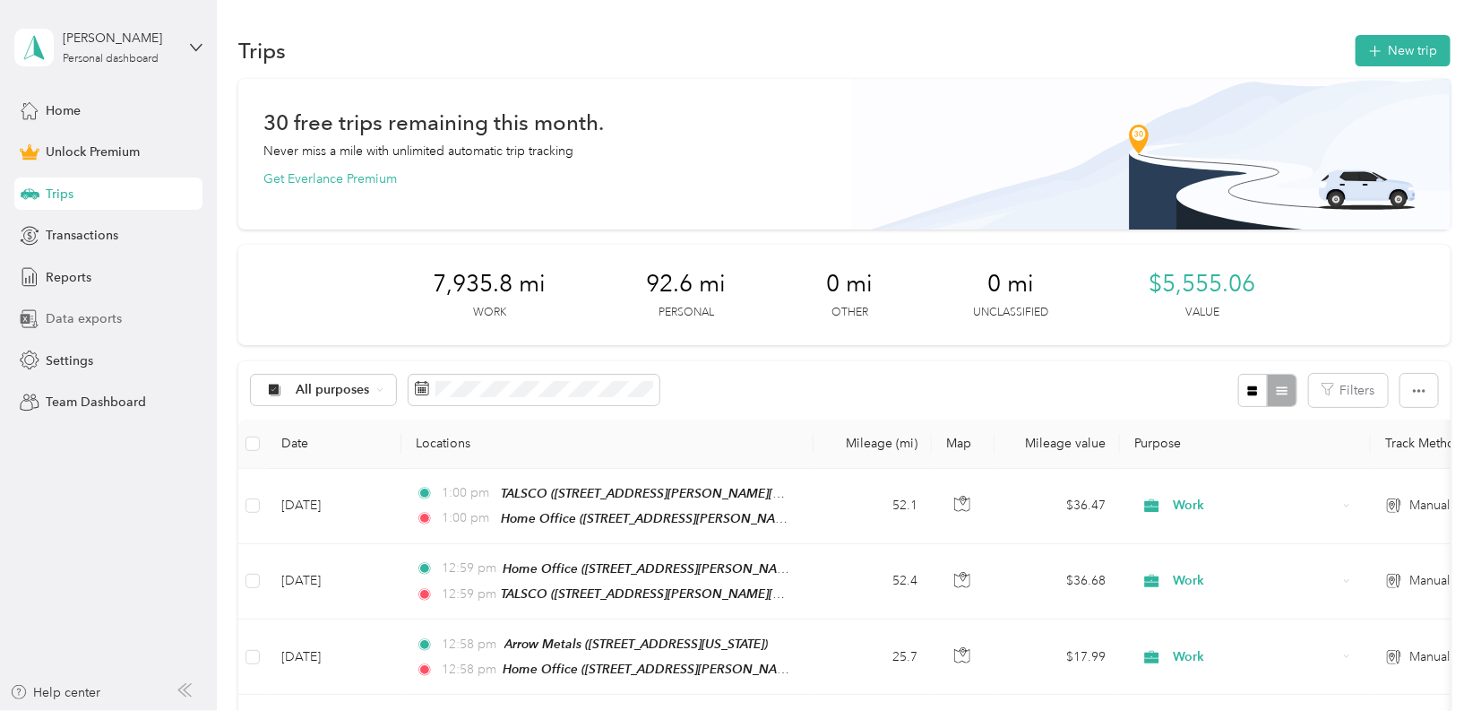
click at [75, 319] on span "Data exports" at bounding box center [84, 318] width 76 height 19
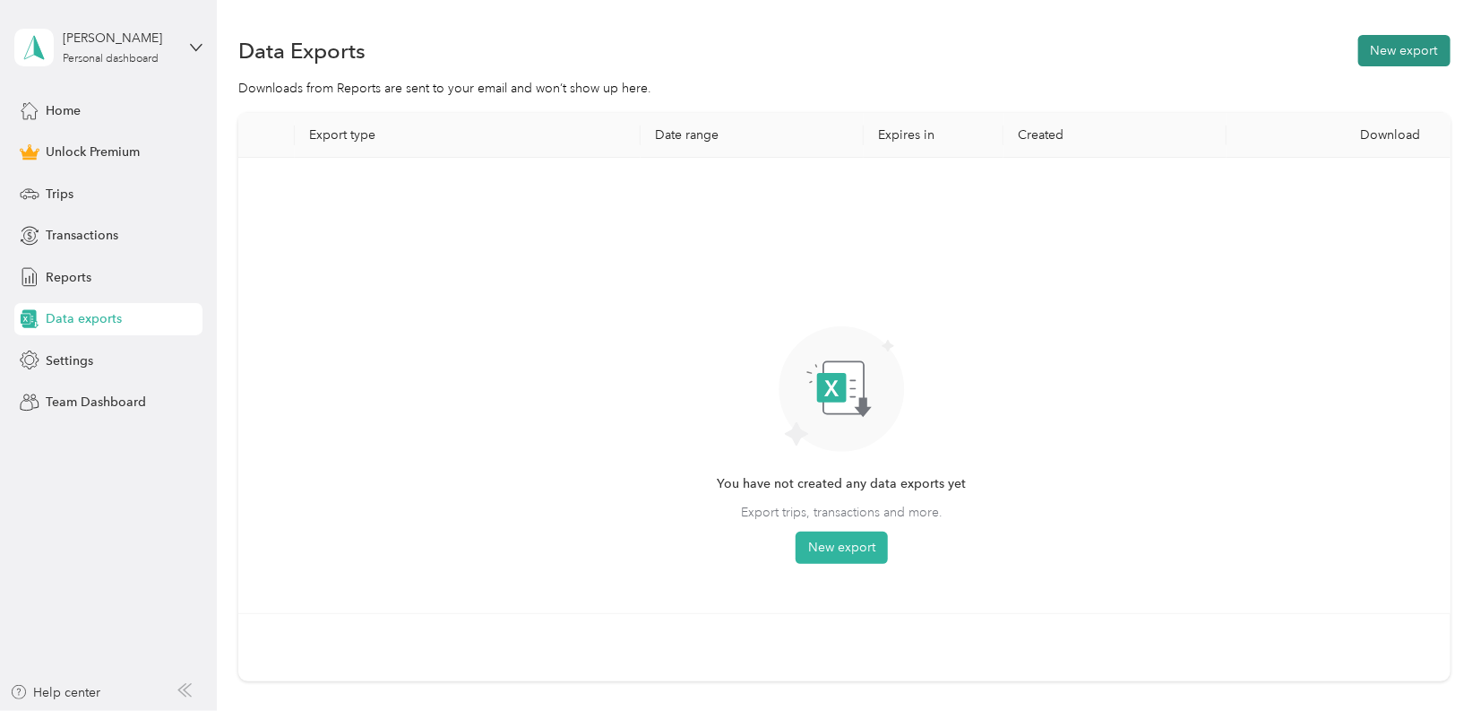
click at [1386, 60] on button "New export" at bounding box center [1405, 50] width 92 height 31
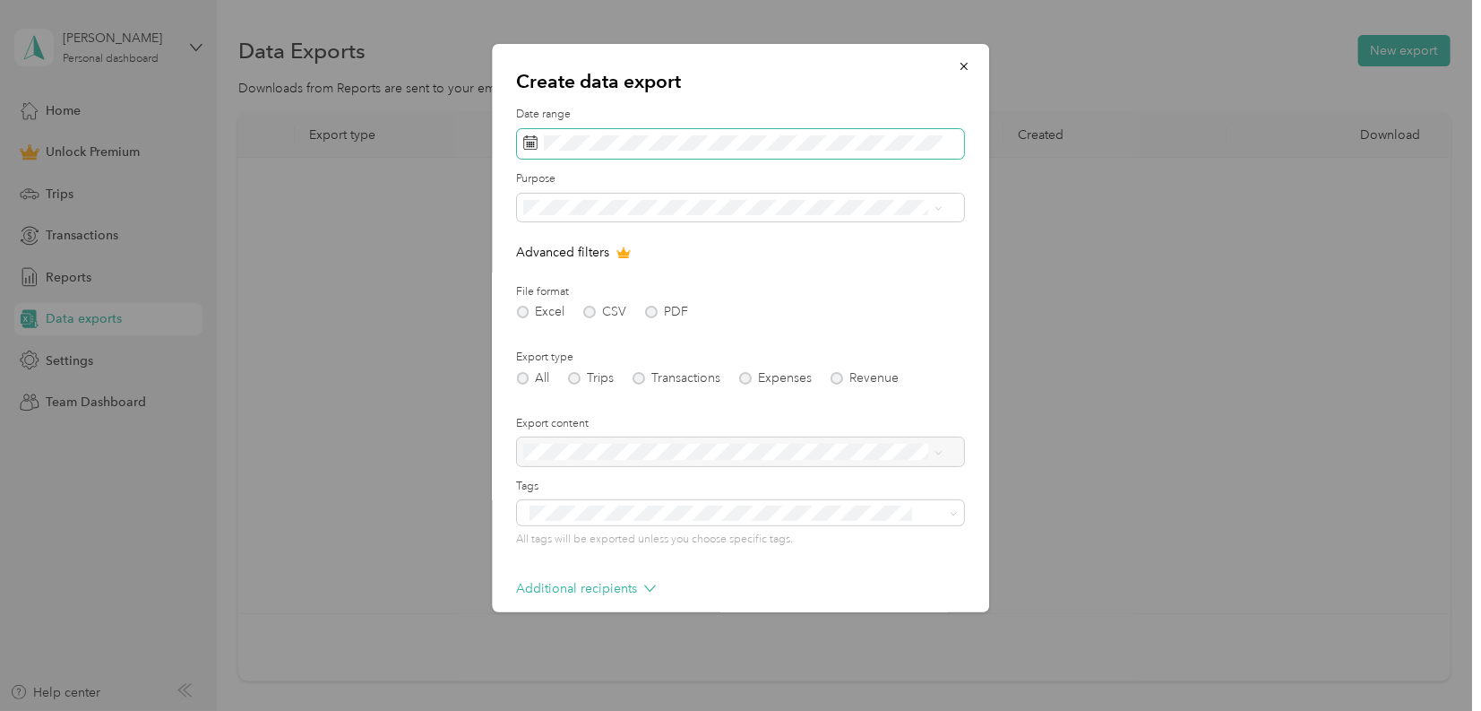
click at [718, 134] on span at bounding box center [740, 144] width 447 height 30
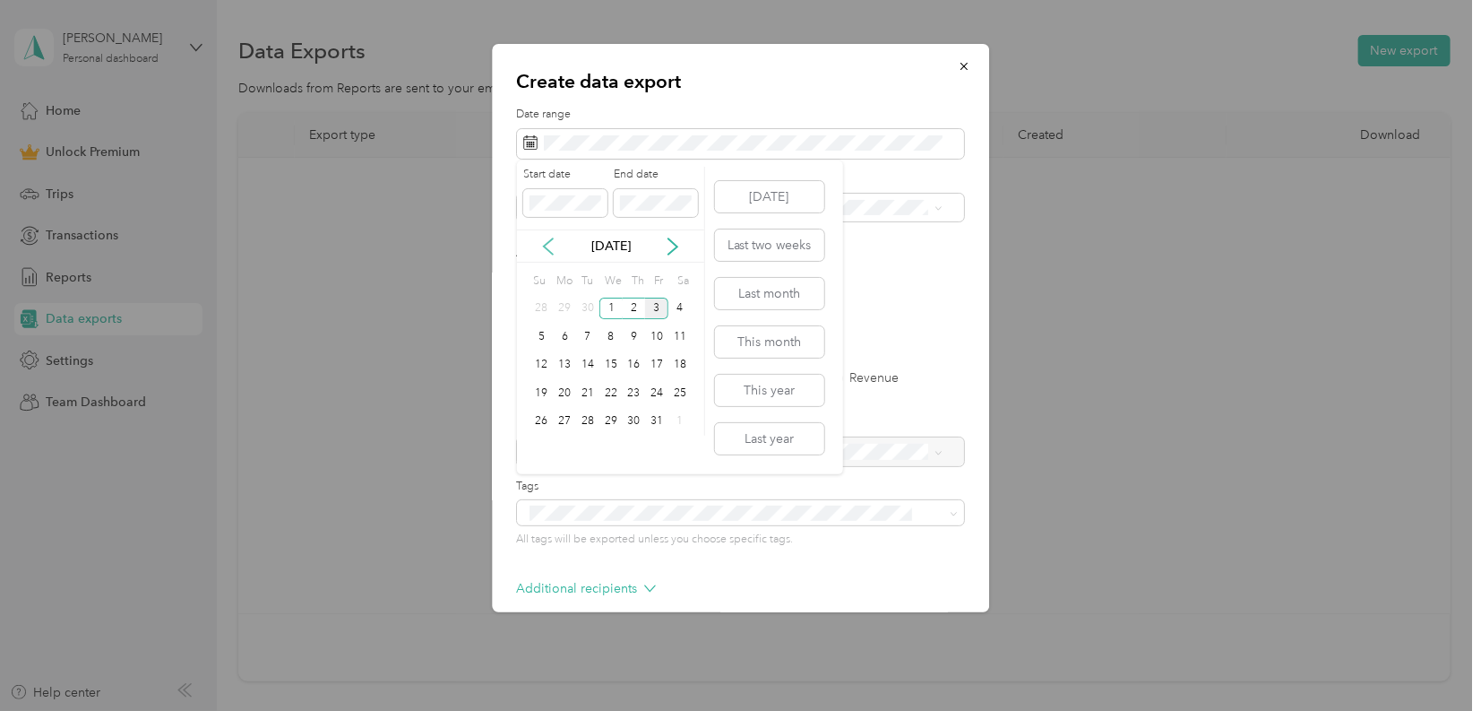
click at [552, 253] on icon at bounding box center [548, 246] width 9 height 16
click at [658, 311] on div "1" at bounding box center [656, 309] width 23 height 22
click at [541, 445] on div "31" at bounding box center [542, 449] width 23 height 22
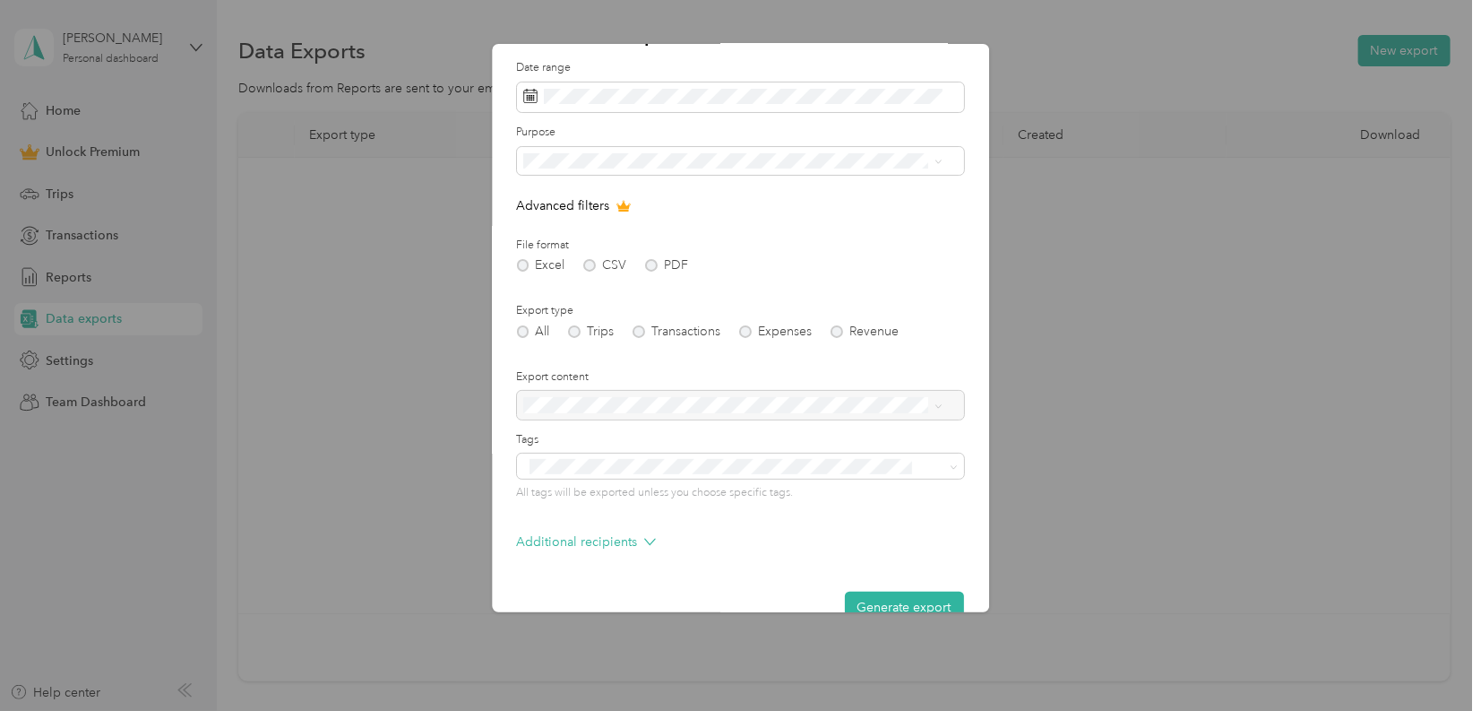
scroll to position [82, 0]
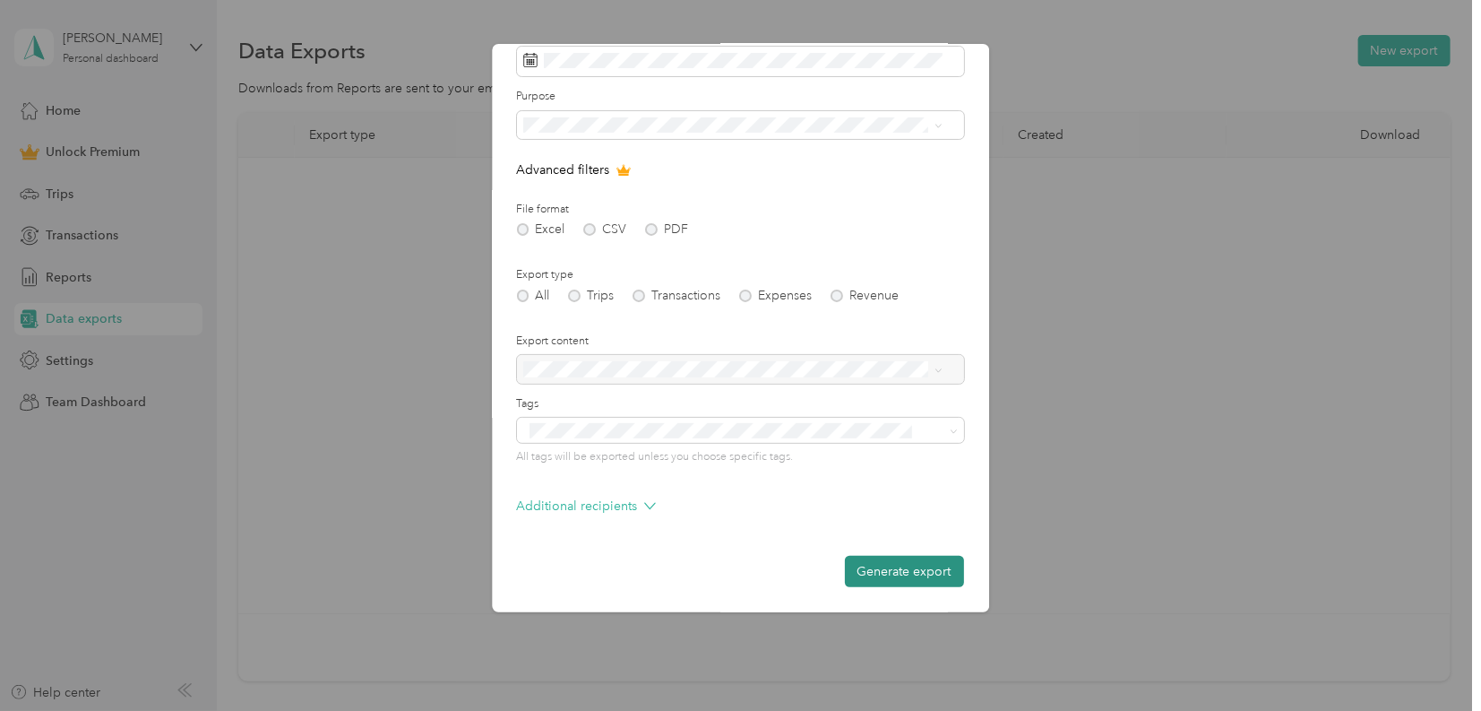
click at [909, 568] on button "Generate export" at bounding box center [904, 571] width 119 height 31
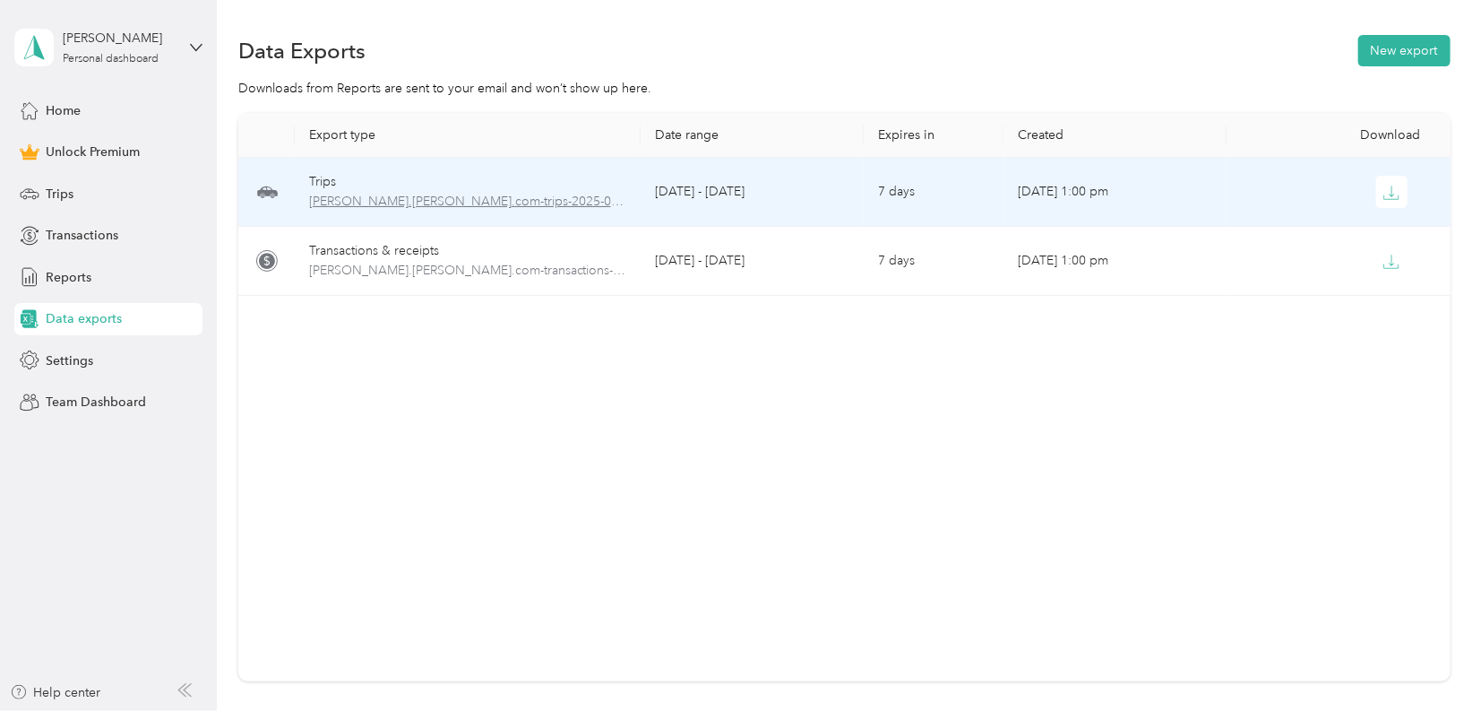
click at [379, 192] on span "[PERSON_NAME].[PERSON_NAME].com-trips-2025-08-01-2025-08-31.xlsx" at bounding box center [467, 202] width 317 height 20
click at [1384, 194] on icon "button" at bounding box center [1392, 193] width 16 height 16
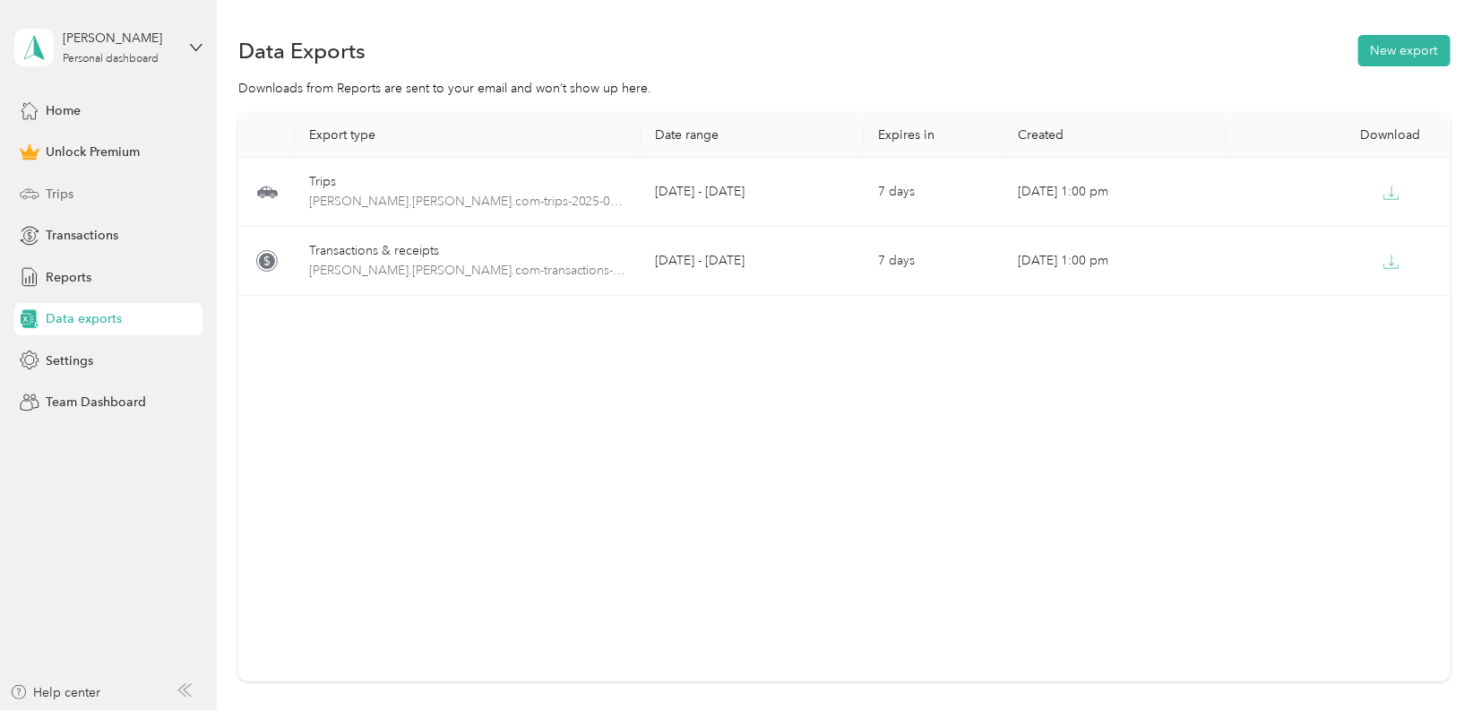
drag, startPoint x: 55, startPoint y: 191, endPoint x: 76, endPoint y: 199, distance: 23.0
click at [55, 191] on span "Trips" at bounding box center [60, 194] width 28 height 19
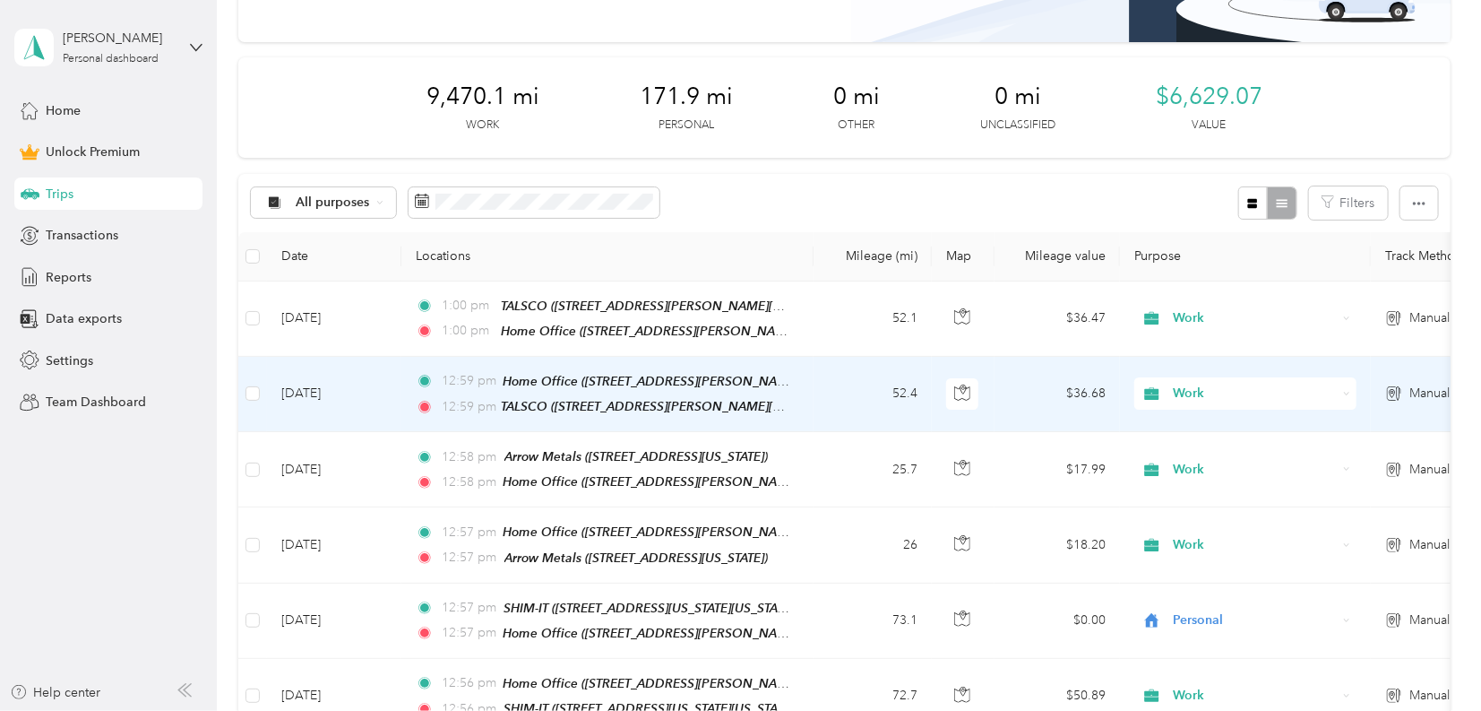
scroll to position [298, 0]
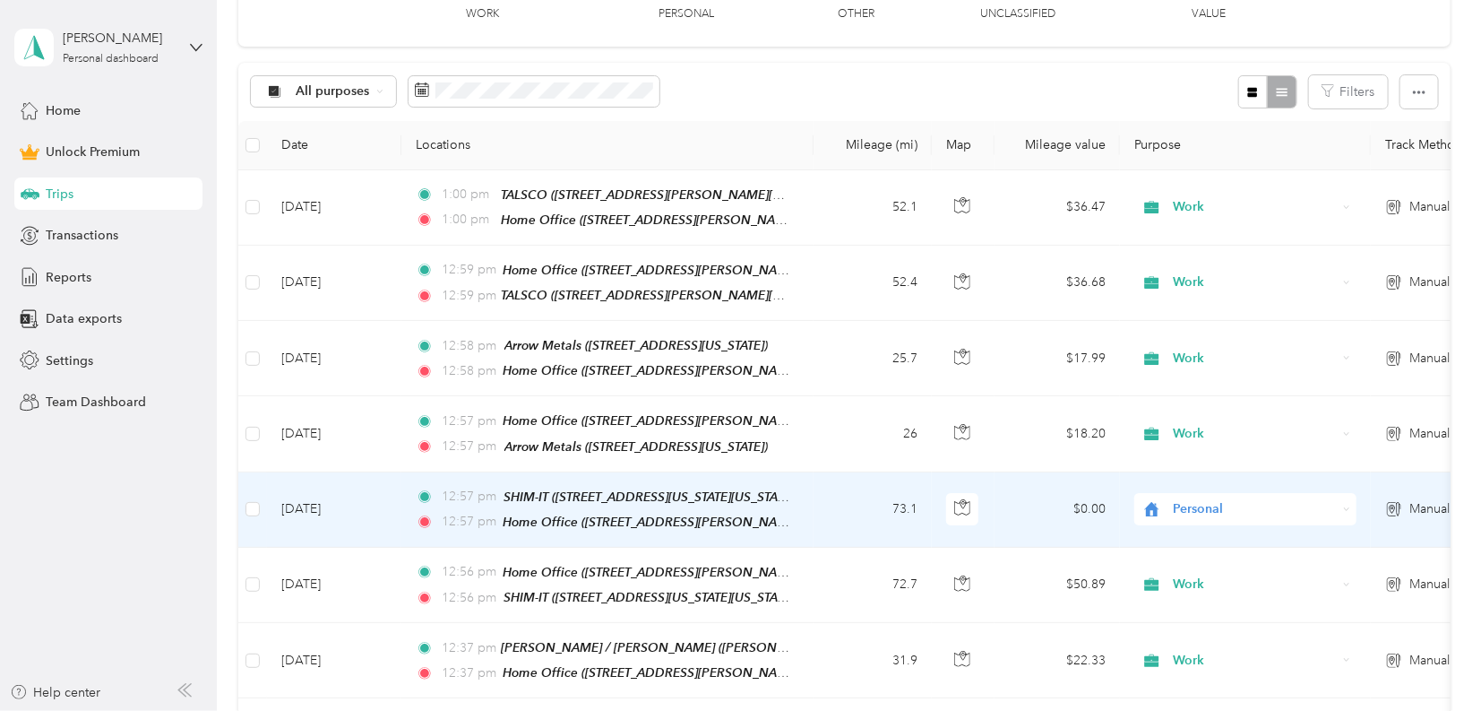
click at [1202, 499] on span "Personal" at bounding box center [1255, 509] width 164 height 20
click at [1205, 248] on span "Work" at bounding box center [1262, 246] width 166 height 19
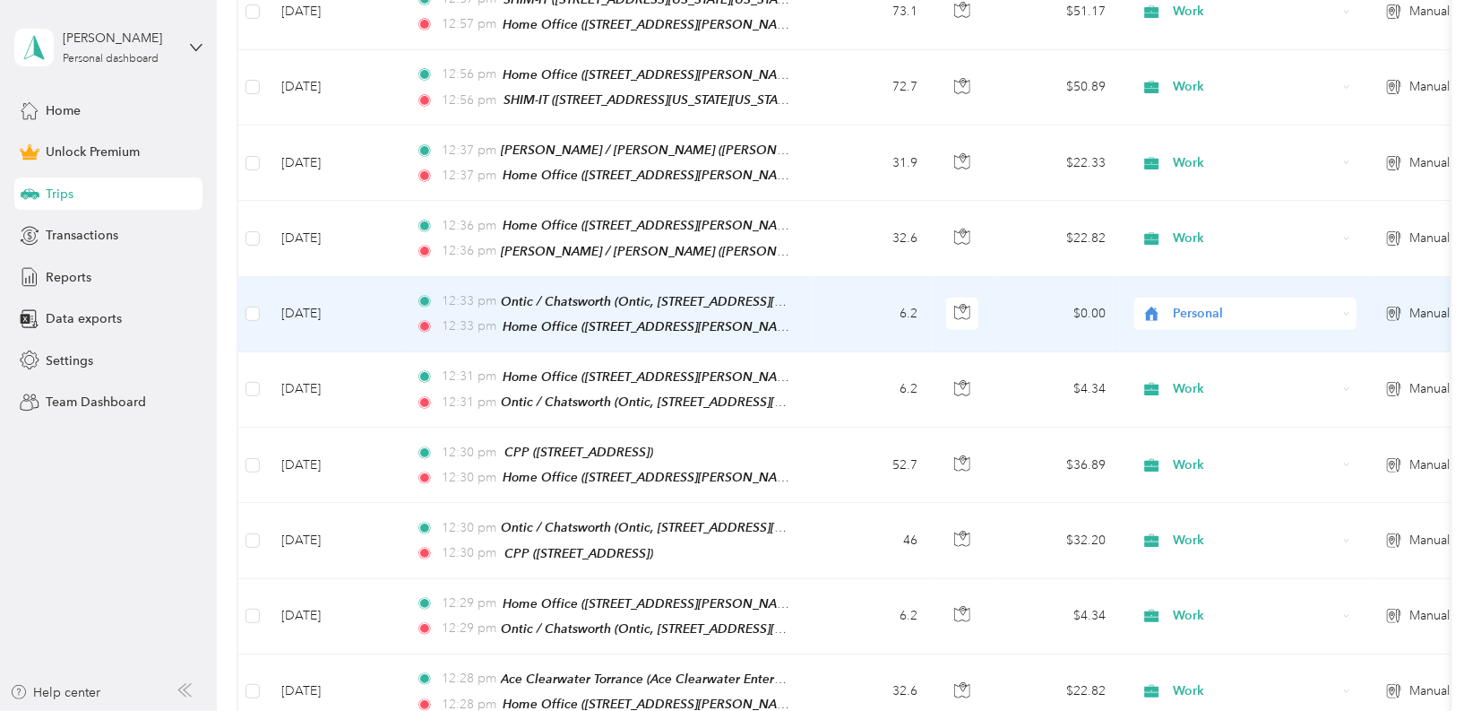
click at [1200, 304] on span "Personal" at bounding box center [1255, 314] width 164 height 20
click at [1195, 330] on span "Work" at bounding box center [1262, 330] width 166 height 19
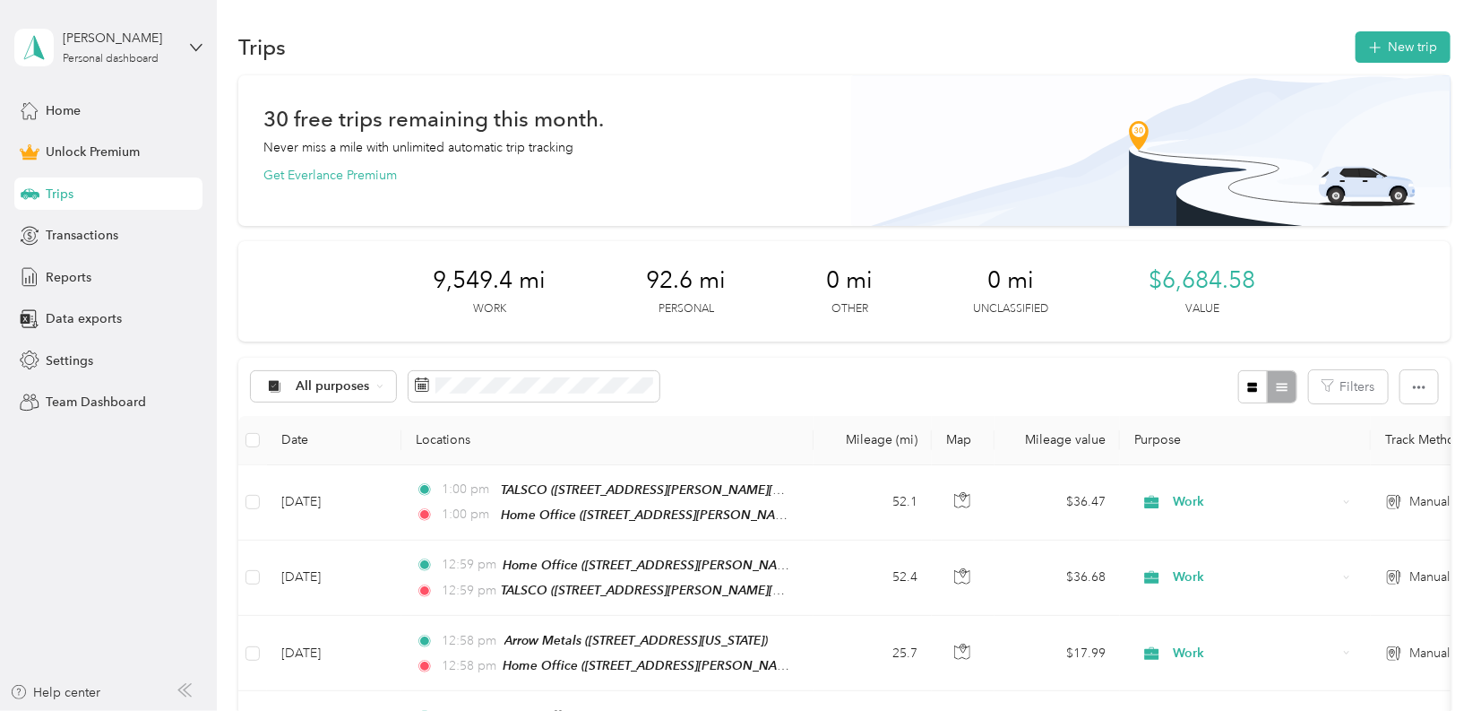
scroll to position [0, 0]
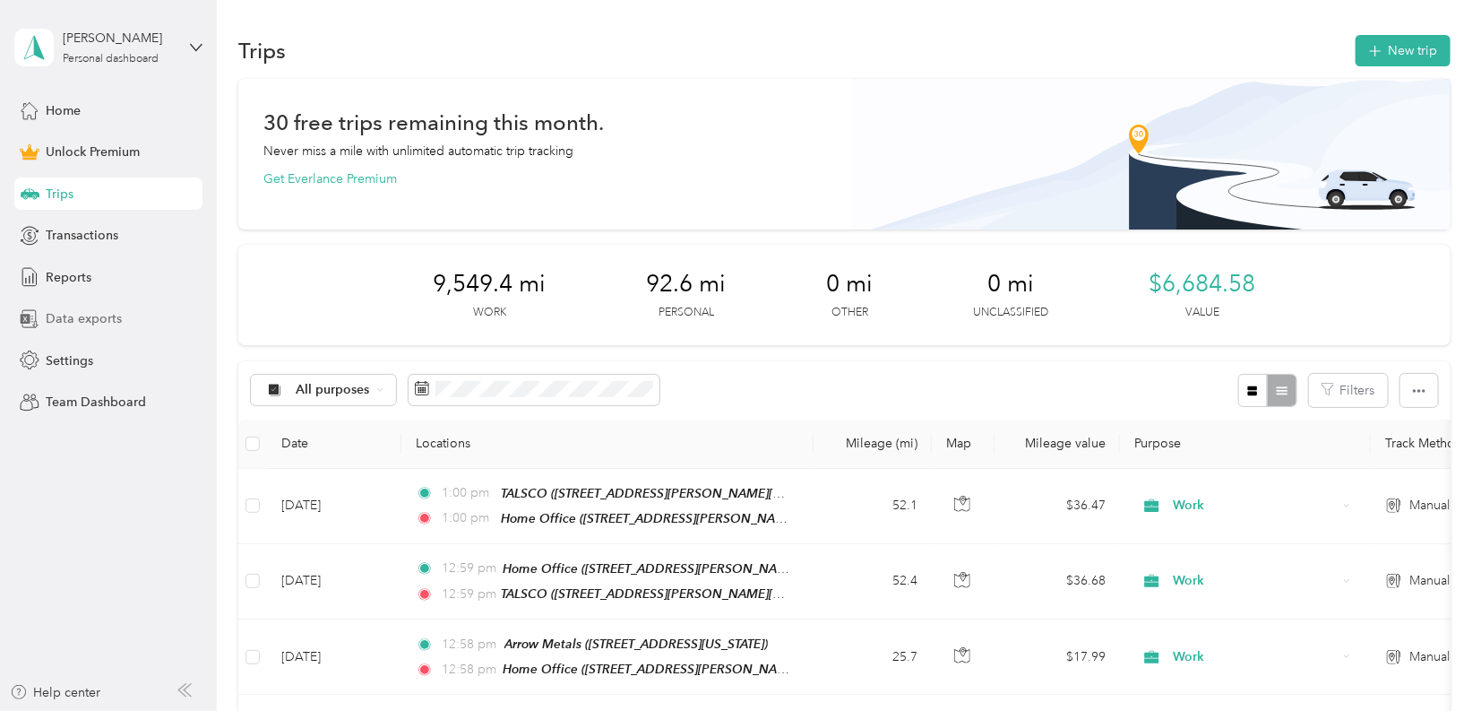
click at [91, 316] on span "Data exports" at bounding box center [84, 318] width 76 height 19
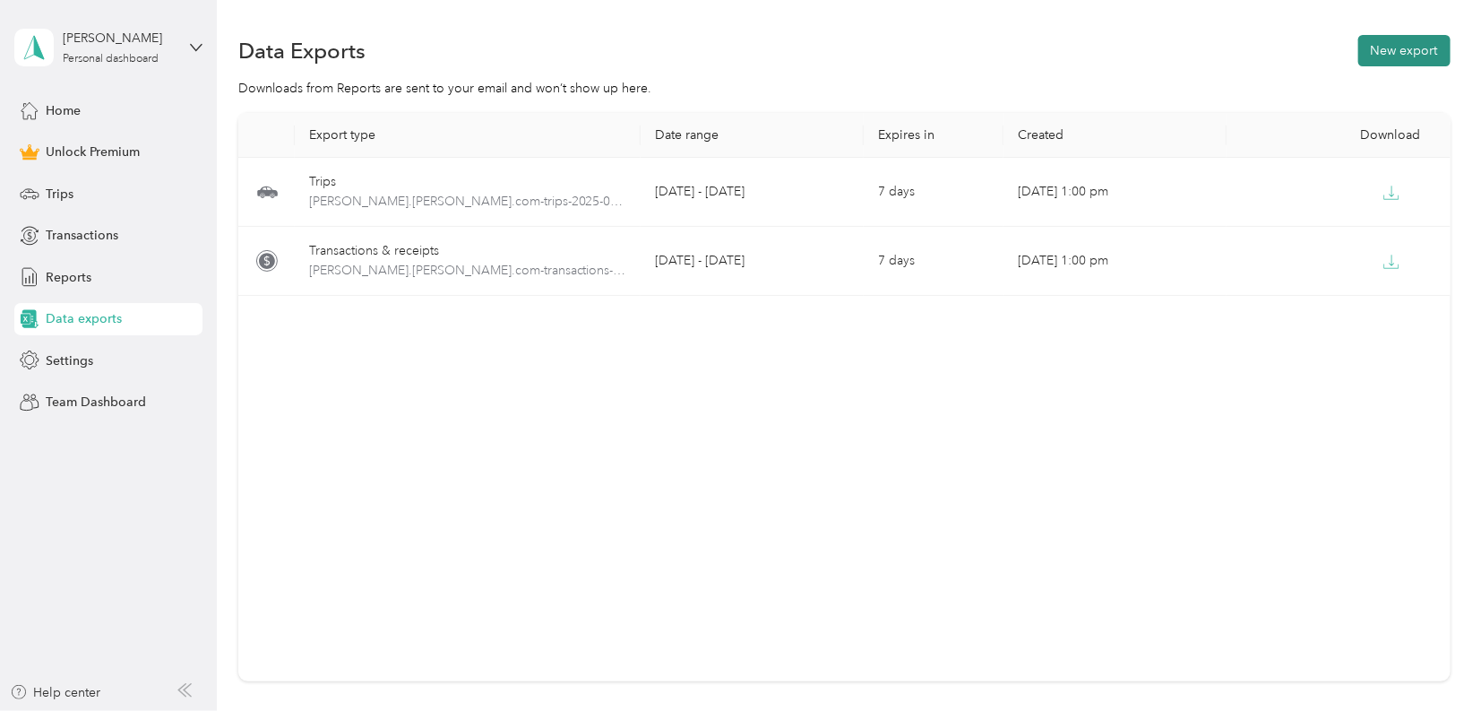
click at [1384, 44] on button "New export" at bounding box center [1405, 50] width 92 height 31
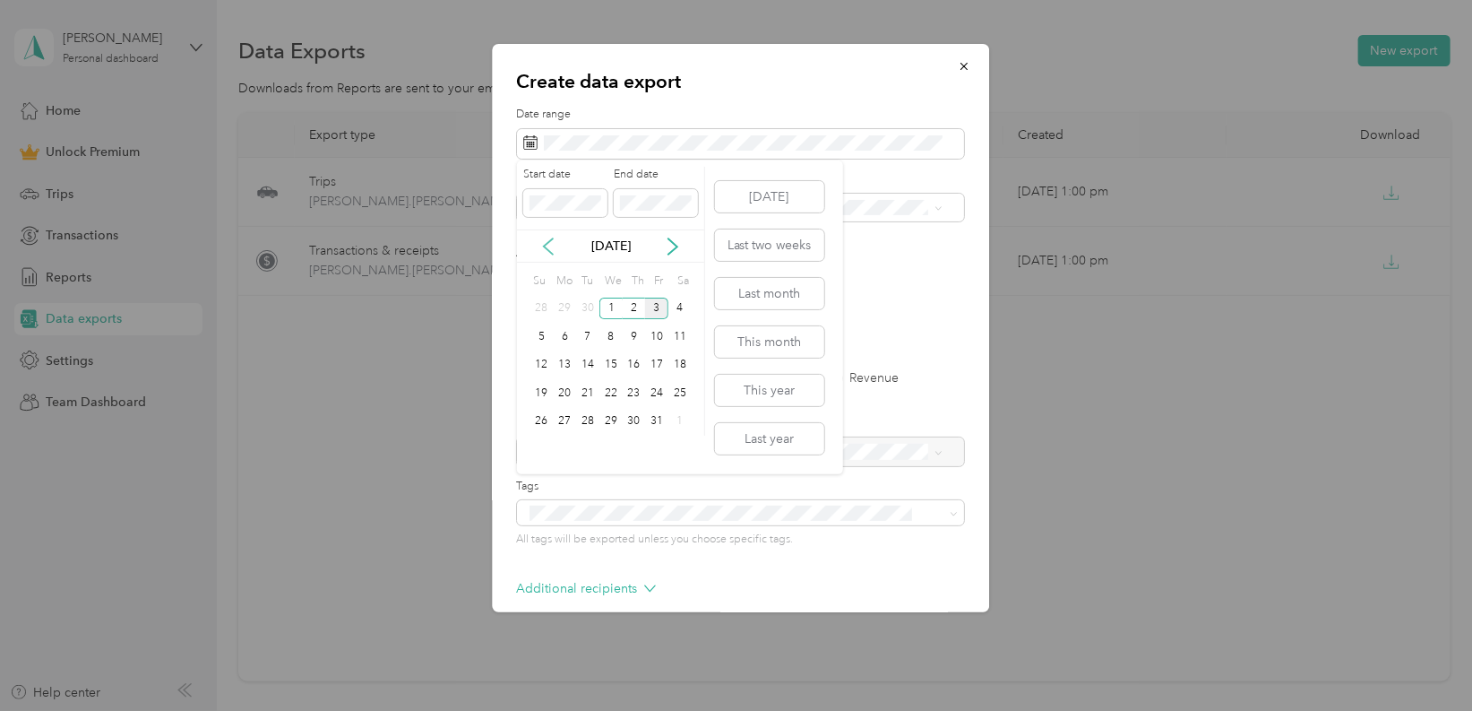
click at [555, 248] on icon at bounding box center [549, 247] width 18 height 18
click at [660, 308] on div "1" at bounding box center [656, 309] width 23 height 22
click at [545, 450] on div "31" at bounding box center [542, 449] width 23 height 22
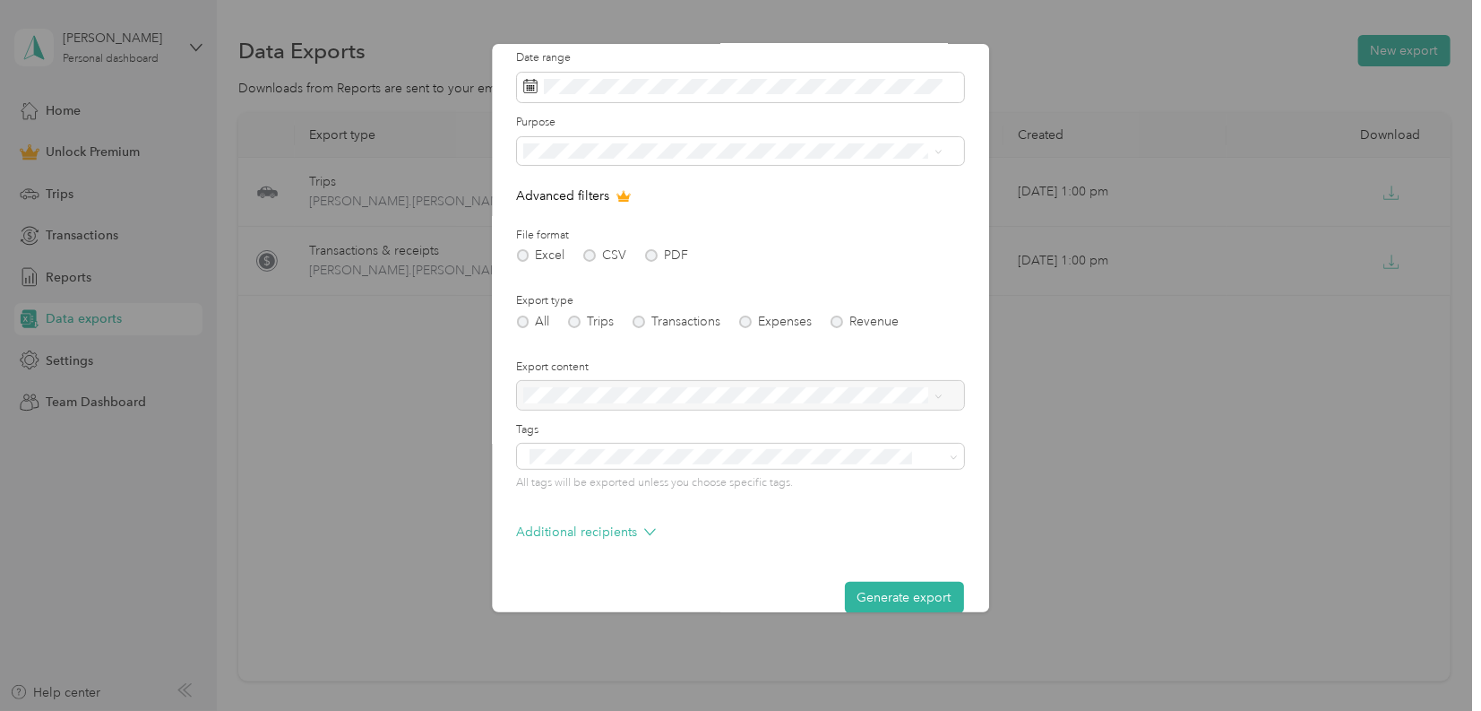
scroll to position [82, 0]
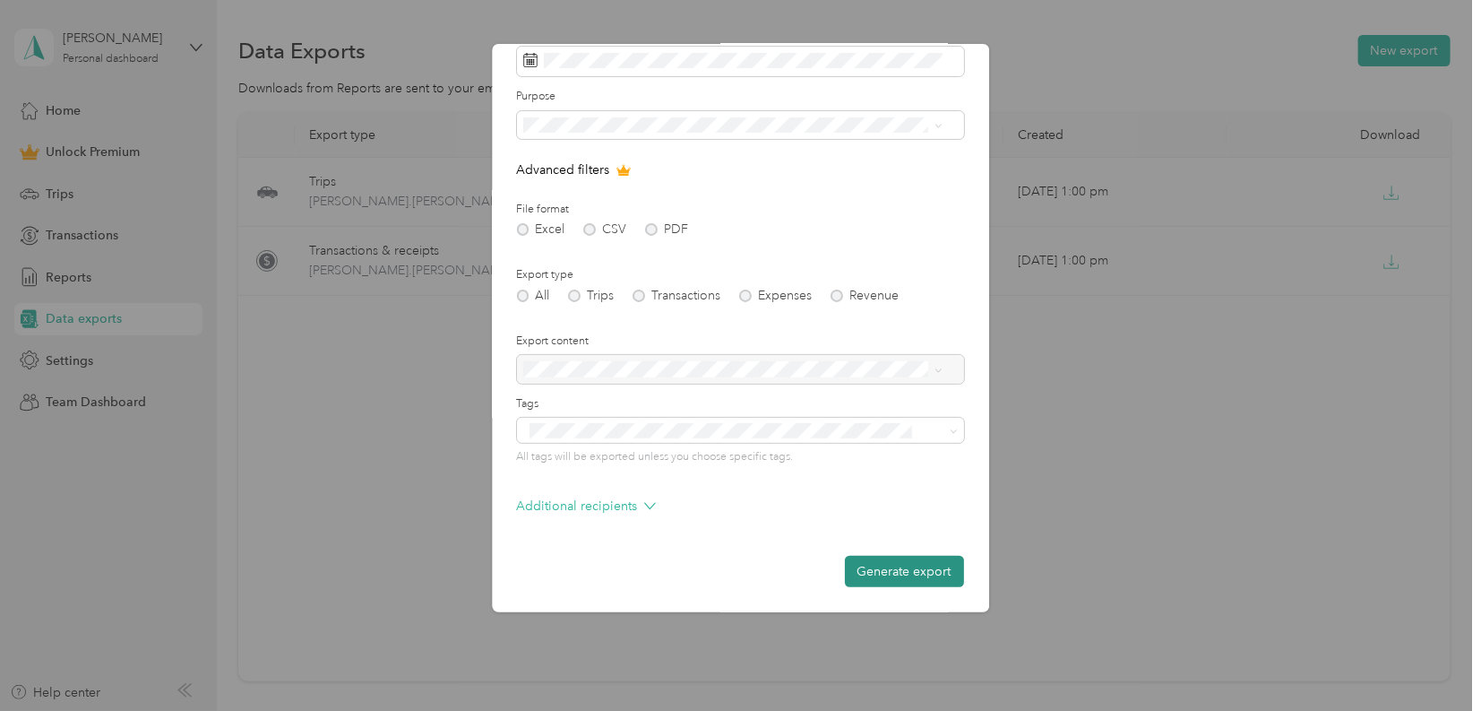
click at [903, 564] on button "Generate export" at bounding box center [904, 571] width 119 height 31
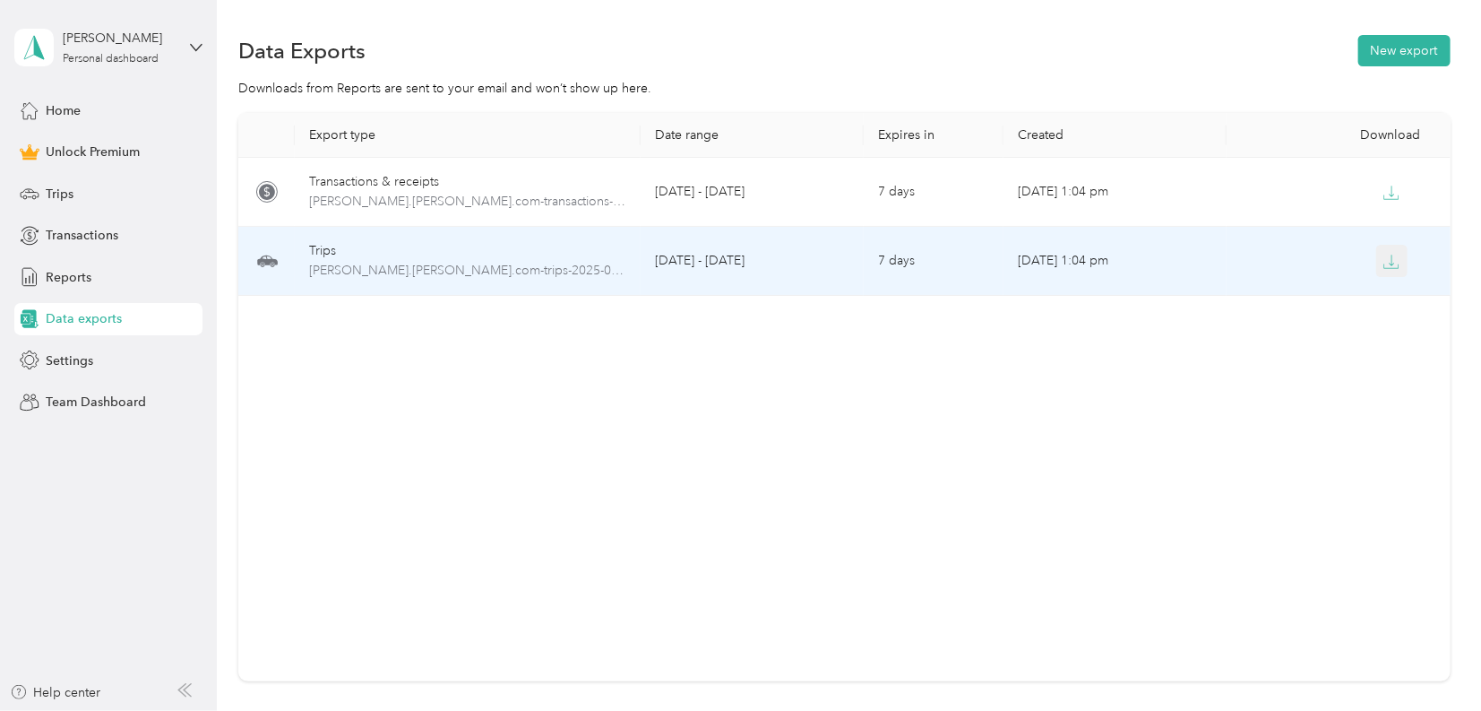
click at [1389, 265] on icon "button" at bounding box center [1392, 262] width 16 height 16
click at [1384, 256] on icon "button" at bounding box center [1392, 262] width 16 height 16
